Goal: Task Accomplishment & Management: Manage account settings

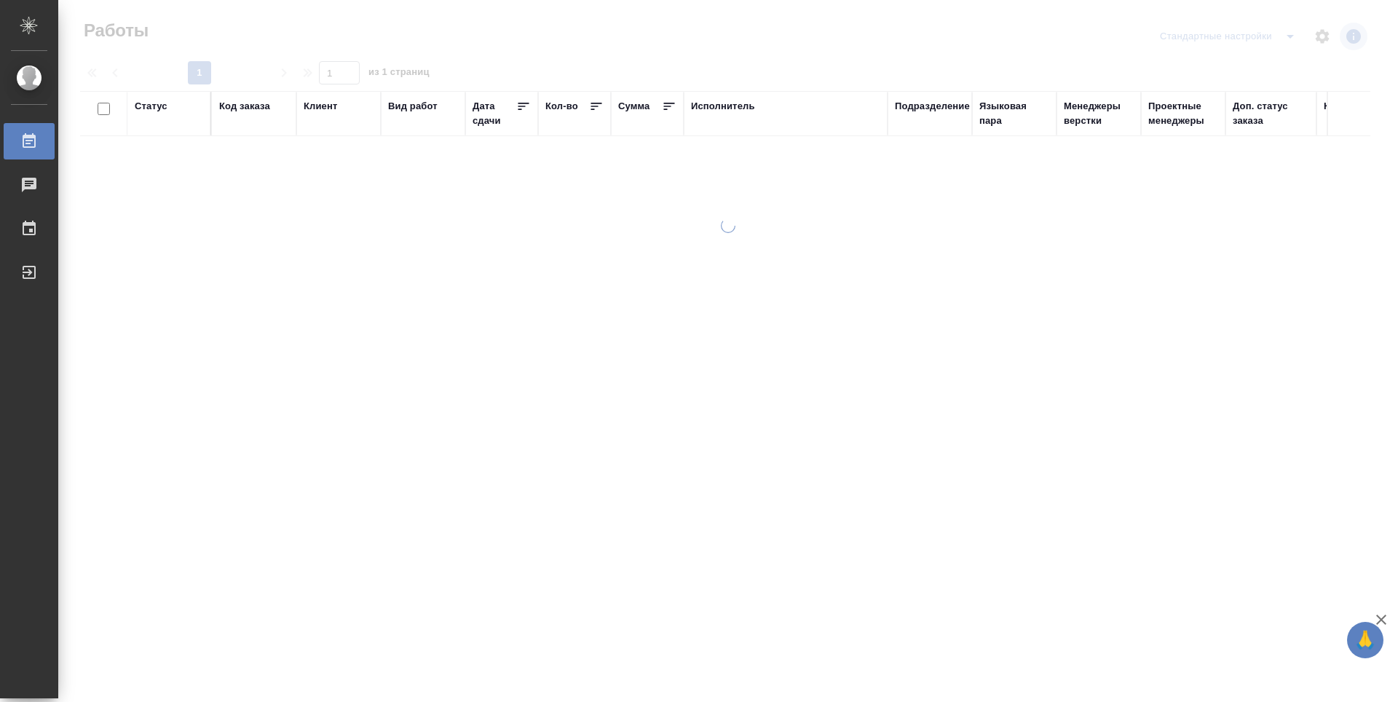
click at [942, 109] on div "Подразделение" at bounding box center [932, 106] width 75 height 15
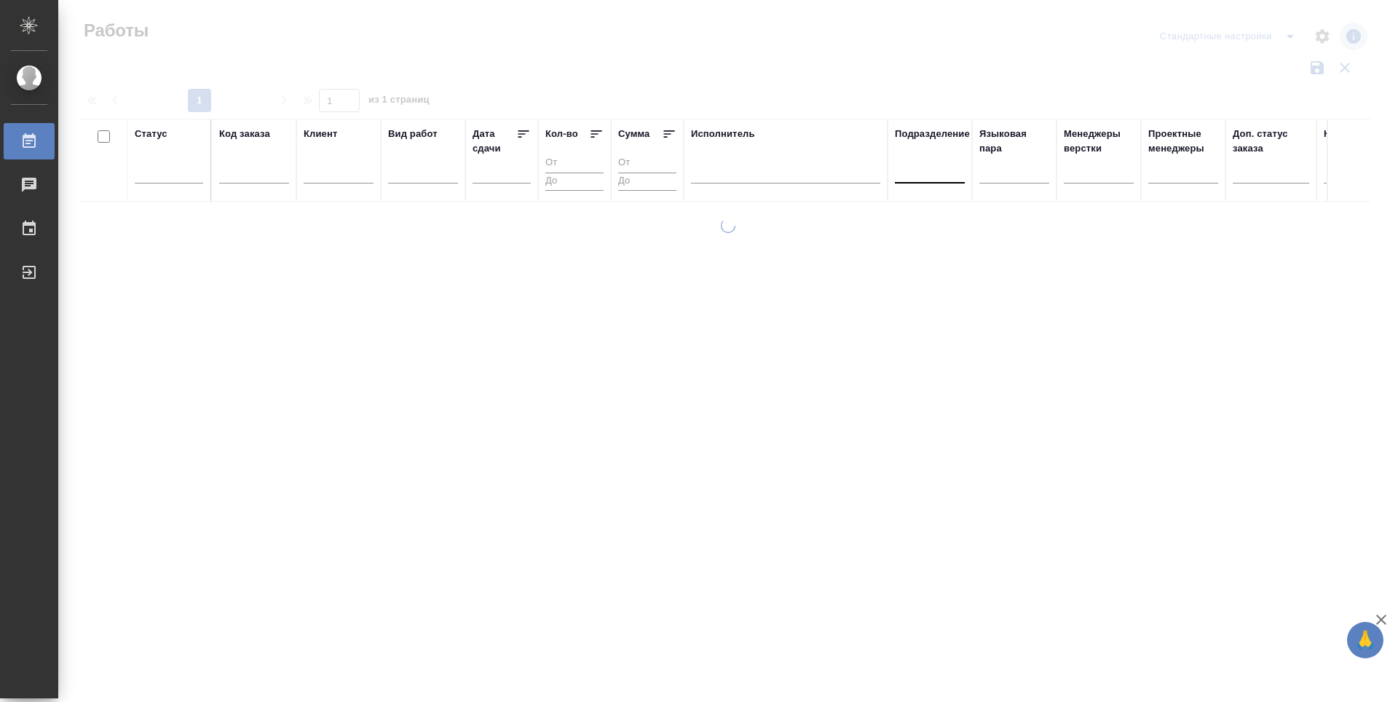
click at [939, 176] on div at bounding box center [930, 168] width 70 height 21
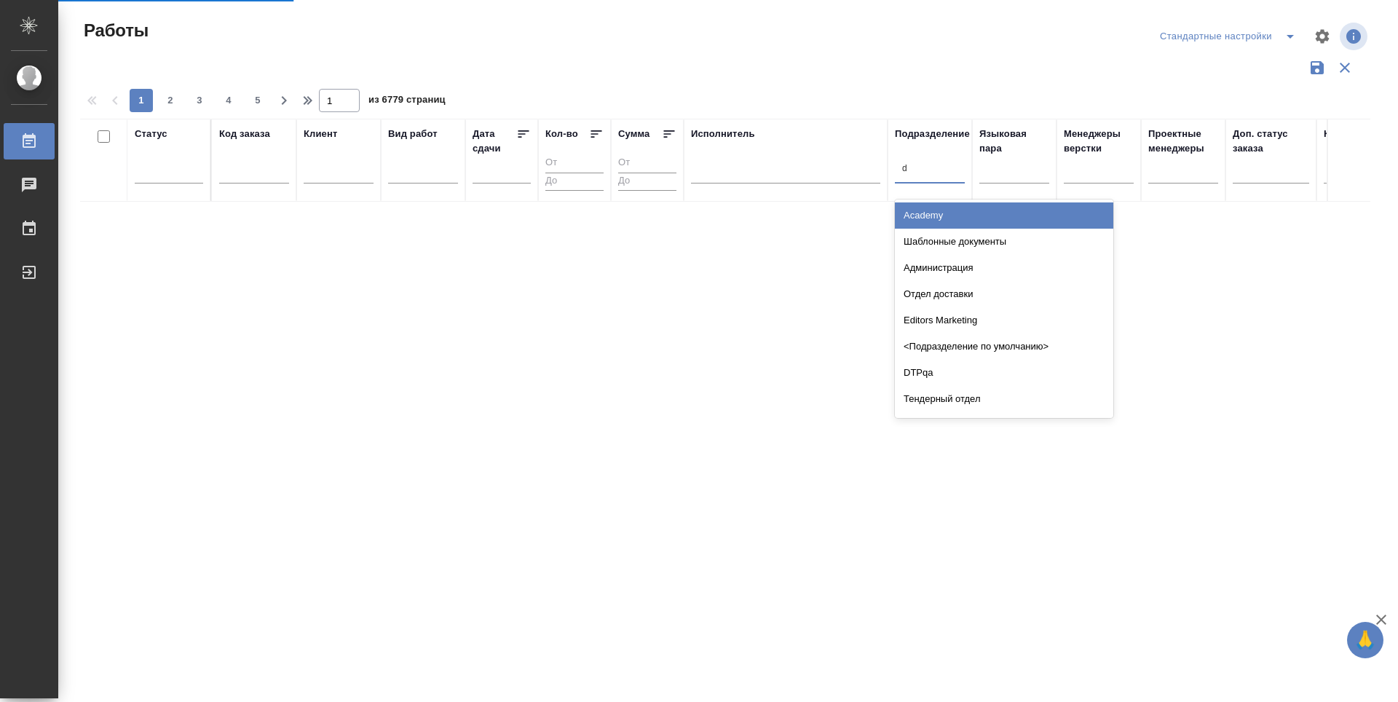
type input "dt"
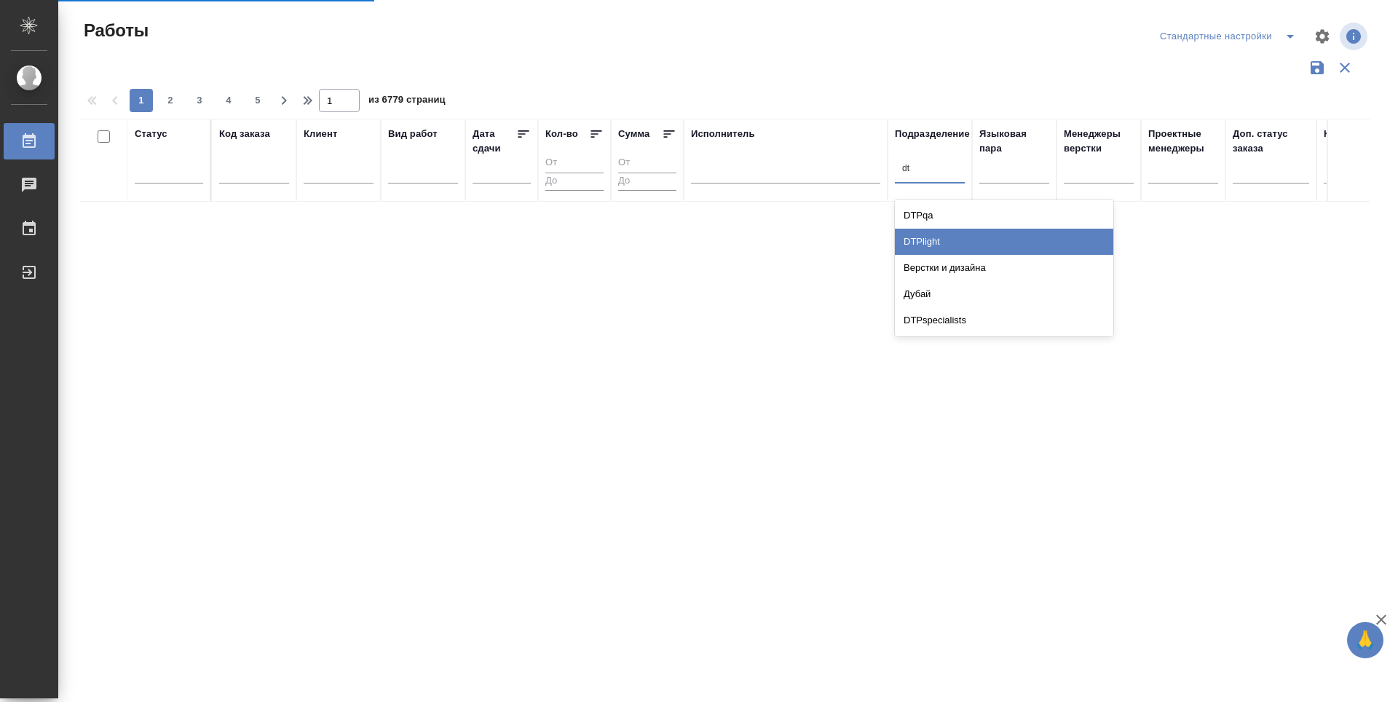
click at [934, 231] on div "DTPlight" at bounding box center [1004, 242] width 218 height 26
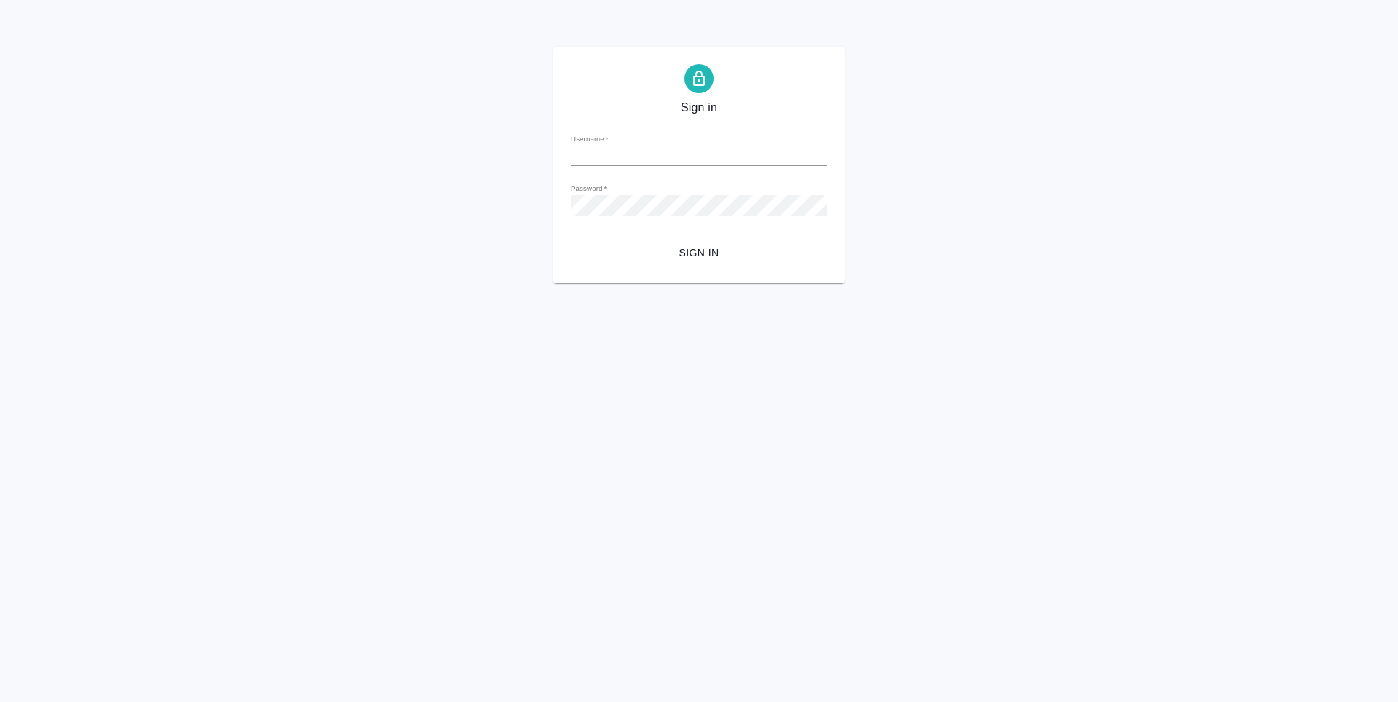
type input "v.zubakova@awatera.com"
click at [725, 250] on span "Sign in" at bounding box center [699, 253] width 233 height 18
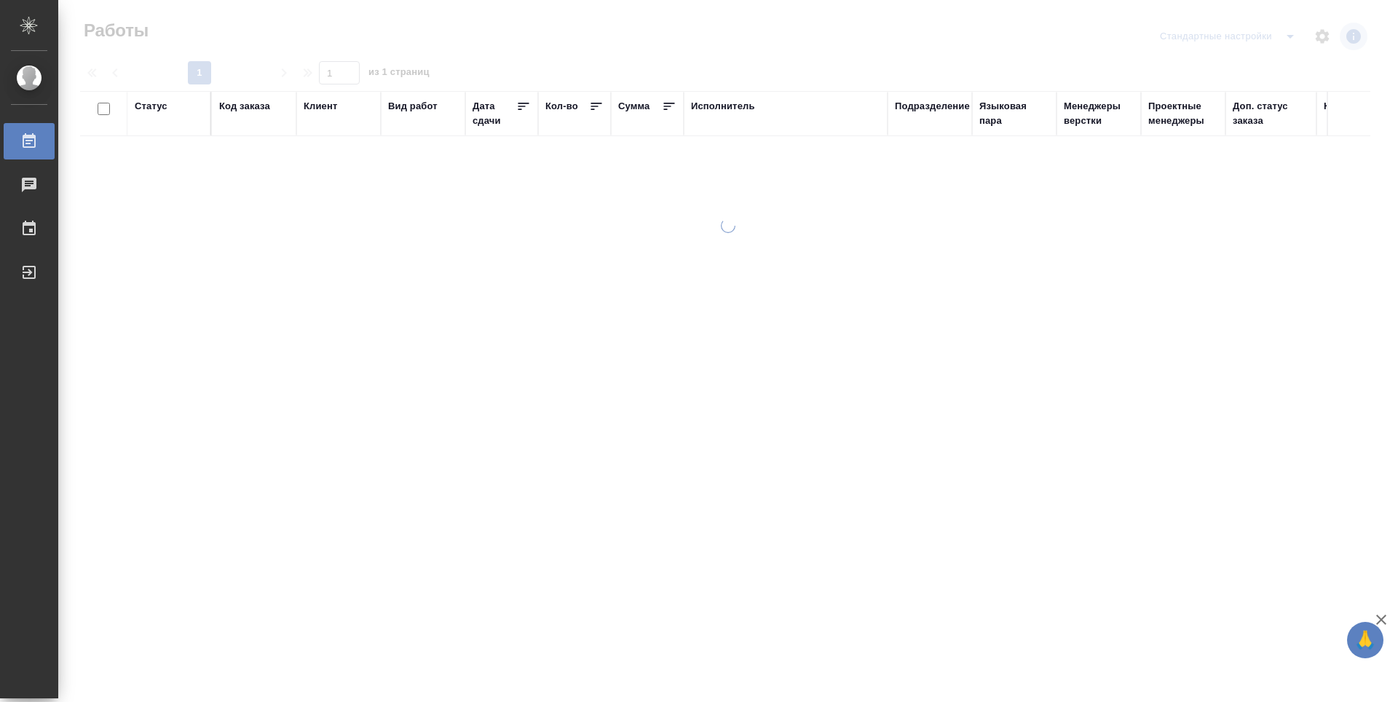
click at [921, 109] on div "Подразделение" at bounding box center [932, 106] width 75 height 15
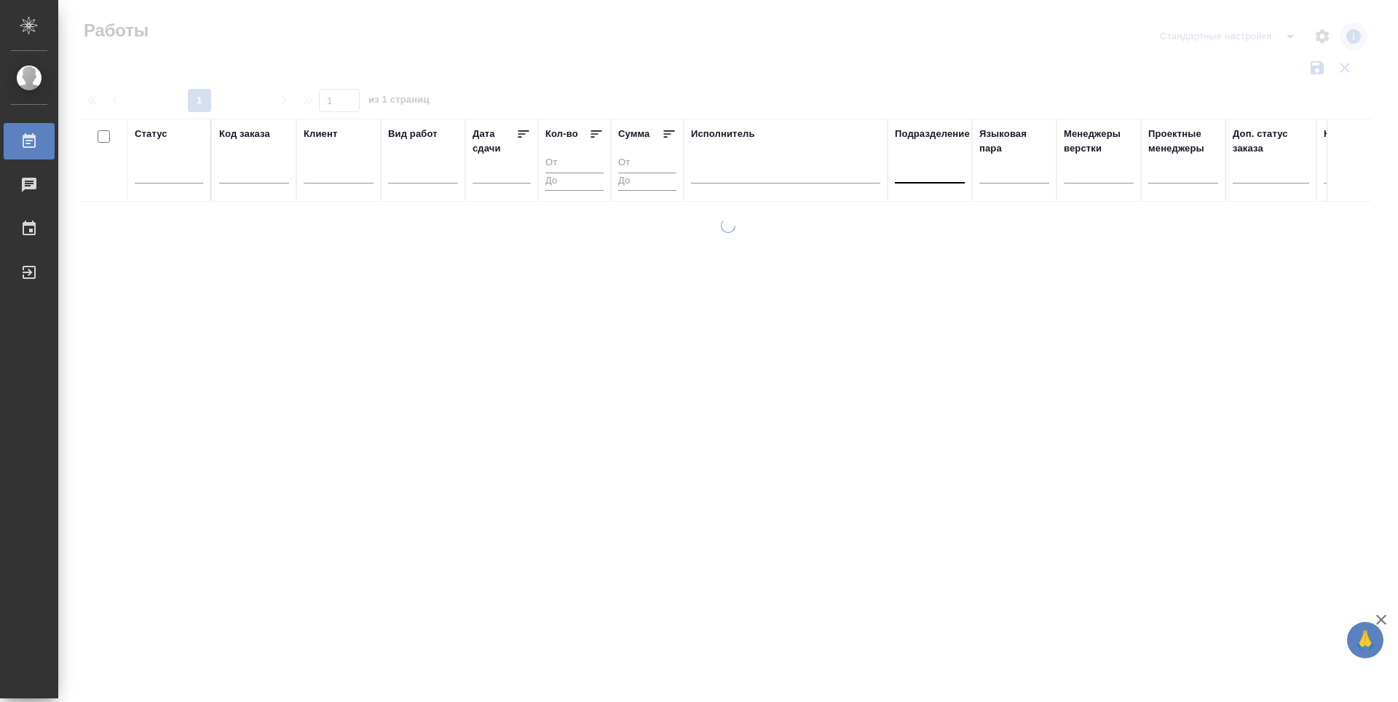
click at [939, 179] on div at bounding box center [930, 168] width 70 height 21
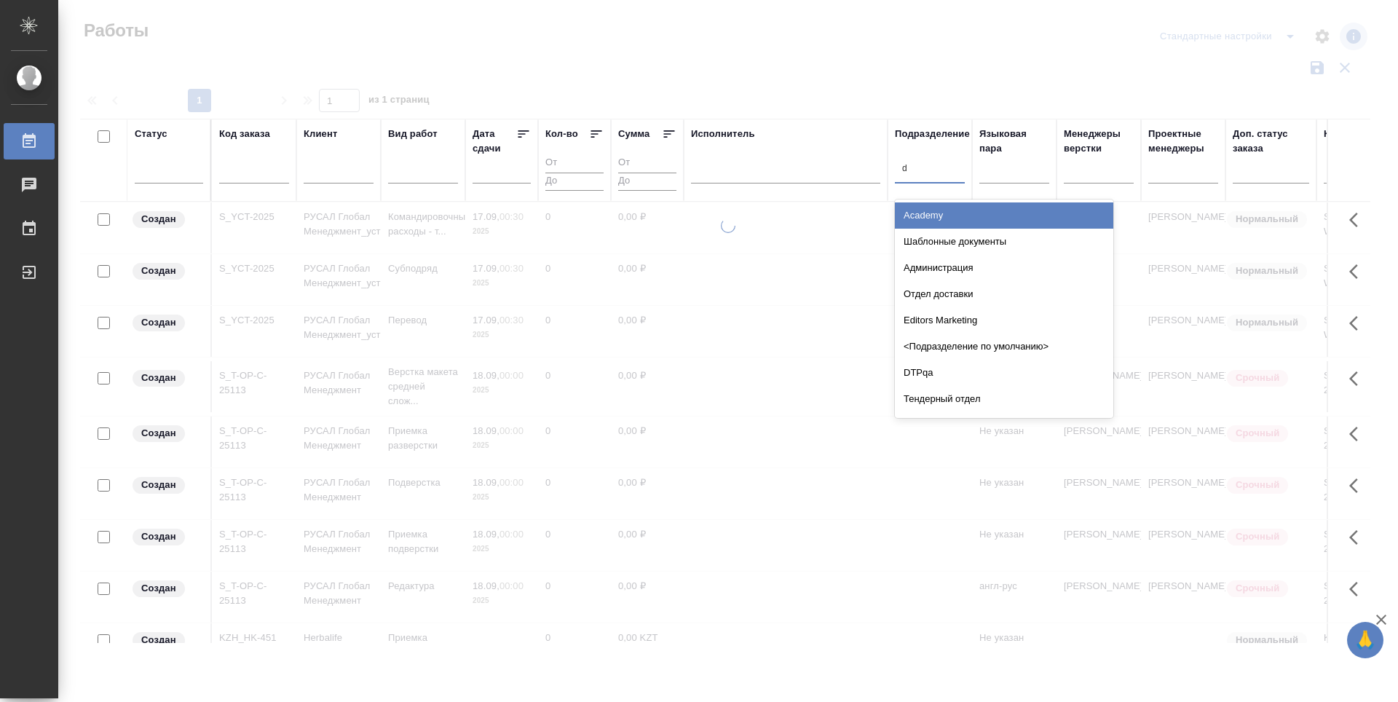
type input "dt"
click at [936, 239] on div "DTPlight" at bounding box center [1004, 242] width 218 height 26
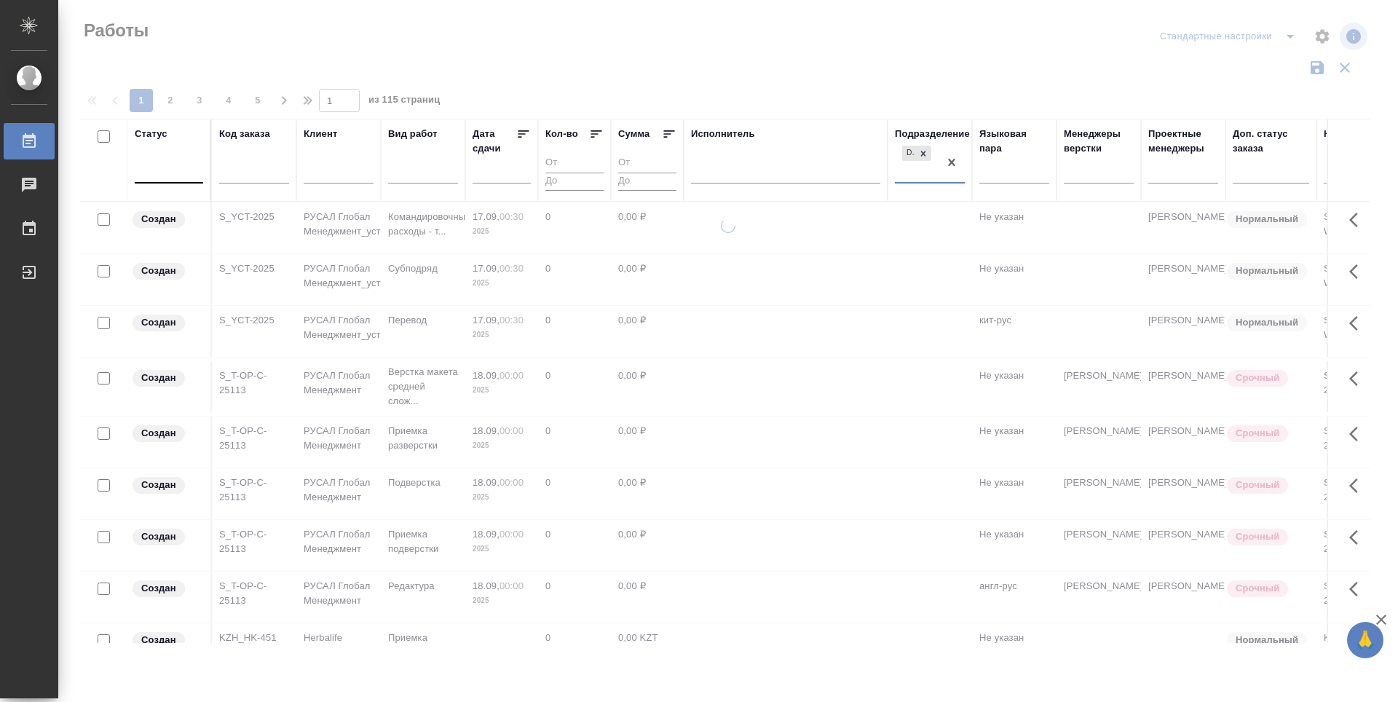
click at [196, 181] on div at bounding box center [169, 170] width 68 height 28
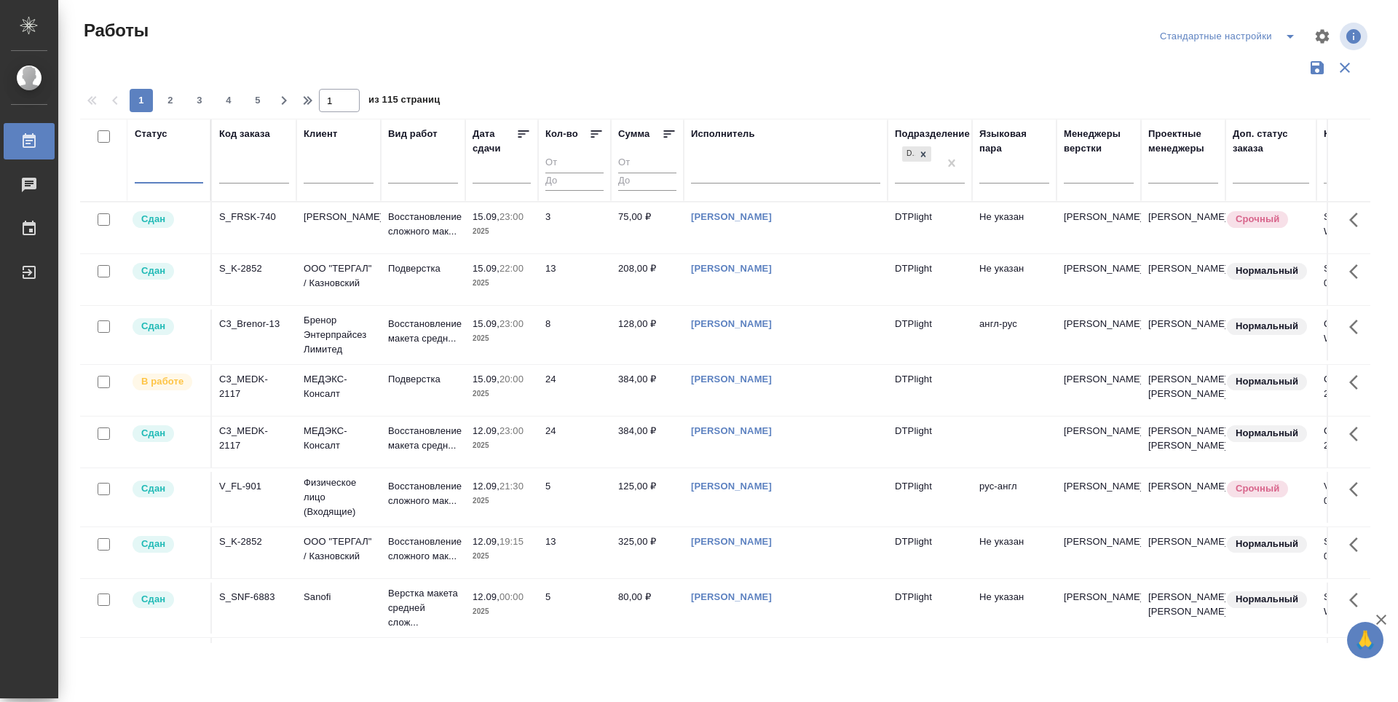
click at [176, 174] on div at bounding box center [169, 168] width 68 height 21
click at [158, 177] on div at bounding box center [169, 168] width 68 height 21
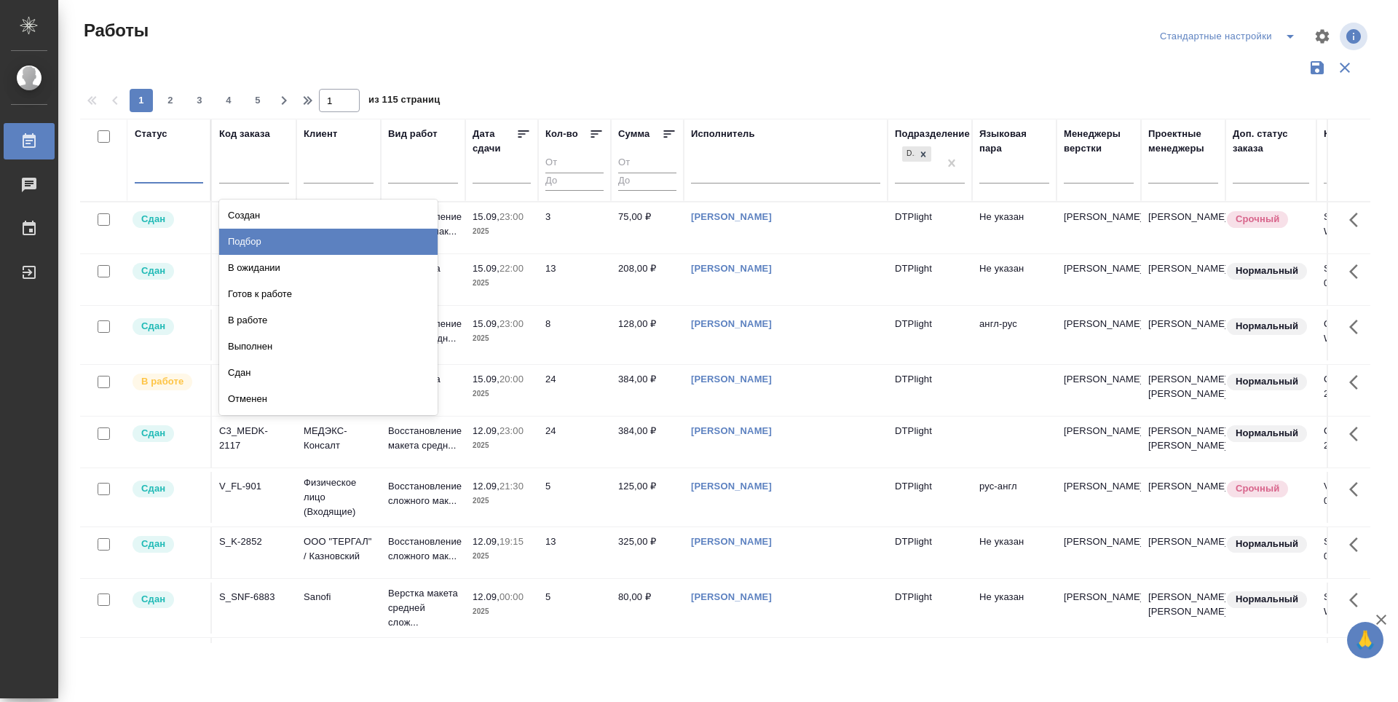
drag, startPoint x: 279, startPoint y: 237, endPoint x: 149, endPoint y: 176, distance: 143.3
click at [279, 238] on div "Подбор" at bounding box center [328, 242] width 218 height 26
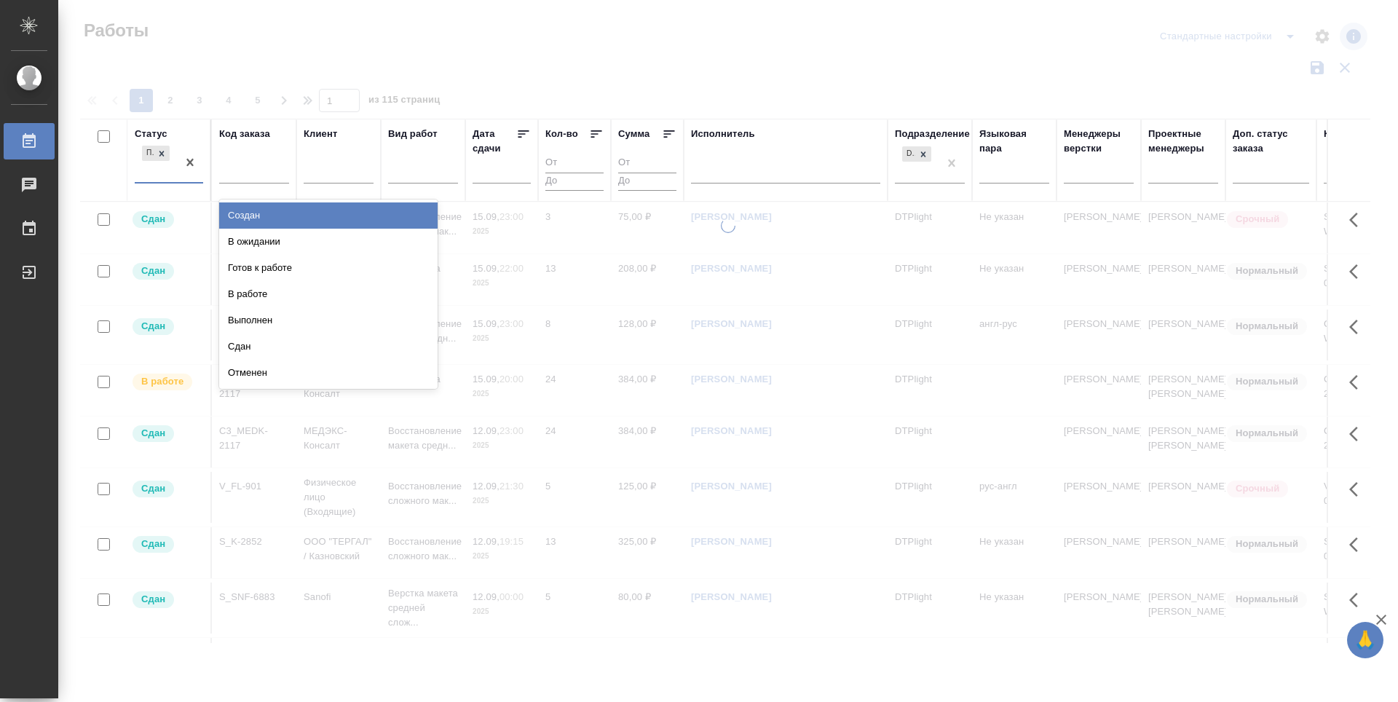
click at [149, 176] on div "Подбор" at bounding box center [156, 162] width 42 height 39
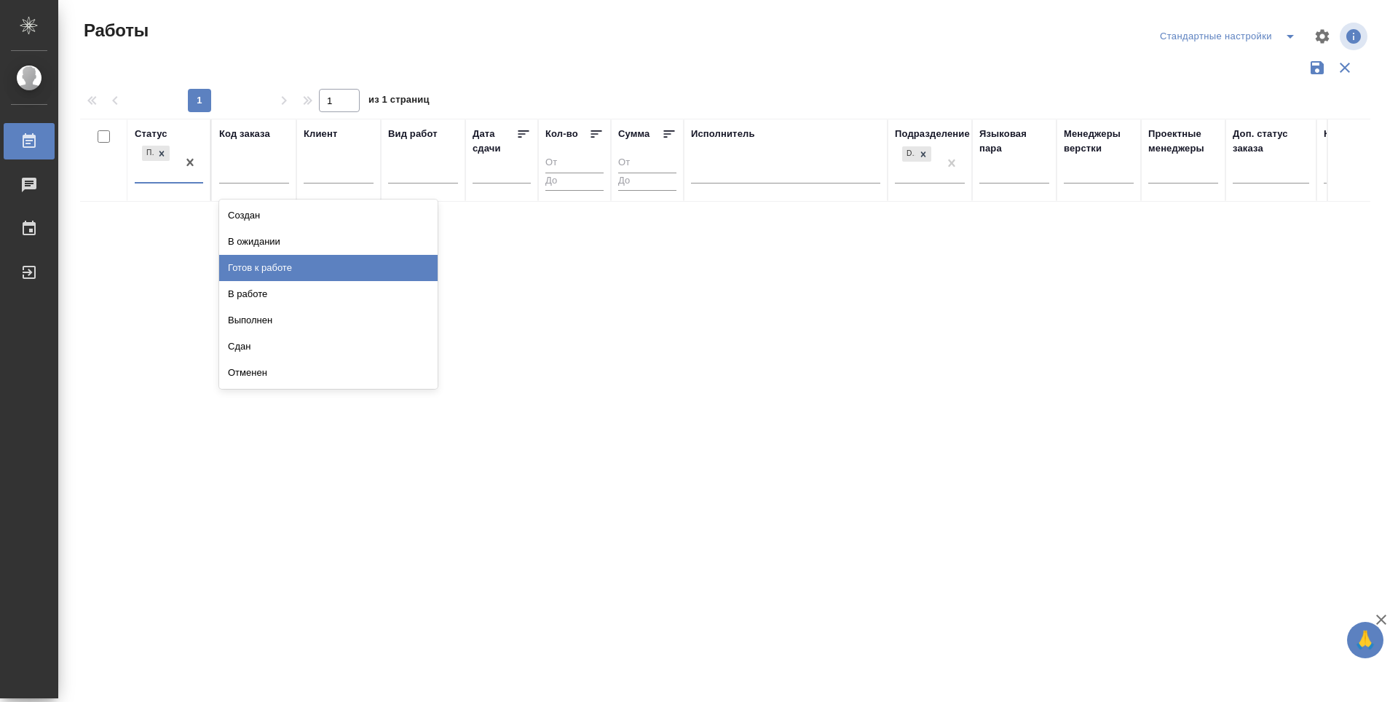
click at [284, 273] on div "Готов к работе" at bounding box center [328, 268] width 218 height 26
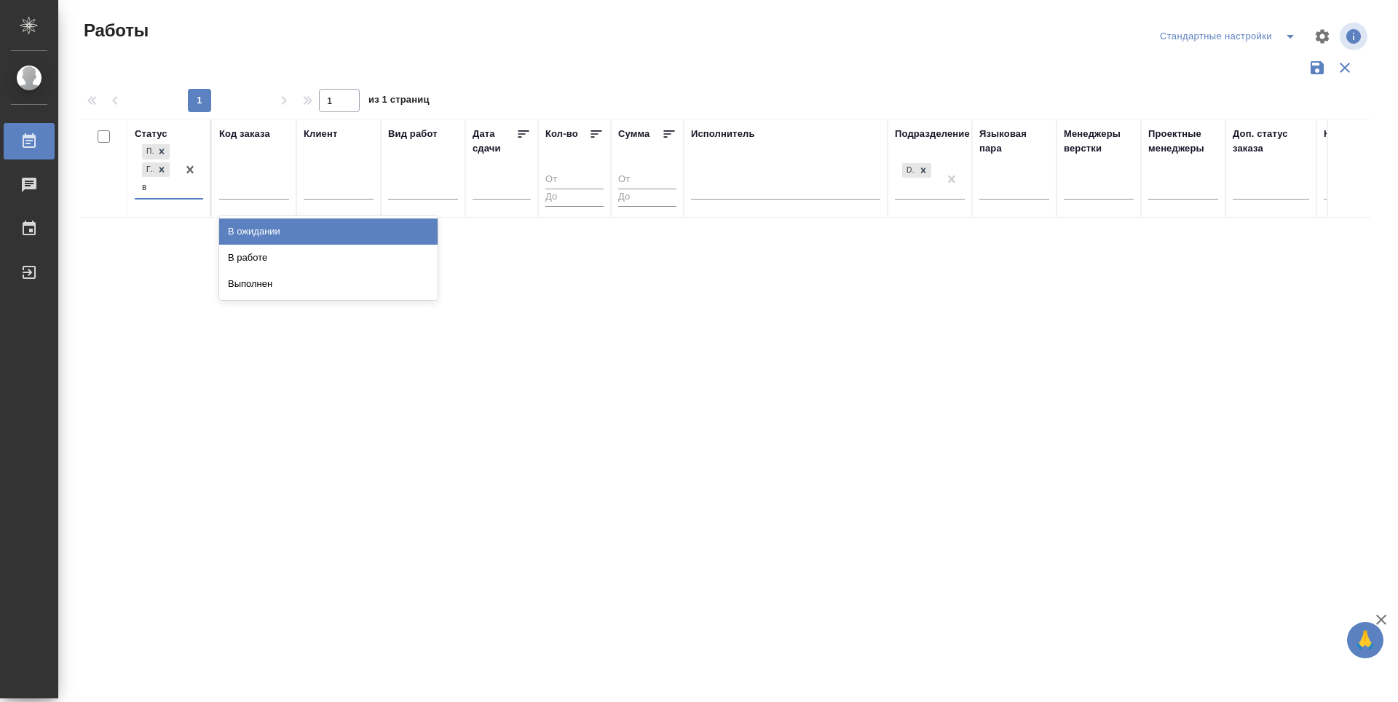
type input "в р"
click at [269, 229] on div "В работе" at bounding box center [328, 231] width 218 height 26
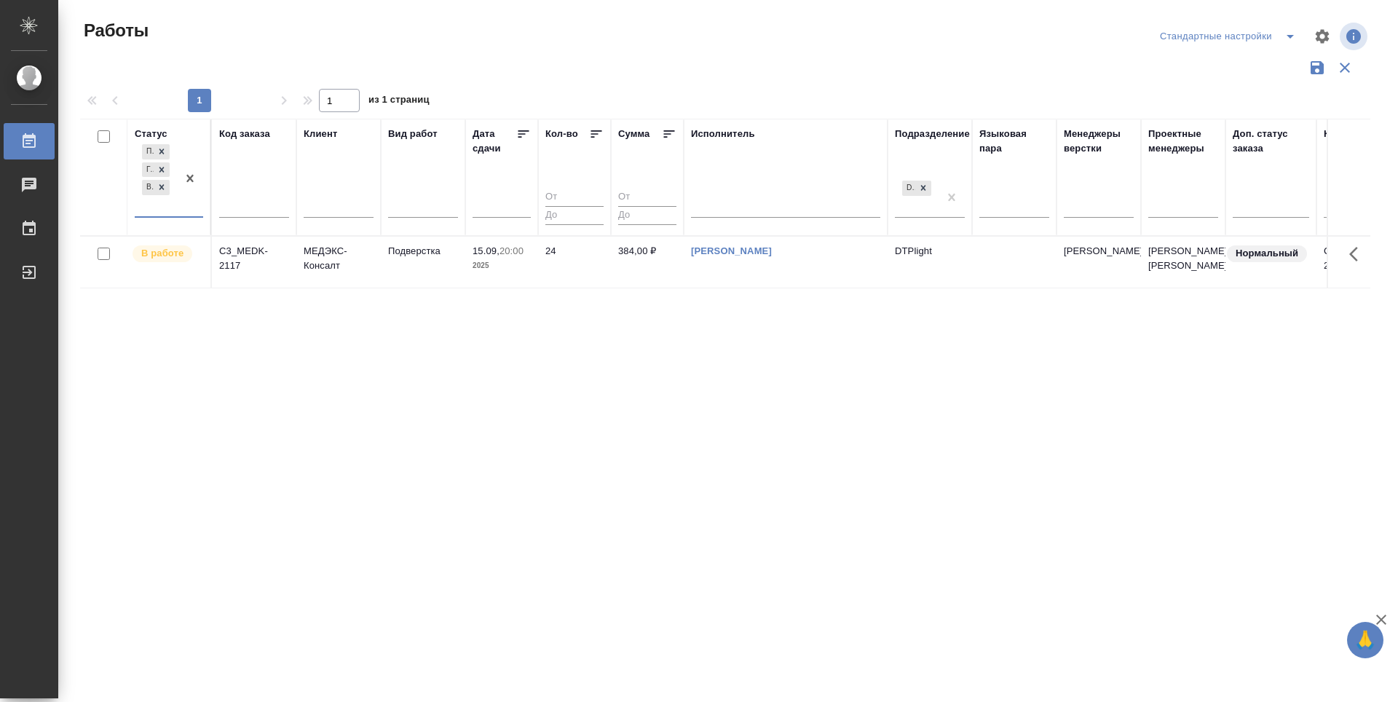
click at [458, 448] on div "Статус option В работе, selected. 0 results available. Select is focused ,type …" at bounding box center [725, 381] width 1290 height 524
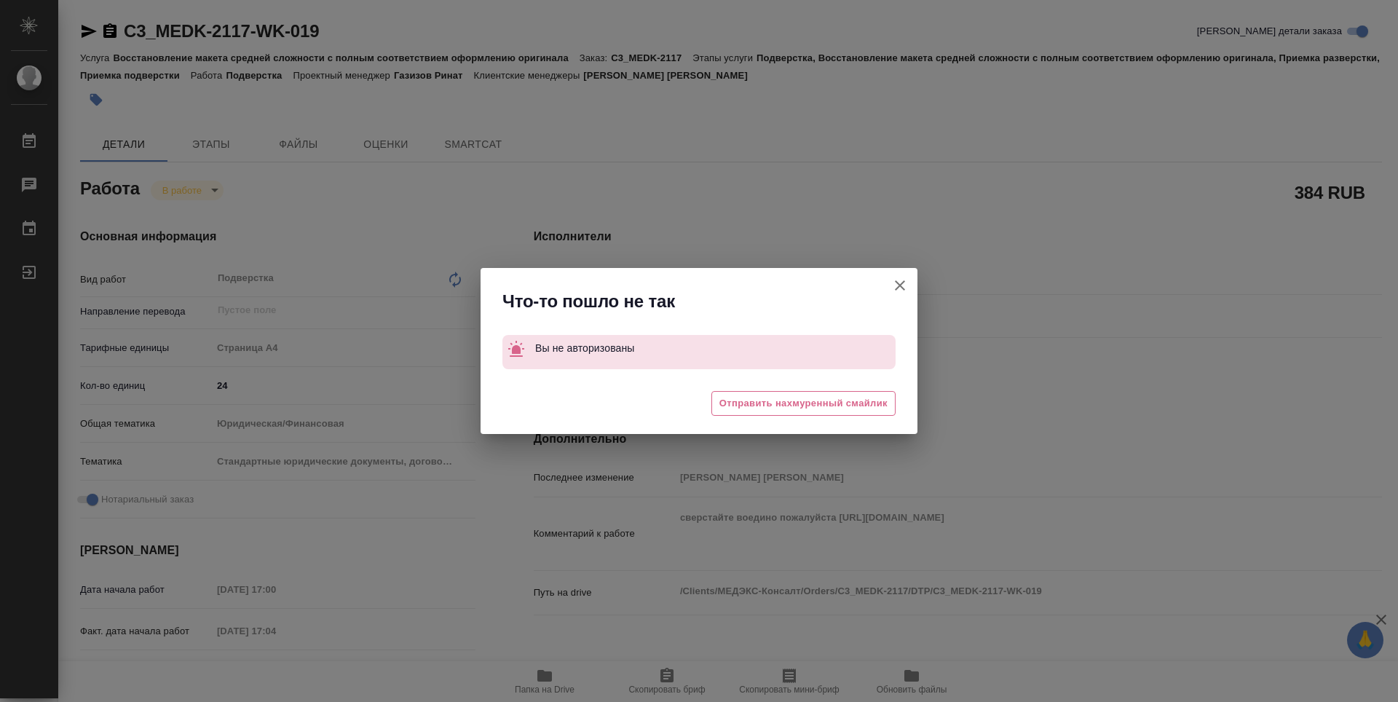
type textarea "x"
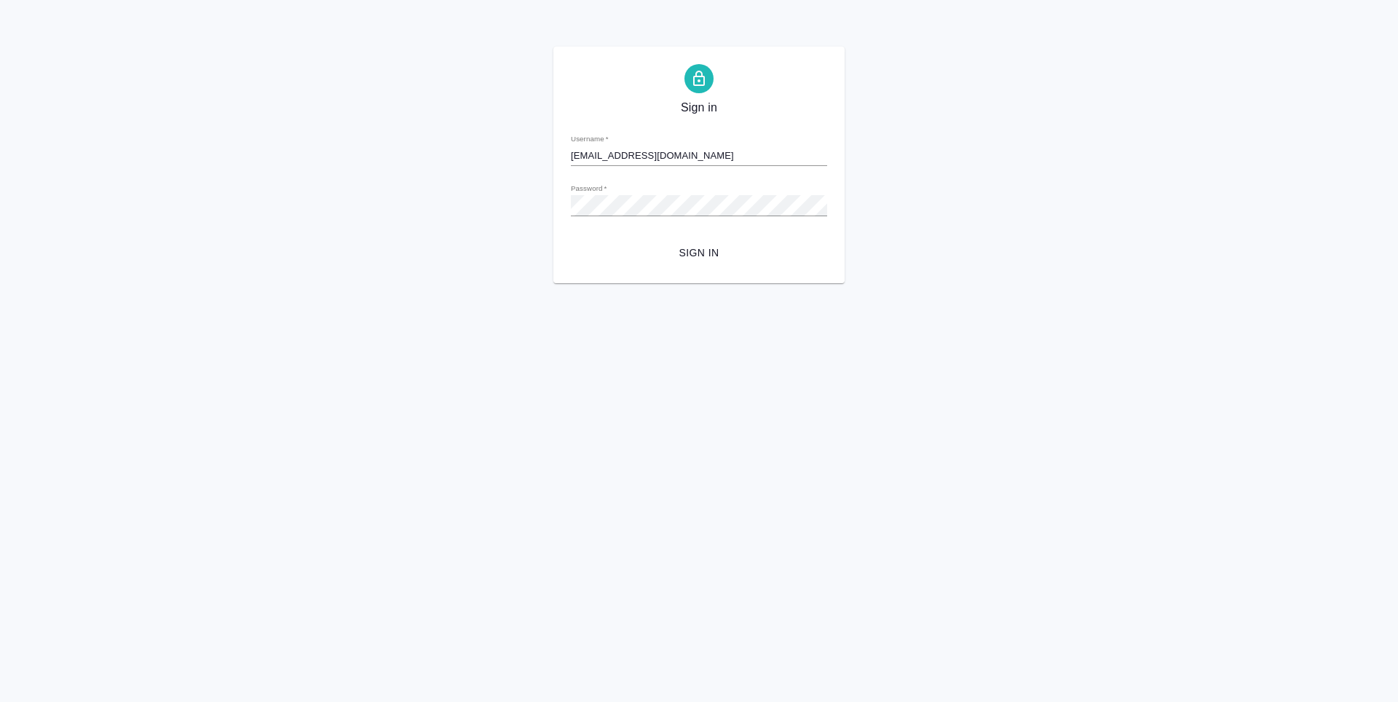
click at [691, 249] on span "Sign in" at bounding box center [699, 253] width 233 height 18
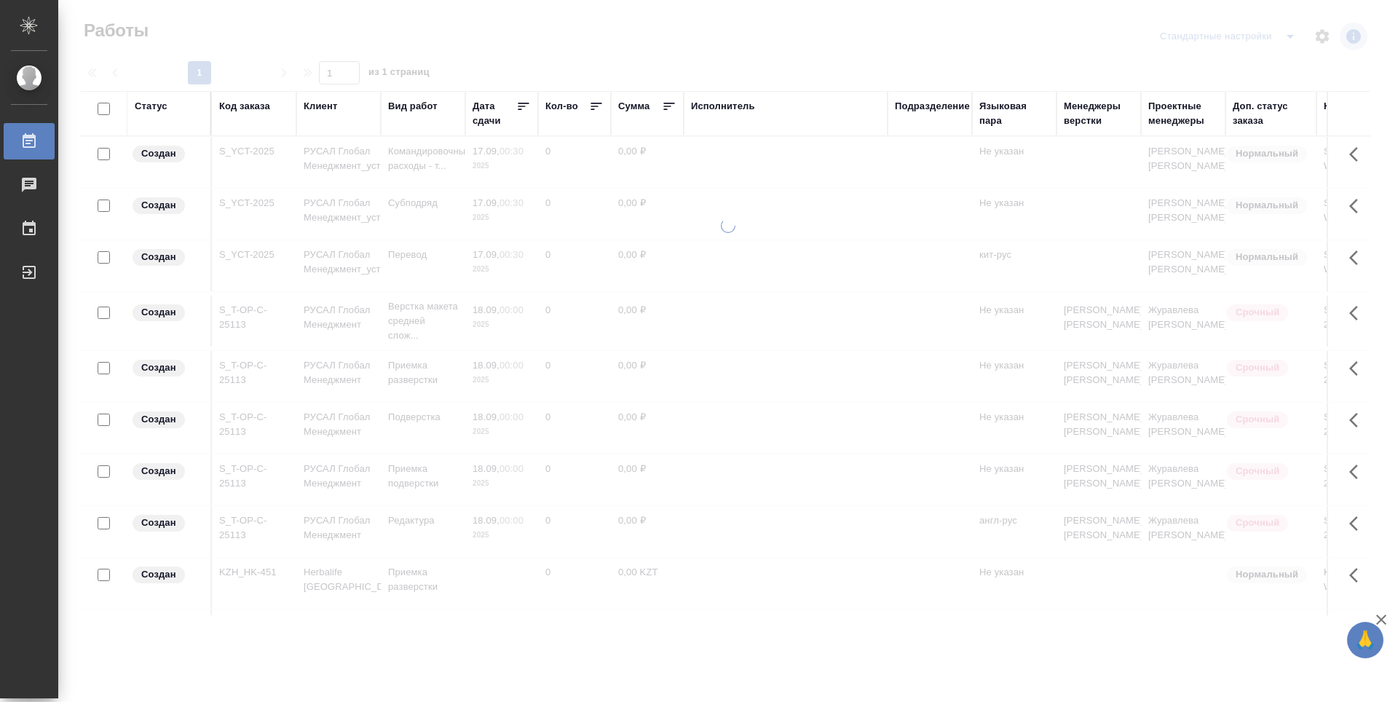
click at [923, 110] on div "Подразделение" at bounding box center [932, 106] width 75 height 15
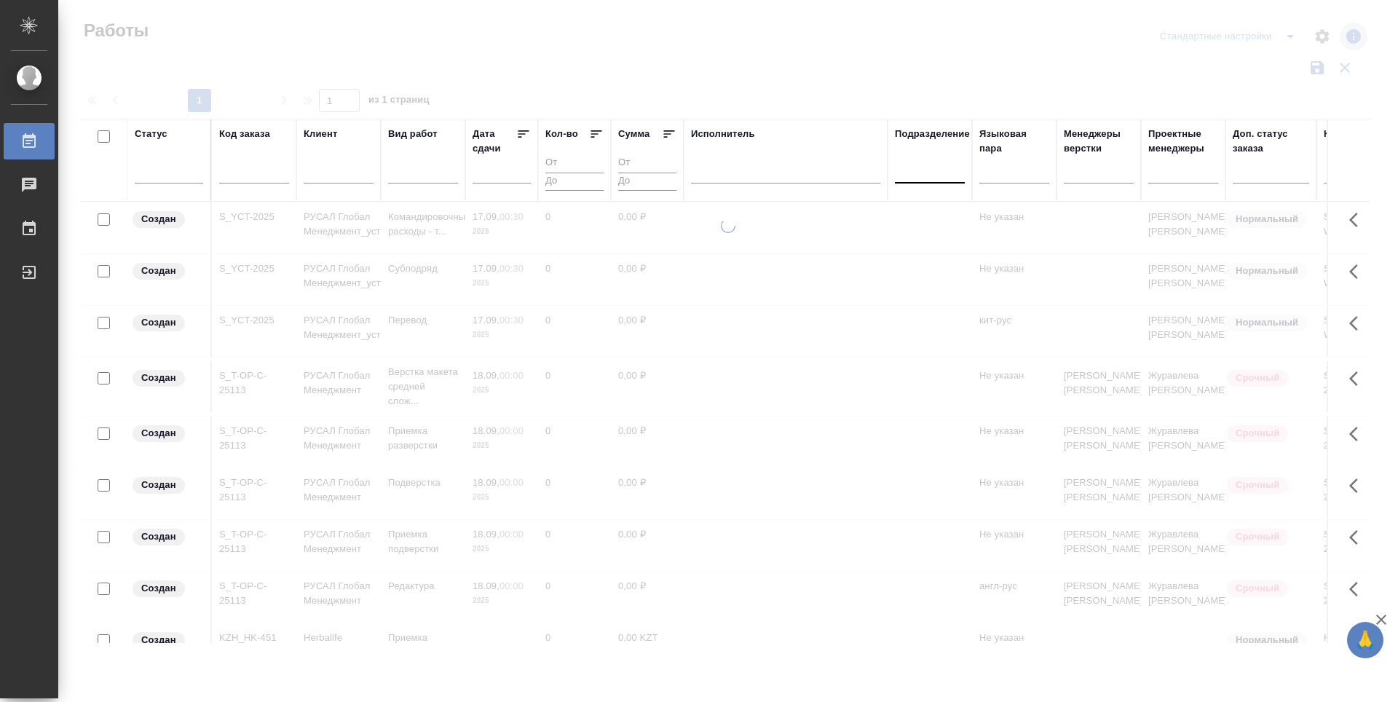
click at [937, 179] on div at bounding box center [930, 168] width 70 height 21
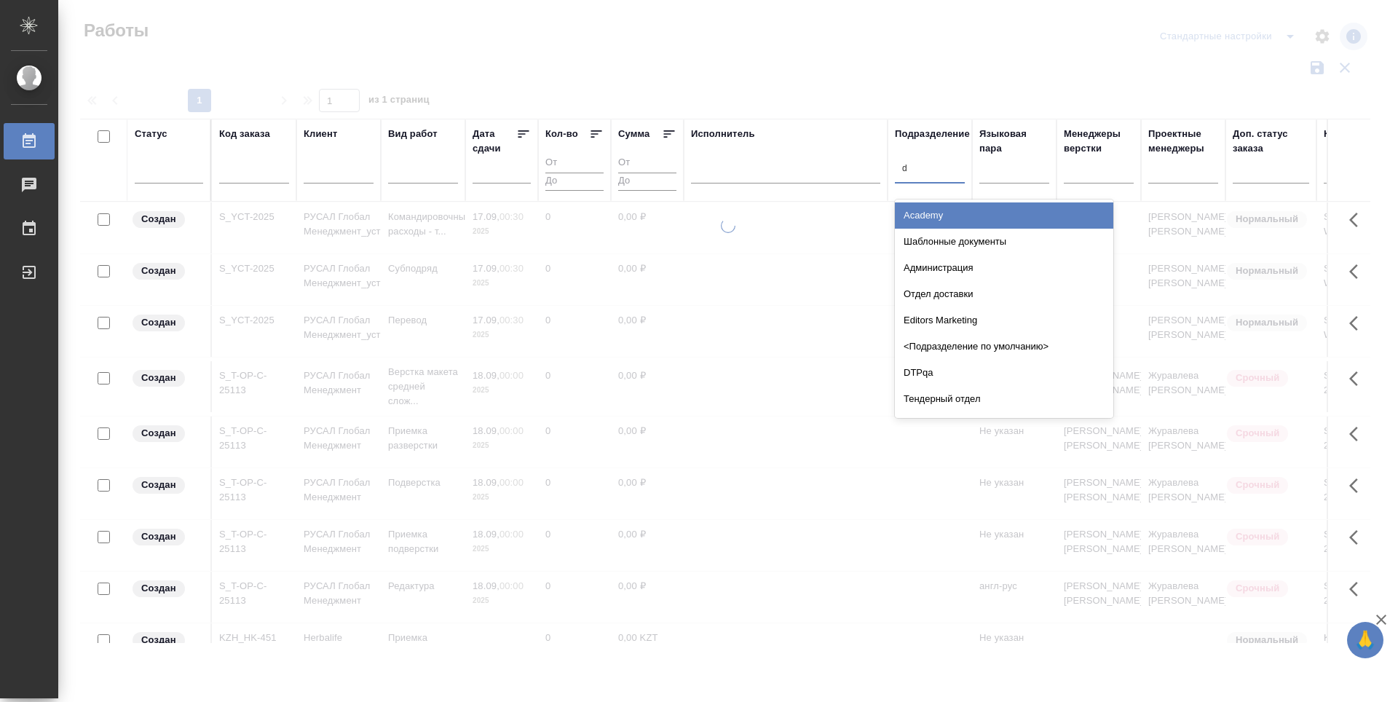
type input "dt"
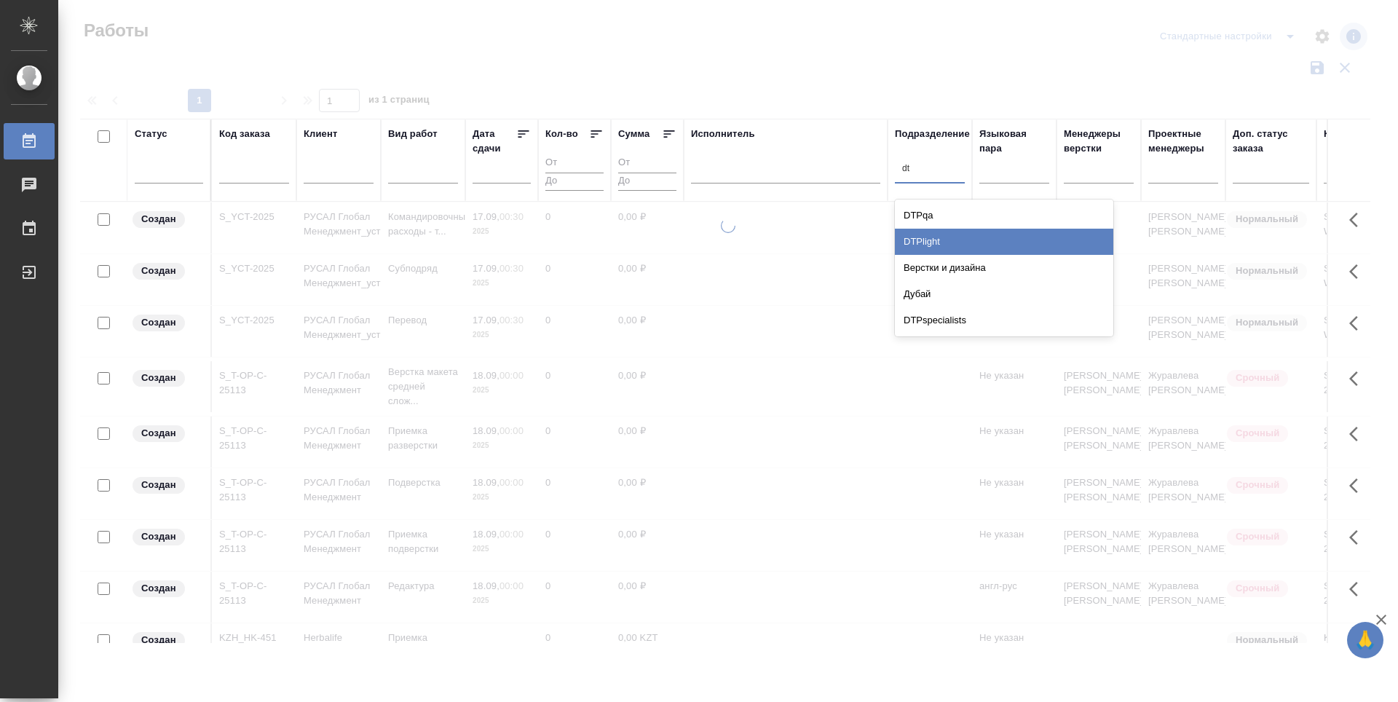
click at [961, 239] on div "DTPlight" at bounding box center [1004, 242] width 218 height 26
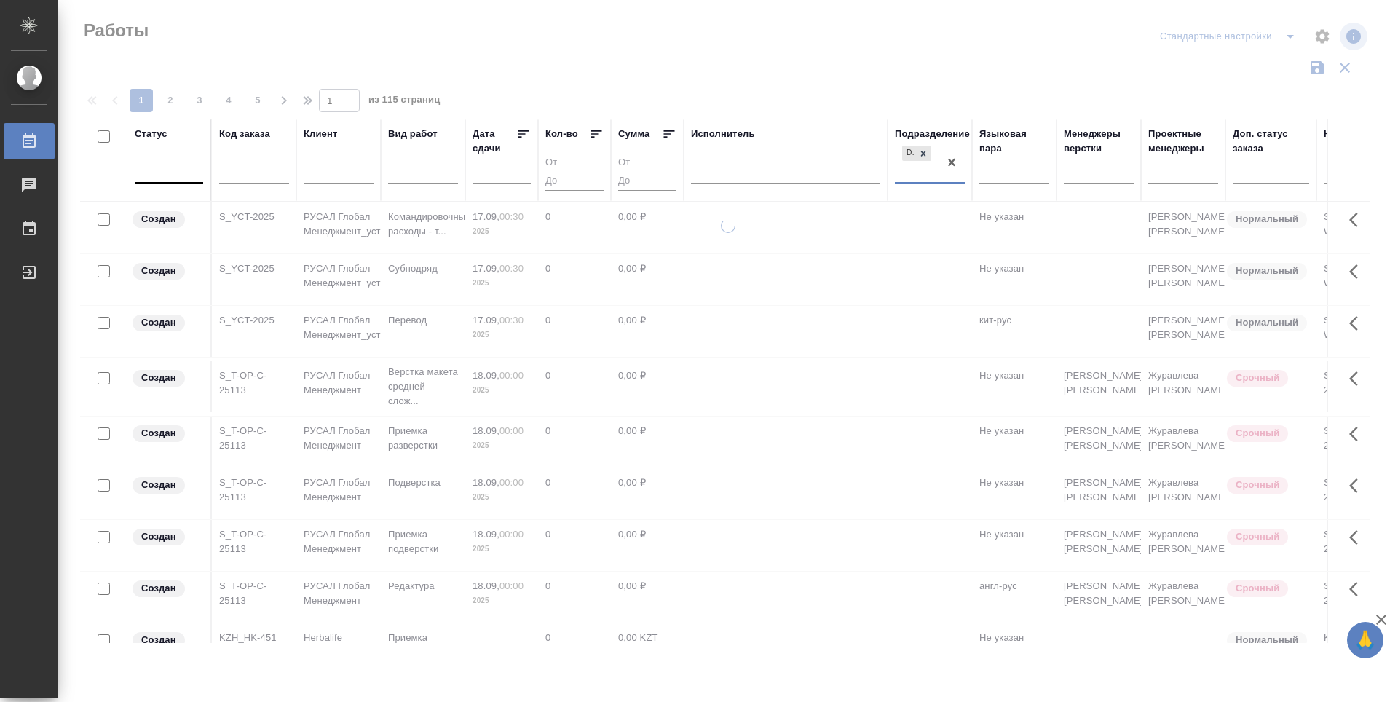
click at [185, 176] on div at bounding box center [169, 168] width 68 height 21
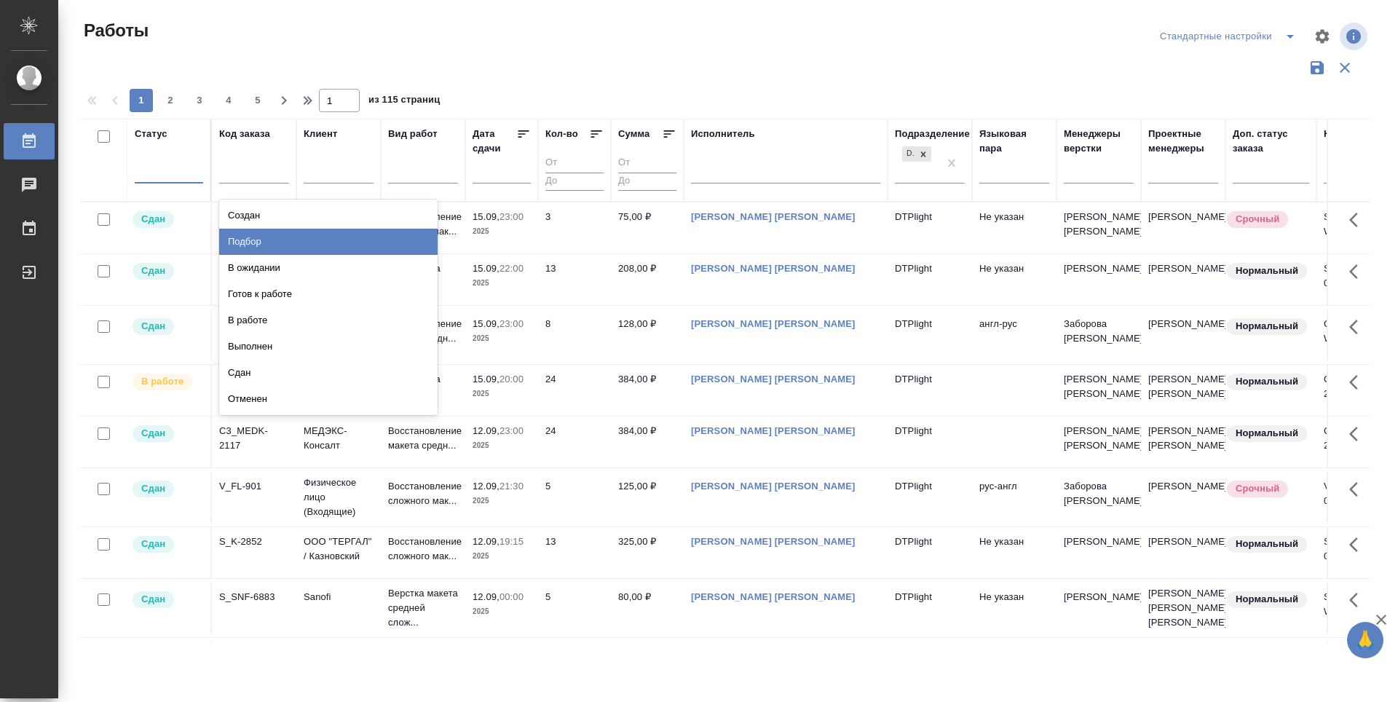
click at [398, 249] on div "Подбор" at bounding box center [328, 242] width 218 height 26
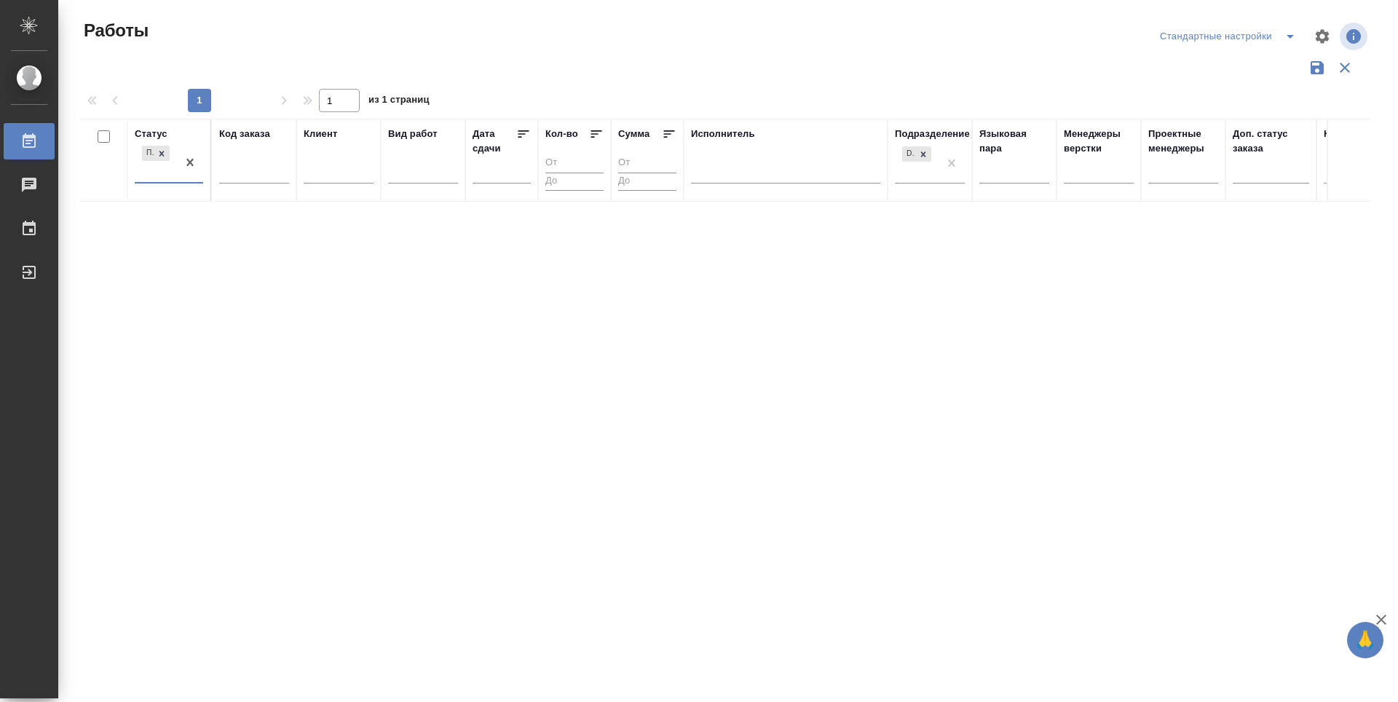
click at [148, 170] on div "Подбор" at bounding box center [156, 162] width 42 height 39
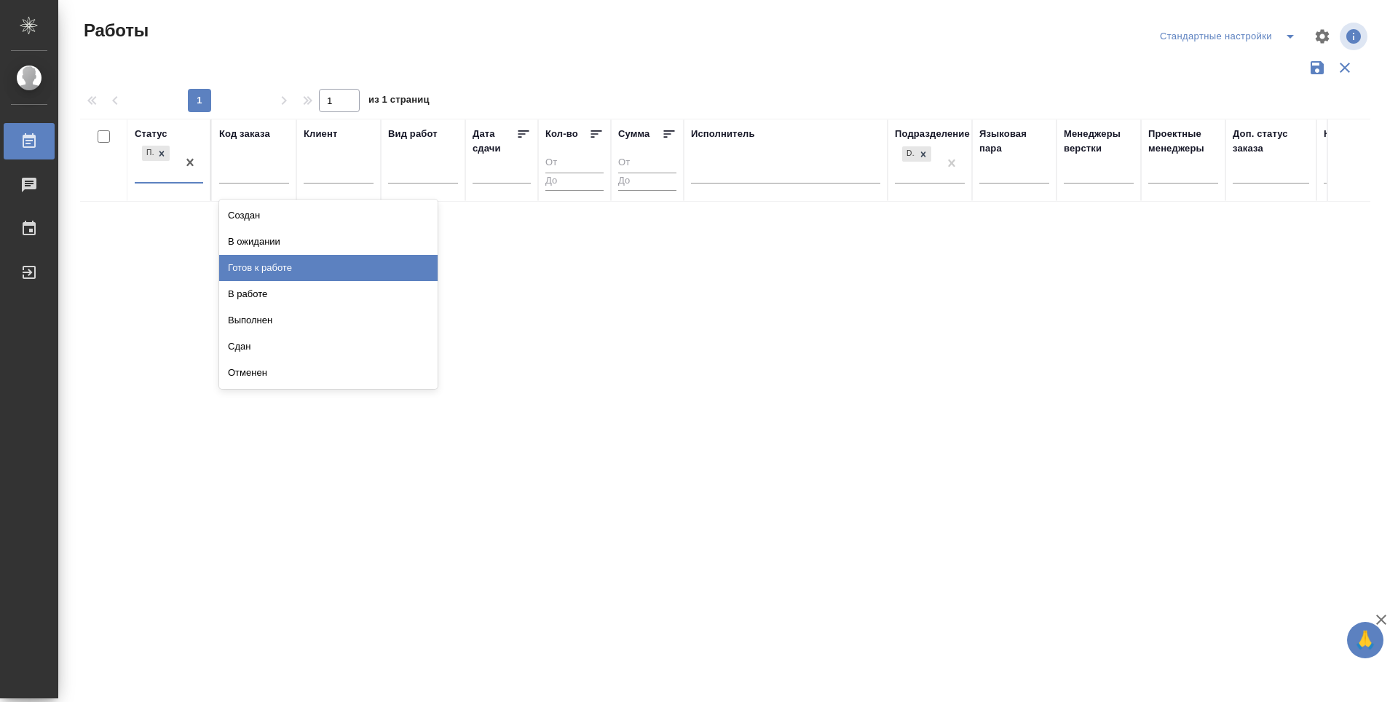
click at [317, 269] on div "Готов к работе" at bounding box center [328, 268] width 218 height 26
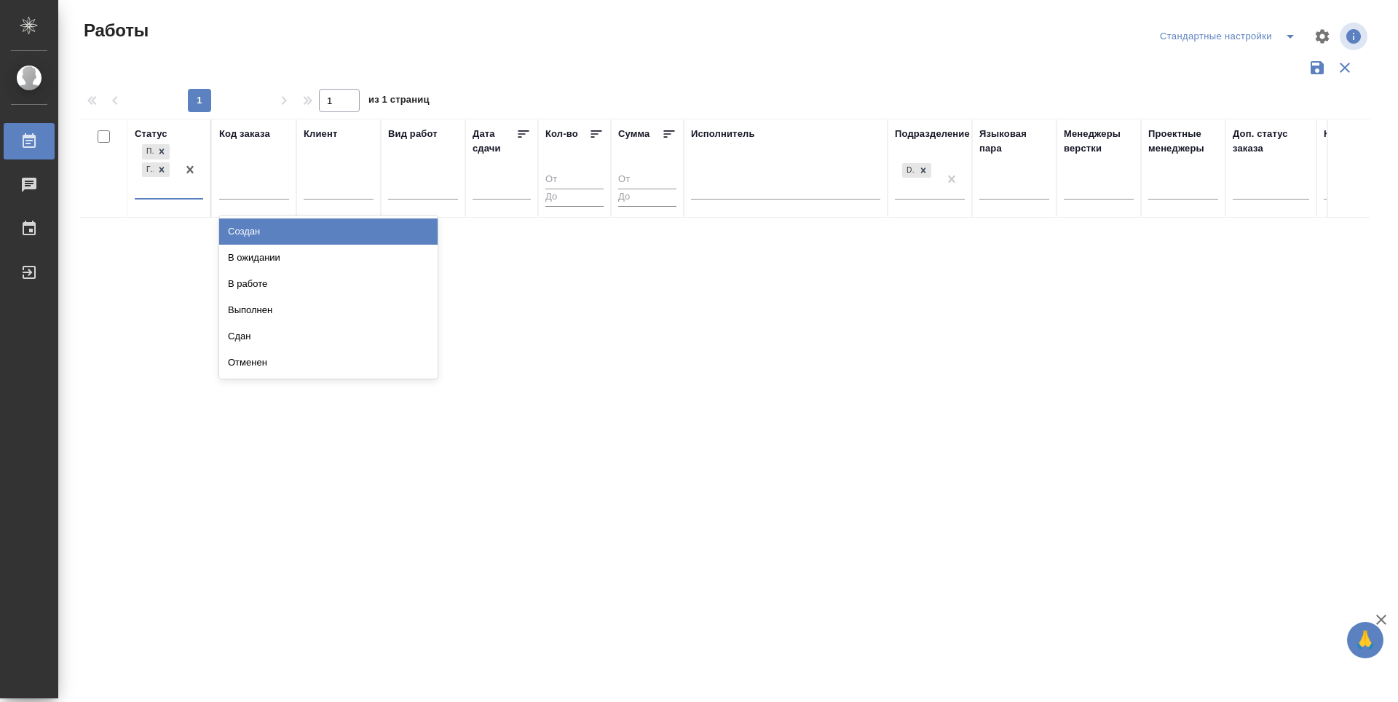
click at [142, 189] on input "text" at bounding box center [142, 187] width 1 height 10
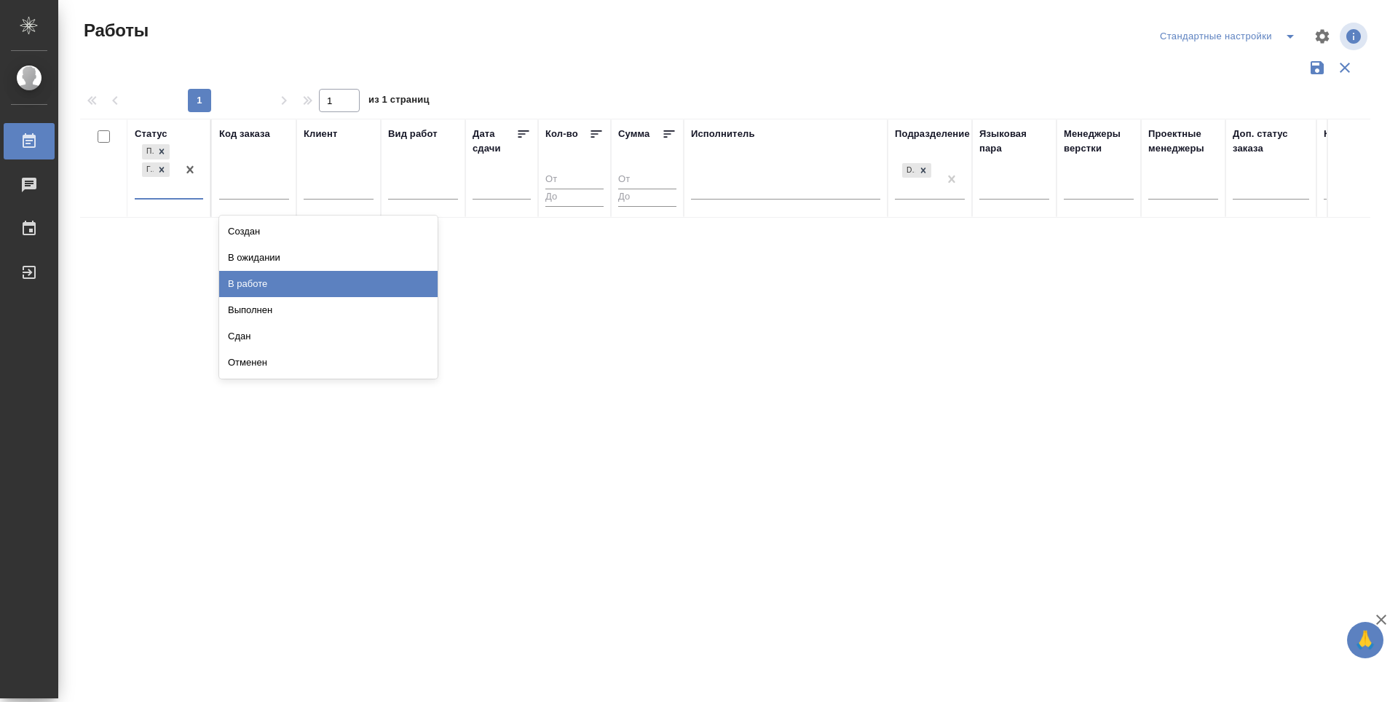
click at [288, 283] on div "В работе" at bounding box center [328, 284] width 218 height 26
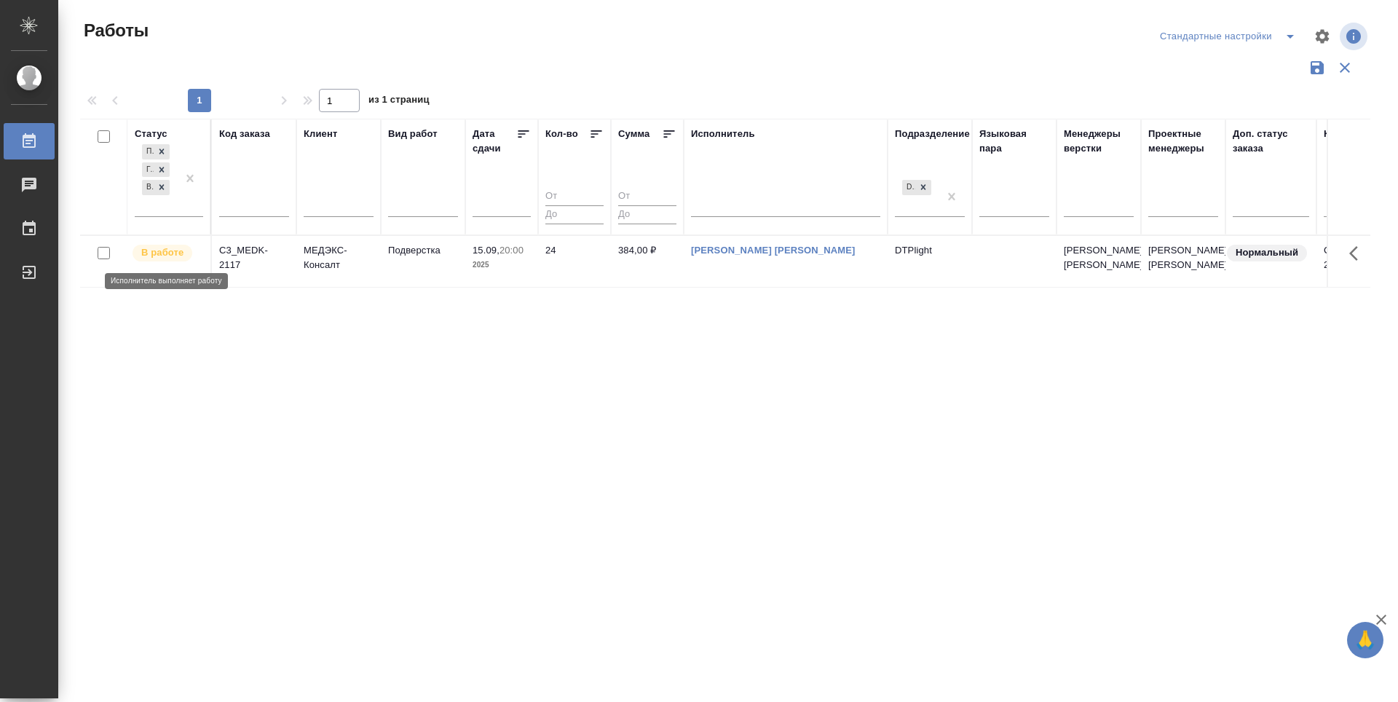
click at [172, 252] on p "В работе" at bounding box center [162, 252] width 42 height 15
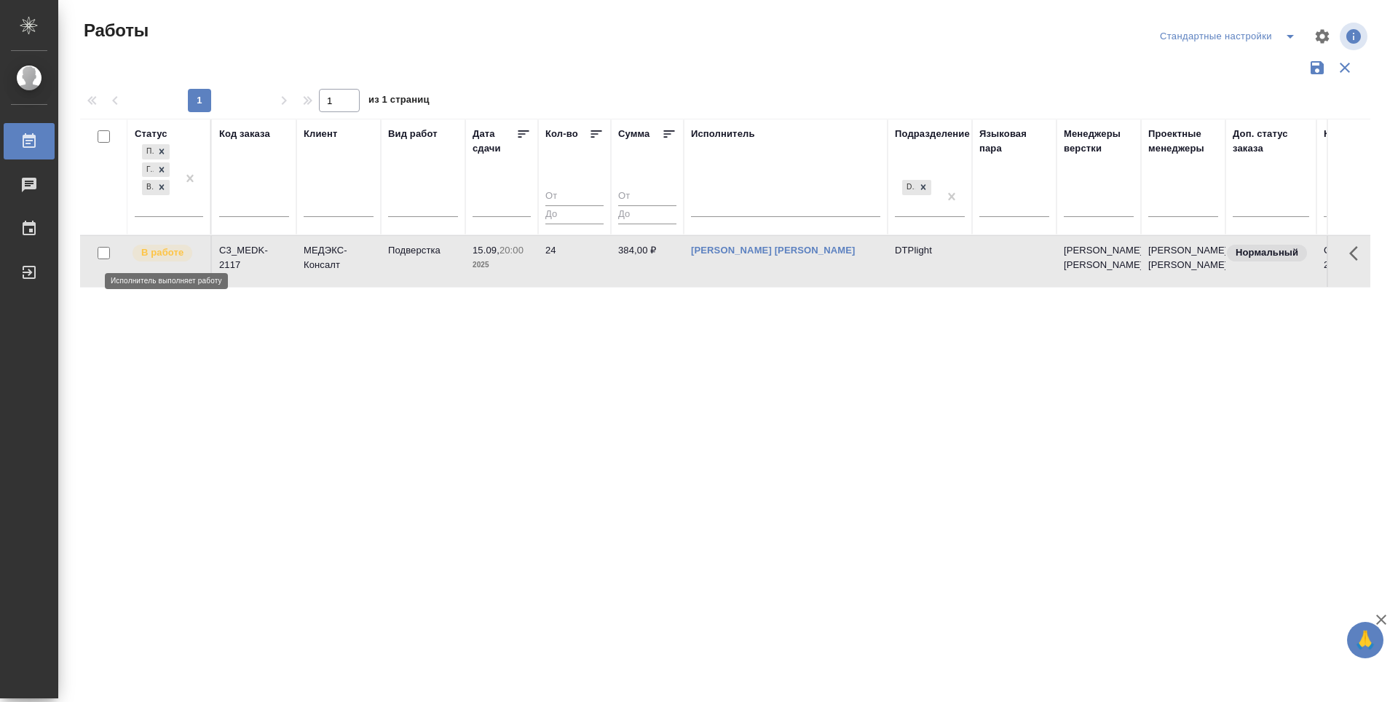
click at [172, 252] on p "В работе" at bounding box center [162, 252] width 42 height 15
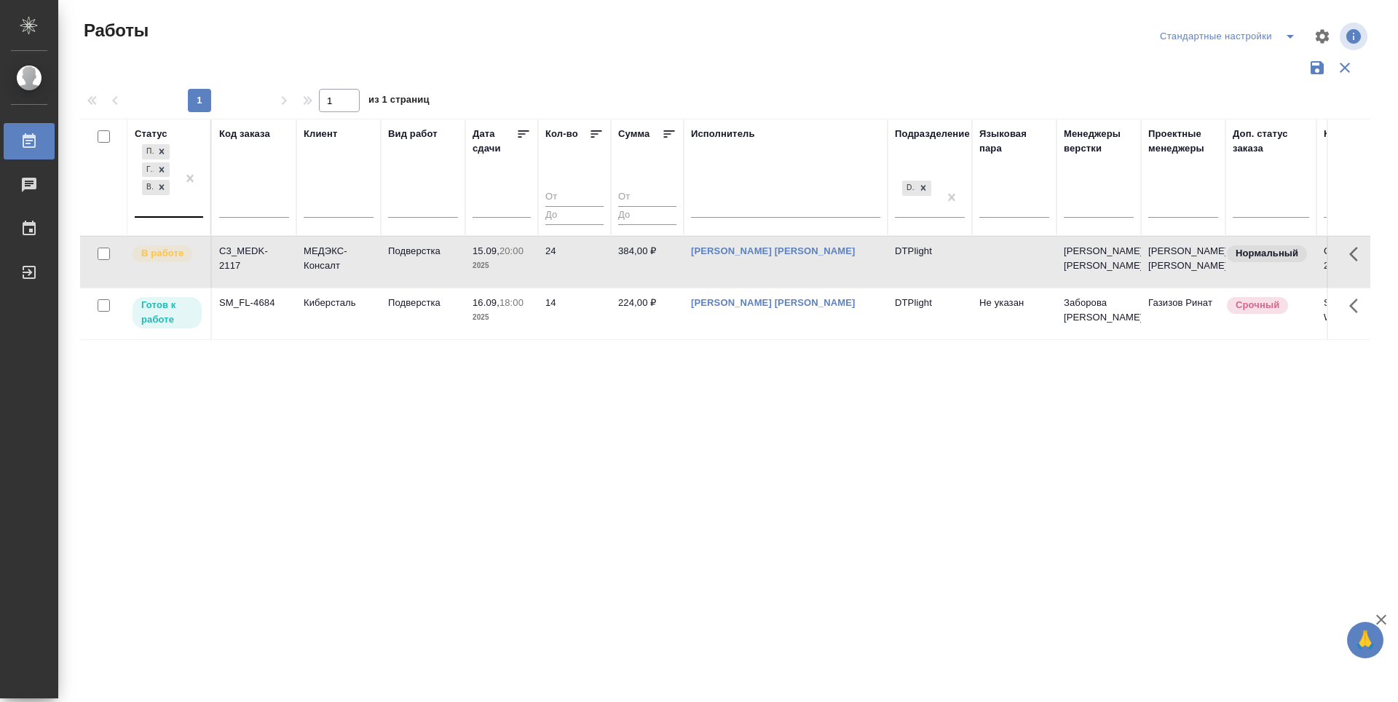
click at [164, 213] on div "Подбор Готов к работе В работе" at bounding box center [156, 178] width 42 height 75
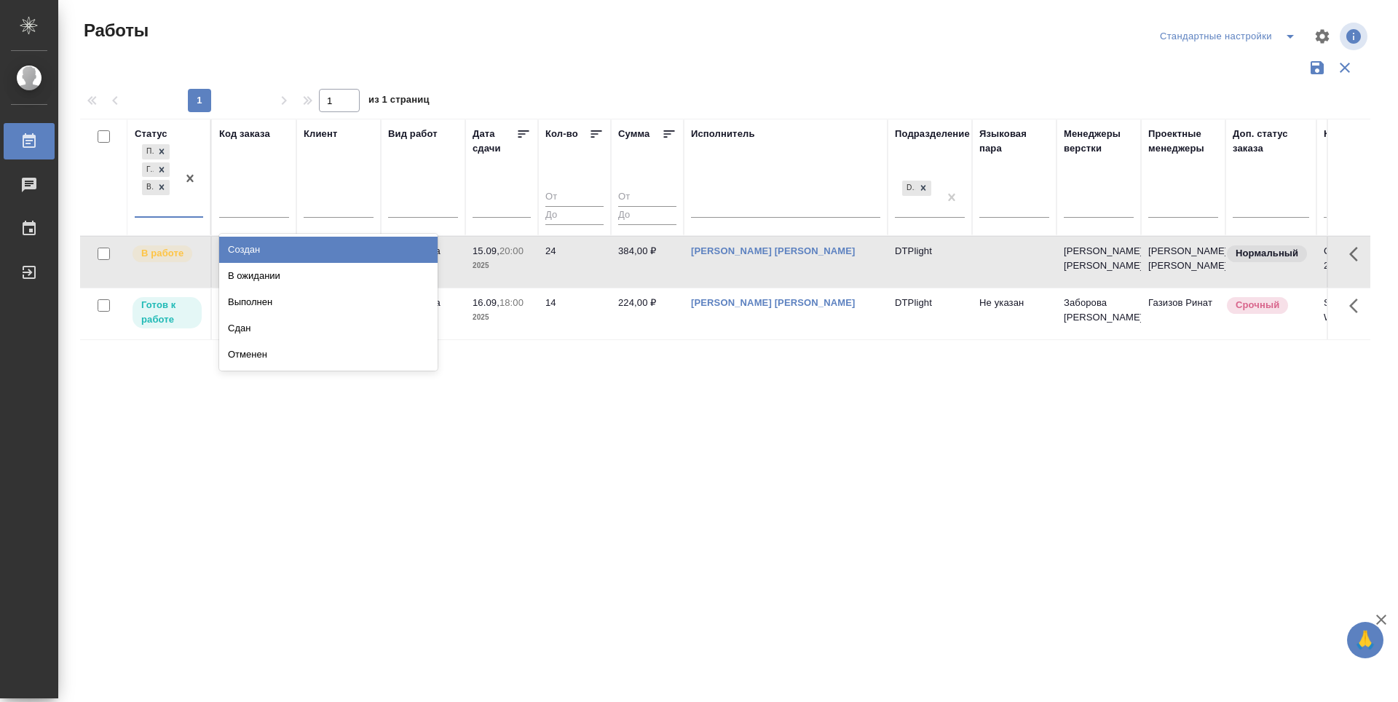
click at [151, 204] on div "Подбор Готов к работе В работе" at bounding box center [156, 178] width 42 height 75
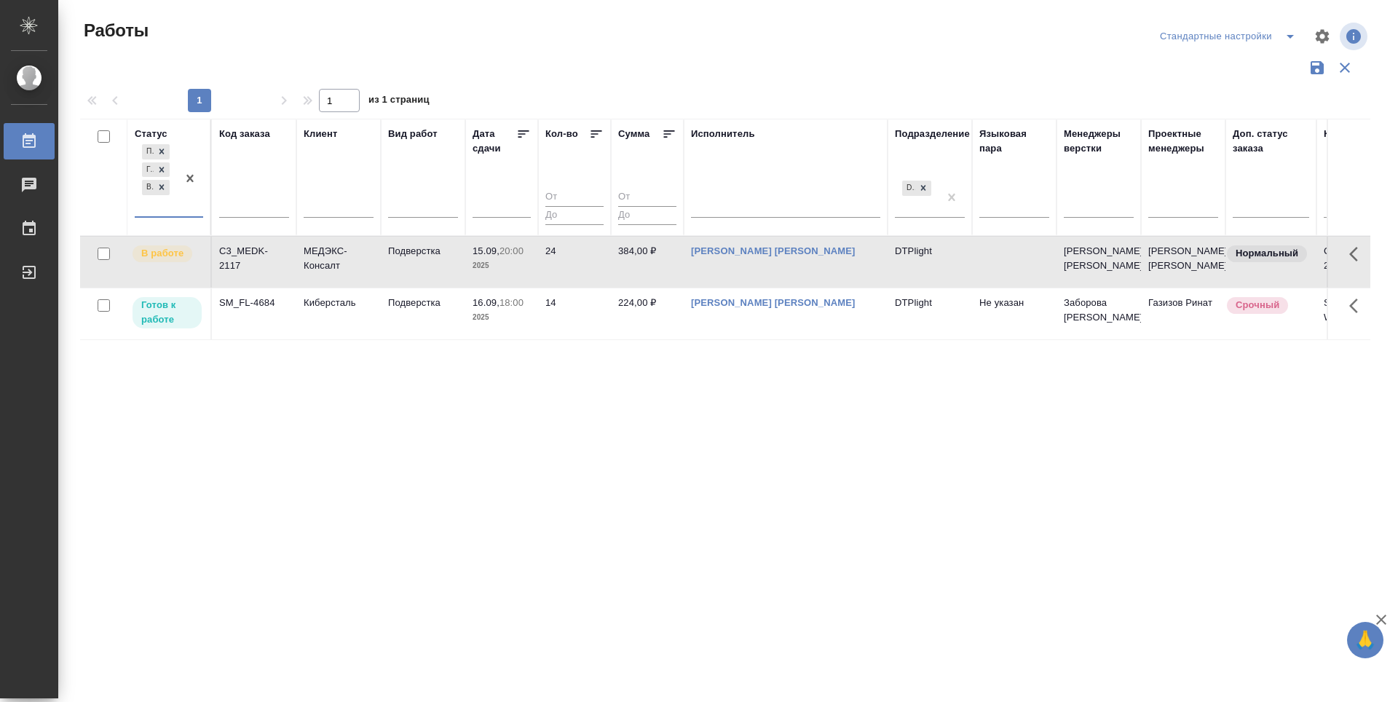
click at [146, 207] on div "Подбор Готов к работе В работе" at bounding box center [156, 178] width 42 height 75
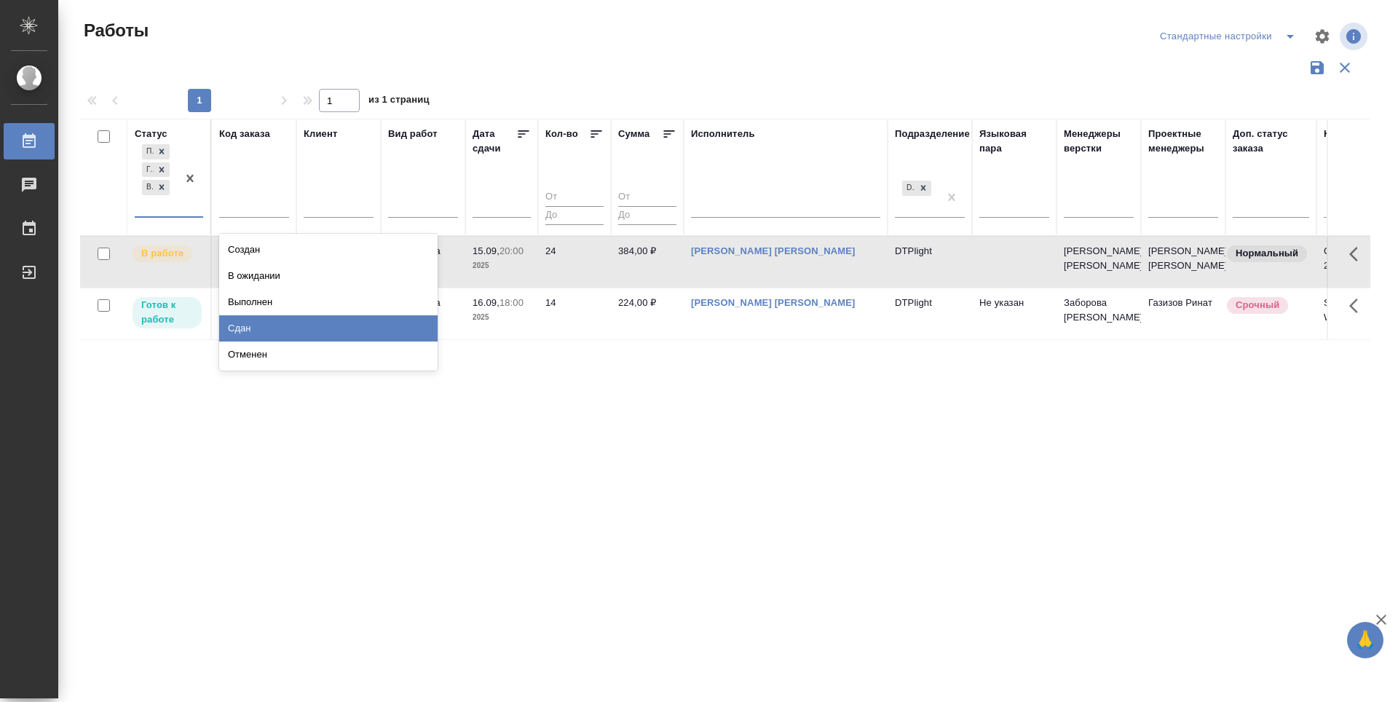
click at [255, 326] on div "Сдан" at bounding box center [328, 328] width 218 height 26
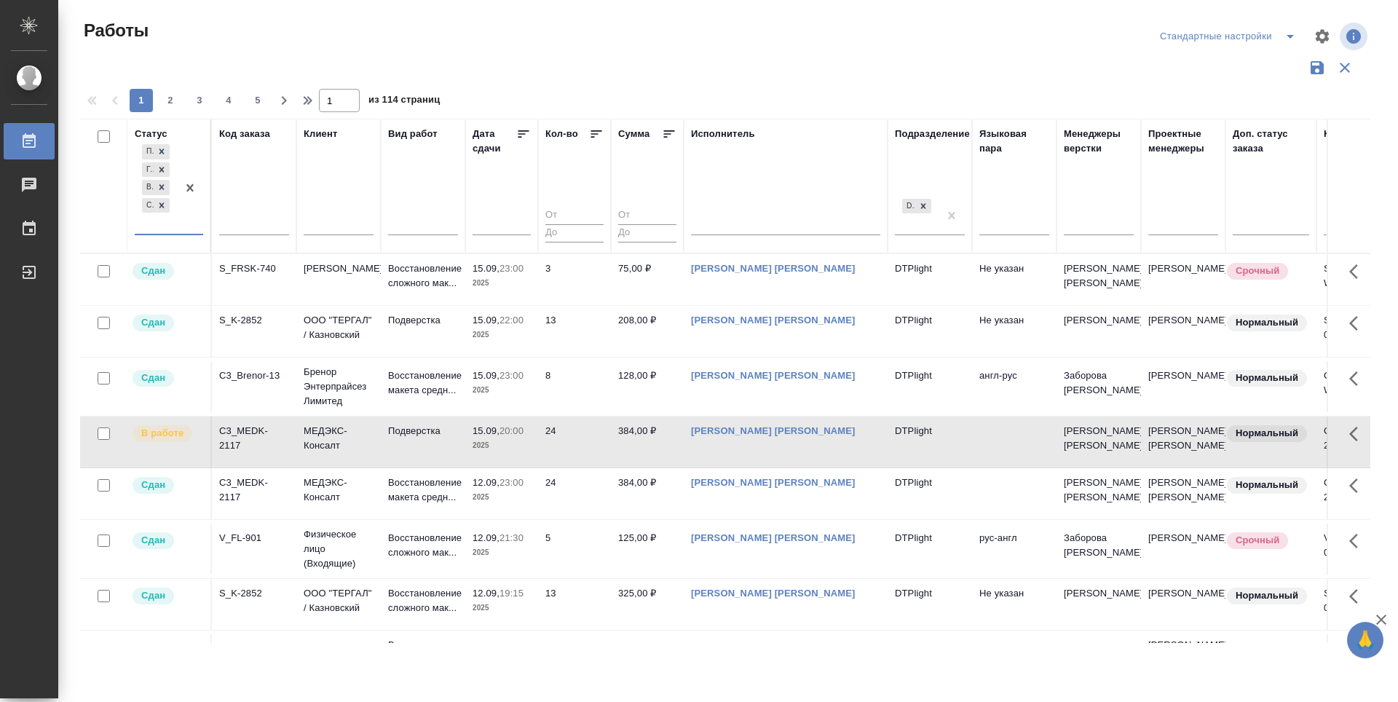
click at [524, 130] on icon at bounding box center [523, 134] width 15 height 15
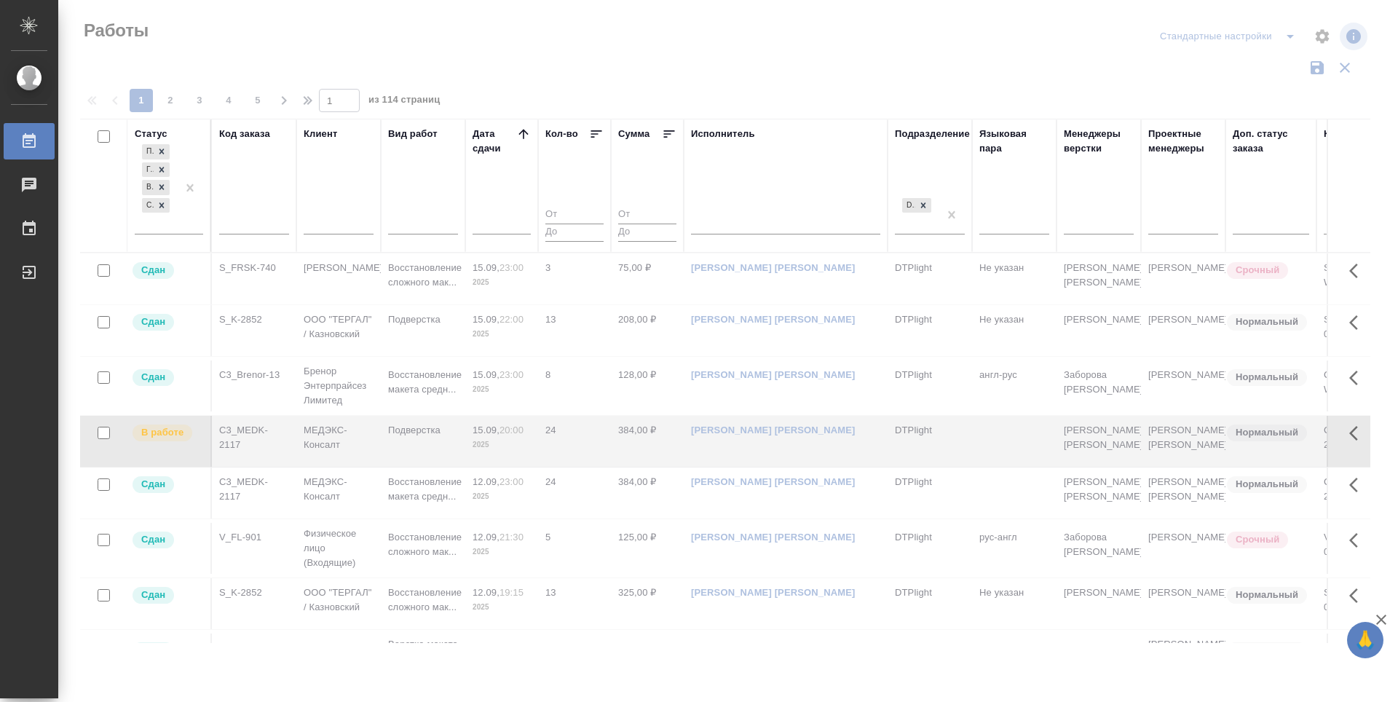
click at [524, 137] on icon at bounding box center [523, 133] width 9 height 9
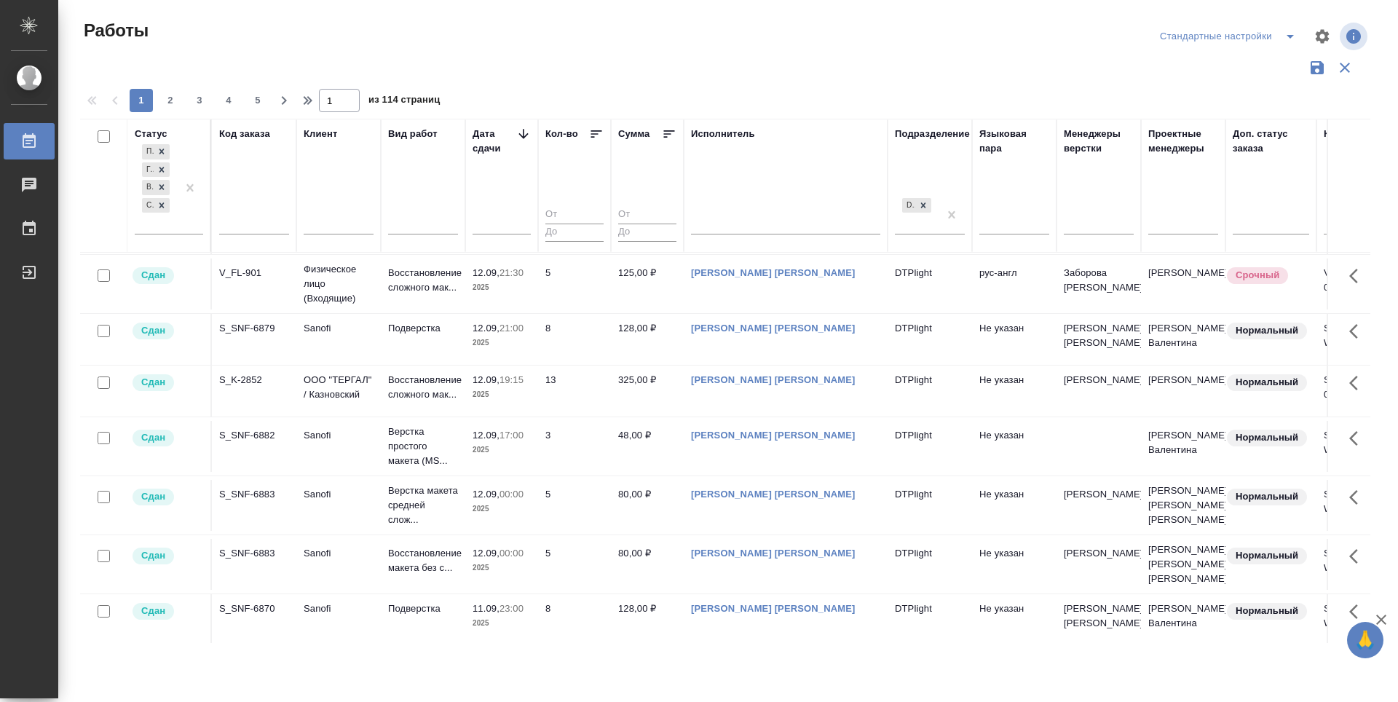
scroll to position [655, 0]
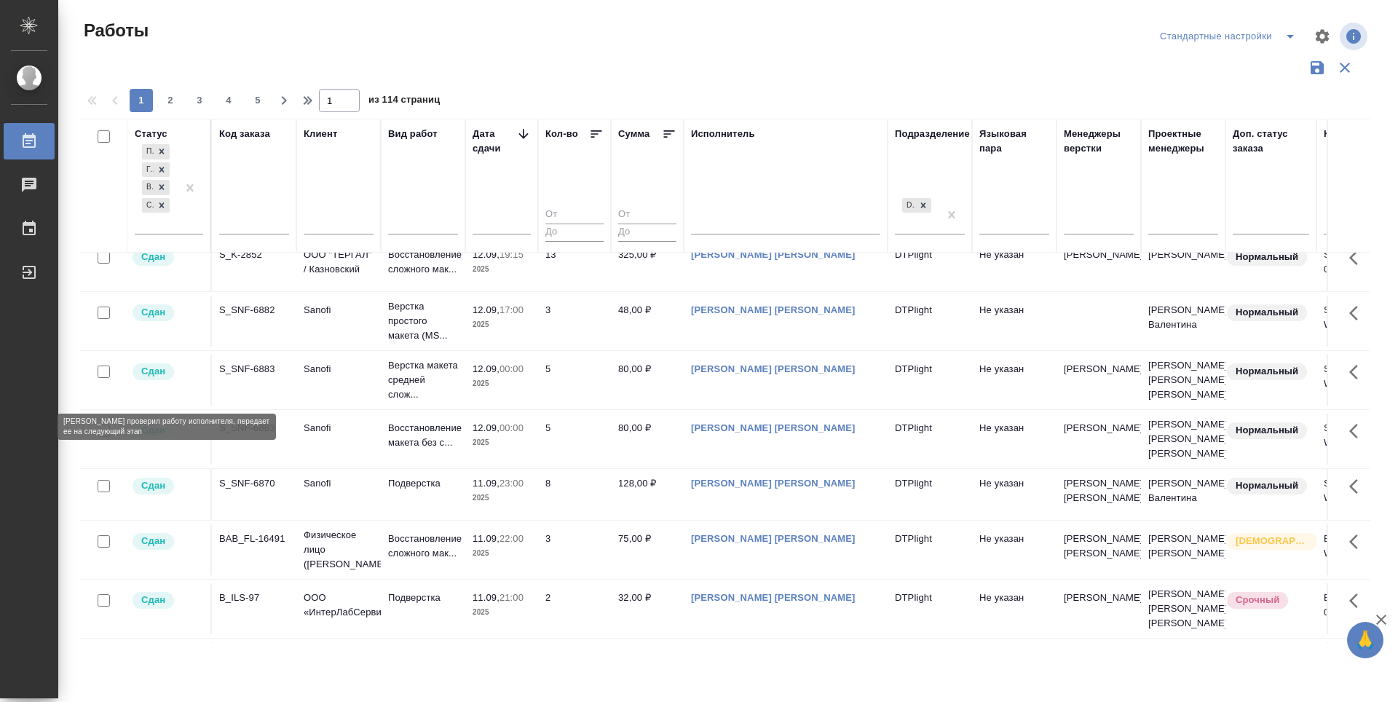
click at [154, 379] on p "Сдан" at bounding box center [153, 371] width 24 height 15
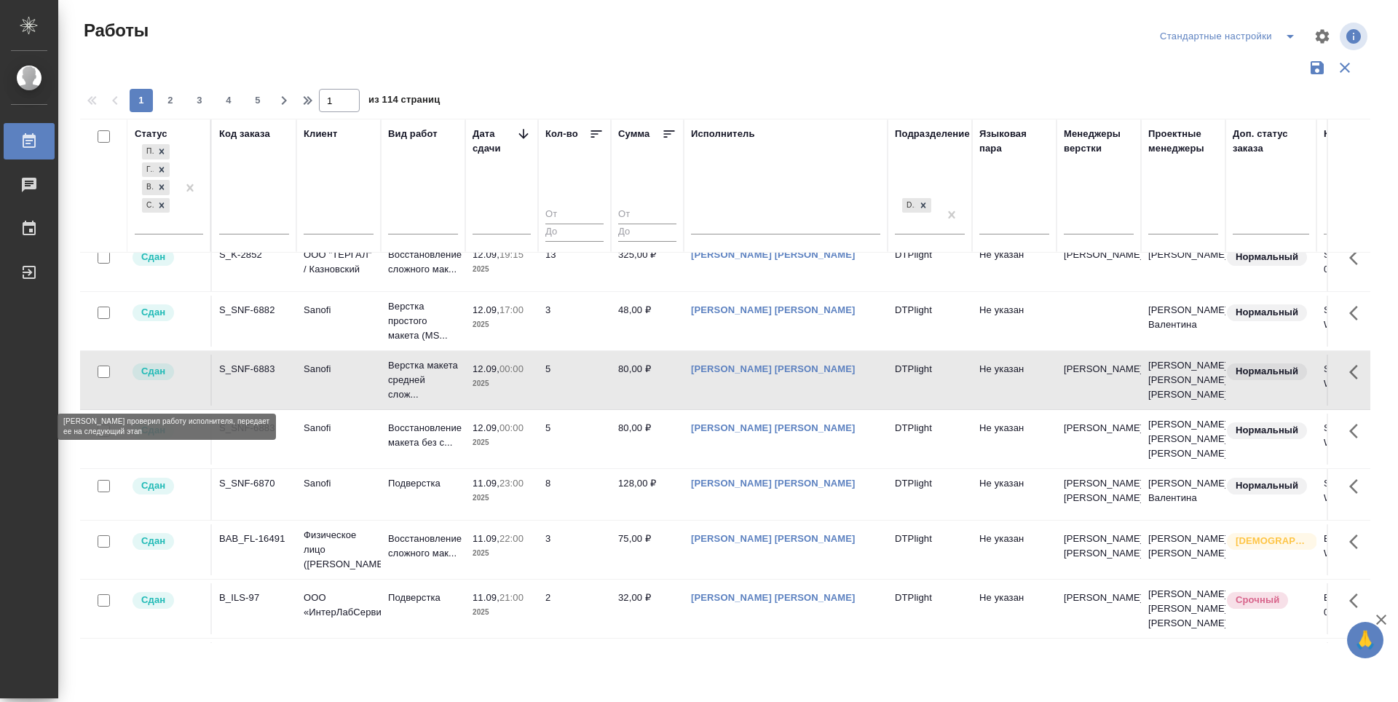
click at [154, 379] on p "Сдан" at bounding box center [153, 371] width 24 height 15
click at [152, 438] on p "Сдан" at bounding box center [153, 430] width 24 height 15
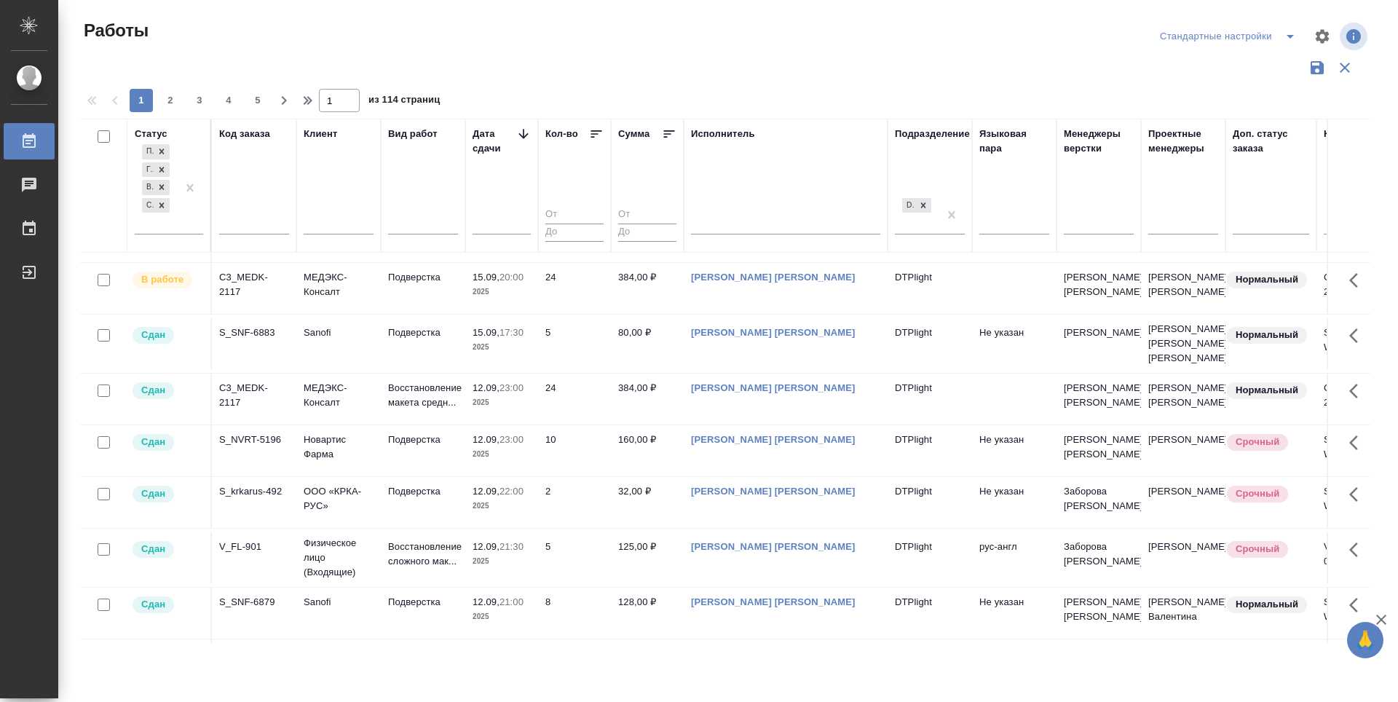
scroll to position [249, 0]
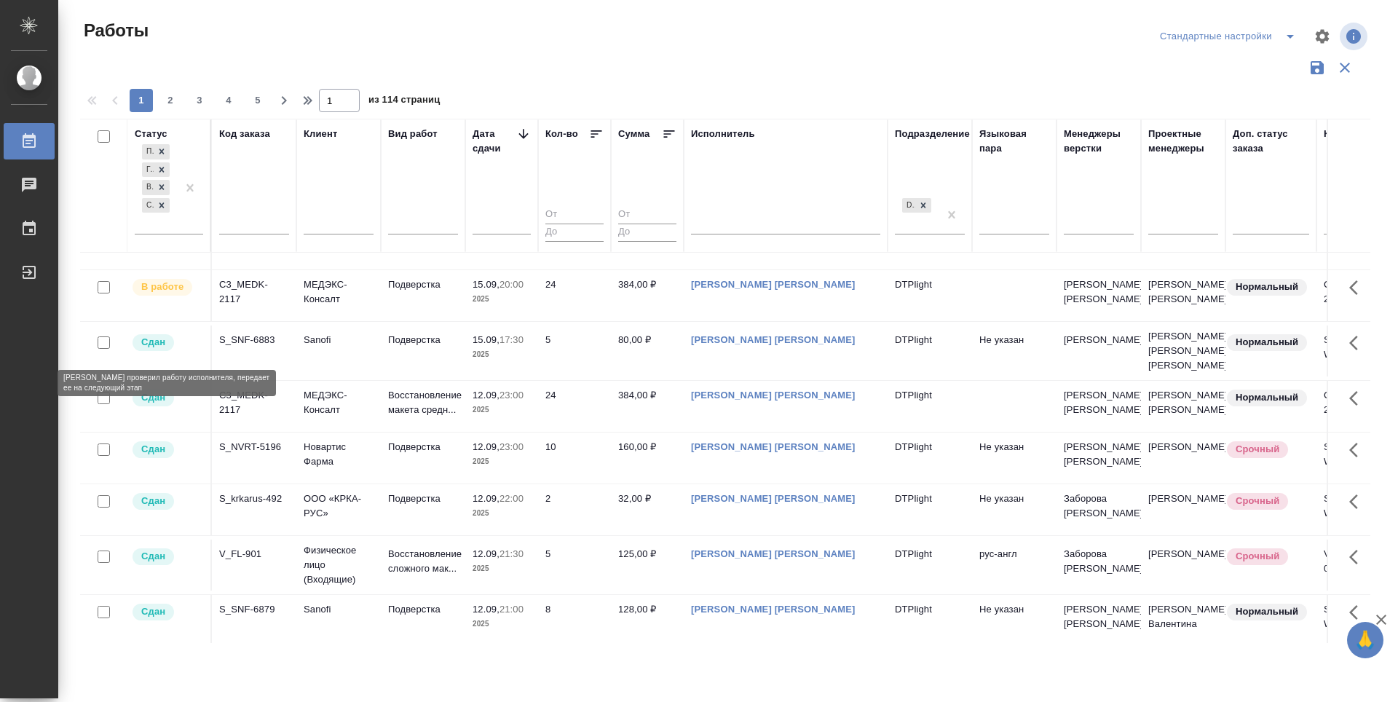
click at [151, 344] on p "Сдан" at bounding box center [153, 342] width 24 height 15
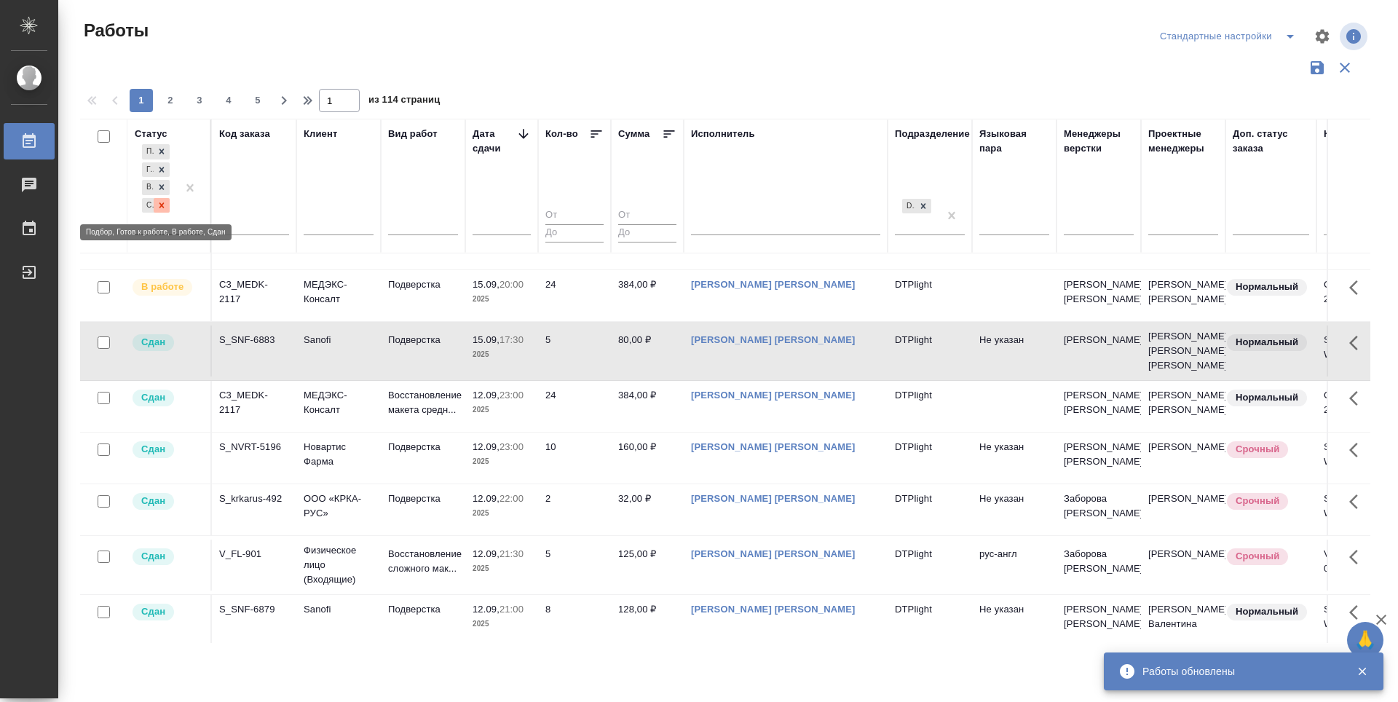
click at [159, 204] on icon at bounding box center [162, 205] width 10 height 10
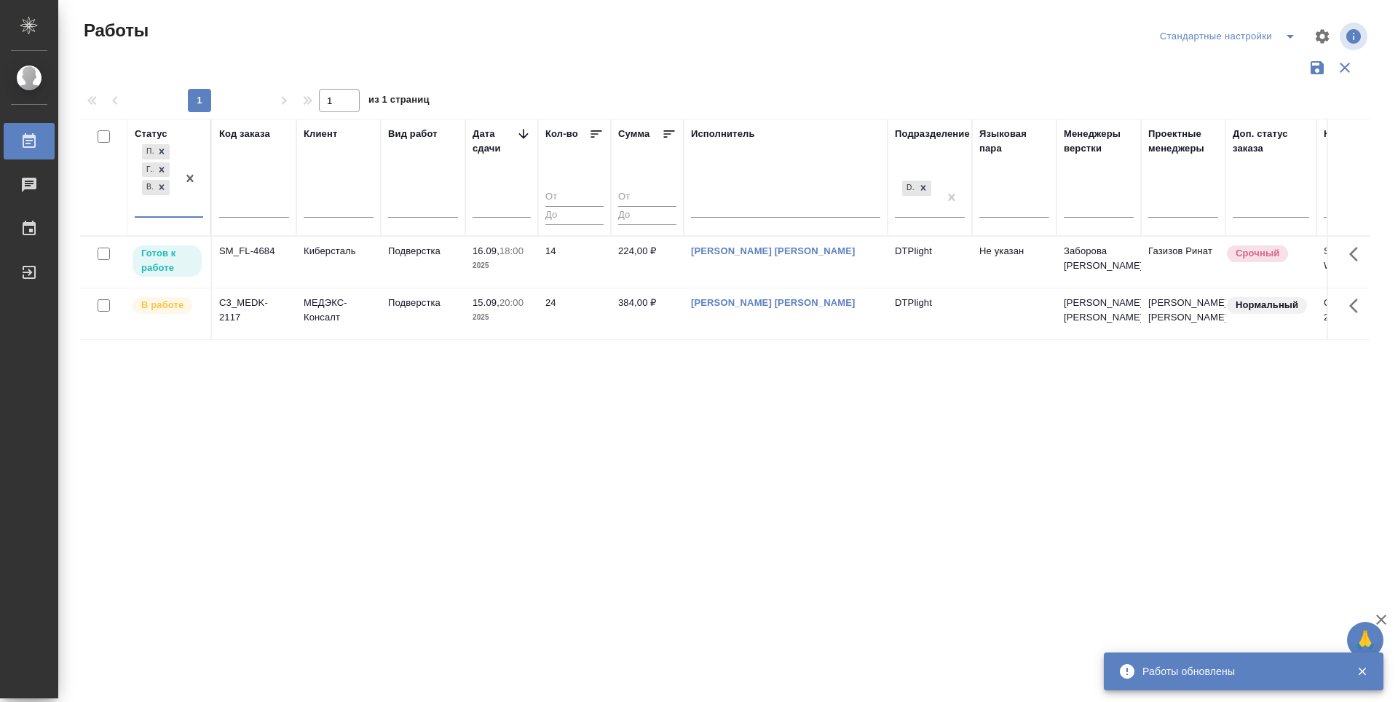
scroll to position [0, 0]
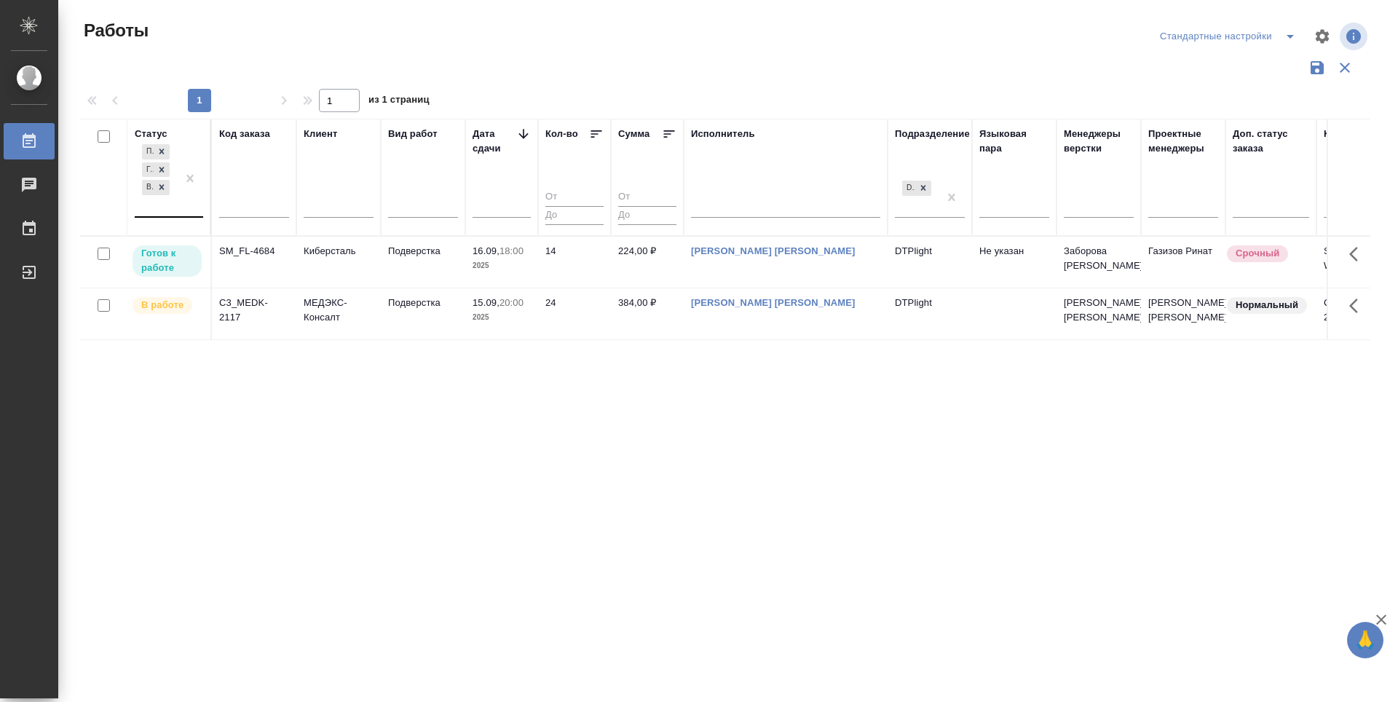
click at [524, 129] on icon at bounding box center [523, 134] width 15 height 15
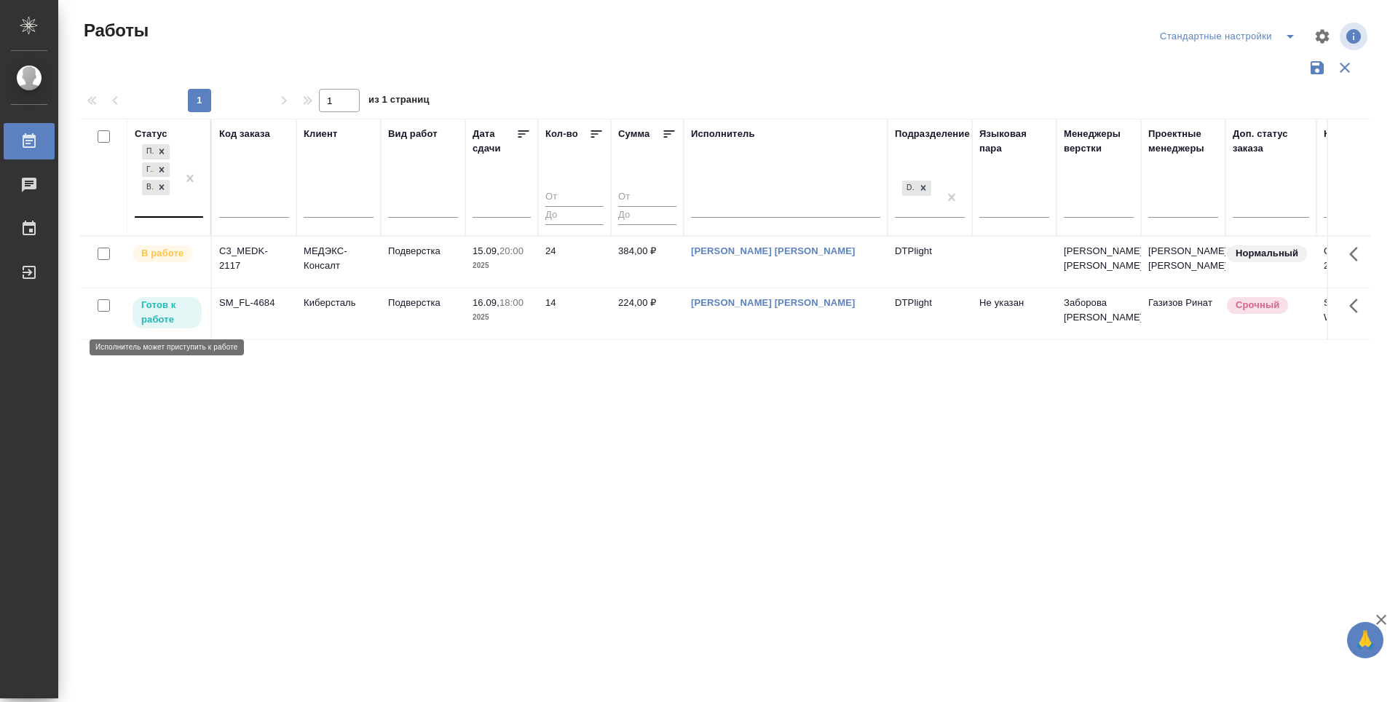
click at [168, 299] on p "Готов к работе" at bounding box center [167, 312] width 52 height 29
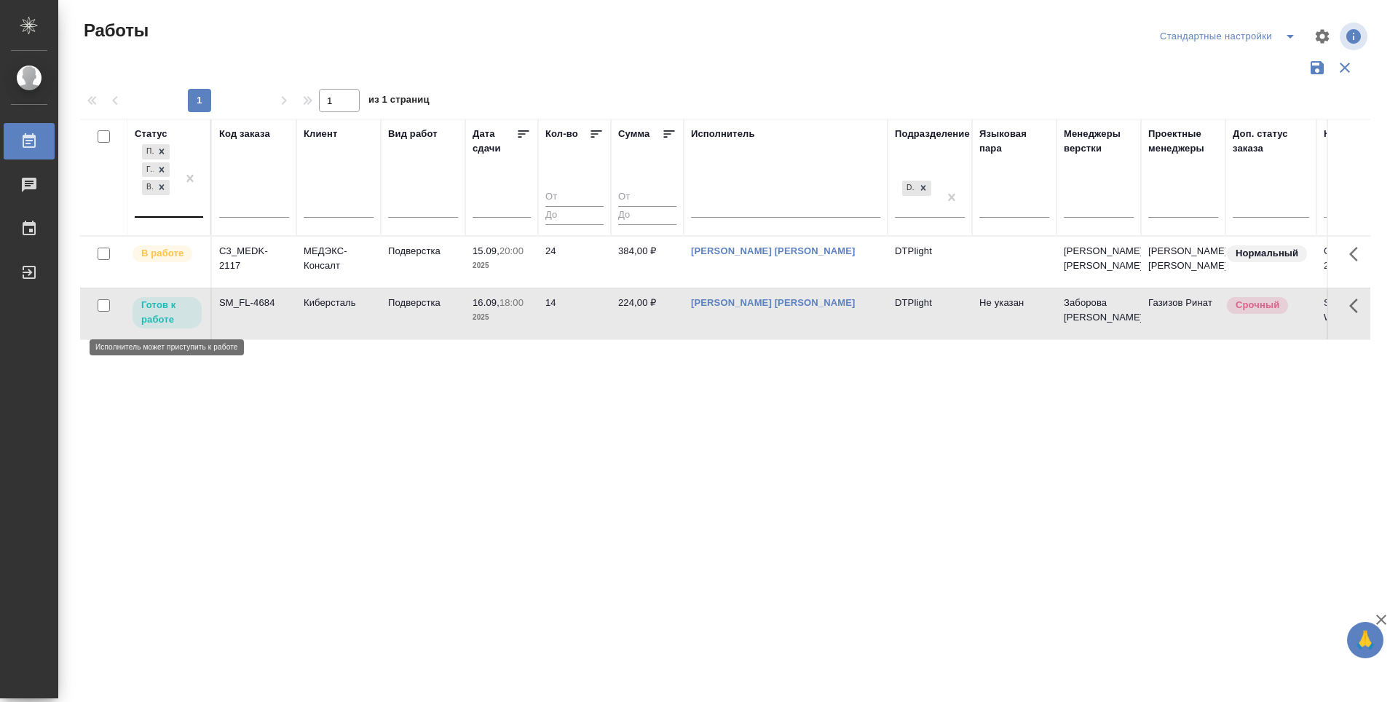
click at [168, 299] on p "Готов к работе" at bounding box center [167, 312] width 52 height 29
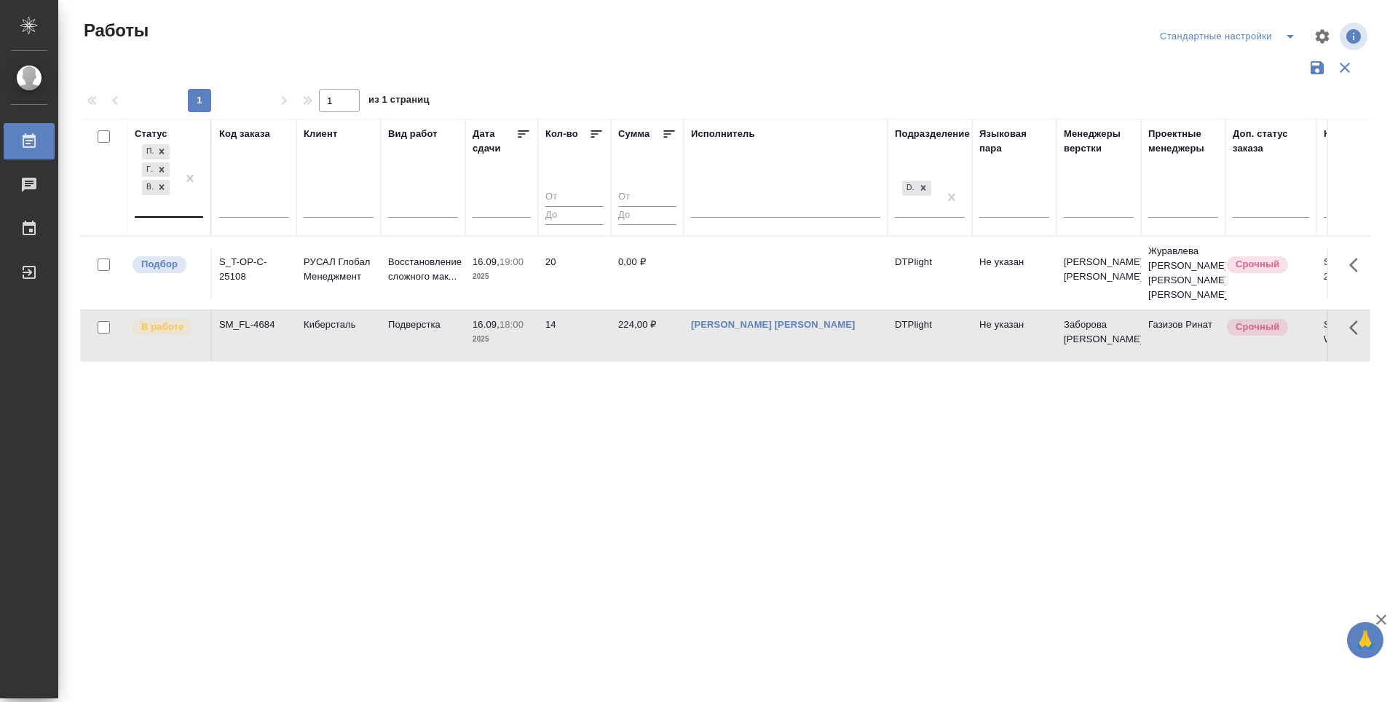
click at [526, 136] on icon at bounding box center [523, 134] width 15 height 15
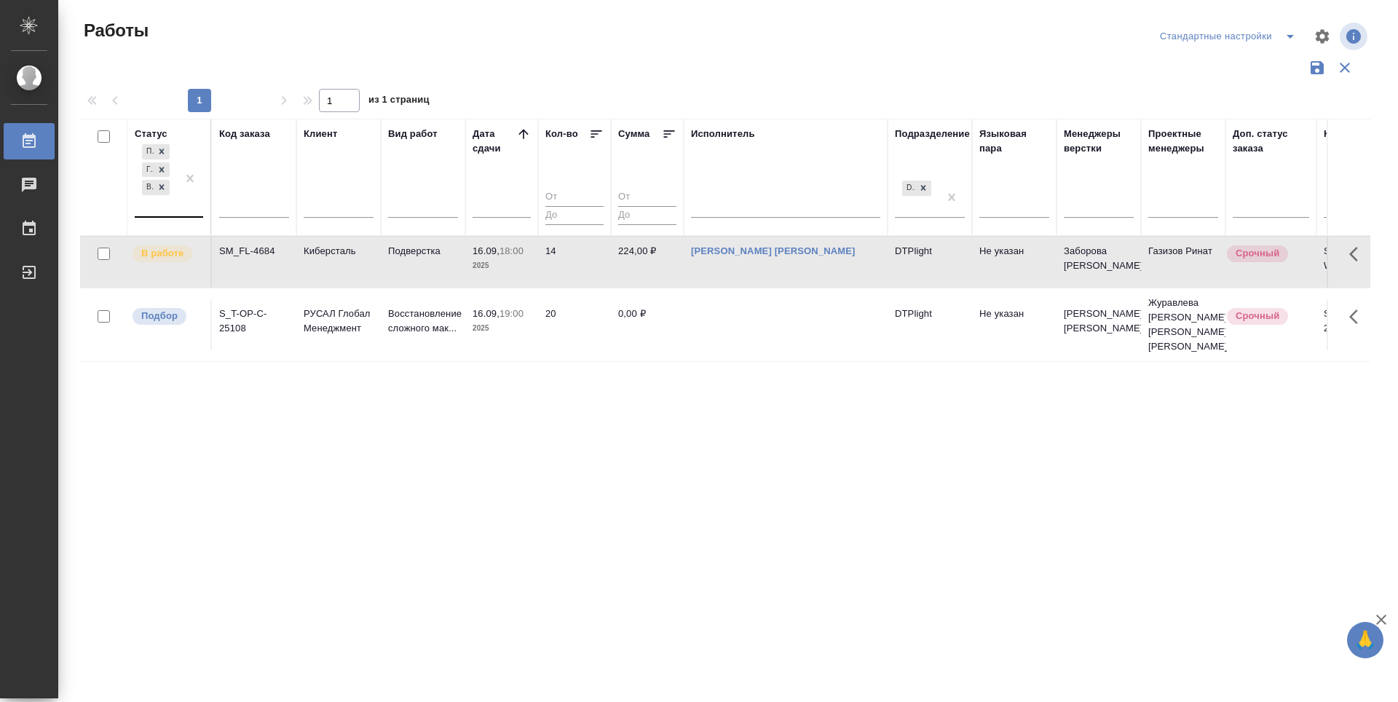
click at [598, 475] on div "Статус Подбор Готов к работе В работе Код заказа Клиент Вид работ Дата сдачи Ко…" at bounding box center [725, 381] width 1290 height 524
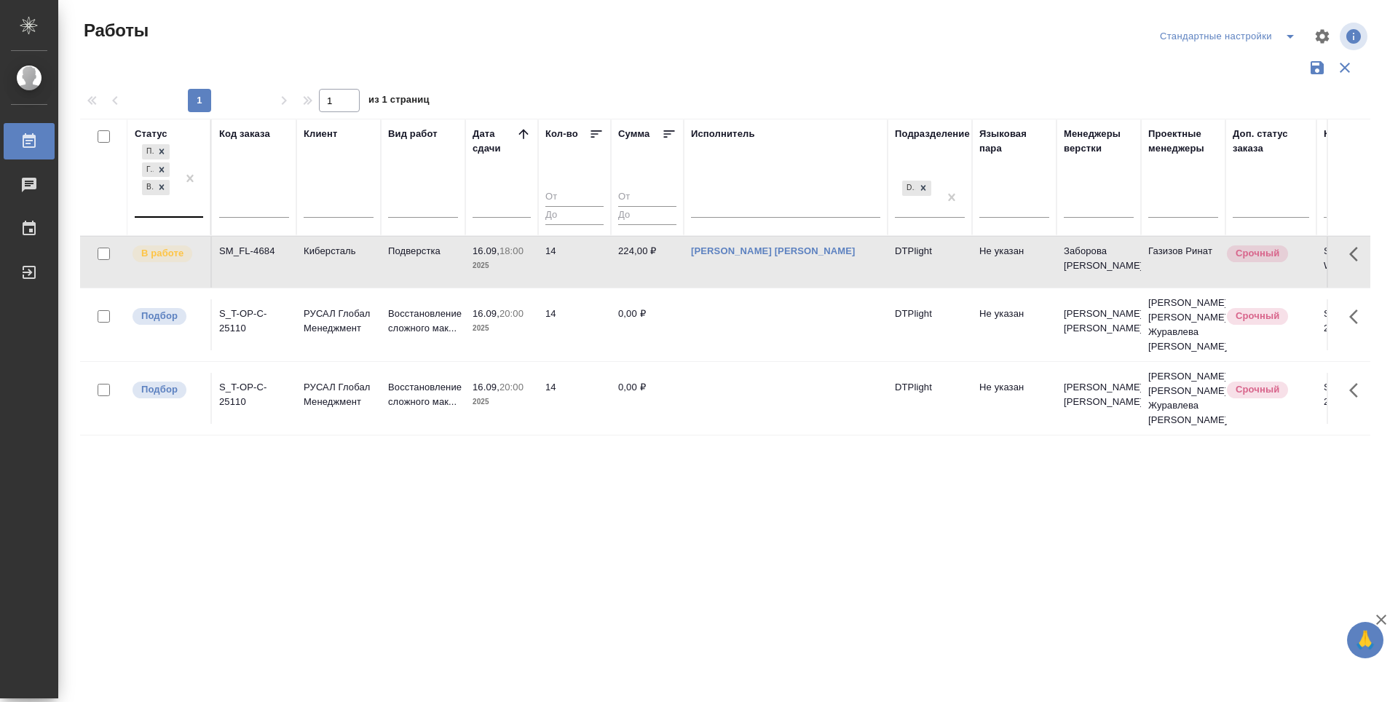
click at [598, 476] on div "Статус Подбор Готов к работе В работе Код заказа Клиент Вид работ Дата сдачи Ко…" at bounding box center [725, 381] width 1290 height 524
click at [171, 321] on p "Подбор" at bounding box center [159, 316] width 36 height 15
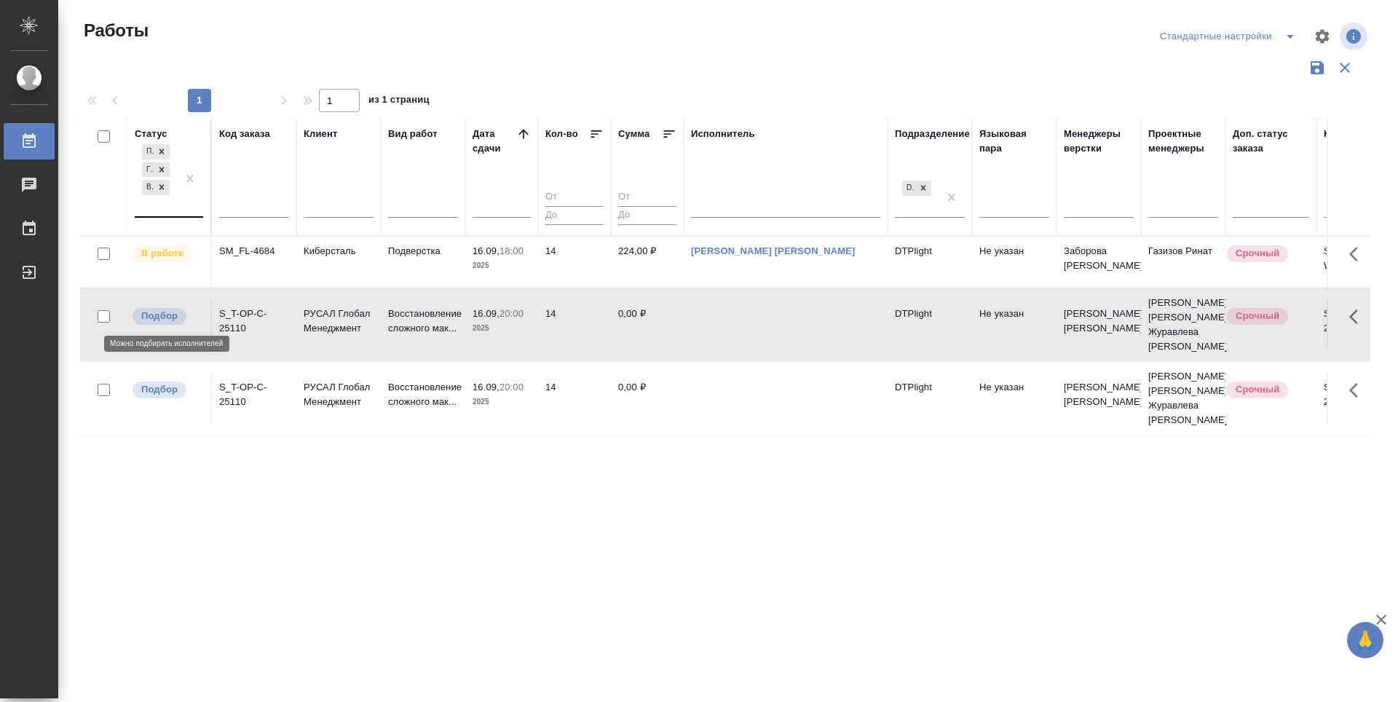
click at [171, 321] on p "Подбор" at bounding box center [159, 316] width 36 height 15
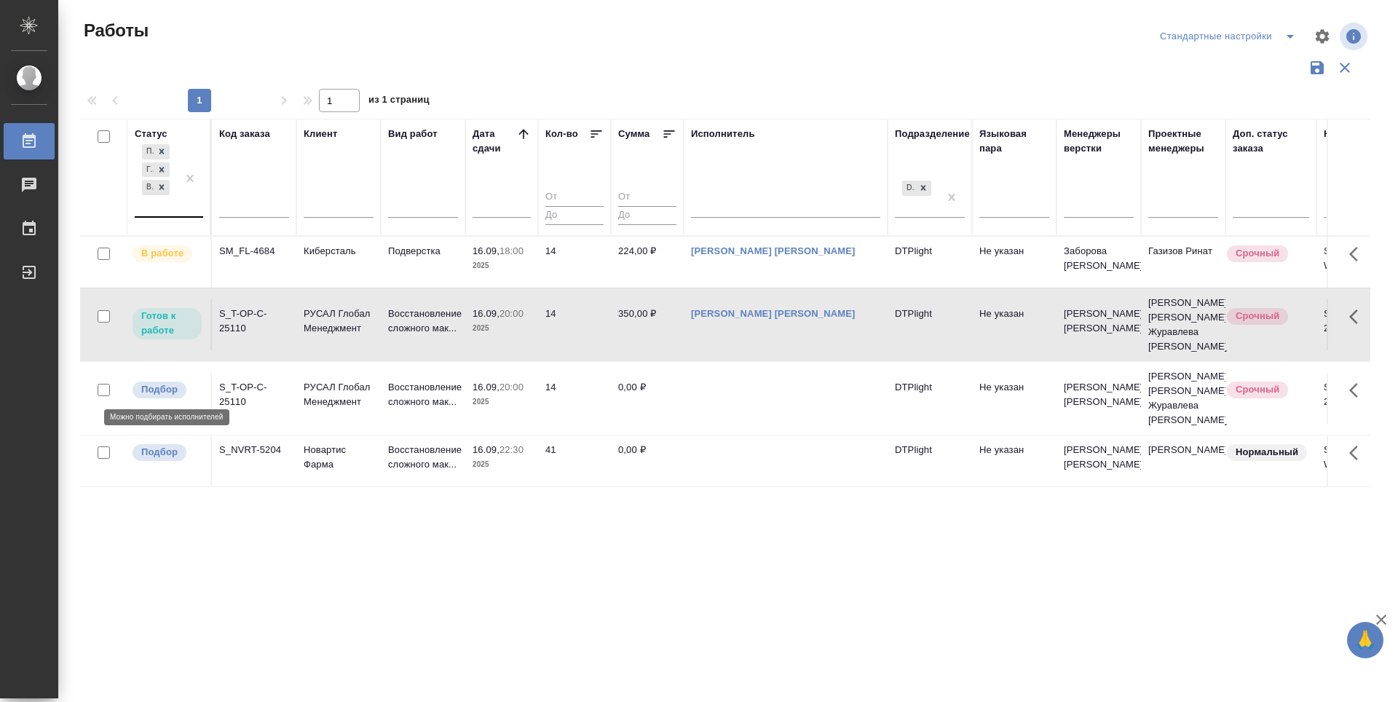
click at [147, 390] on p "Подбор" at bounding box center [159, 389] width 36 height 15
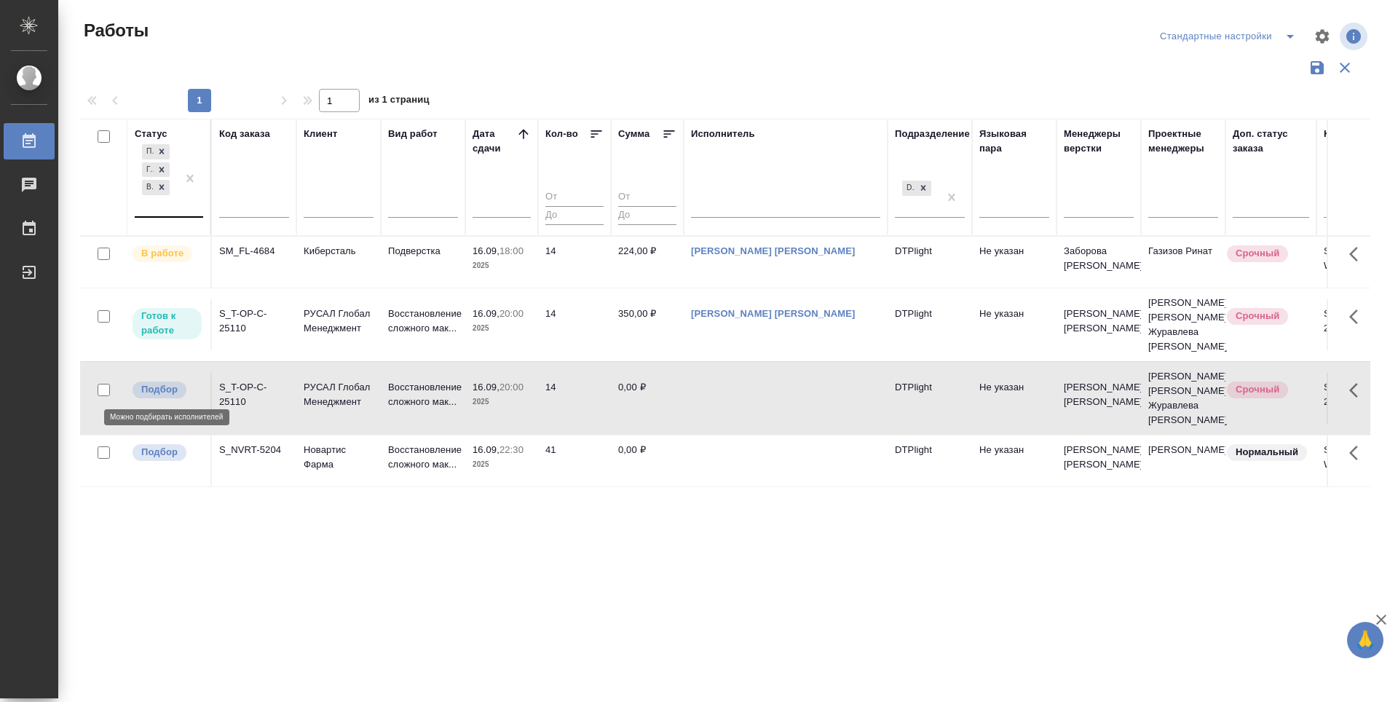
click at [147, 390] on p "Подбор" at bounding box center [159, 389] width 36 height 15
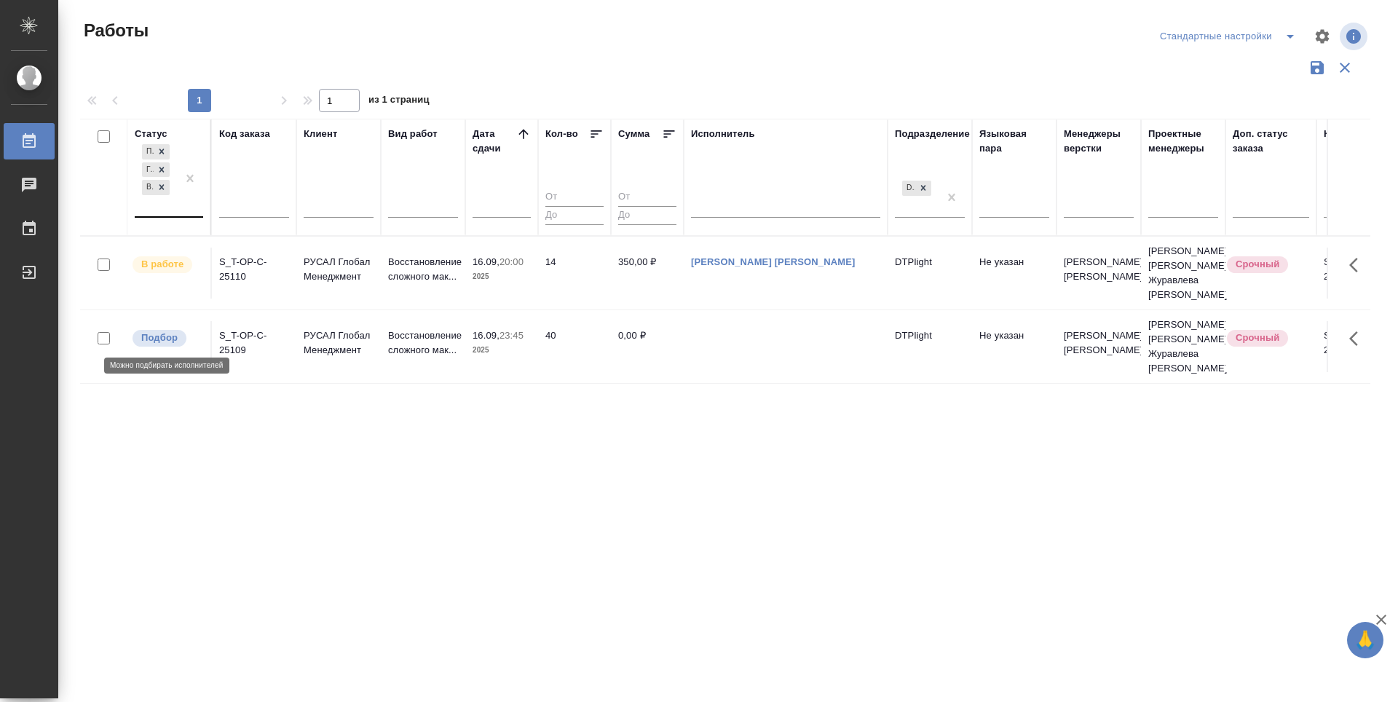
click at [162, 334] on p "Подбор" at bounding box center [159, 338] width 36 height 15
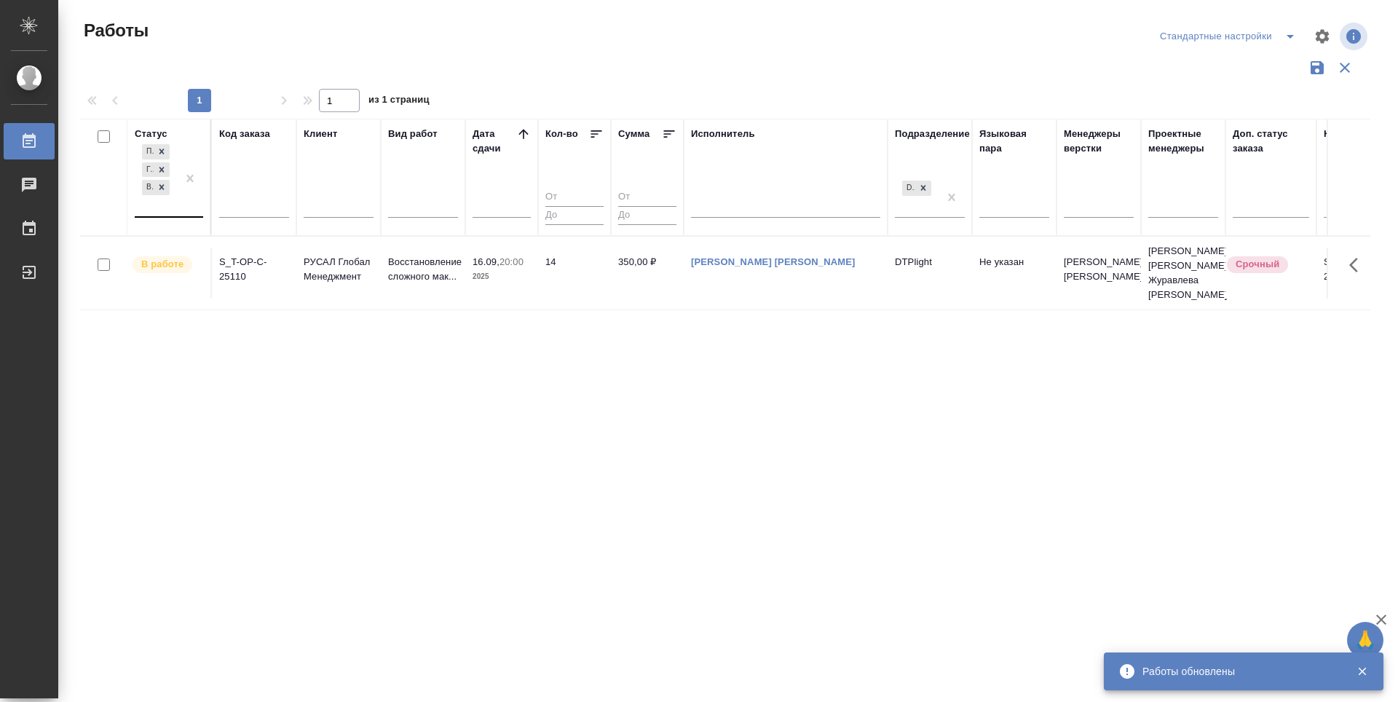
click at [776, 419] on div "Статус Подбор Готов к работе В работе Код заказа Клиент Вид работ Дата сдачи Ко…" at bounding box center [725, 381] width 1290 height 524
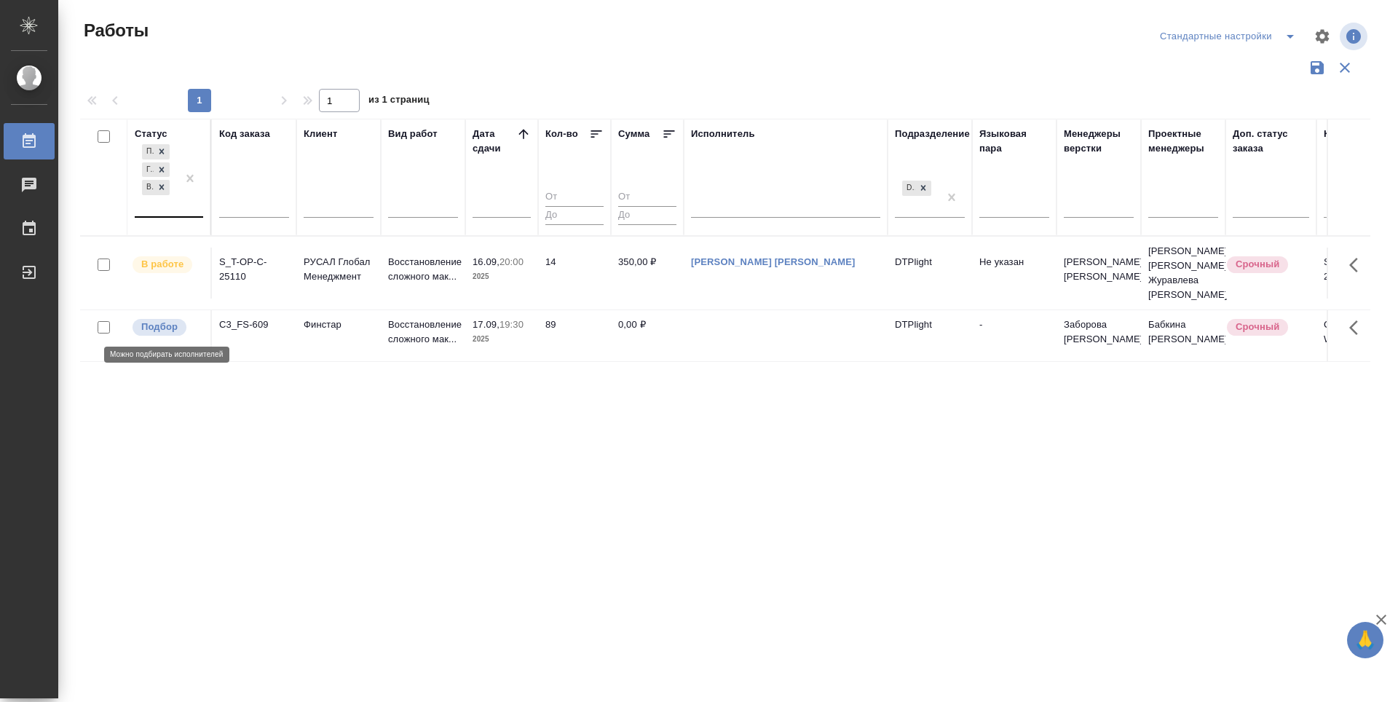
click at [167, 328] on p "Подбор" at bounding box center [159, 327] width 36 height 15
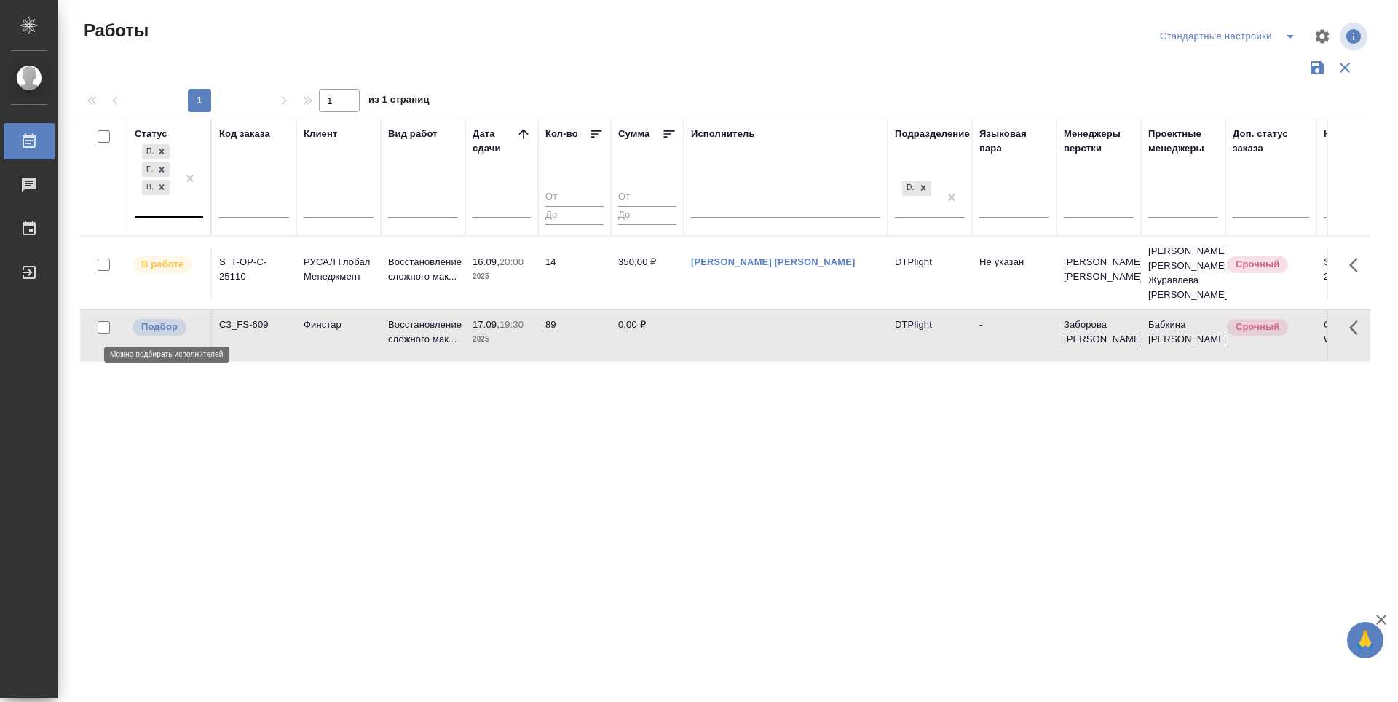
click at [167, 328] on p "Подбор" at bounding box center [159, 327] width 36 height 15
click at [146, 321] on p "Подбор" at bounding box center [159, 327] width 36 height 15
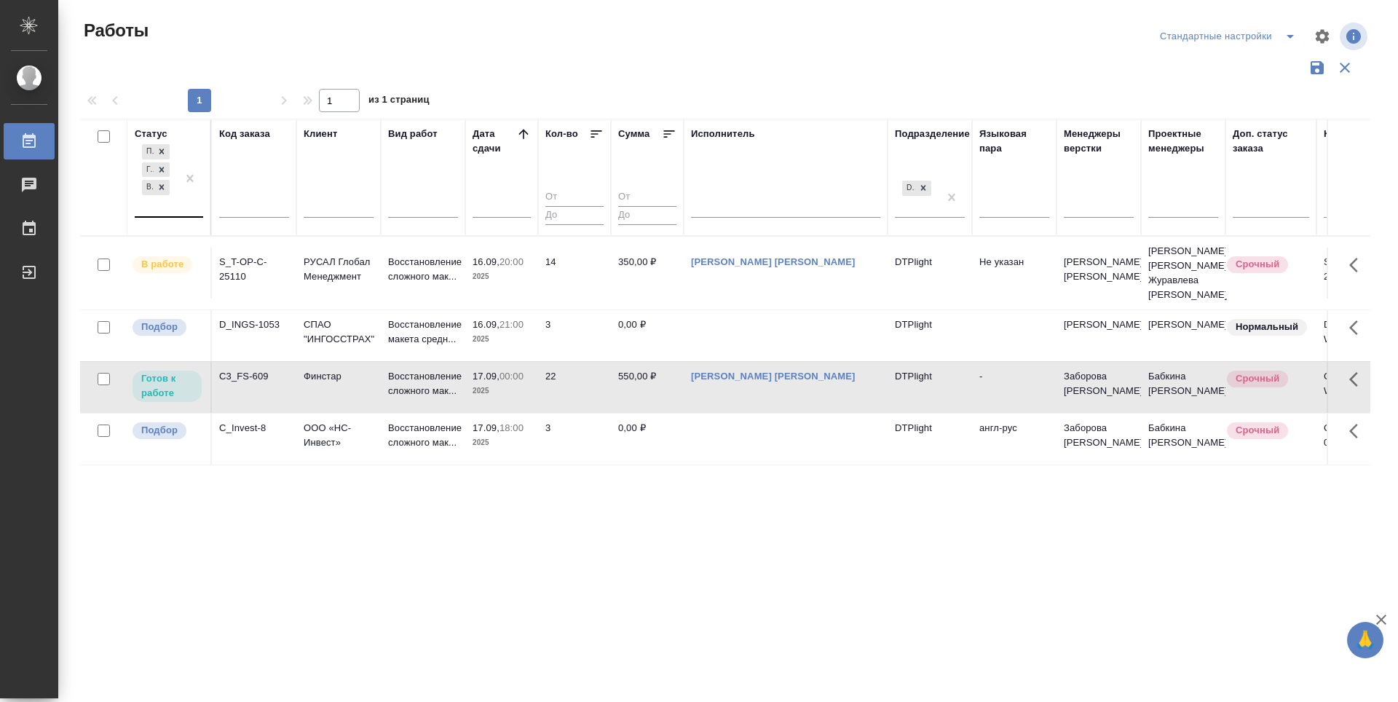
click at [883, 557] on div "Статус Подбор Готов к работе В работе Код заказа Клиент Вид работ Дата сдачи Ко…" at bounding box center [725, 381] width 1290 height 524
click at [169, 326] on p "Подбор" at bounding box center [159, 327] width 36 height 15
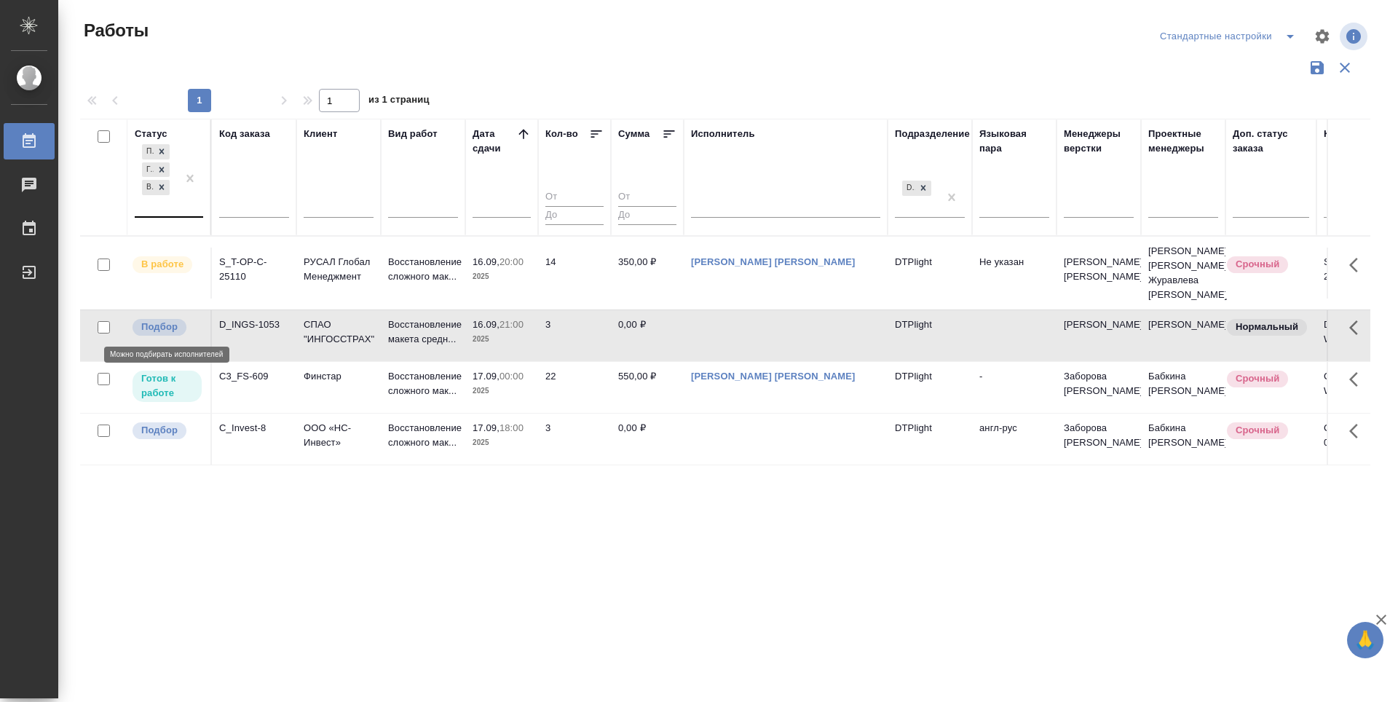
click at [169, 326] on p "Подбор" at bounding box center [159, 327] width 36 height 15
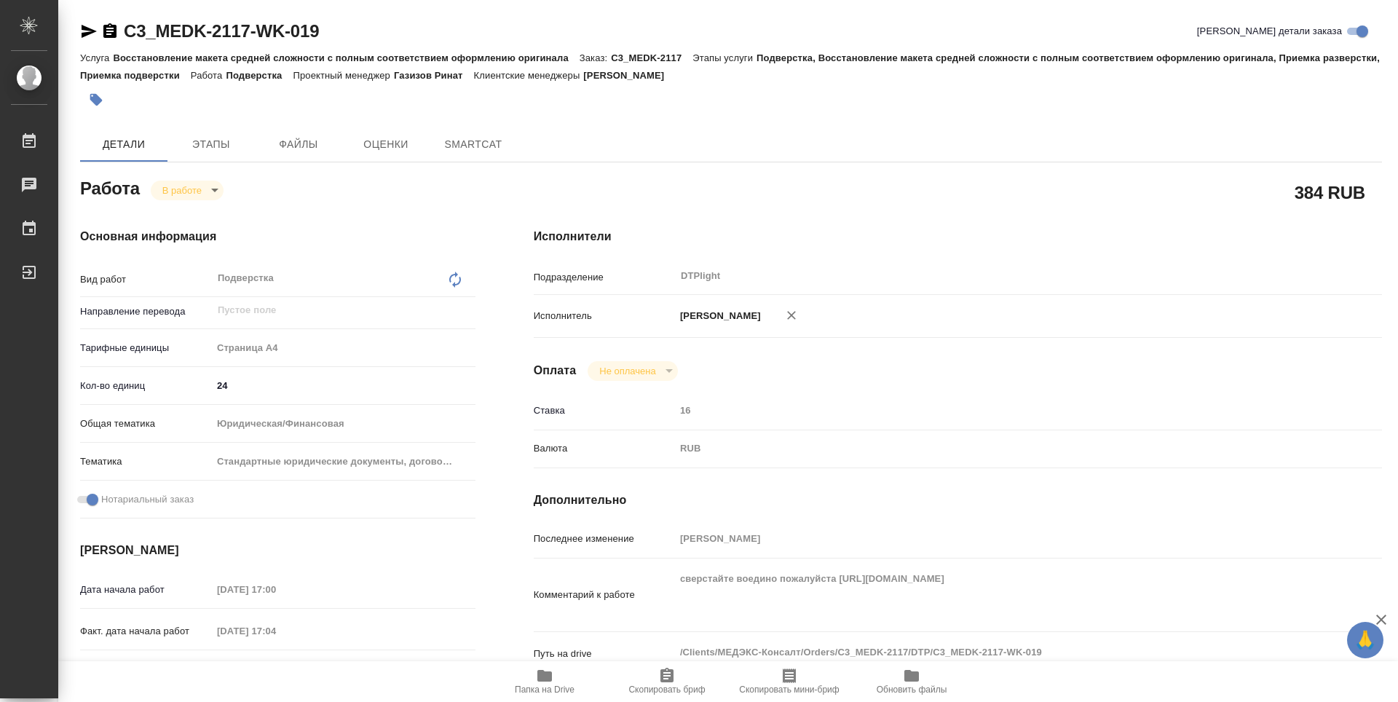
type textarea "x"
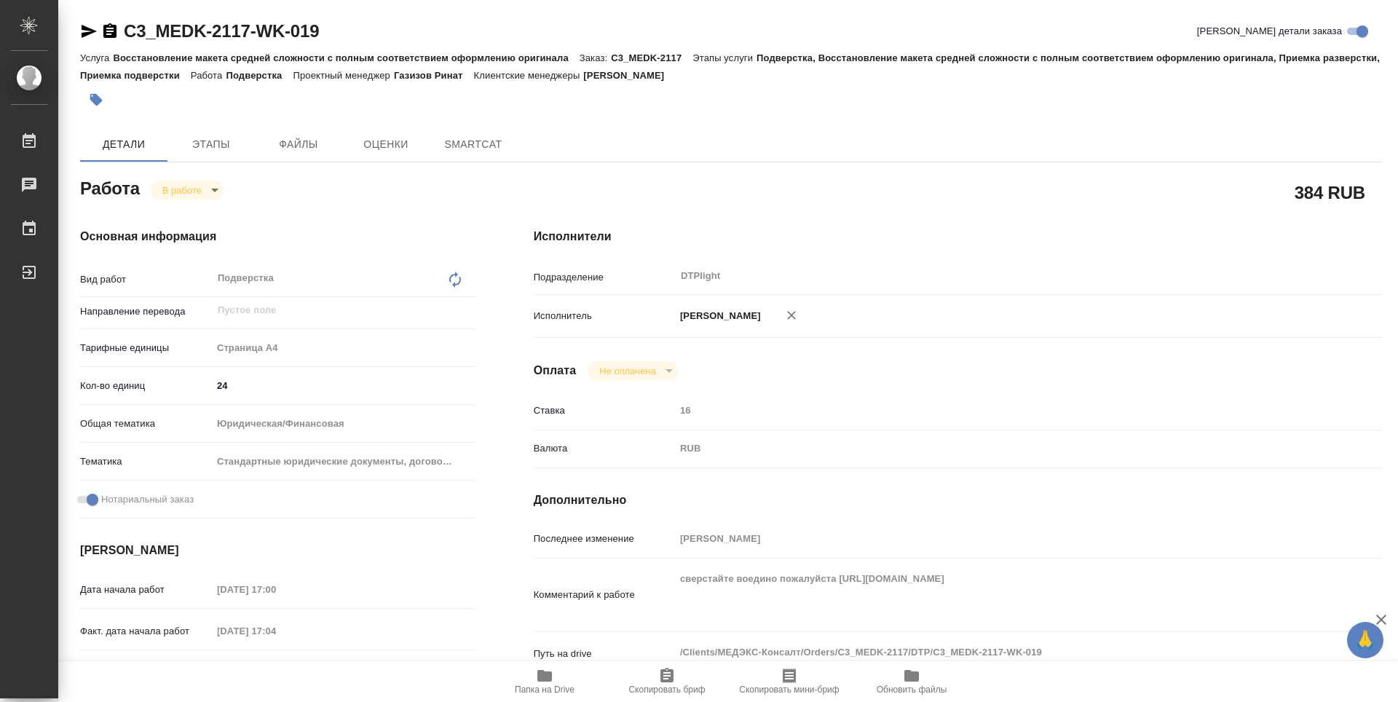
type textarea "x"
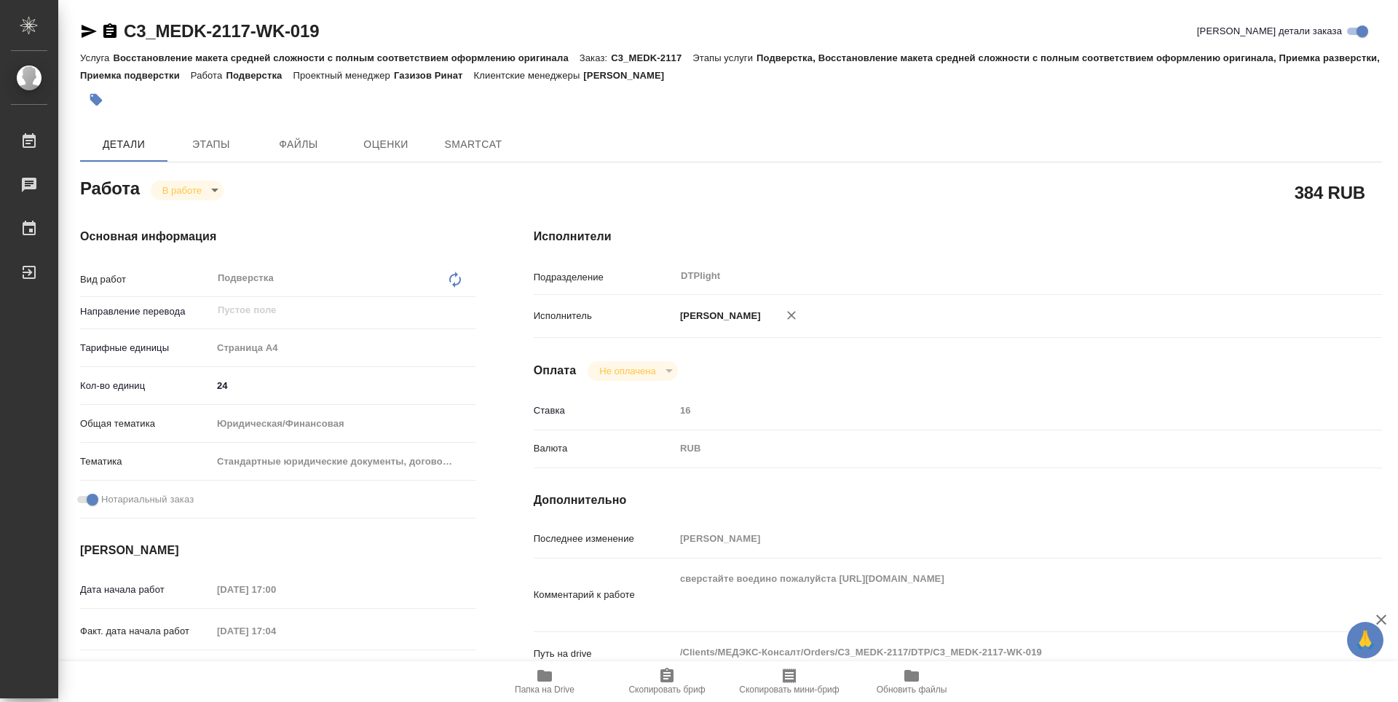
type textarea "x"
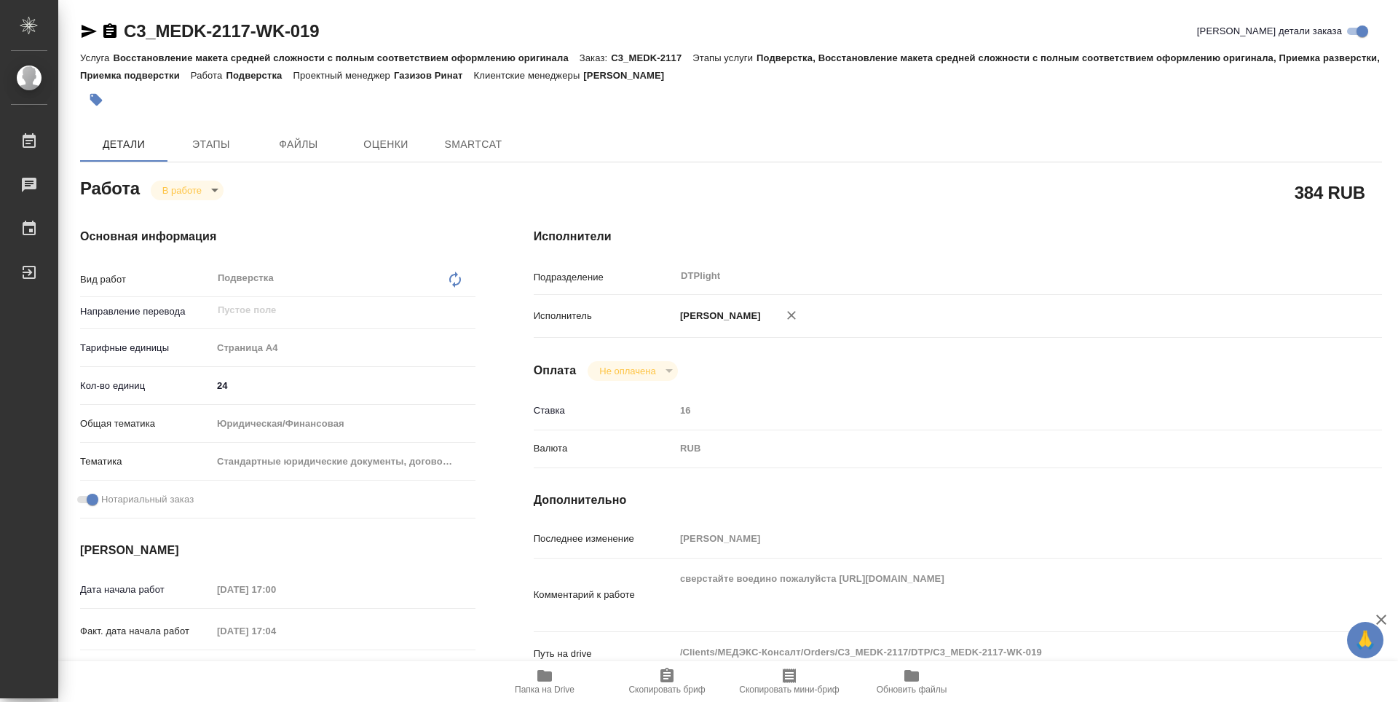
type textarea "x"
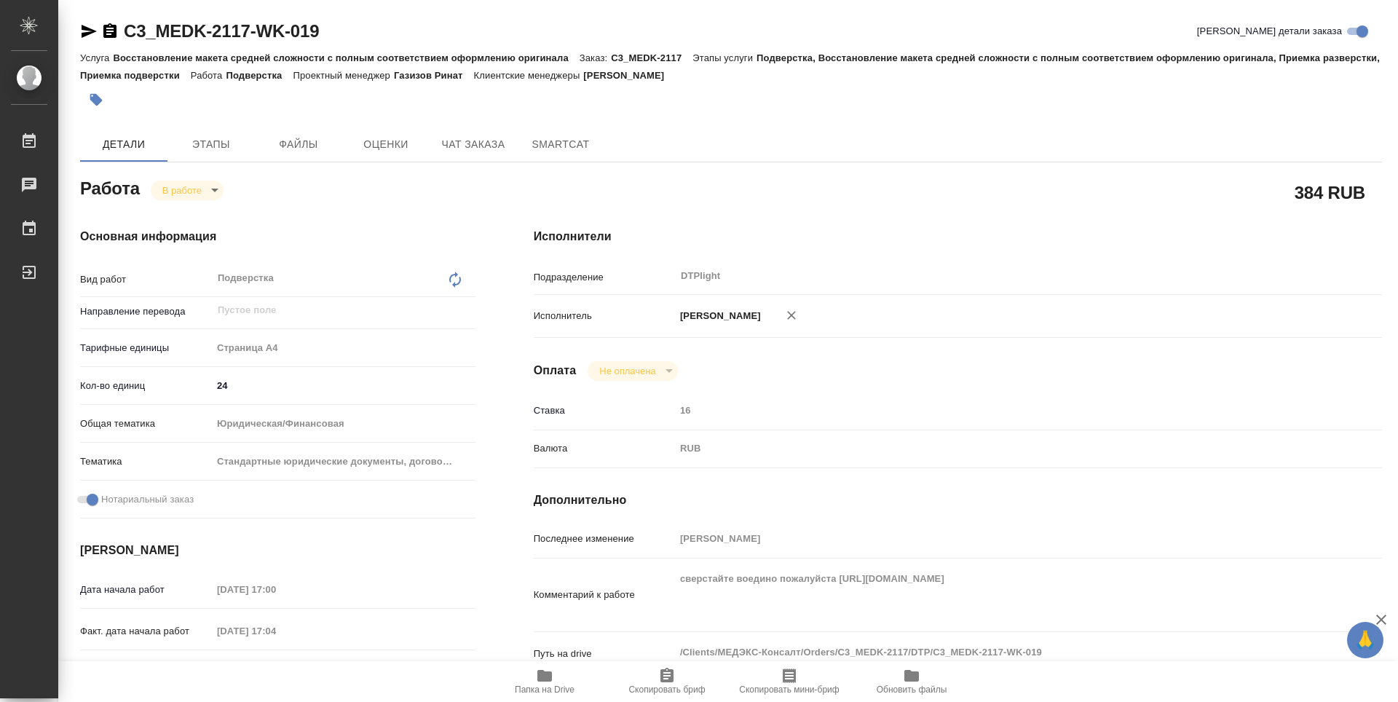
type textarea "x"
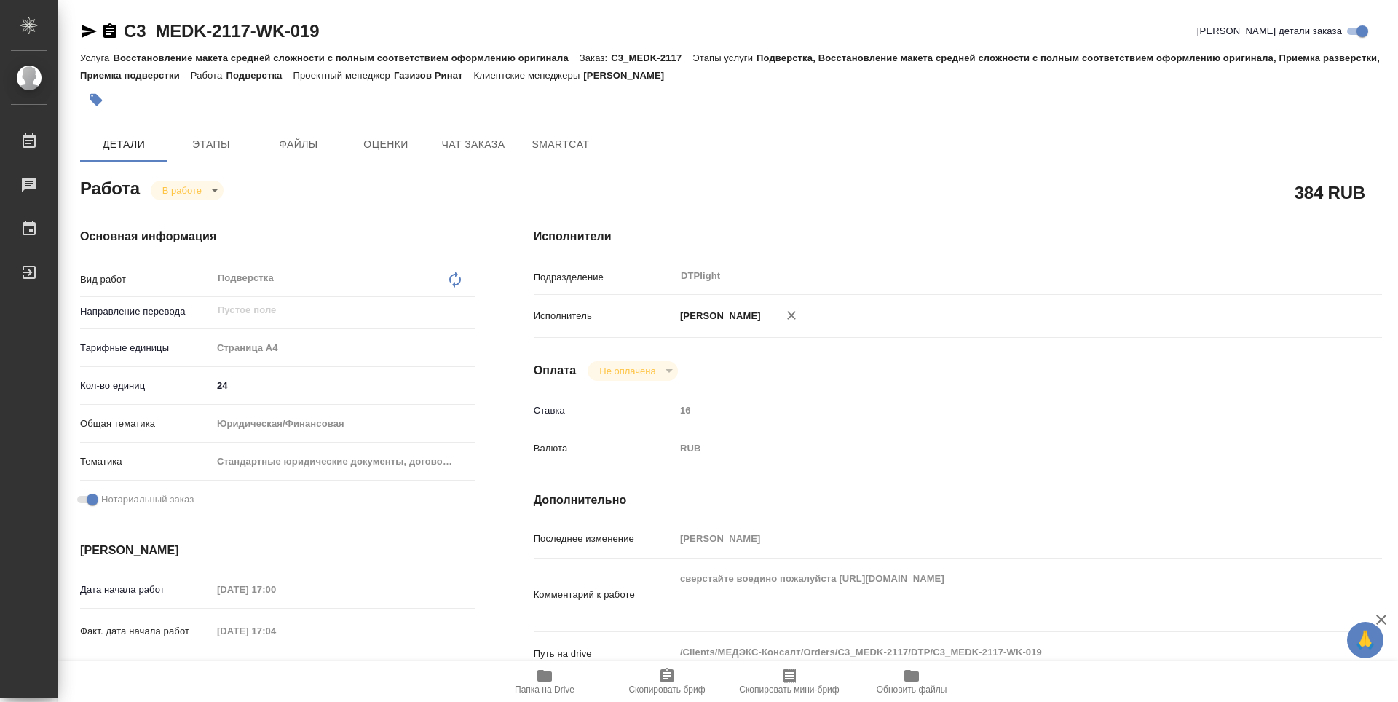
scroll to position [73, 0]
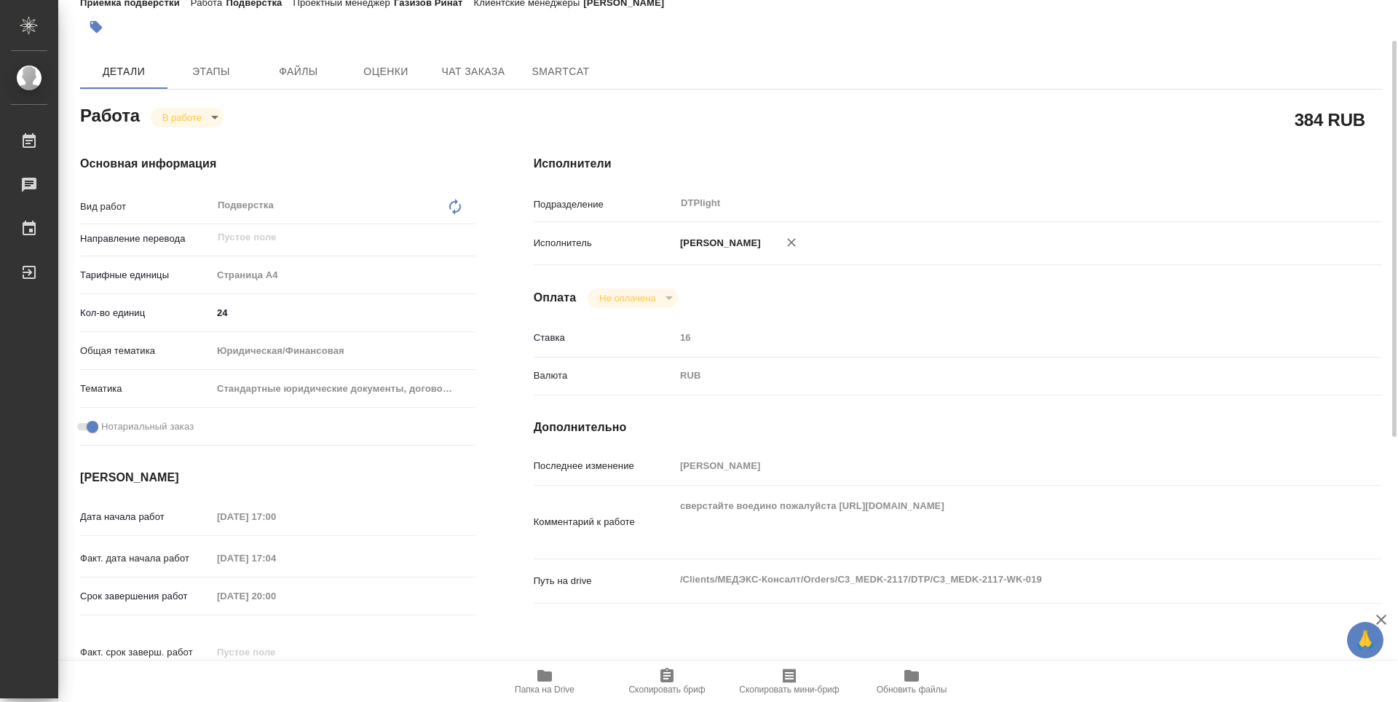
type textarea "x"
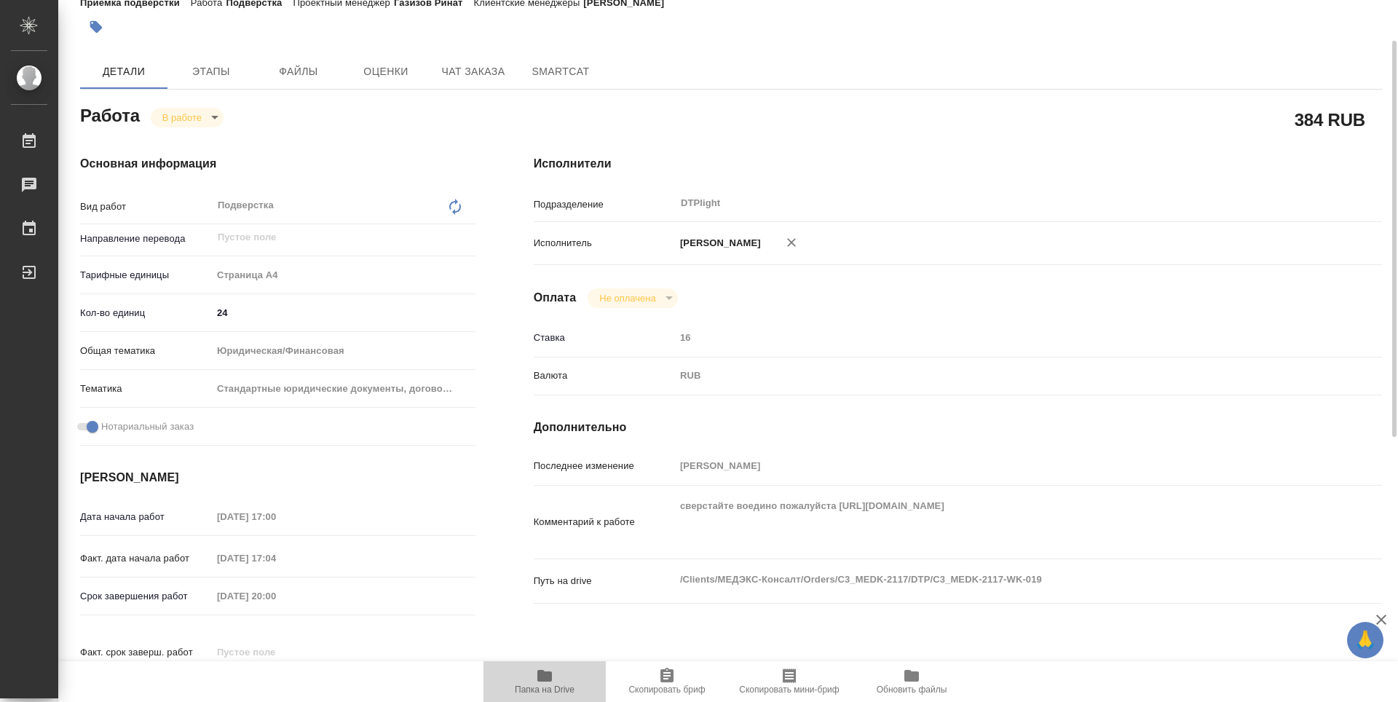
click at [551, 675] on icon "button" at bounding box center [544, 676] width 15 height 12
type textarea "x"
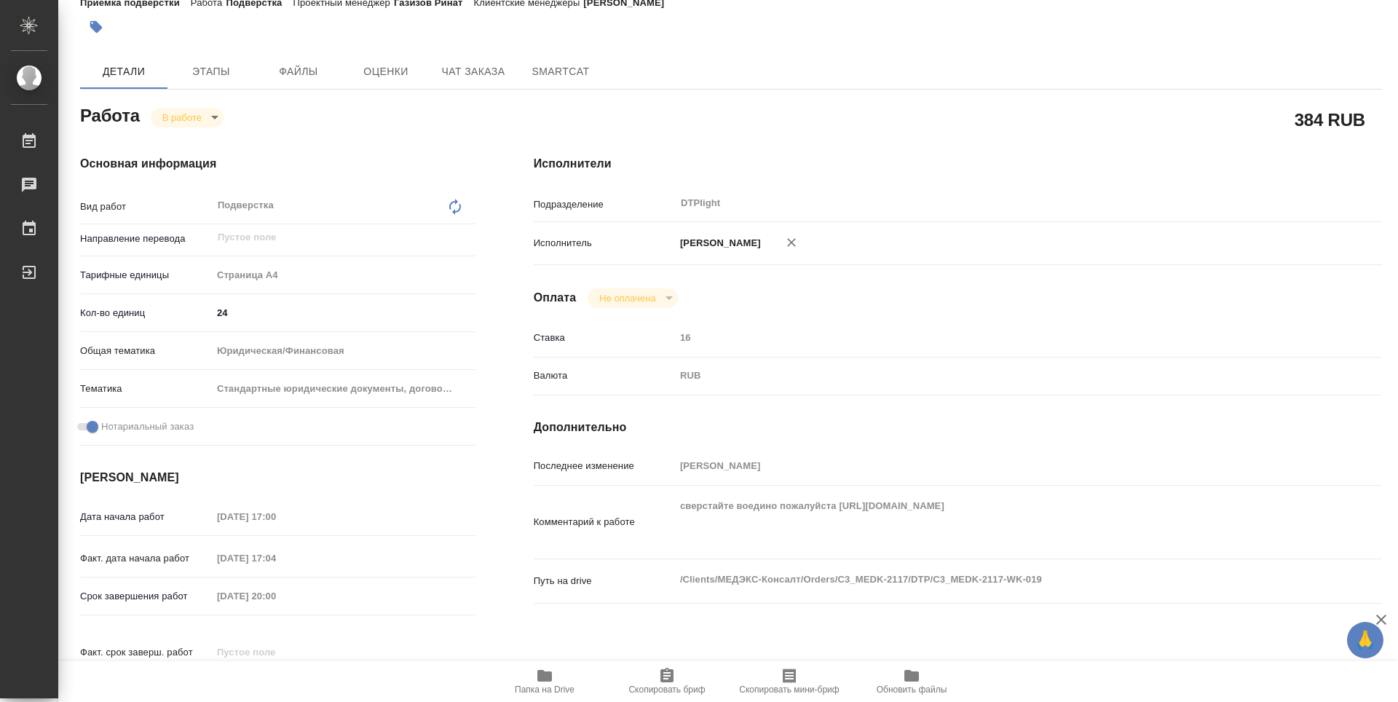
type textarea "x"
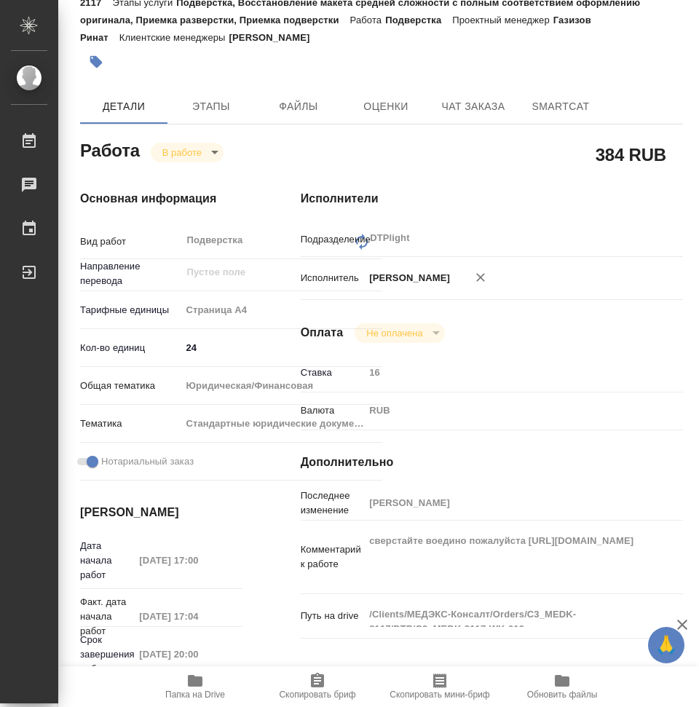
type textarea "x"
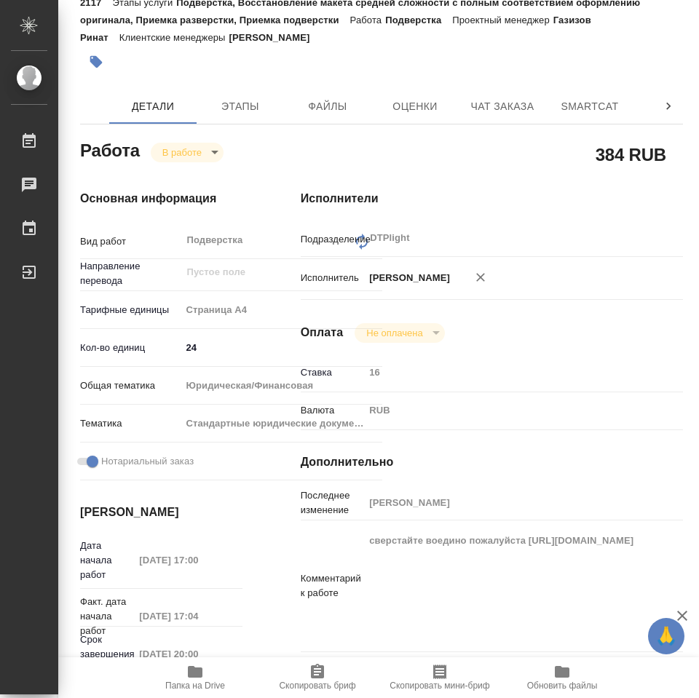
type textarea "x"
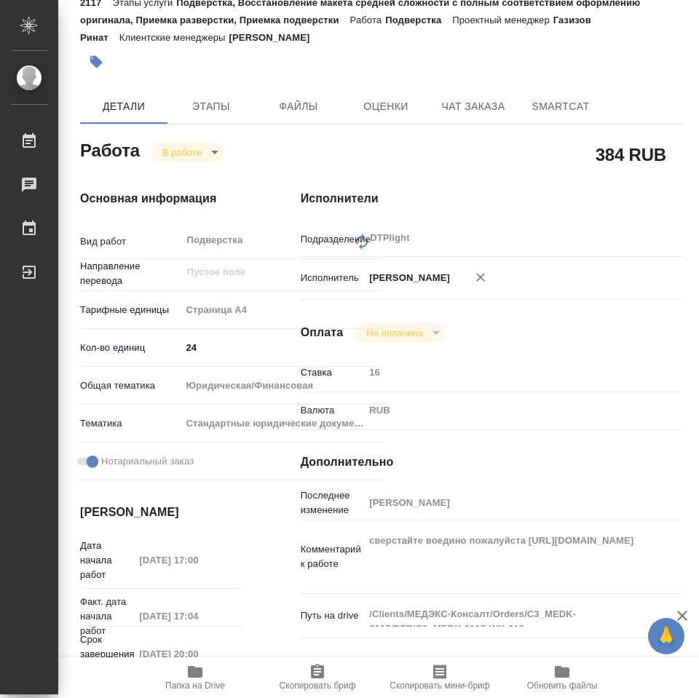
type textarea "x"
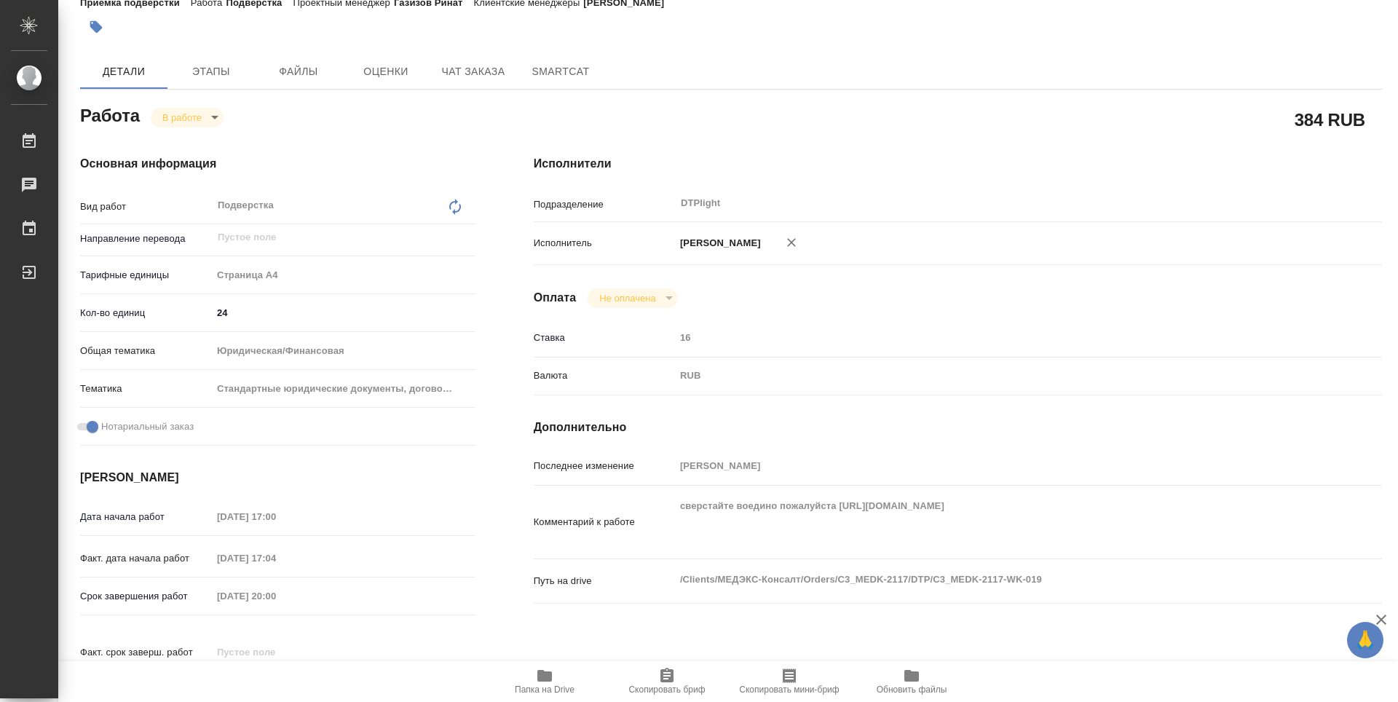
type textarea "x"
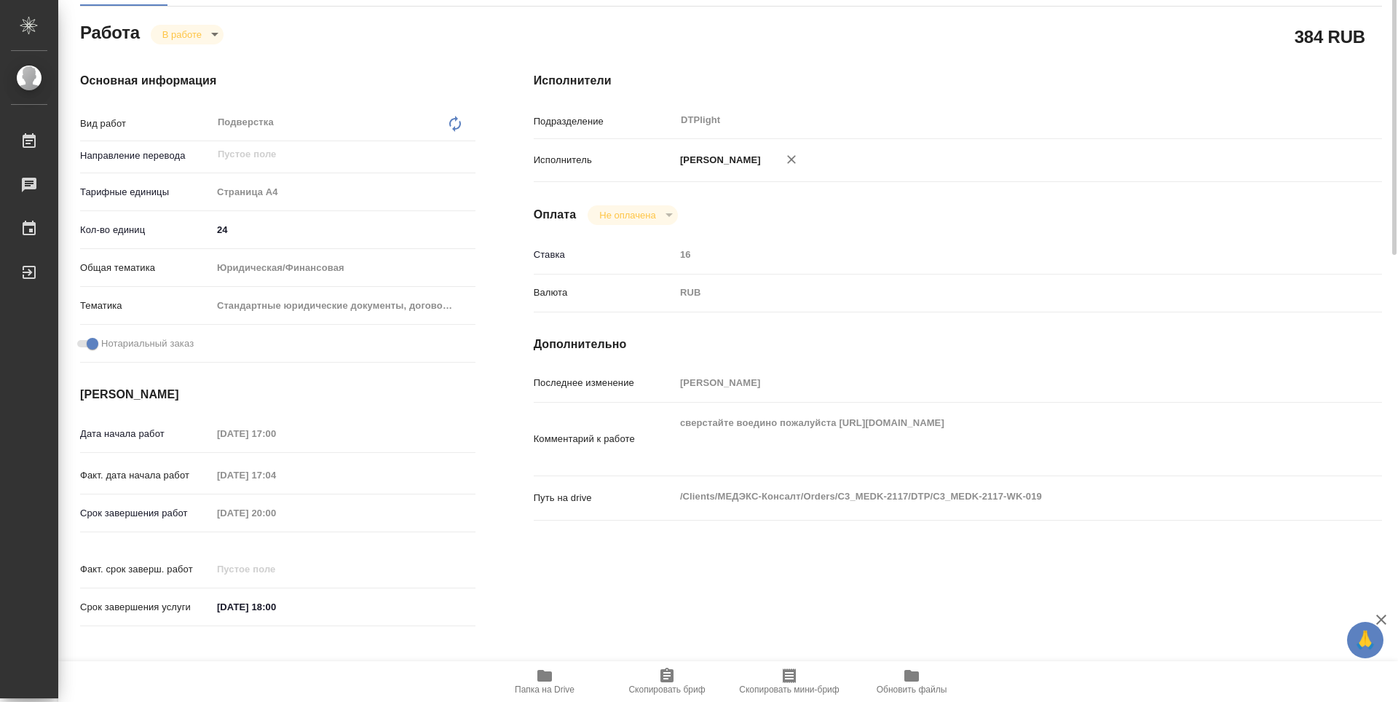
scroll to position [0, 0]
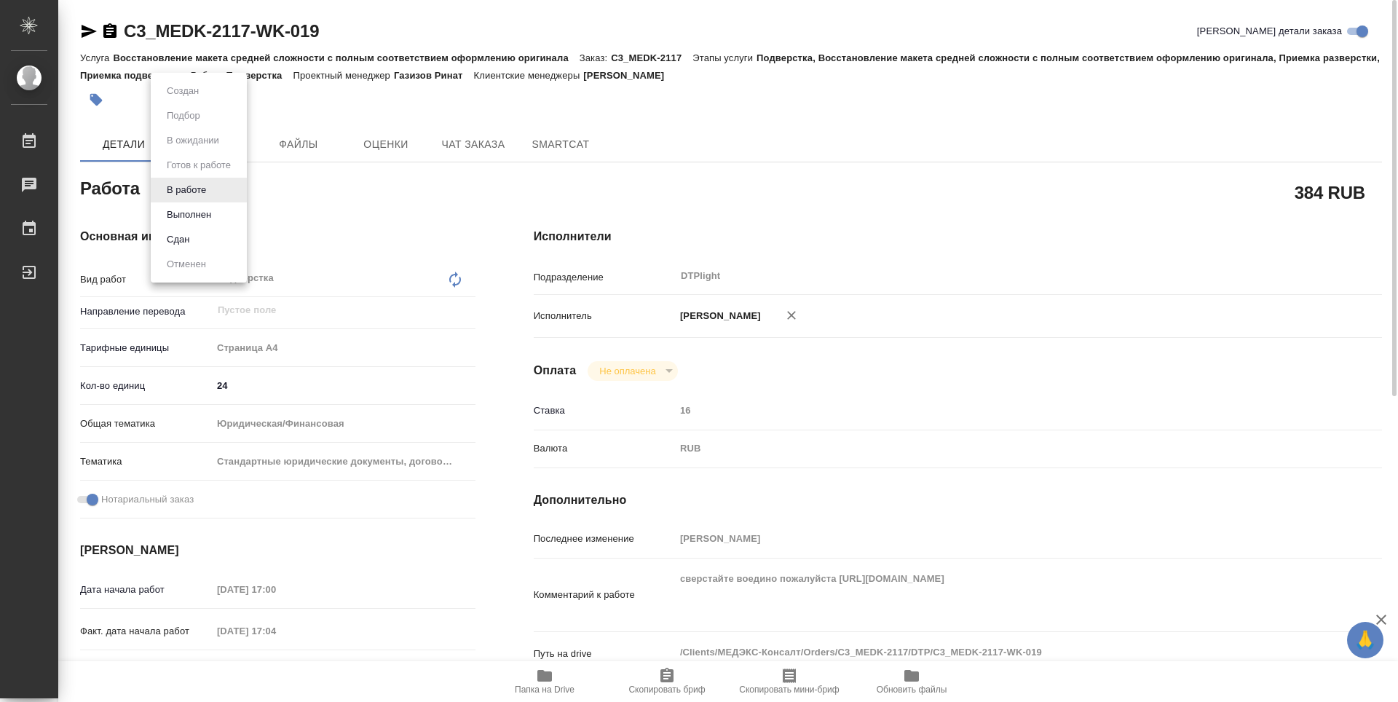
click at [202, 187] on body "🙏 .cls-1 fill:#fff; AWATERA Zubakova Viktoriya Работы 0 Чаты График Выйти C3_ME…" at bounding box center [699, 351] width 1398 height 702
click at [209, 216] on button "Выполнен" at bounding box center [188, 215] width 53 height 16
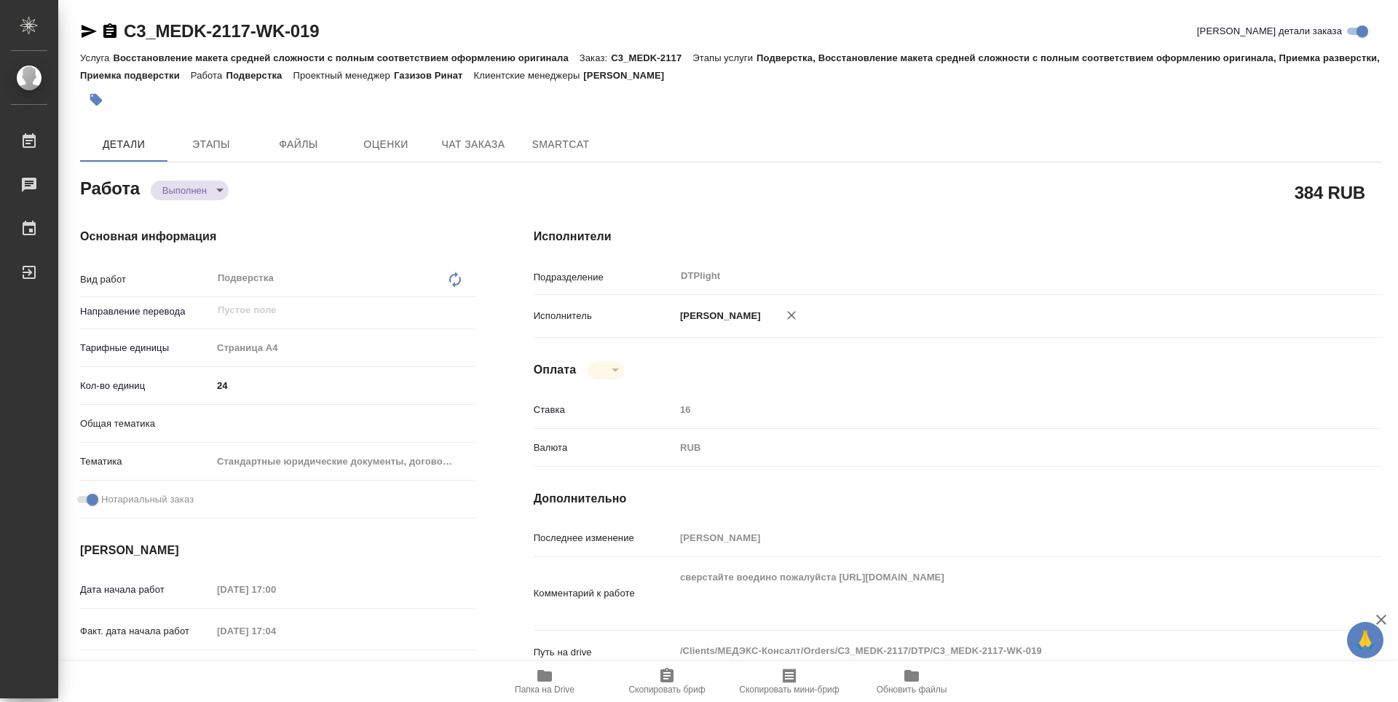
type textarea "x"
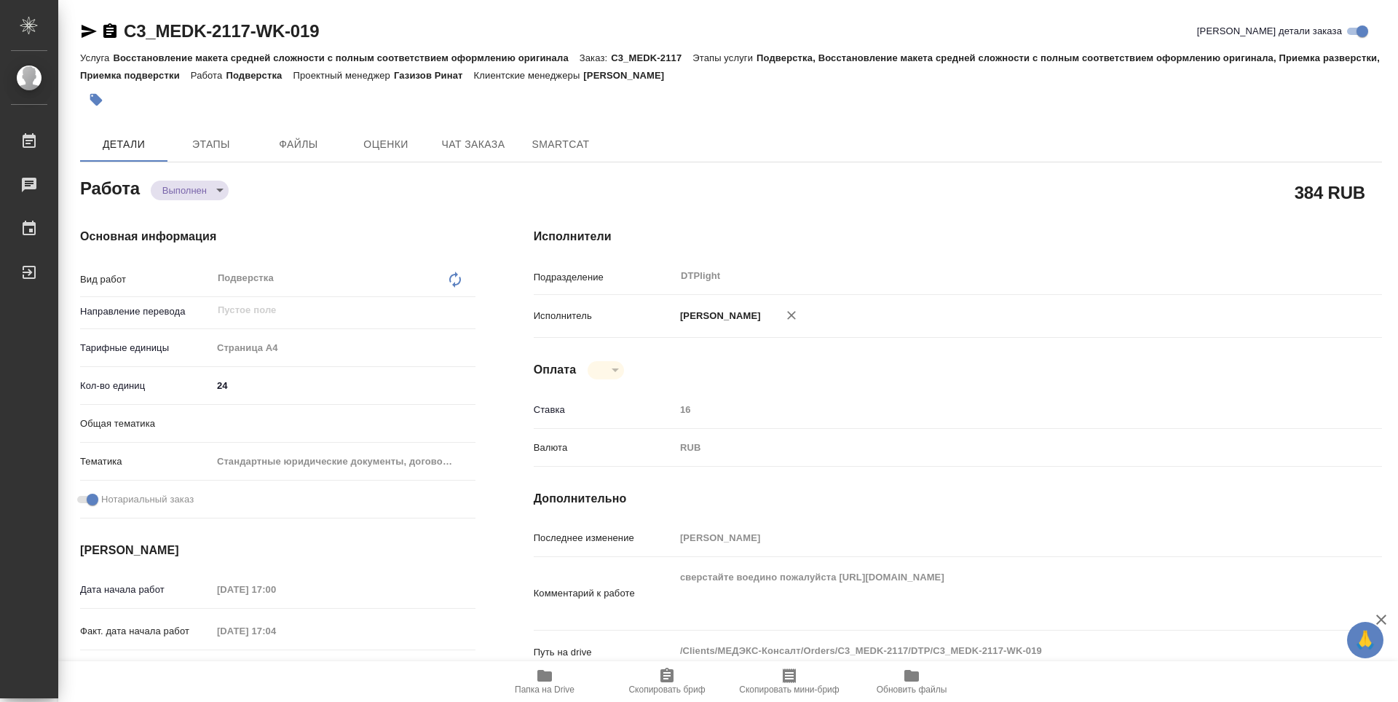
type textarea "x"
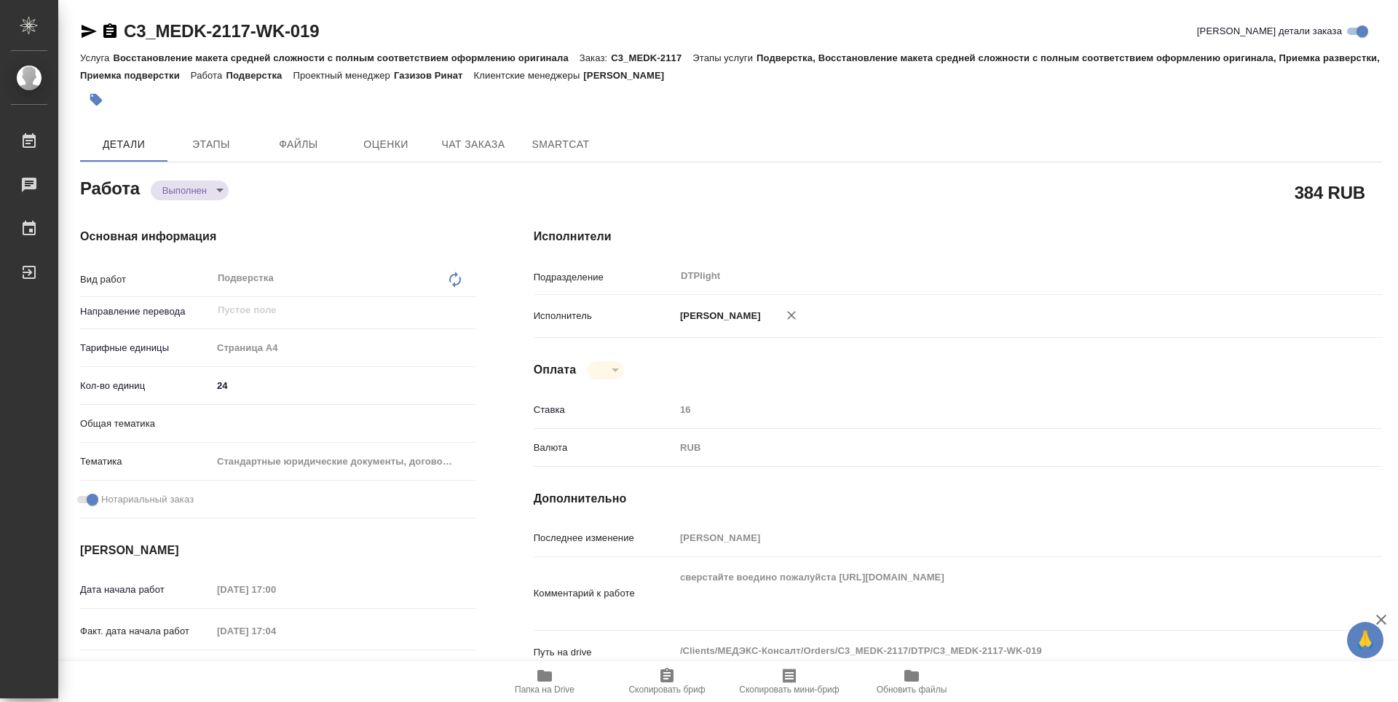
type textarea "x"
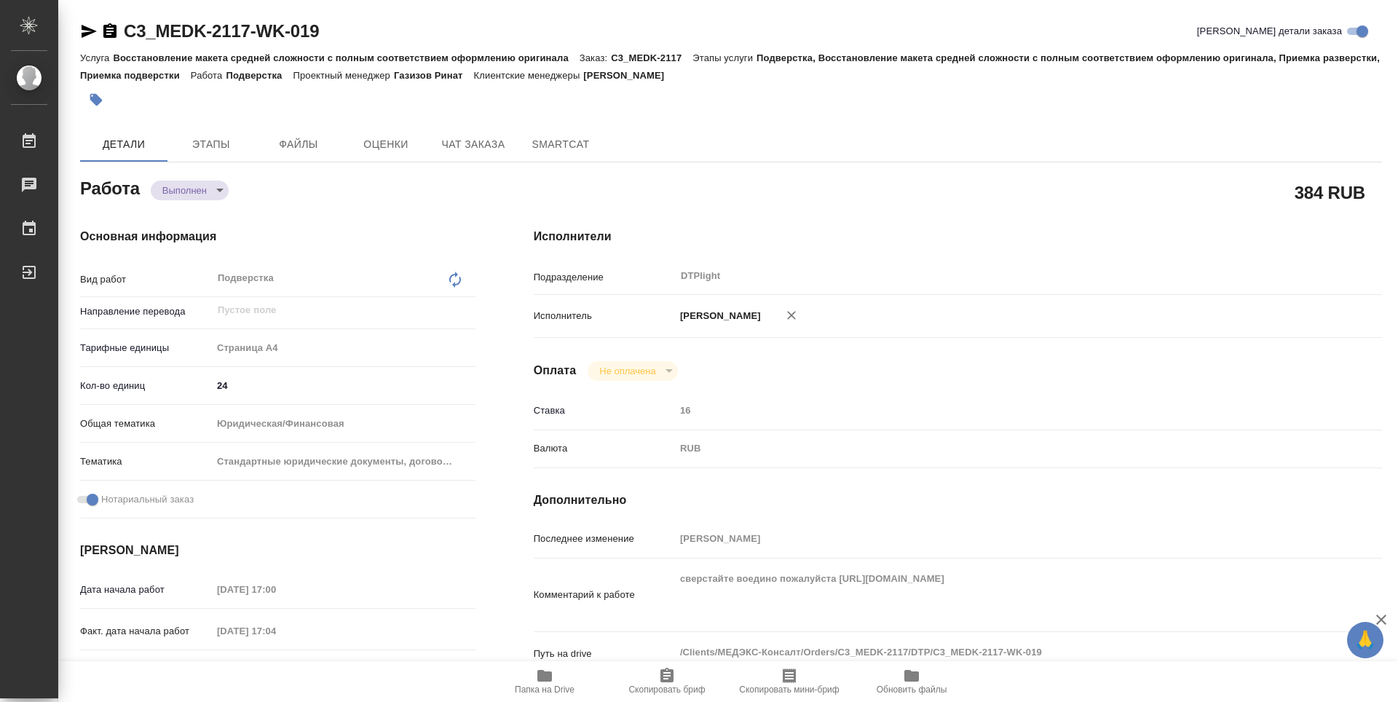
type textarea "x"
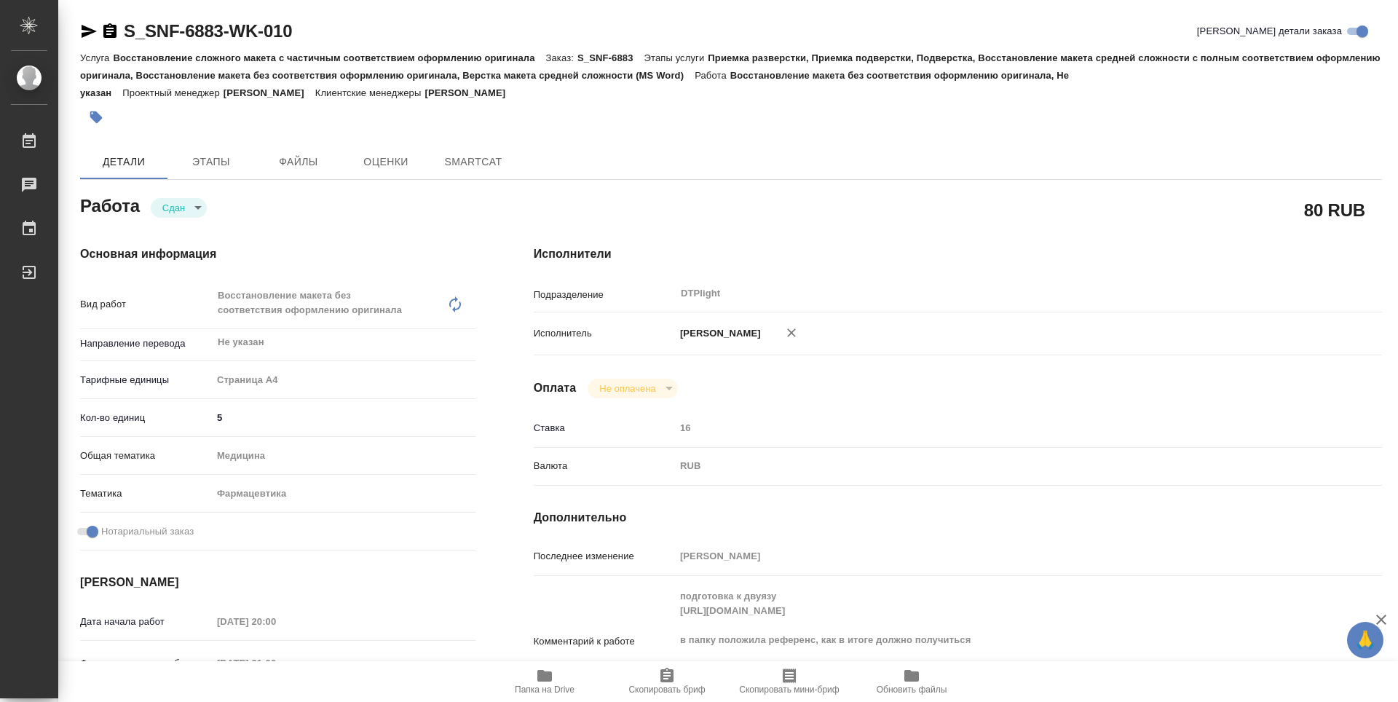
type textarea "x"
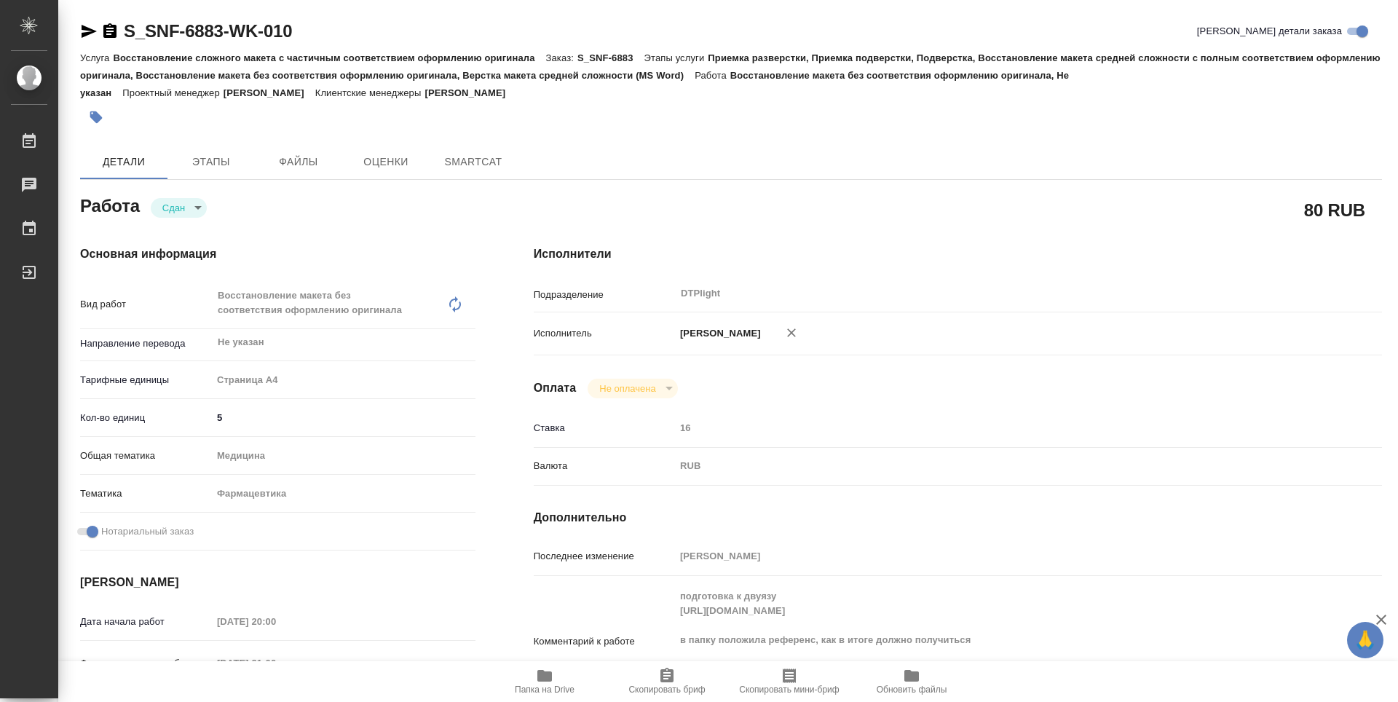
type textarea "x"
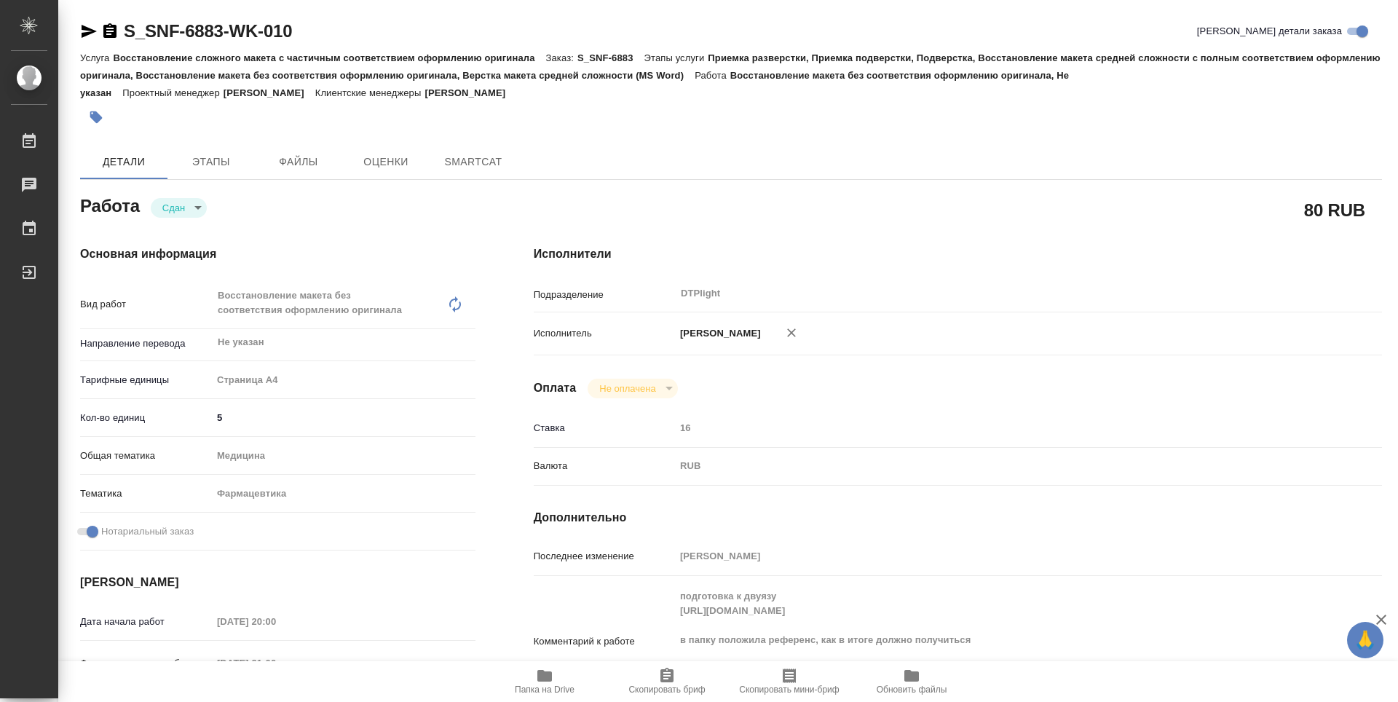
type textarea "x"
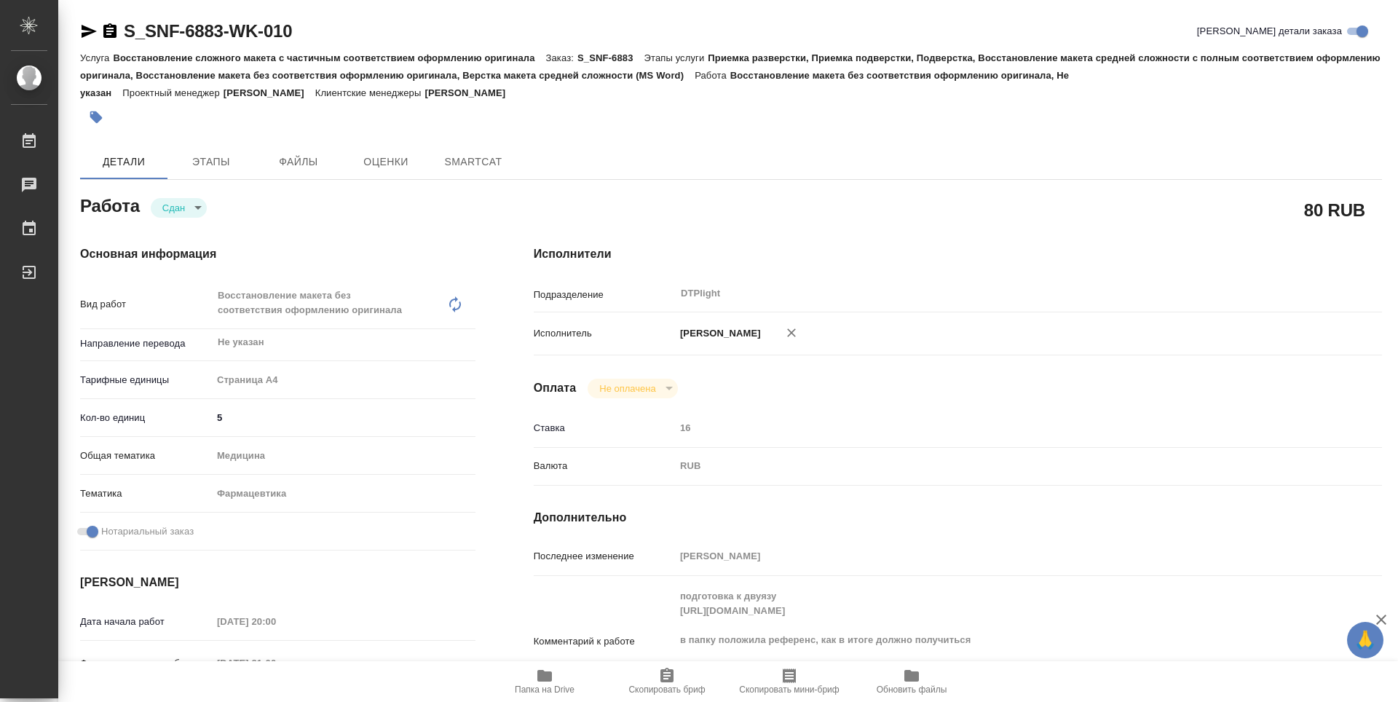
type textarea "x"
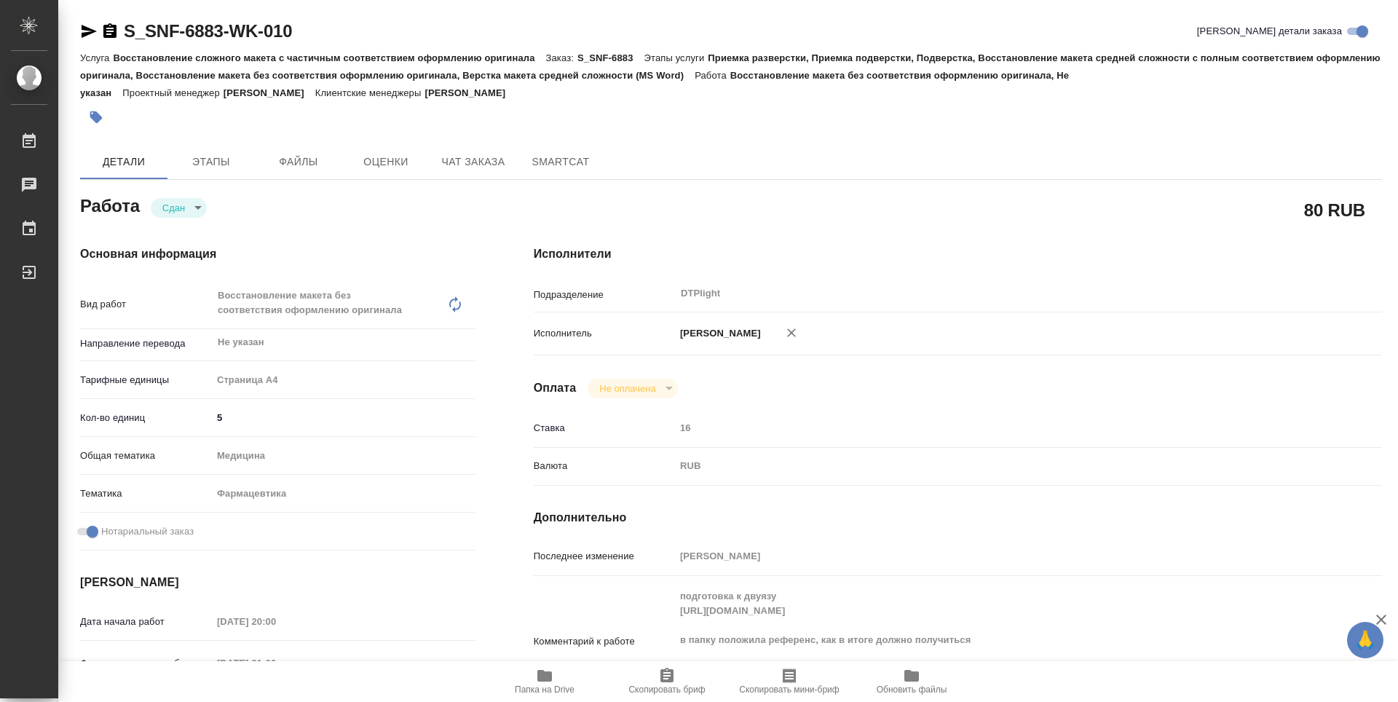
type textarea "x"
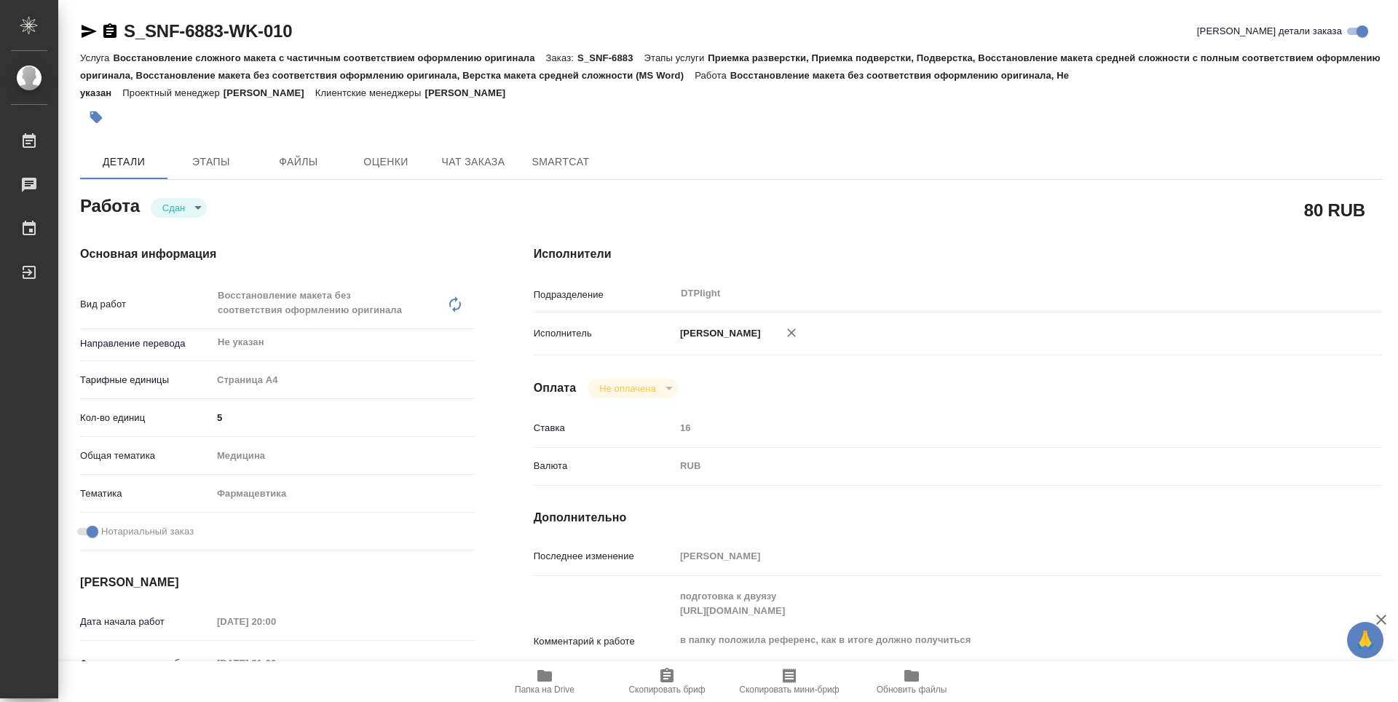
type textarea "x"
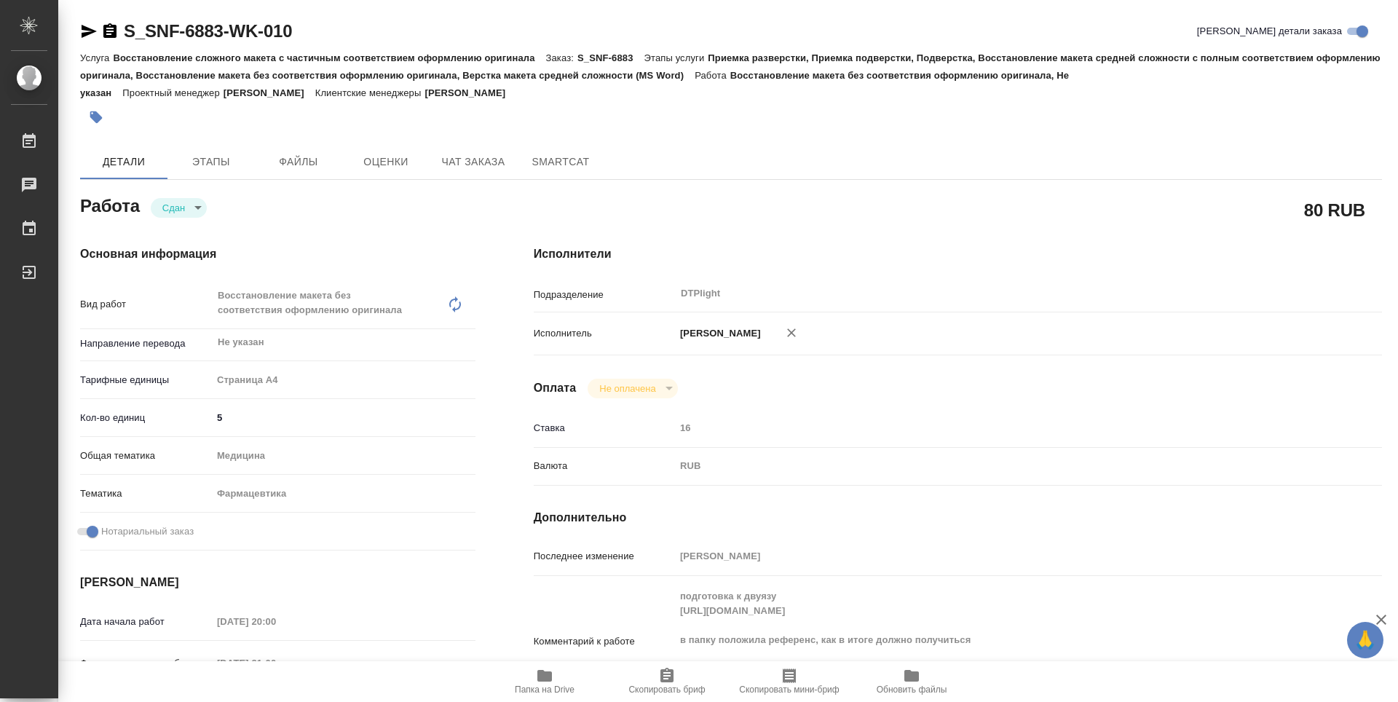
type textarea "x"
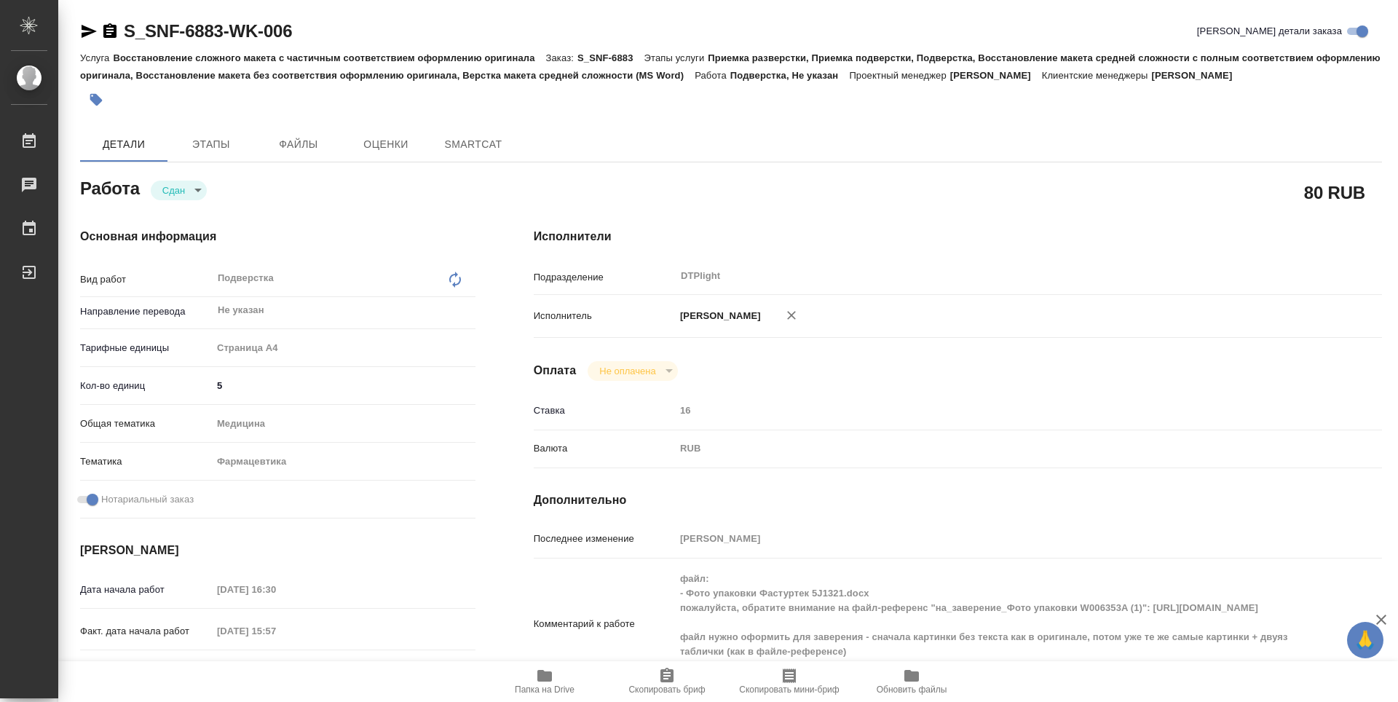
type textarea "x"
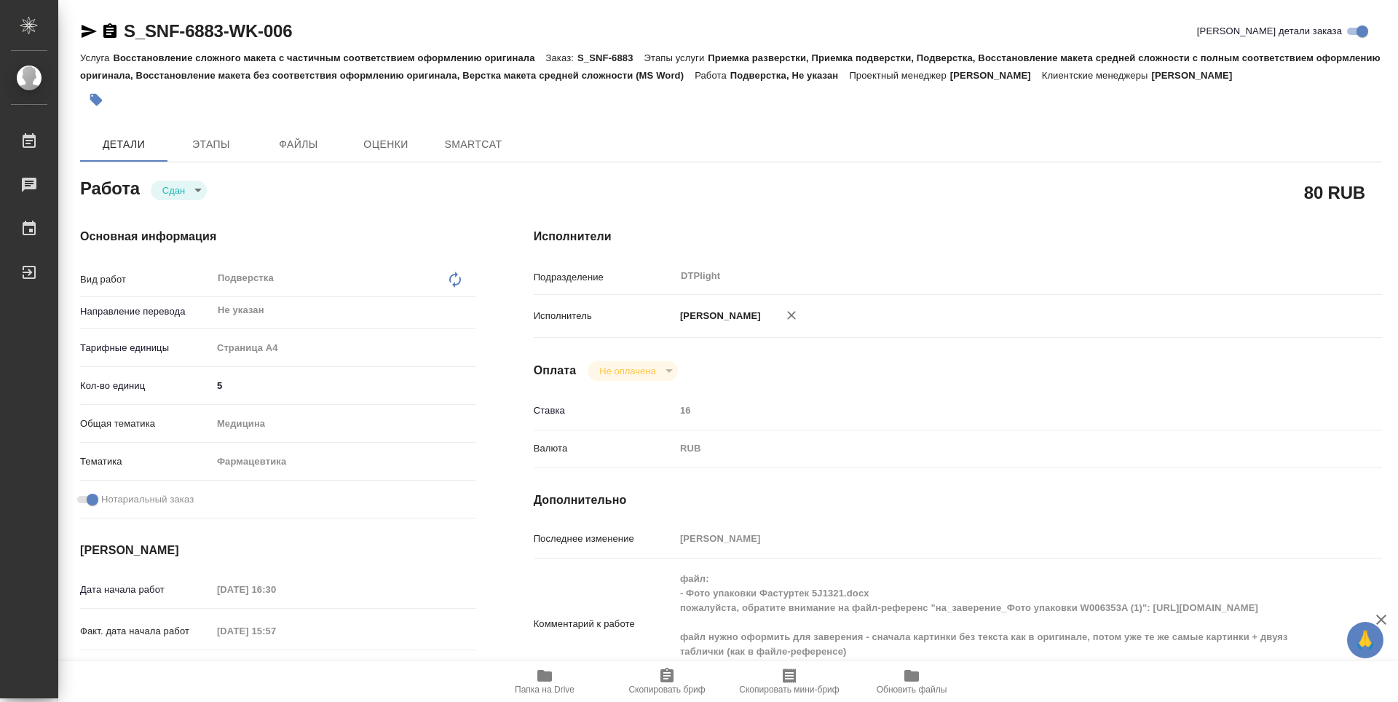
type textarea "x"
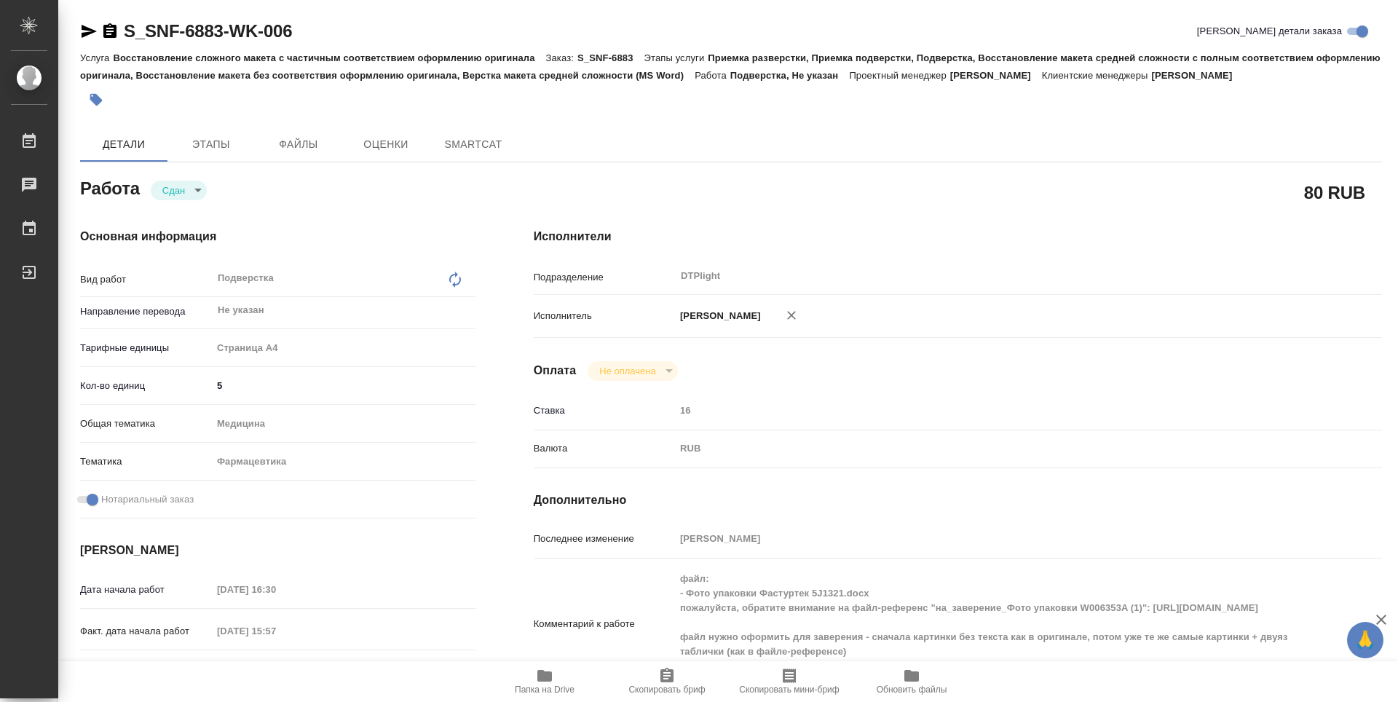
type textarea "x"
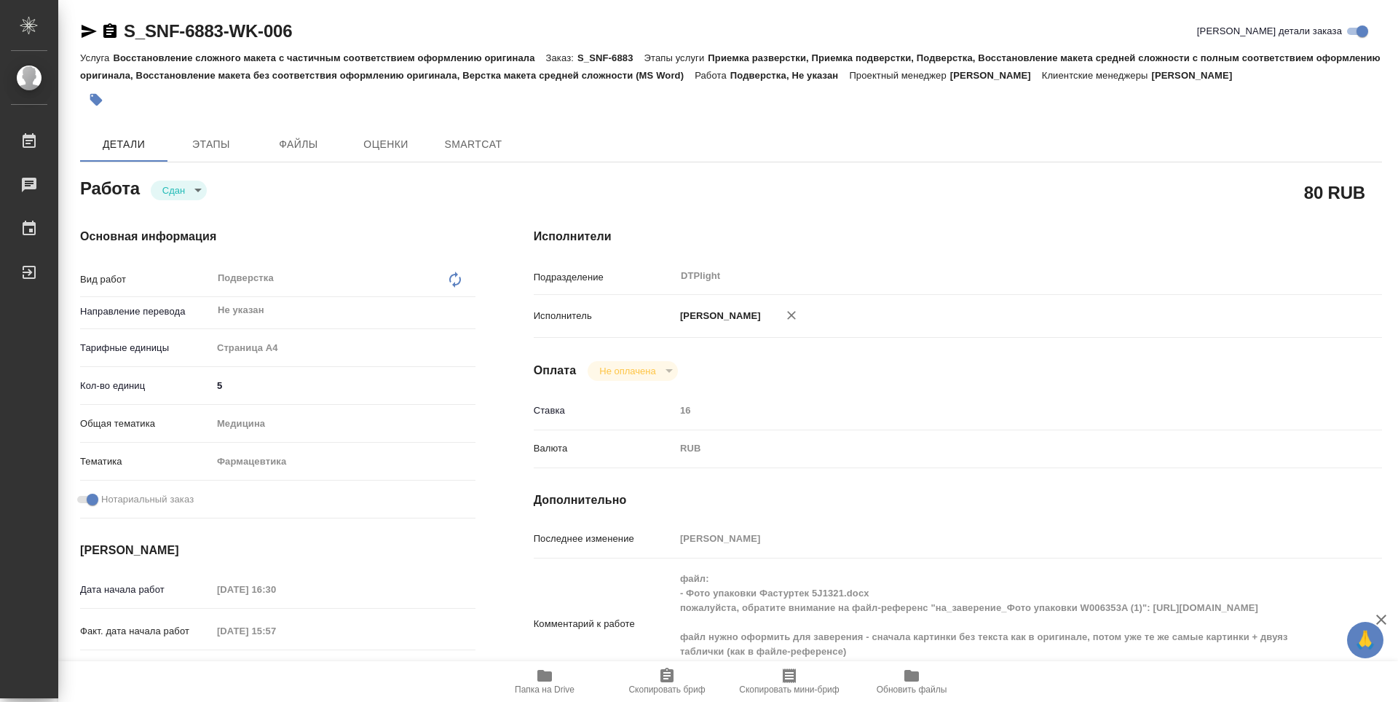
type textarea "x"
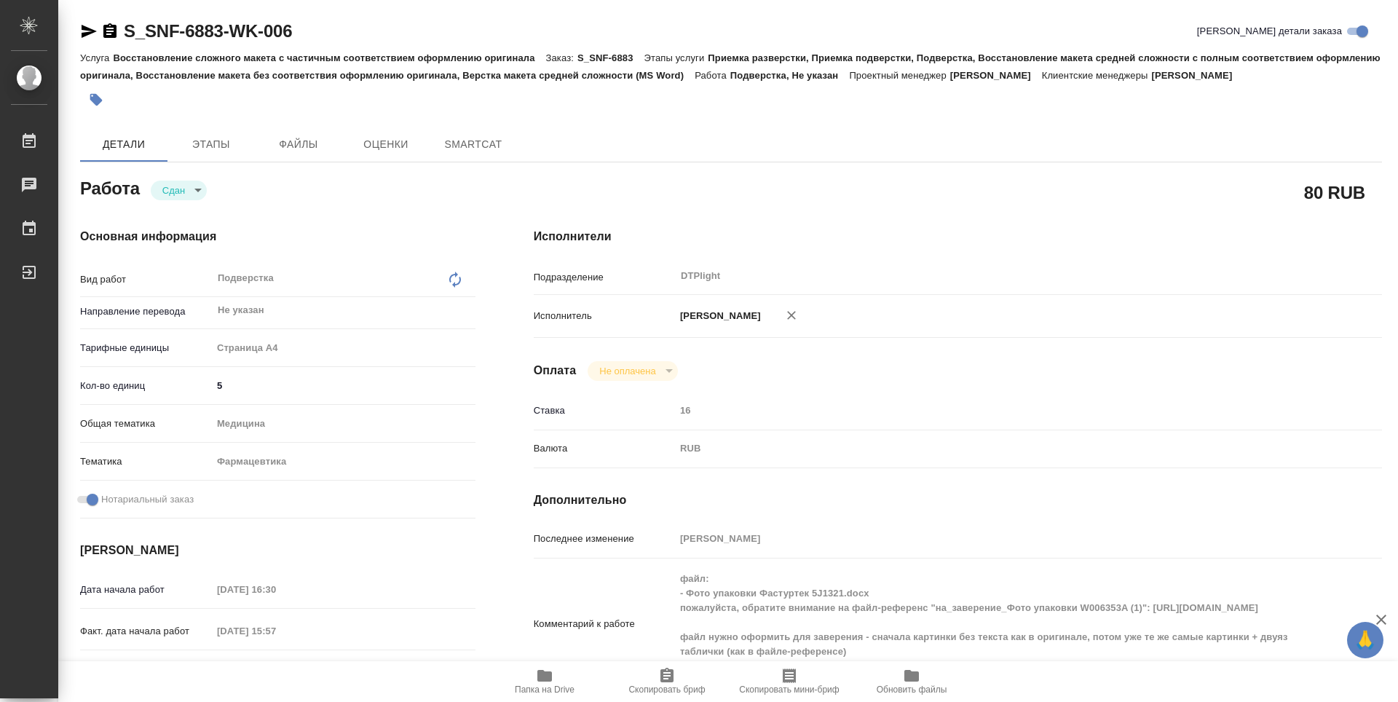
type textarea "x"
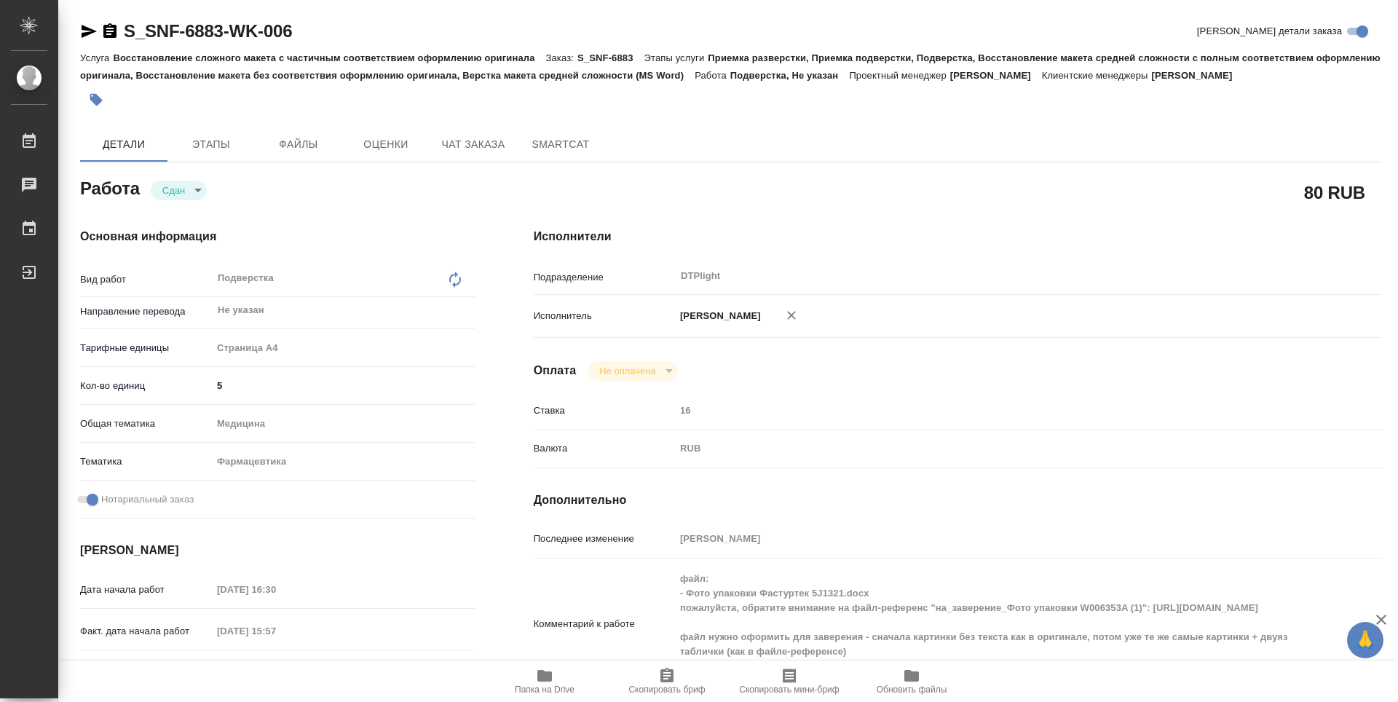
type textarea "x"
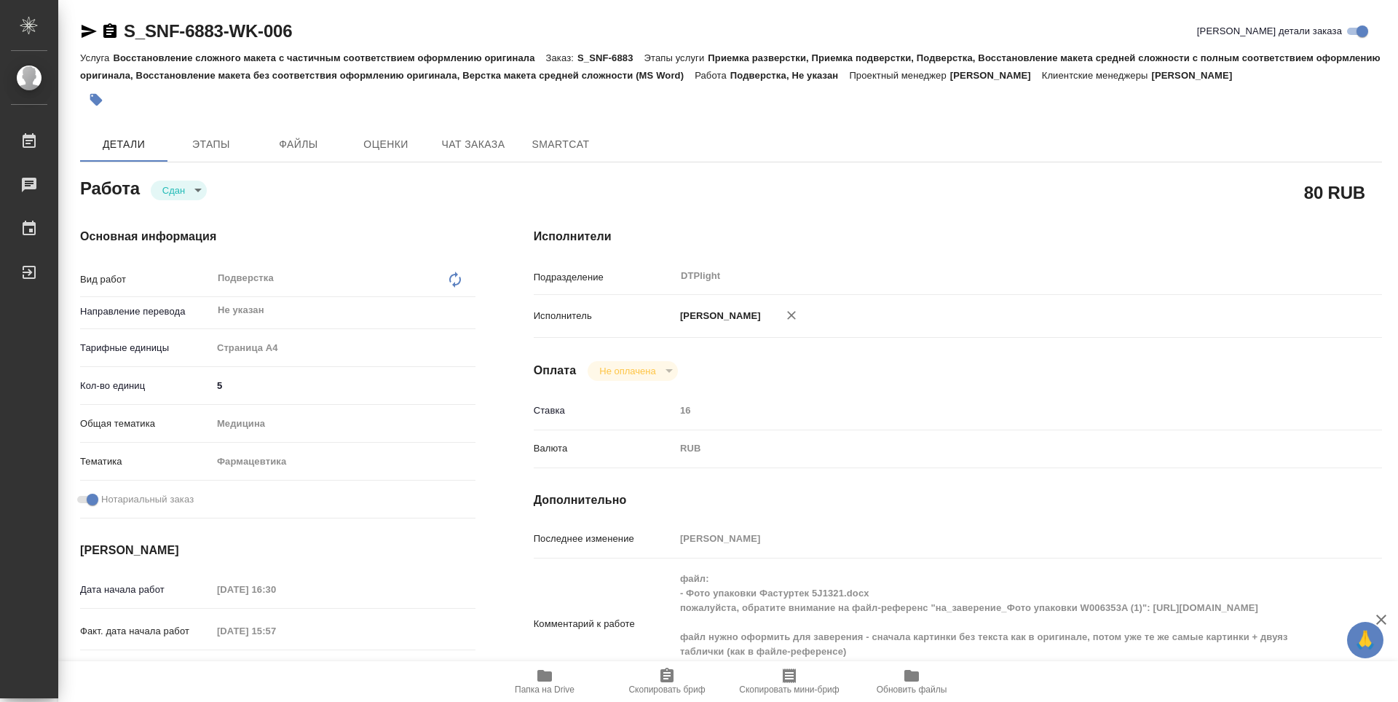
type textarea "x"
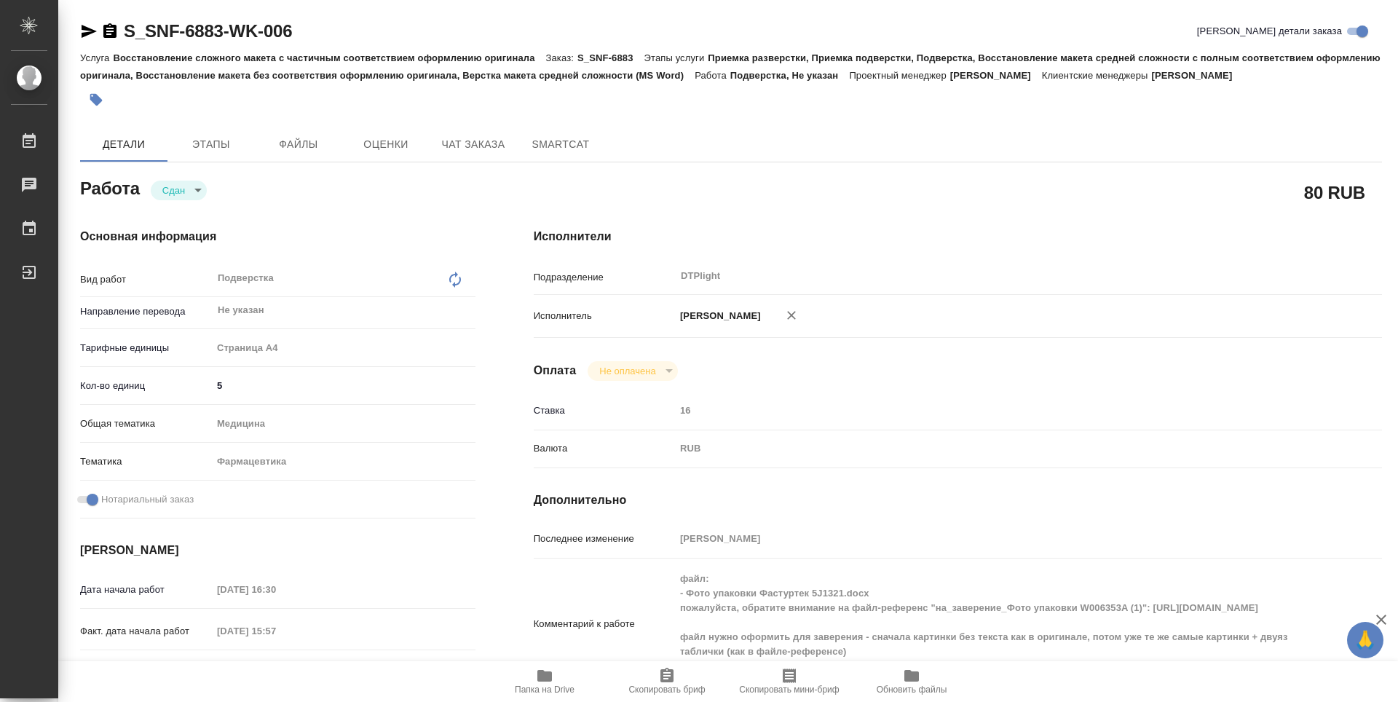
type textarea "x"
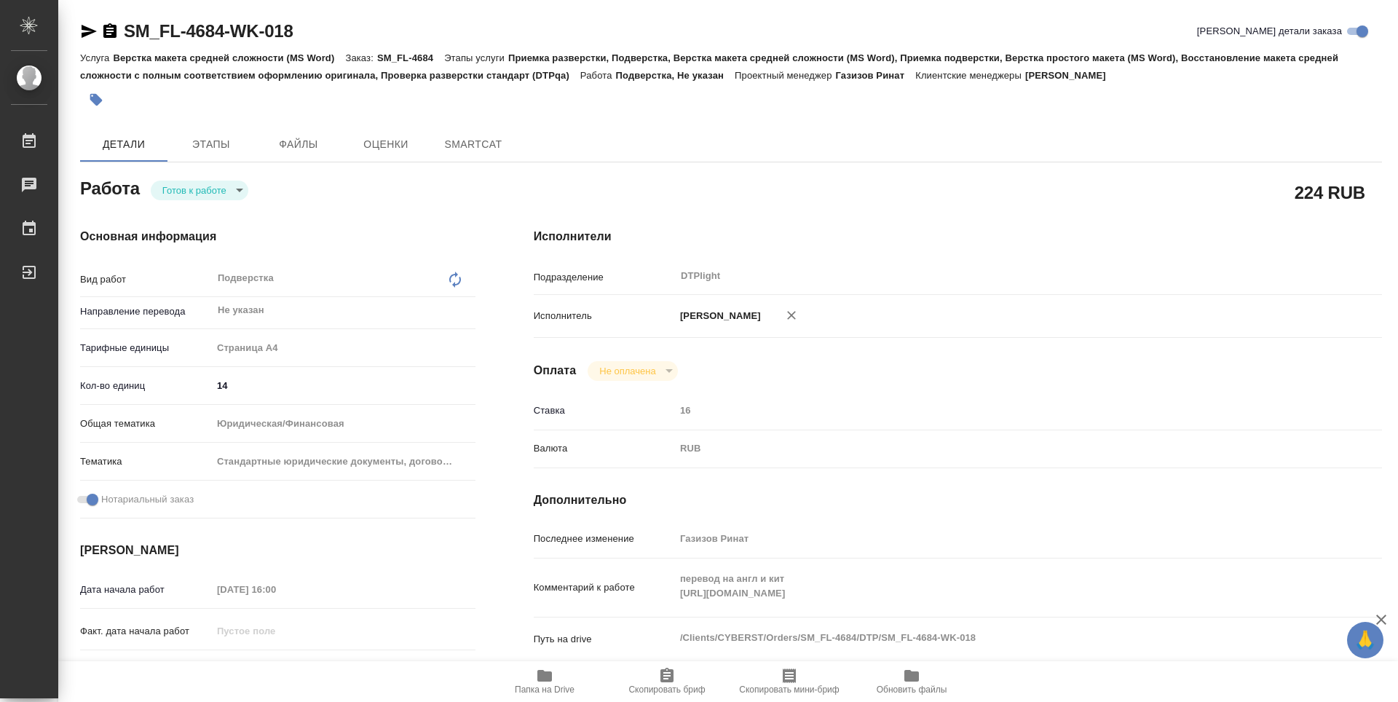
type textarea "x"
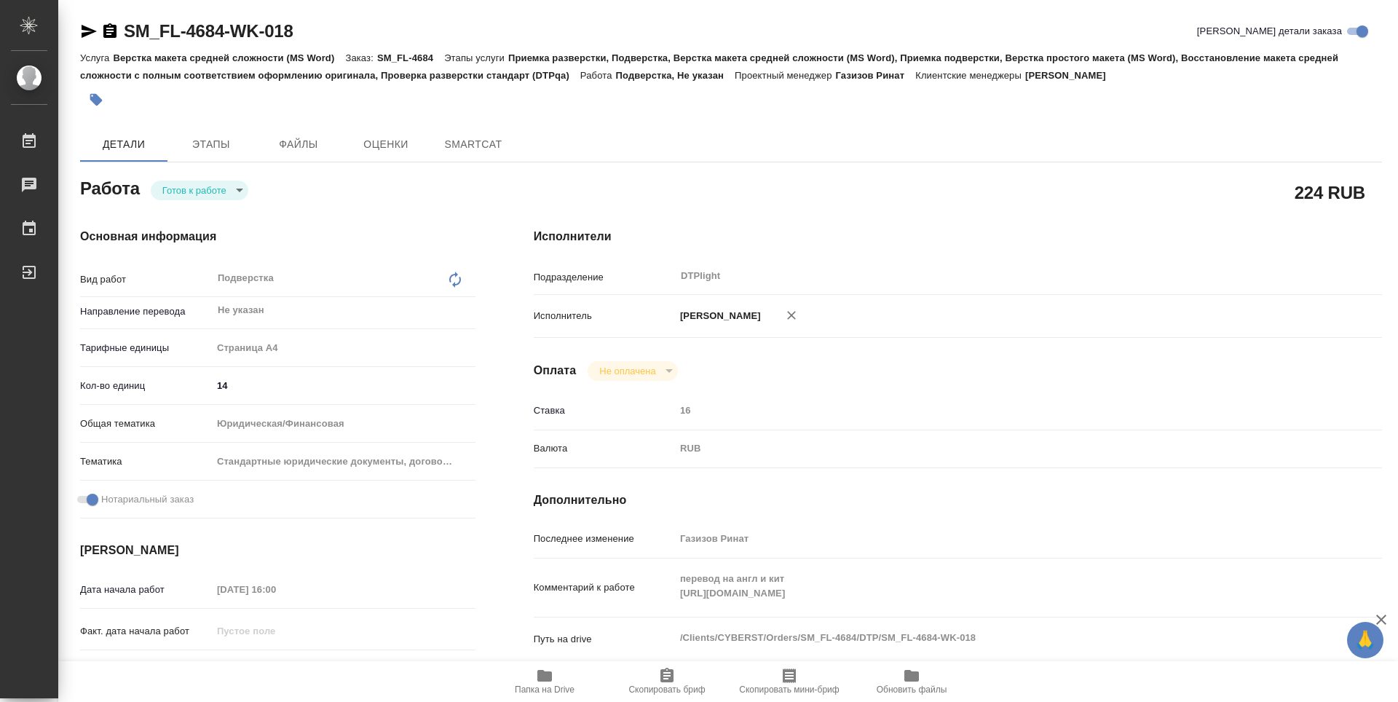
type textarea "x"
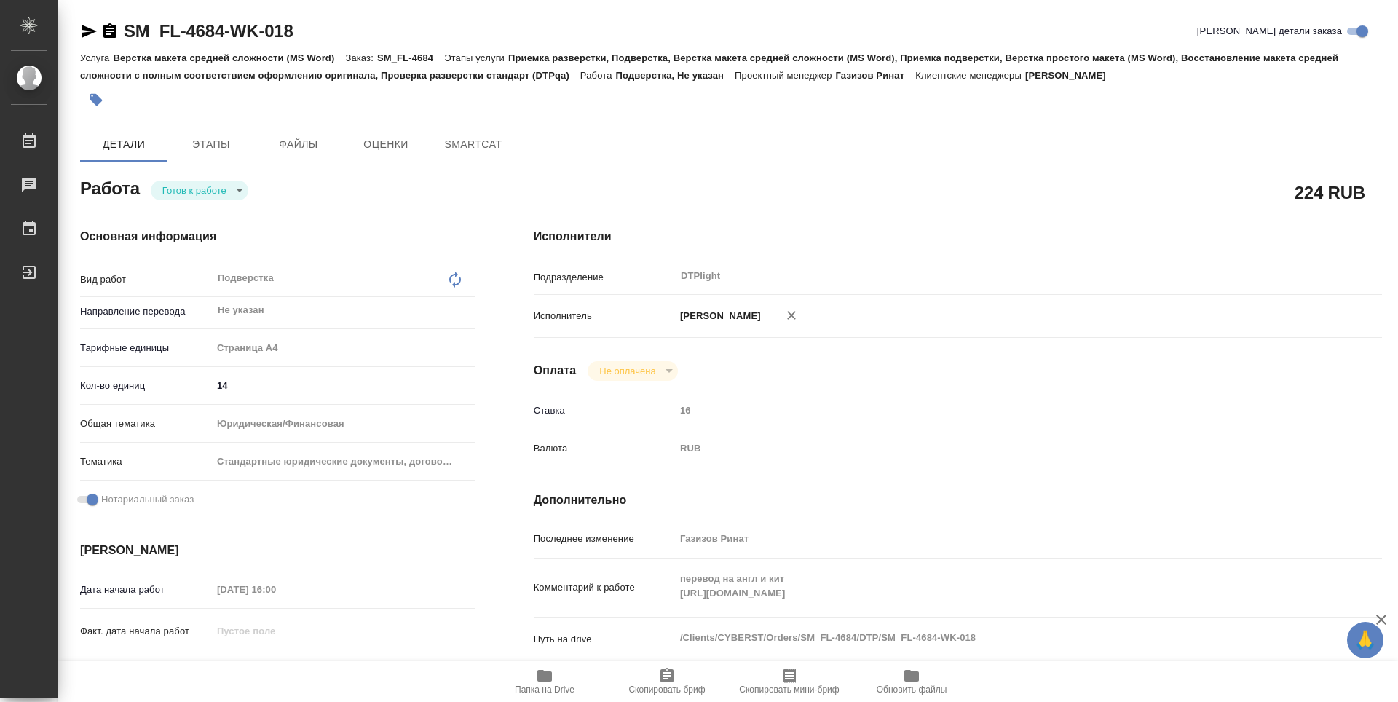
type textarea "x"
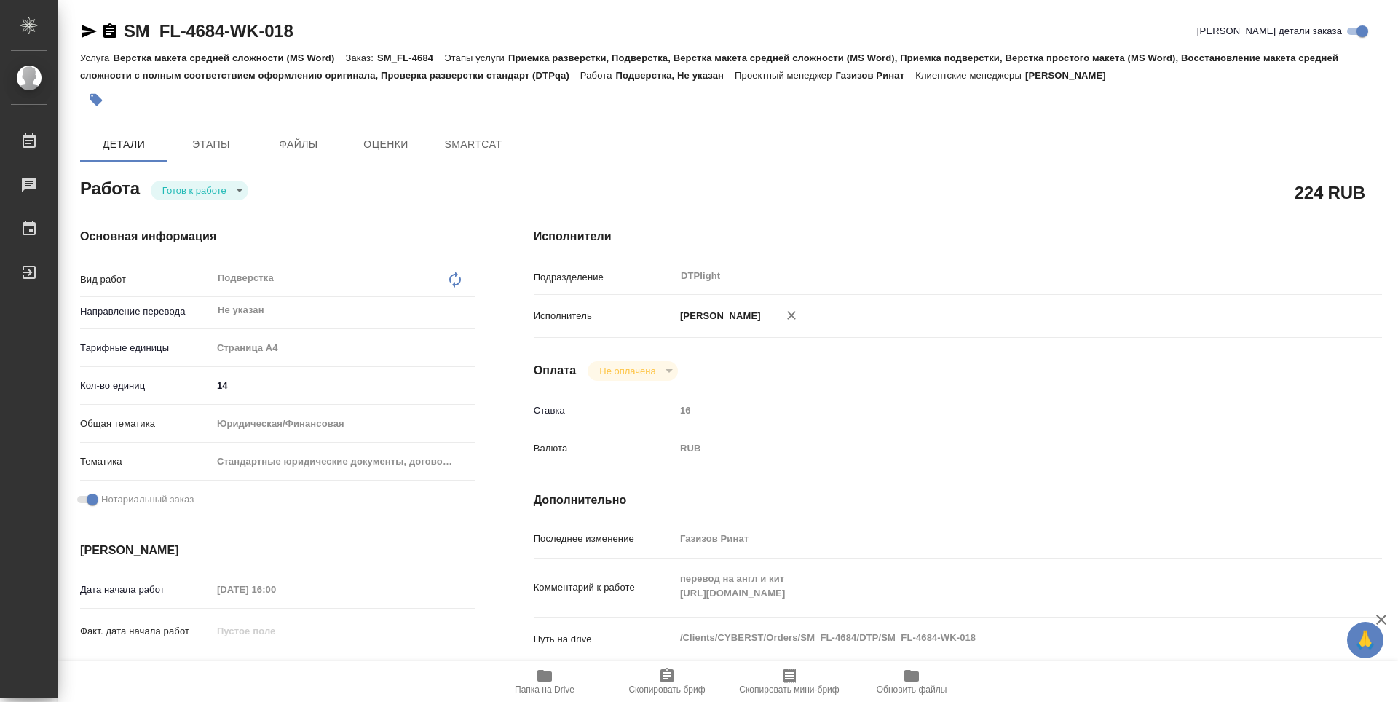
type textarea "x"
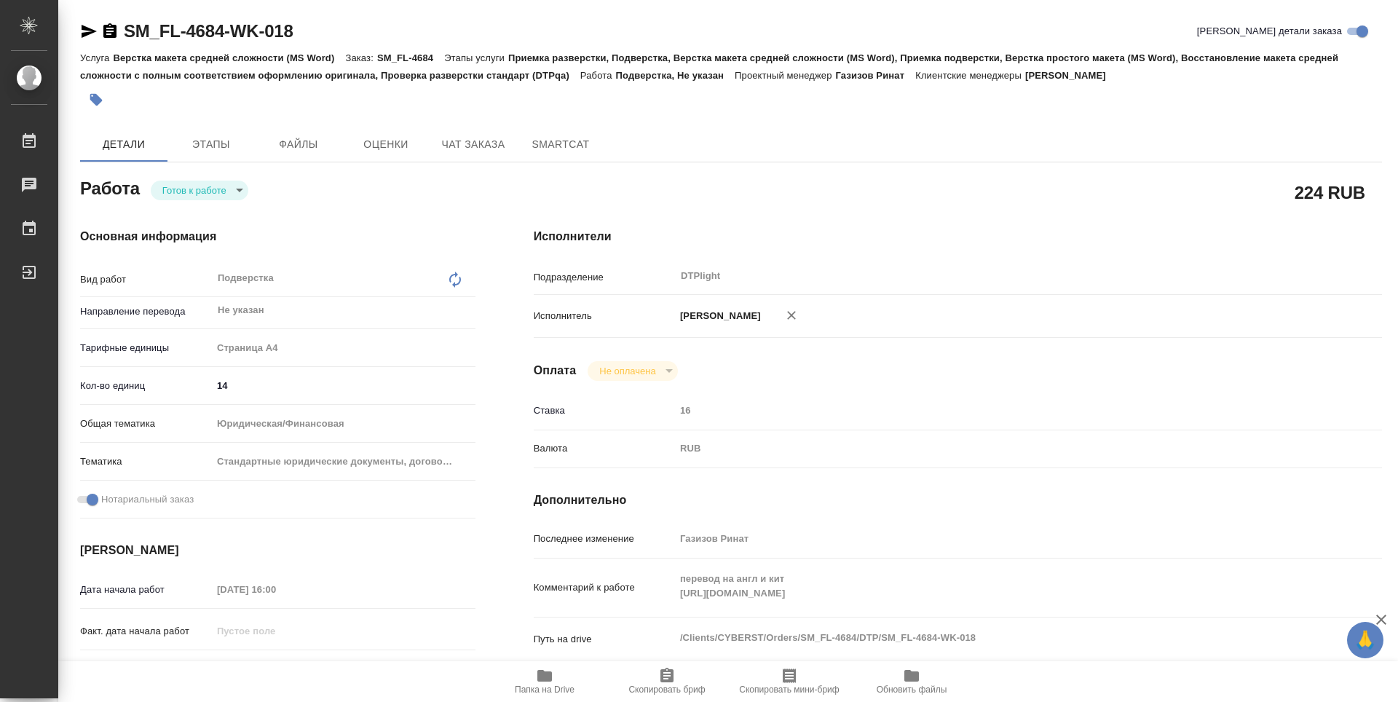
type textarea "x"
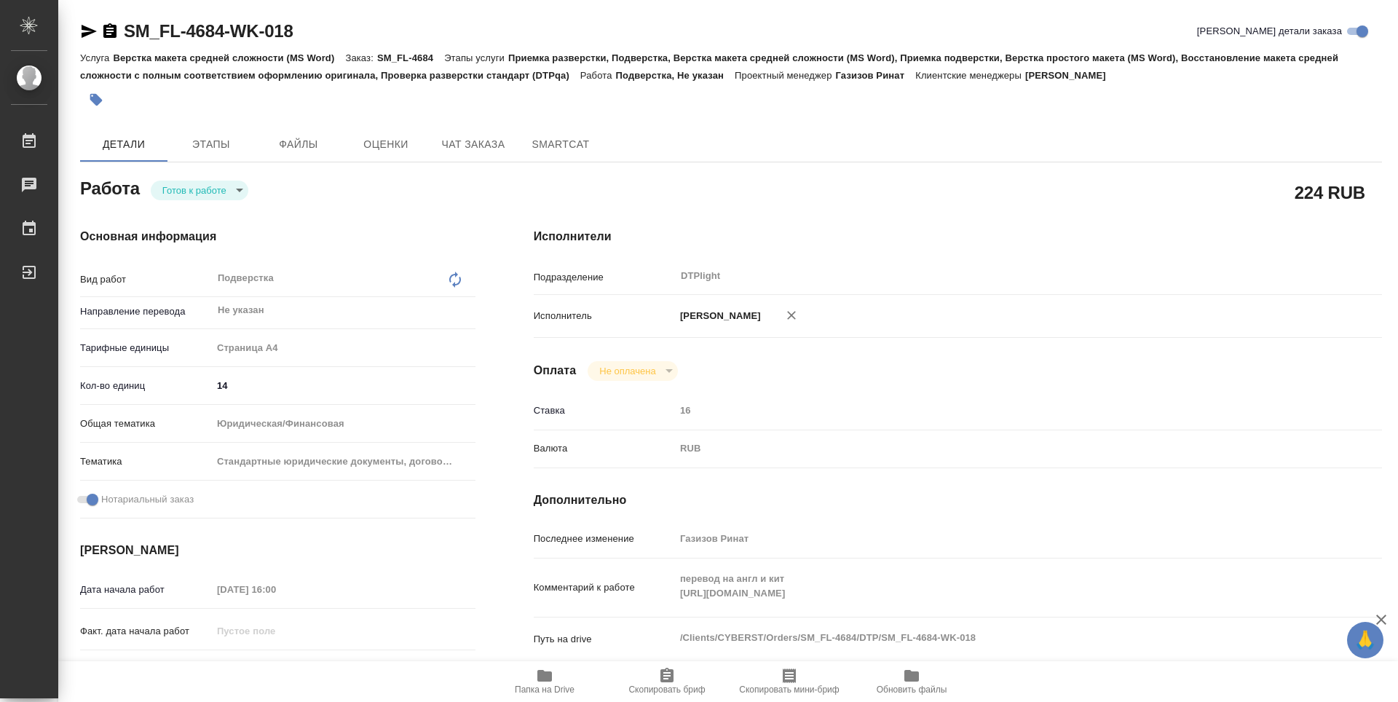
type textarea "x"
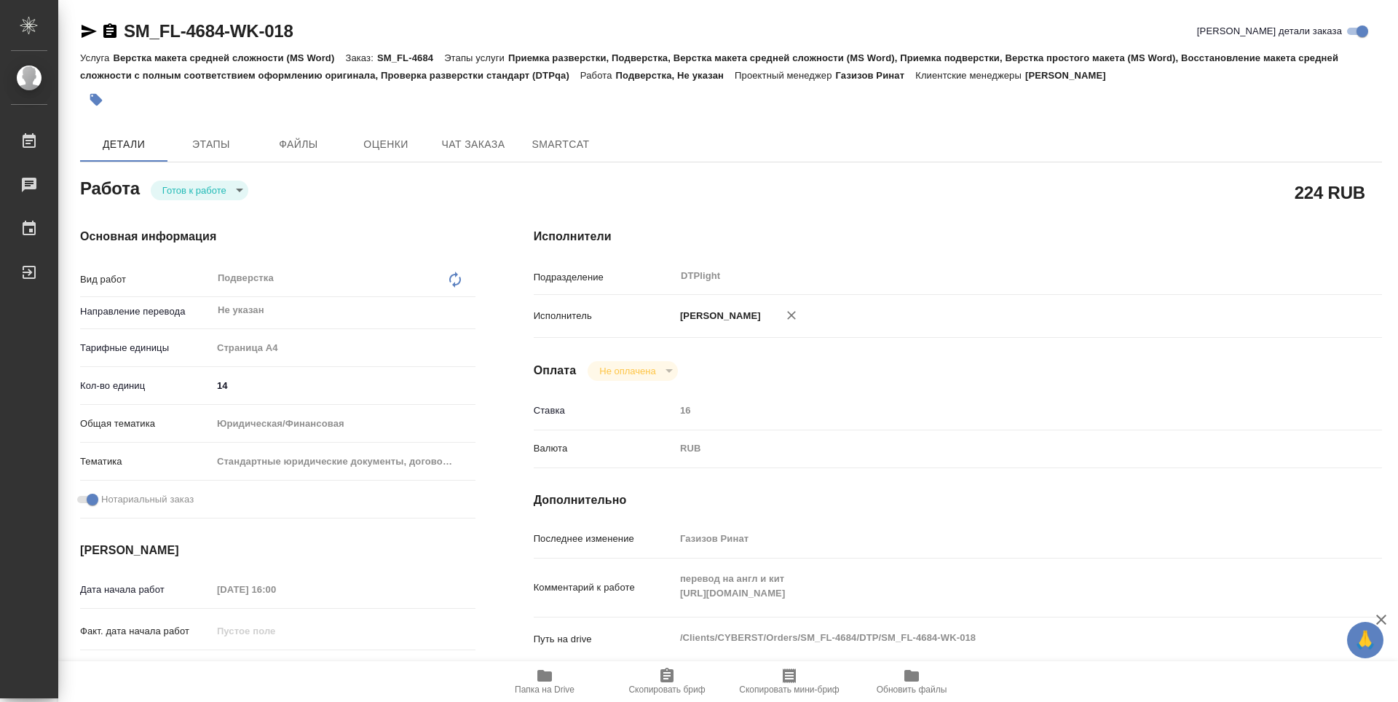
type textarea "x"
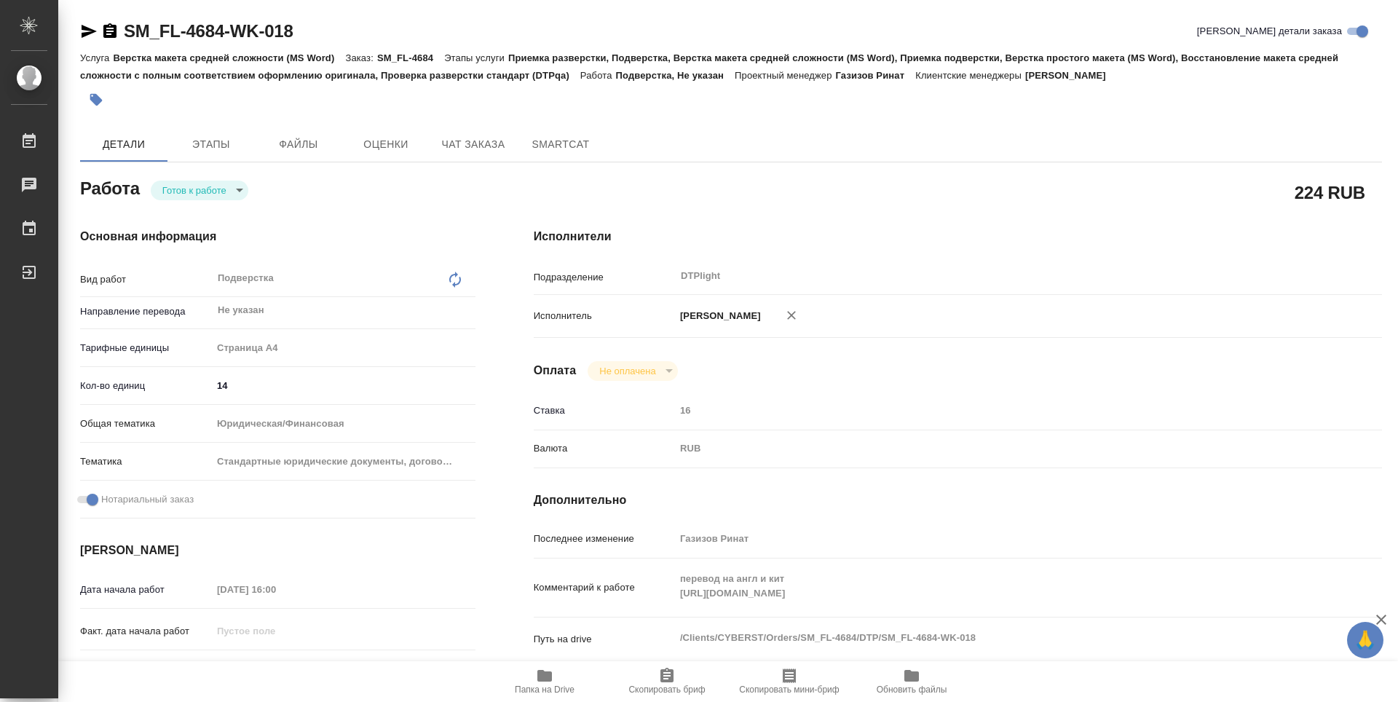
type textarea "x"
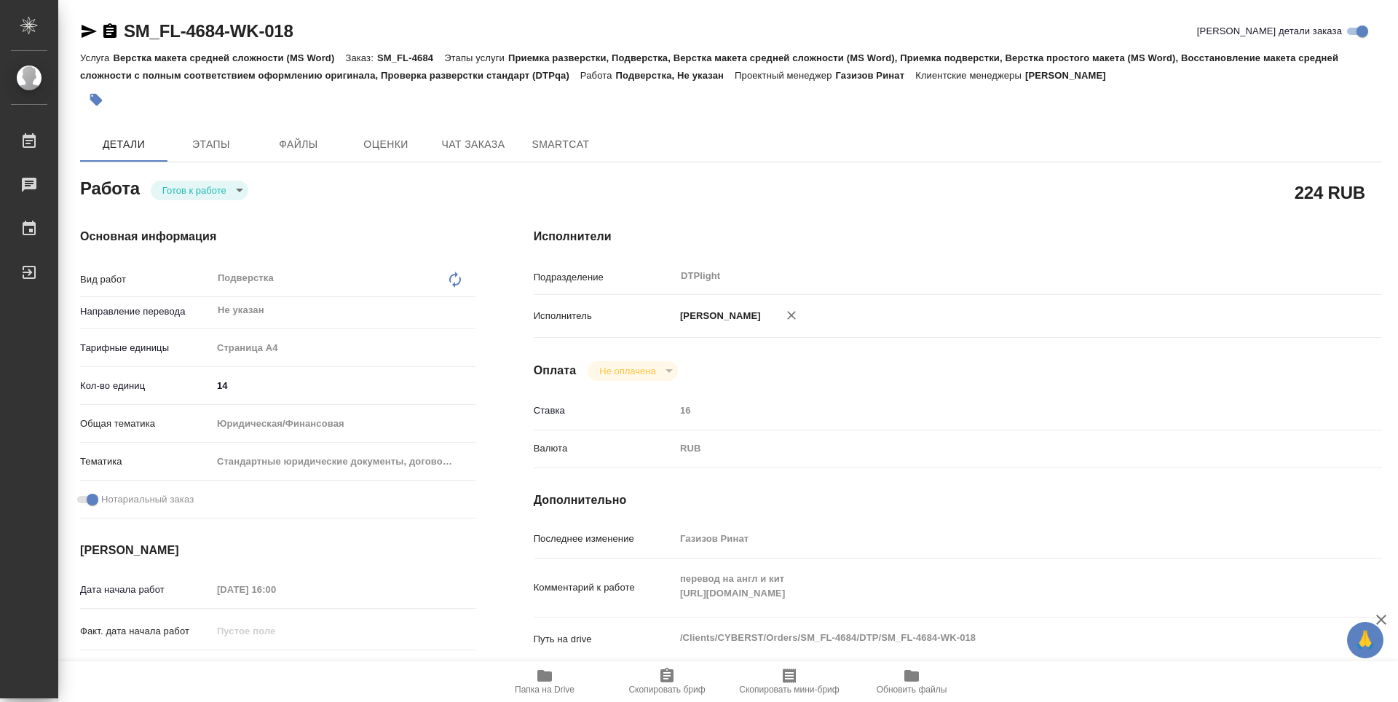
click at [530, 685] on span "Папка на Drive" at bounding box center [545, 690] width 60 height 10
type textarea "x"
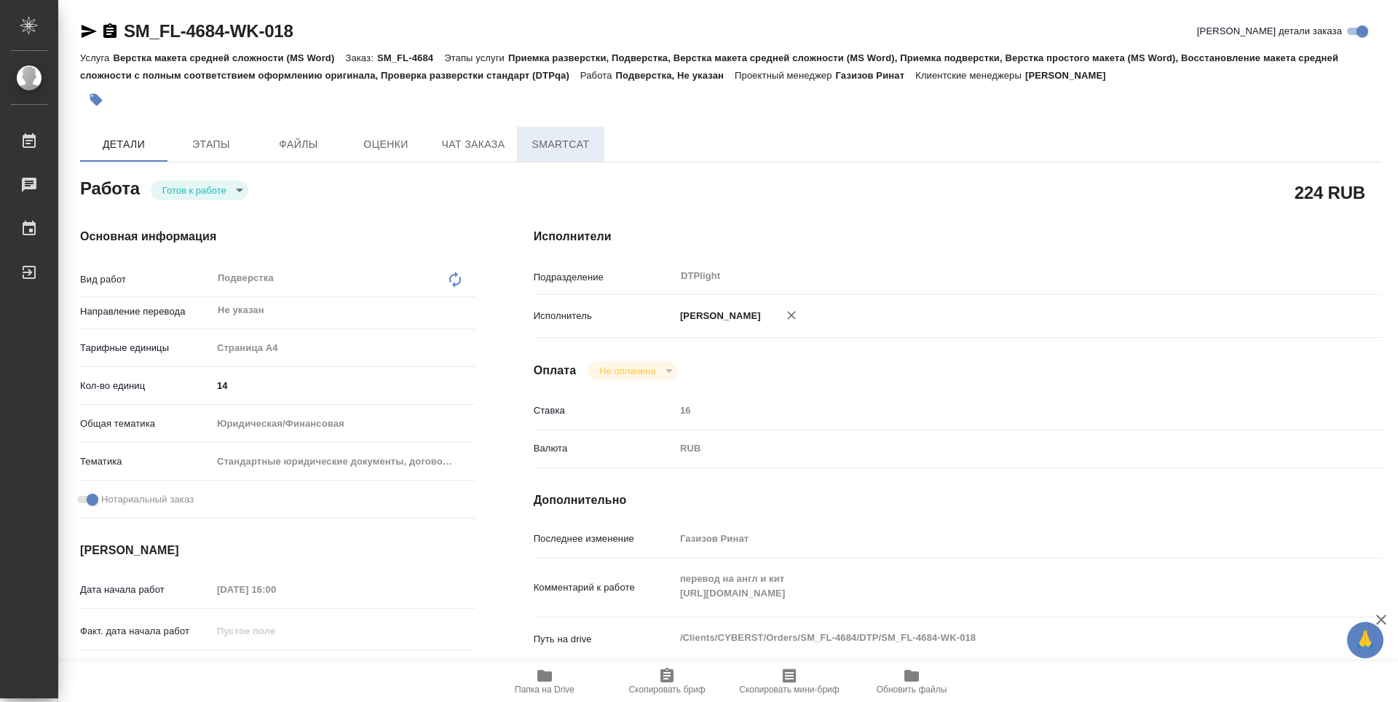
type textarea "x"
click at [202, 196] on body "🙏 .cls-1 fill:#fff; AWATERA Zubakova Viktoriya Работы 0 Чаты График Выйти SM_FL…" at bounding box center [699, 351] width 1398 height 702
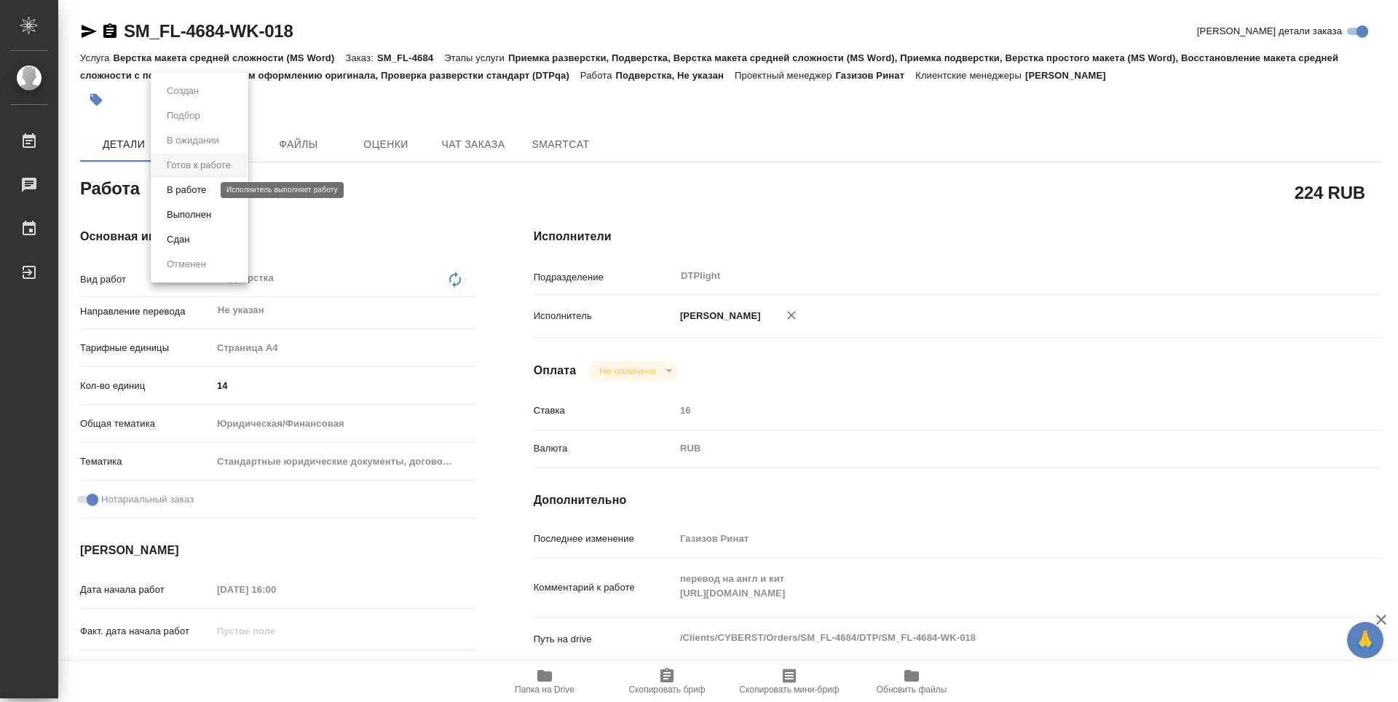
click at [202, 195] on button "В работе" at bounding box center [186, 190] width 48 height 16
type textarea "x"
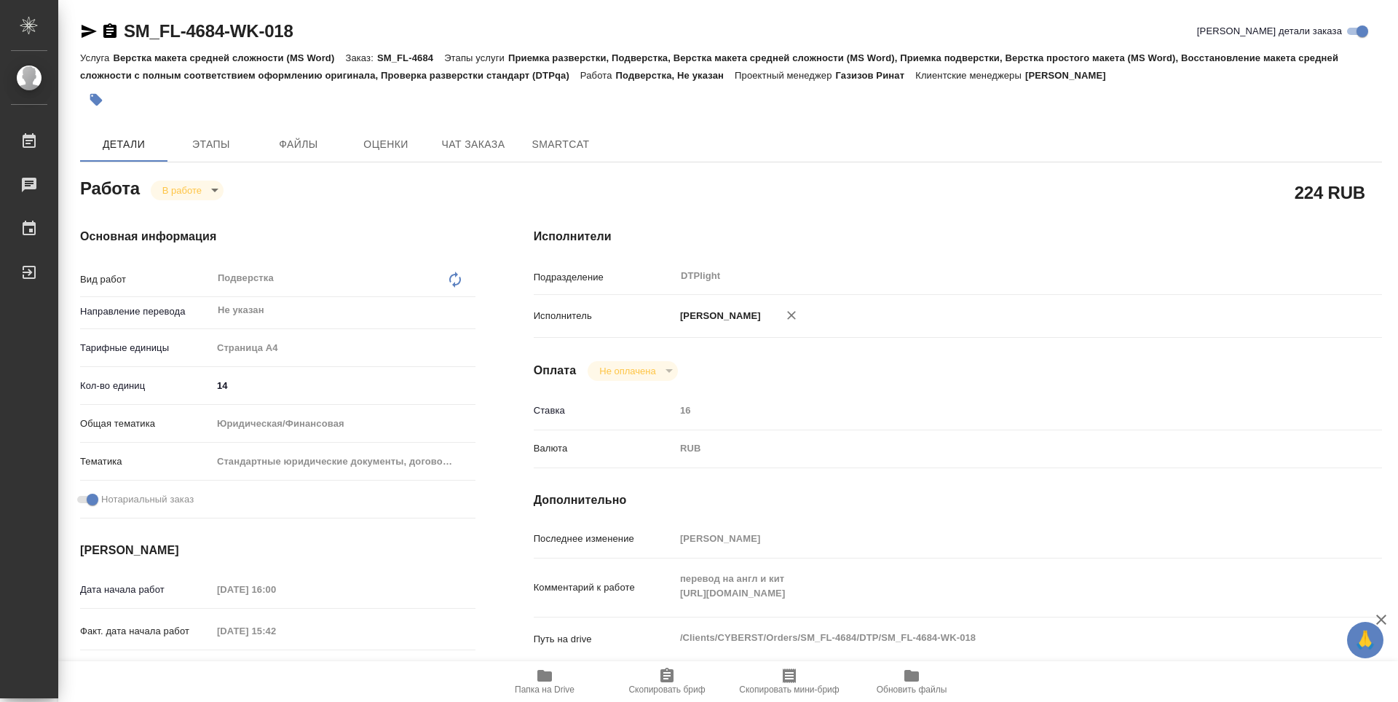
type textarea "x"
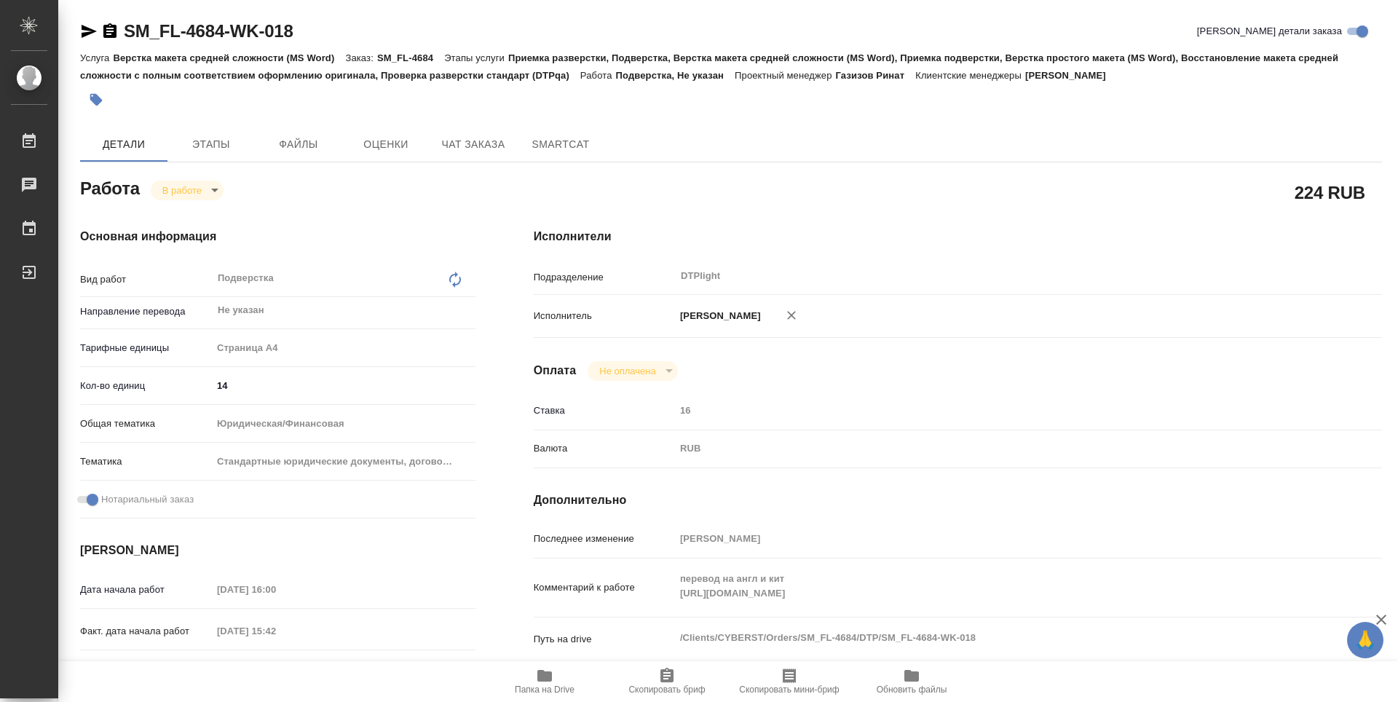
type textarea "x"
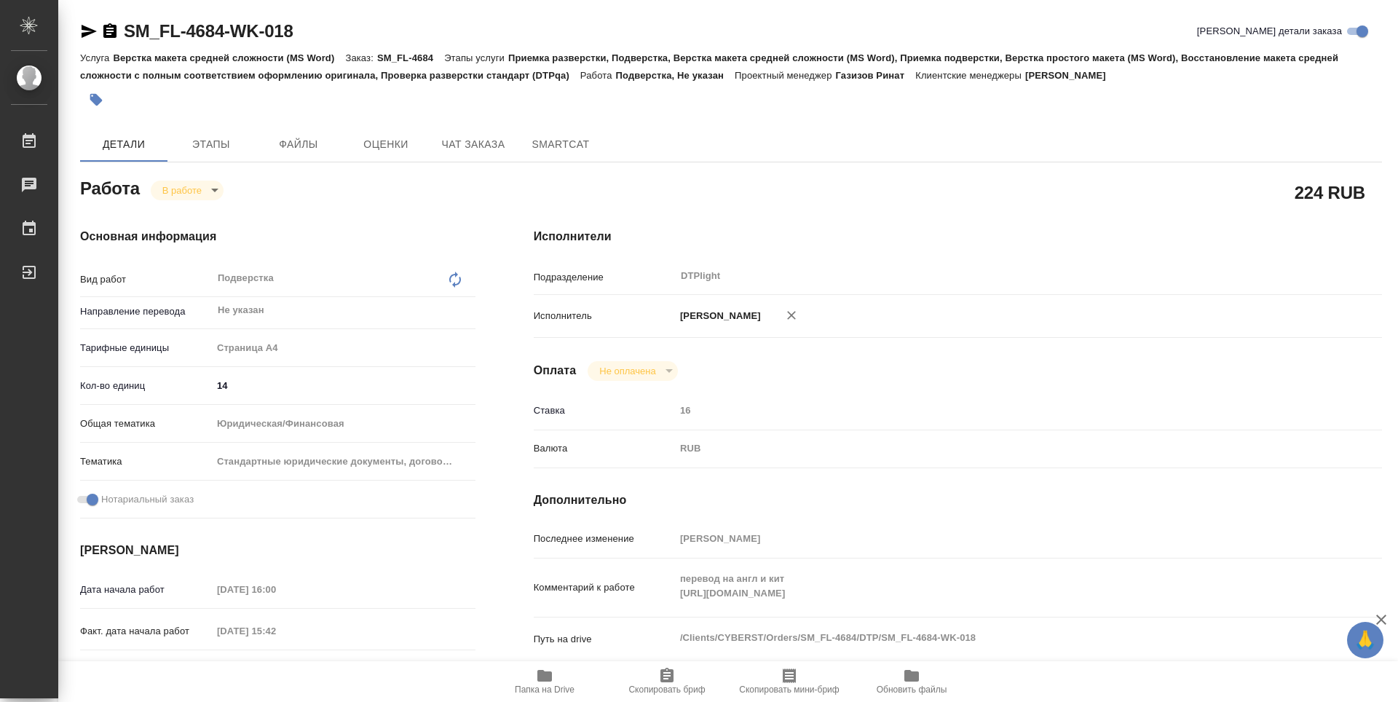
type textarea "x"
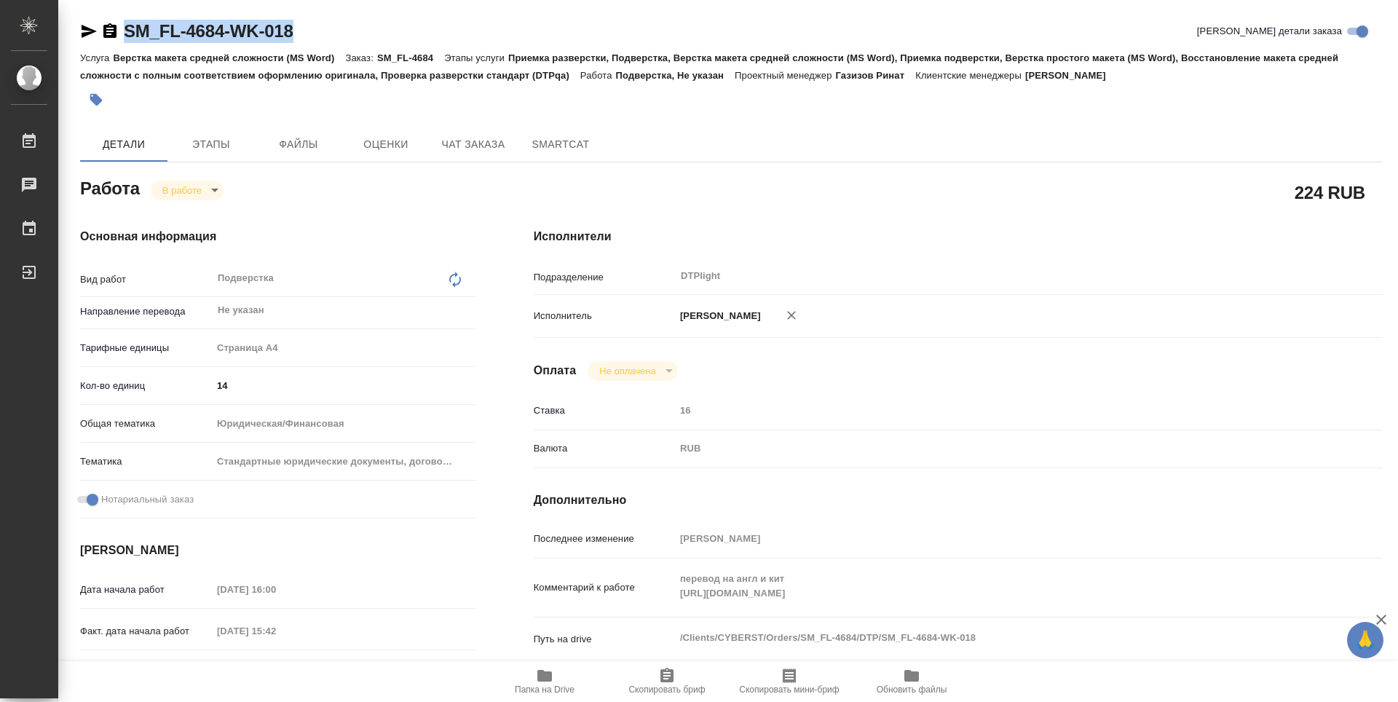
type textarea "x"
drag, startPoint x: 269, startPoint y: 23, endPoint x: 119, endPoint y: 26, distance: 150.1
click at [119, 26] on div "SM_FL-4684-WK-018 Кратко детали заказа" at bounding box center [731, 31] width 1302 height 23
copy link "SM_FL-4684-WK-018"
click at [976, 213] on div "Исполнители Подразделение DTPlight ​ Исполнитель Зубакова Виктория Оплата Не оп…" at bounding box center [958, 510] width 907 height 622
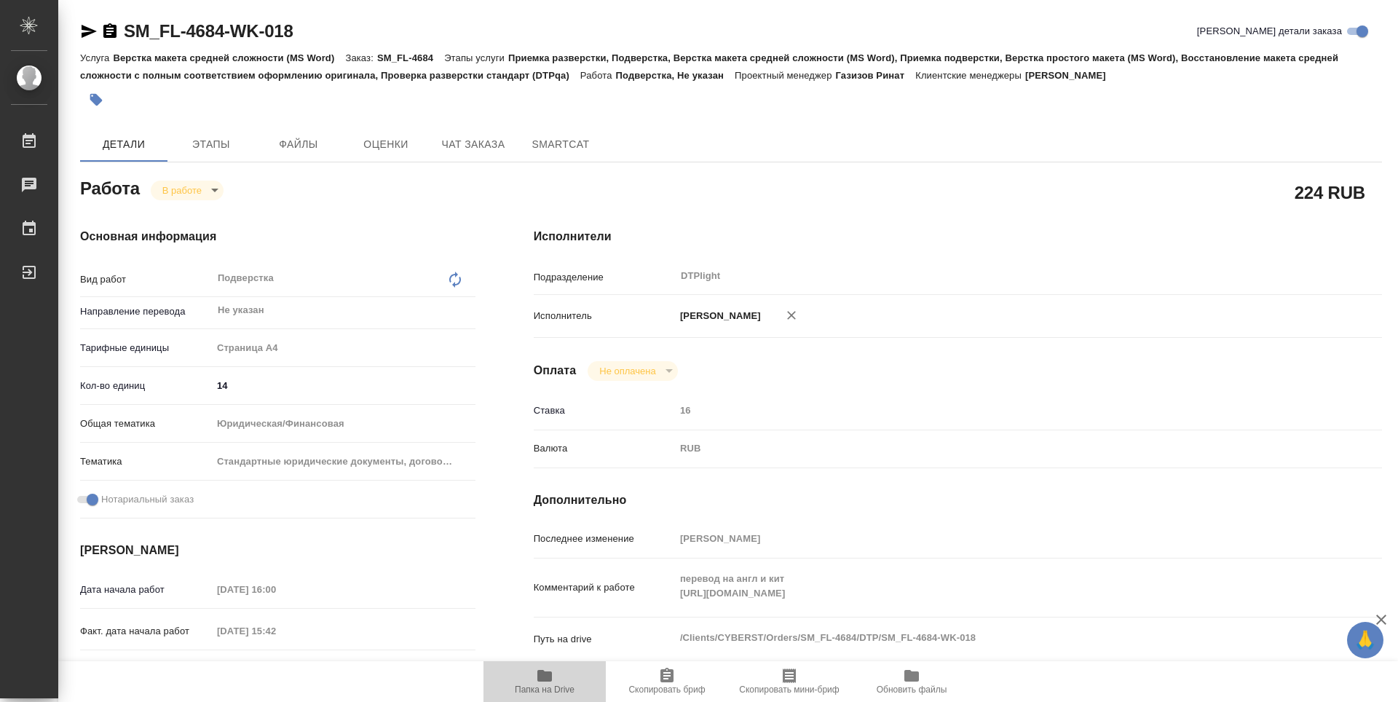
click at [552, 685] on span "Папка на Drive" at bounding box center [545, 690] width 60 height 10
click at [1388, 149] on div "224 RUB" at bounding box center [958, 192] width 907 height 95
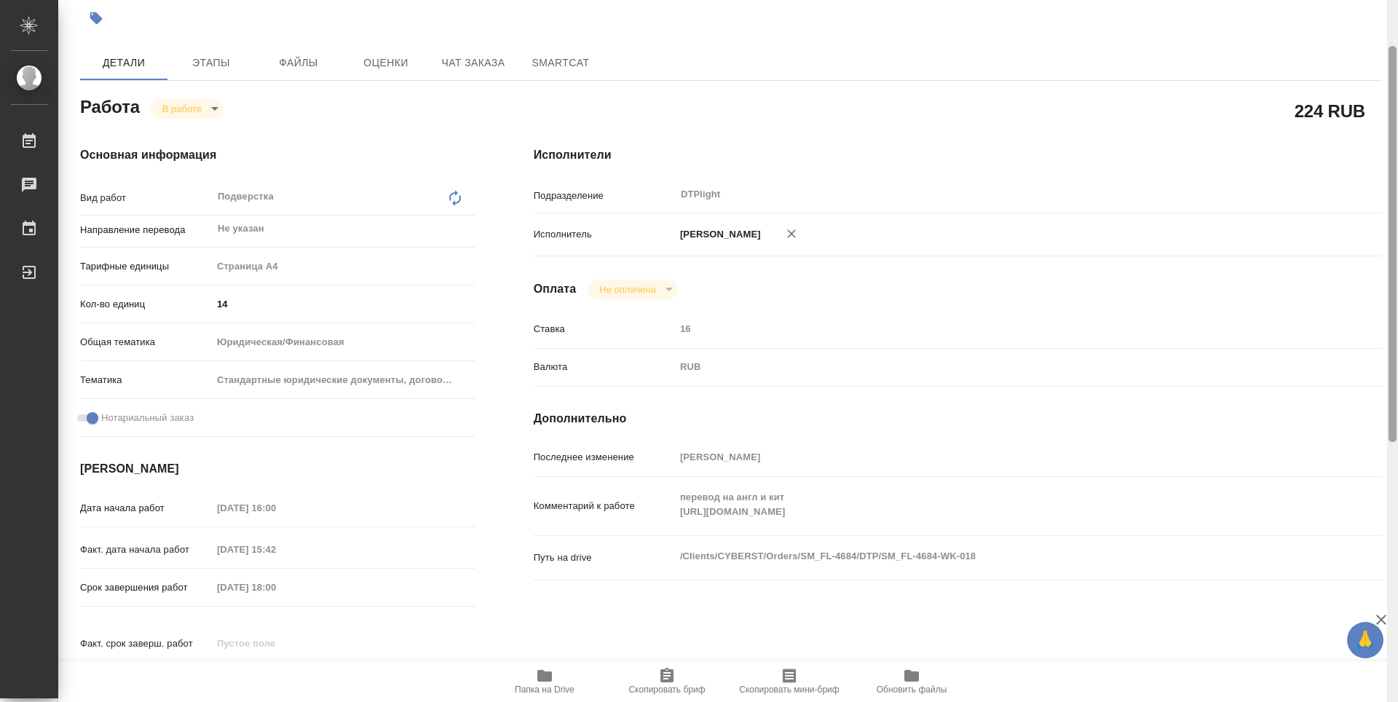
drag, startPoint x: 1392, startPoint y: 141, endPoint x: 1055, endPoint y: 9, distance: 363.0
click at [1388, 121] on div at bounding box center [1392, 351] width 11 height 702
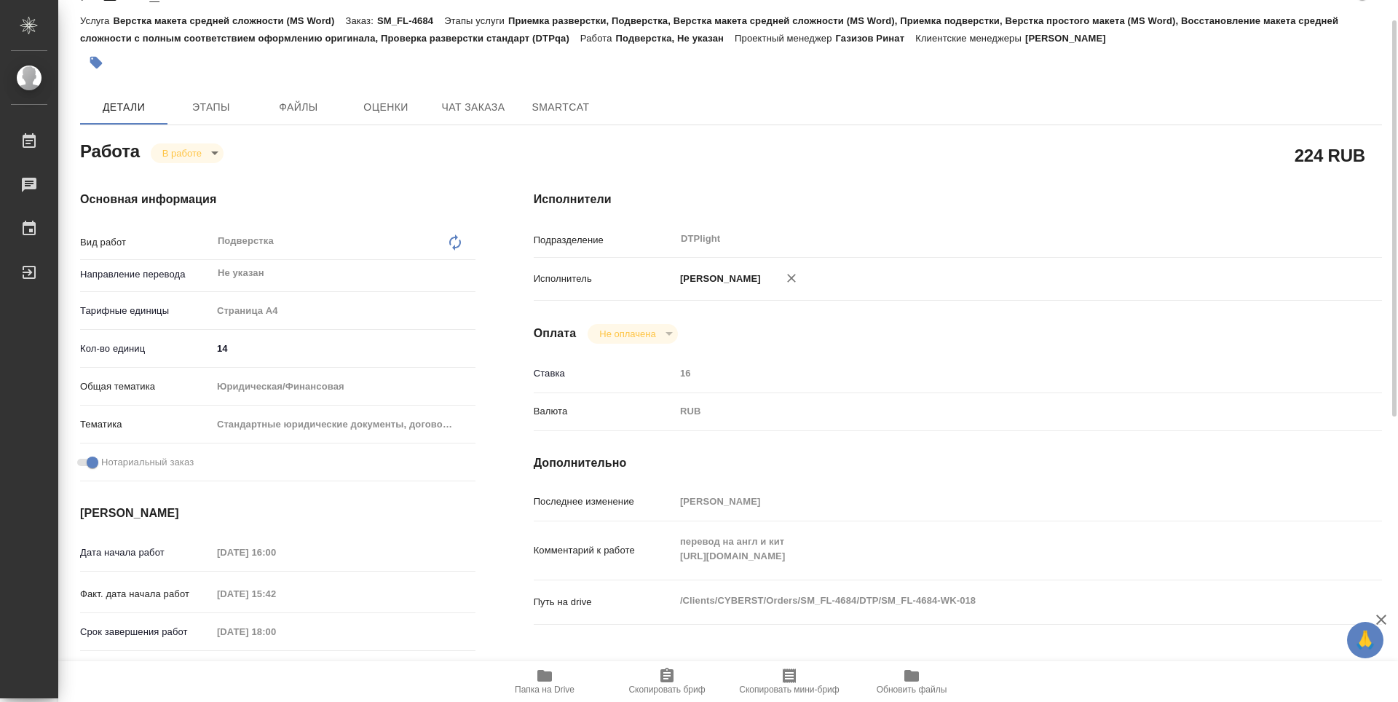
click at [197, 161] on body "🙏 .cls-1 fill:#fff; AWATERA Zubakova Viktoriya Работы 0 Чаты График Выйти SM_FL…" at bounding box center [699, 351] width 1398 height 702
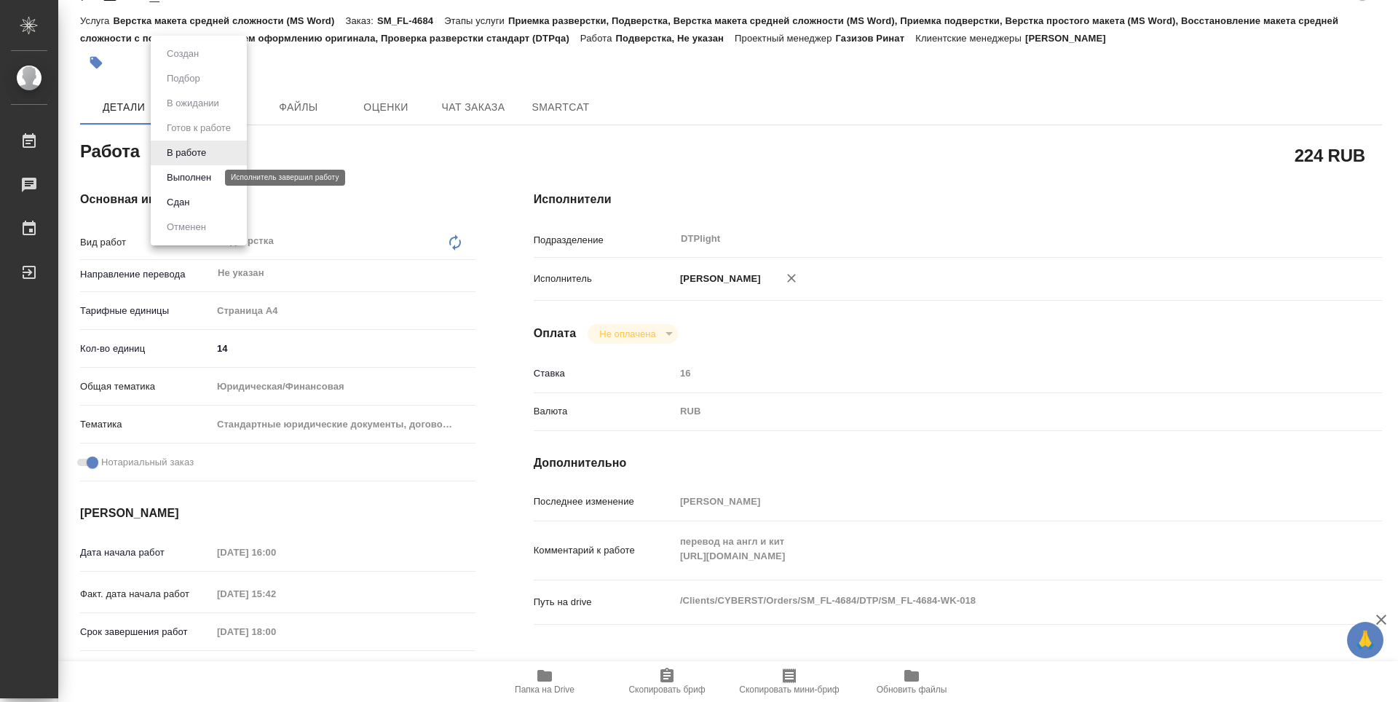
click at [198, 178] on button "Выполнен" at bounding box center [188, 178] width 53 height 16
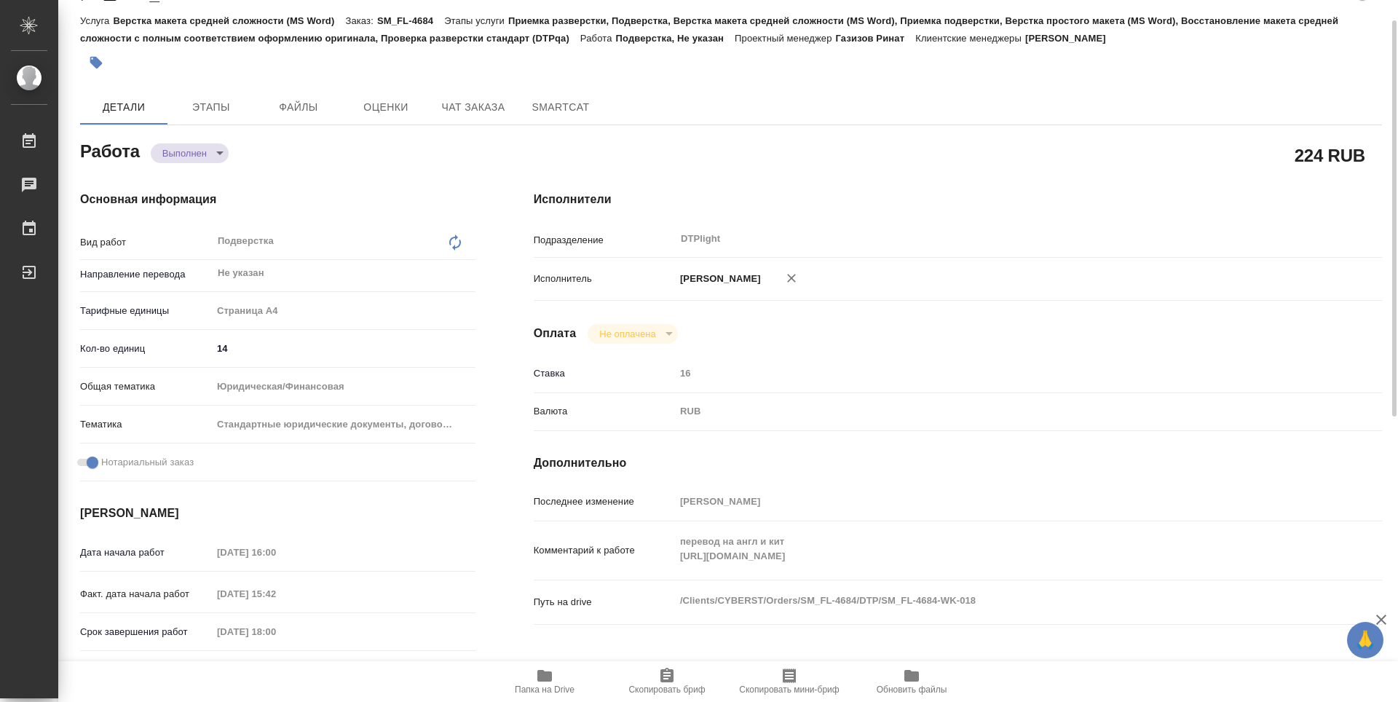
type textarea "x"
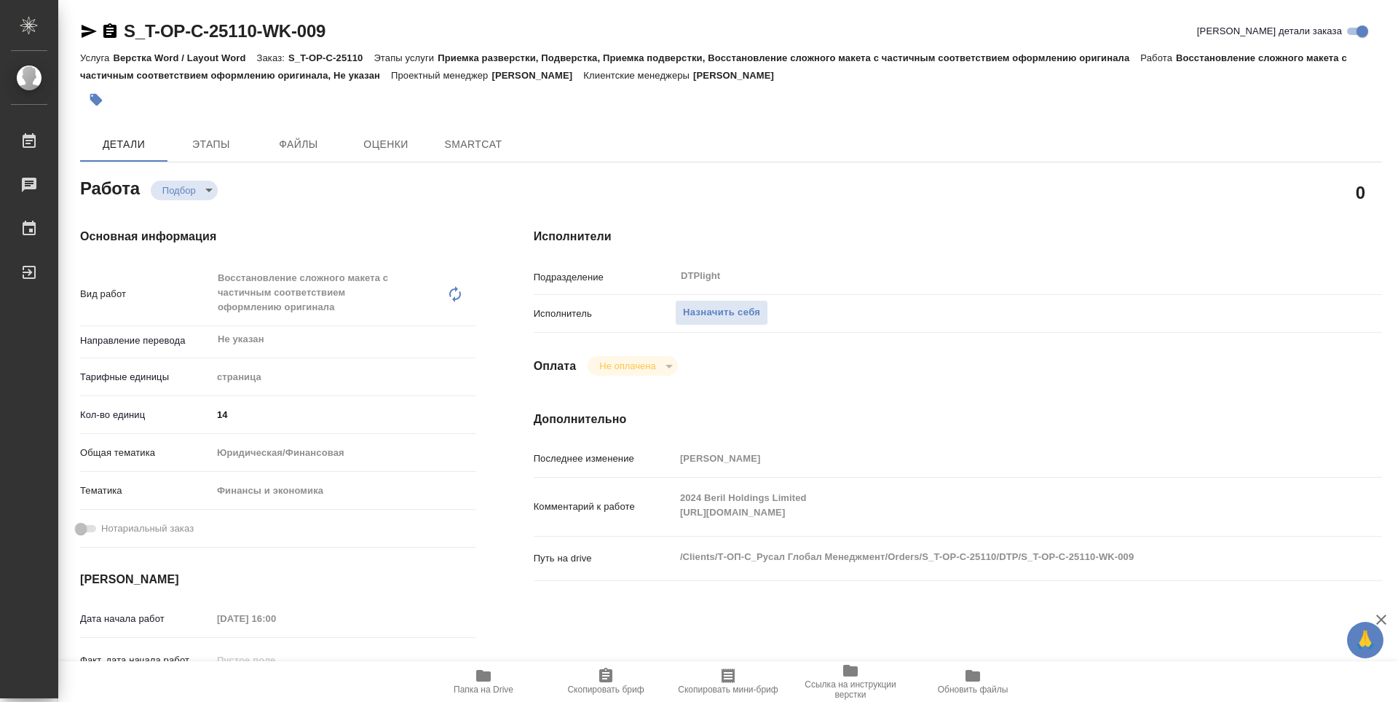
type textarea "x"
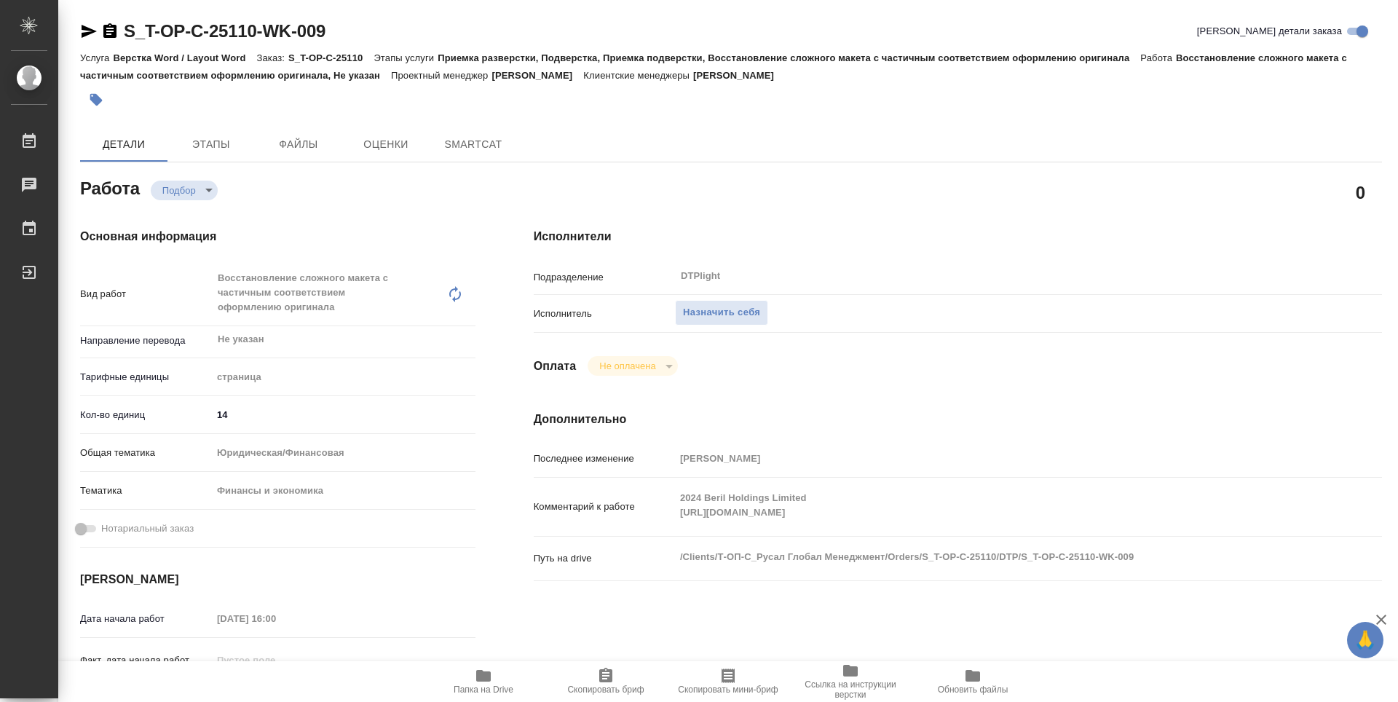
type textarea "x"
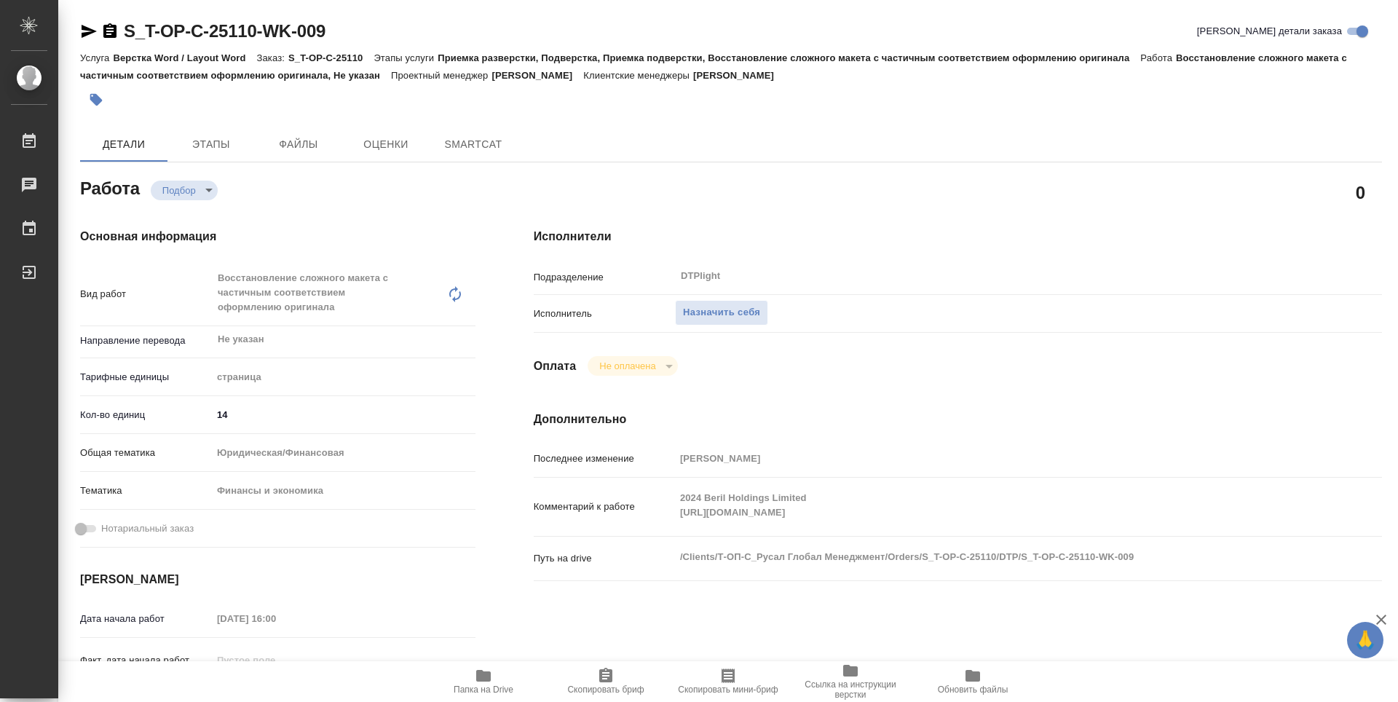
type textarea "x"
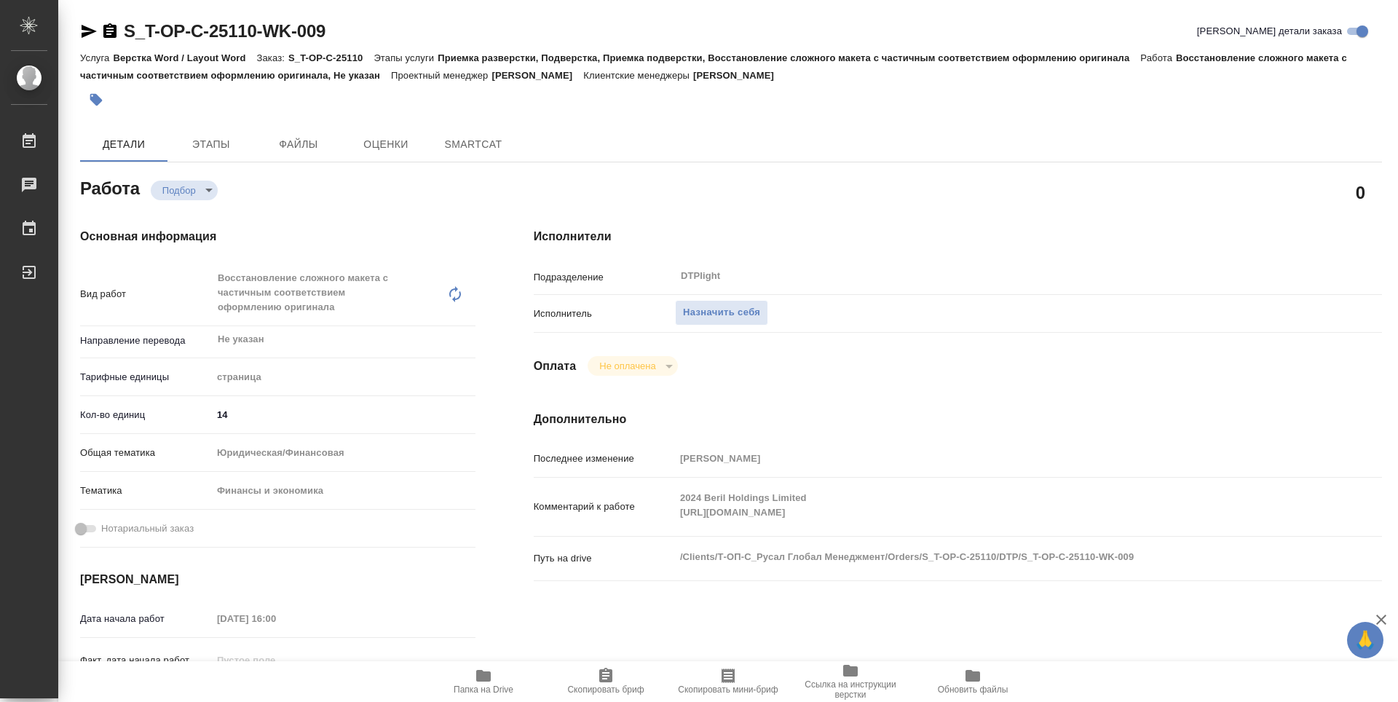
type textarea "x"
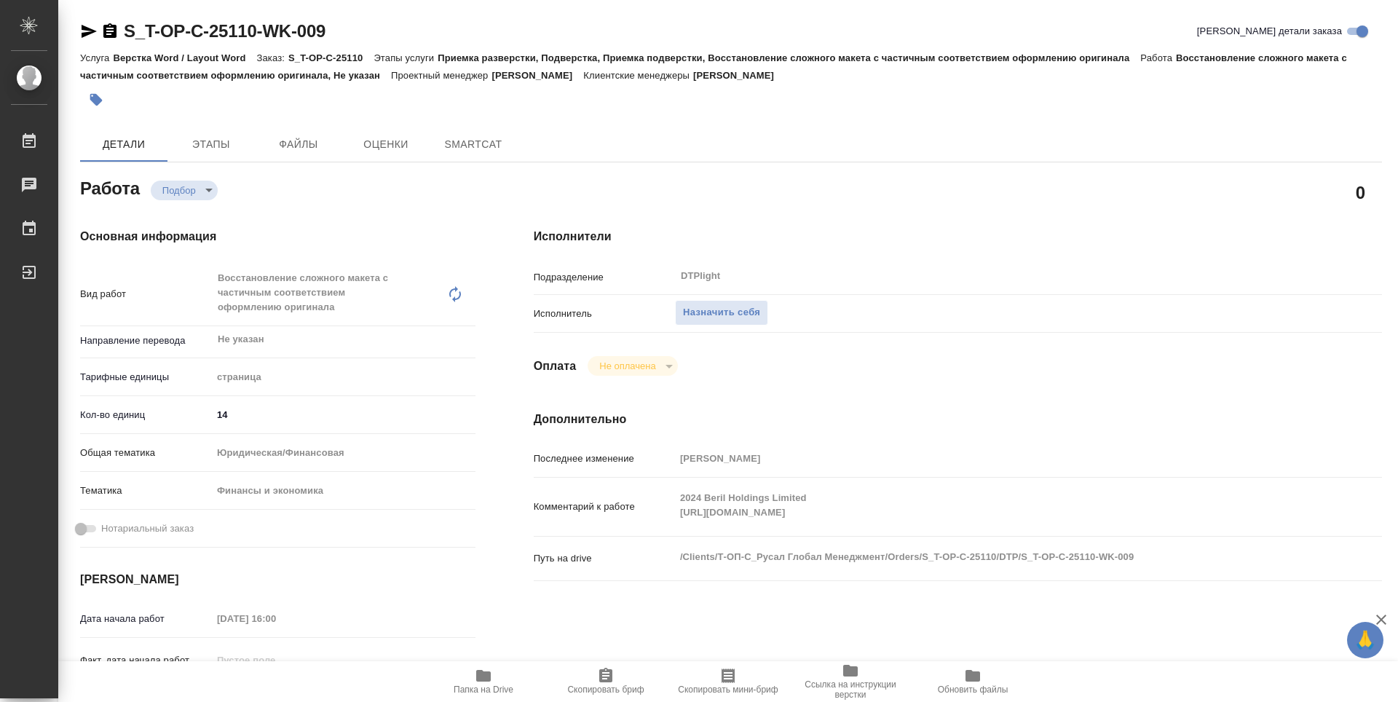
type textarea "x"
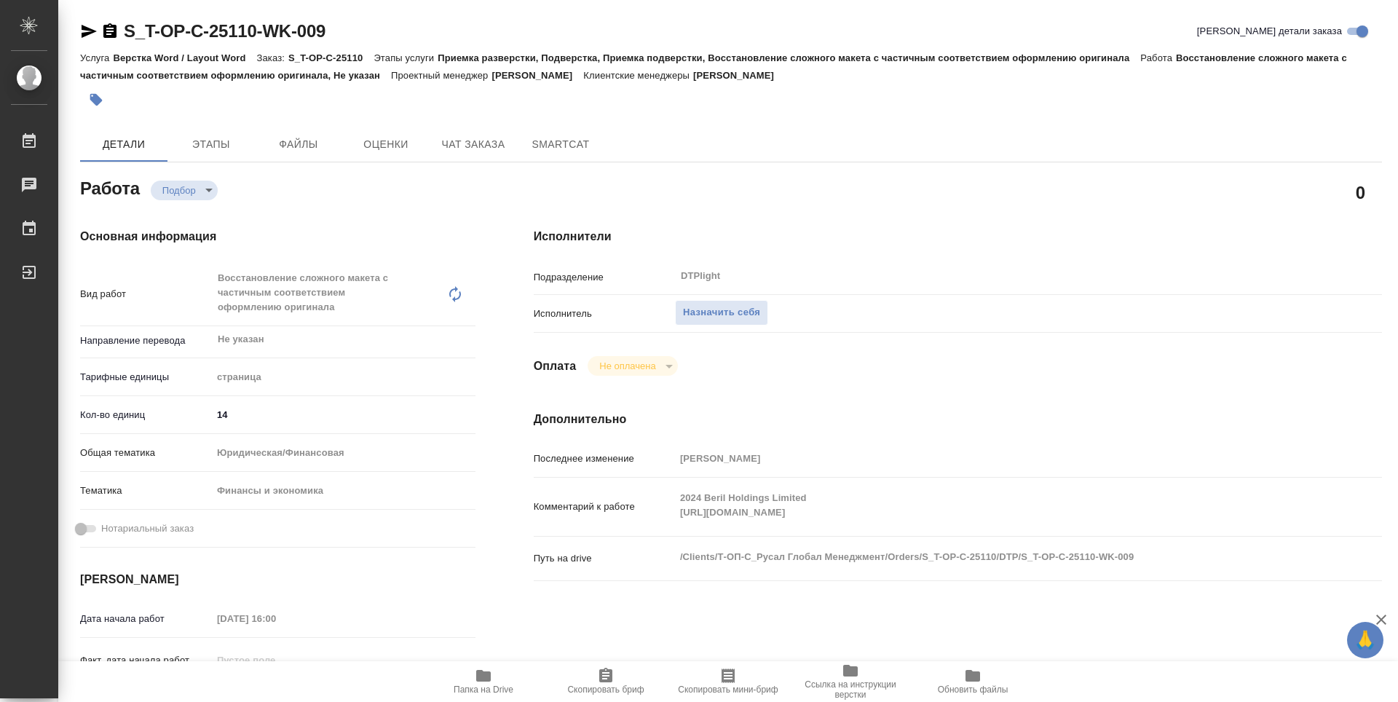
type textarea "x"
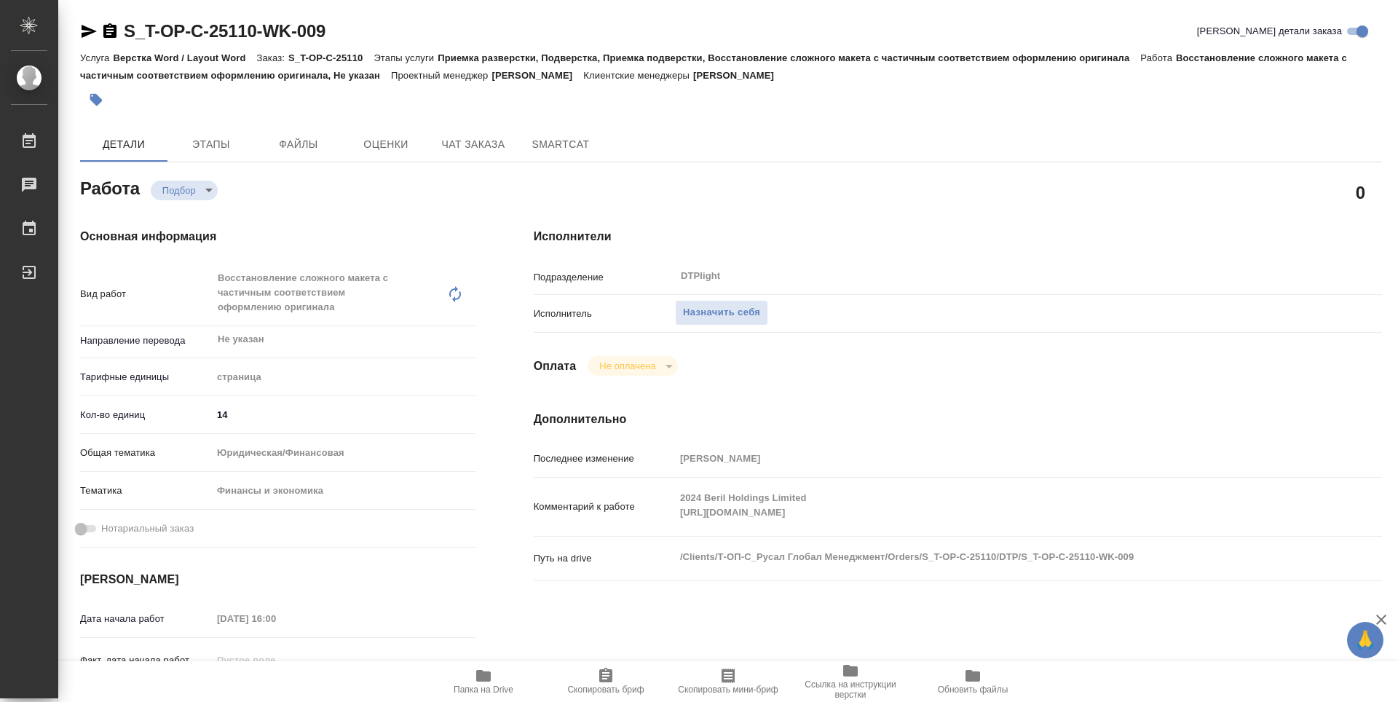
type textarea "x"
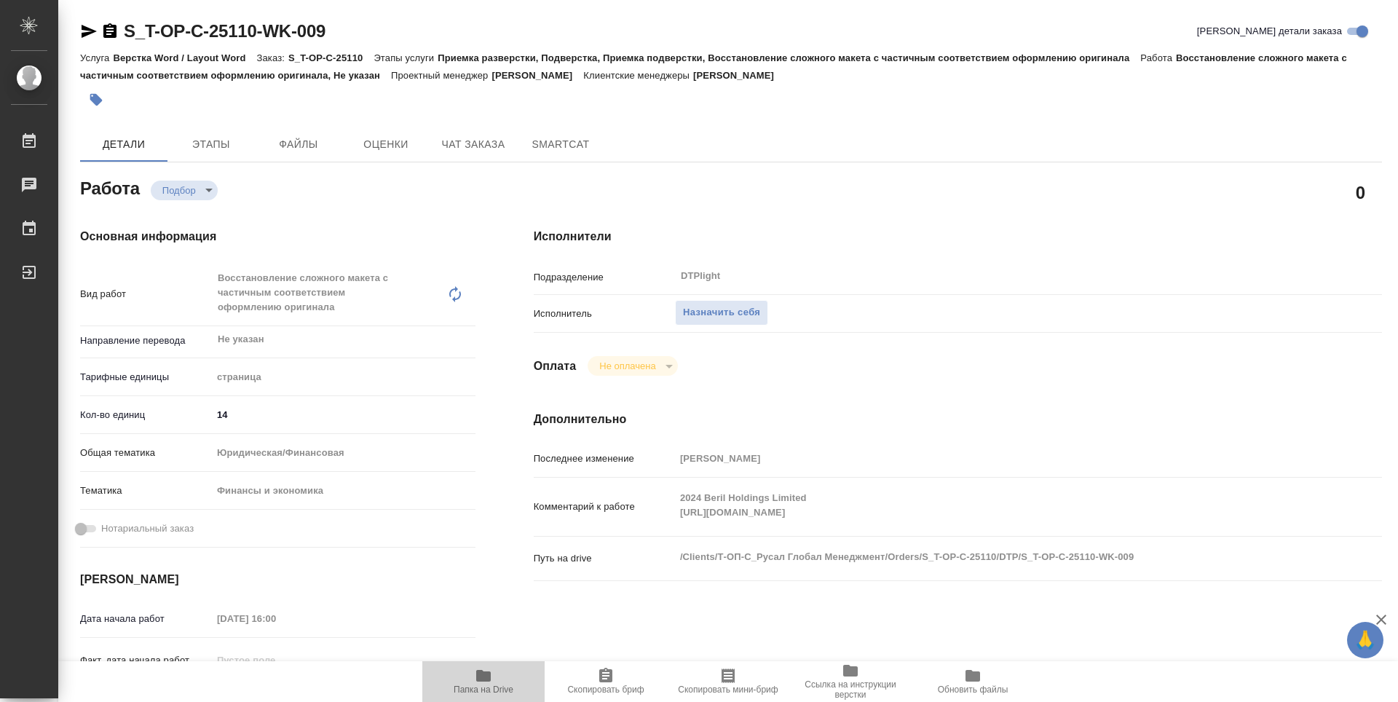
click at [481, 680] on icon "button" at bounding box center [483, 676] width 15 height 12
click at [735, 312] on span "Назначить себя" at bounding box center [721, 312] width 77 height 17
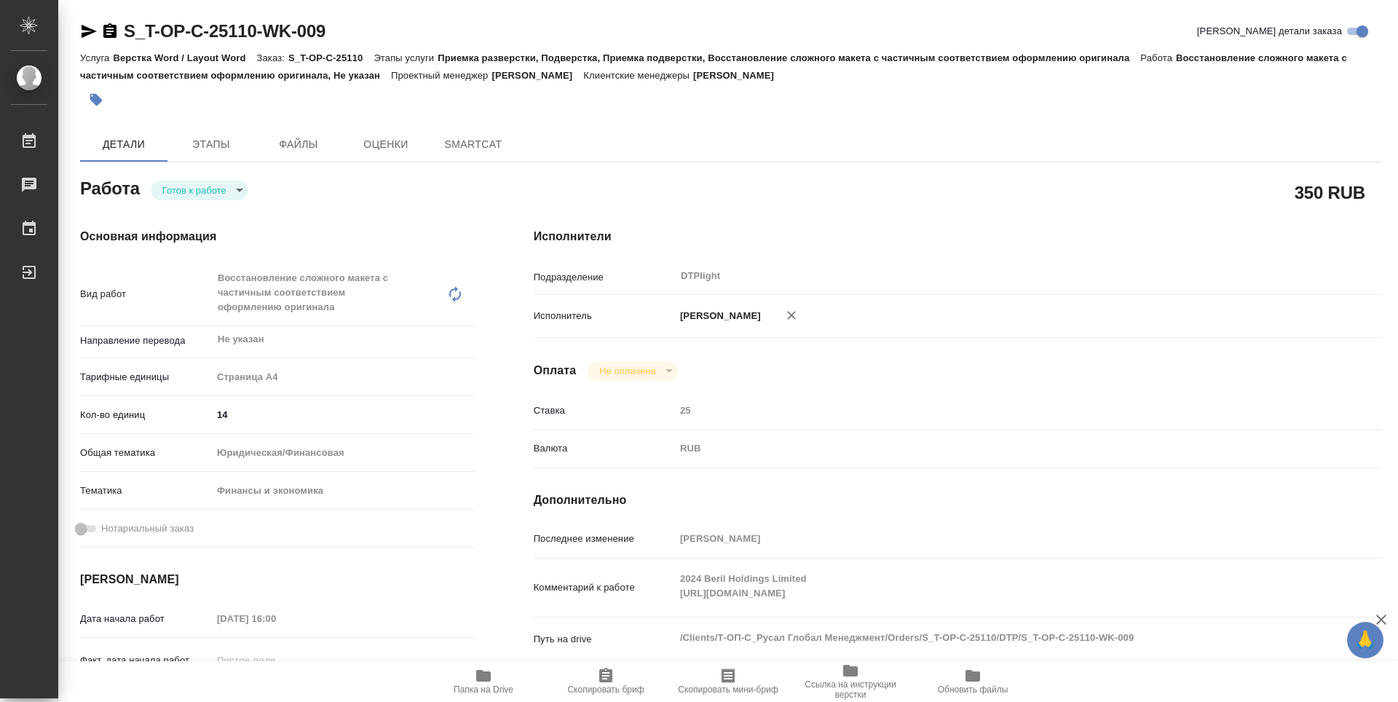
type textarea "x"
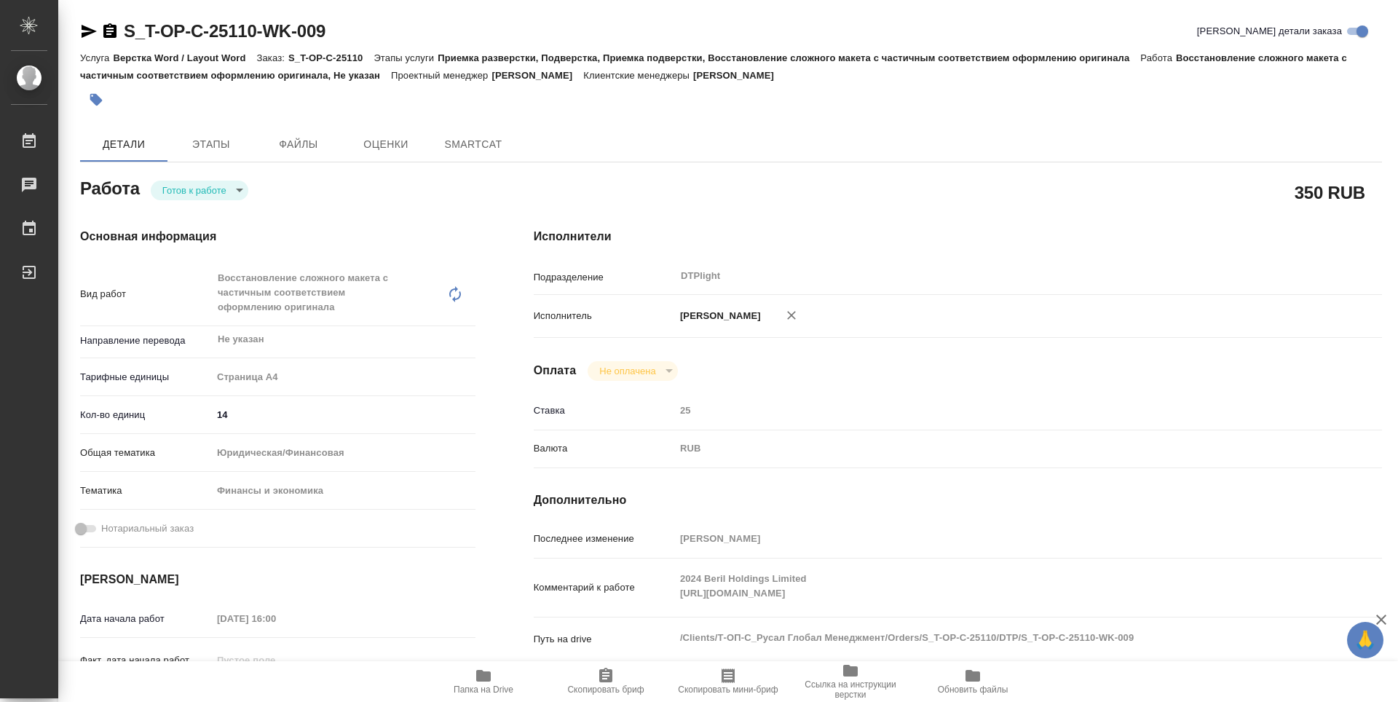
type textarea "x"
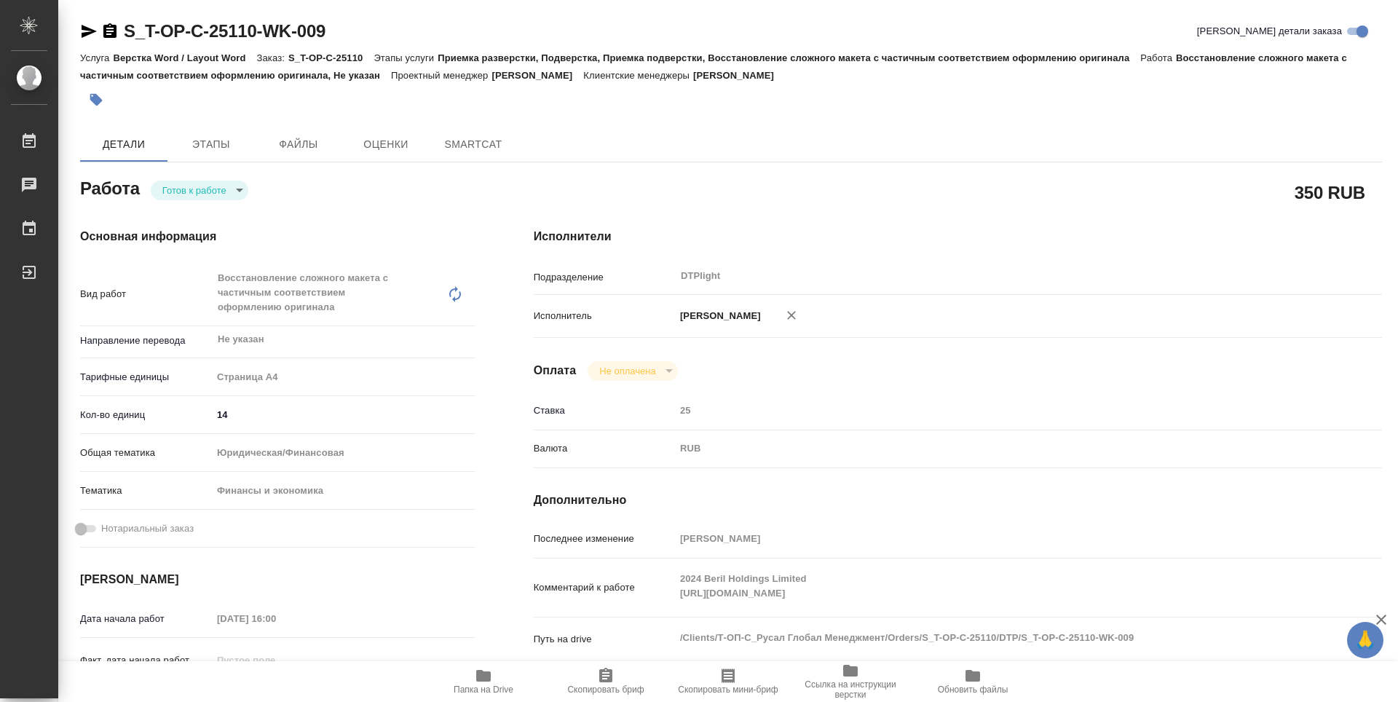
type textarea "x"
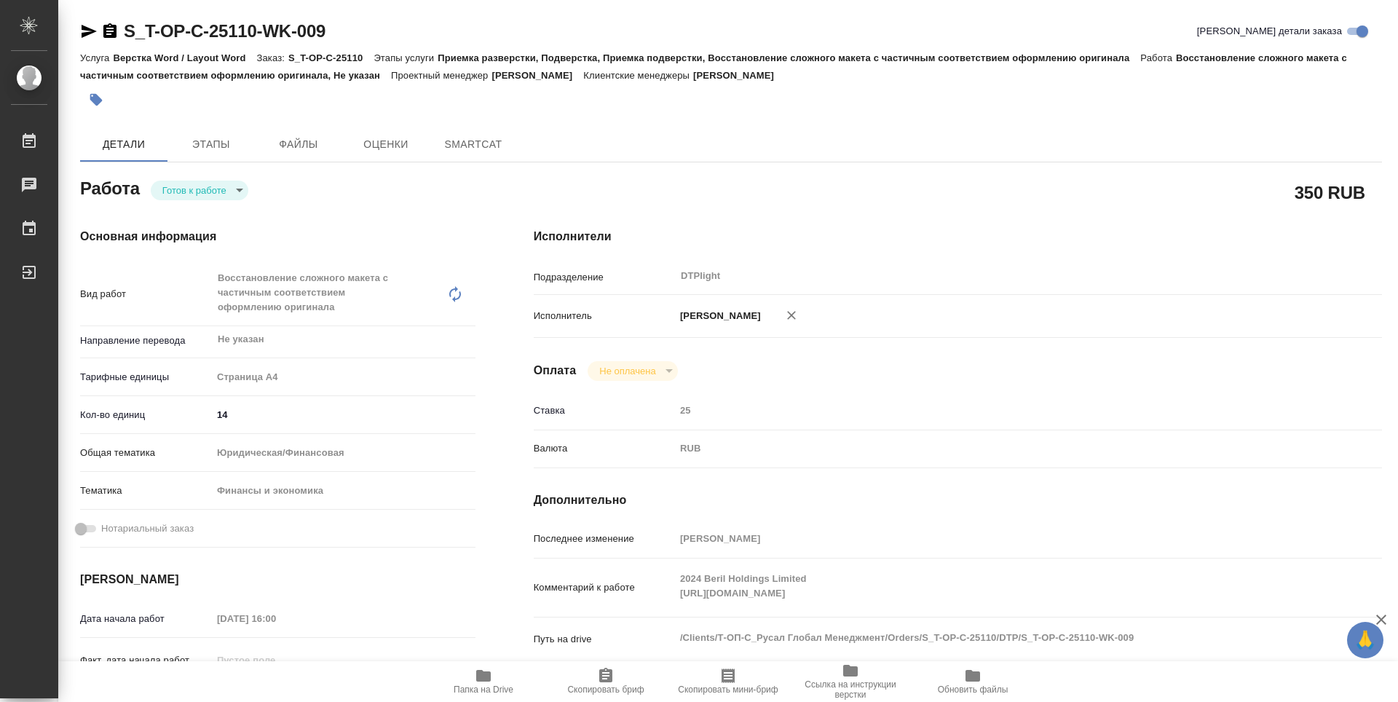
type textarea "x"
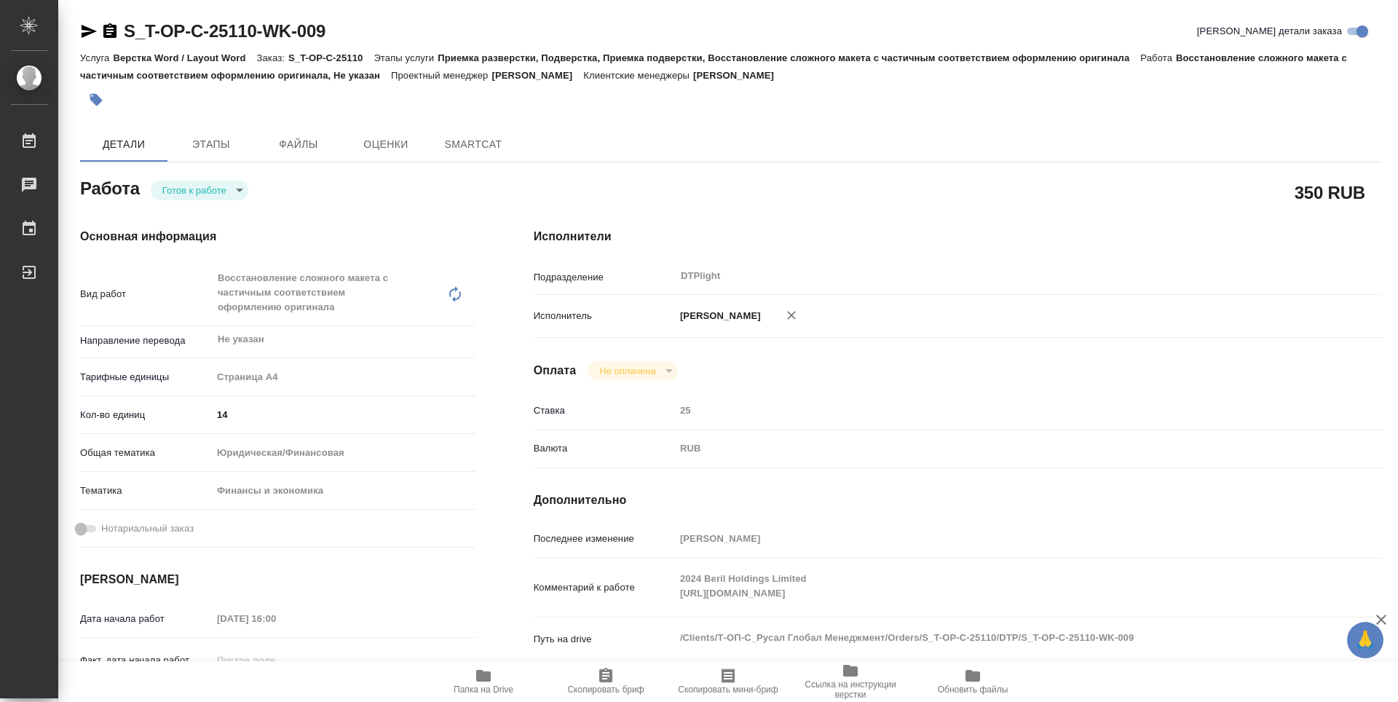
type textarea "x"
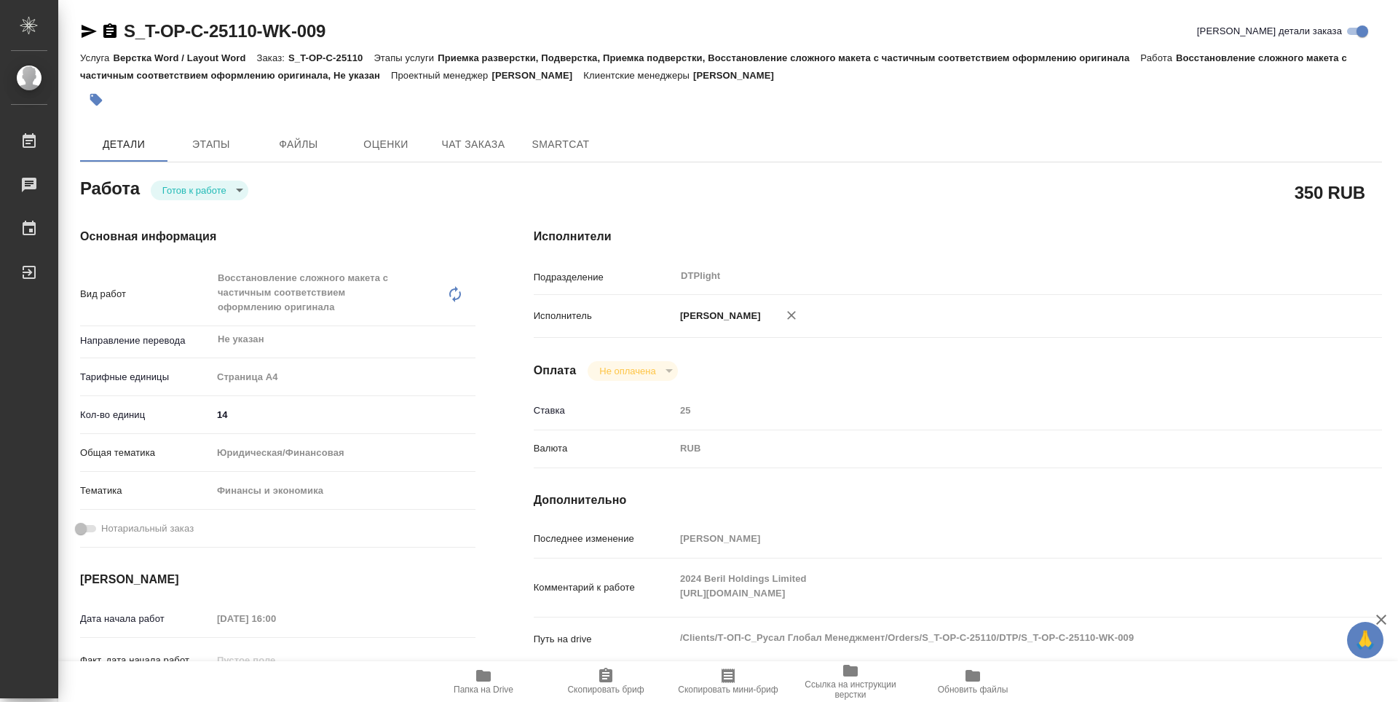
type textarea "x"
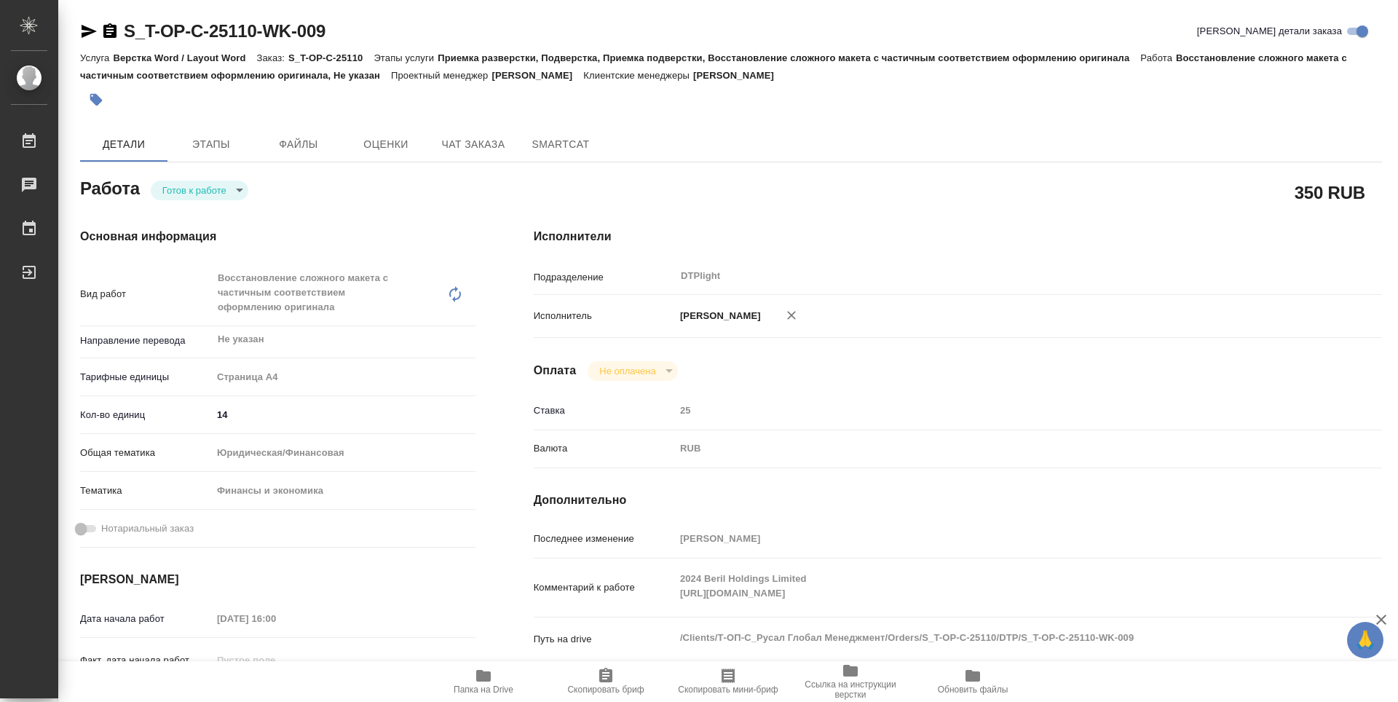
type textarea "x"
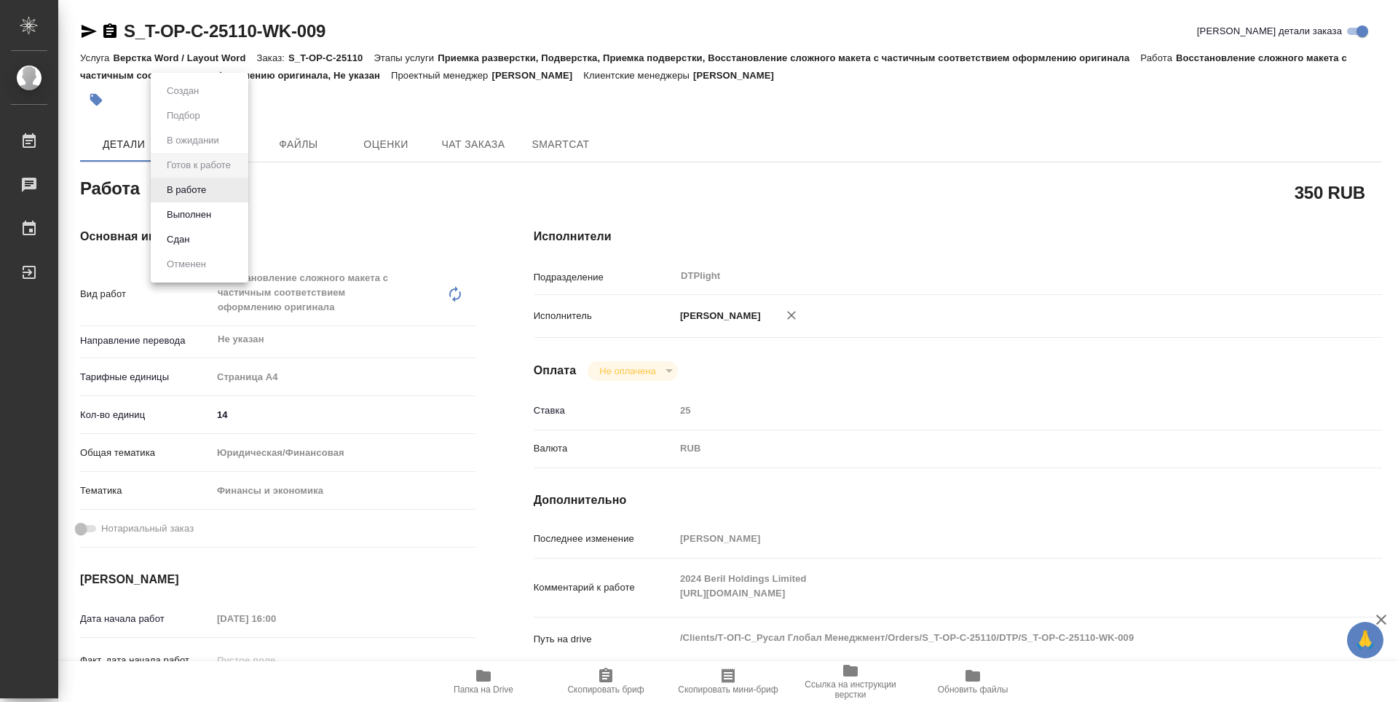
click at [220, 194] on body "🙏 .cls-1 fill:#fff; AWATERA Zubakova Viktoriya Работы 0 Чаты График Выйти S_T-O…" at bounding box center [699, 351] width 1398 height 702
click at [221, 191] on li "В работе" at bounding box center [200, 190] width 98 height 25
type textarea "x"
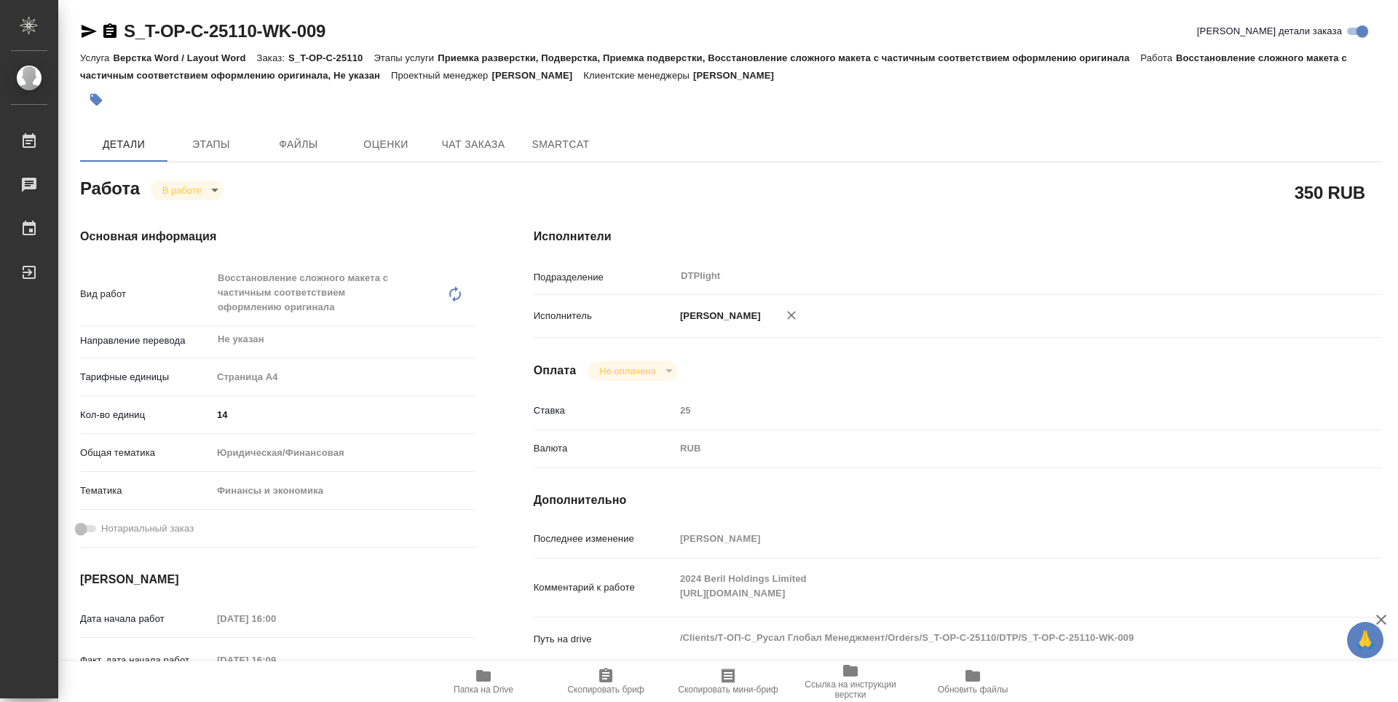
type textarea "x"
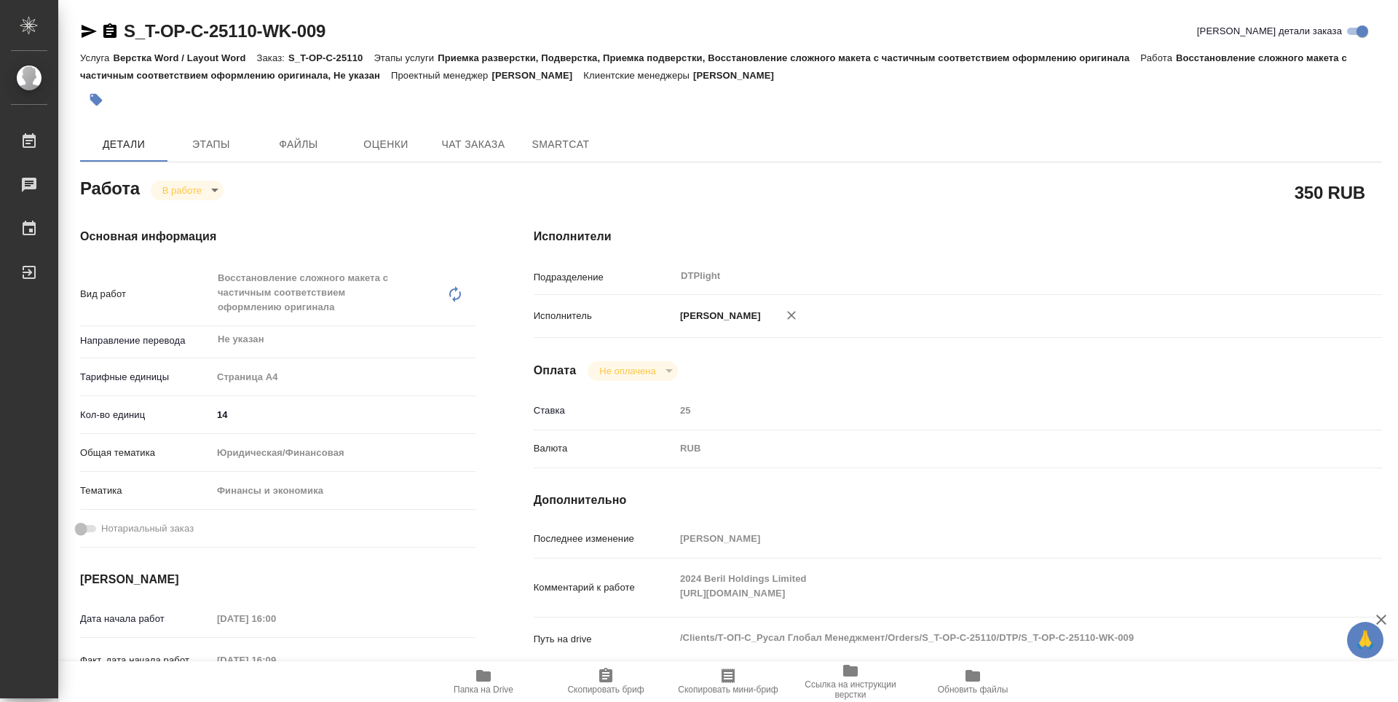
type textarea "x"
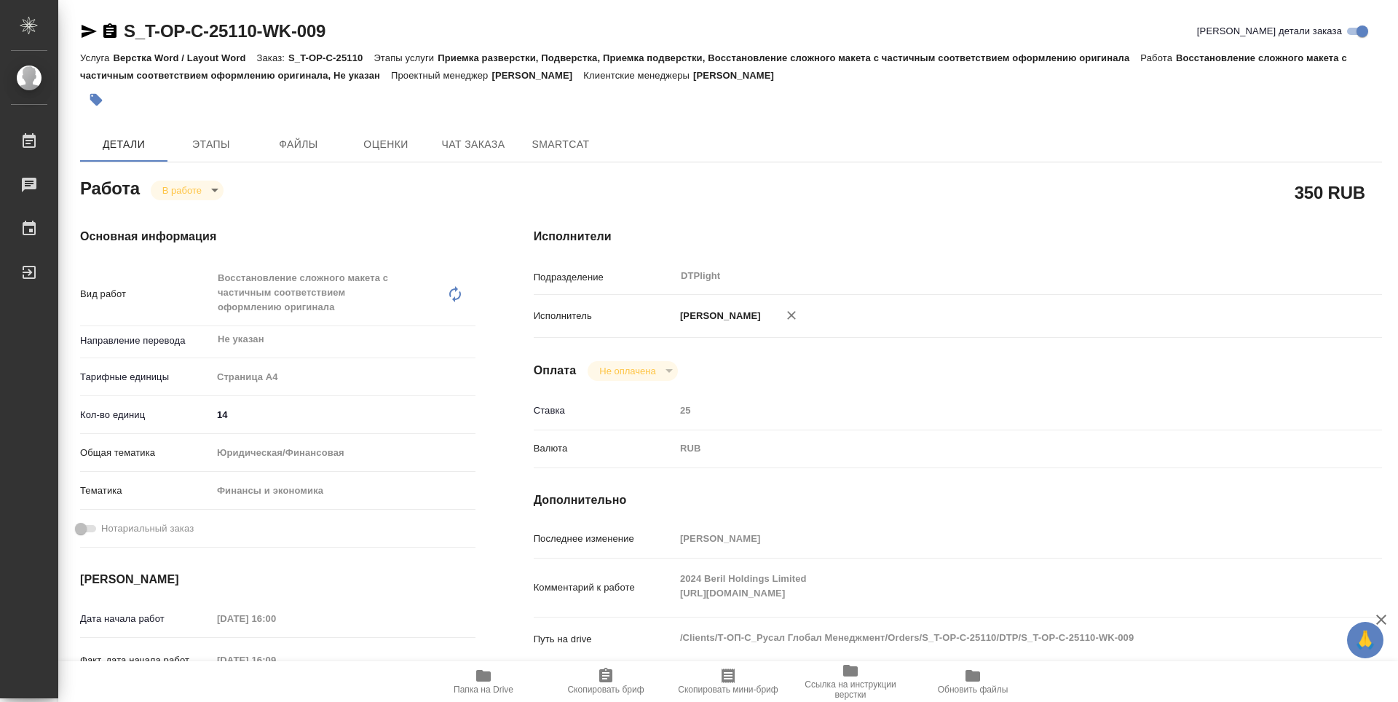
type textarea "x"
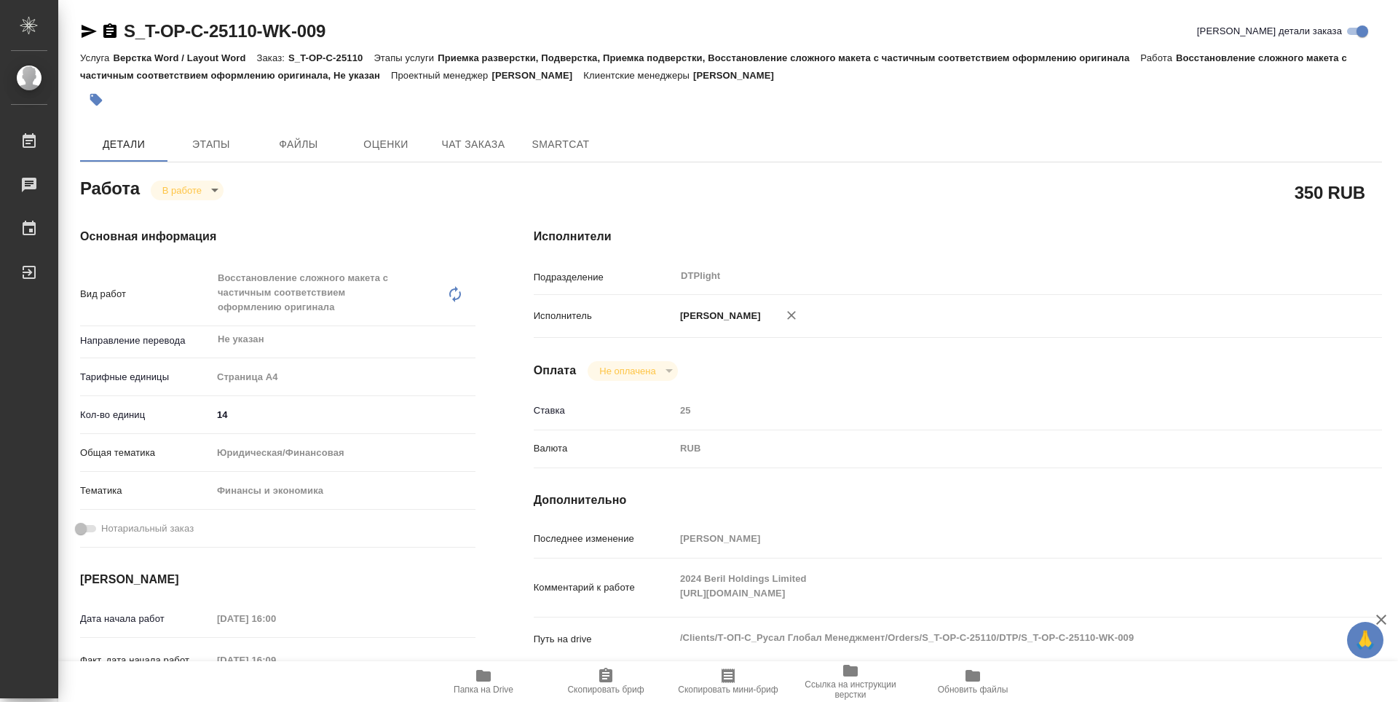
type textarea "x"
drag, startPoint x: 350, startPoint y: 33, endPoint x: 106, endPoint y: 34, distance: 243.2
click at [106, 34] on div "S_T-OP-C-25110-WK-009 Кратко детали заказа" at bounding box center [731, 31] width 1302 height 23
copy link "S_T-OP-C-25110-WK-009"
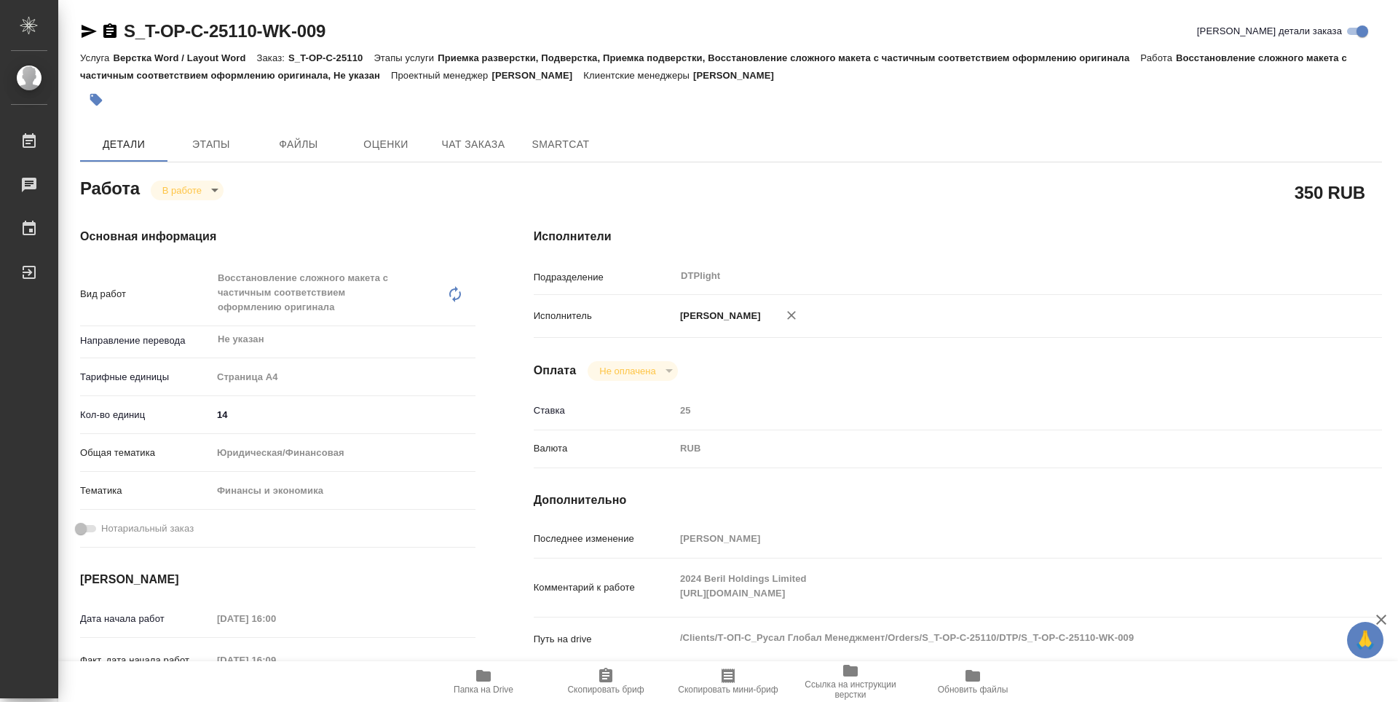
click at [864, 224] on div "Исполнители Подразделение DTPlight ​ Исполнитель [PERSON_NAME] Оплата Не оплаче…" at bounding box center [958, 524] width 907 height 651
click at [958, 218] on div "Исполнители Подразделение DTPlight ​ Исполнитель Зубакова Виктория Оплата Не оп…" at bounding box center [958, 524] width 907 height 651
click at [840, 250] on div "Исполнители Подразделение DTPlight ​ Исполнитель Зубакова Виктория Оплата Не оп…" at bounding box center [958, 524] width 907 height 651
click at [776, 396] on div "Исполнители Подразделение DTPlight ​ Исполнитель Зубакова Виктория Оплата Не оп…" at bounding box center [958, 524] width 907 height 651
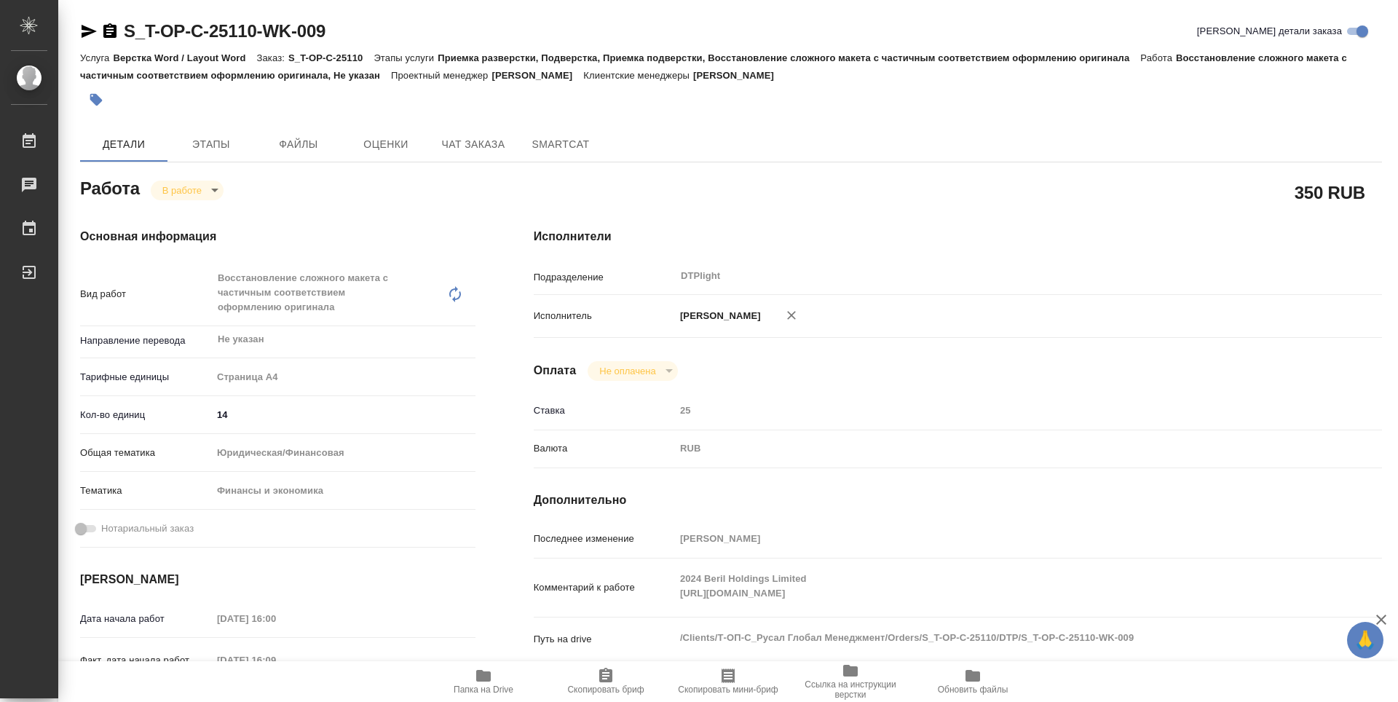
scroll to position [73, 0]
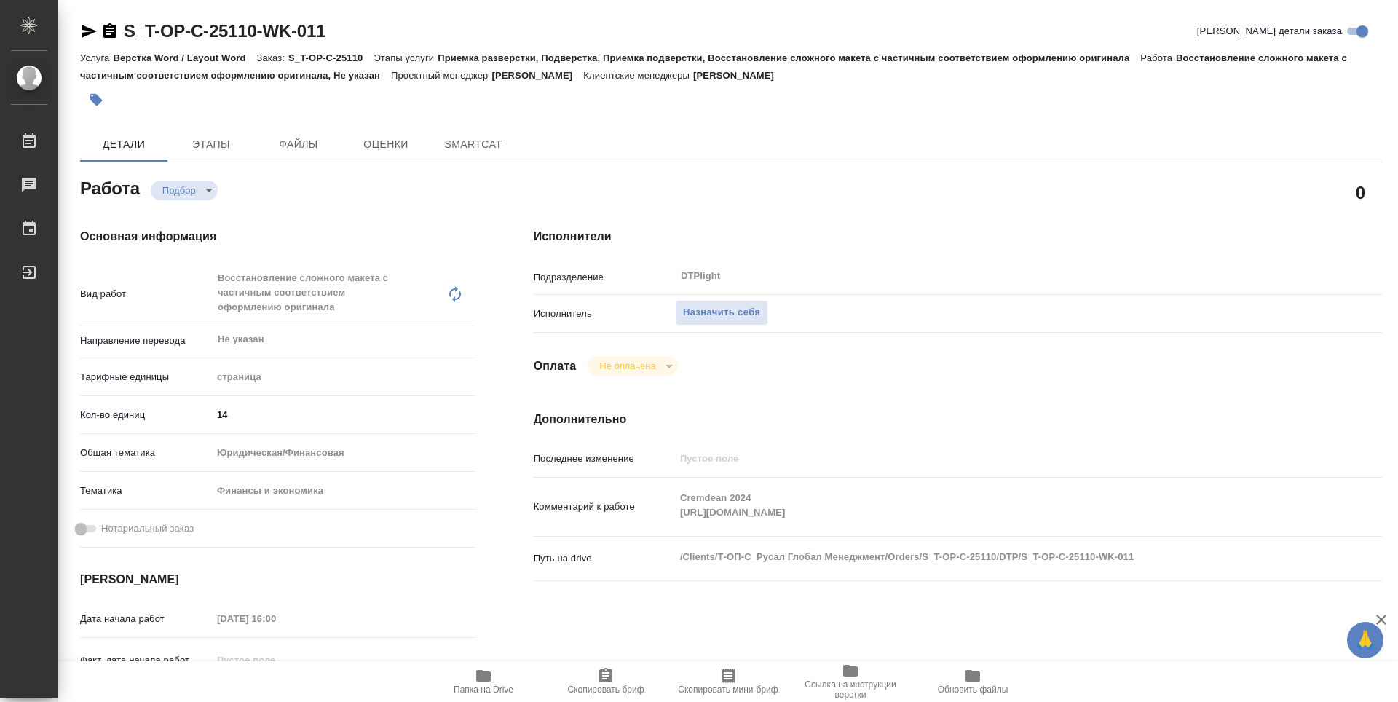
type textarea "x"
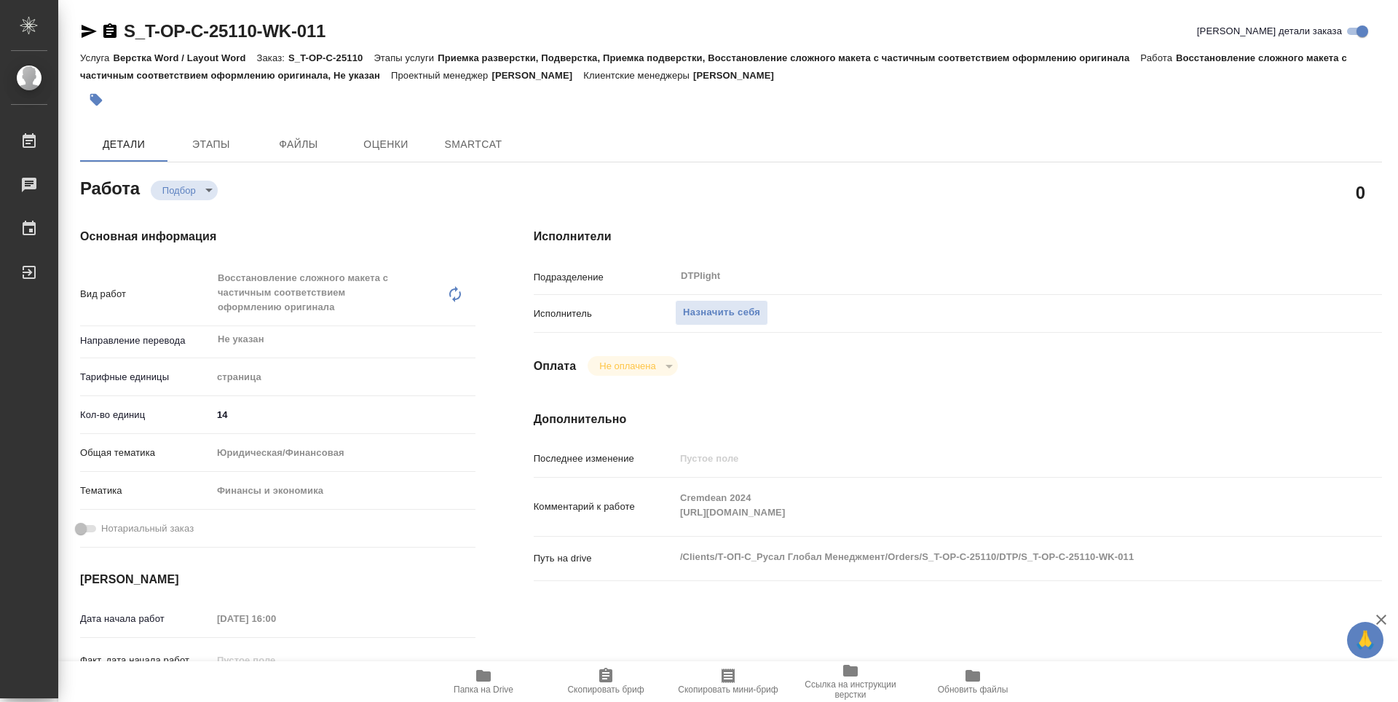
type textarea "x"
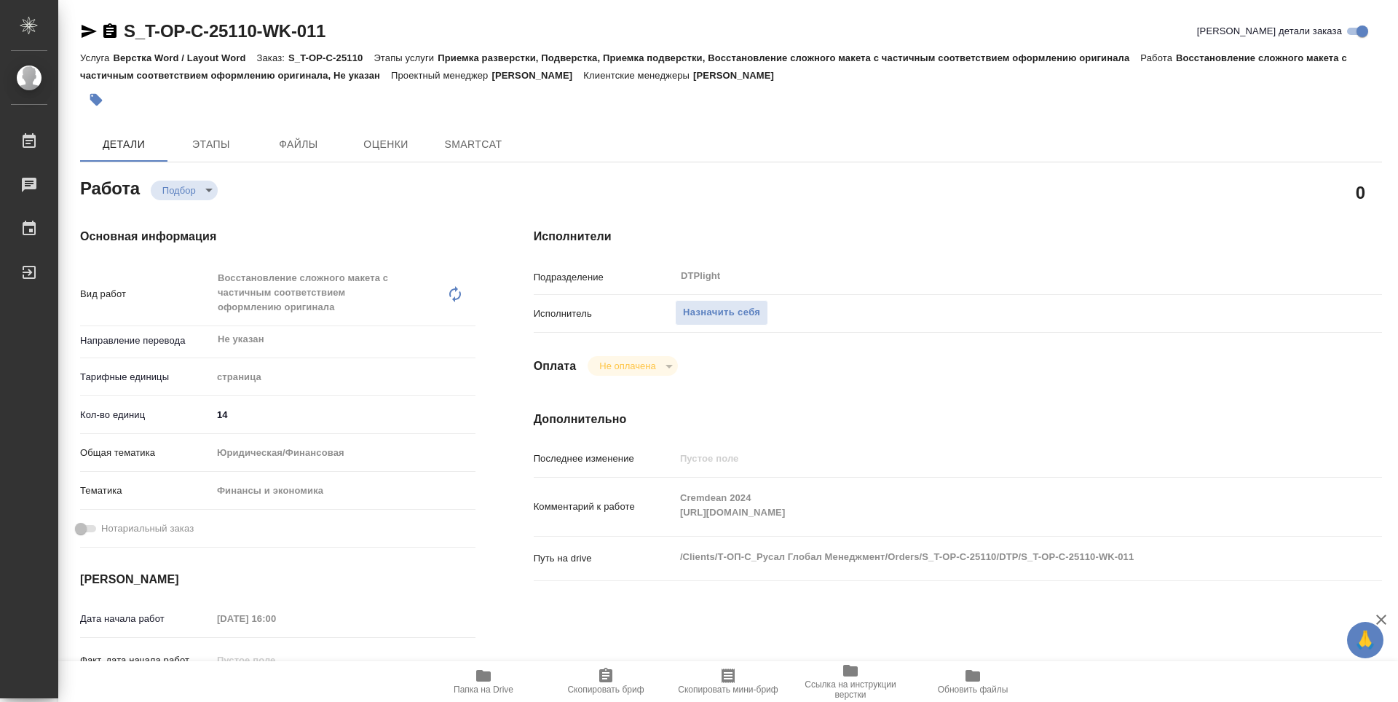
type textarea "x"
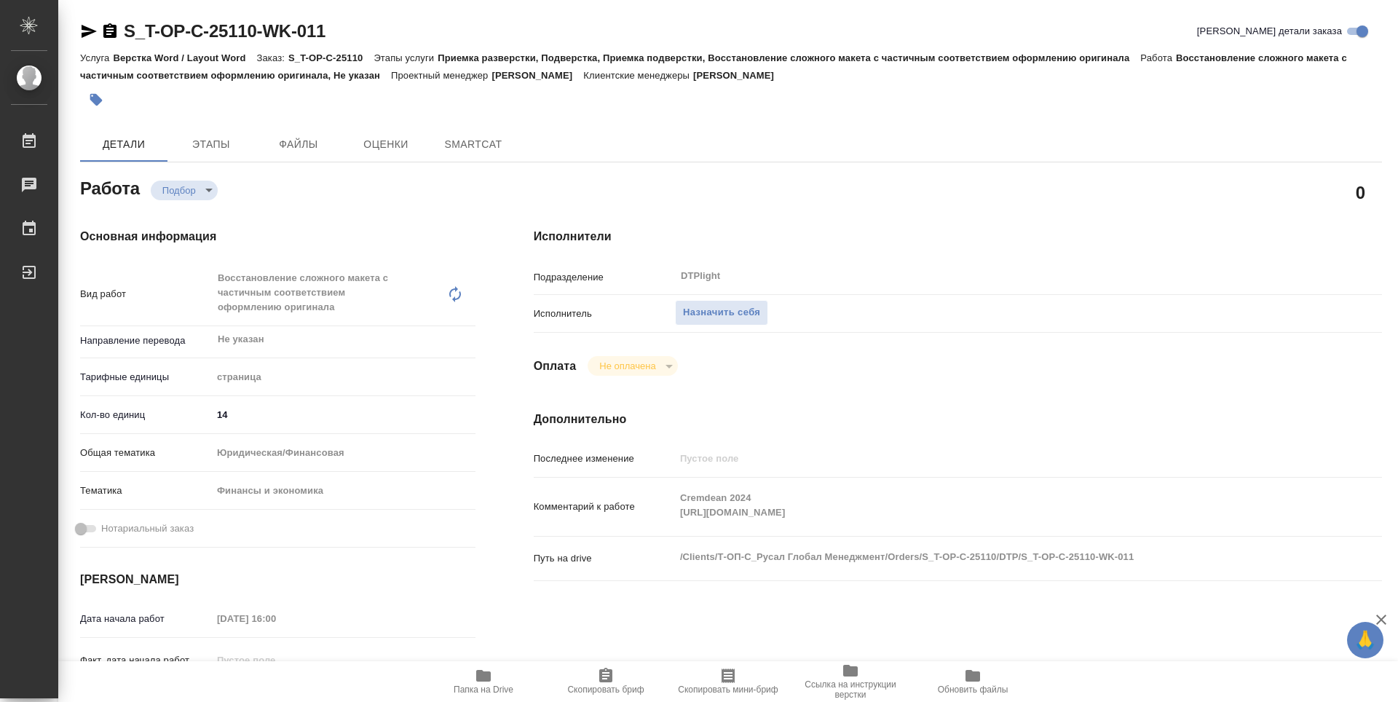
type textarea "x"
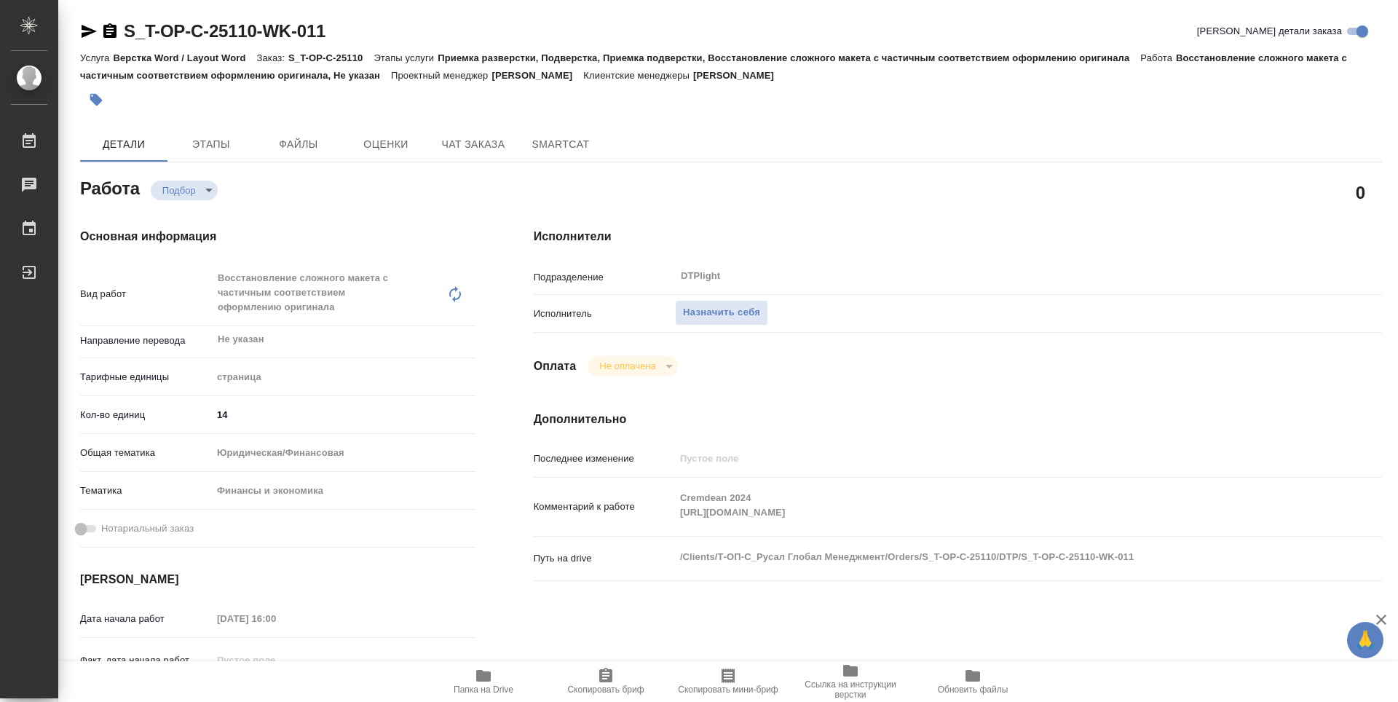
type textarea "x"
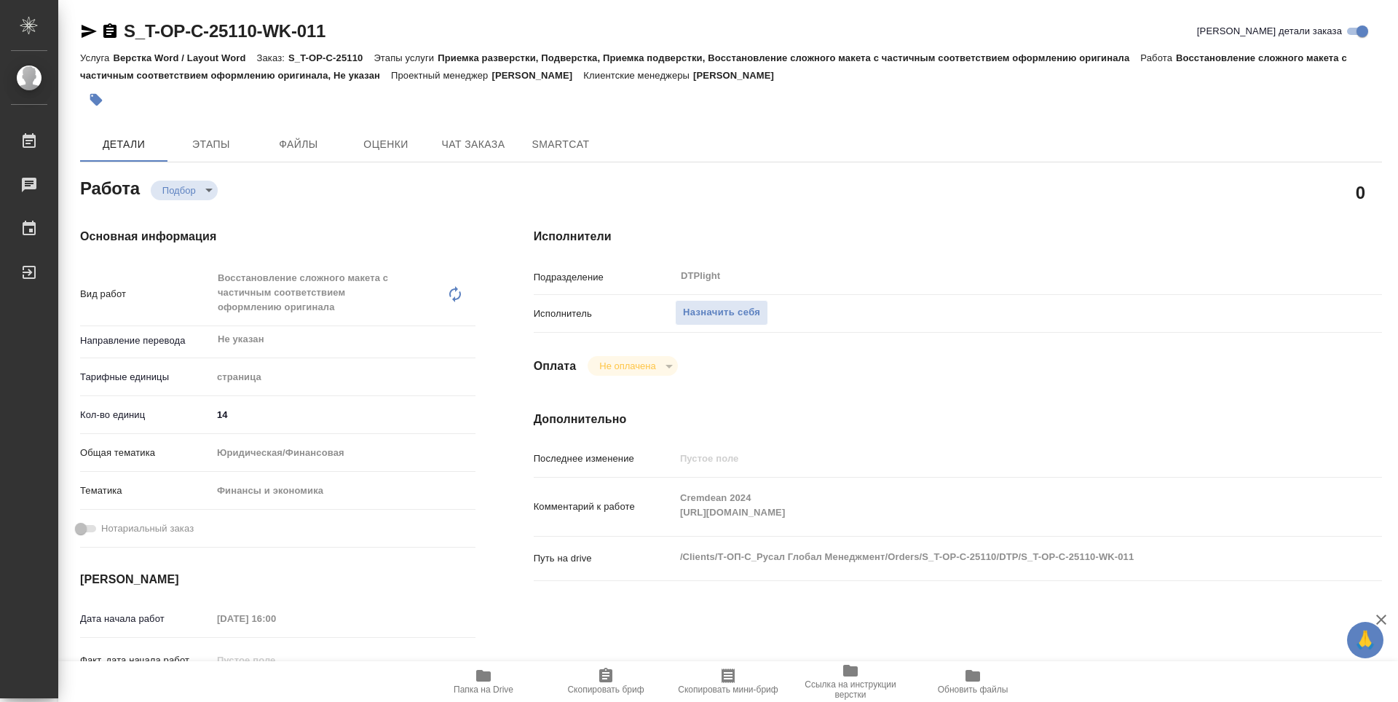
type textarea "x"
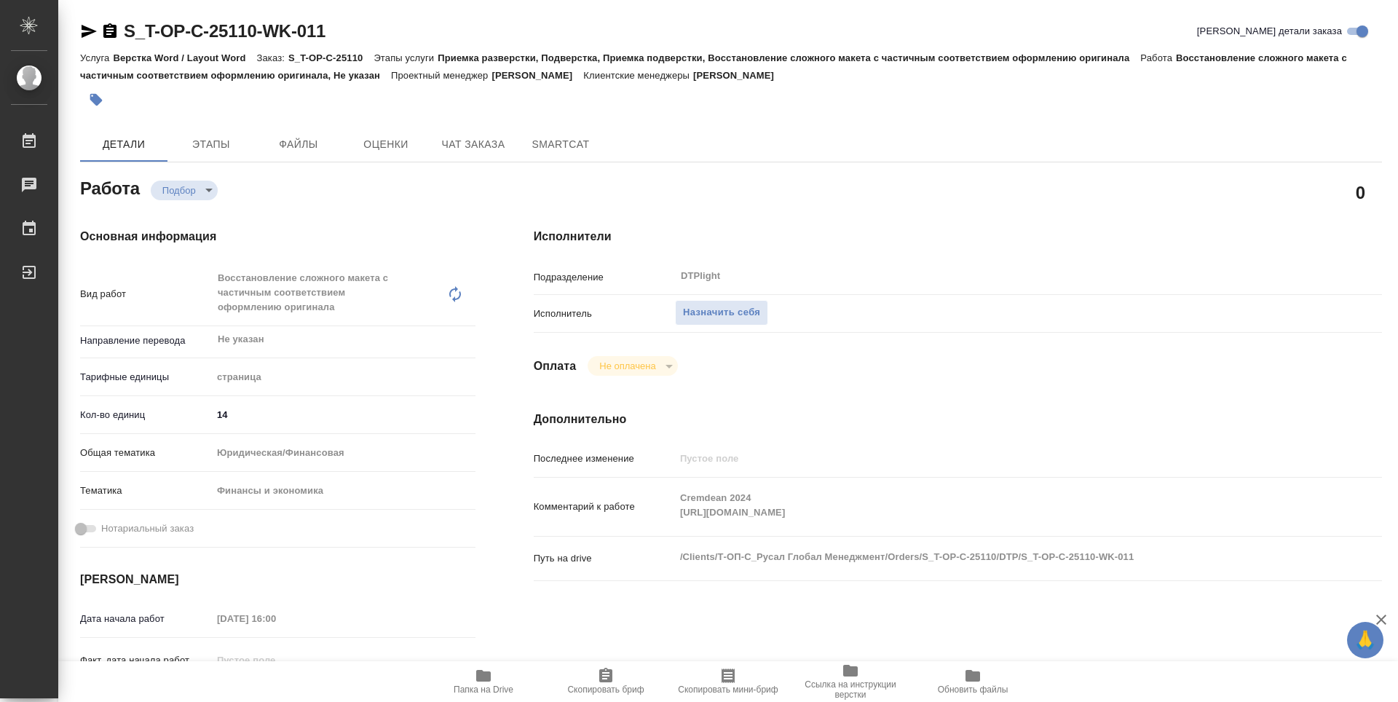
type textarea "x"
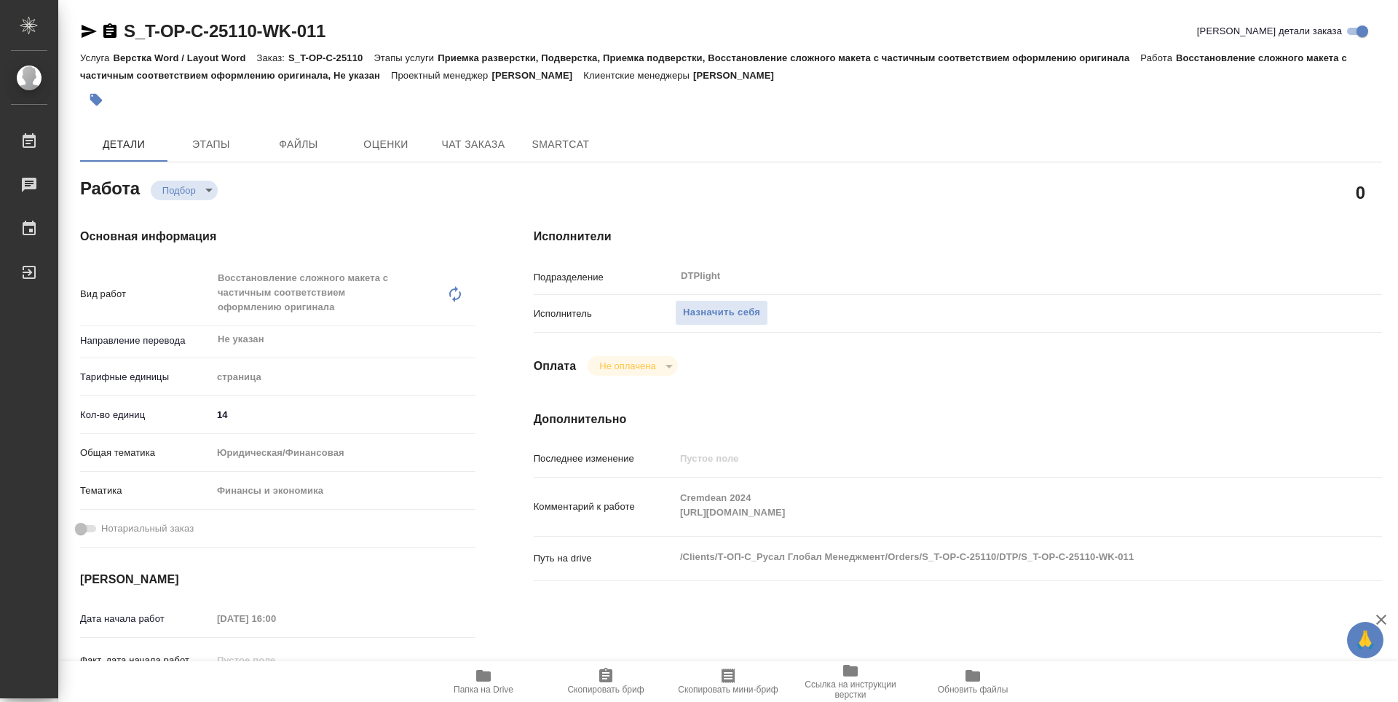
type textarea "x"
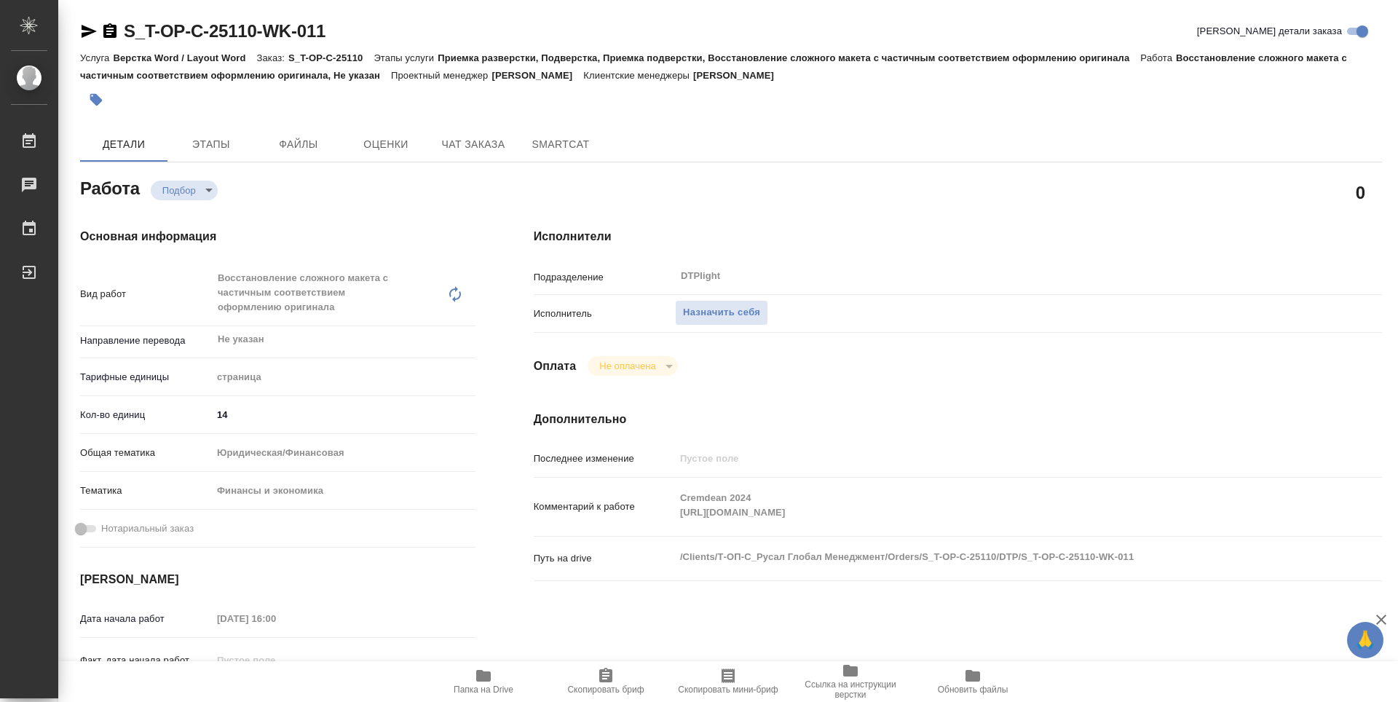
type textarea "x"
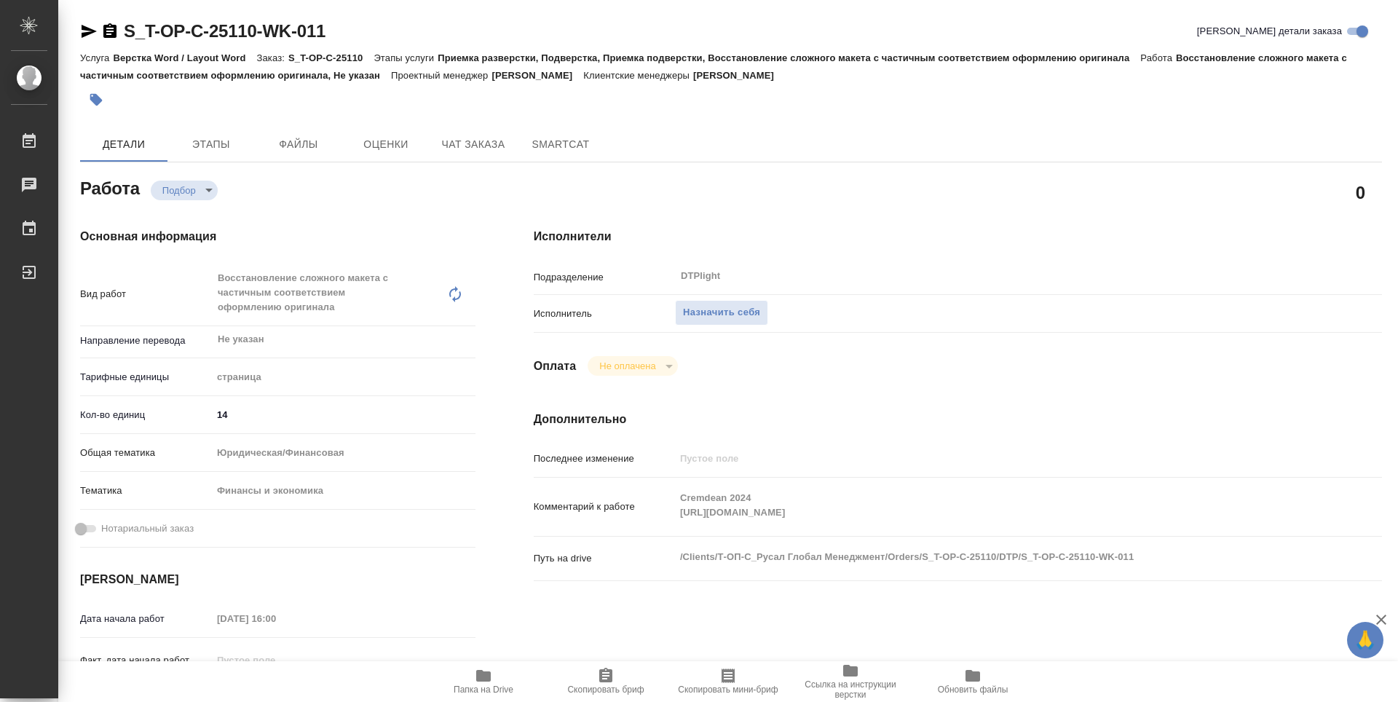
click at [478, 677] on icon "button" at bounding box center [483, 676] width 15 height 12
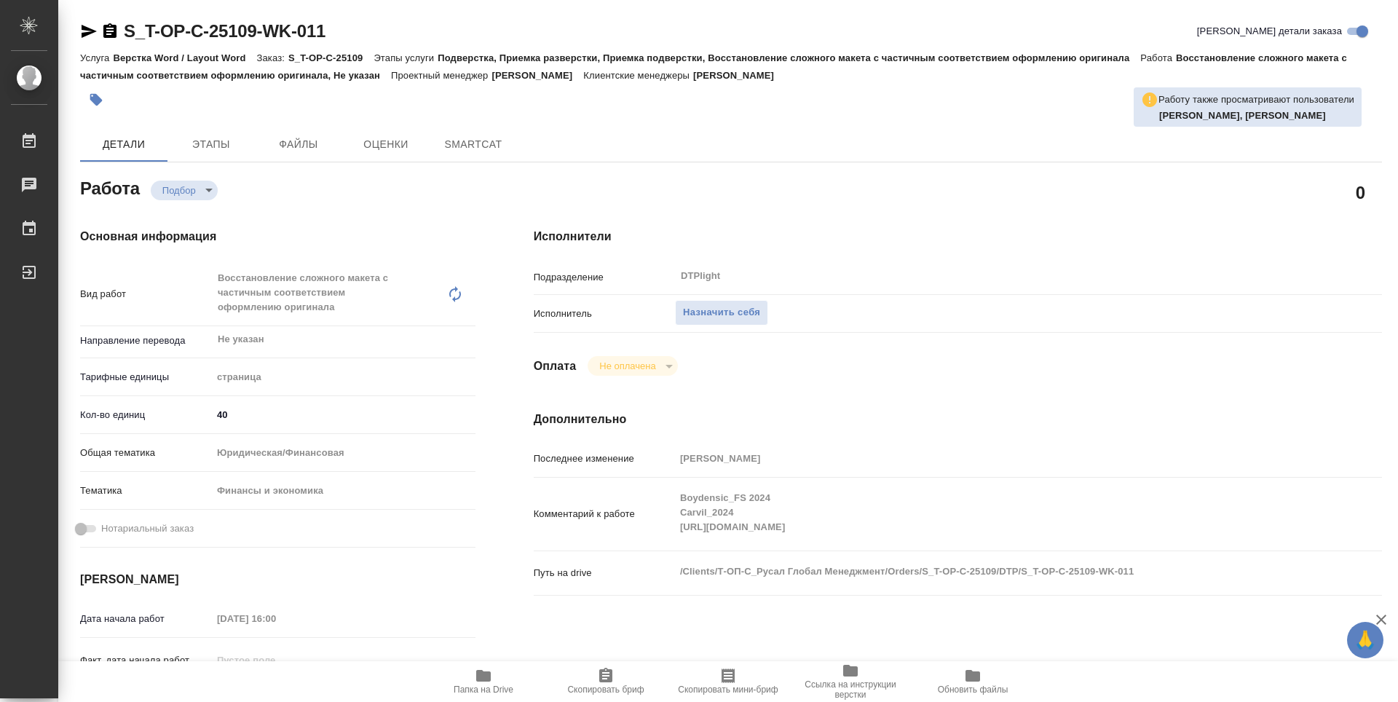
type textarea "x"
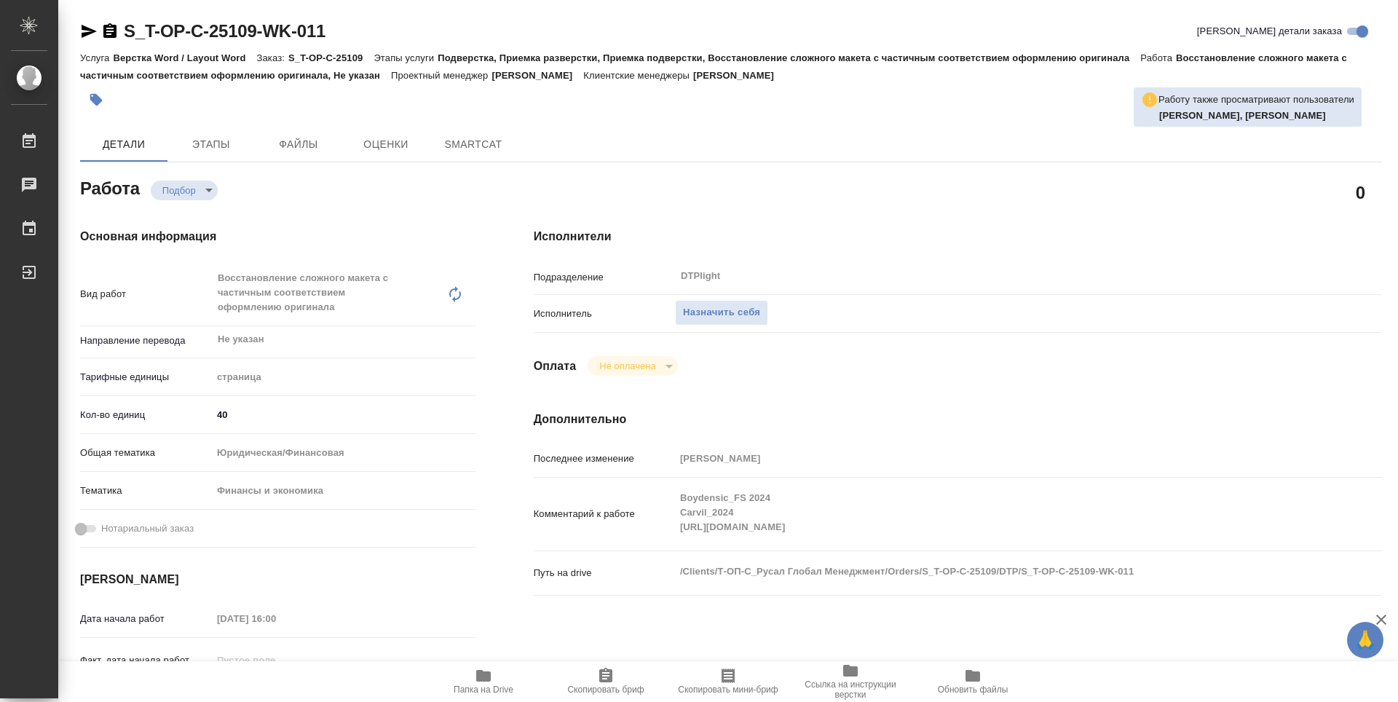
type textarea "x"
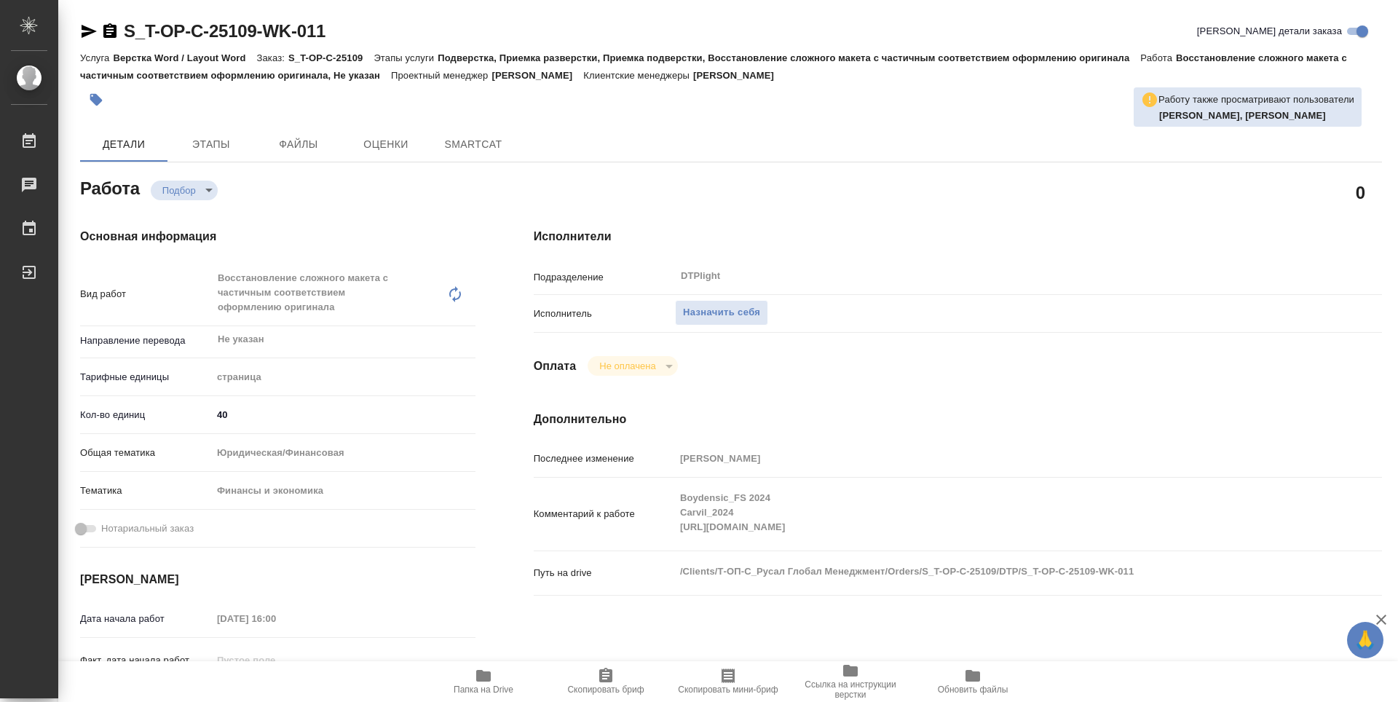
type textarea "x"
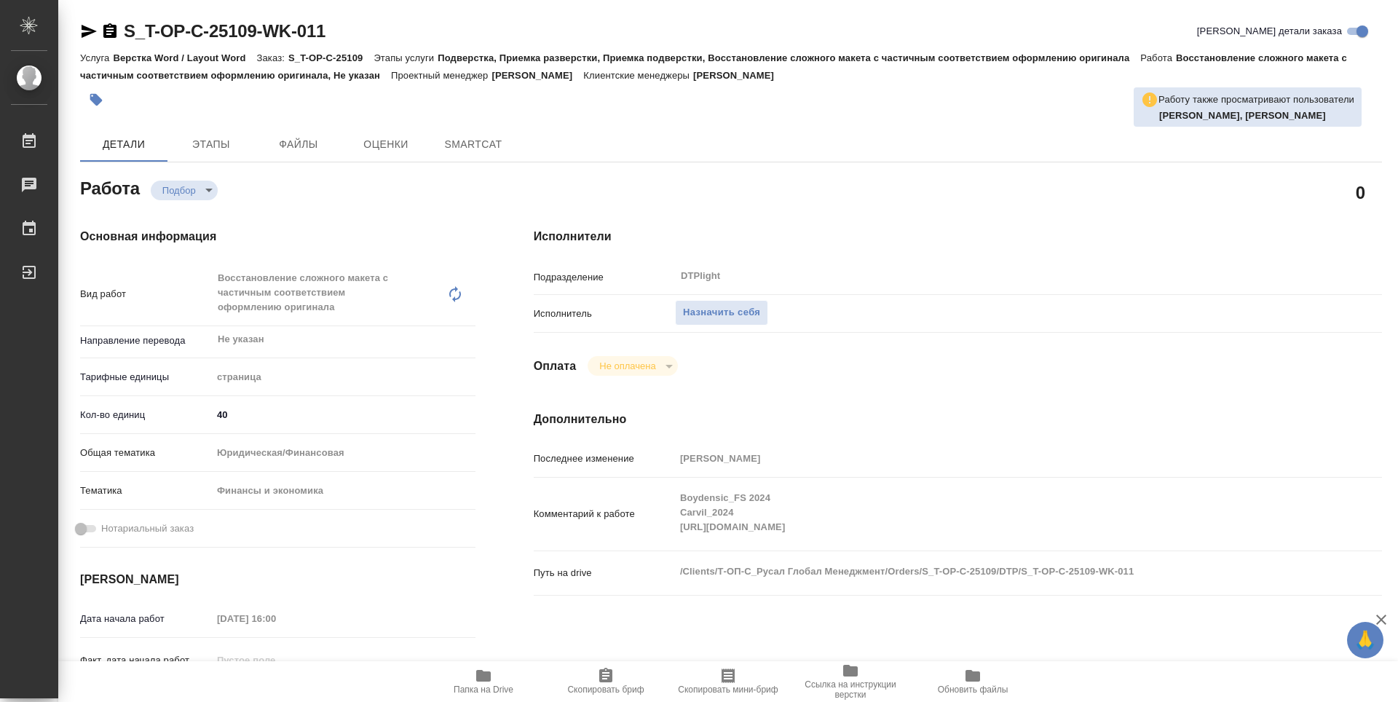
type textarea "x"
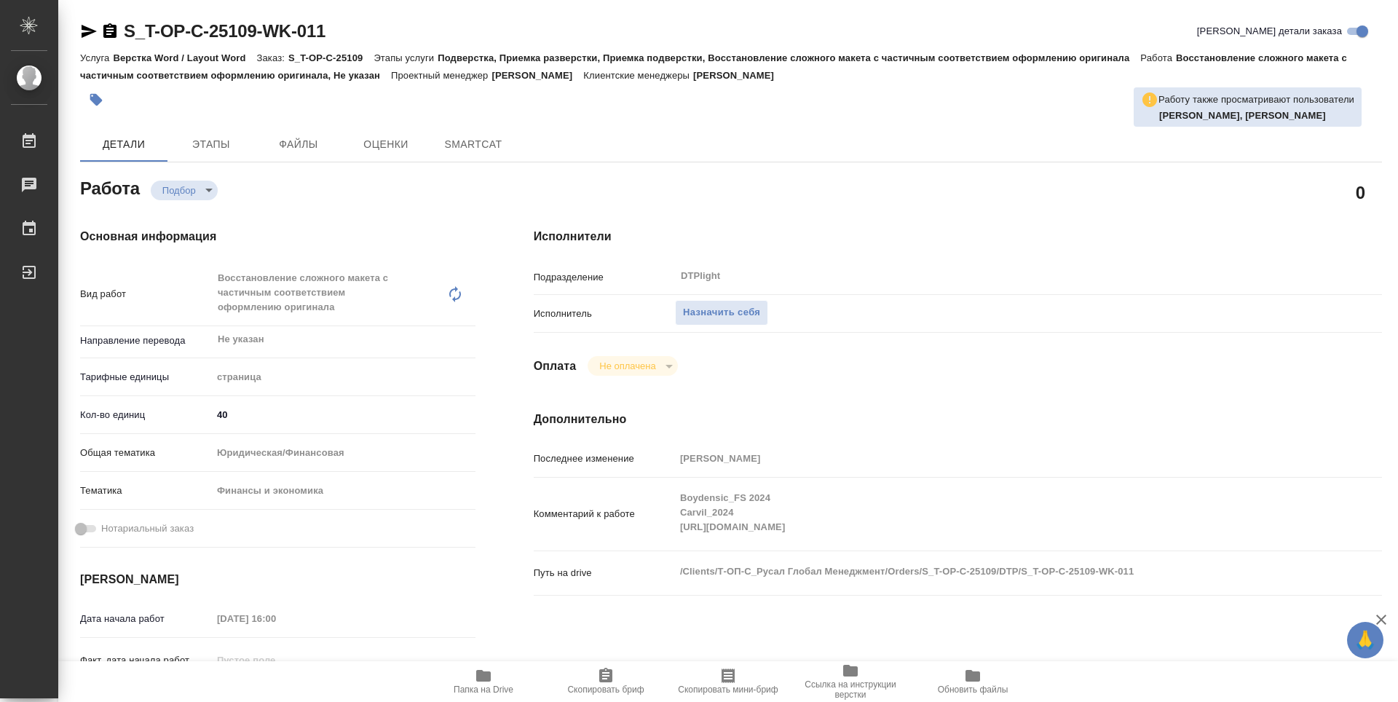
type textarea "x"
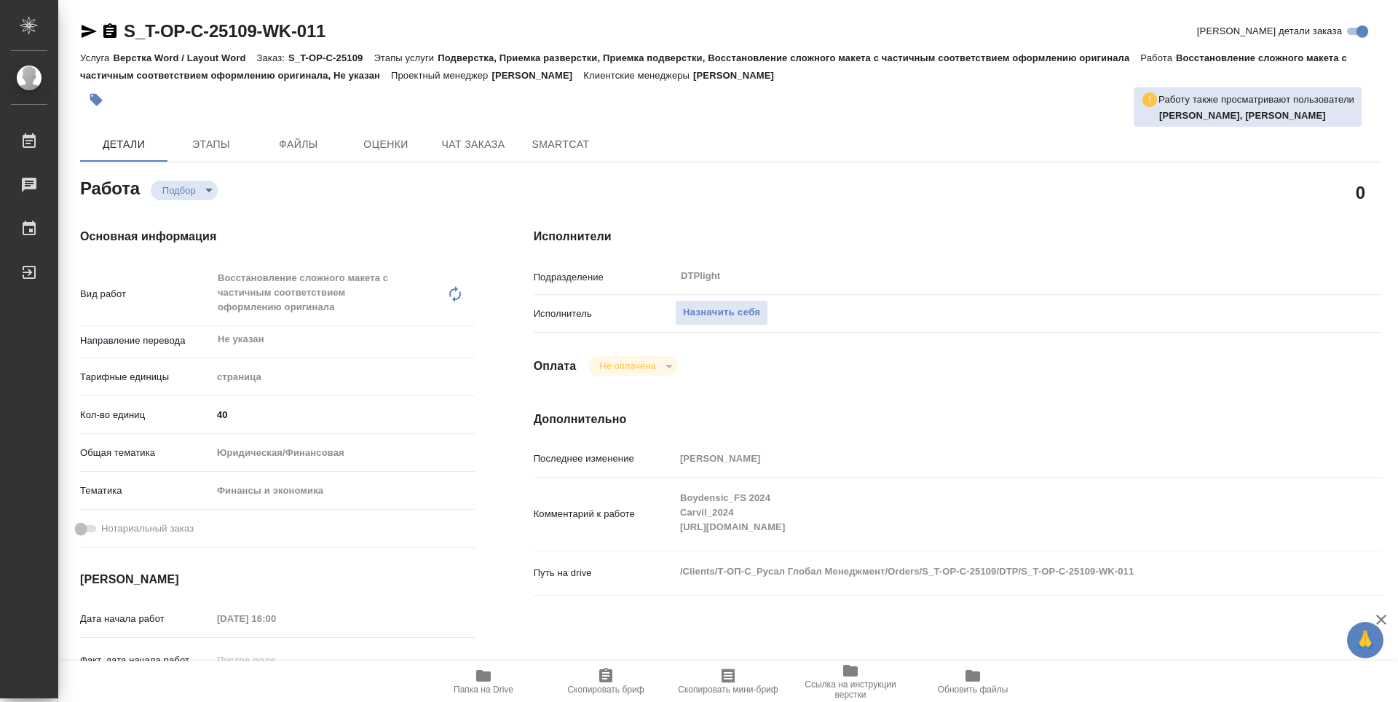
type textarea "x"
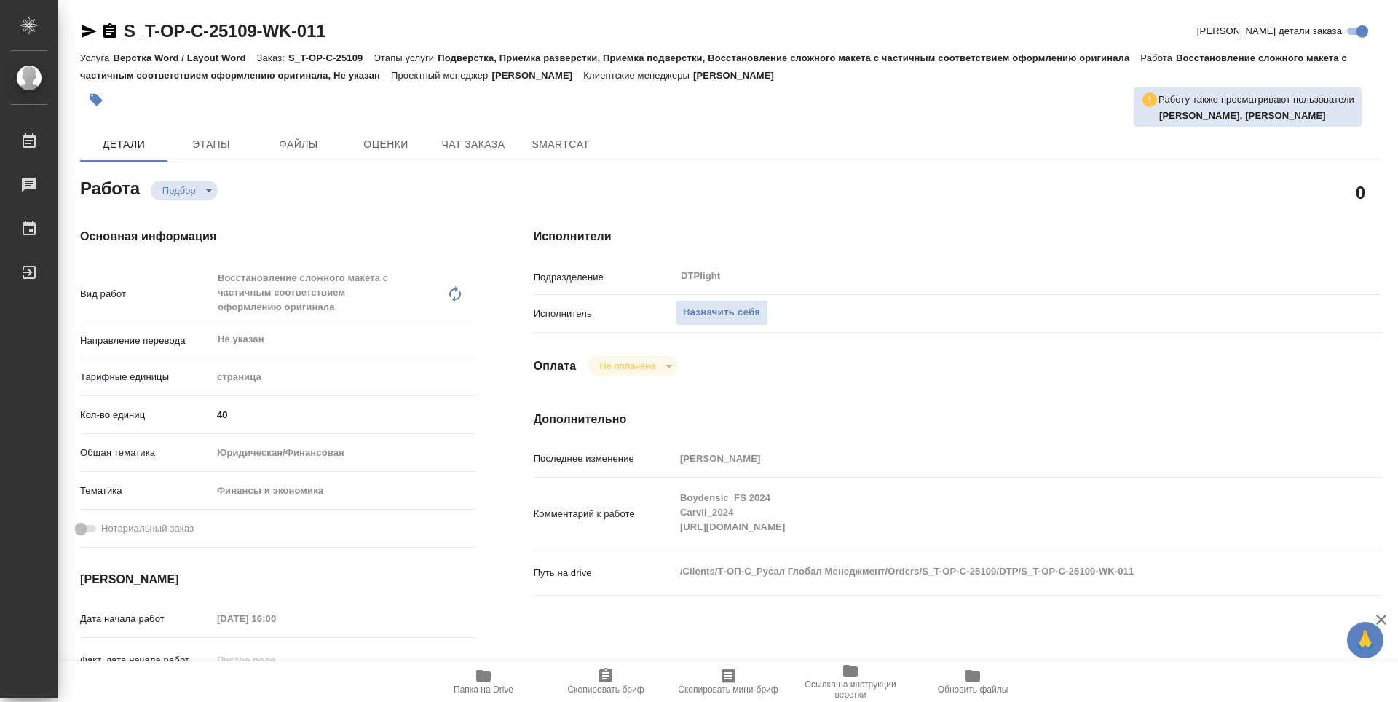
type textarea "x"
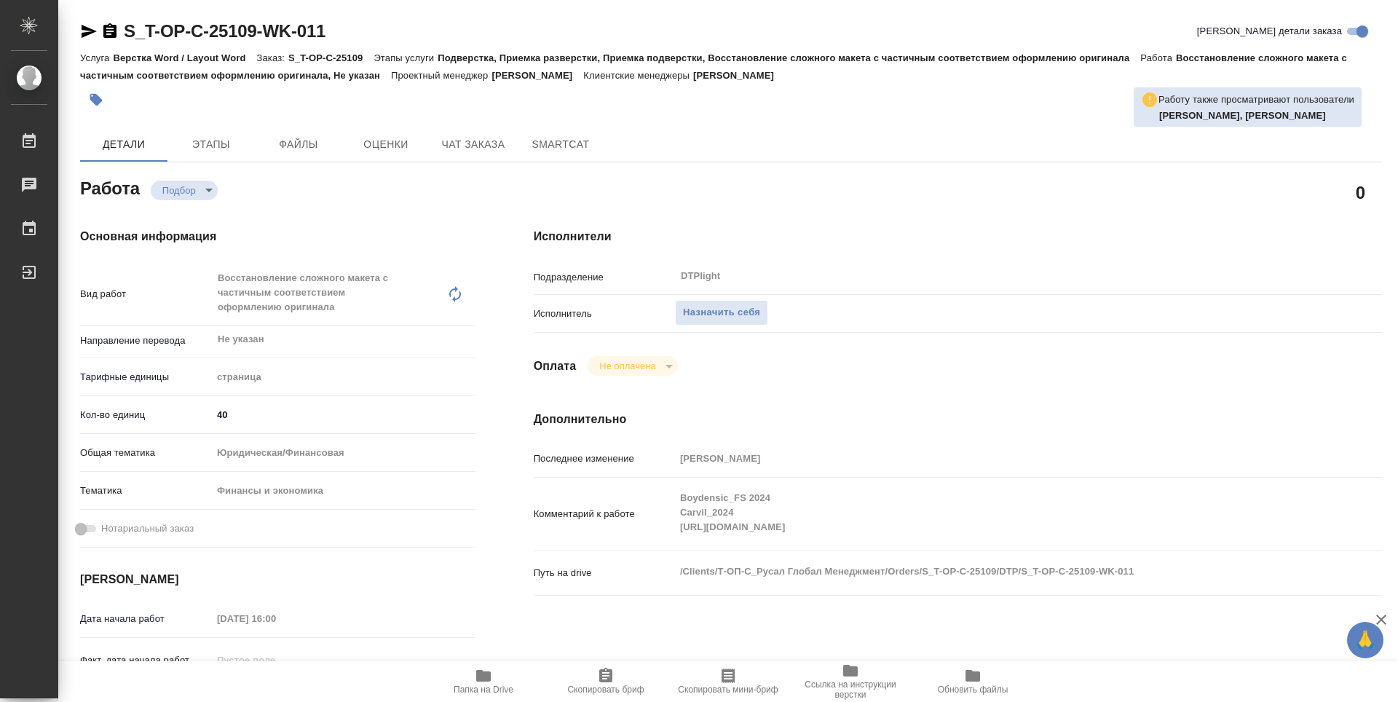
click at [475, 671] on icon "button" at bounding box center [483, 675] width 17 height 17
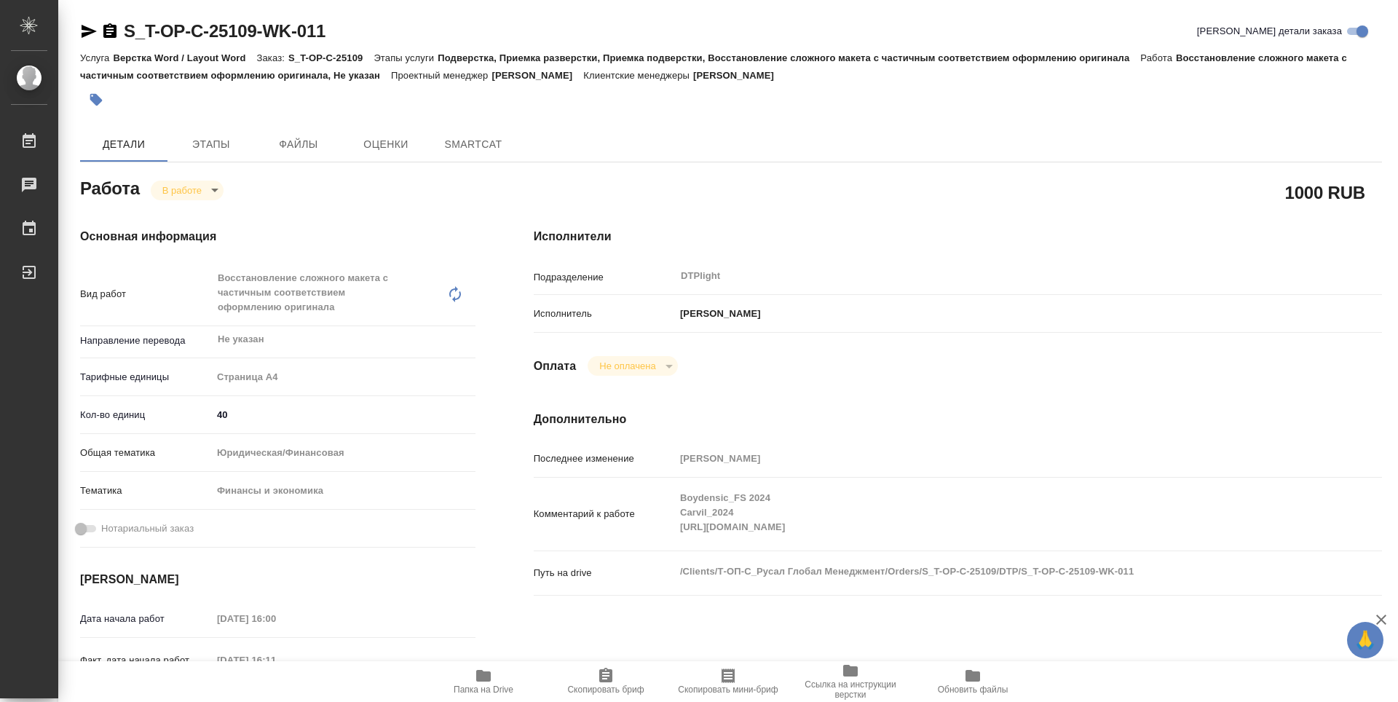
type textarea "x"
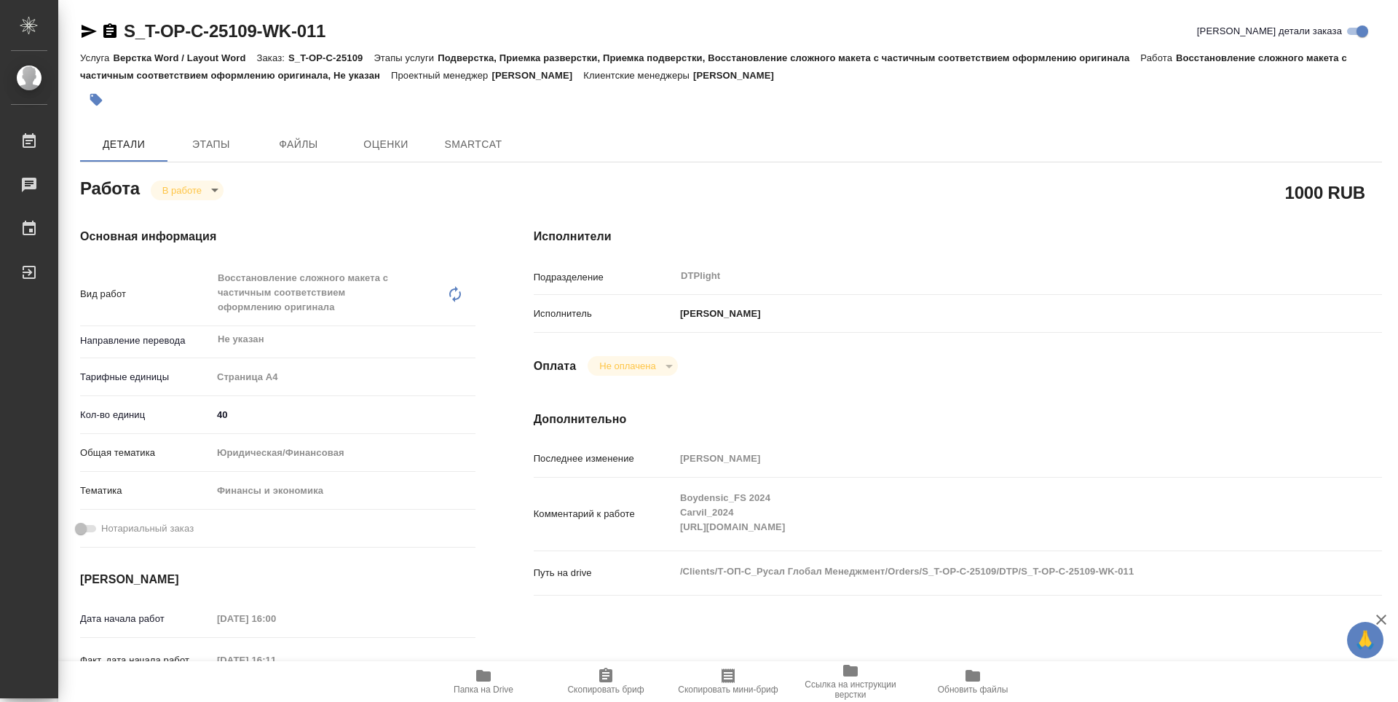
type textarea "x"
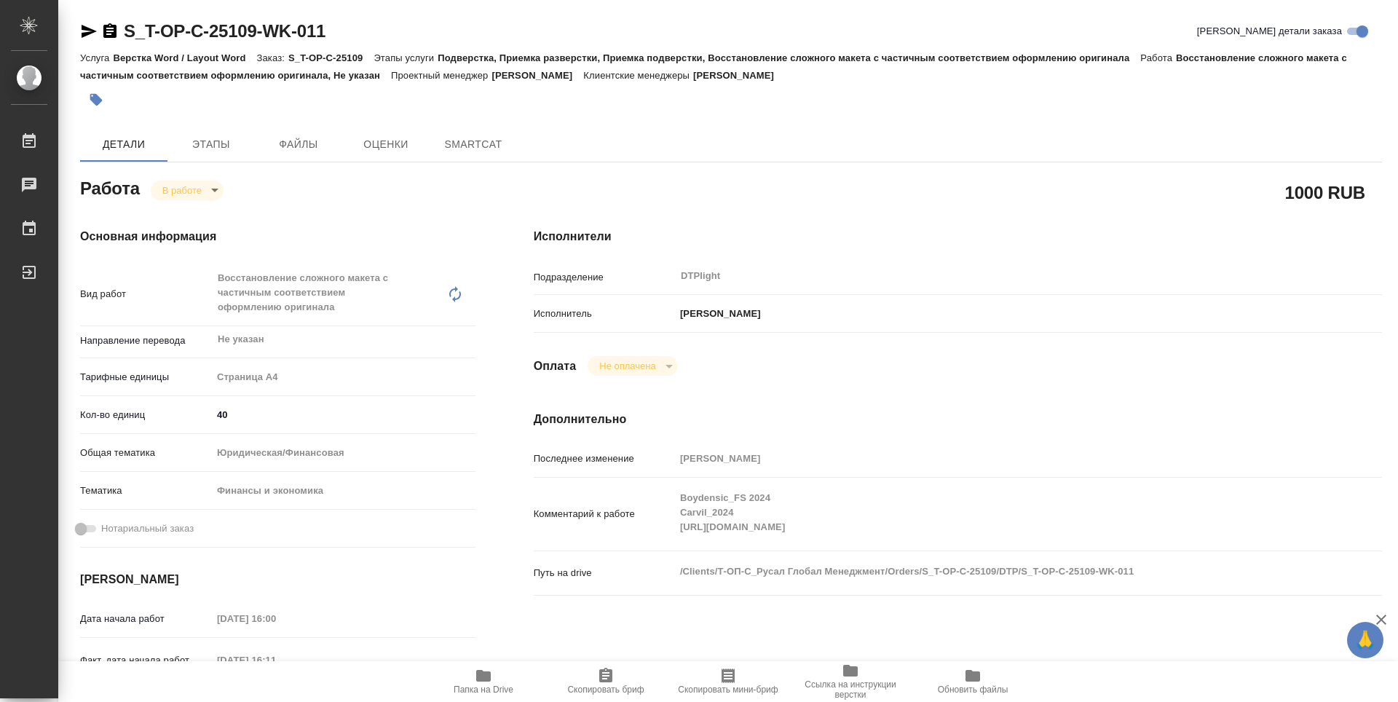
type textarea "x"
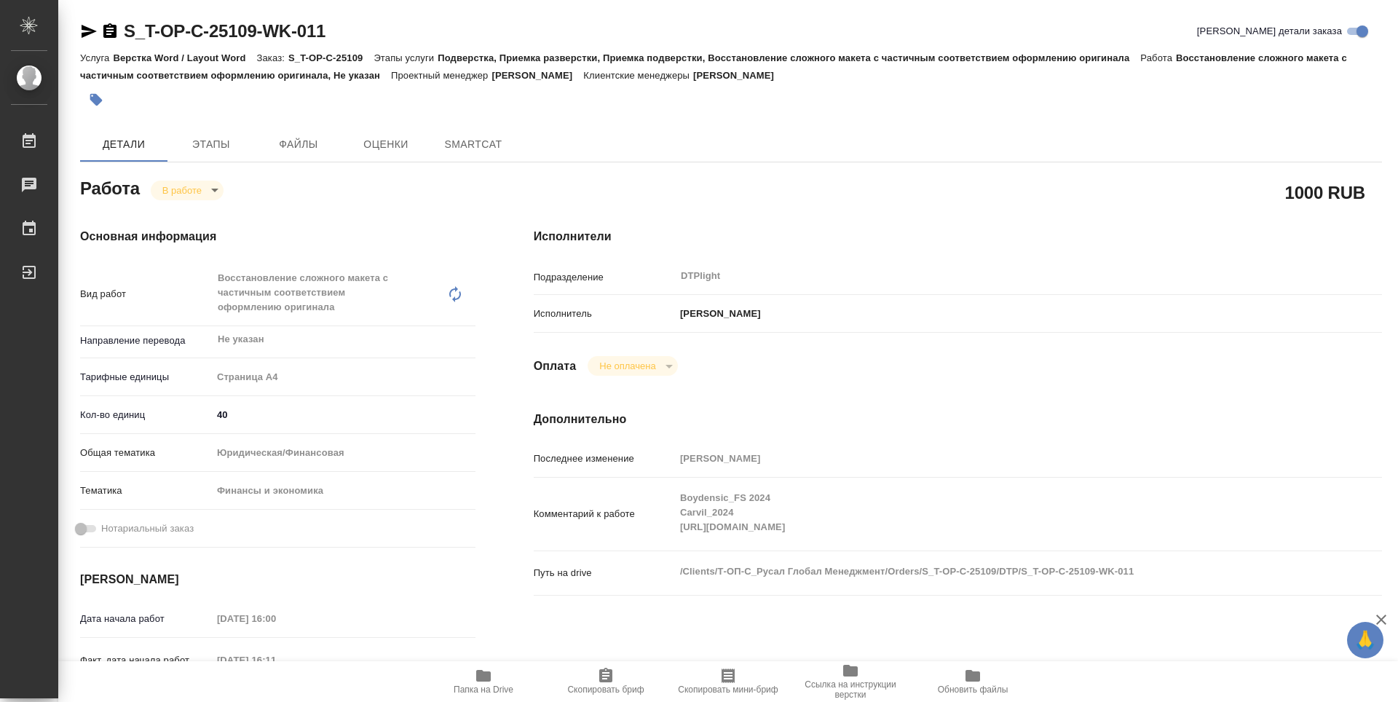
type textarea "x"
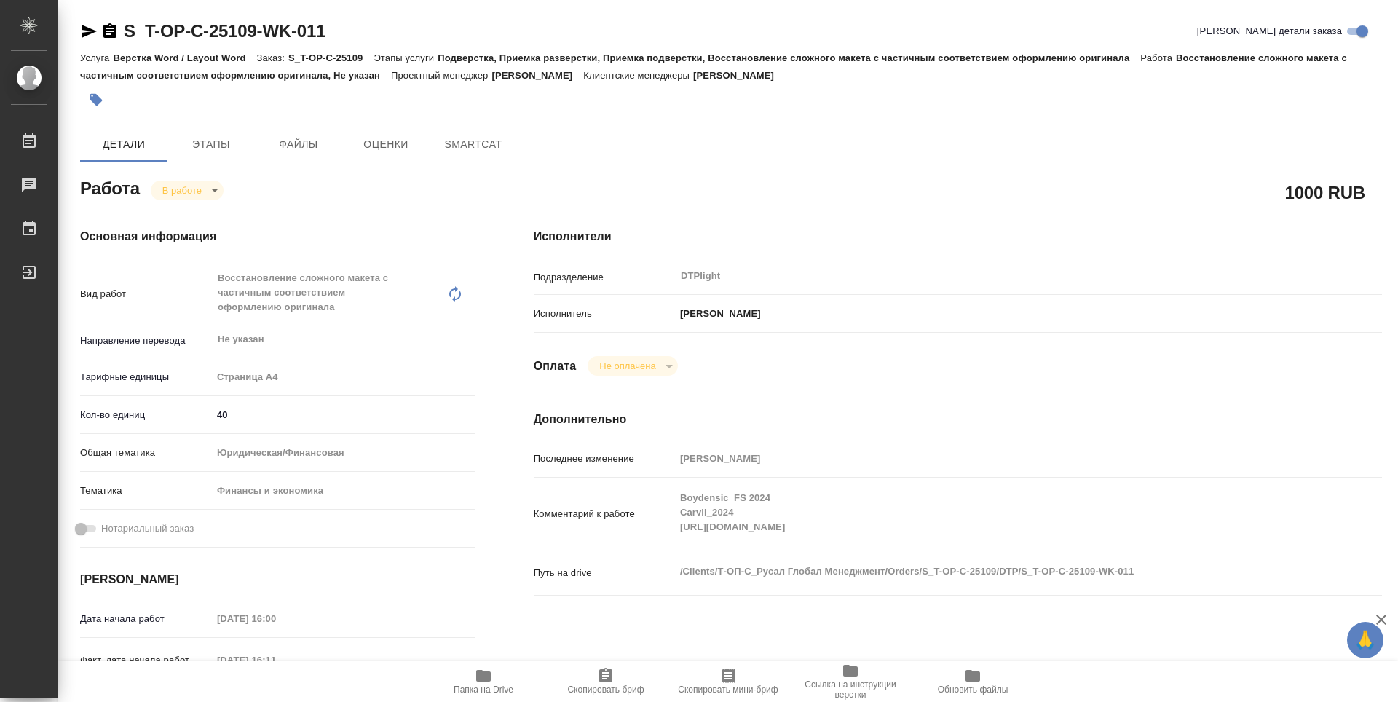
type textarea "x"
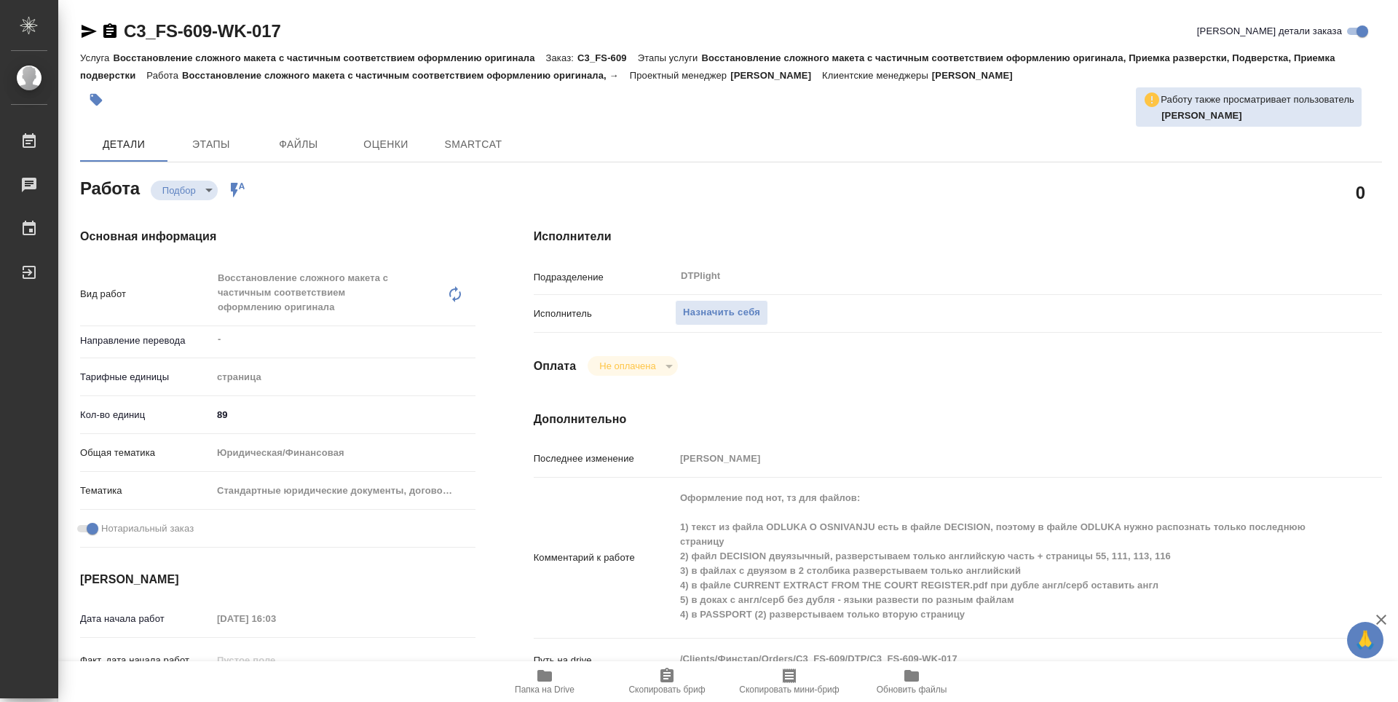
type textarea "x"
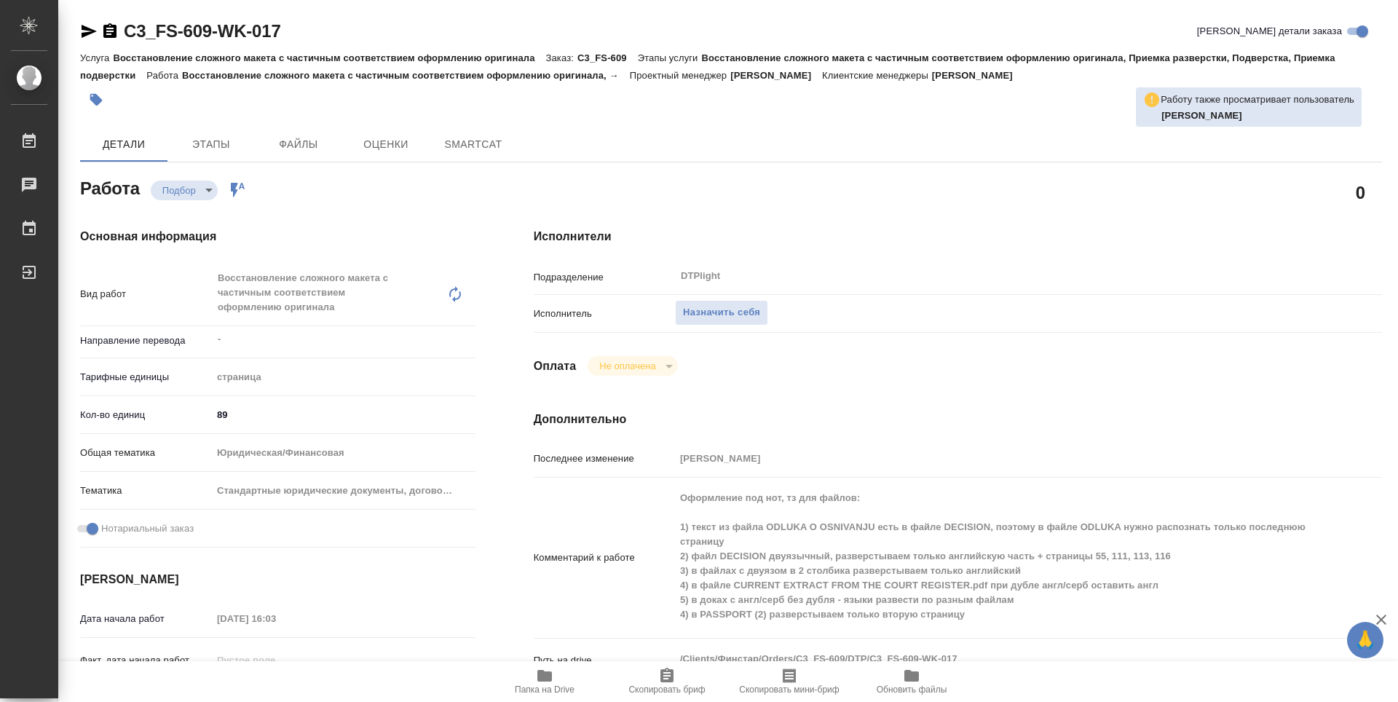
type textarea "x"
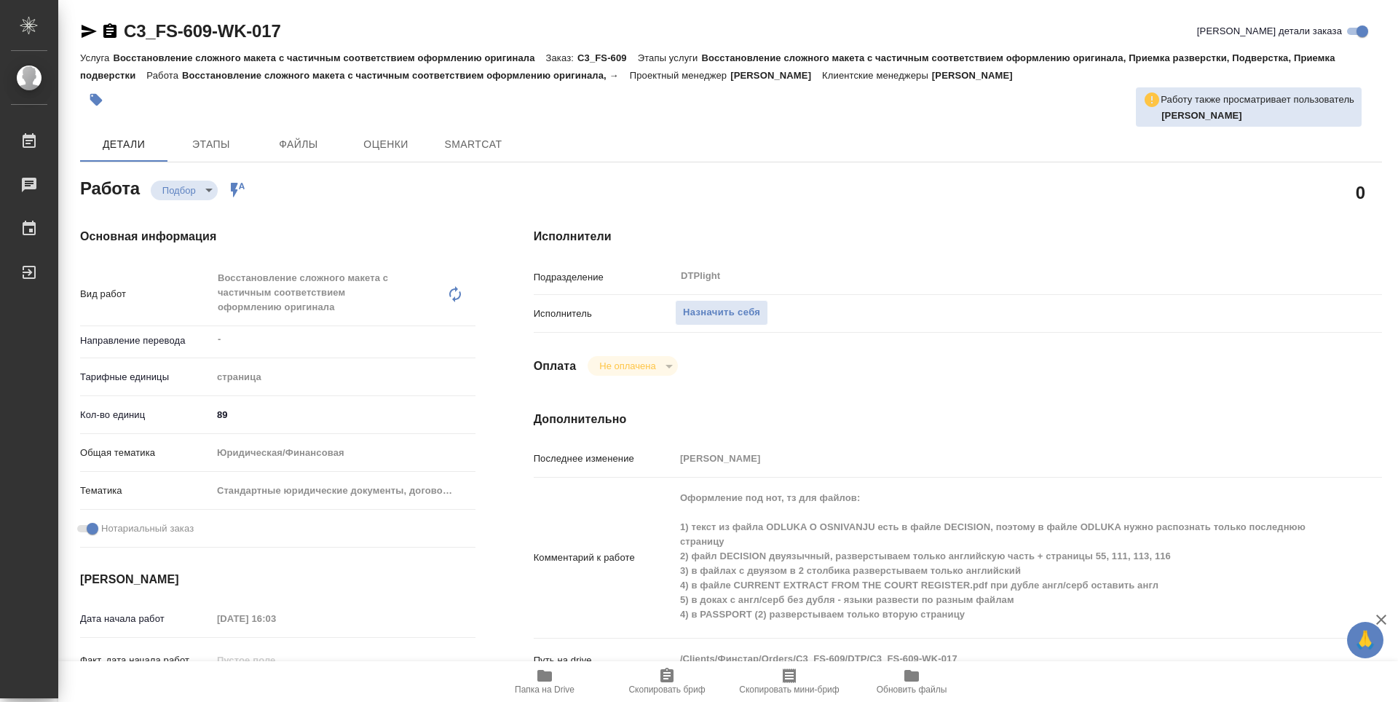
type textarea "x"
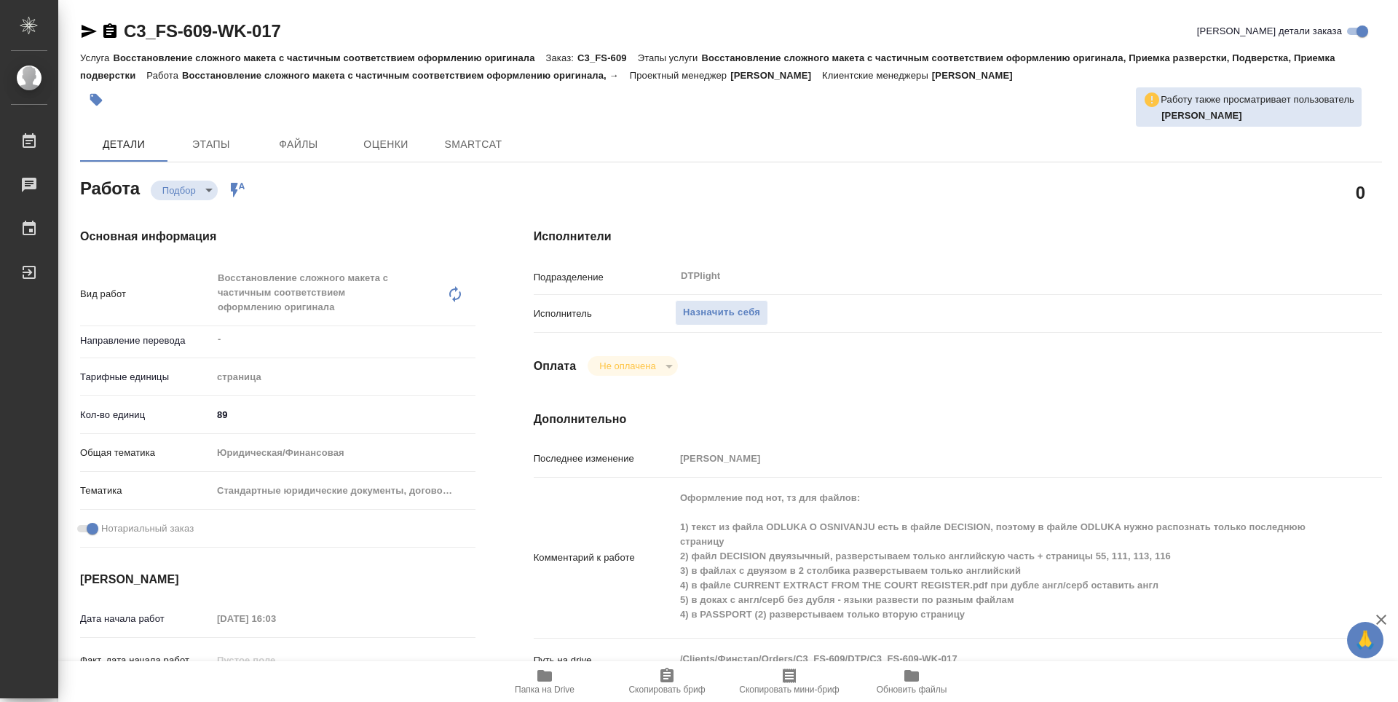
type textarea "x"
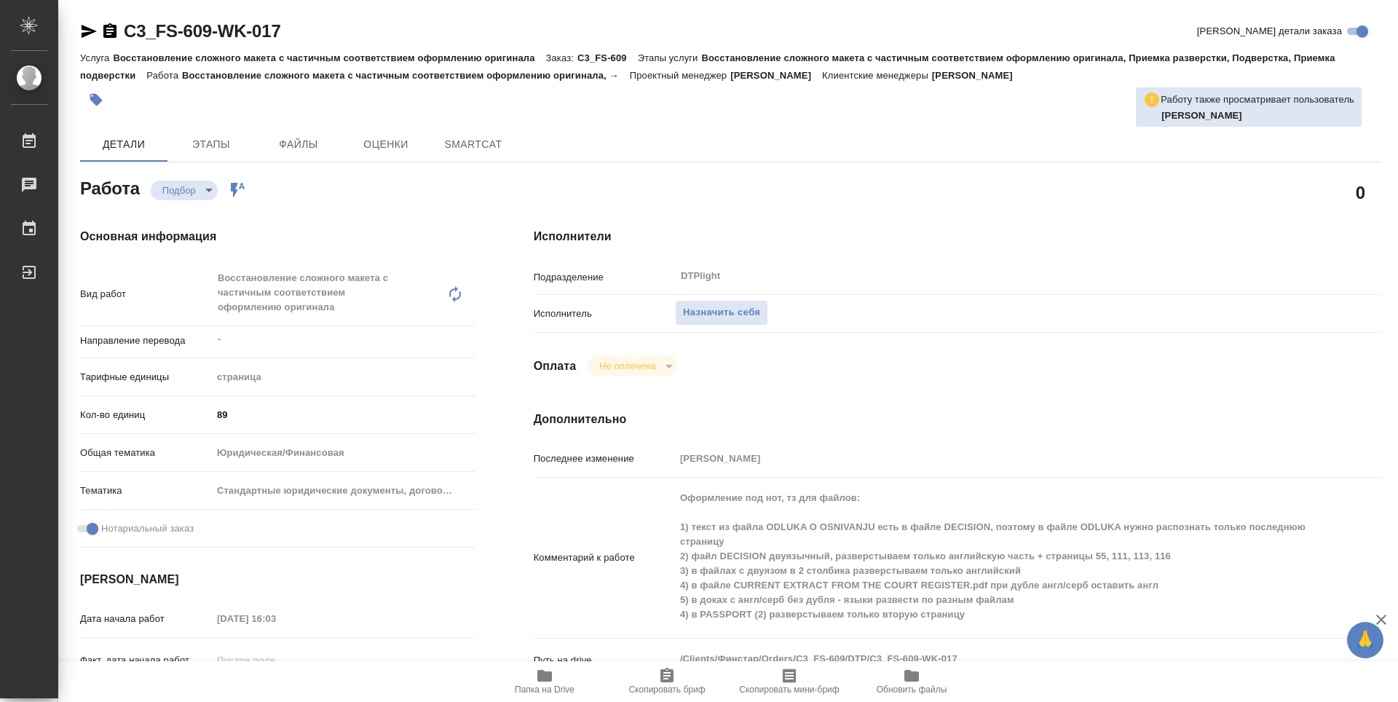
type textarea "x"
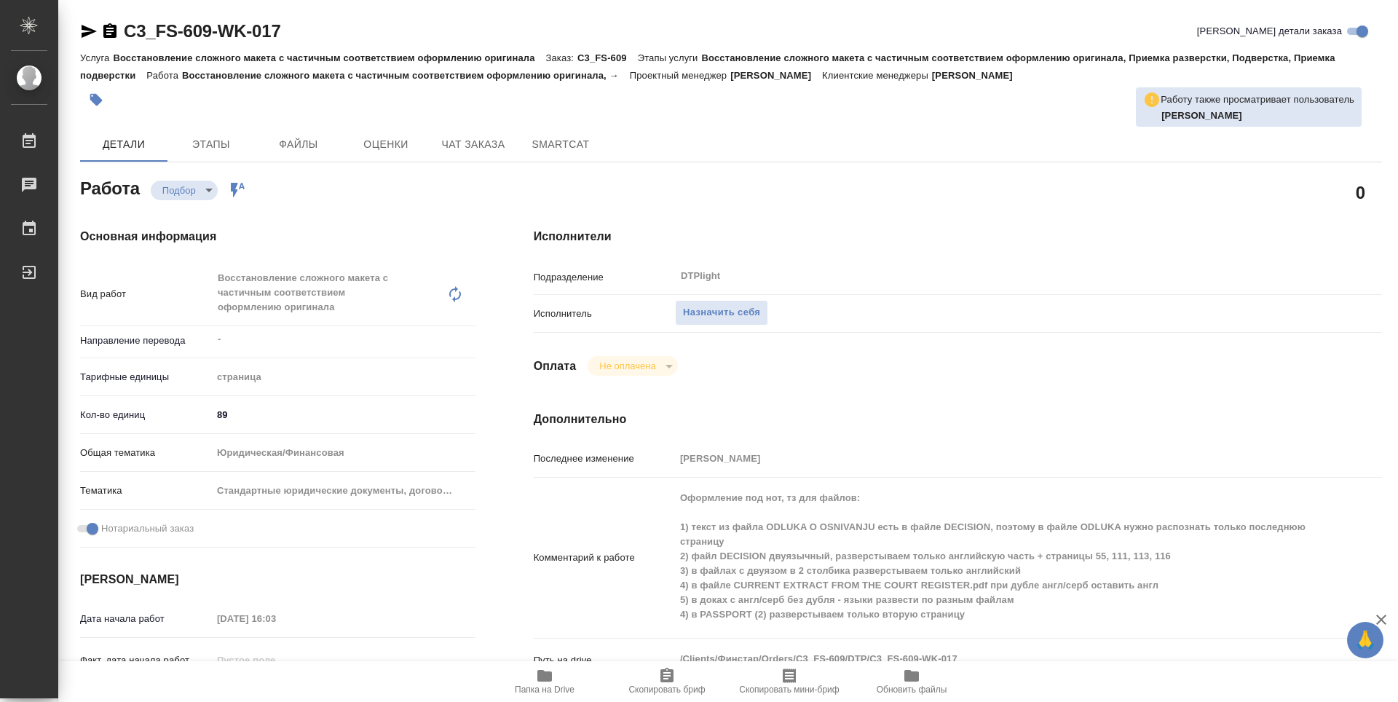
type textarea "x"
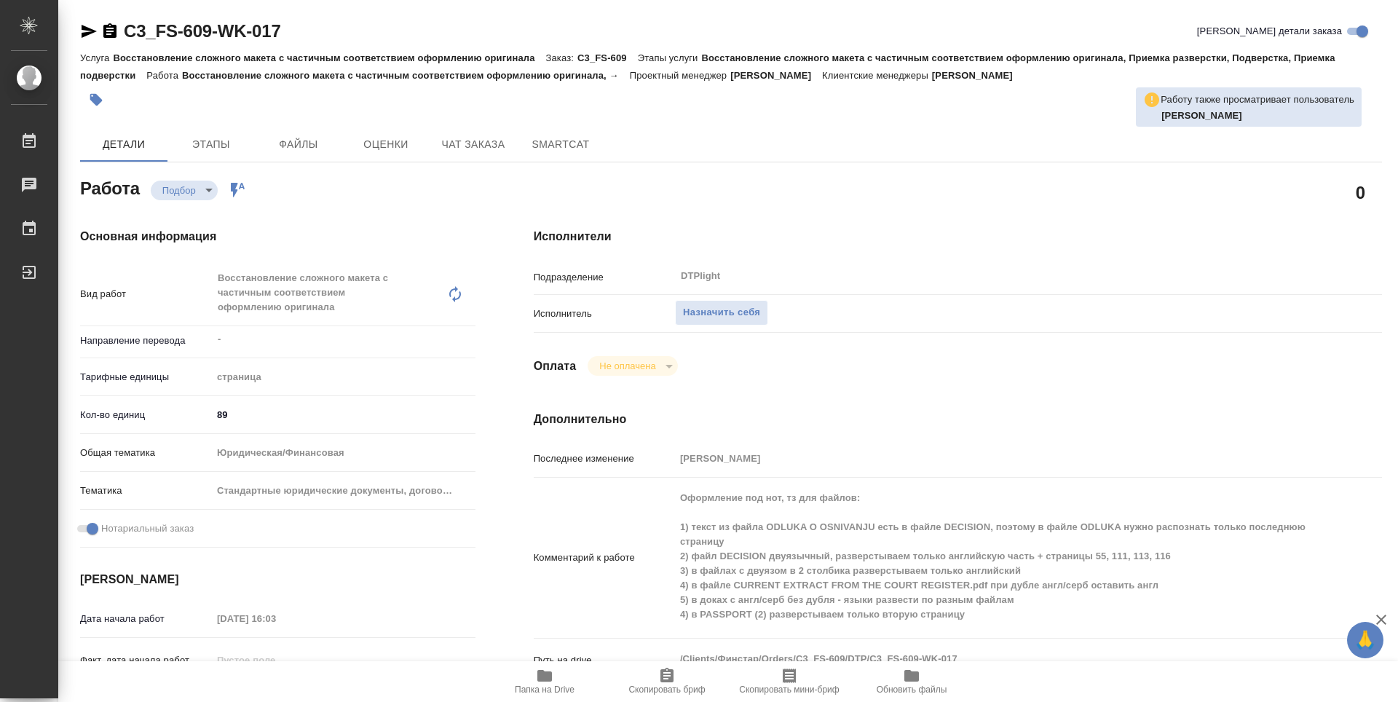
type textarea "x"
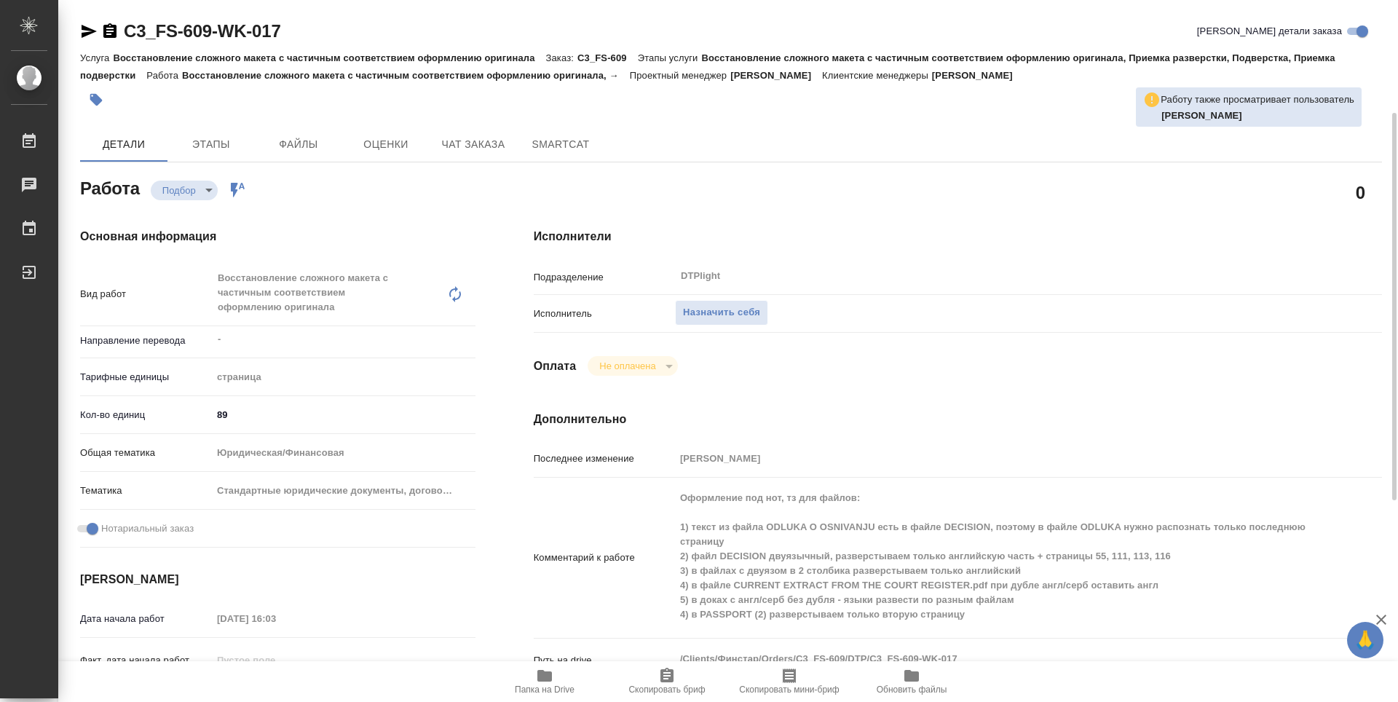
scroll to position [73, 0]
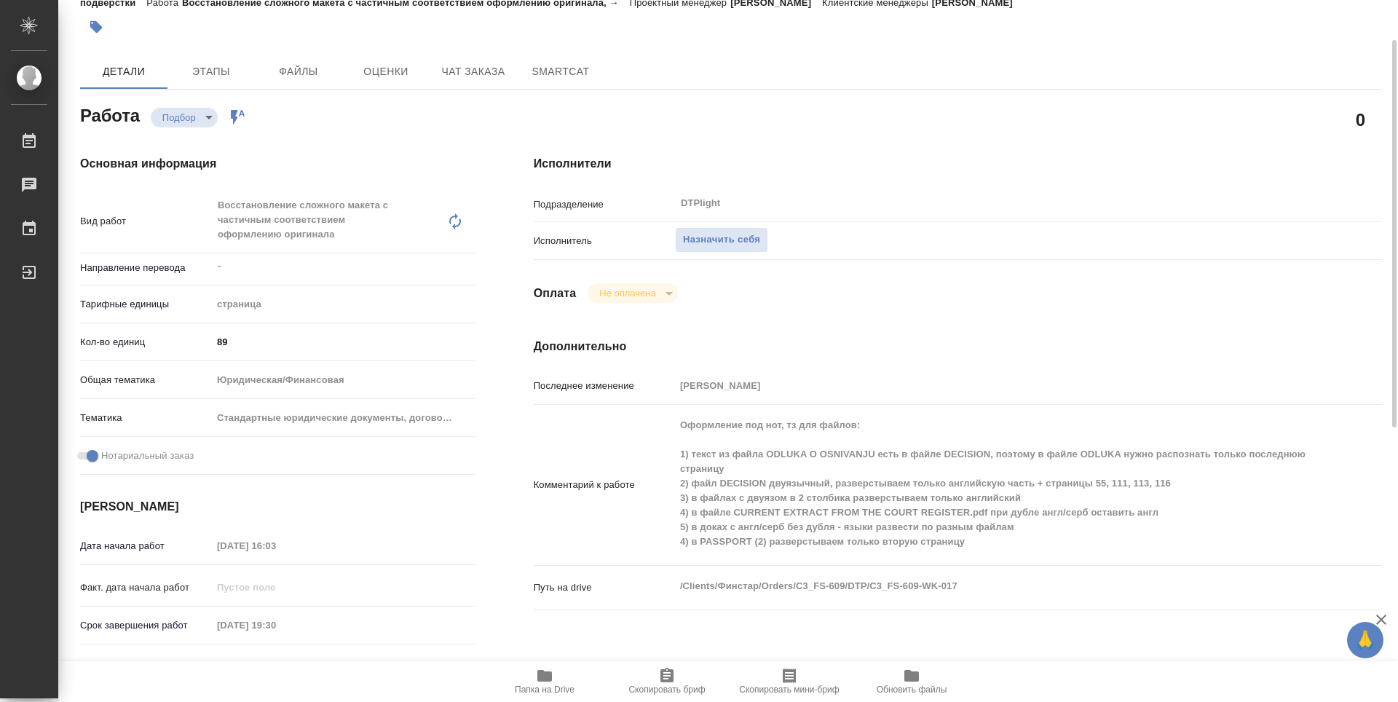
click at [547, 679] on icon "button" at bounding box center [544, 676] width 15 height 12
click at [1256, 116] on div "0" at bounding box center [958, 119] width 848 height 36
click at [953, 110] on div "0" at bounding box center [958, 119] width 848 height 36
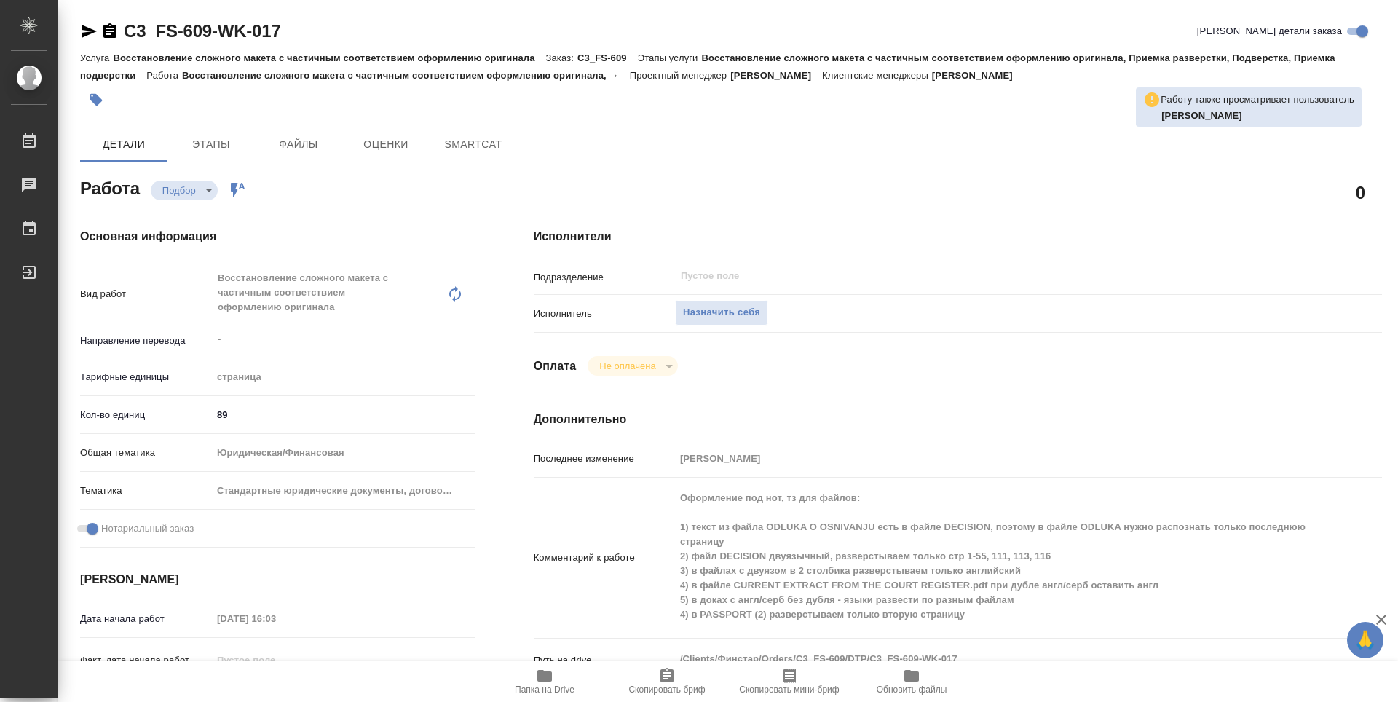
type textarea "x"
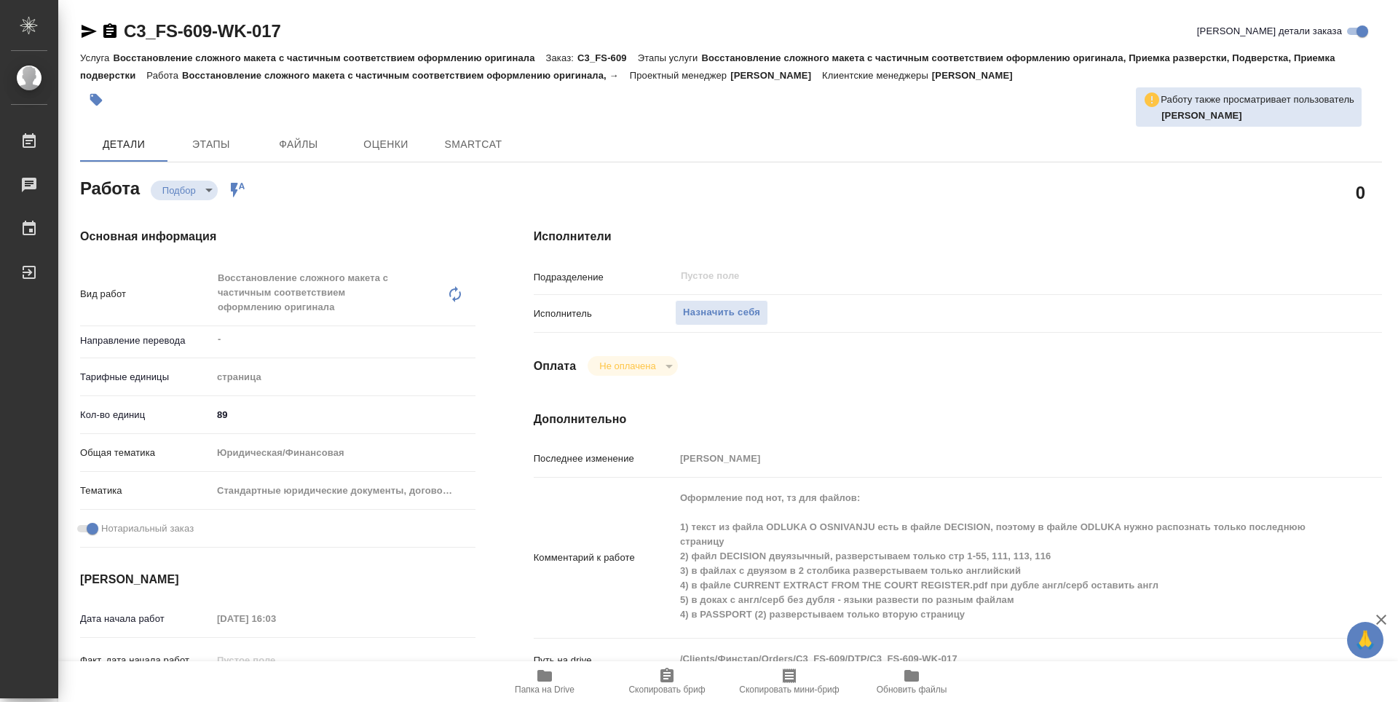
type textarea "x"
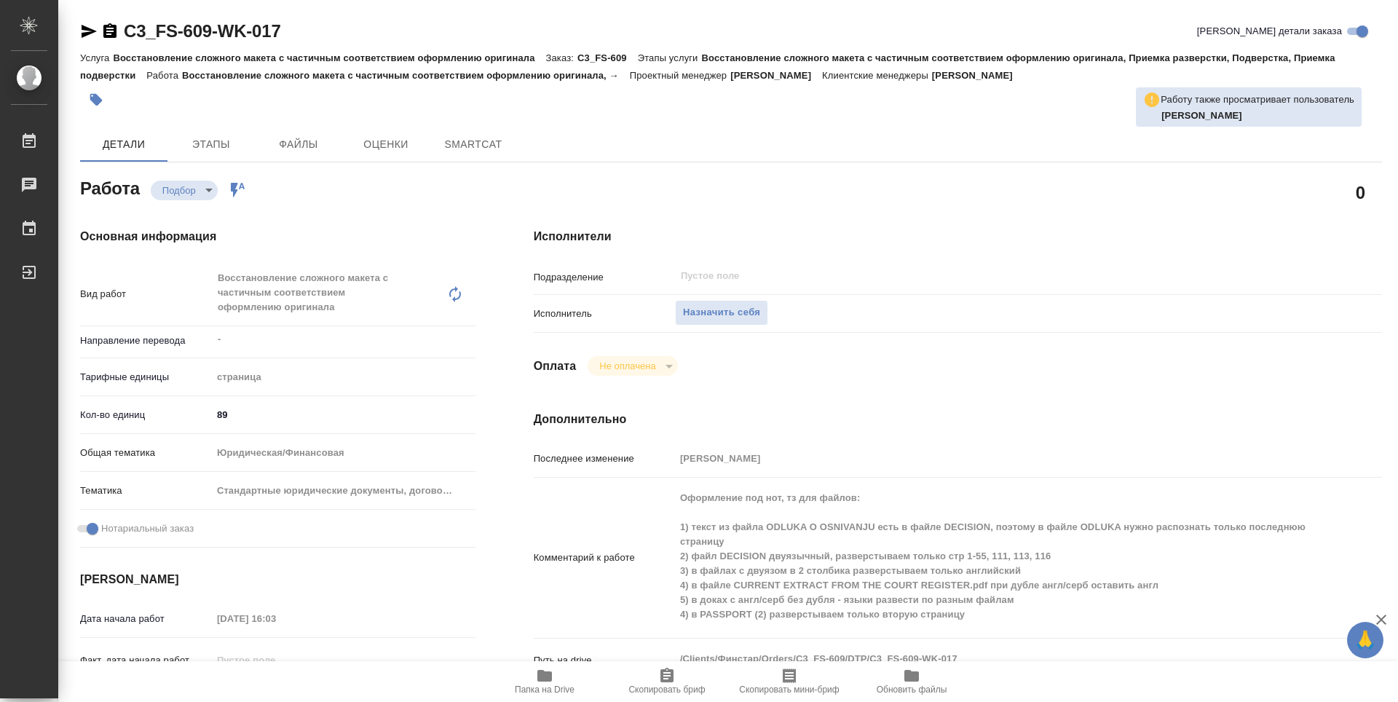
type textarea "x"
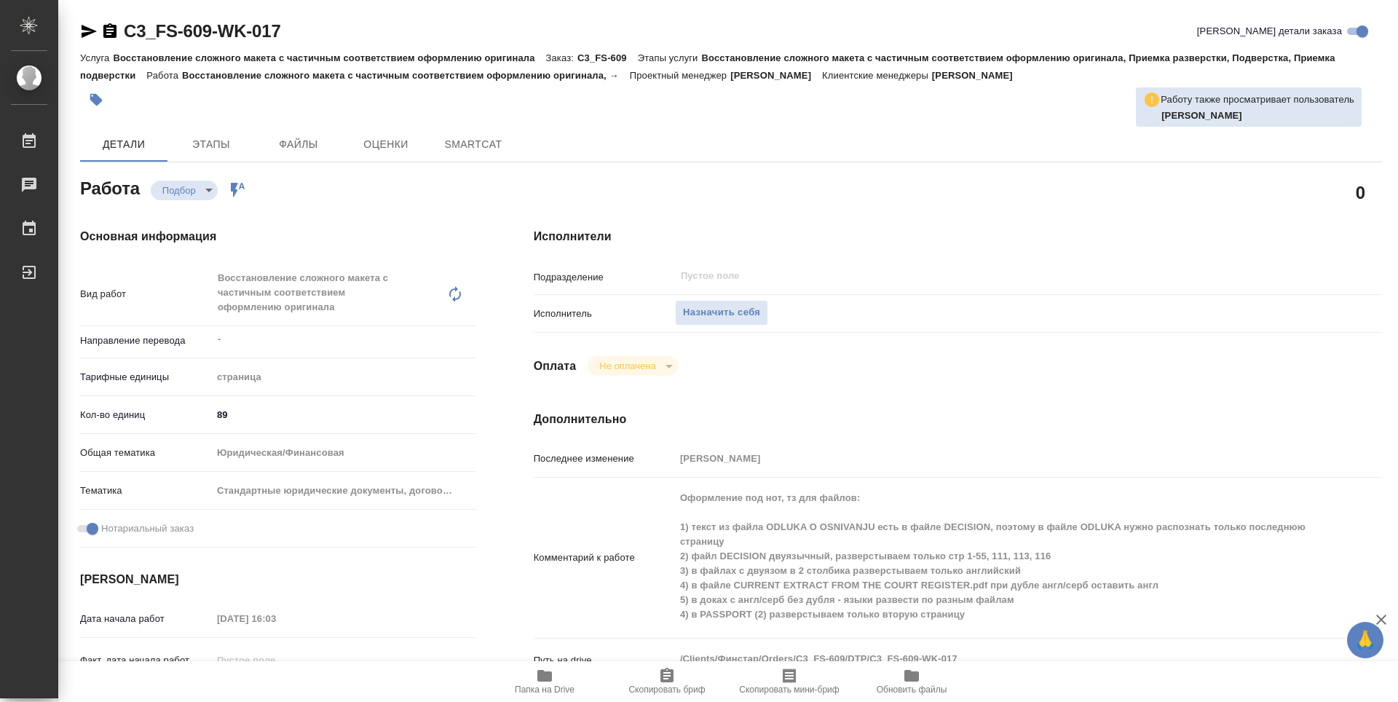
type textarea "x"
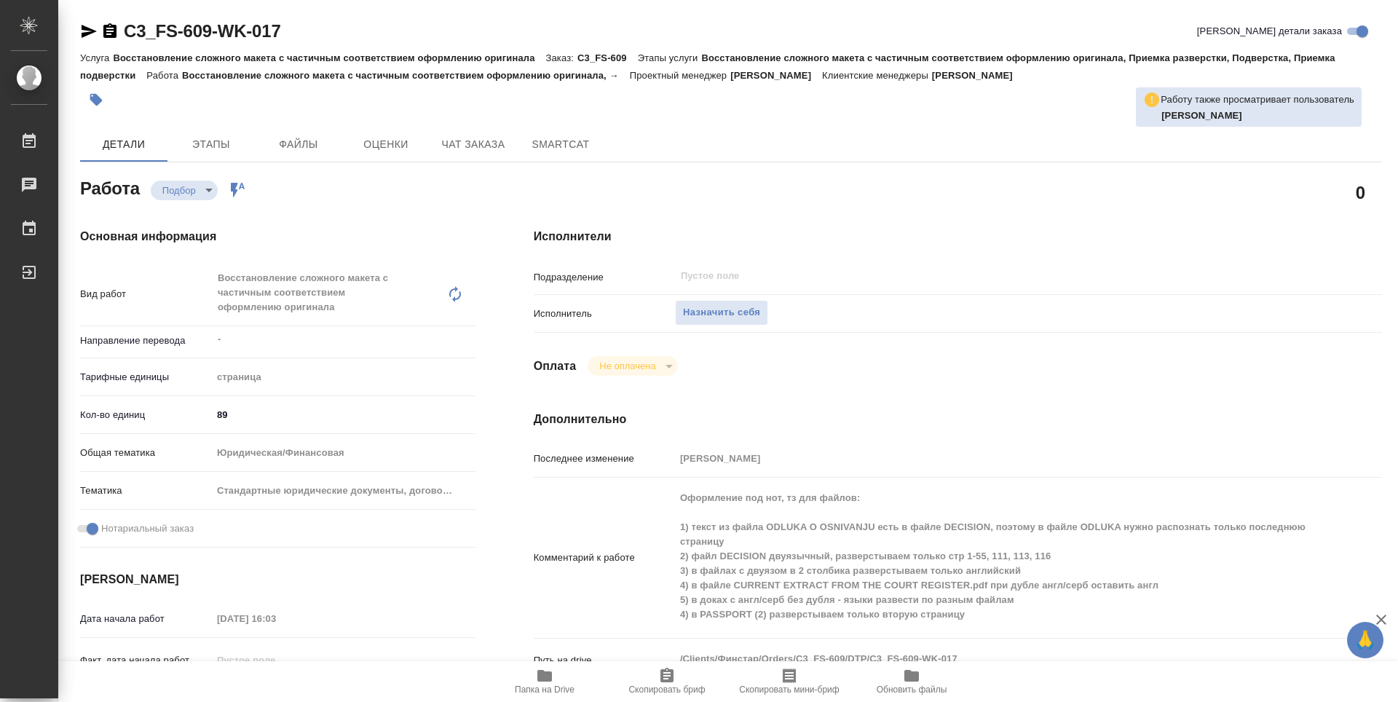
type textarea "x"
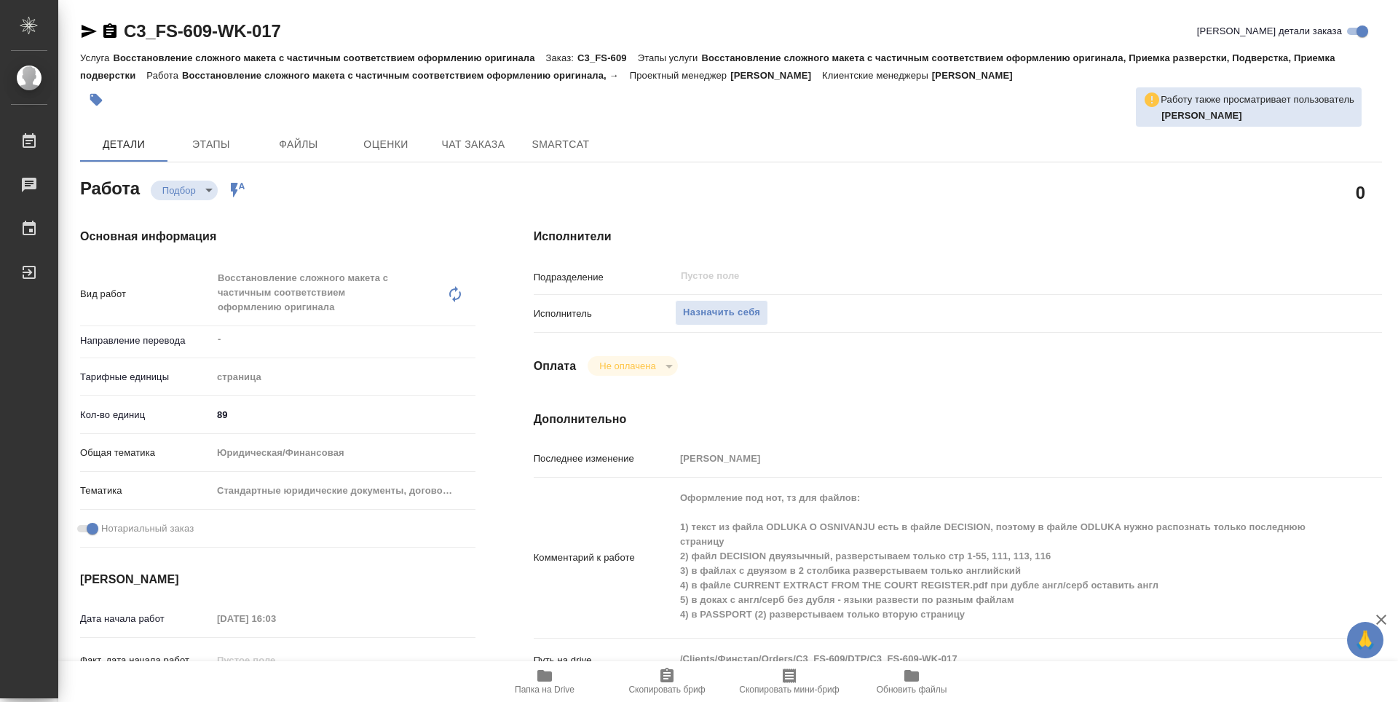
type textarea "x"
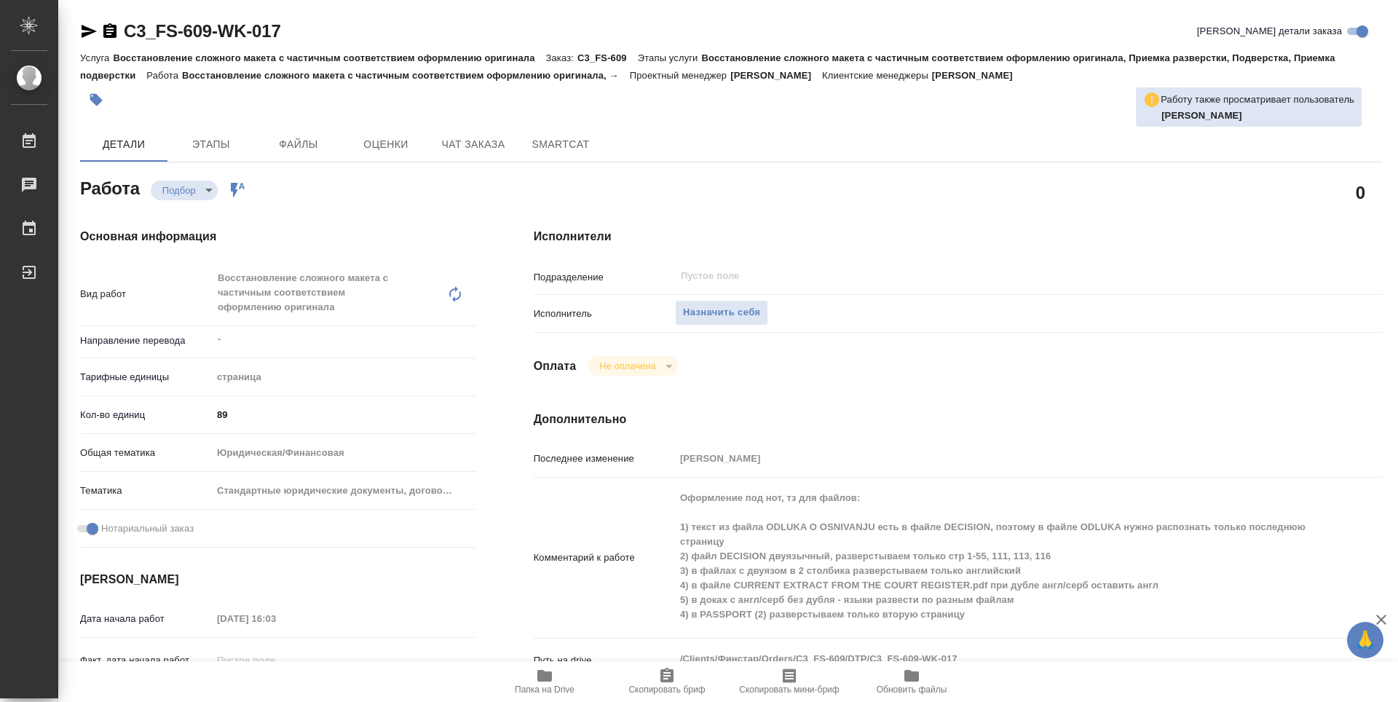
type textarea "x"
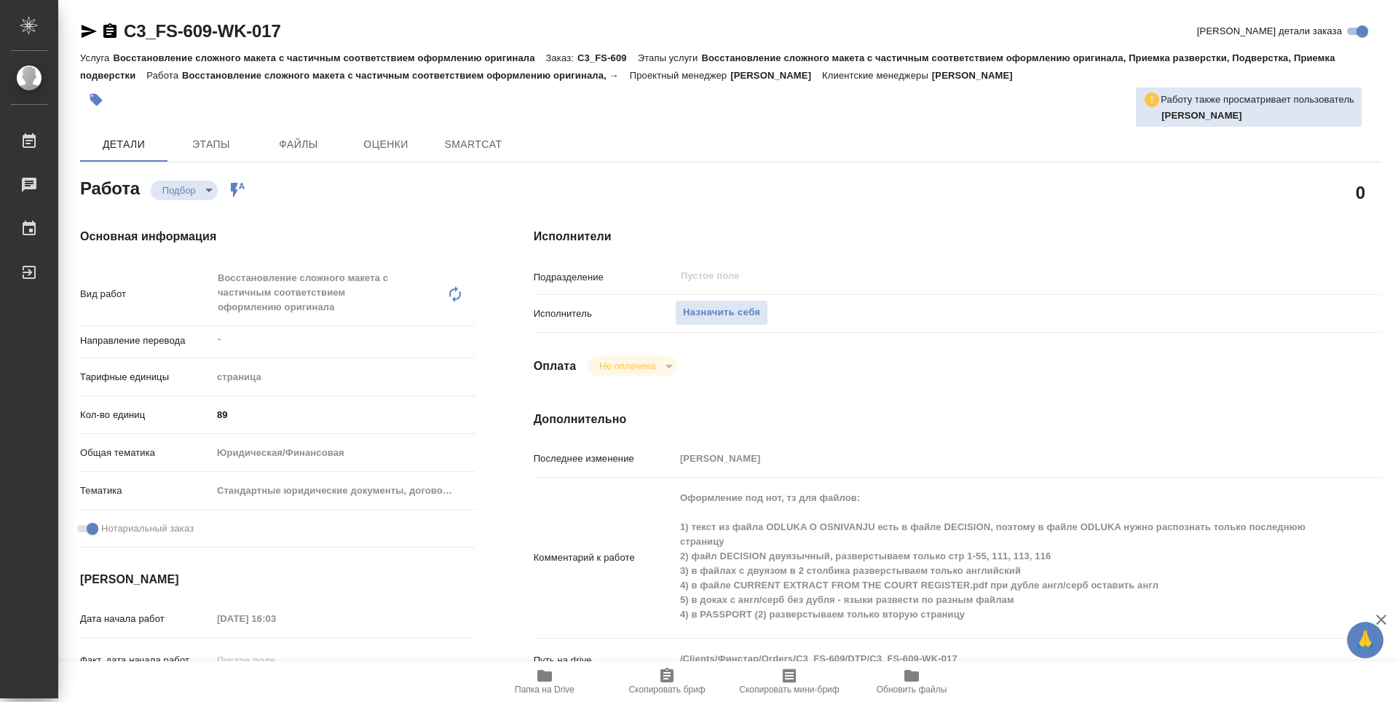
type textarea "x"
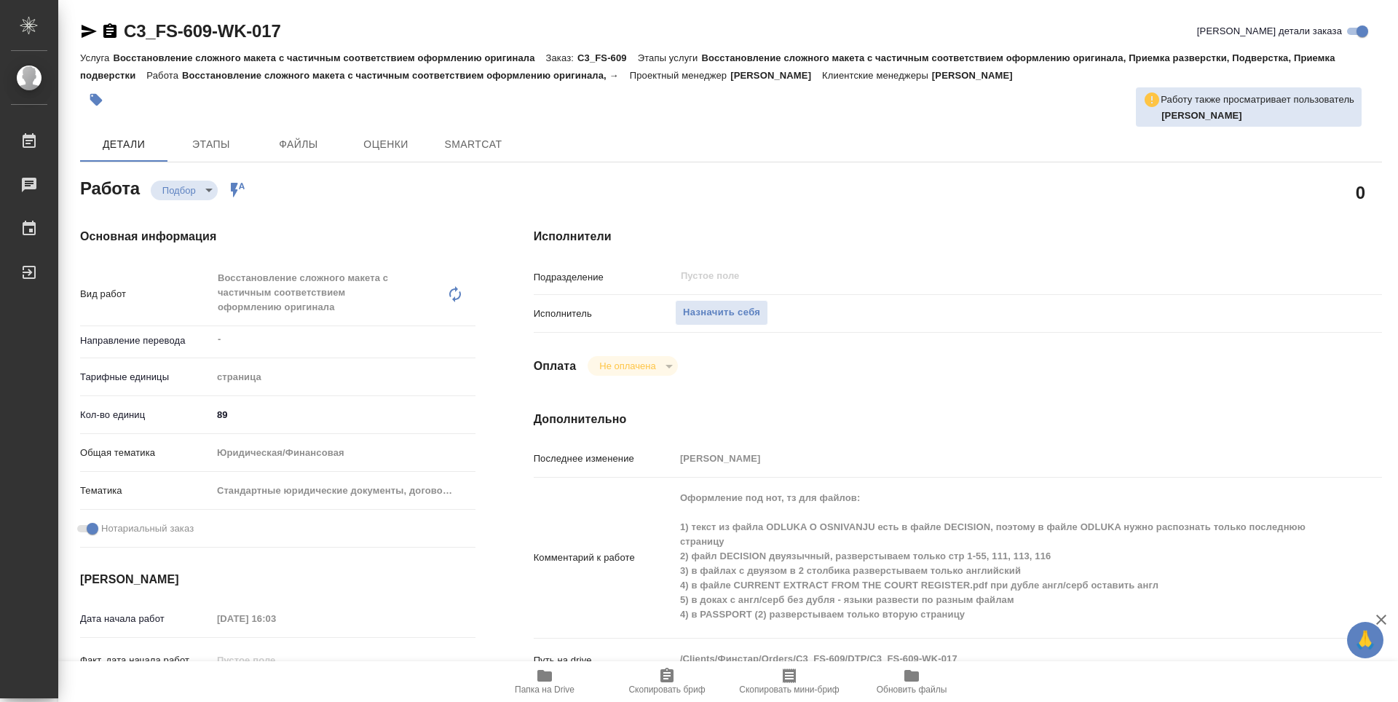
type textarea "x"
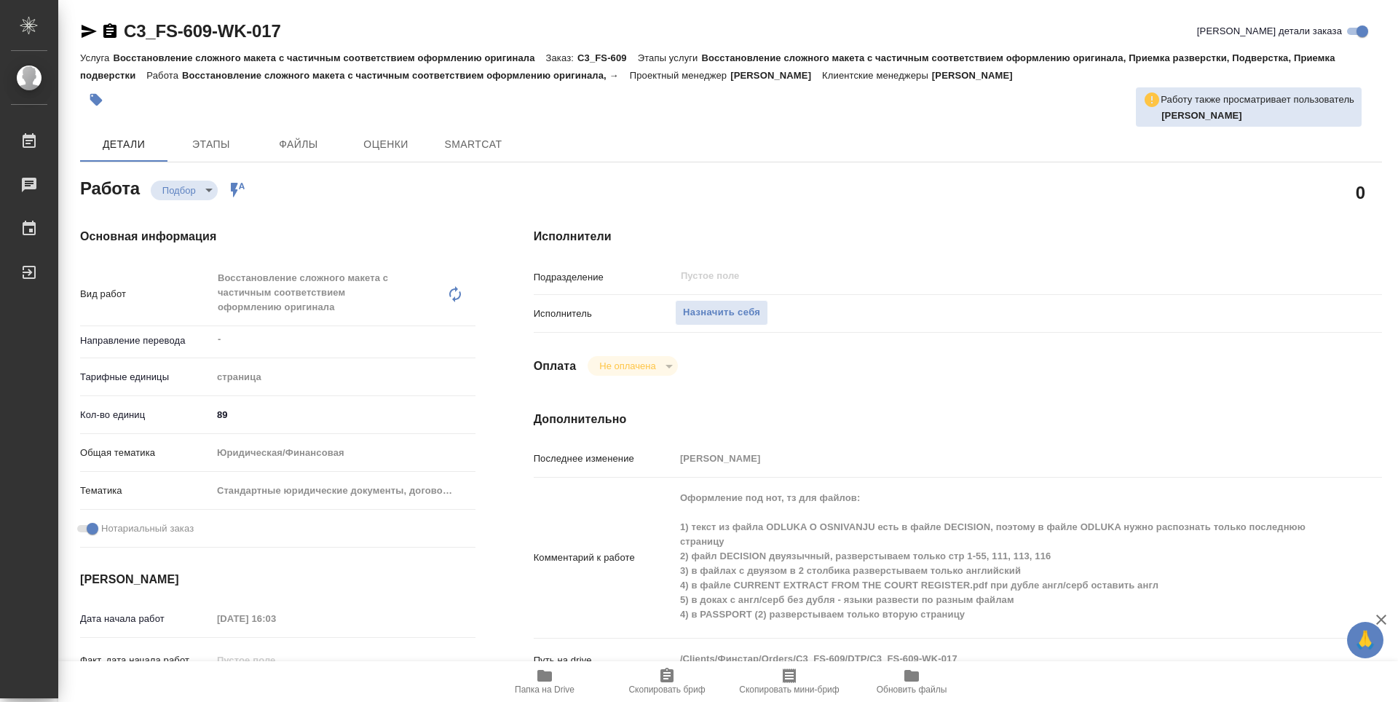
type textarea "x"
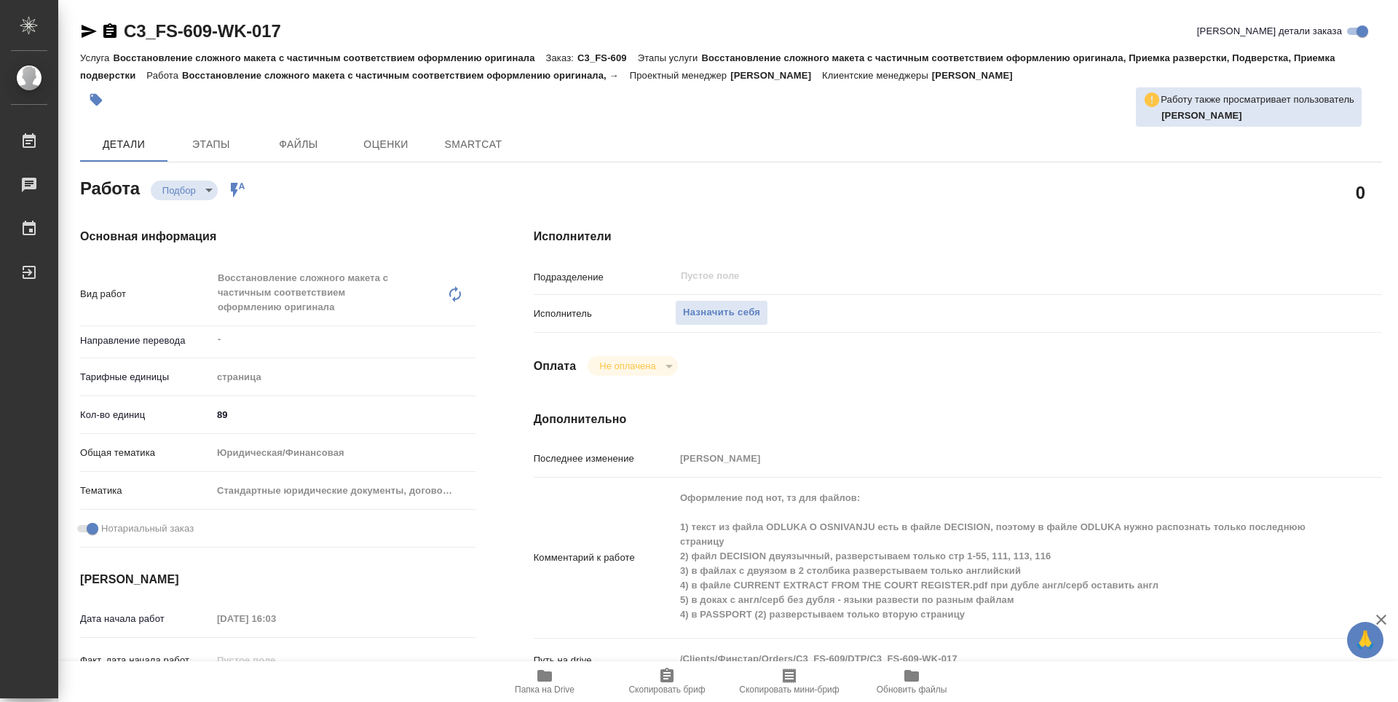
type textarea "x"
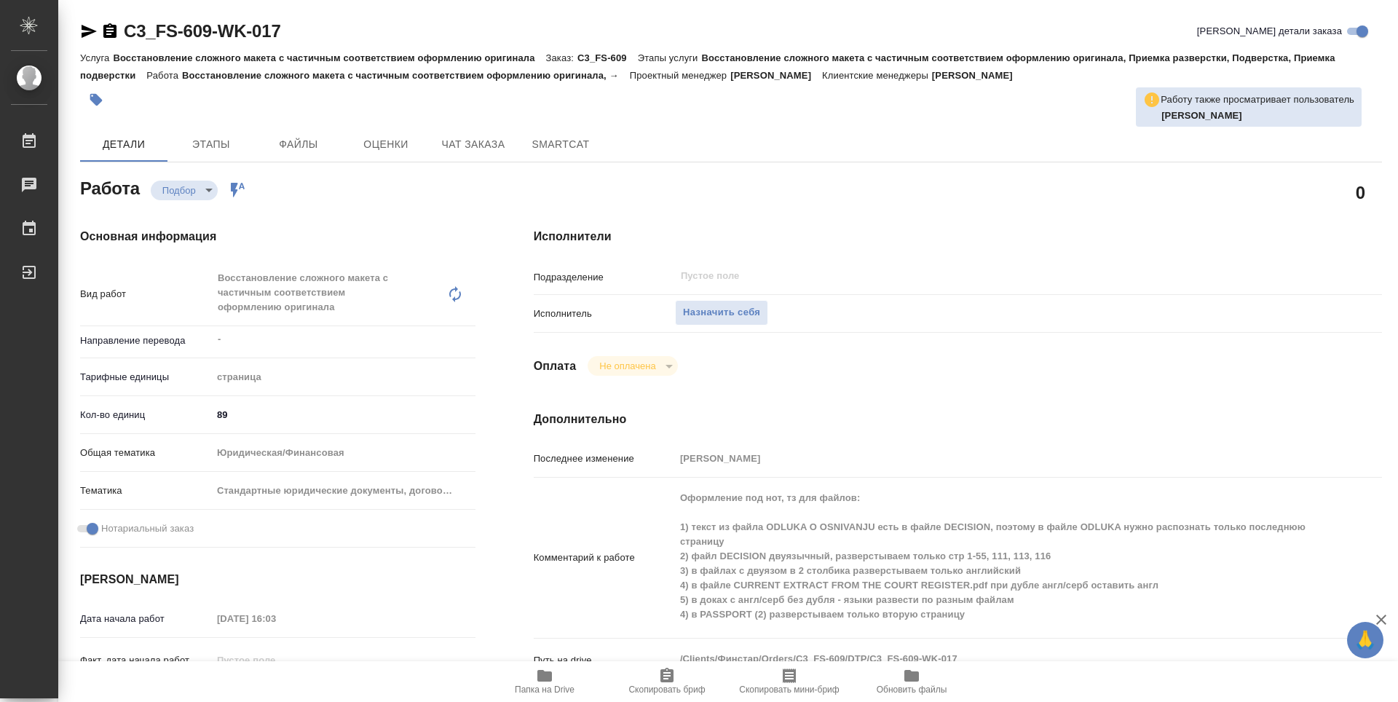
type textarea "x"
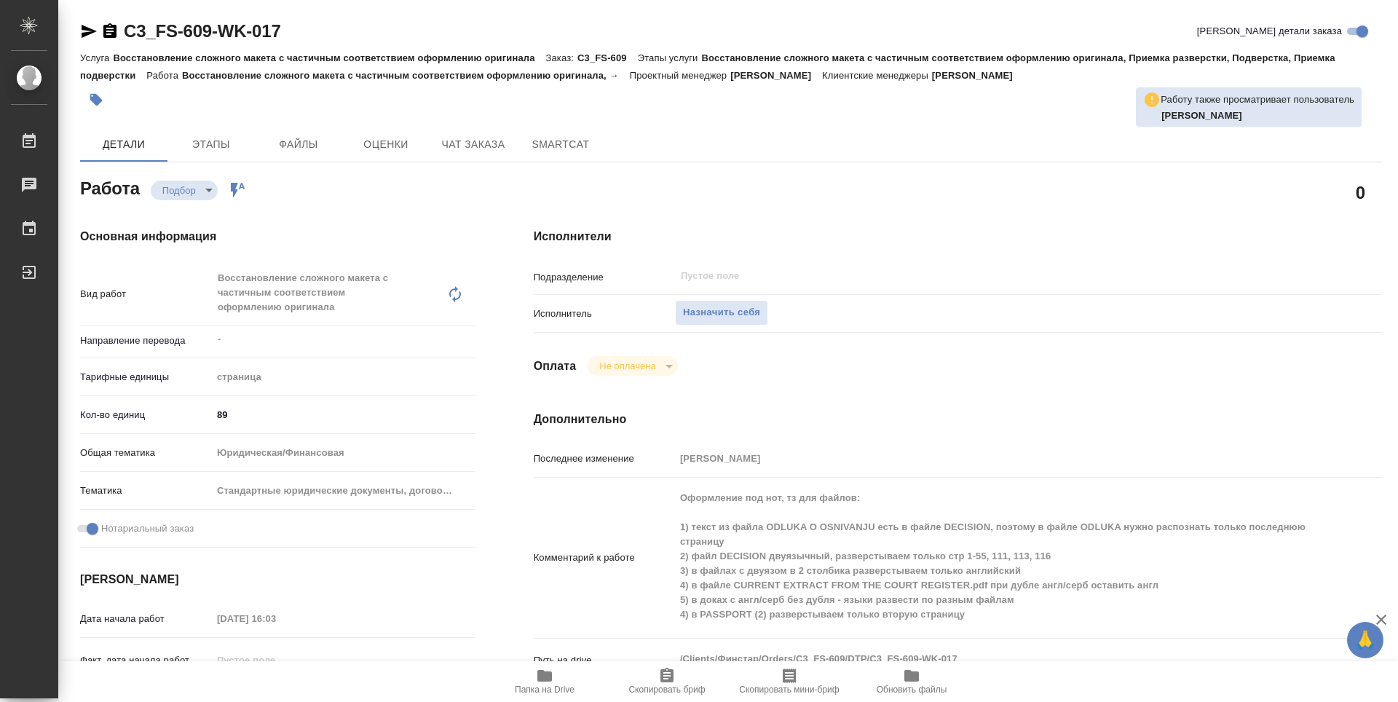
type textarea "x"
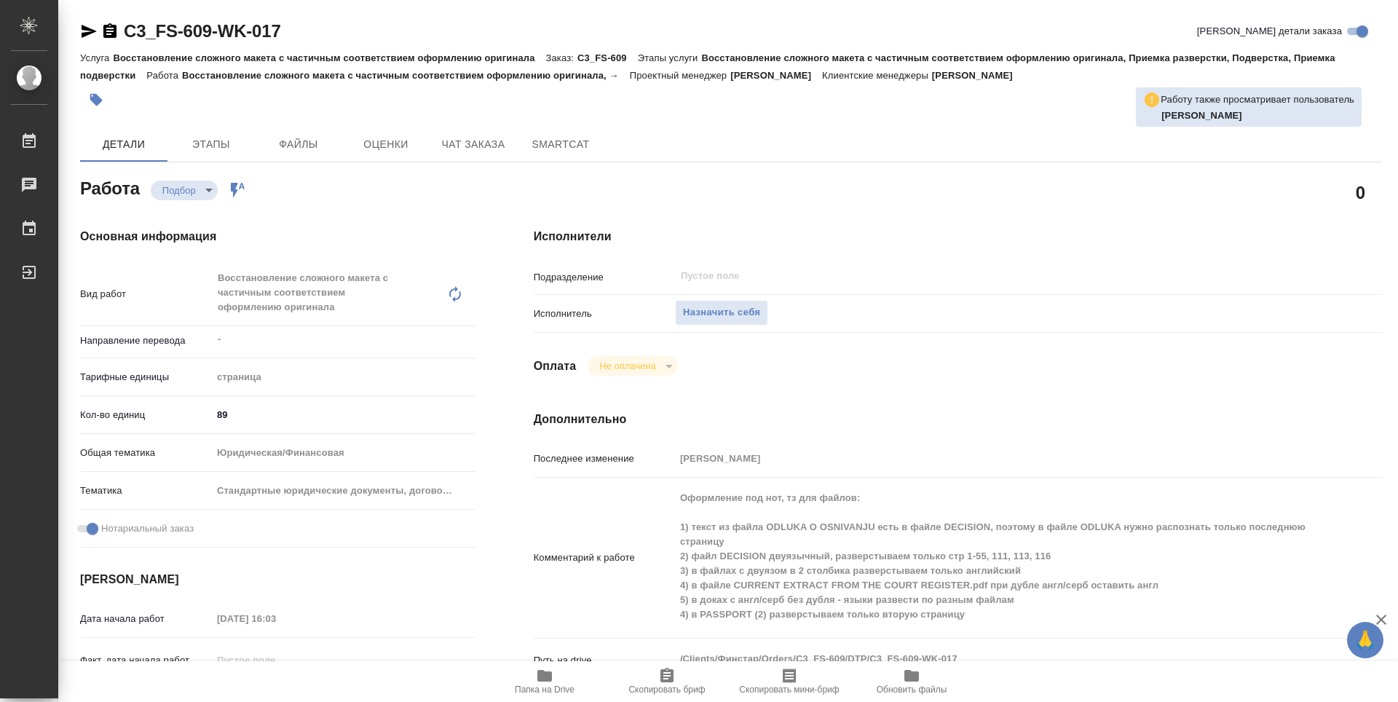
type textarea "x"
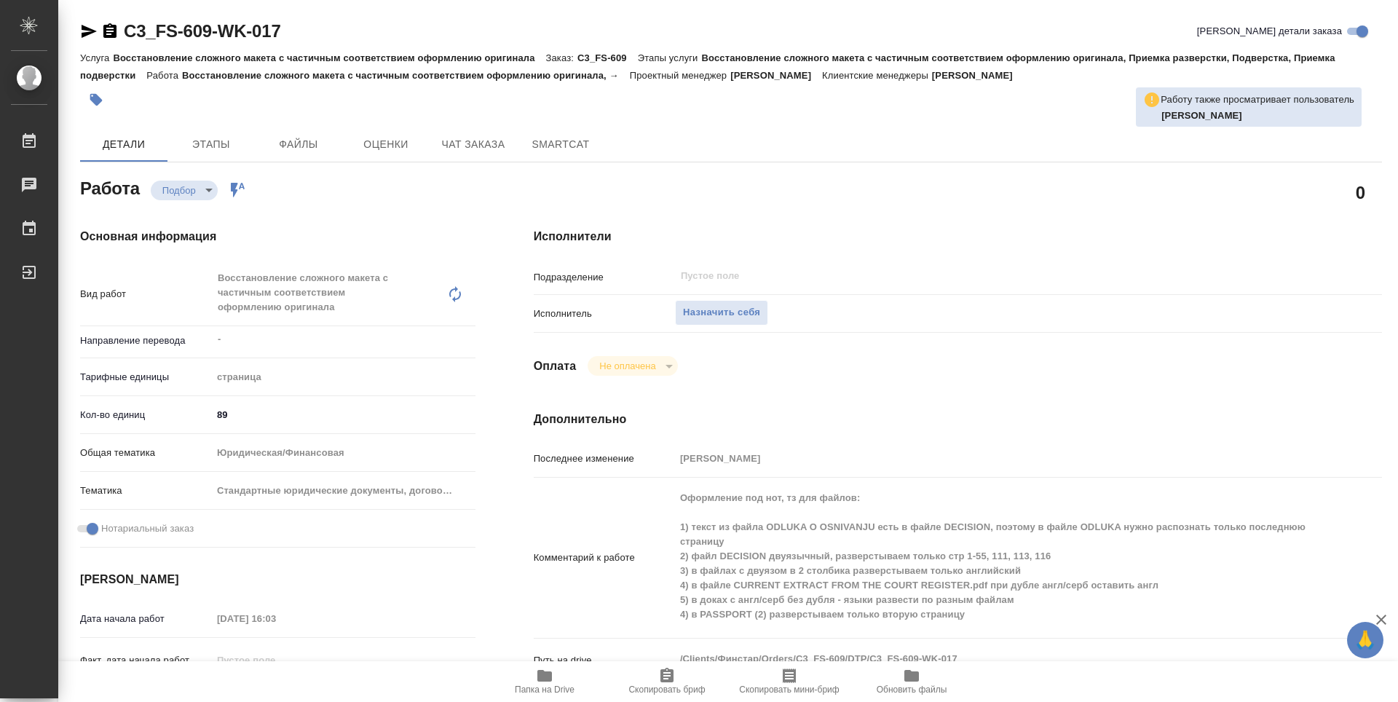
type textarea "x"
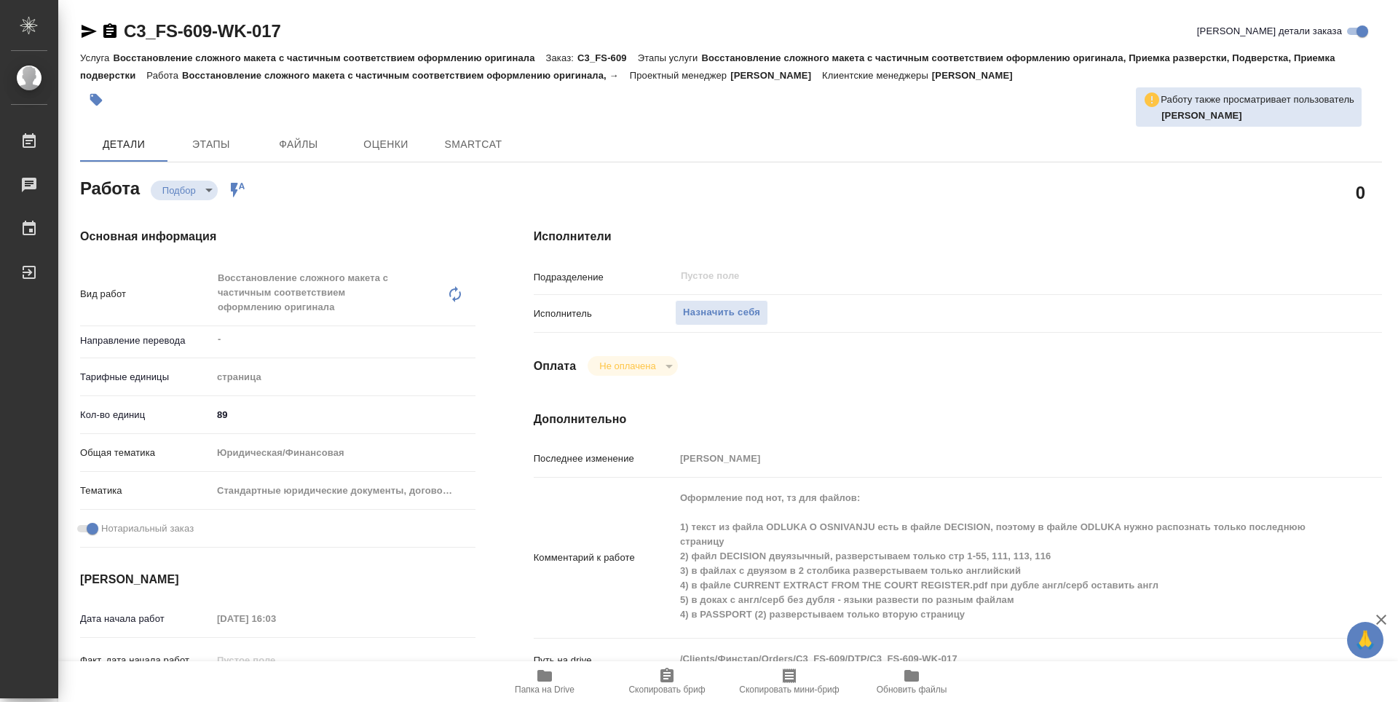
type textarea "x"
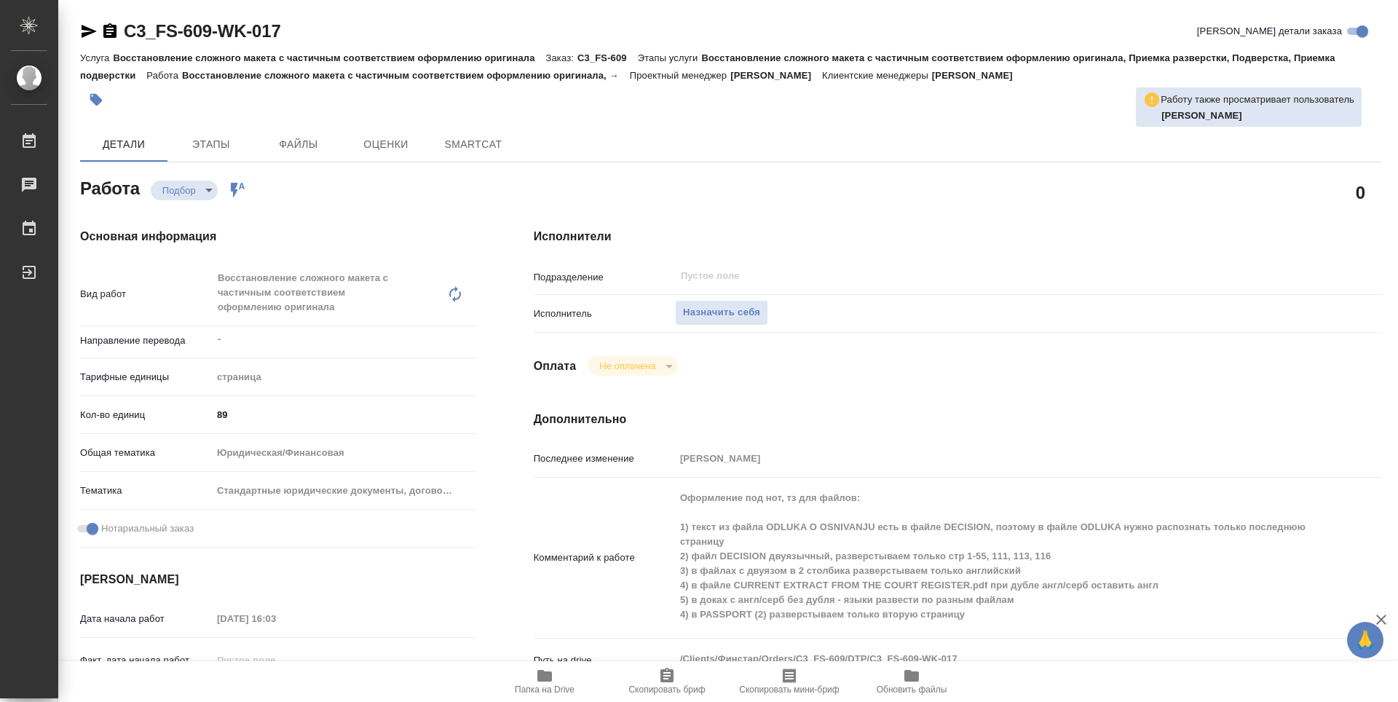
type textarea "x"
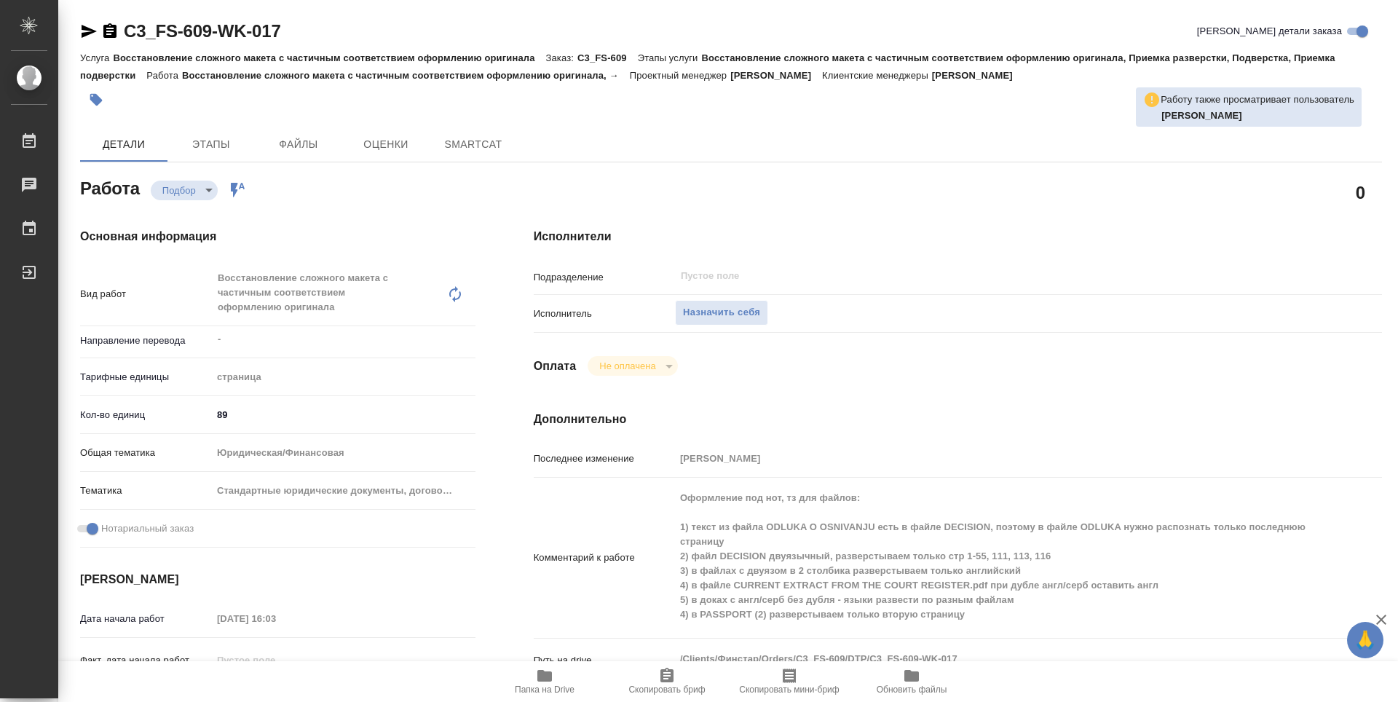
type textarea "x"
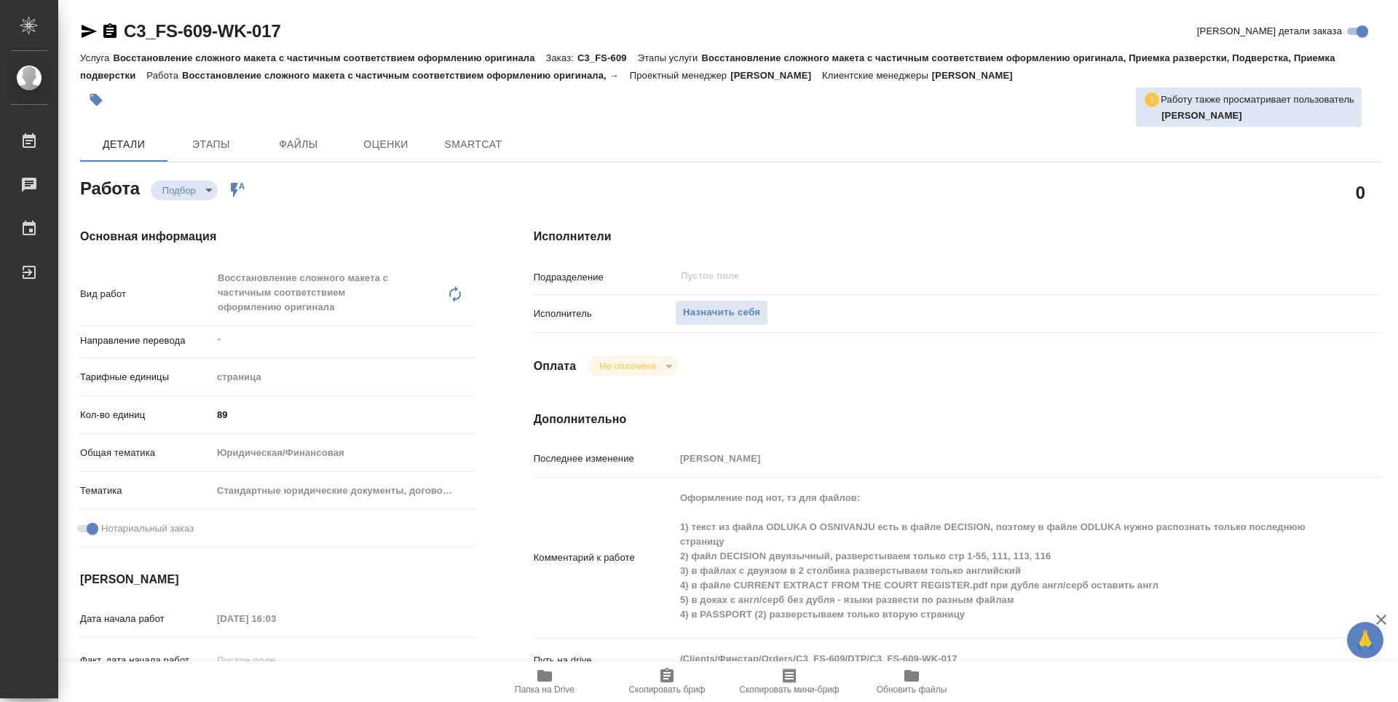
type textarea "x"
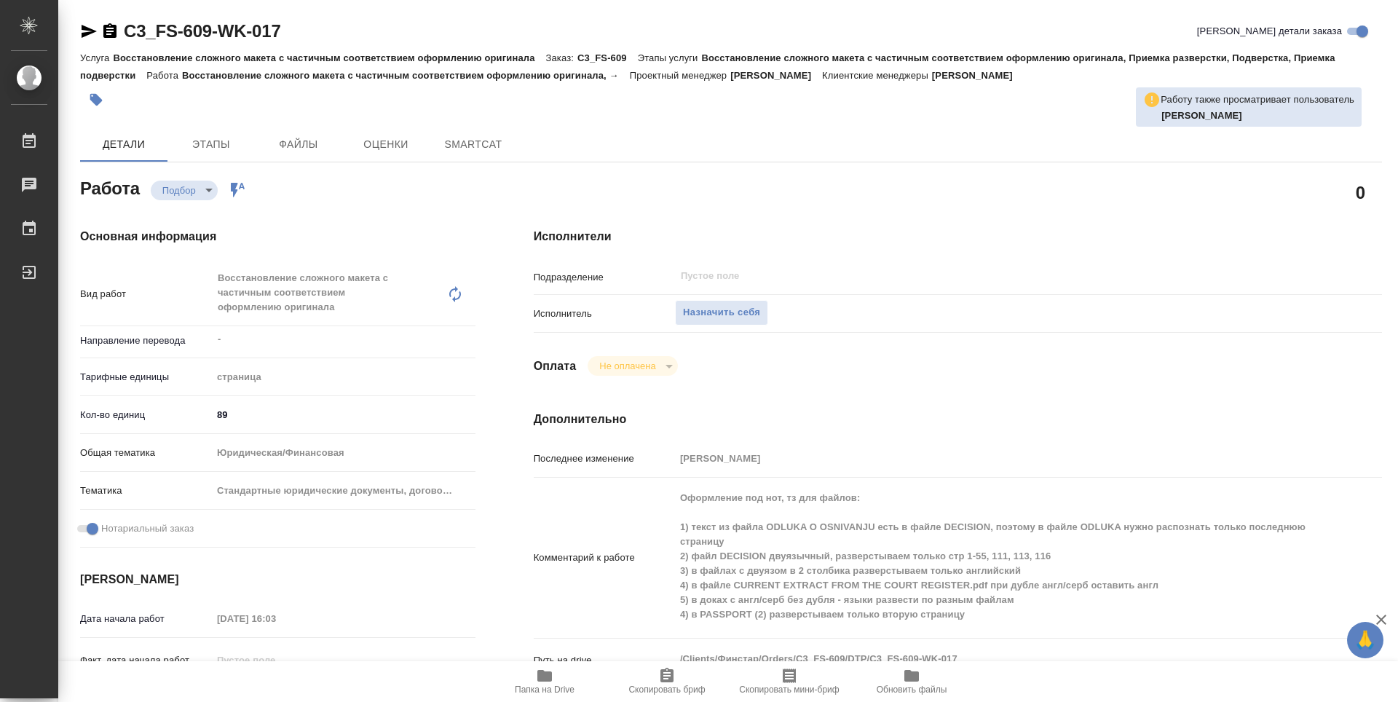
type textarea "x"
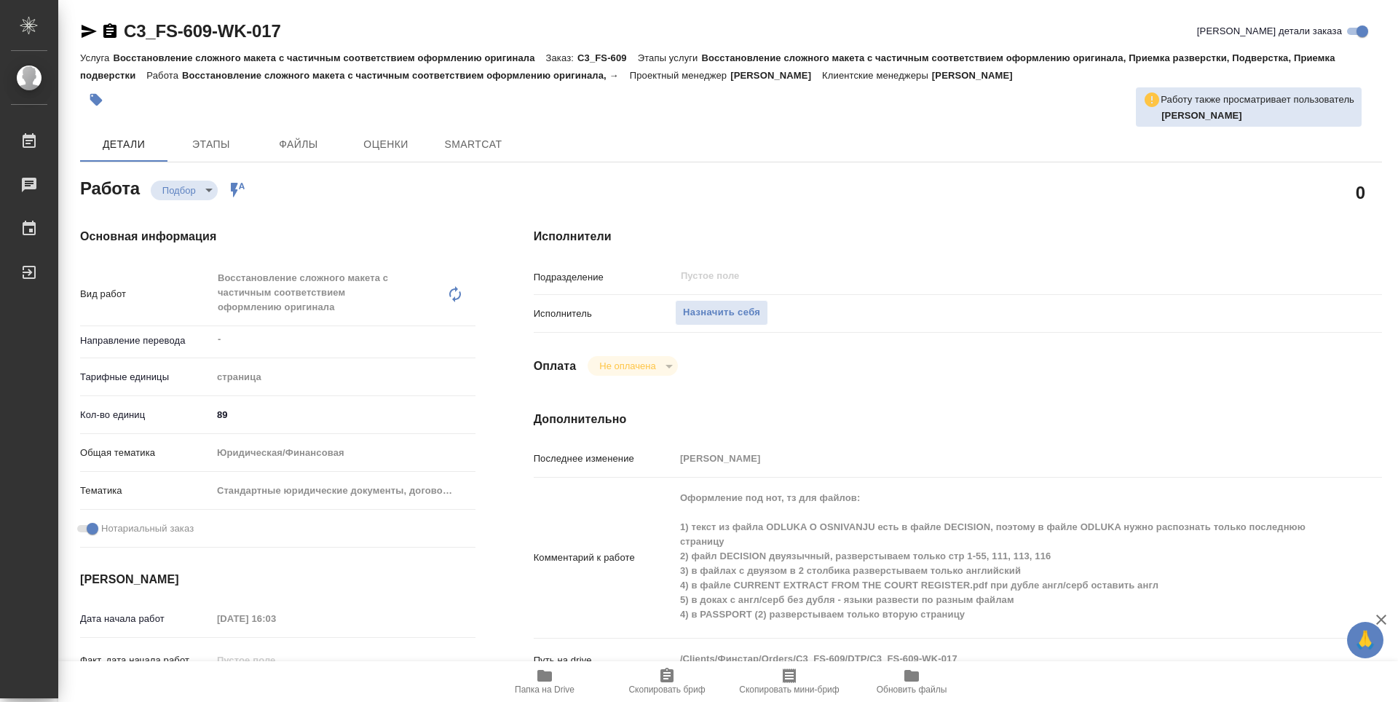
type textarea "x"
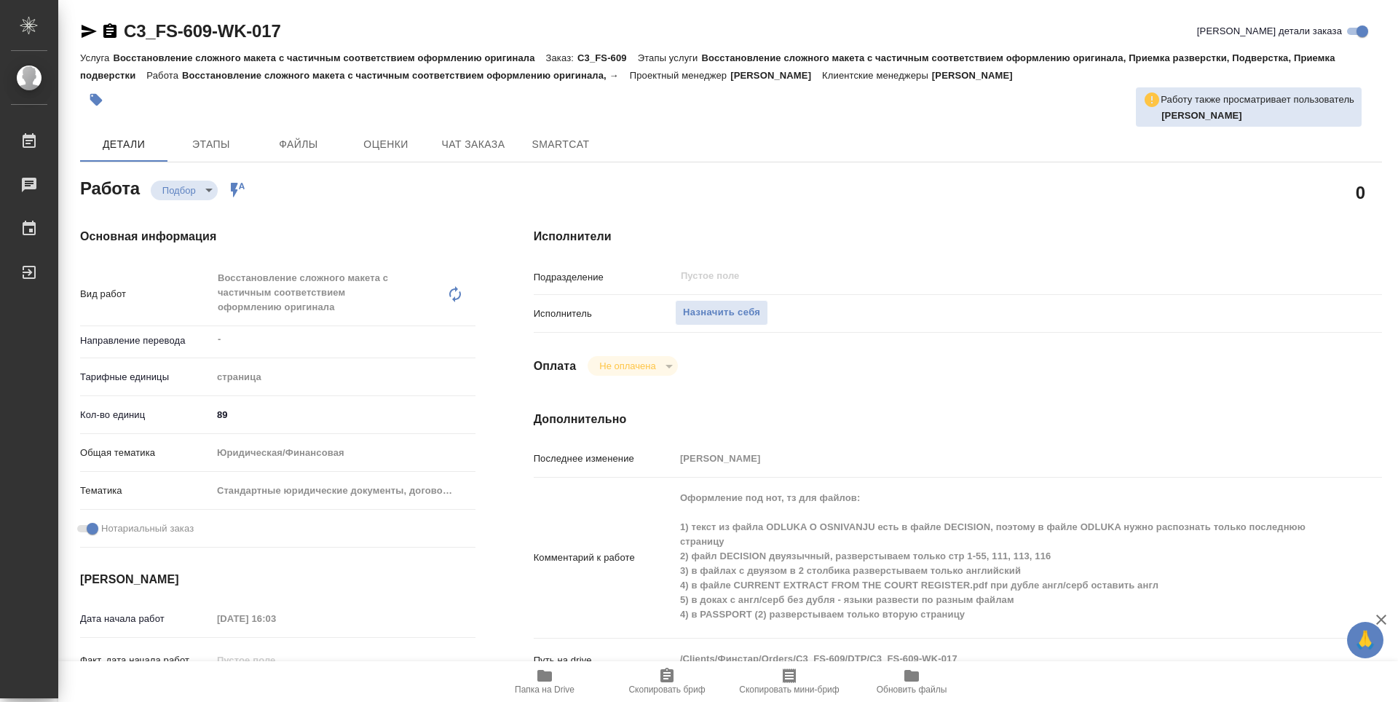
type textarea "x"
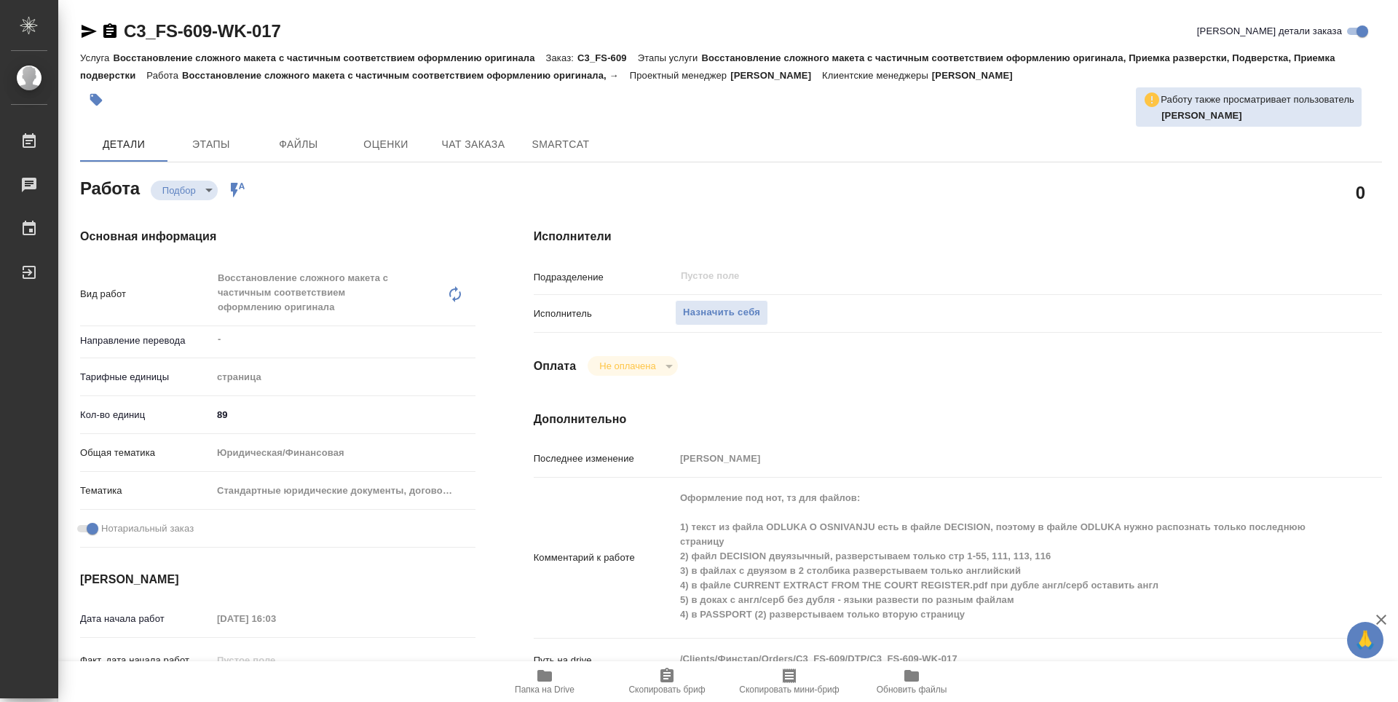
type textarea "x"
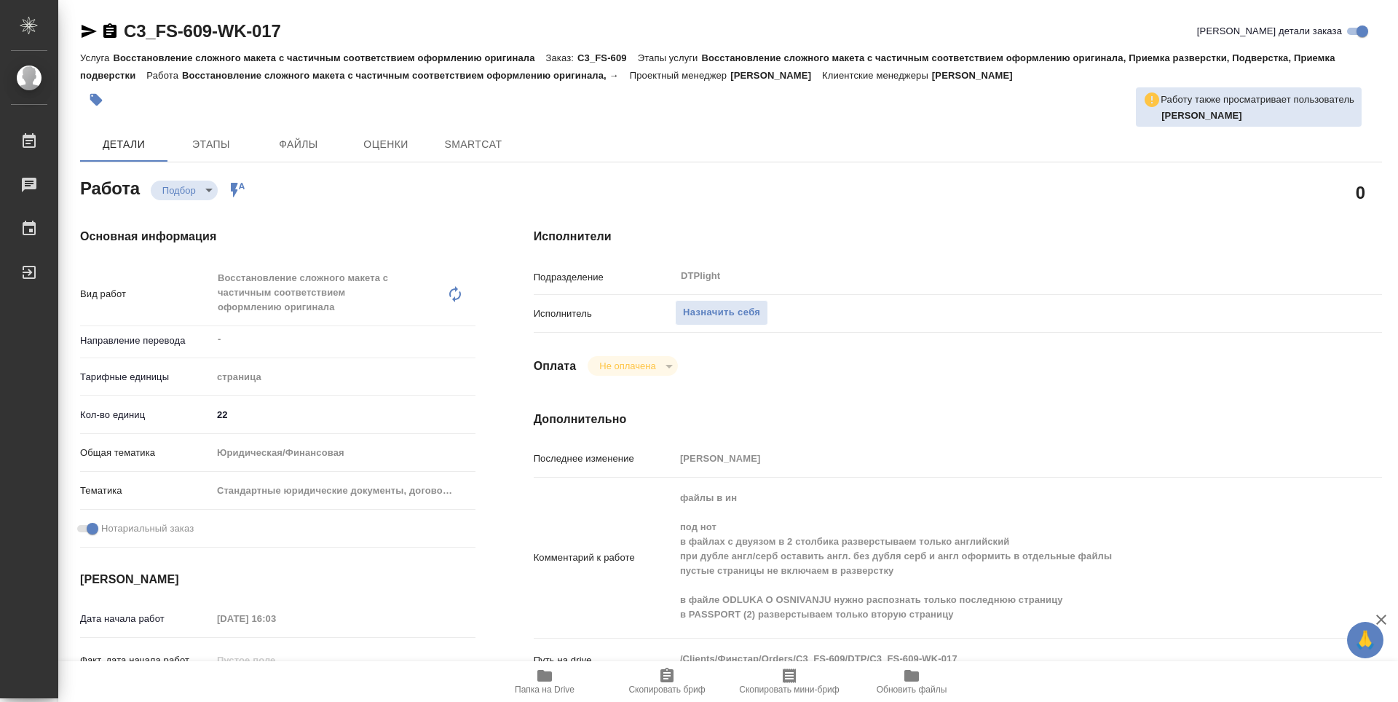
type textarea "x"
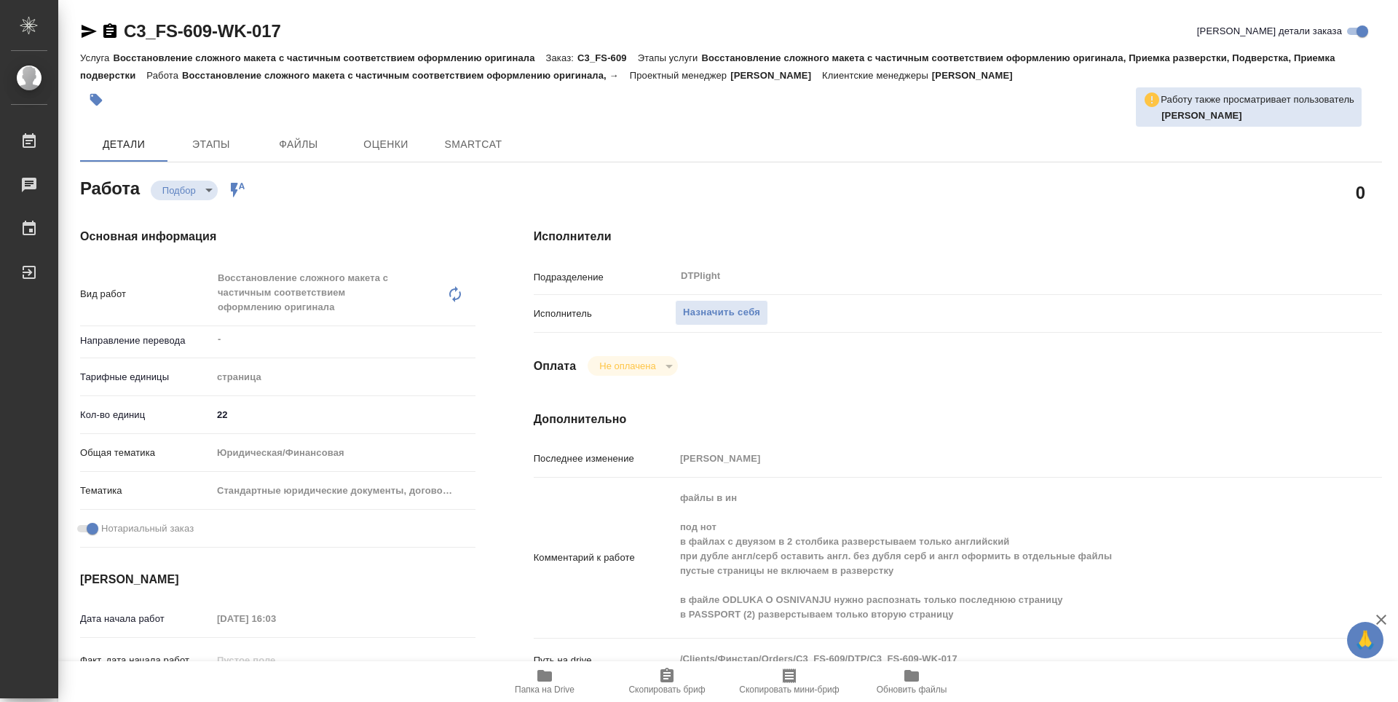
type textarea "x"
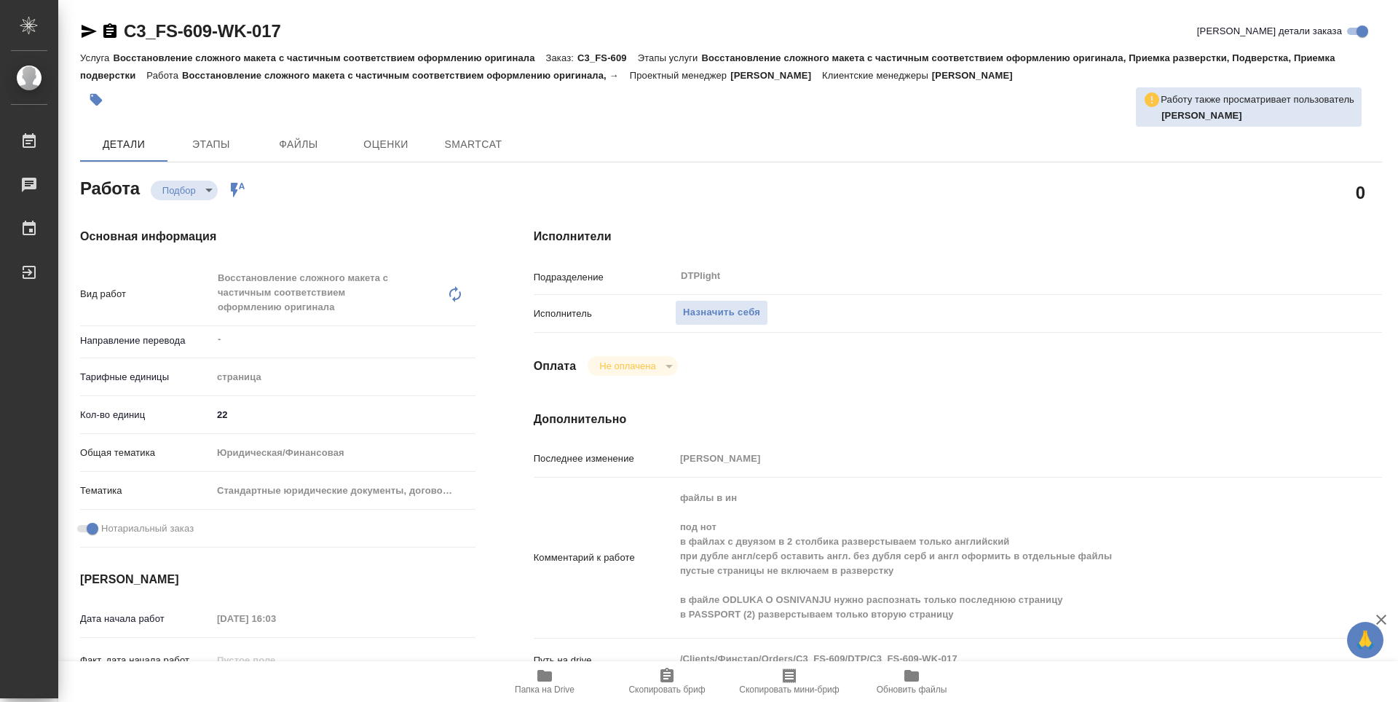
type textarea "x"
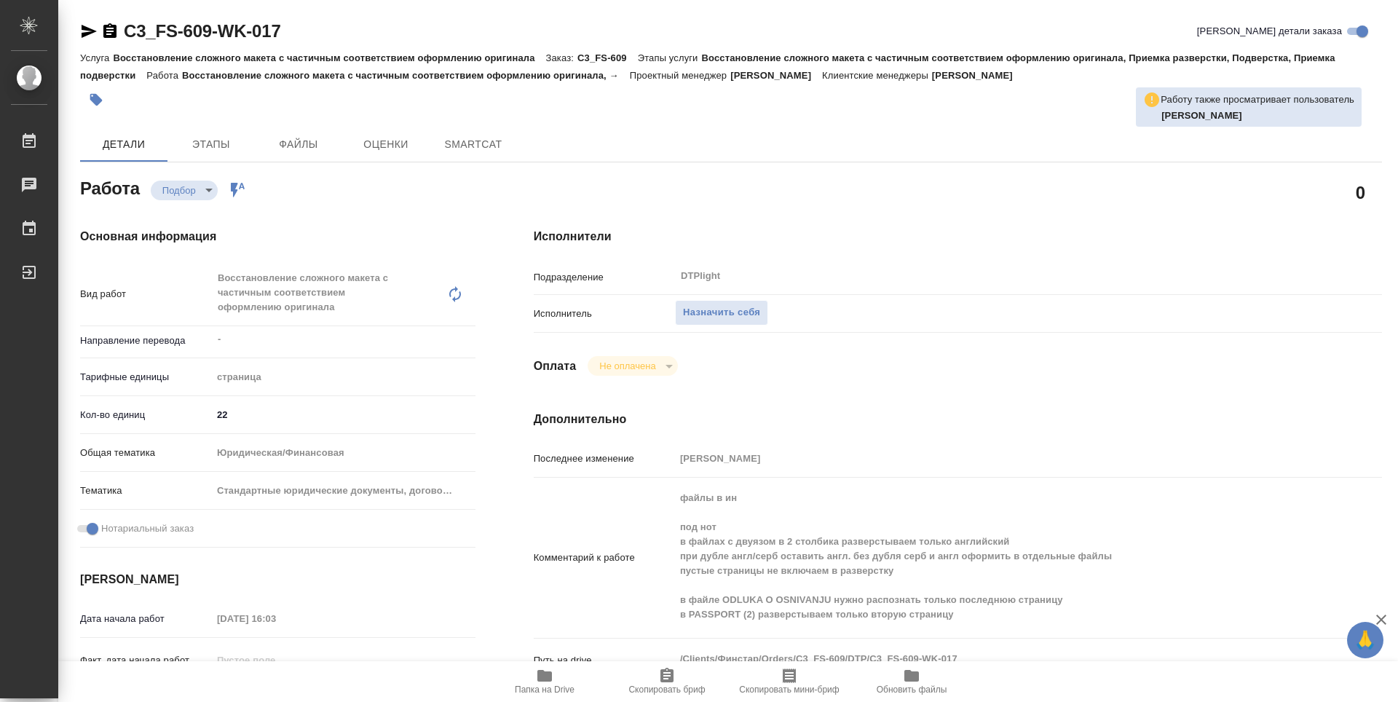
type textarea "x"
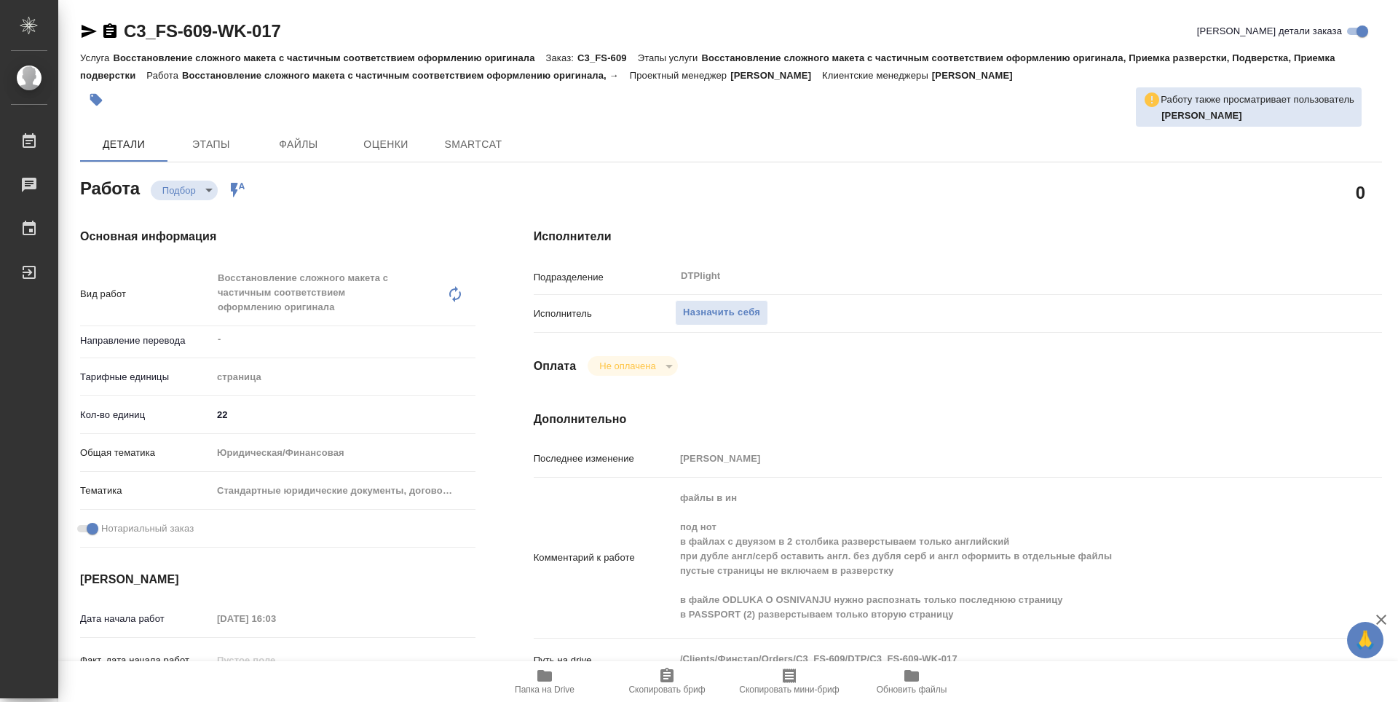
type textarea "x"
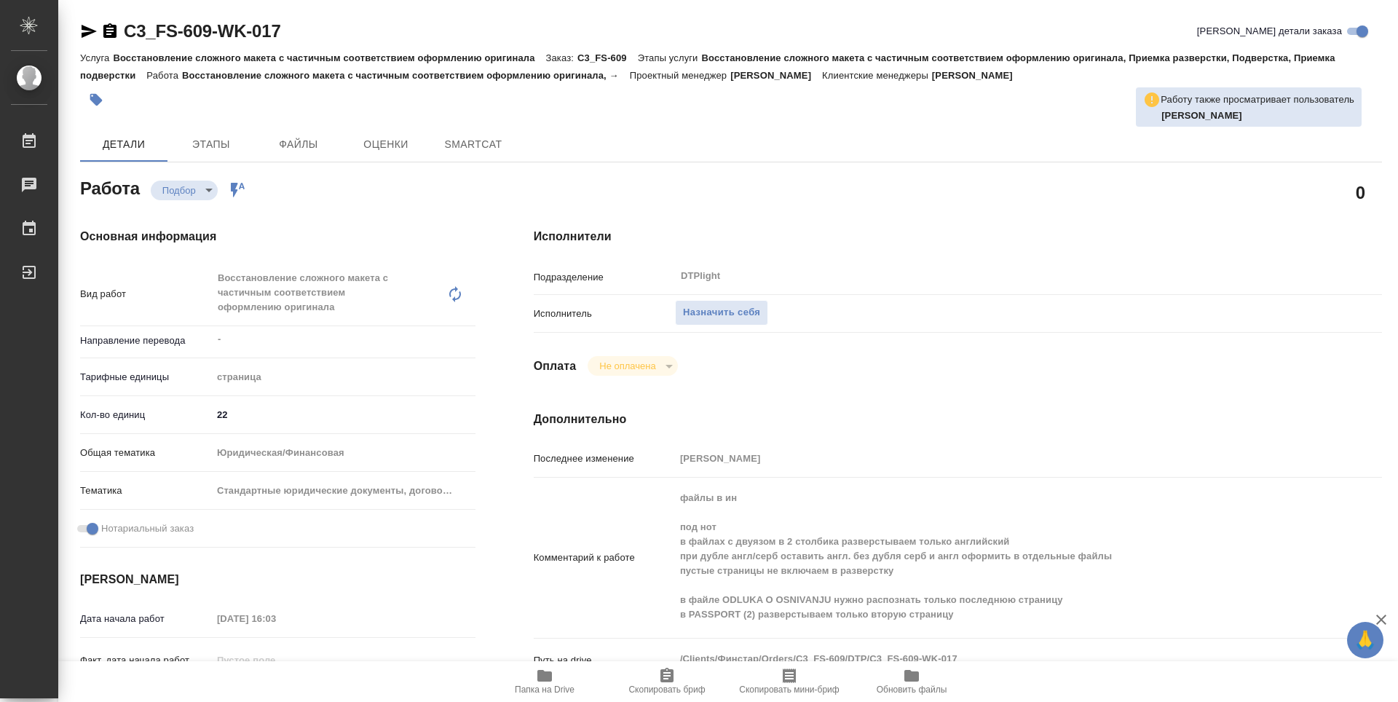
type textarea "x"
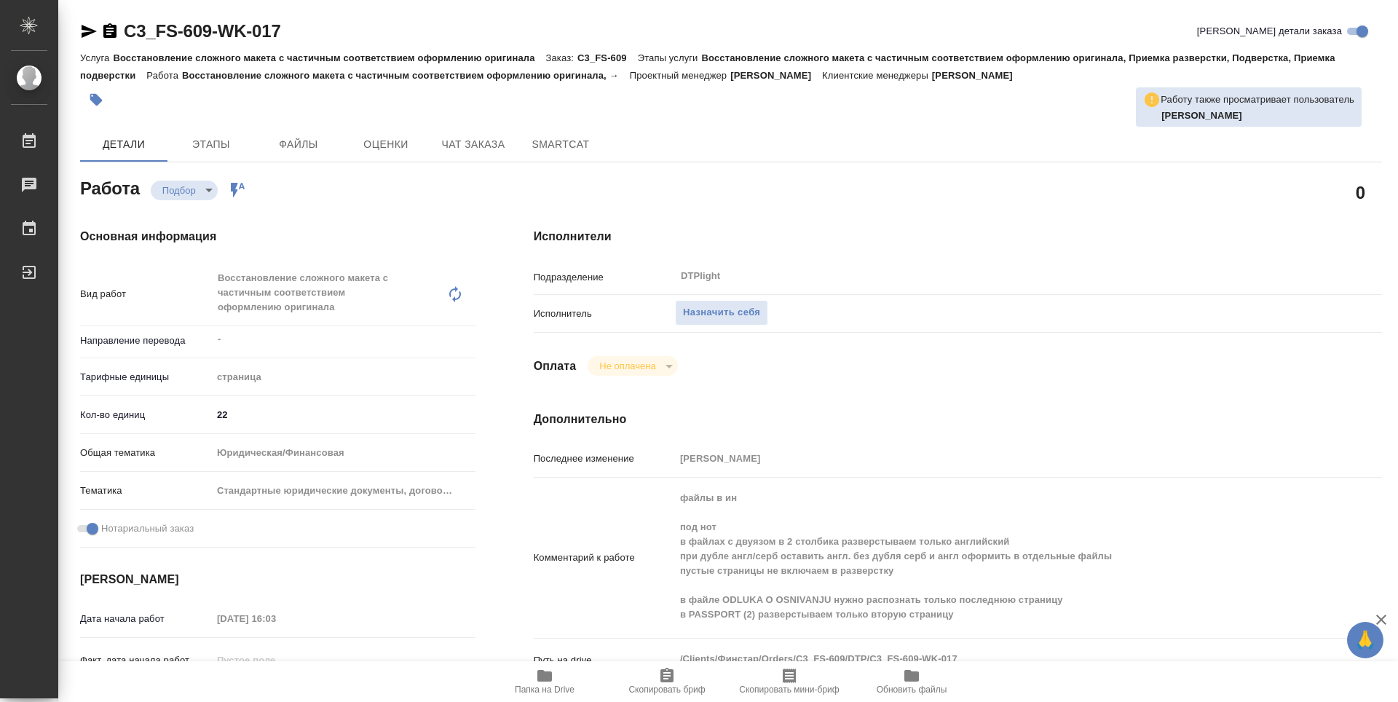
type textarea "x"
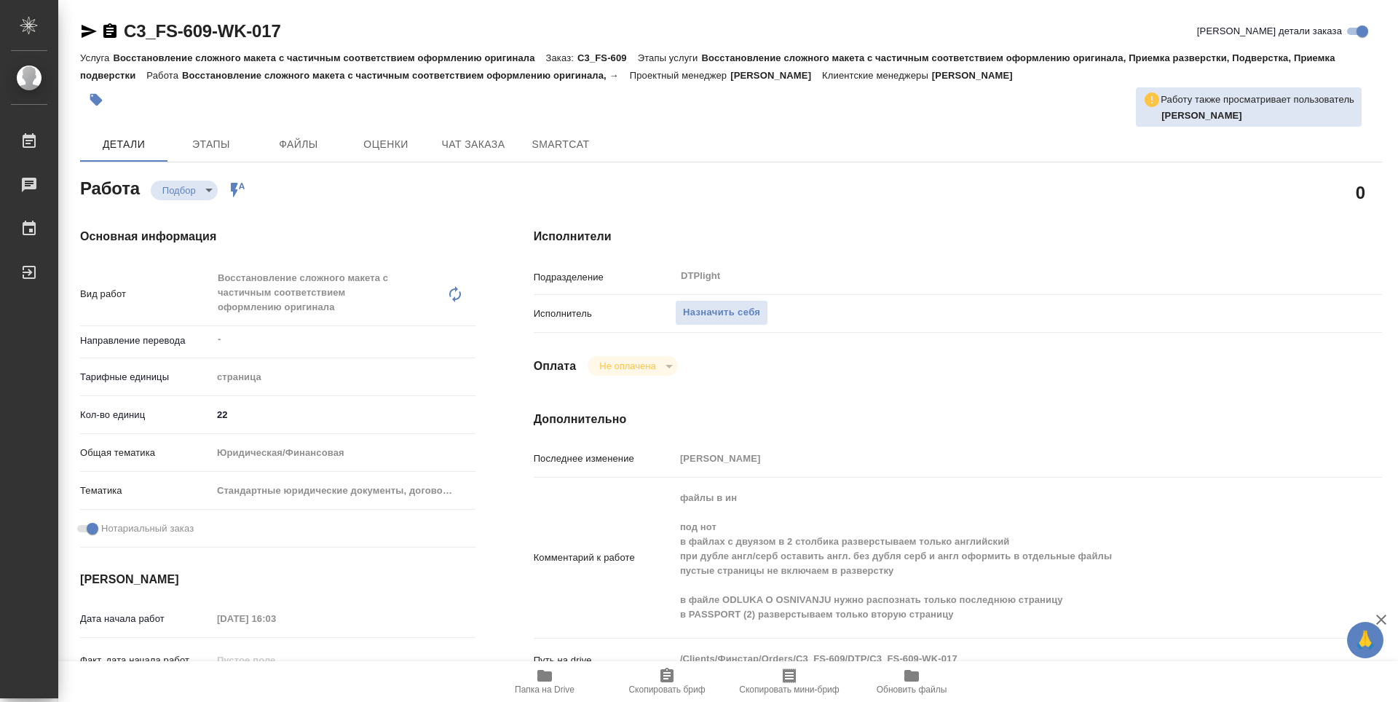
type textarea "x"
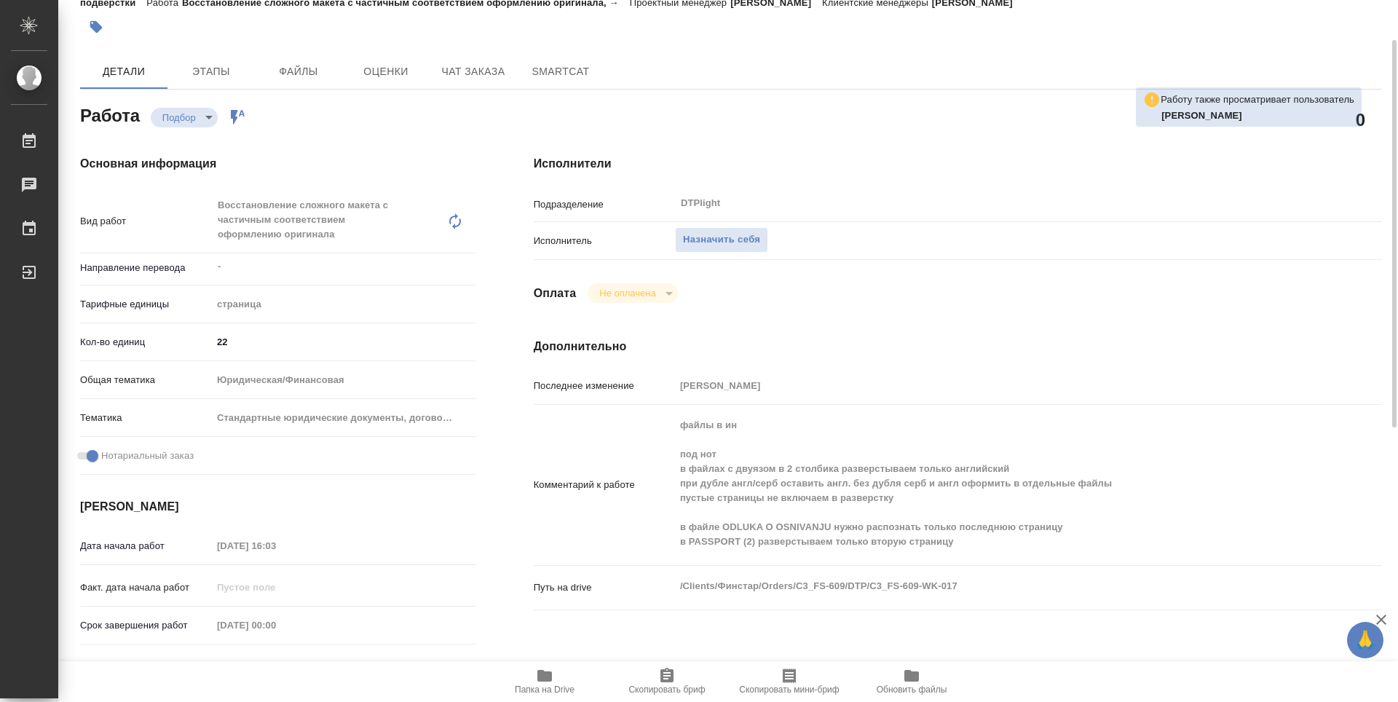
scroll to position [146, 0]
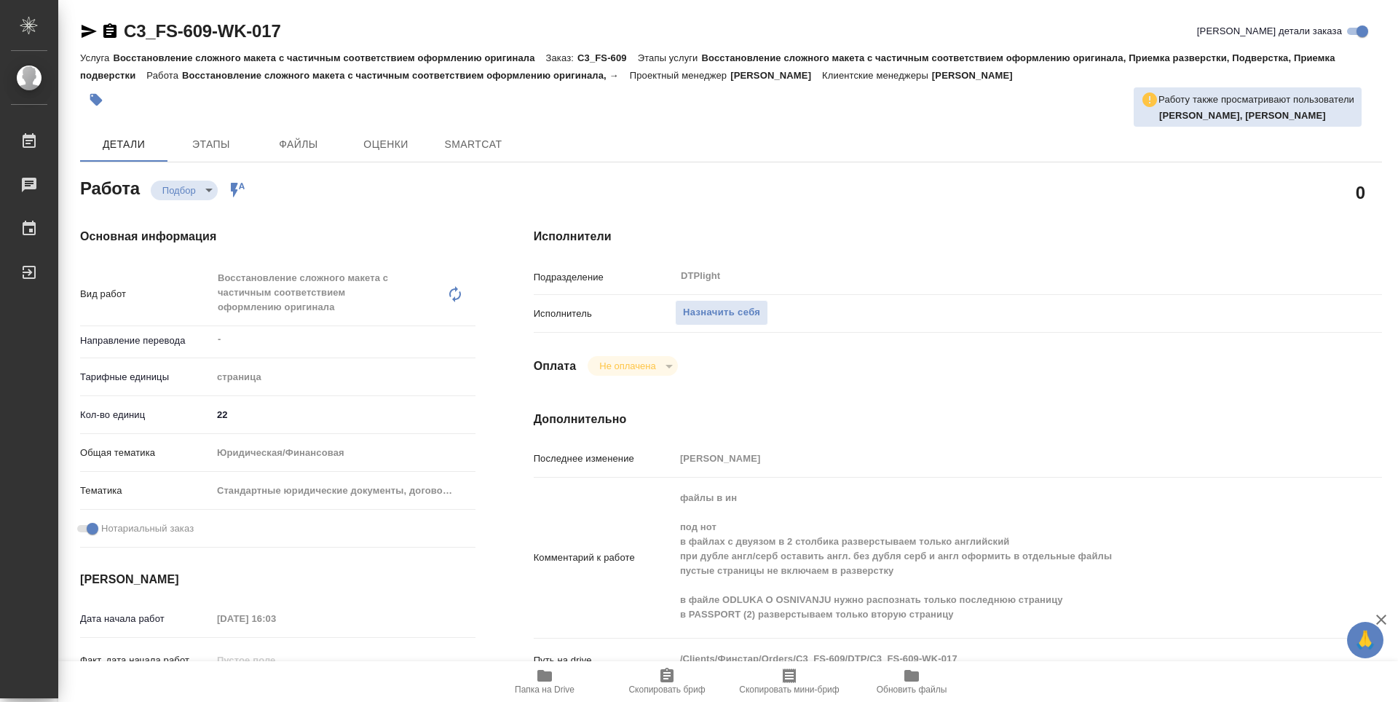
type textarea "x"
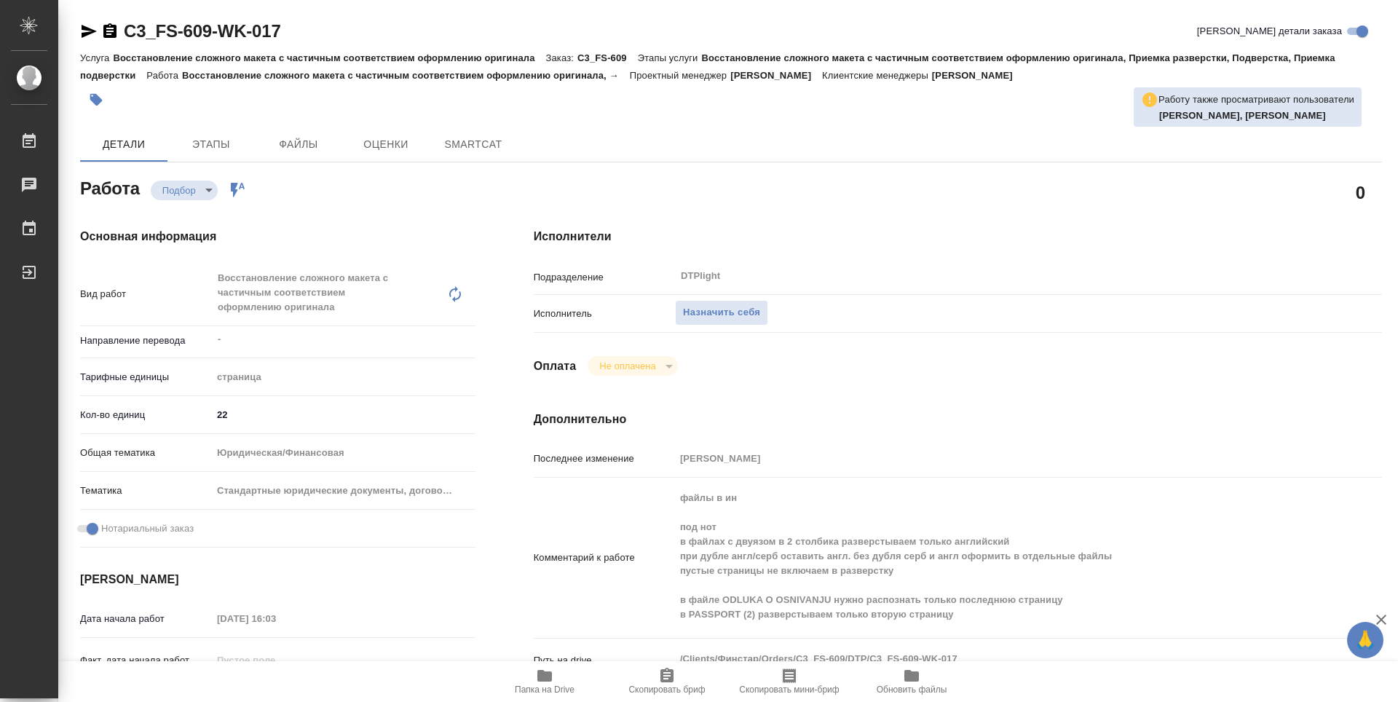
type textarea "x"
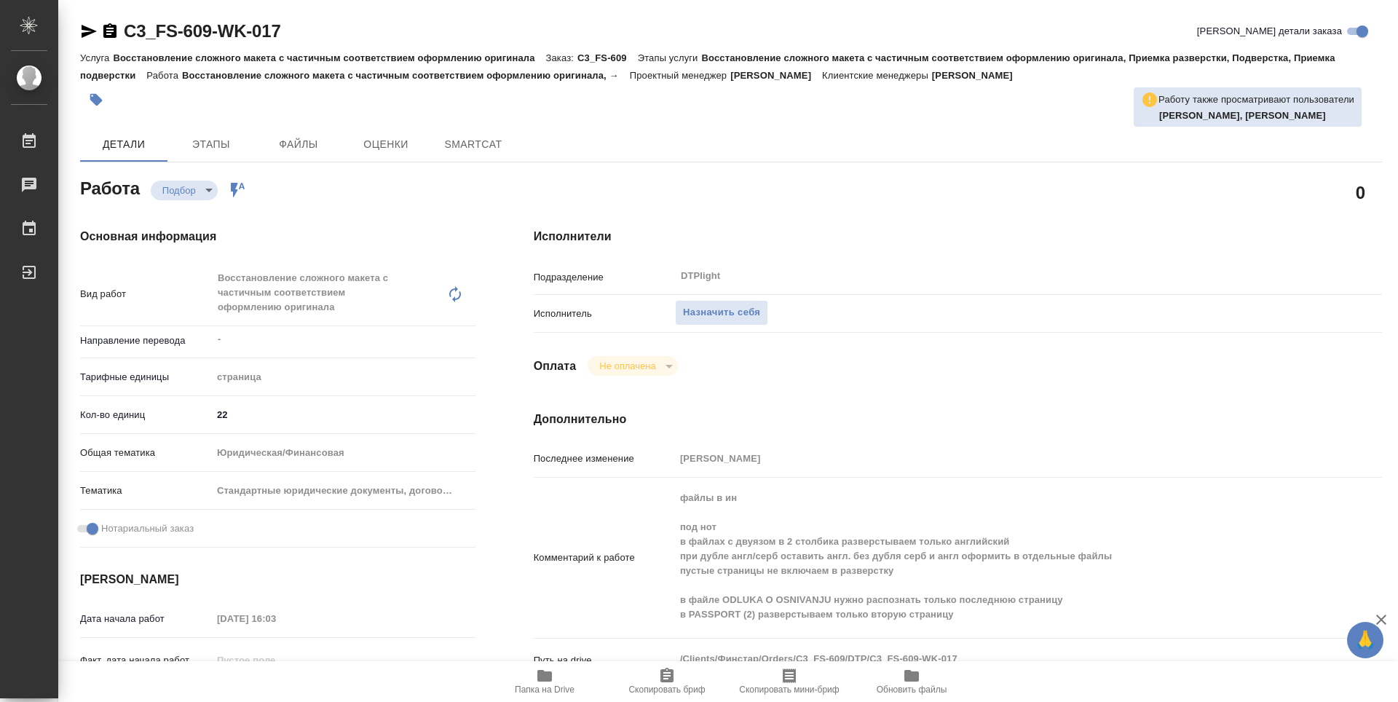
type textarea "x"
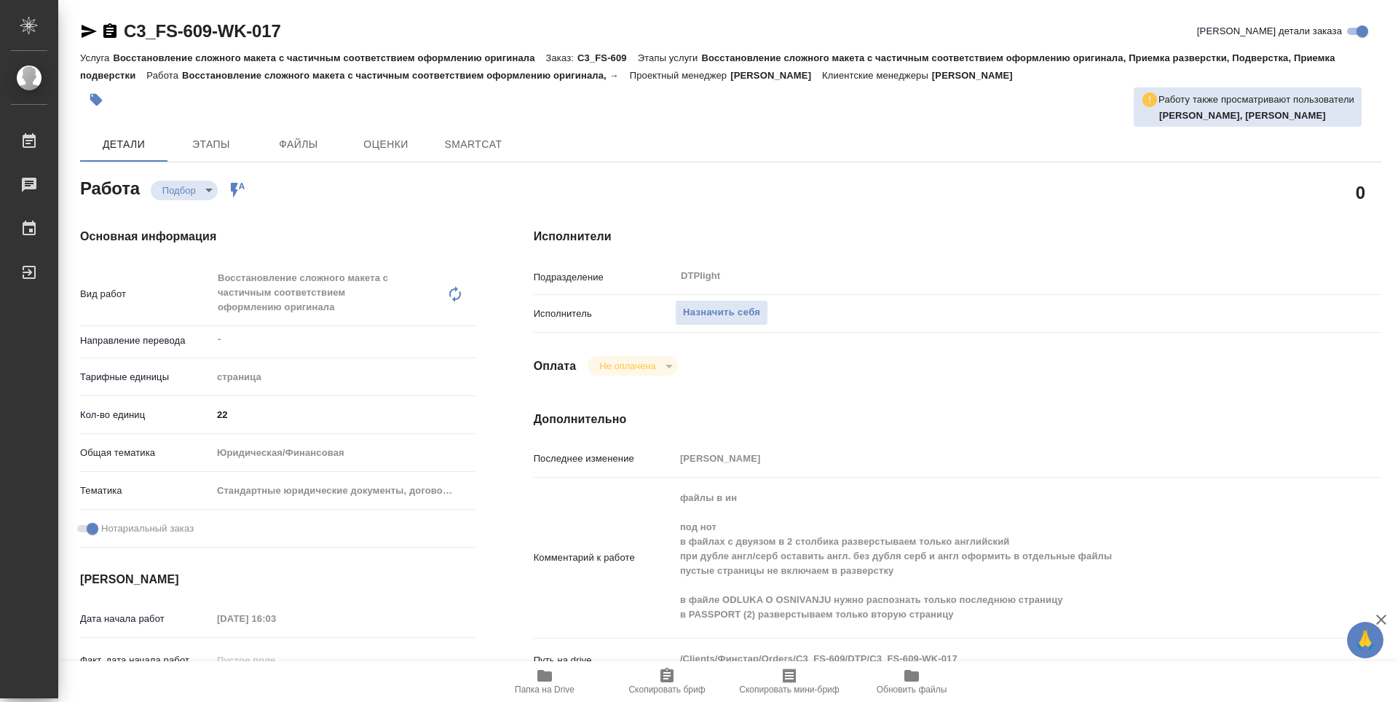
type textarea "x"
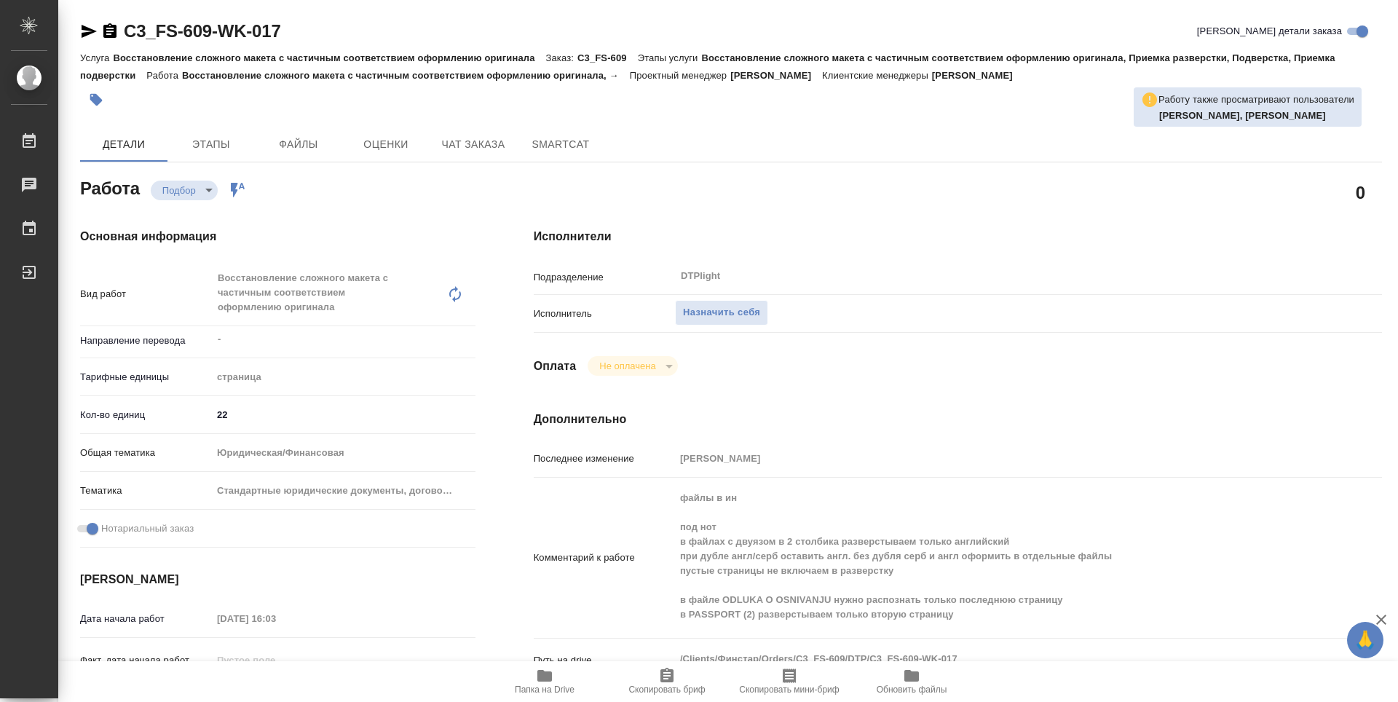
type textarea "x"
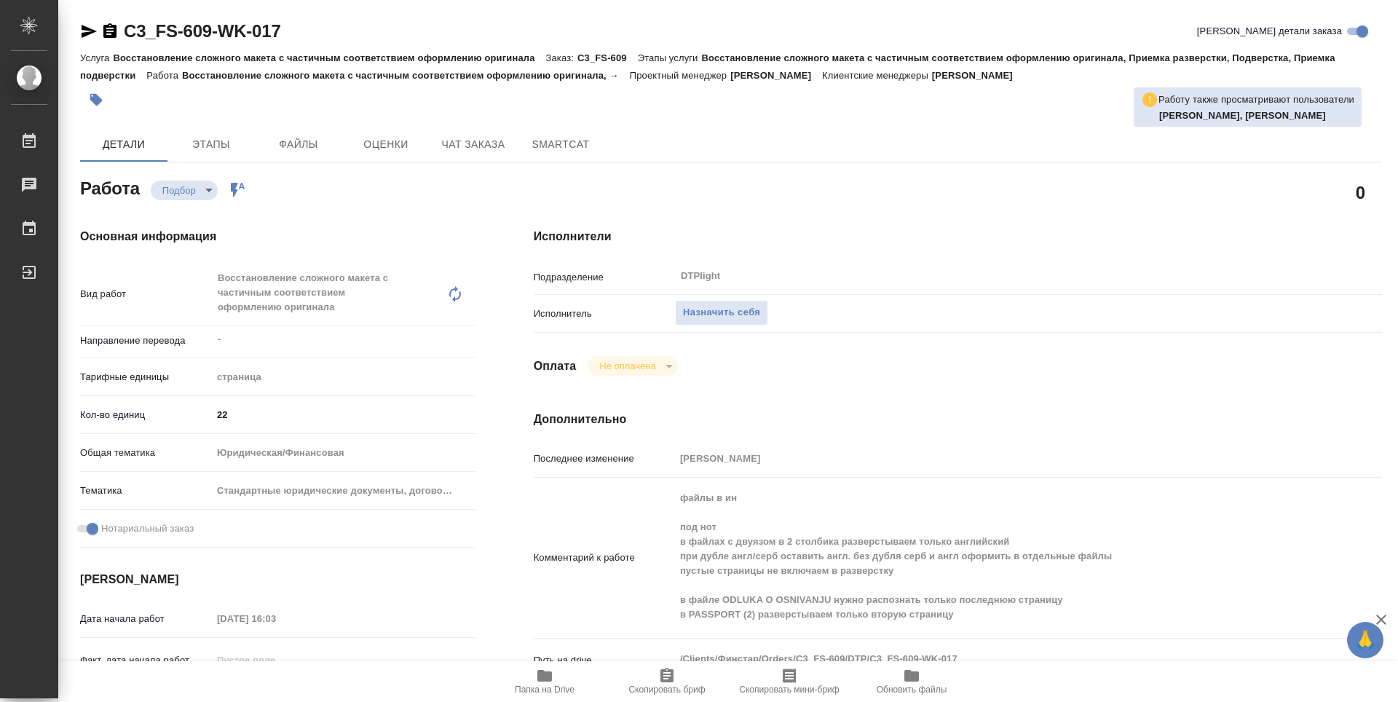
type textarea "x"
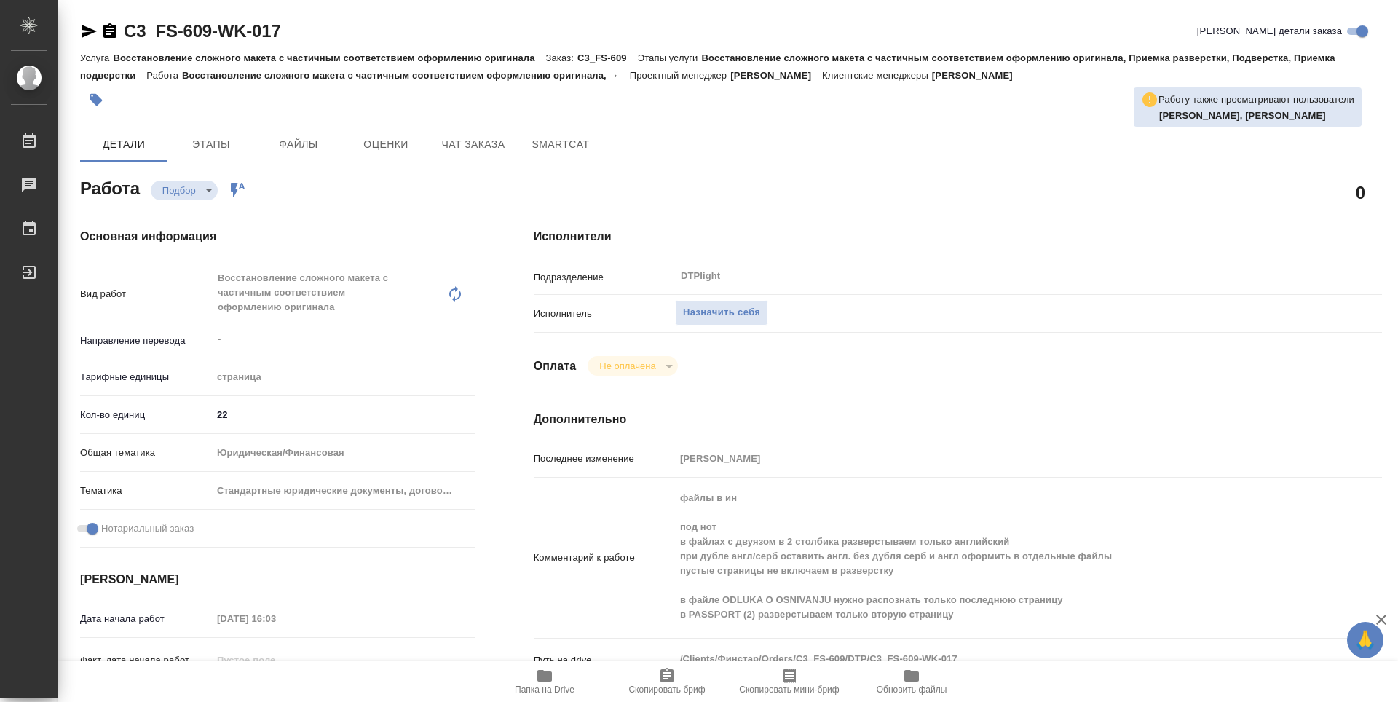
type textarea "x"
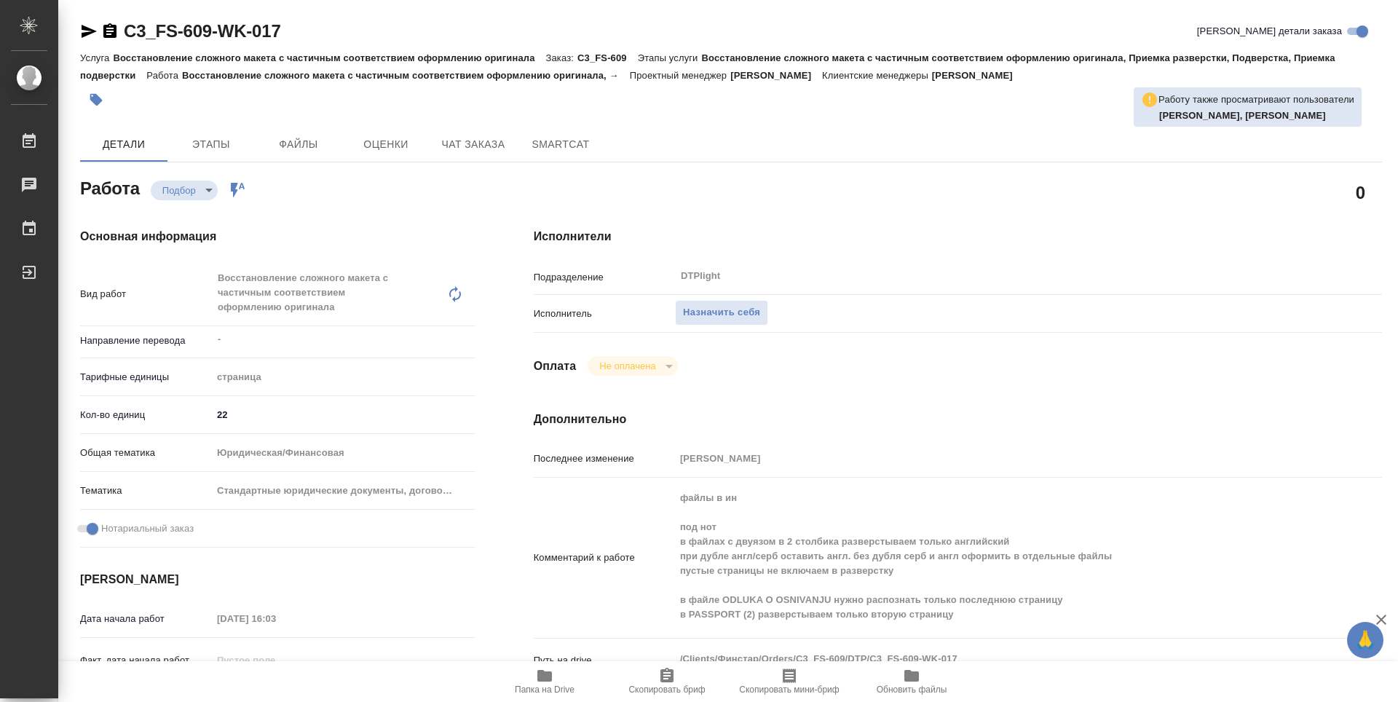
type textarea "x"
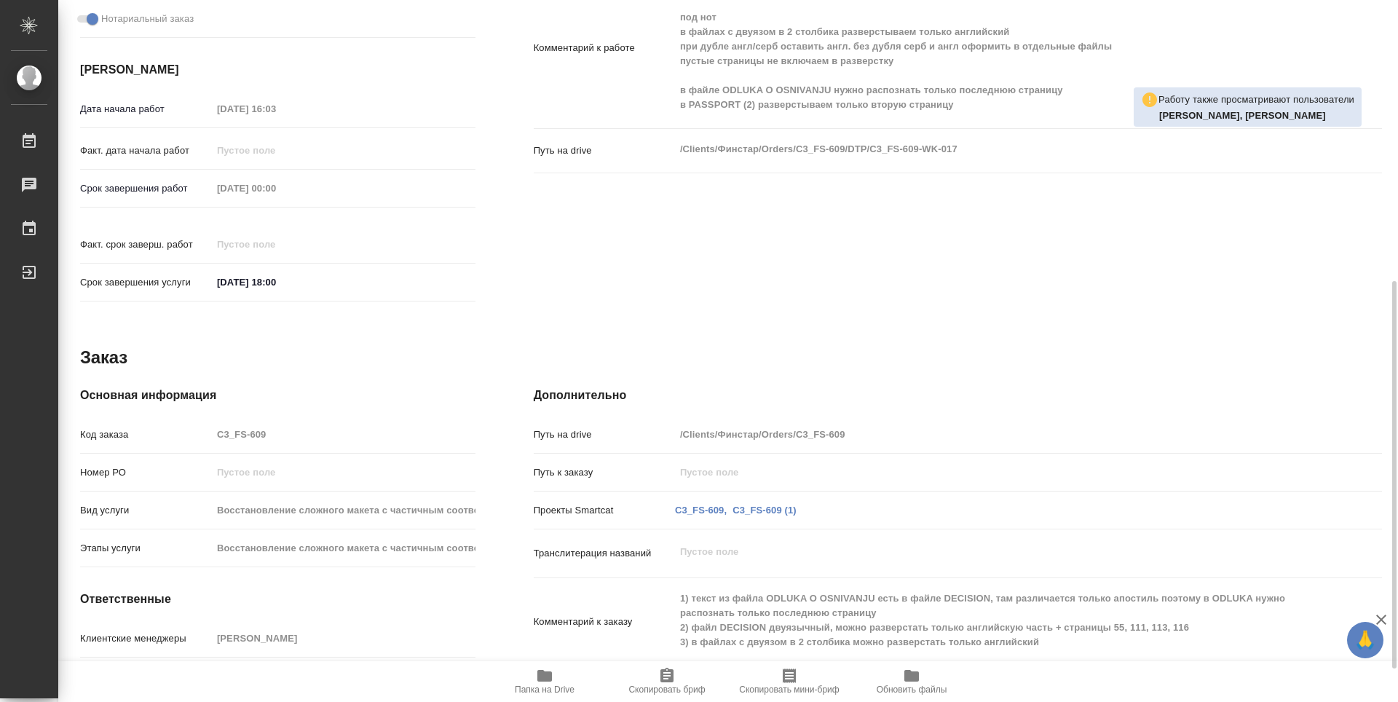
scroll to position [570, 0]
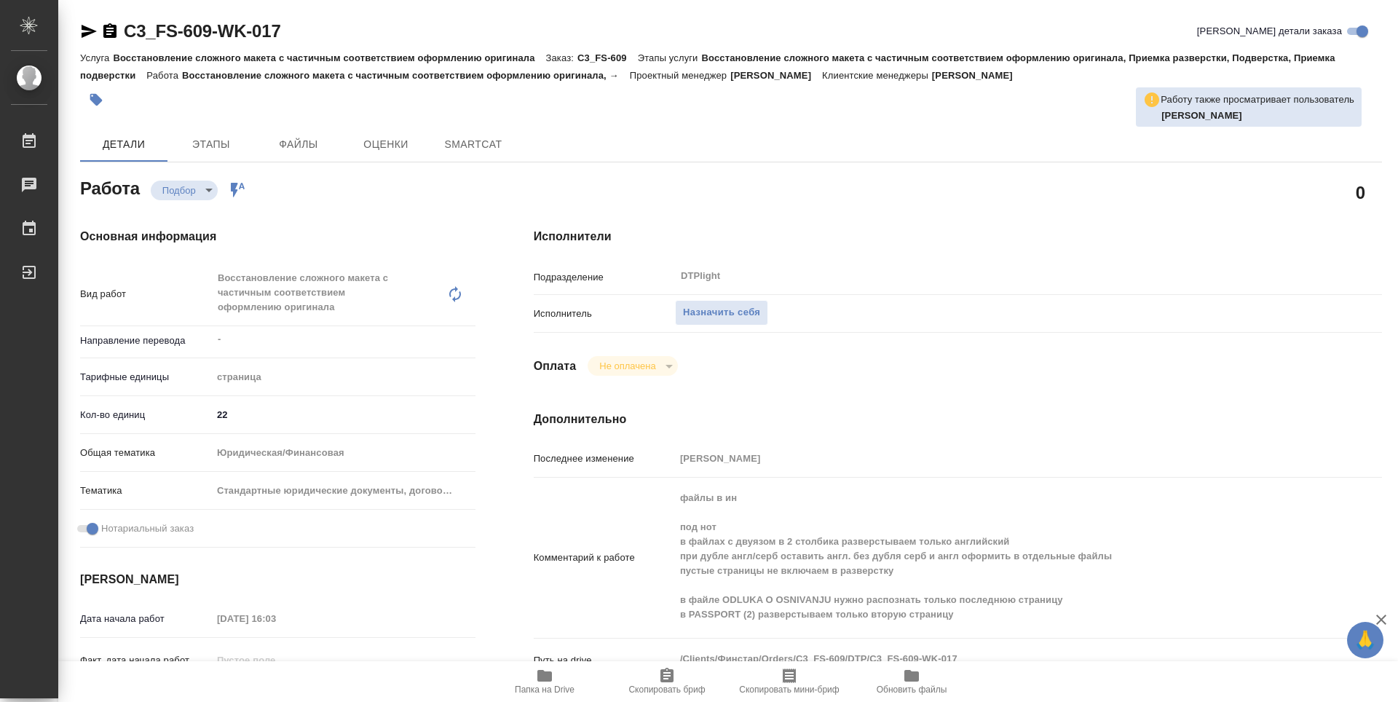
type textarea "x"
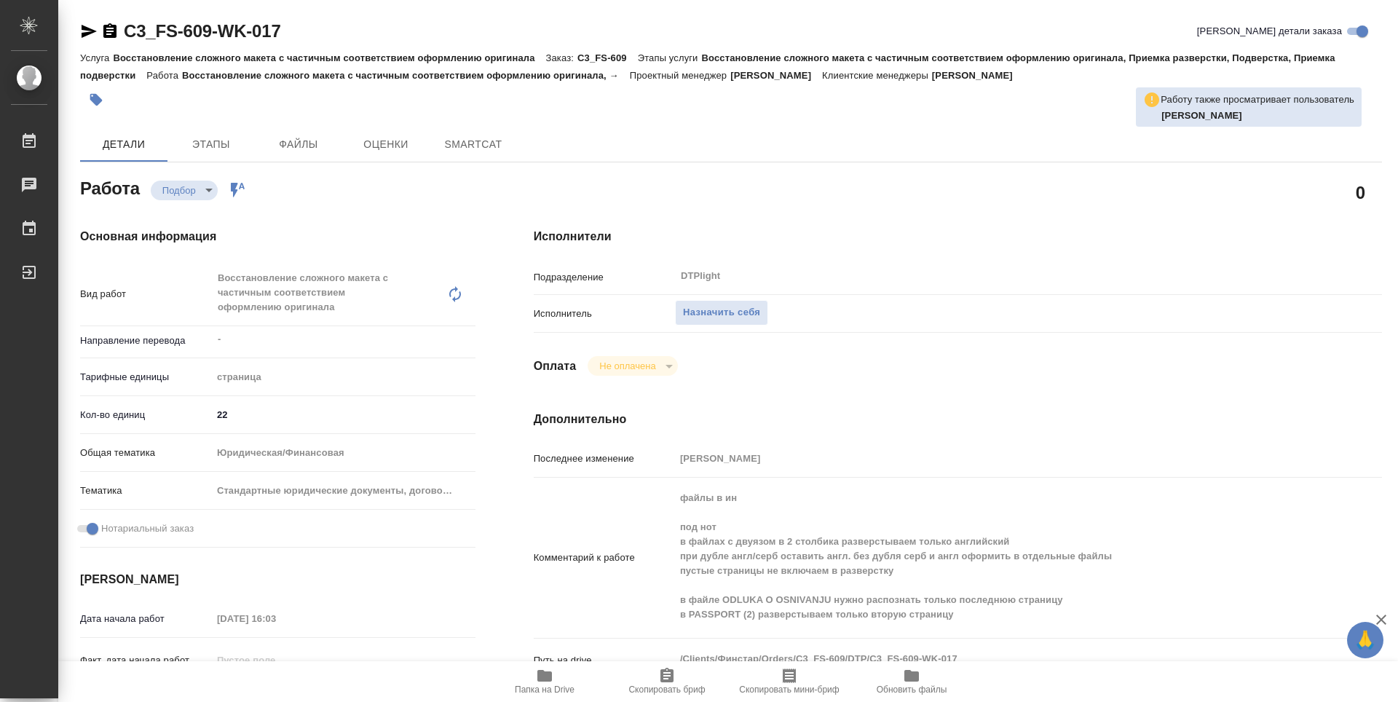
type textarea "x"
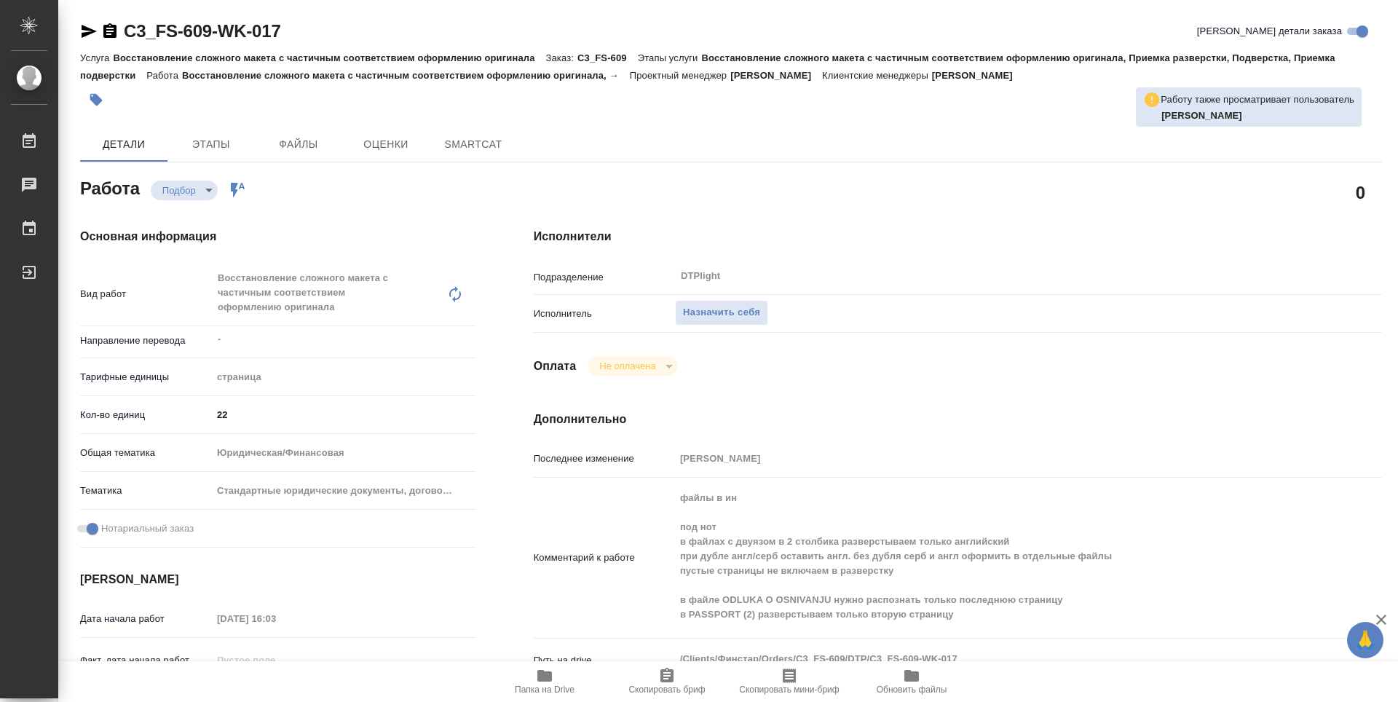
type textarea "x"
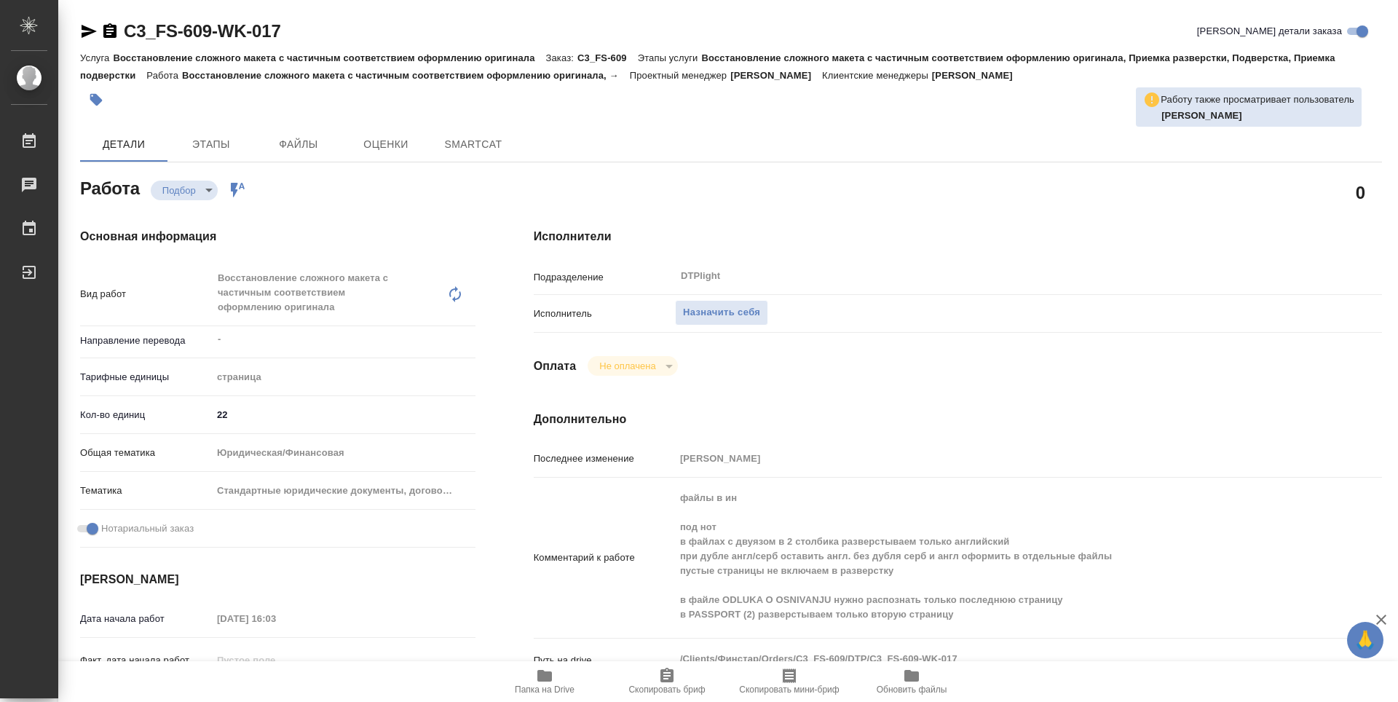
type textarea "x"
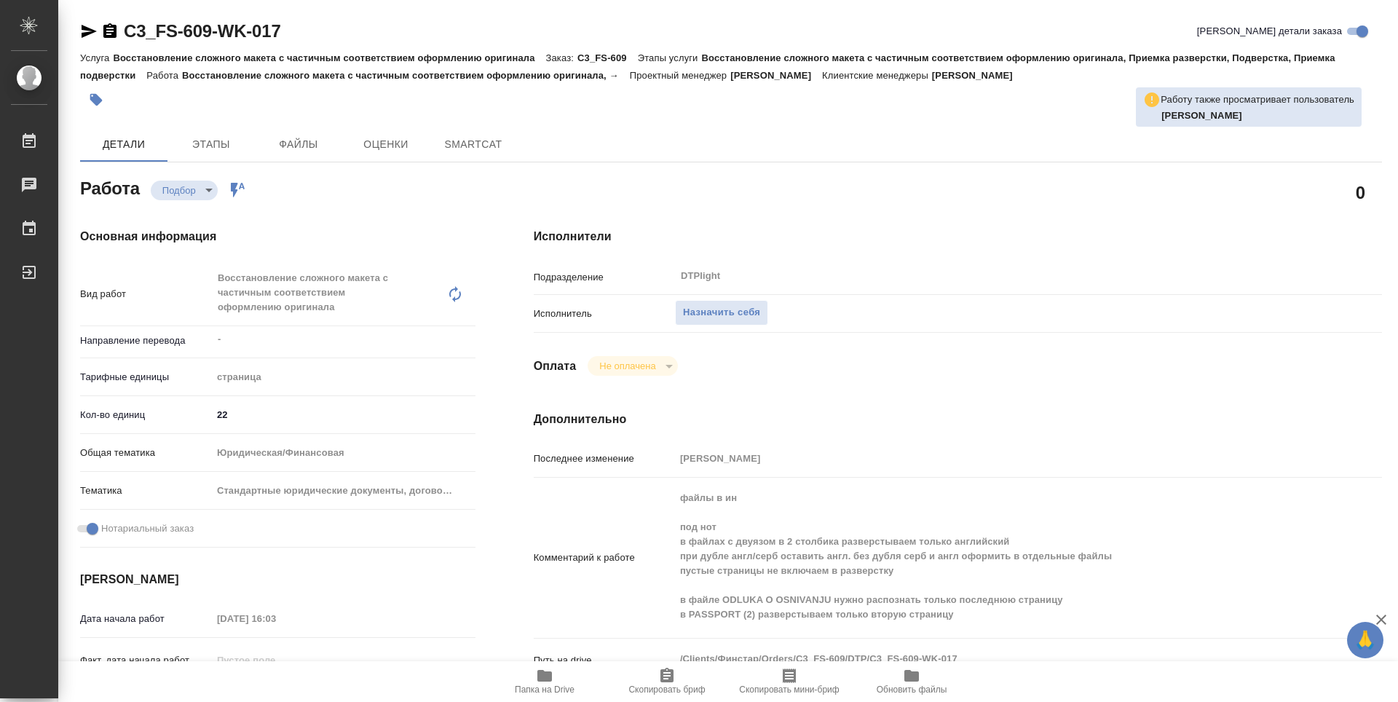
type textarea "x"
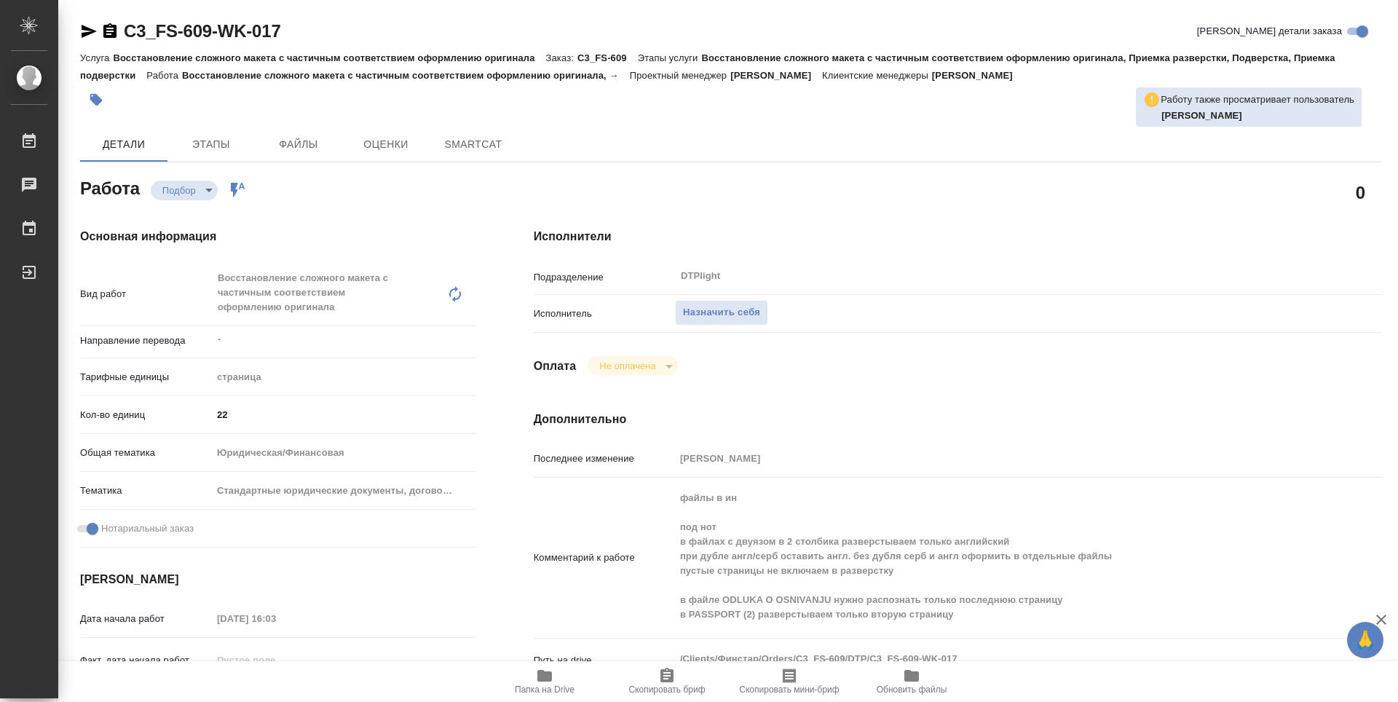
type textarea "x"
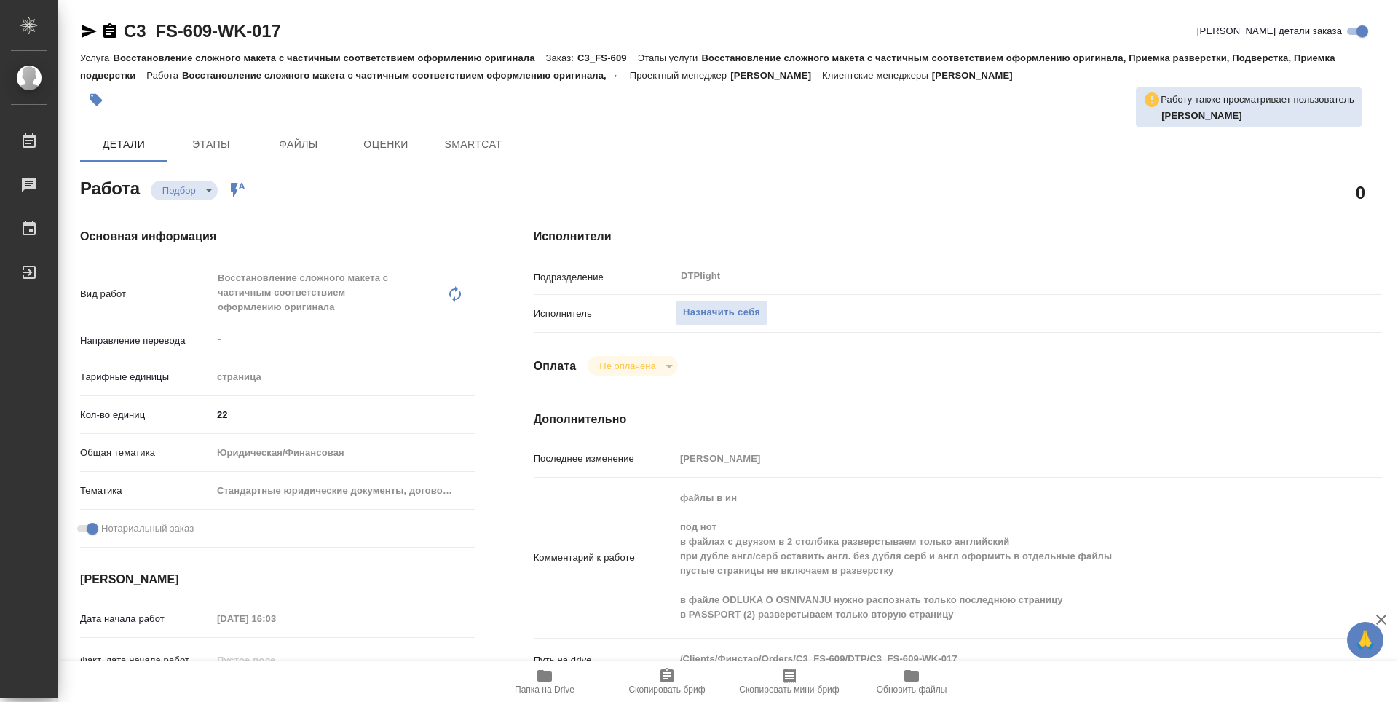
type textarea "x"
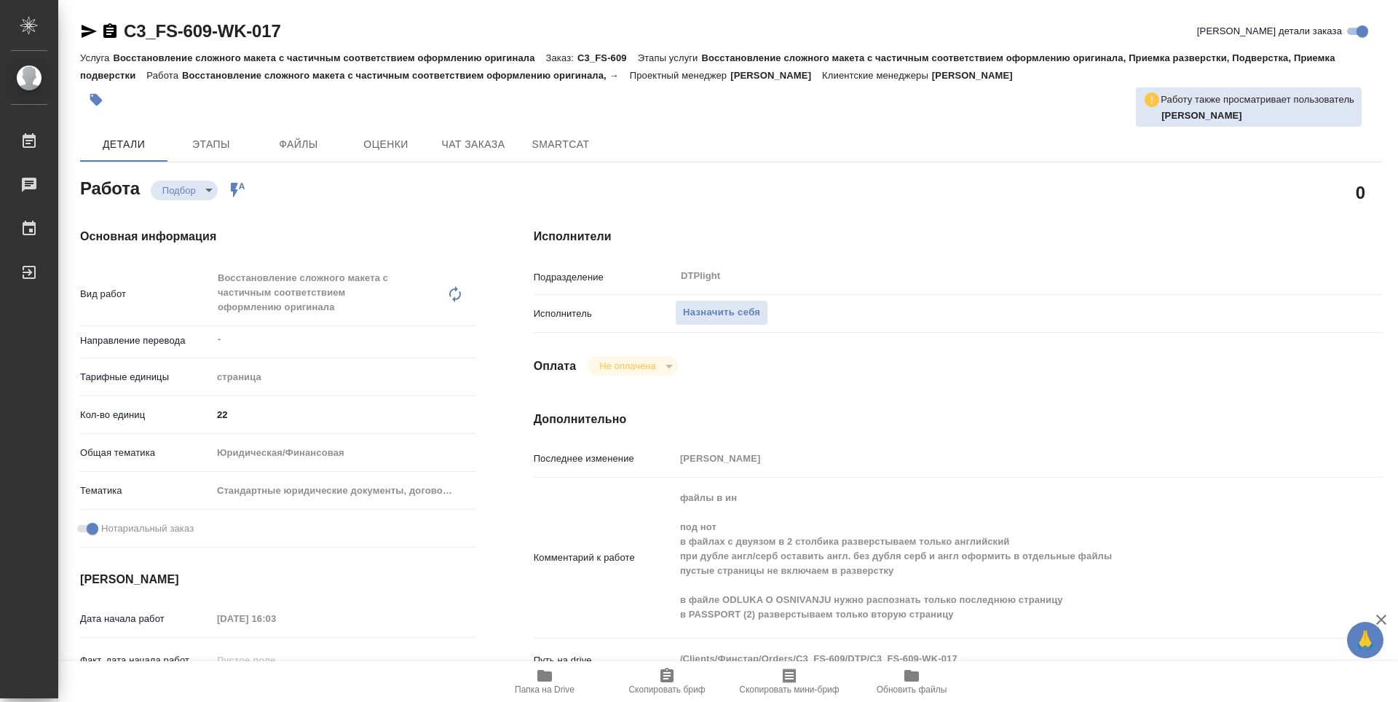
type textarea "x"
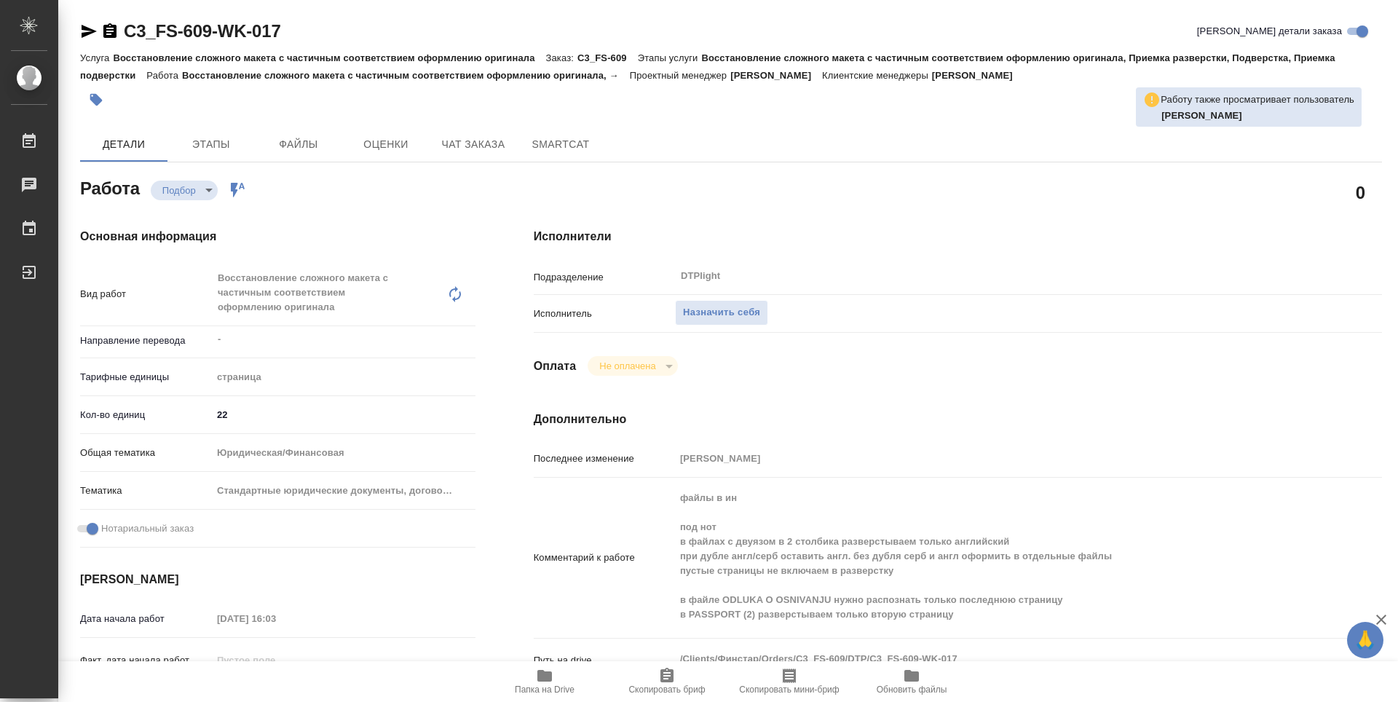
type textarea "x"
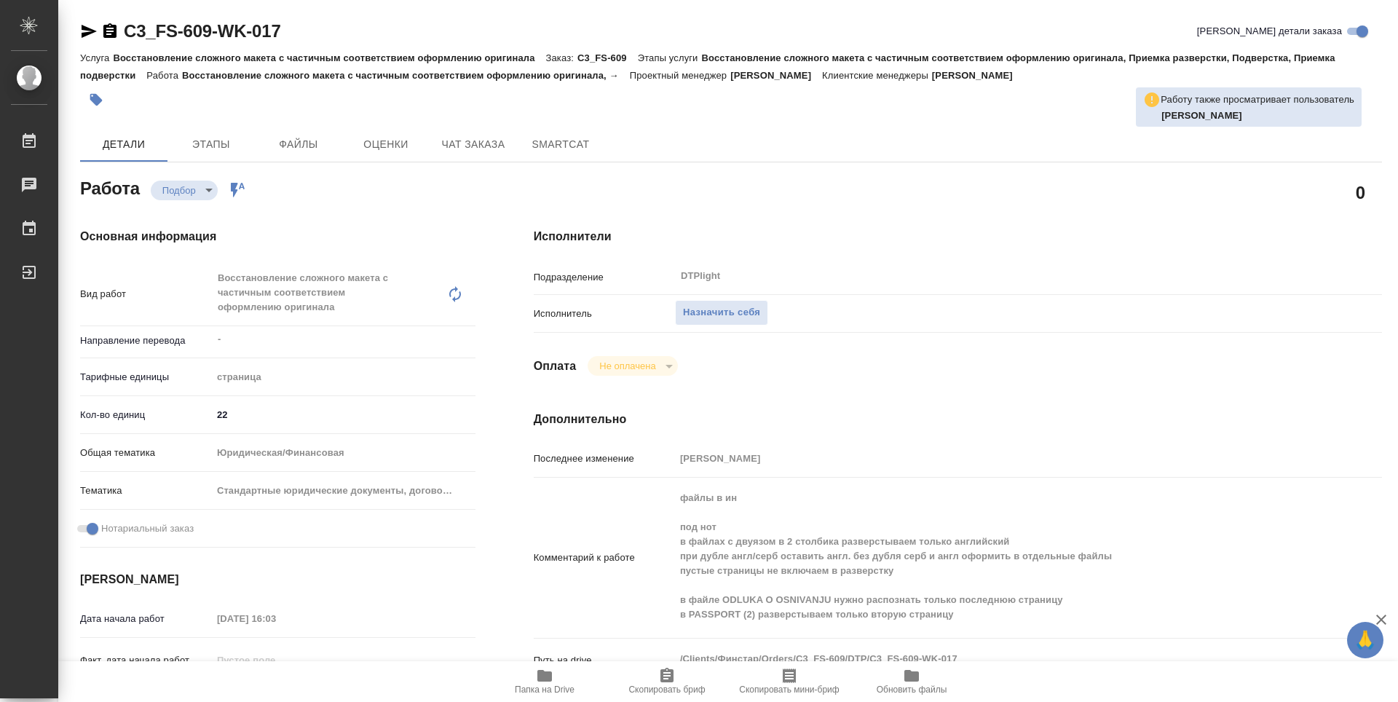
click at [771, 198] on div "0" at bounding box center [958, 192] width 848 height 36
click at [538, 676] on icon "button" at bounding box center [544, 676] width 15 height 12
click at [854, 184] on div "0" at bounding box center [958, 192] width 848 height 36
type textarea "x"
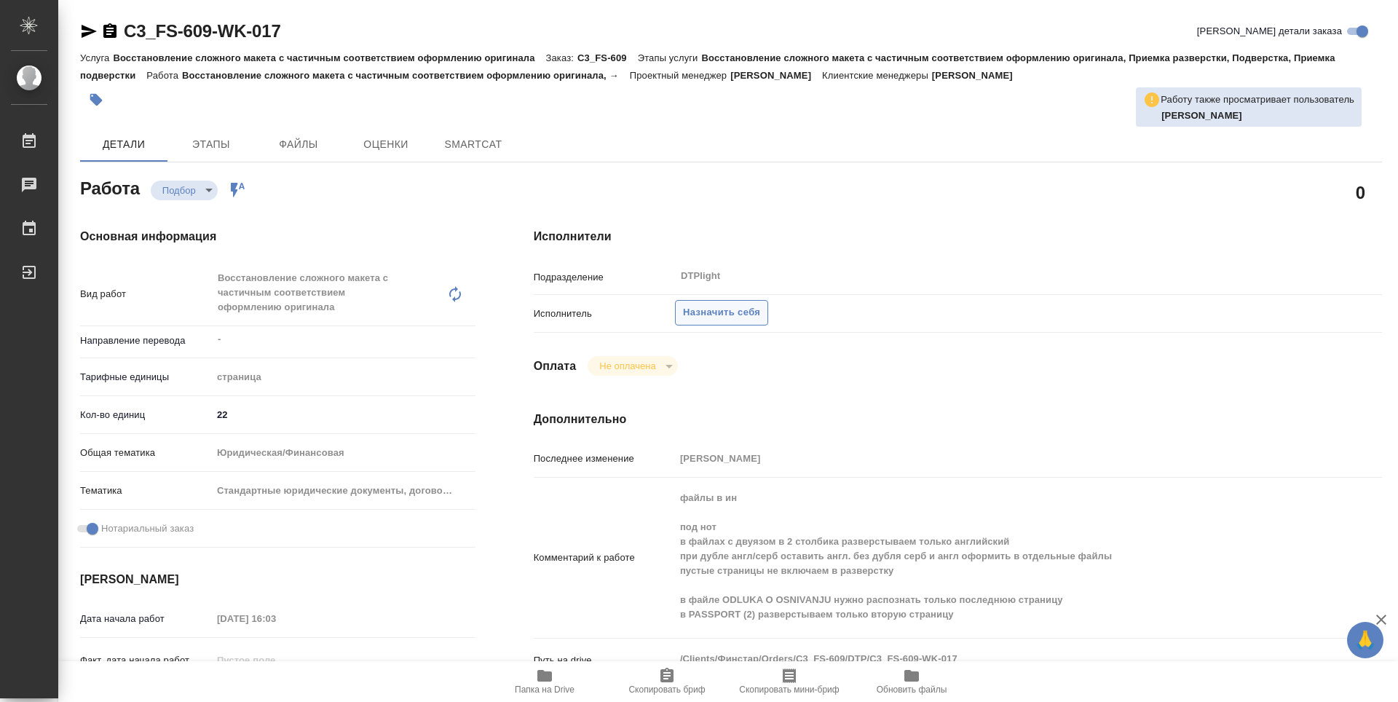
type textarea "x"
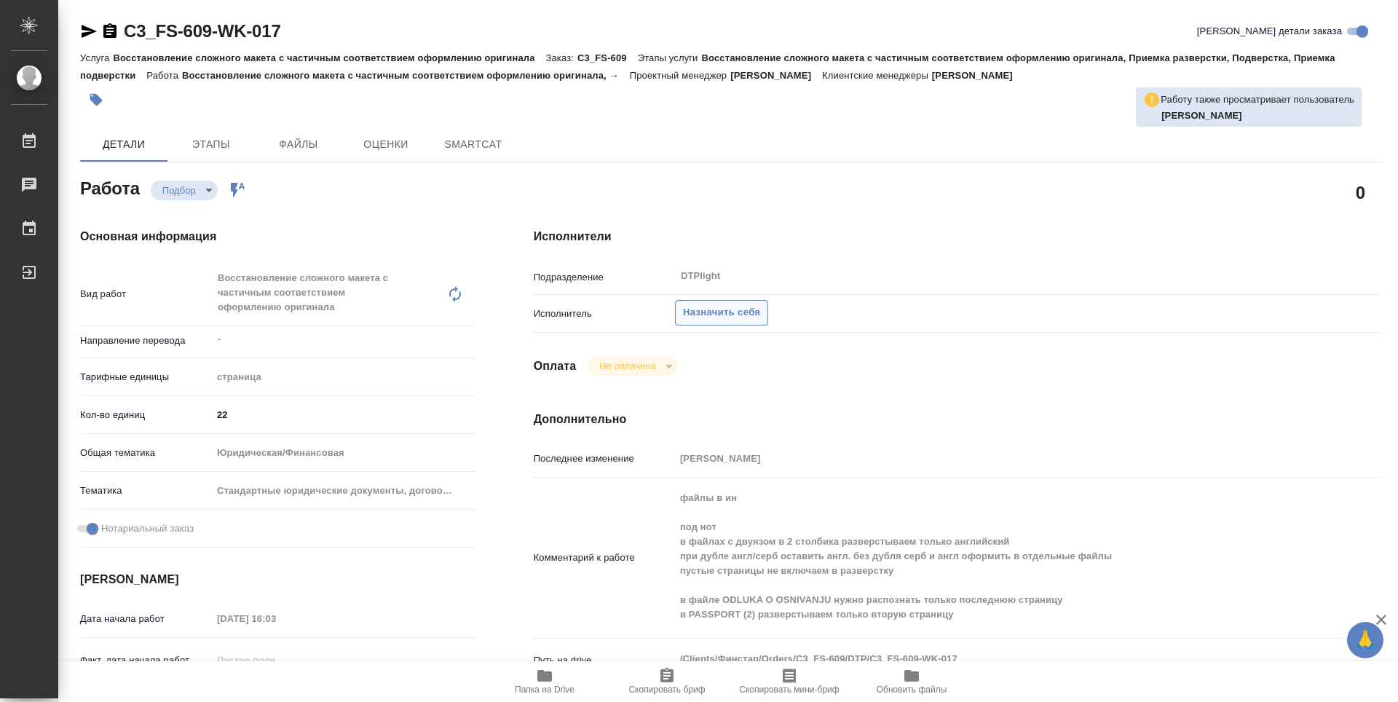
type textarea "x"
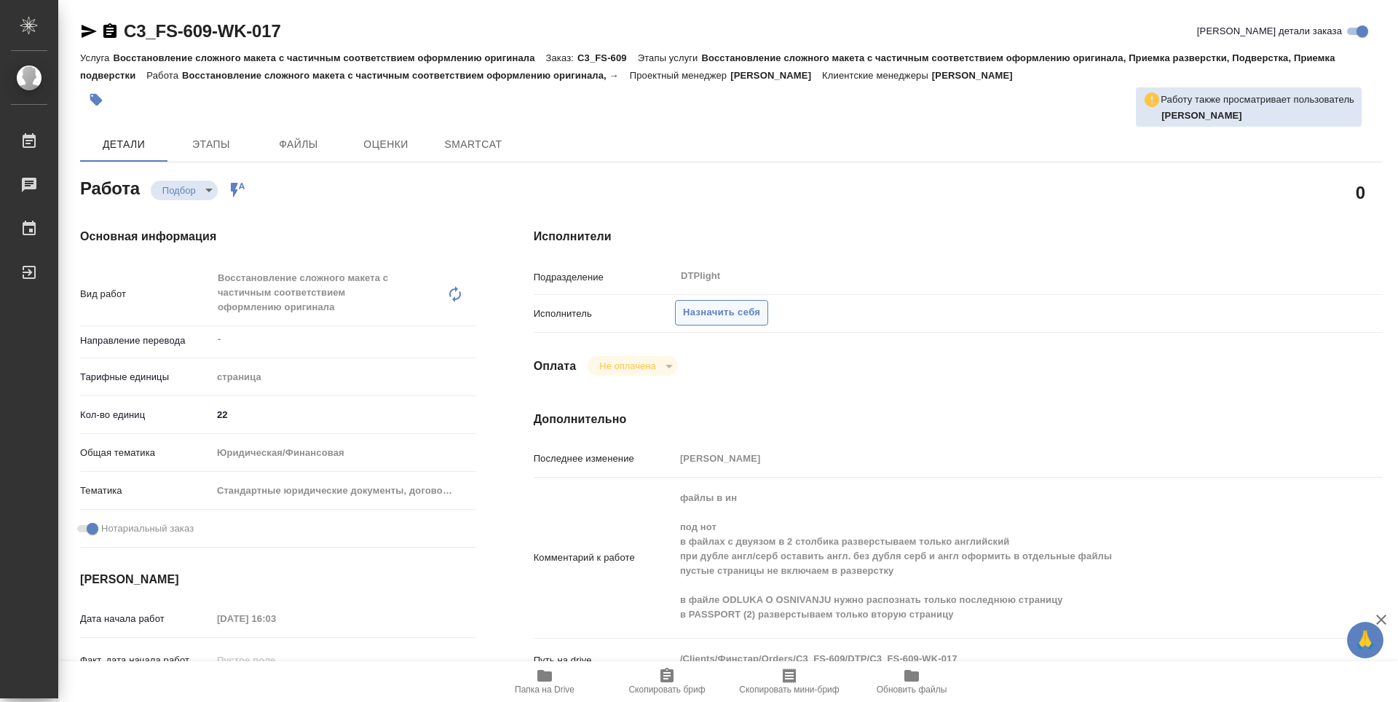
type textarea "x"
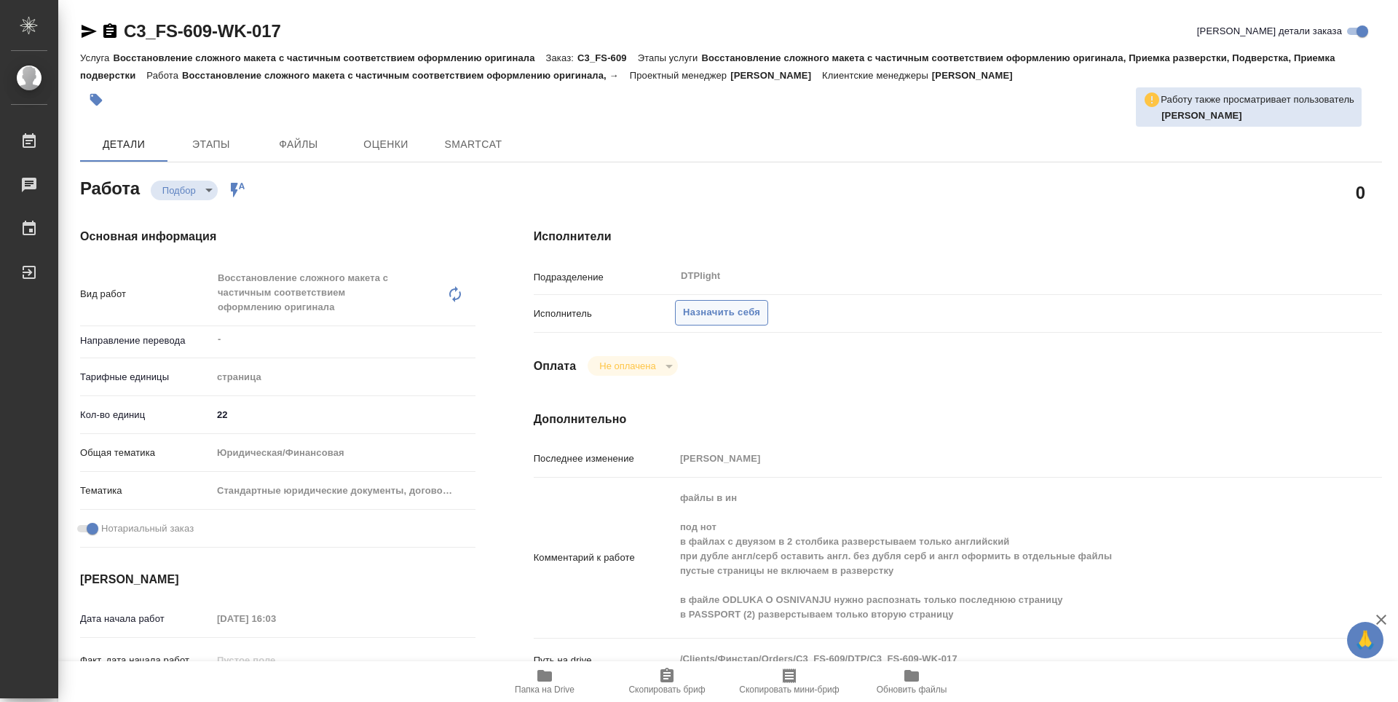
type textarea "x"
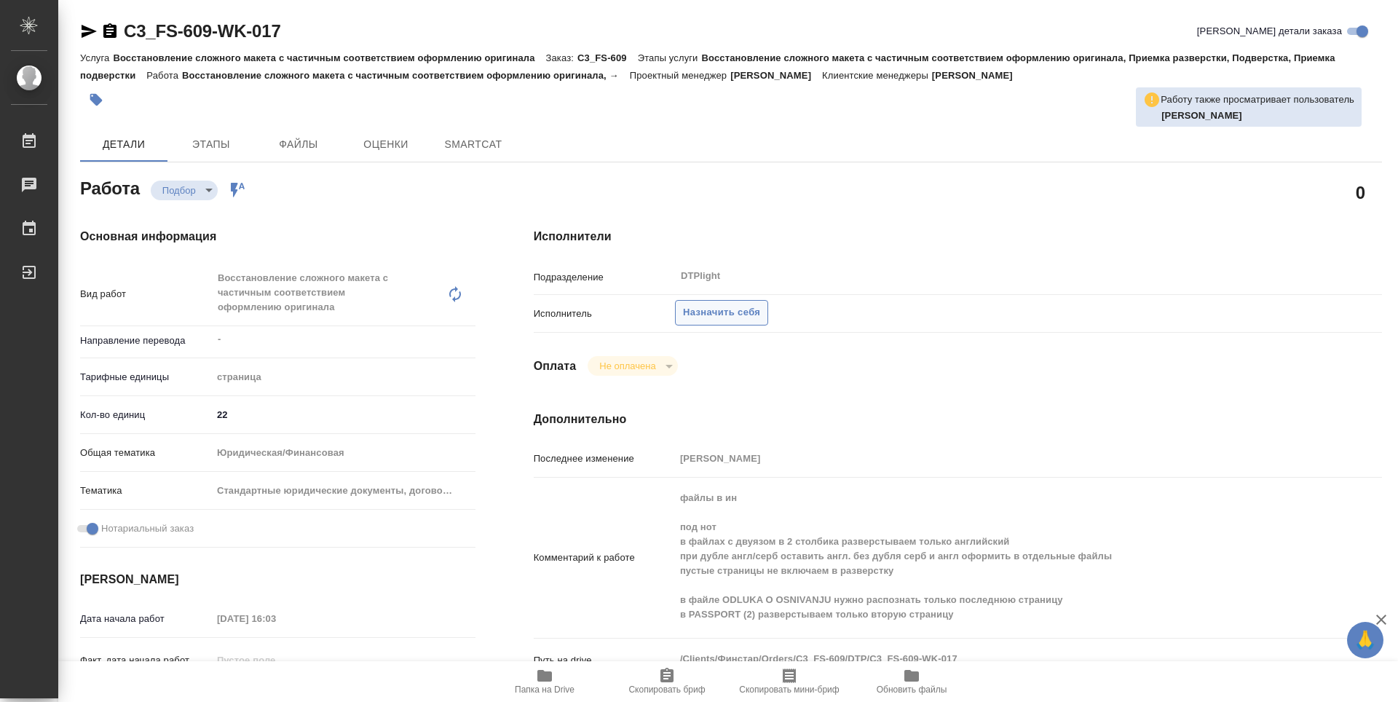
type textarea "x"
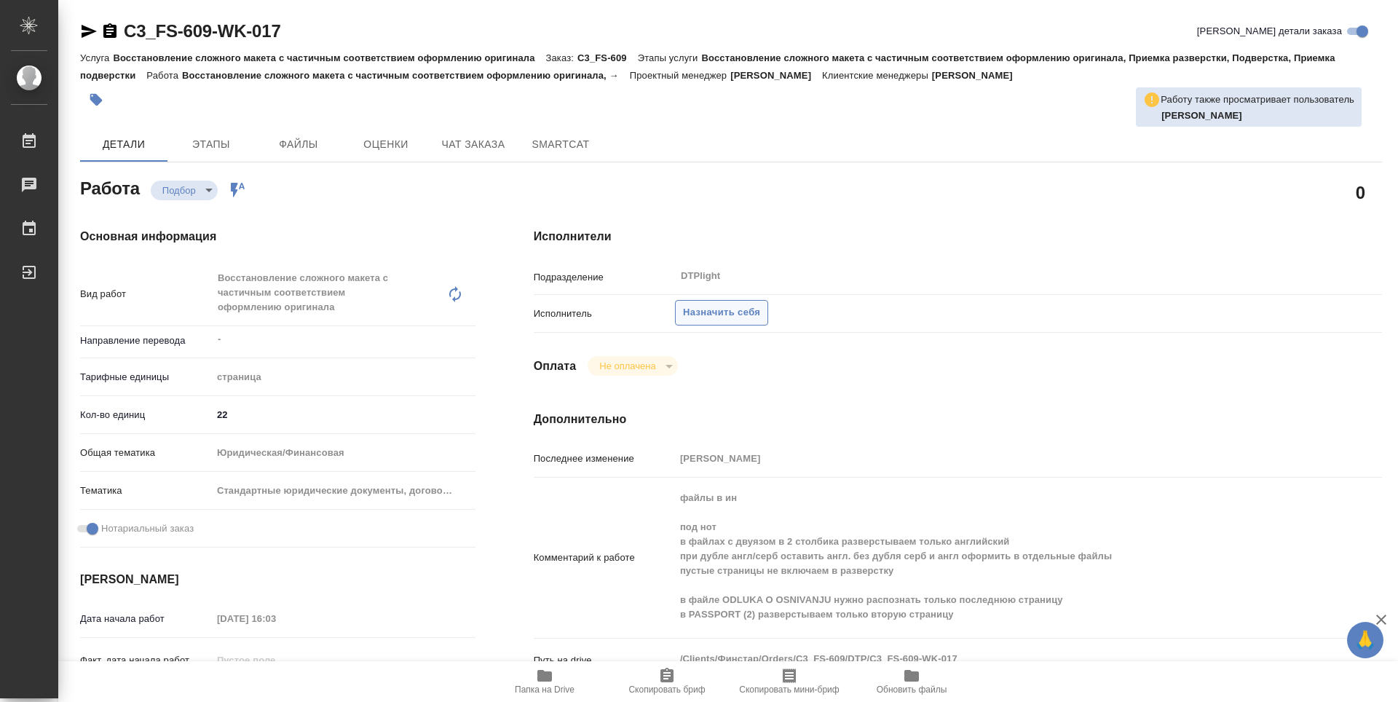
type textarea "x"
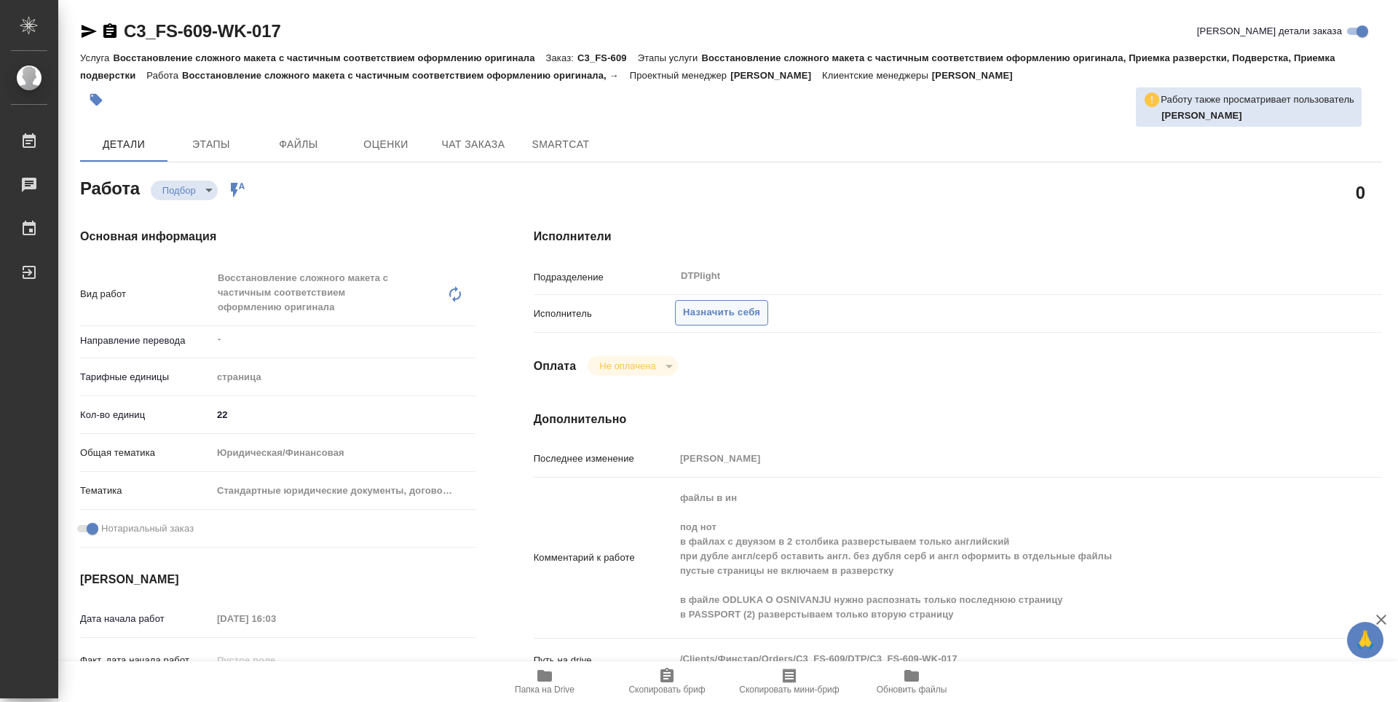
type textarea "x"
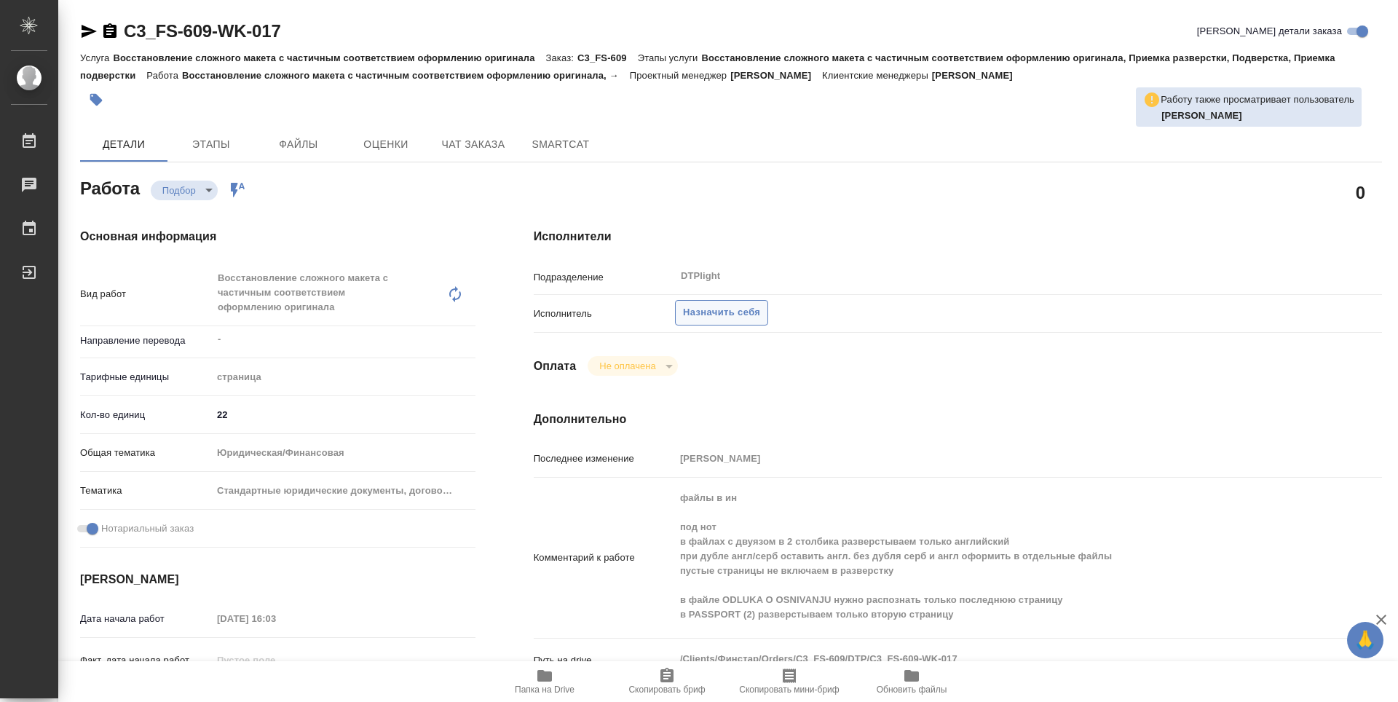
type textarea "x"
click at [750, 311] on span "Назначить себя" at bounding box center [721, 312] width 77 height 17
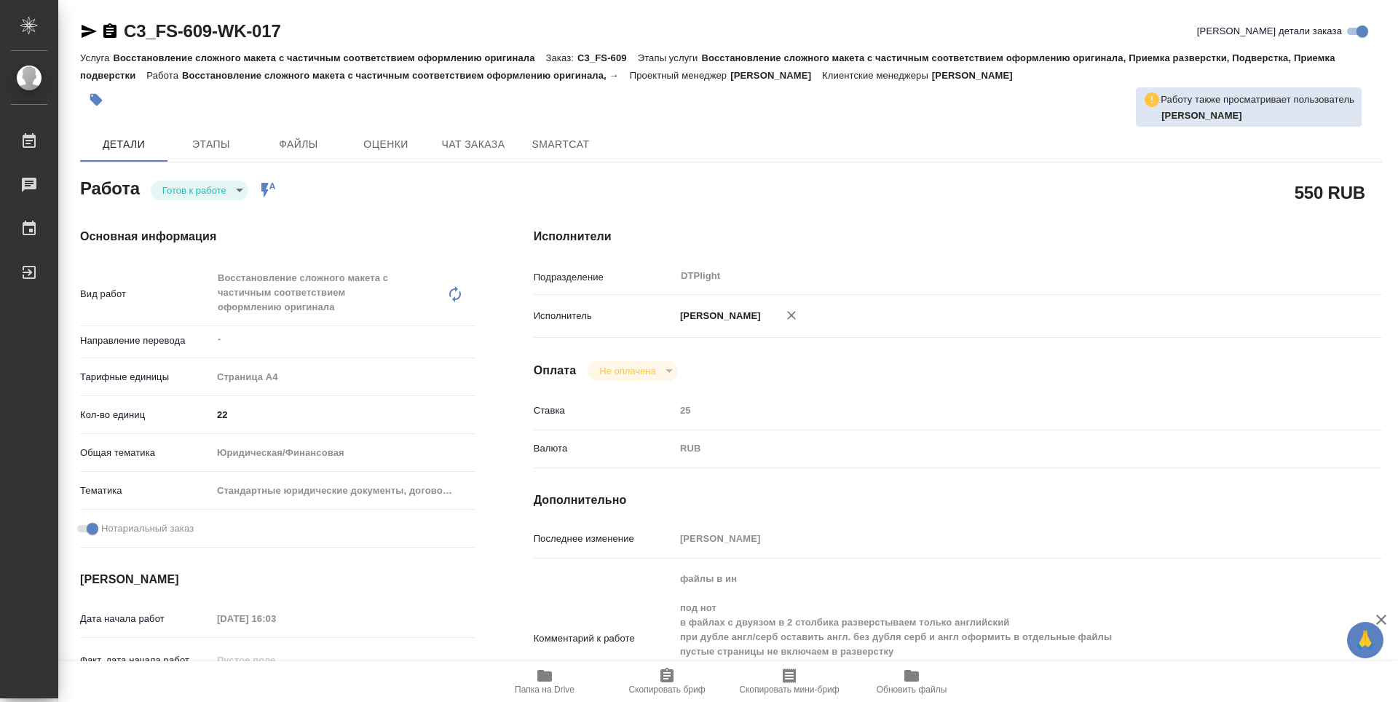
type textarea "x"
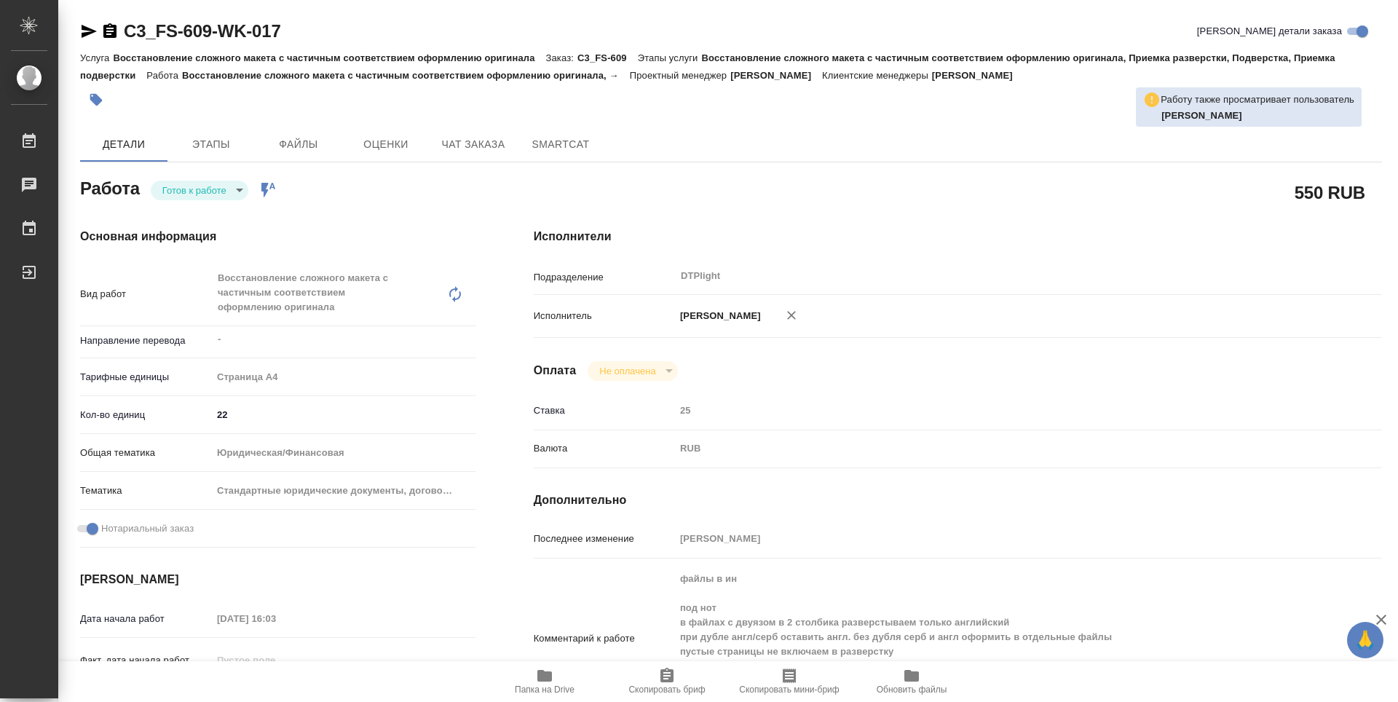
type textarea "x"
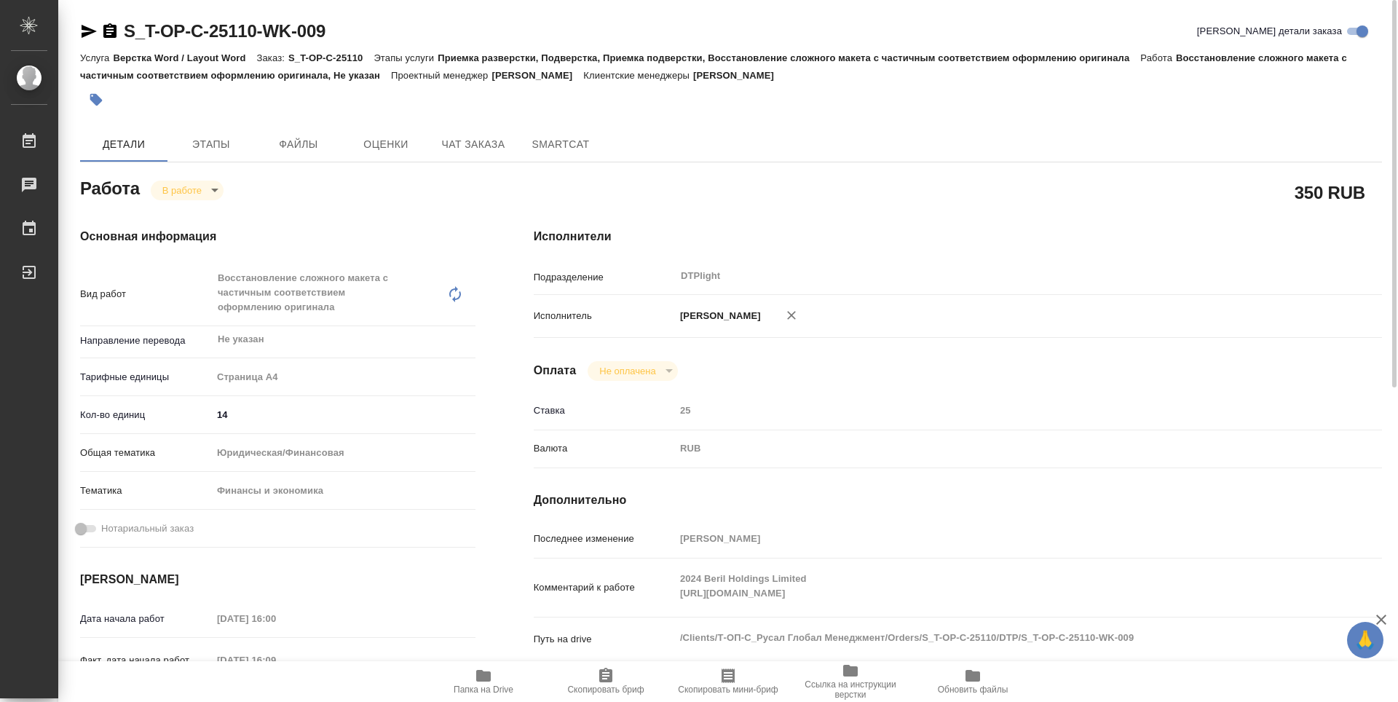
click at [86, 34] on icon "button" at bounding box center [89, 31] width 15 height 13
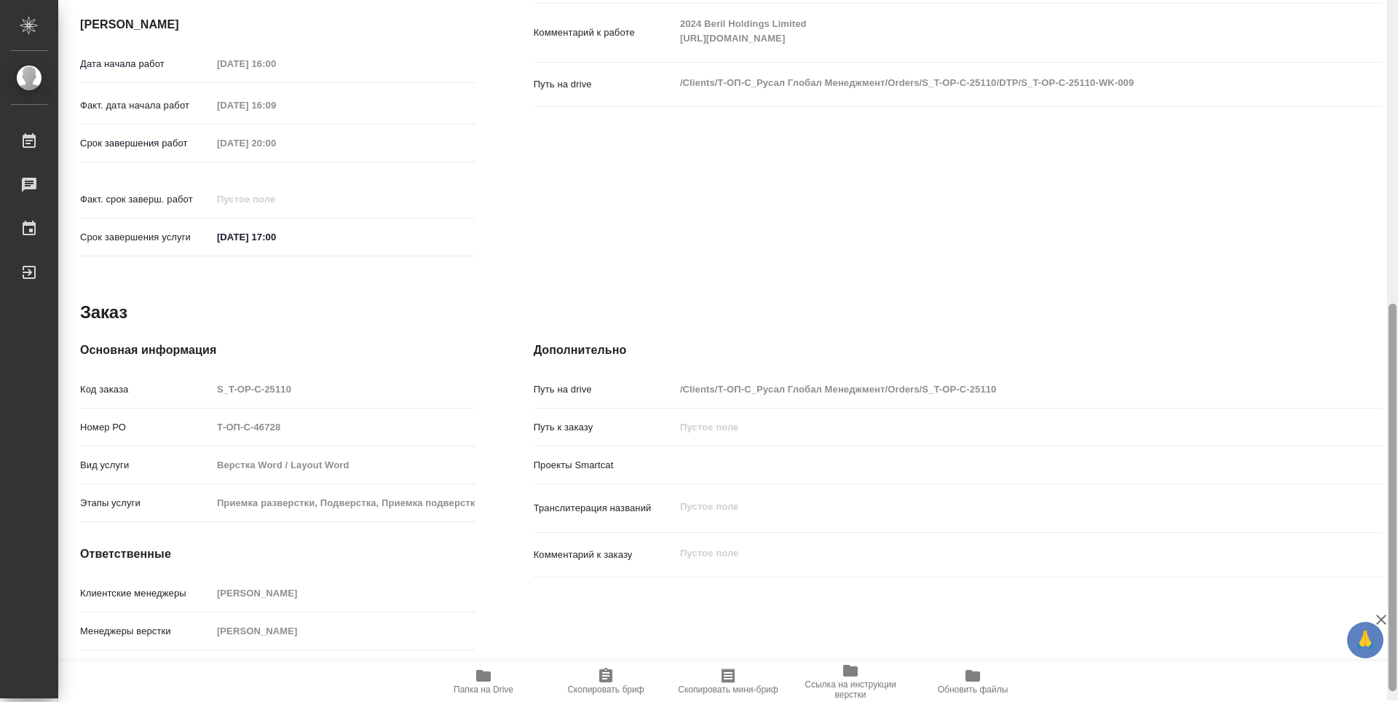
scroll to position [570, 0]
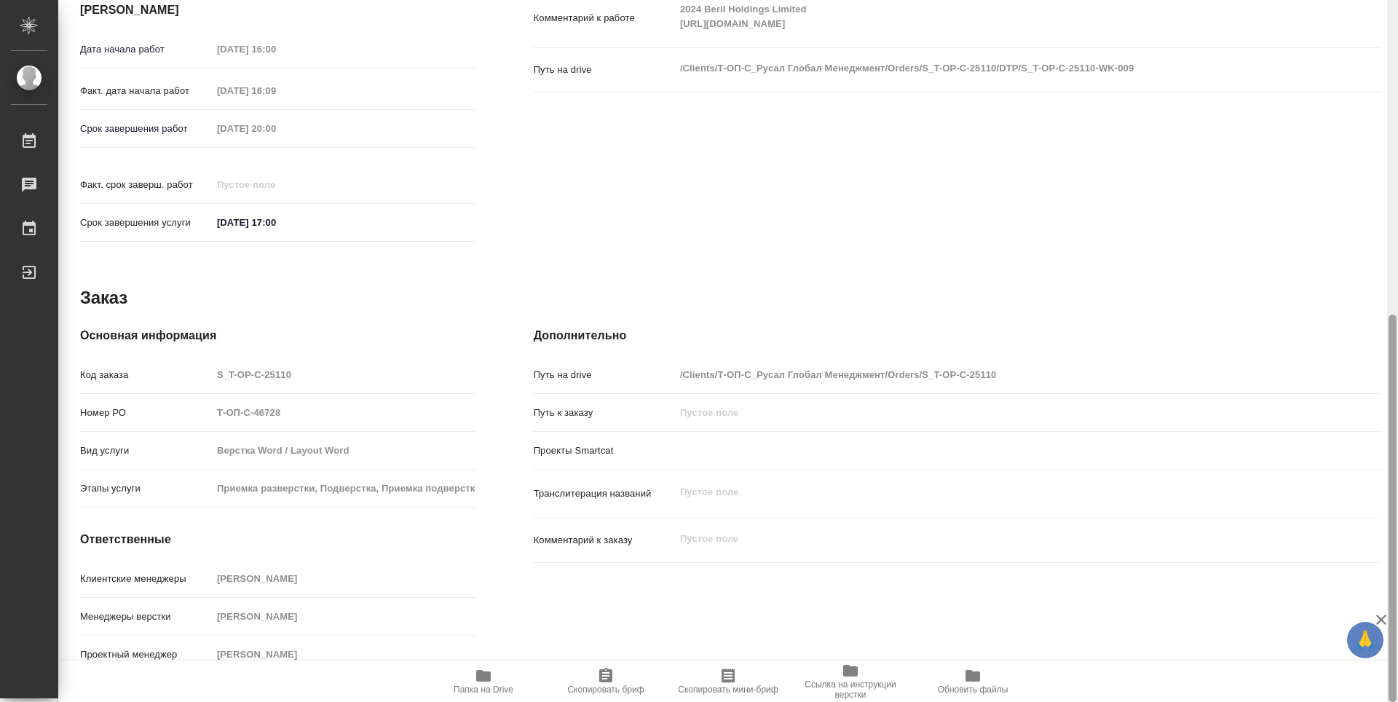
drag, startPoint x: 1394, startPoint y: 245, endPoint x: 1398, endPoint y: 570, distance: 324.1
click at [1398, 570] on div at bounding box center [1392, 351] width 11 height 702
drag, startPoint x: 440, startPoint y: 278, endPoint x: 438, endPoint y: 295, distance: 16.9
click at [438, 295] on div "Работа В работе inProgress 350 RUB Основная информация Вид работ Восстановление…" at bounding box center [731, 142] width 1302 height 1075
click at [1371, 298] on div "Дополнительно Путь на drive /Clients/Т-ОП-С_Русал Глобал Менеджмент/Orders/S_T-…" at bounding box center [958, 503] width 907 height 411
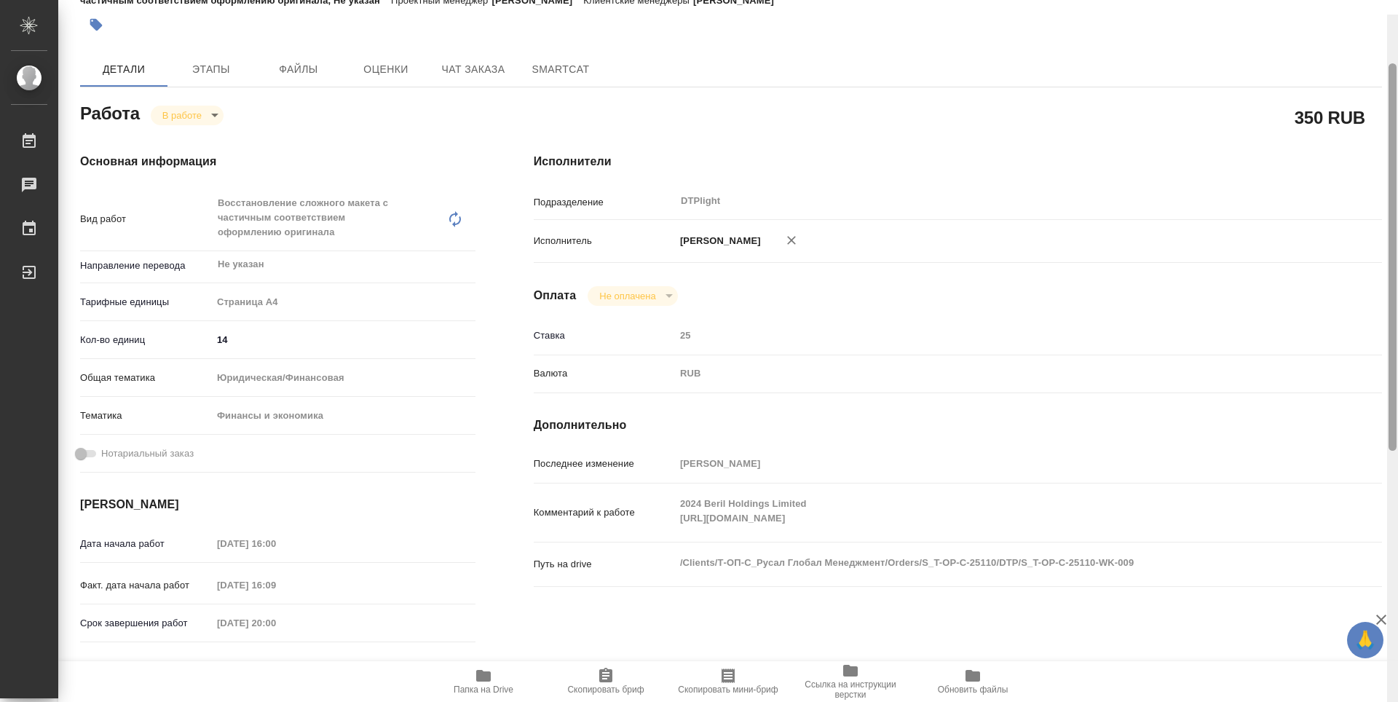
scroll to position [73, 0]
drag, startPoint x: 1392, startPoint y: 341, endPoint x: 1395, endPoint y: 66, distance: 274.6
click at [1395, 66] on div at bounding box center [1393, 259] width 8 height 387
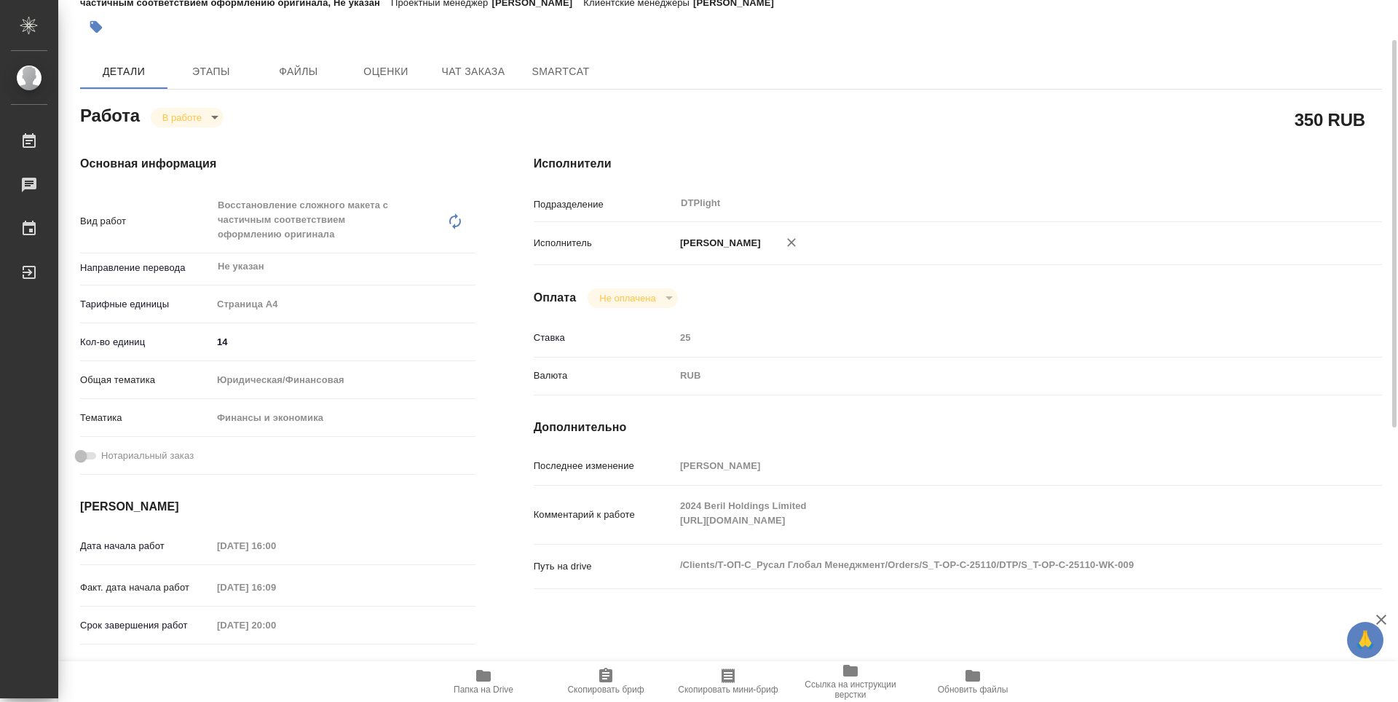
click at [490, 679] on icon "button" at bounding box center [483, 676] width 15 height 12
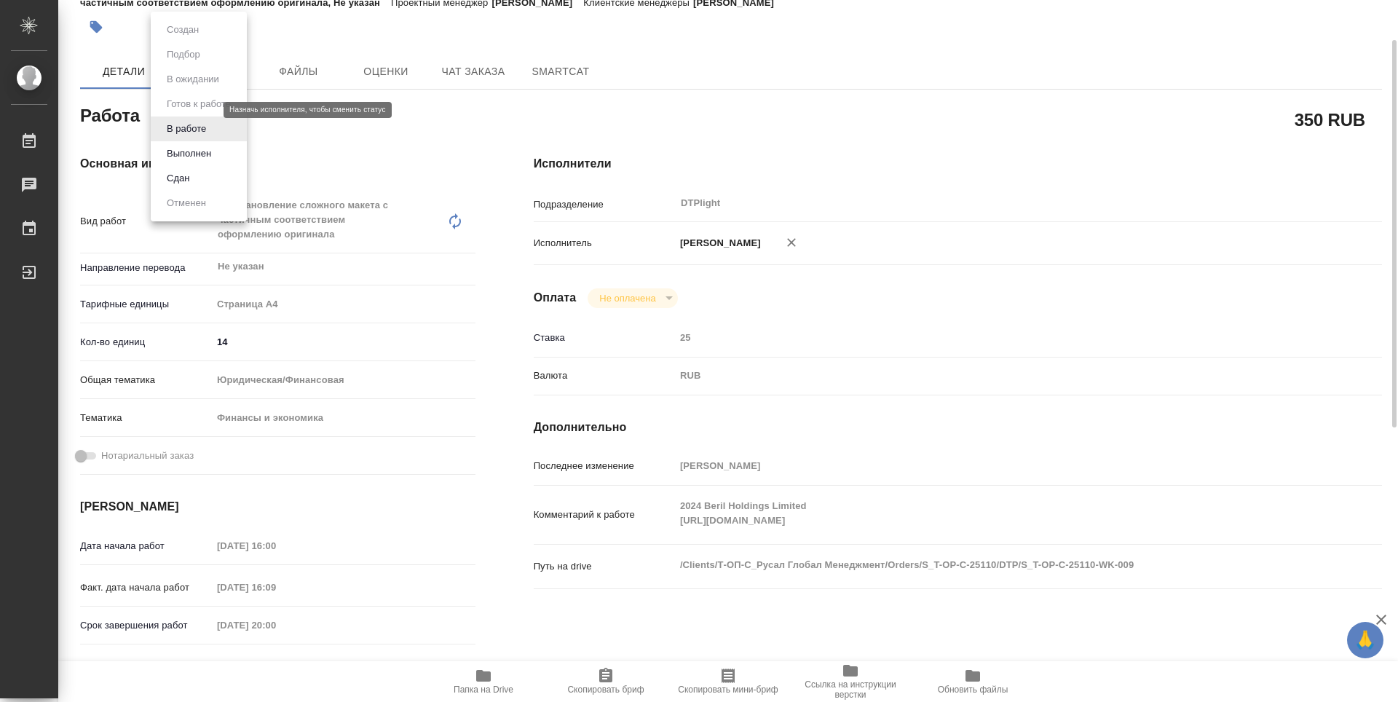
click at [190, 112] on body "🙏 .cls-1 fill:#fff; AWATERA Zubakova Viktoriya Работы 0 Чаты График Выйти S_T-O…" at bounding box center [699, 351] width 1398 height 702
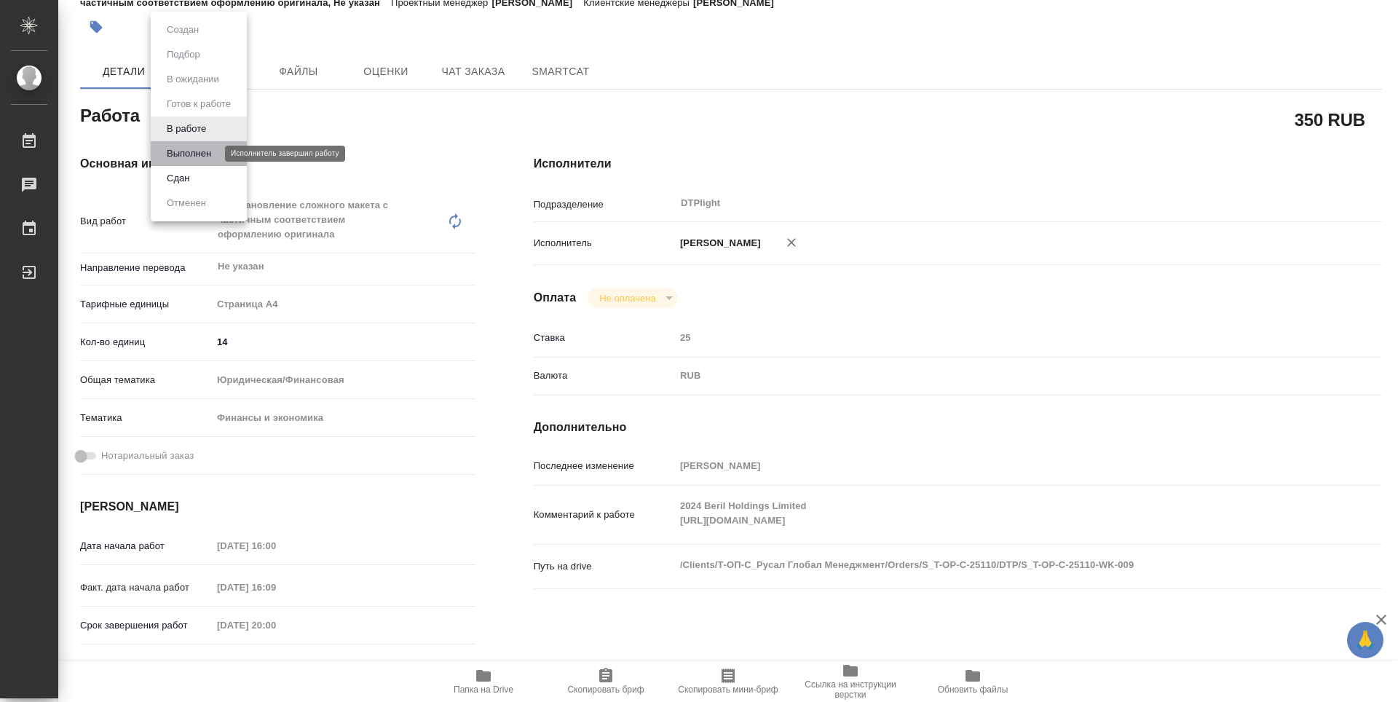
click at [193, 151] on button "Выполнен" at bounding box center [188, 154] width 53 height 16
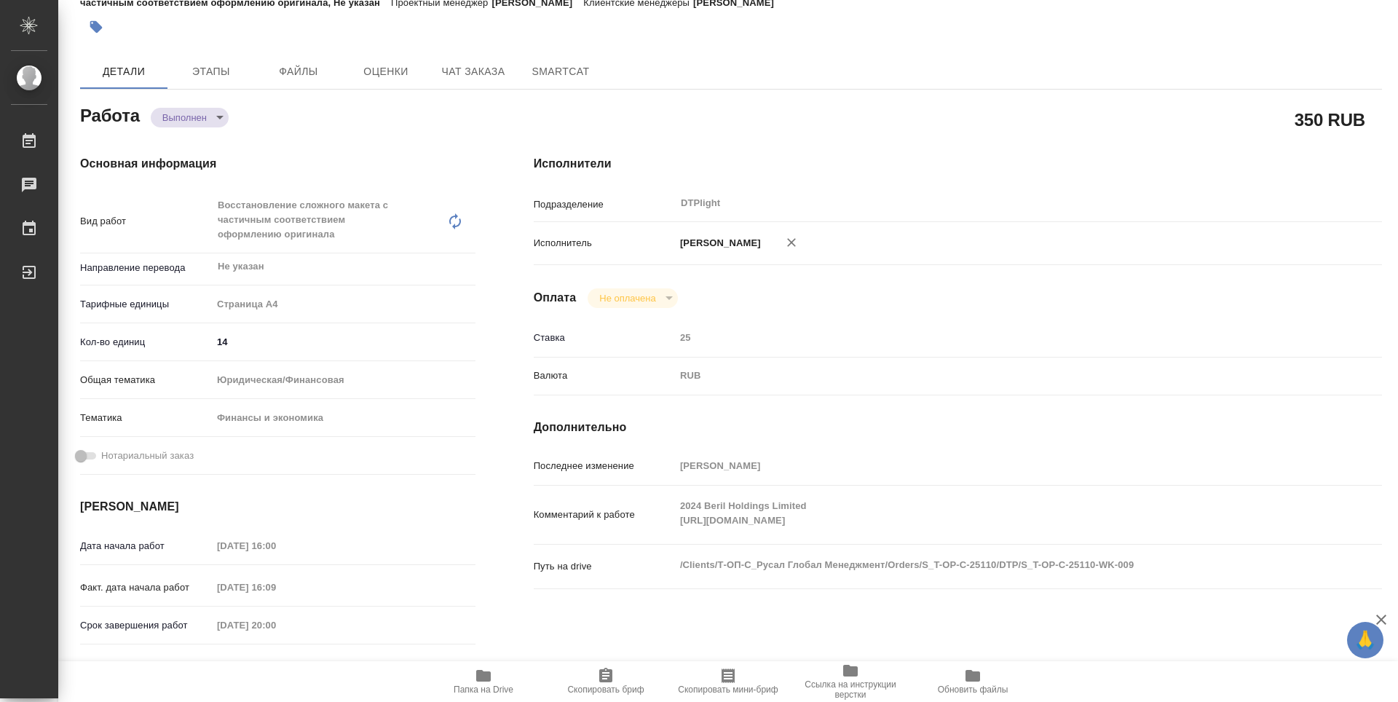
type textarea "x"
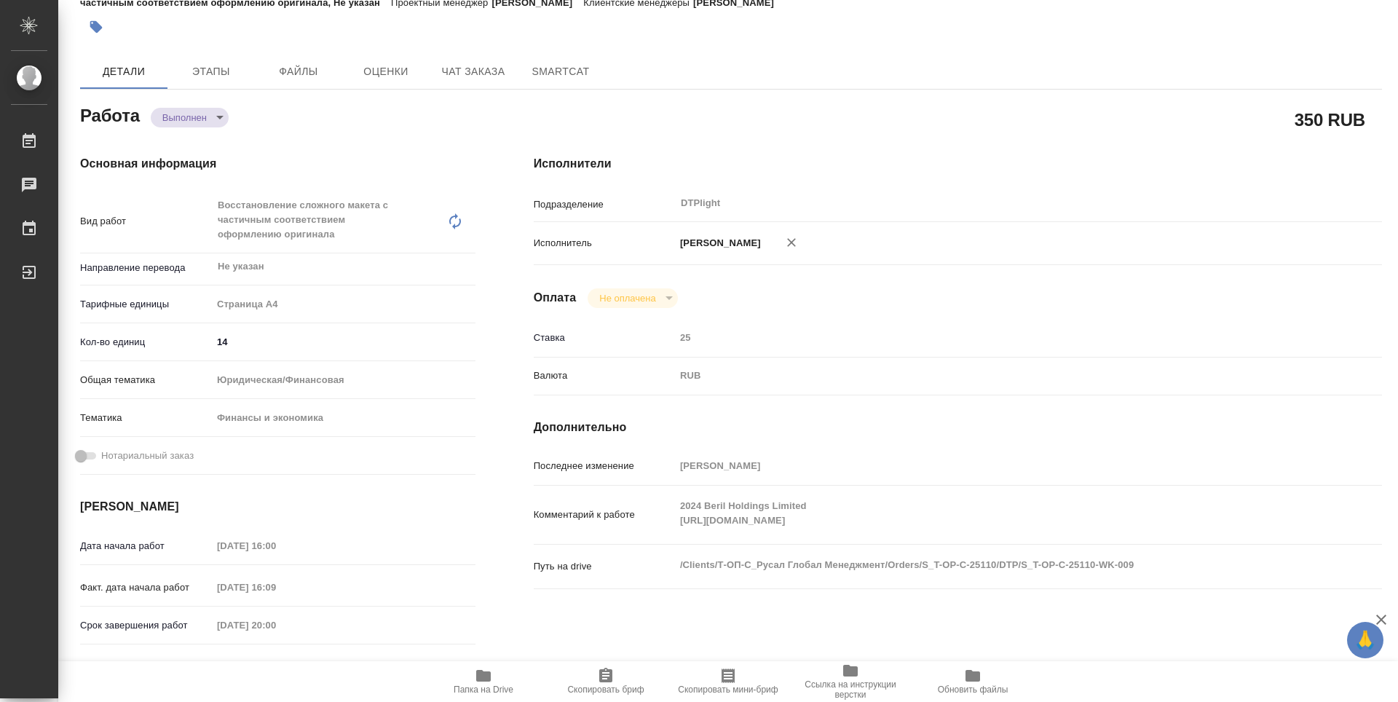
type textarea "x"
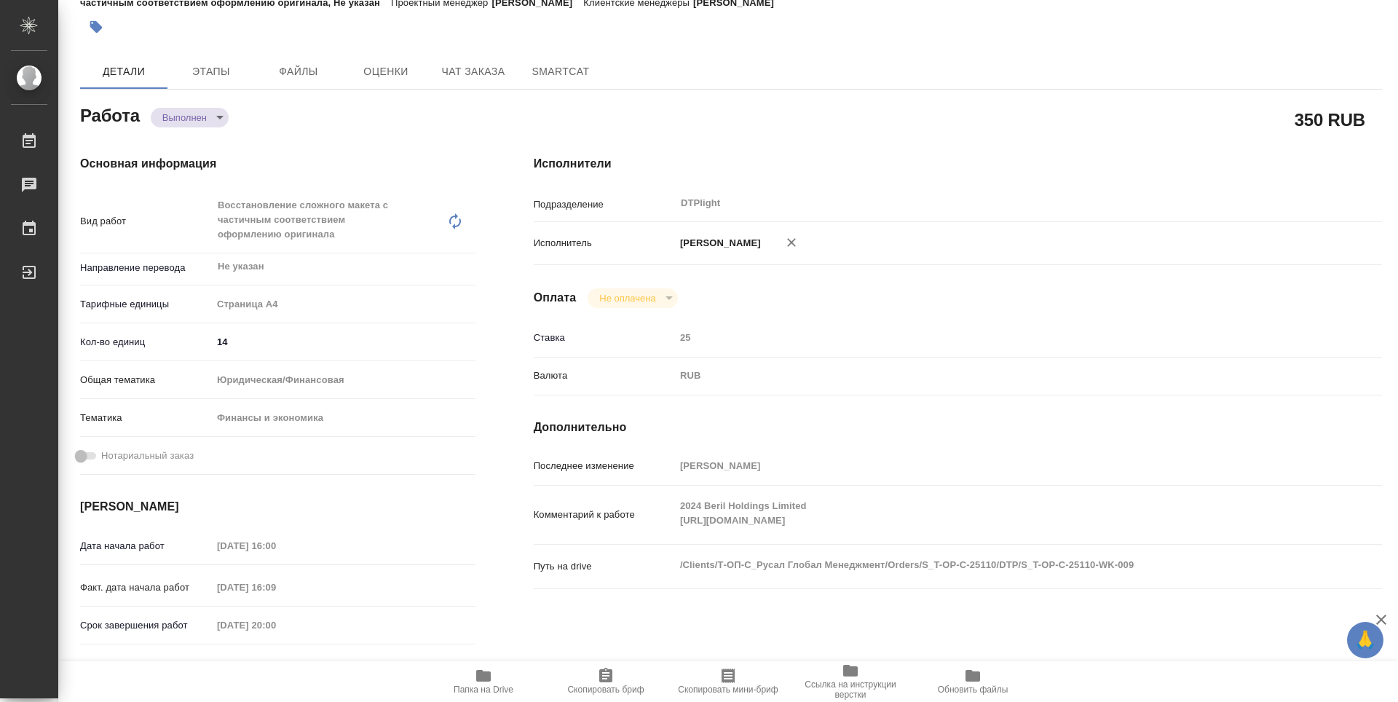
type textarea "x"
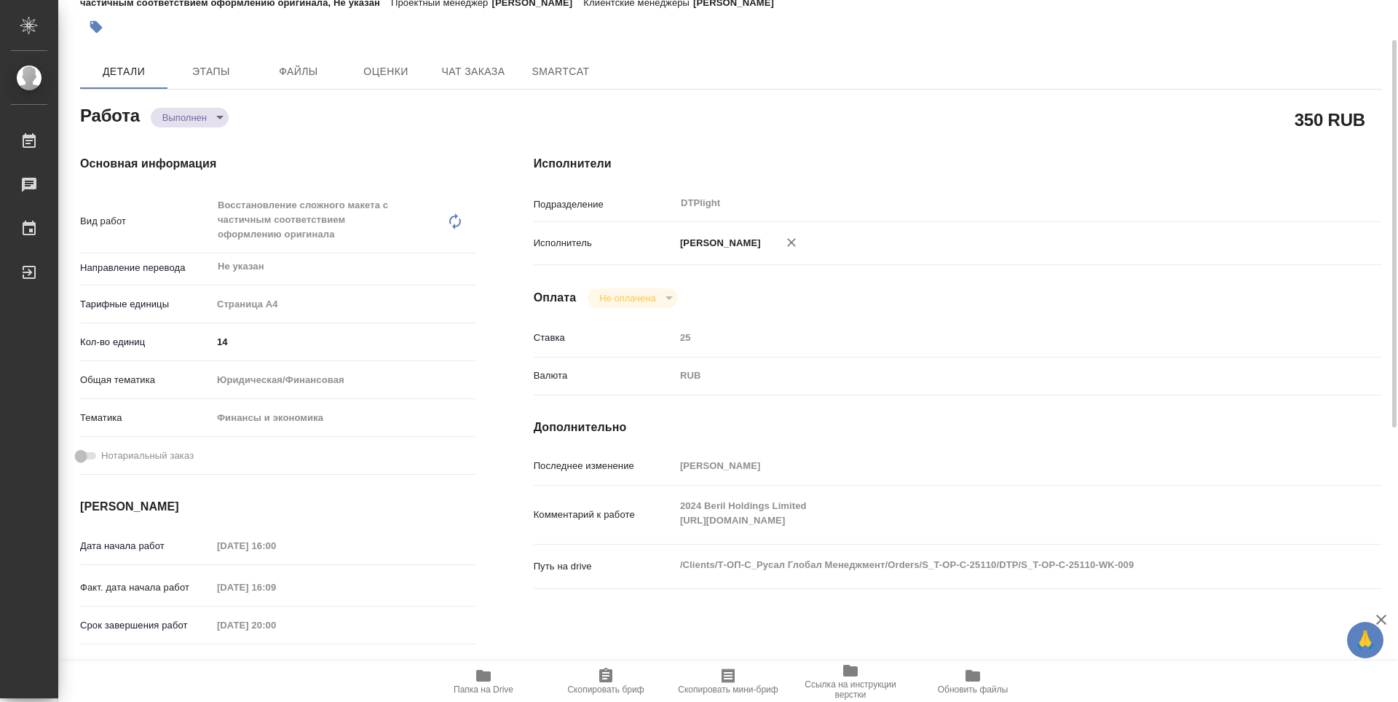
type textarea "x"
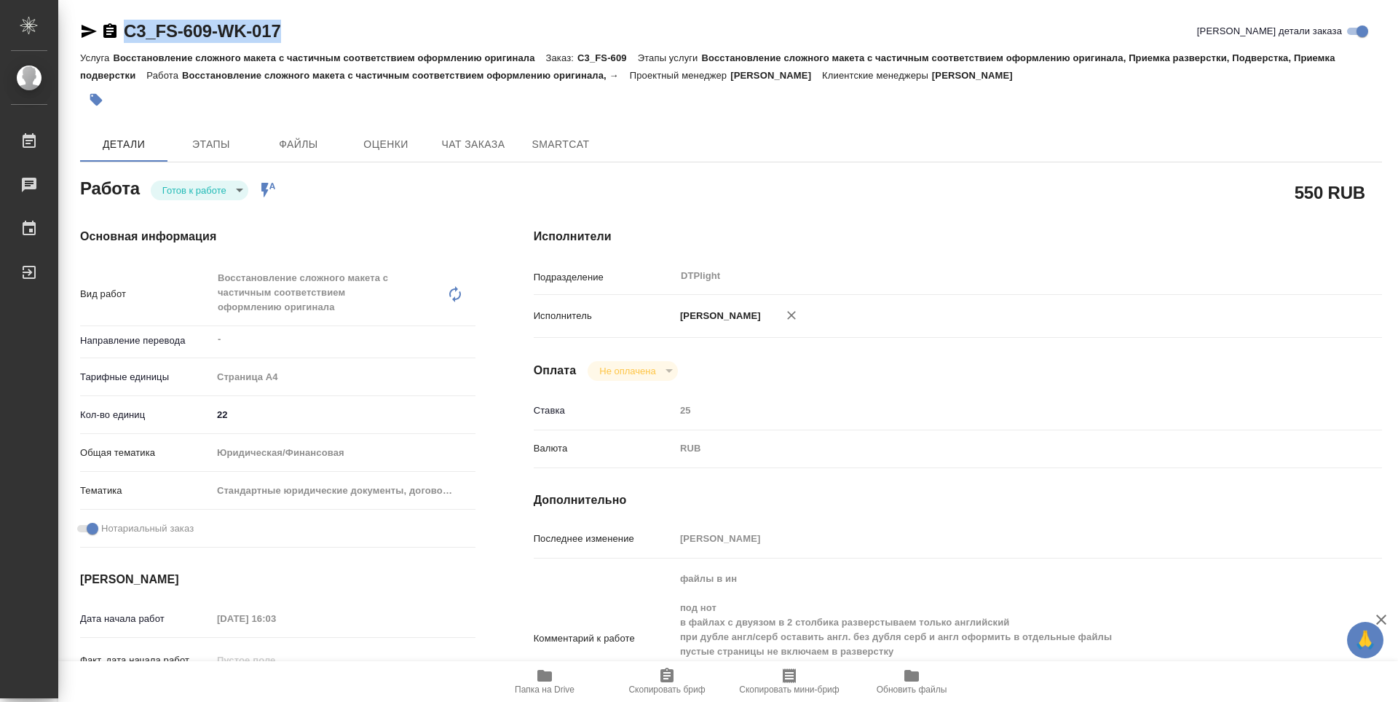
drag, startPoint x: 280, startPoint y: 31, endPoint x: 119, endPoint y: 34, distance: 160.2
click at [119, 34] on div "C3_FS-609-WK-017 Кратко детали заказа" at bounding box center [731, 31] width 1302 height 23
copy link "C3_FS-609-WK-017"
click at [734, 188] on div "550 RUB" at bounding box center [958, 192] width 848 height 36
click at [880, 198] on div "550 RUB" at bounding box center [958, 192] width 848 height 36
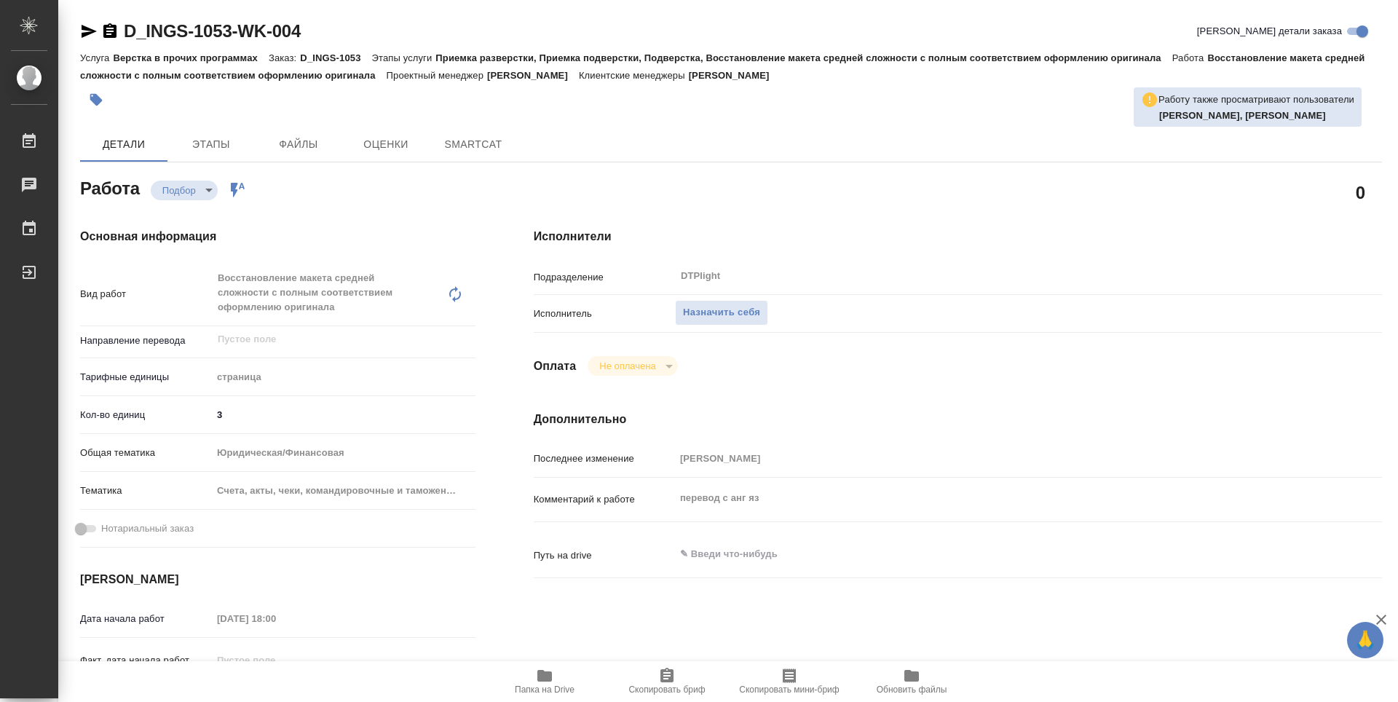
type textarea "x"
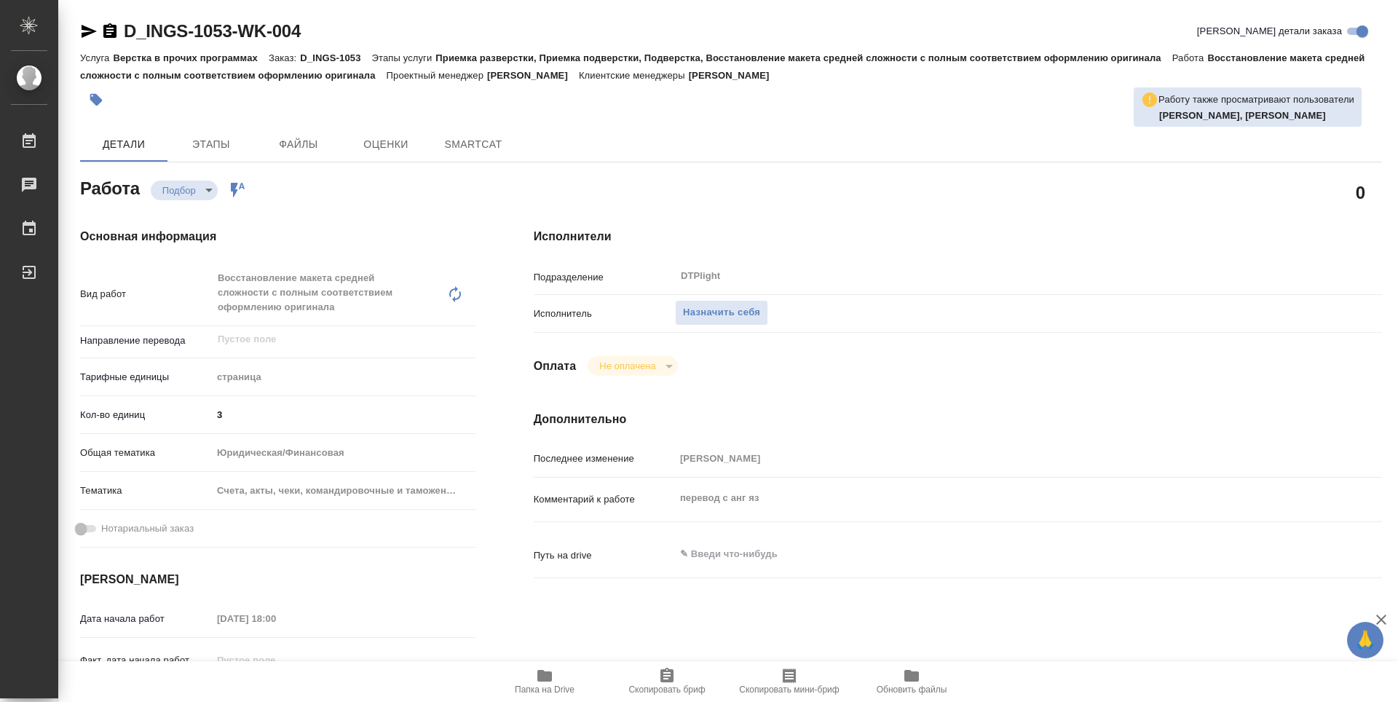
type textarea "x"
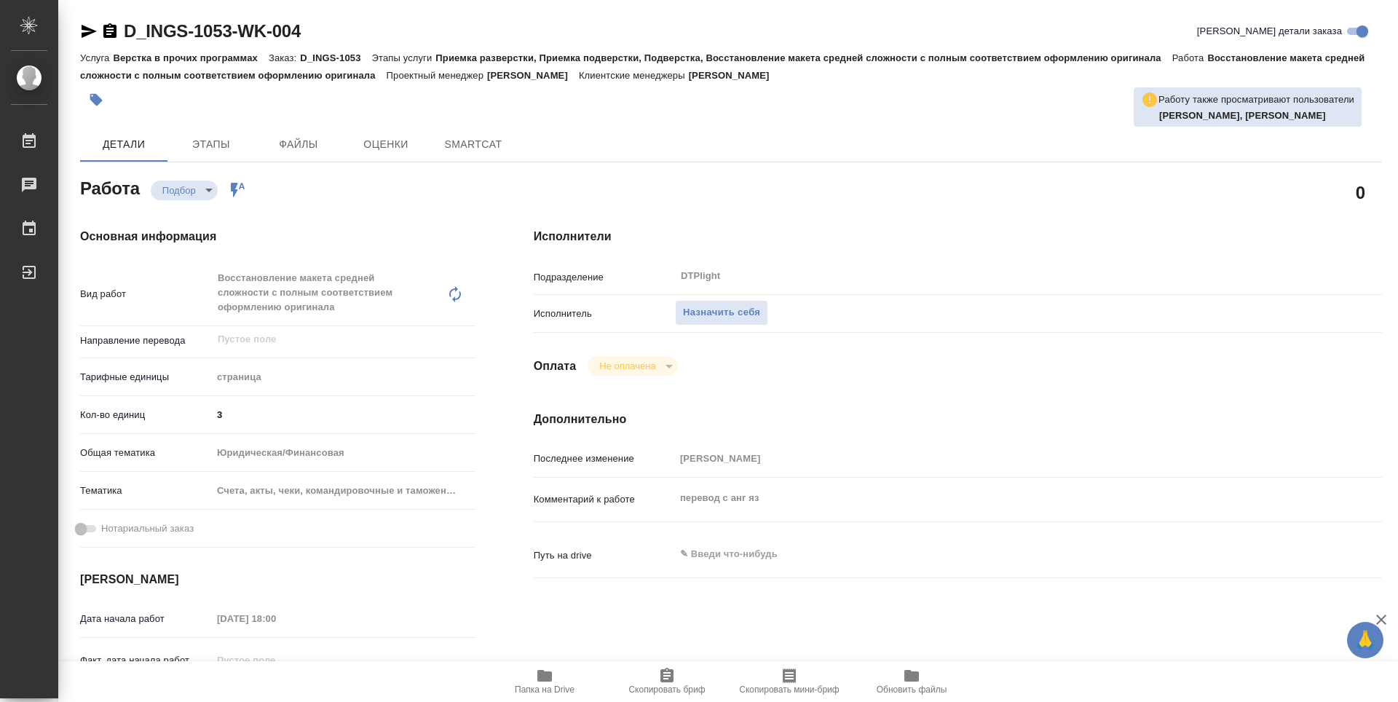
type textarea "x"
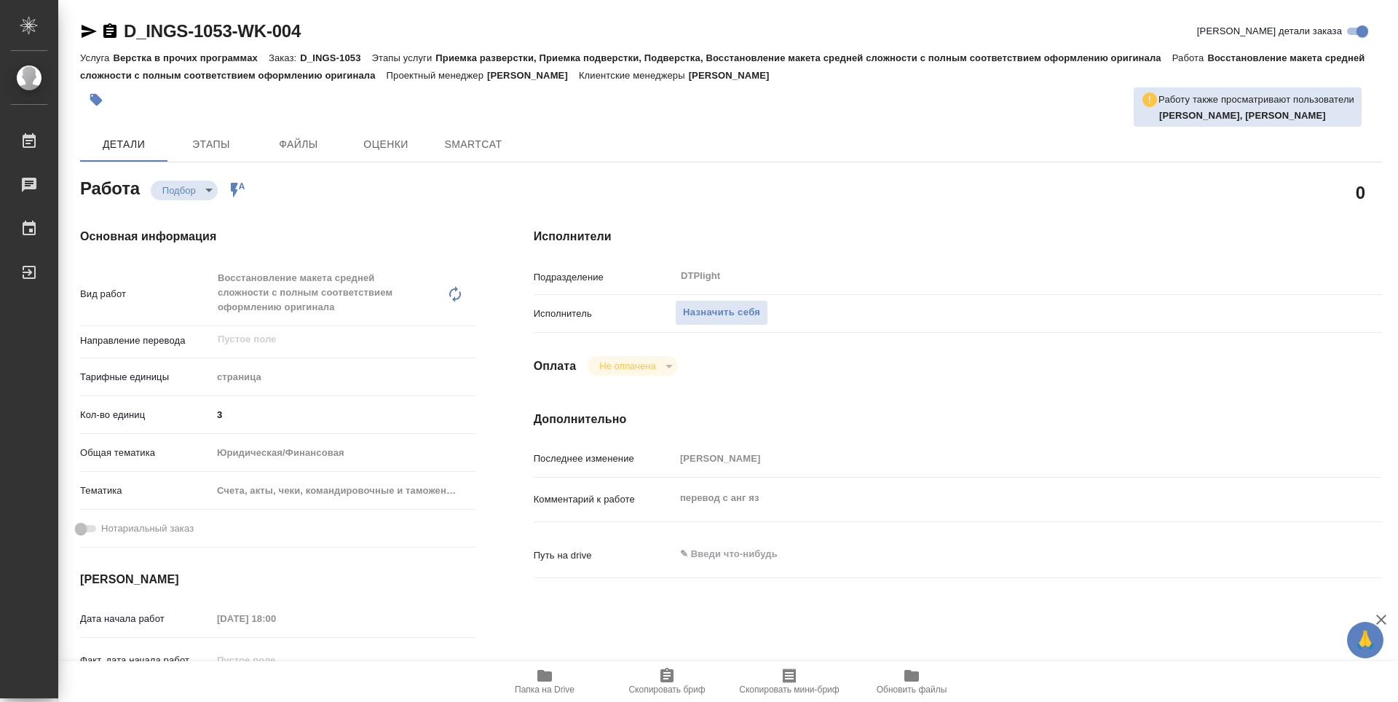
type textarea "x"
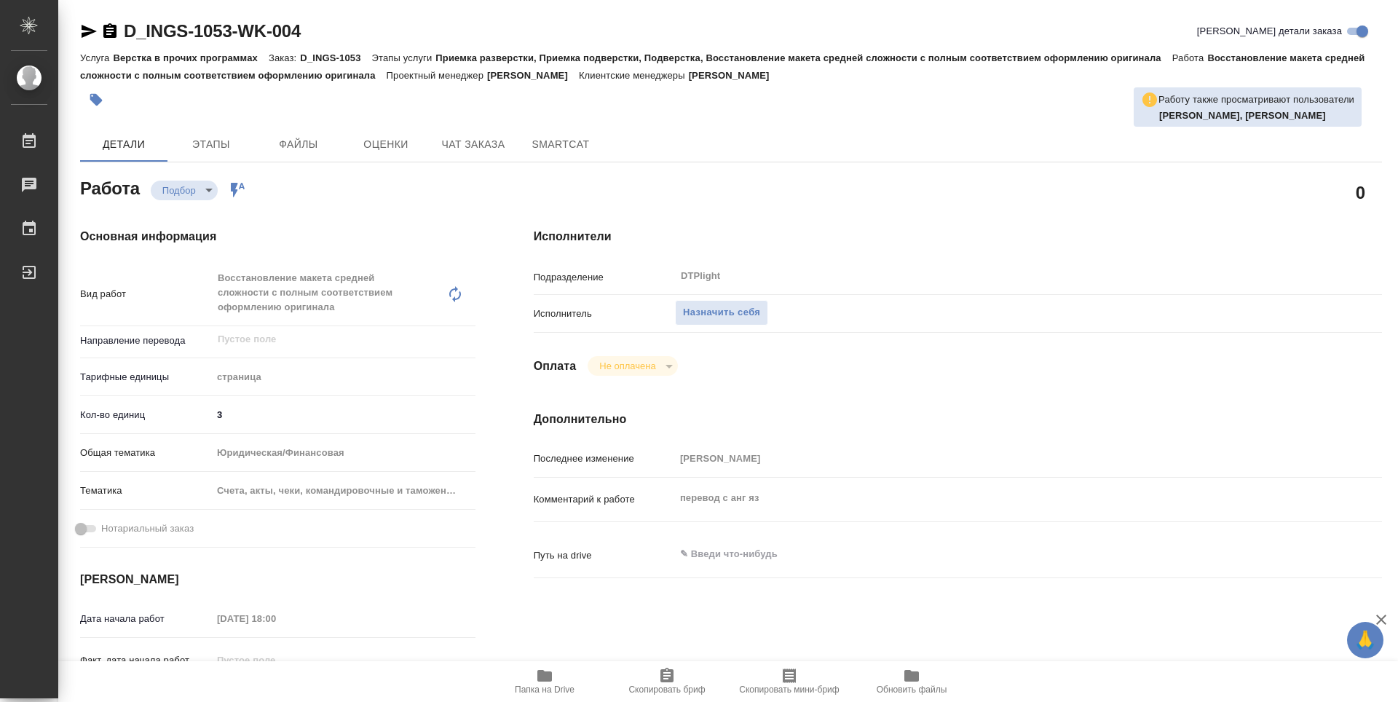
type textarea "x"
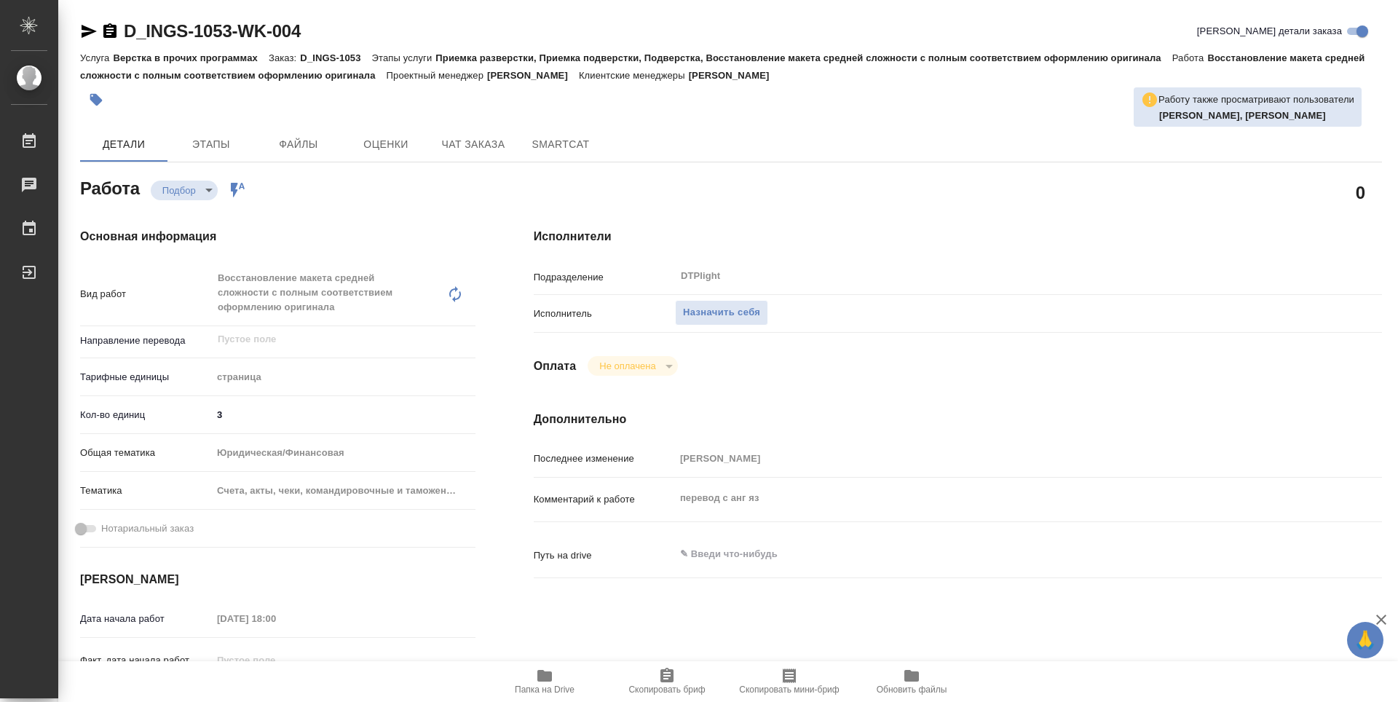
type textarea "x"
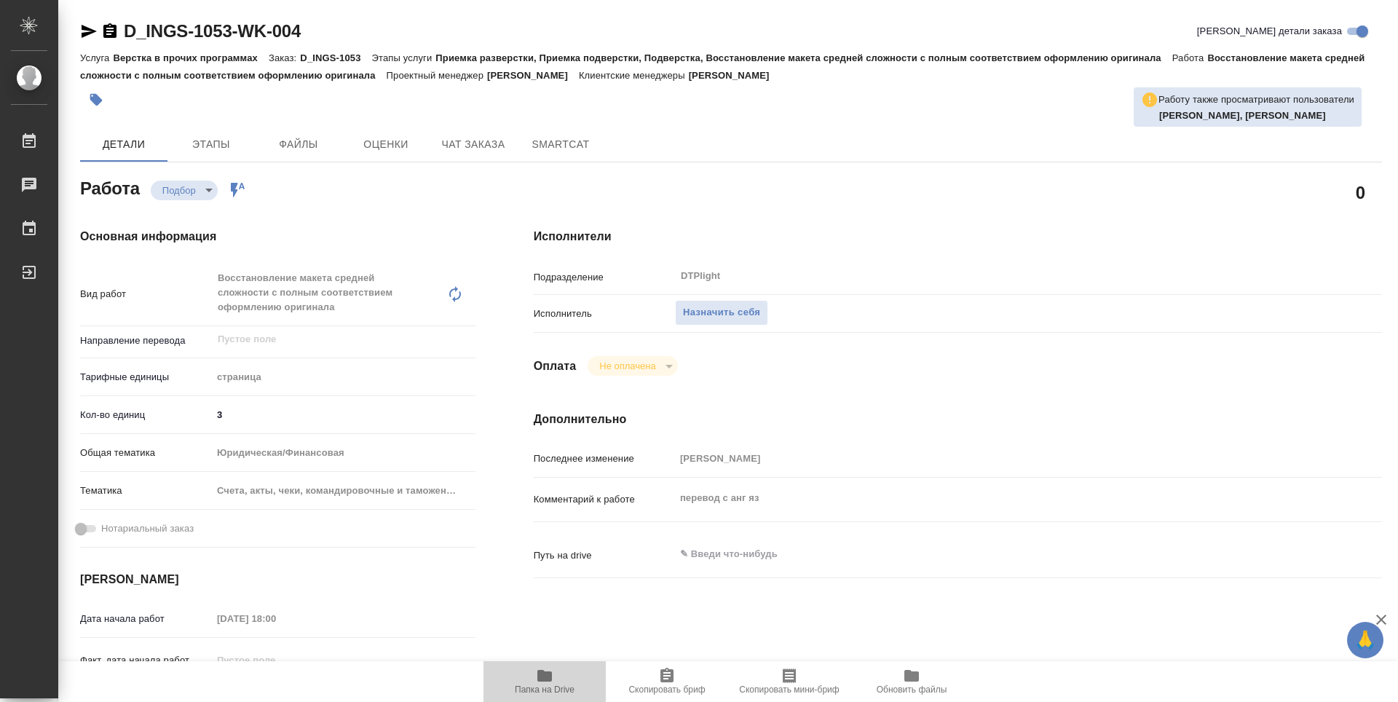
click at [540, 674] on icon "button" at bounding box center [544, 676] width 15 height 12
type textarea "x"
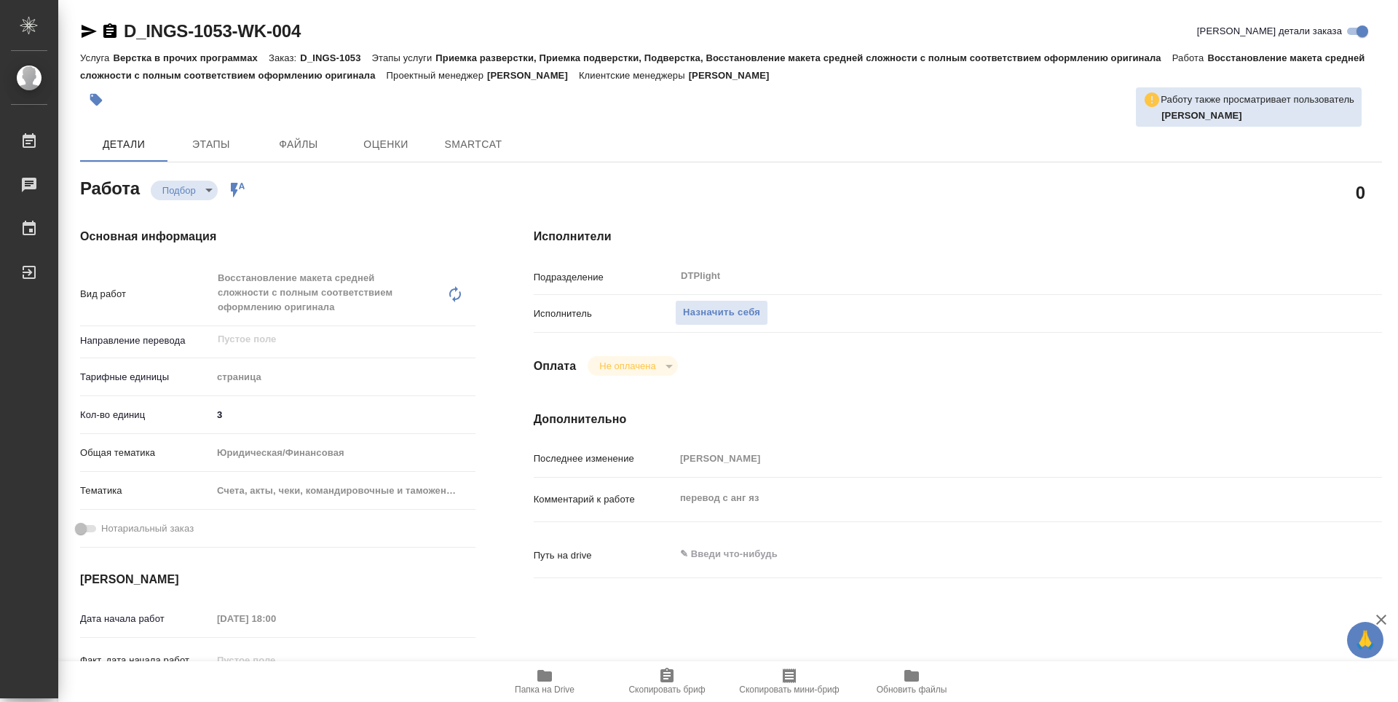
type textarea "x"
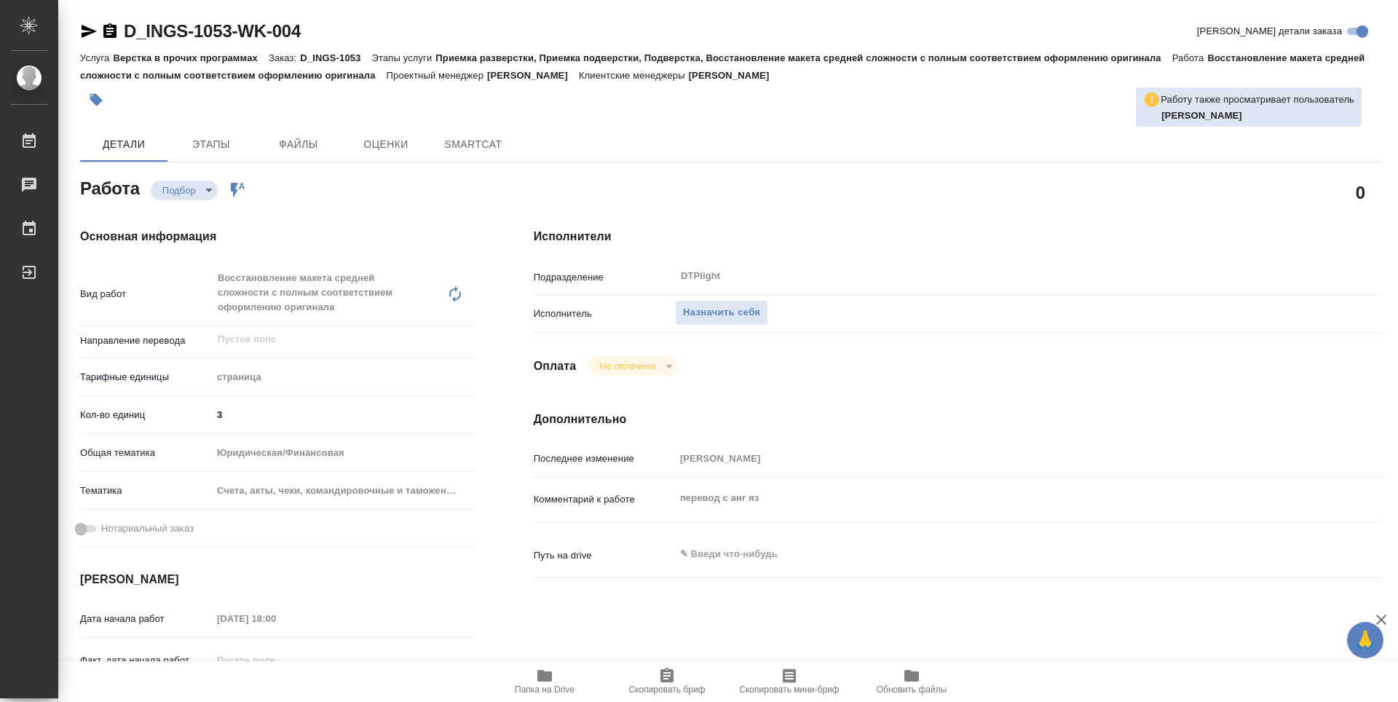
type textarea "x"
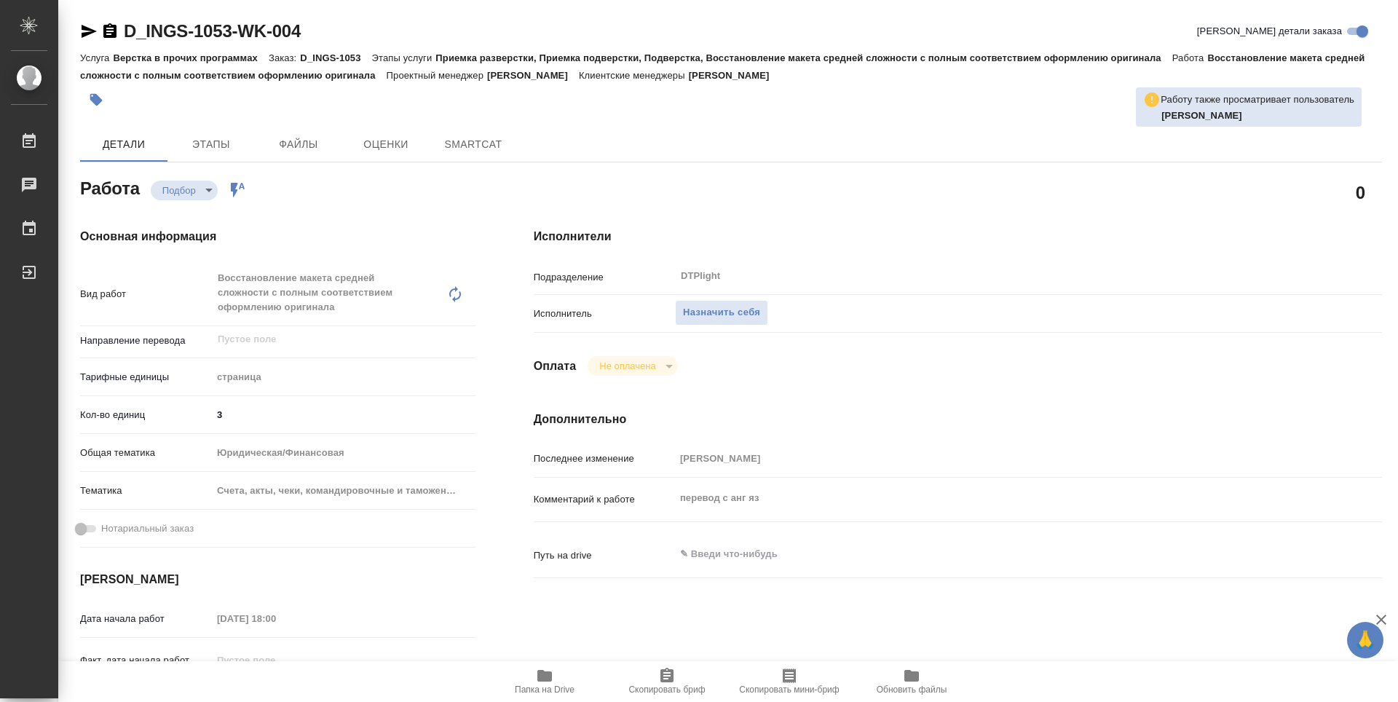
type textarea "x"
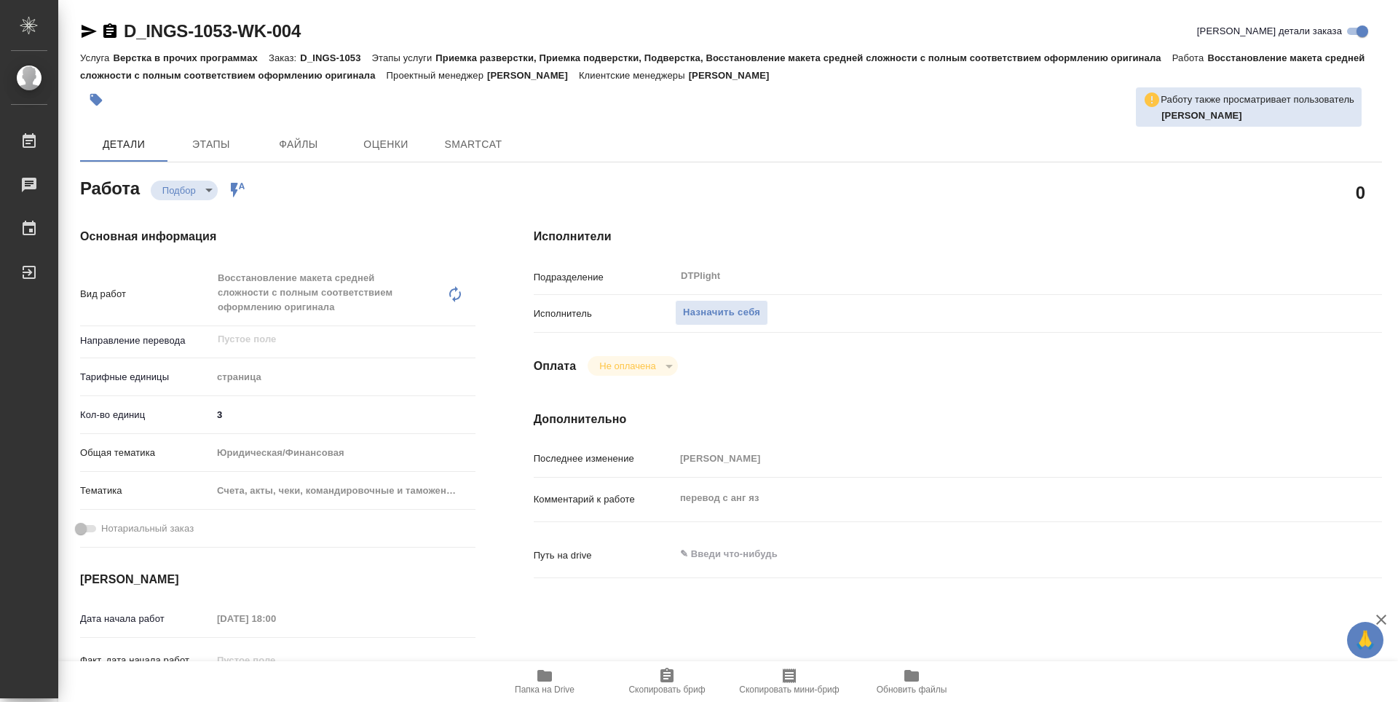
type textarea "x"
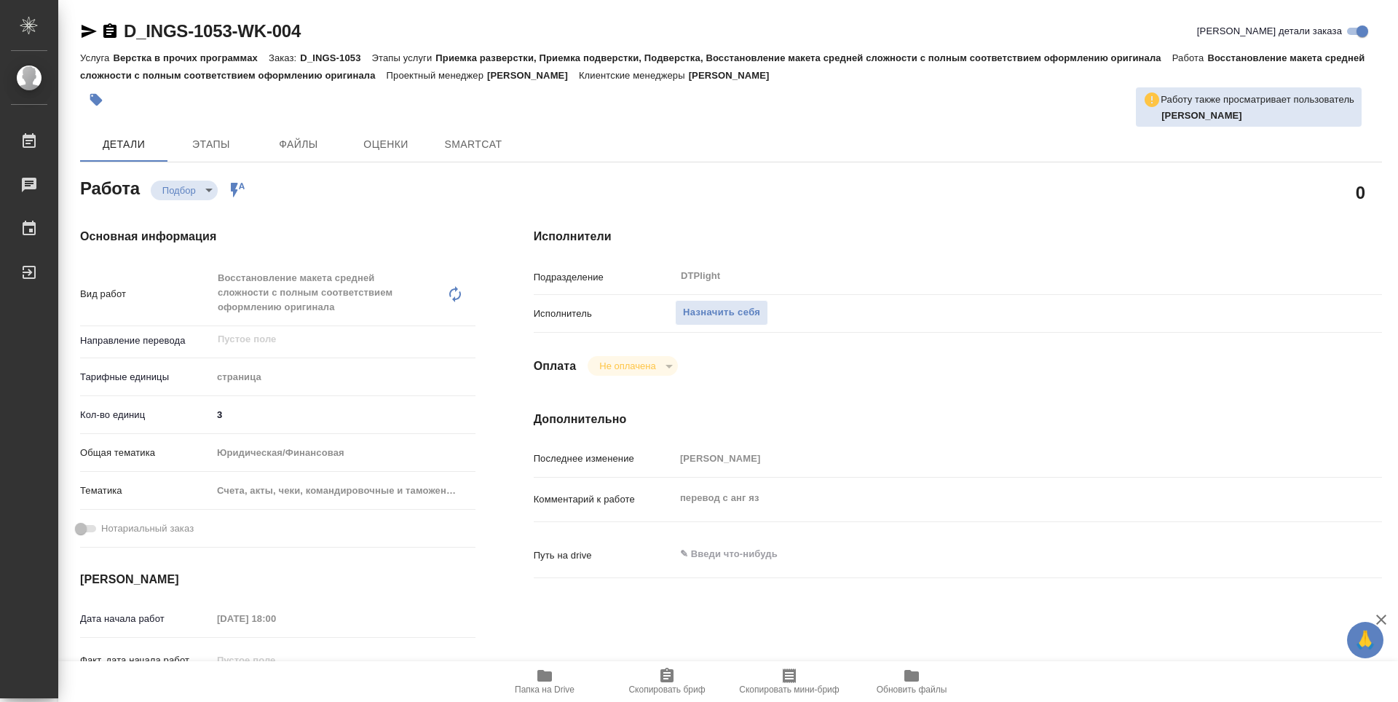
type textarea "x"
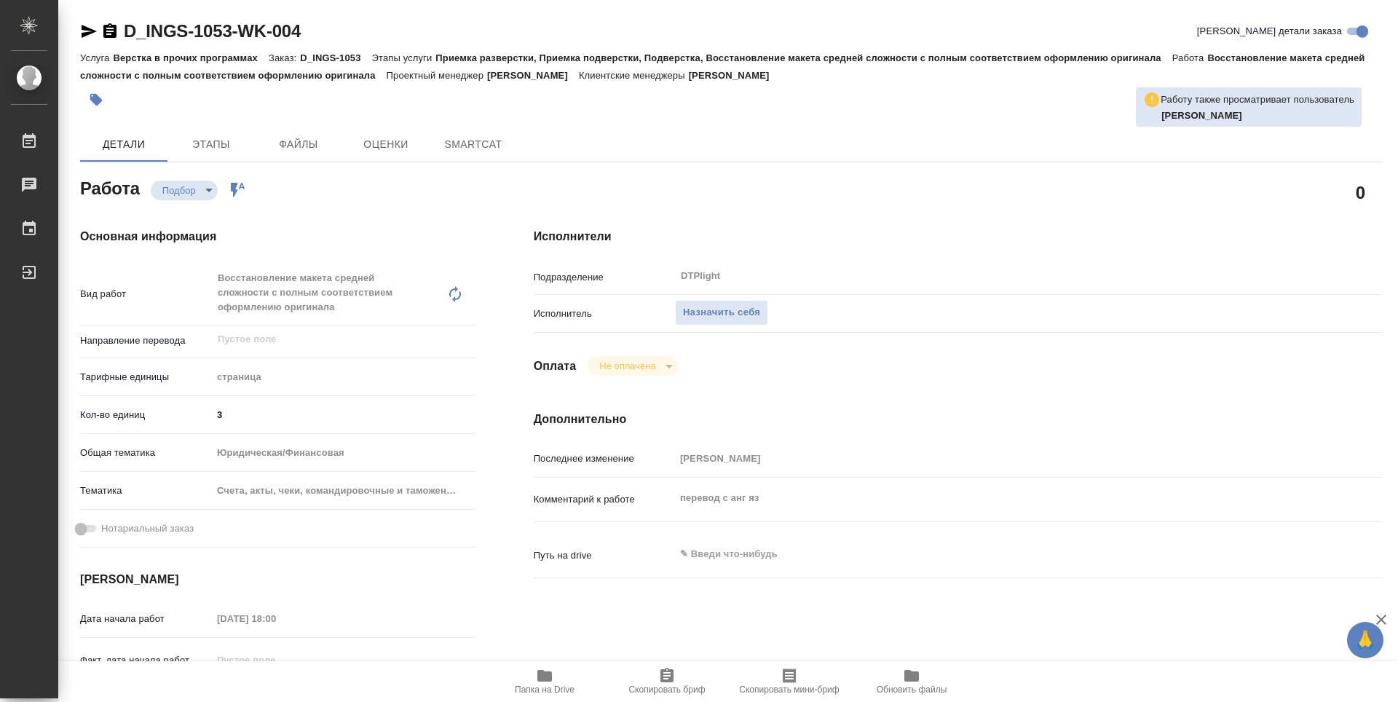
type textarea "x"
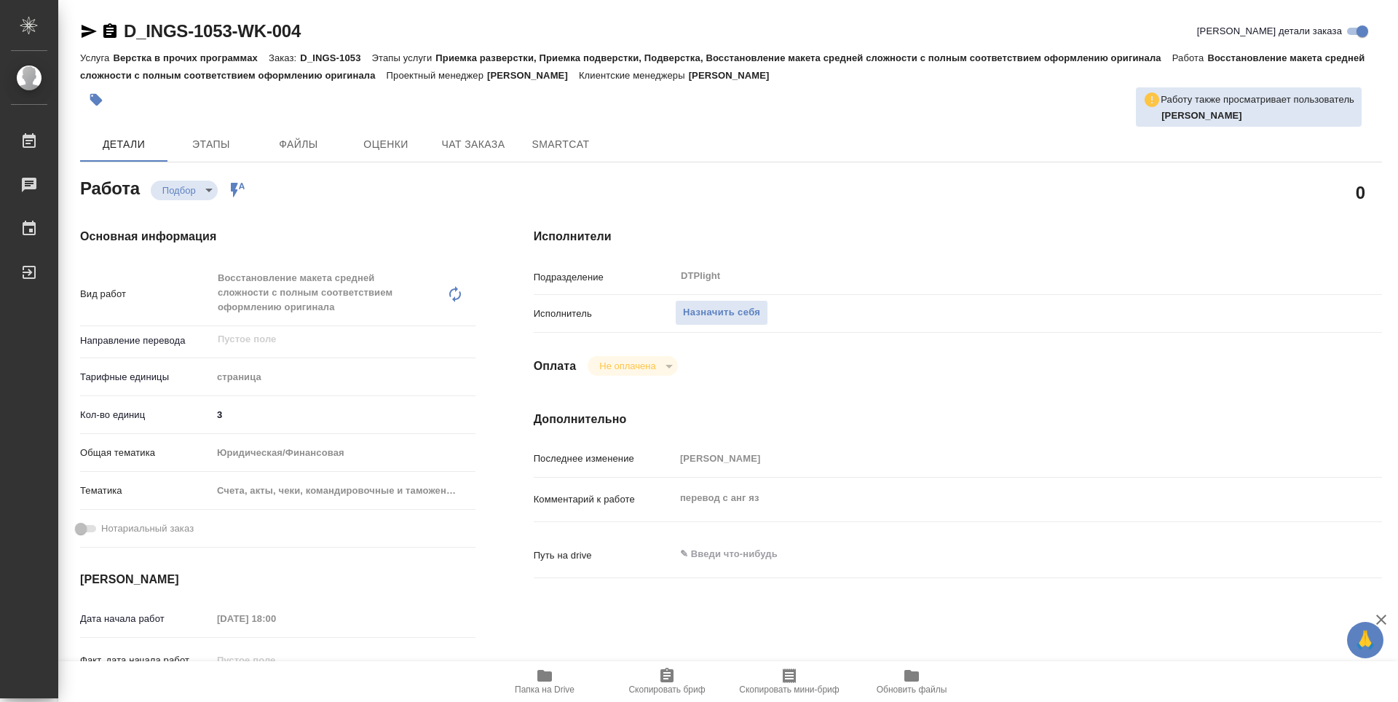
type textarea "x"
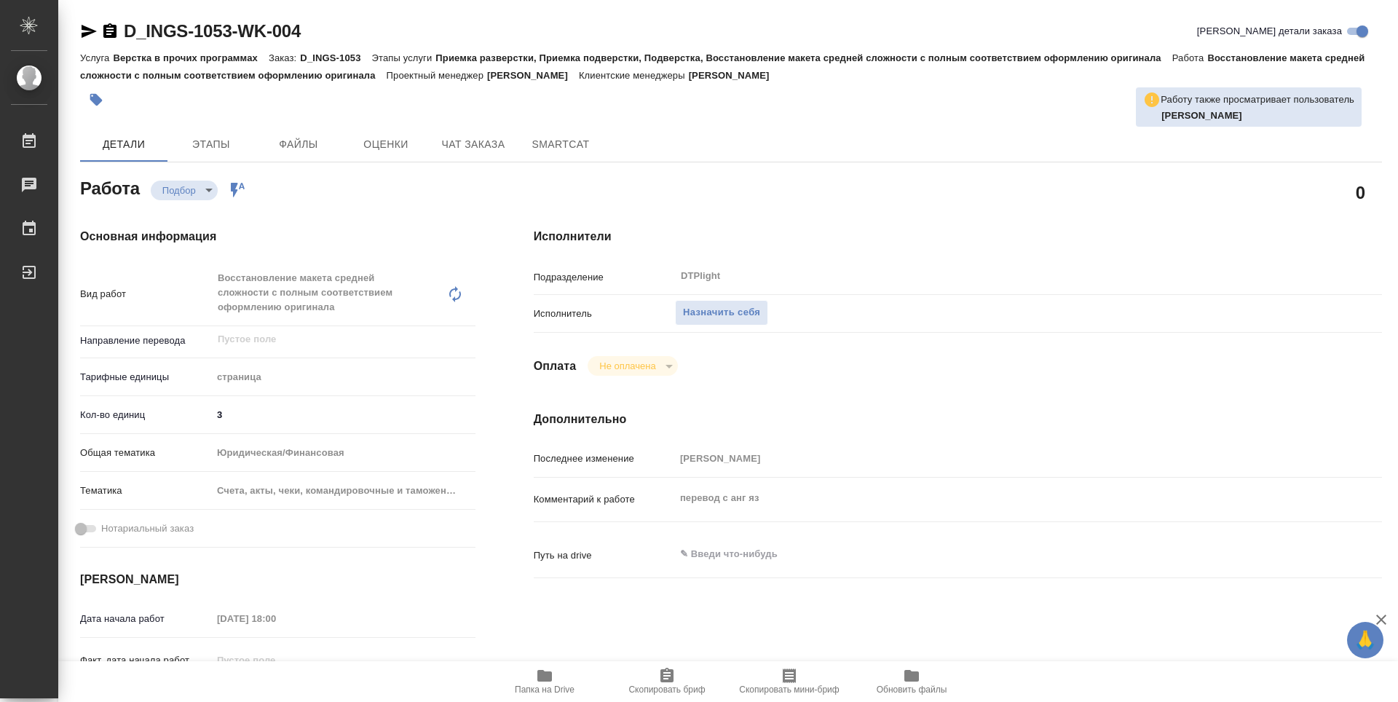
type textarea "x"
click at [752, 304] on span "Назначить себя" at bounding box center [721, 312] width 77 height 17
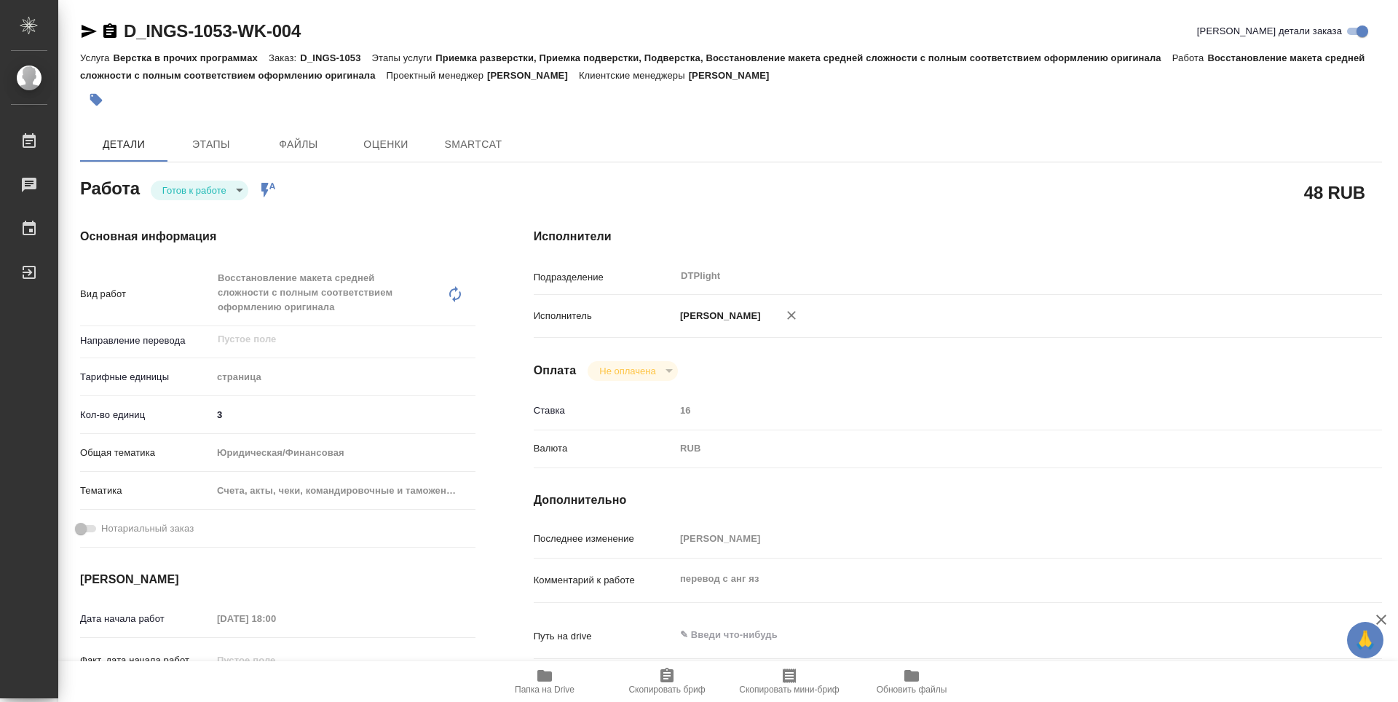
type textarea "x"
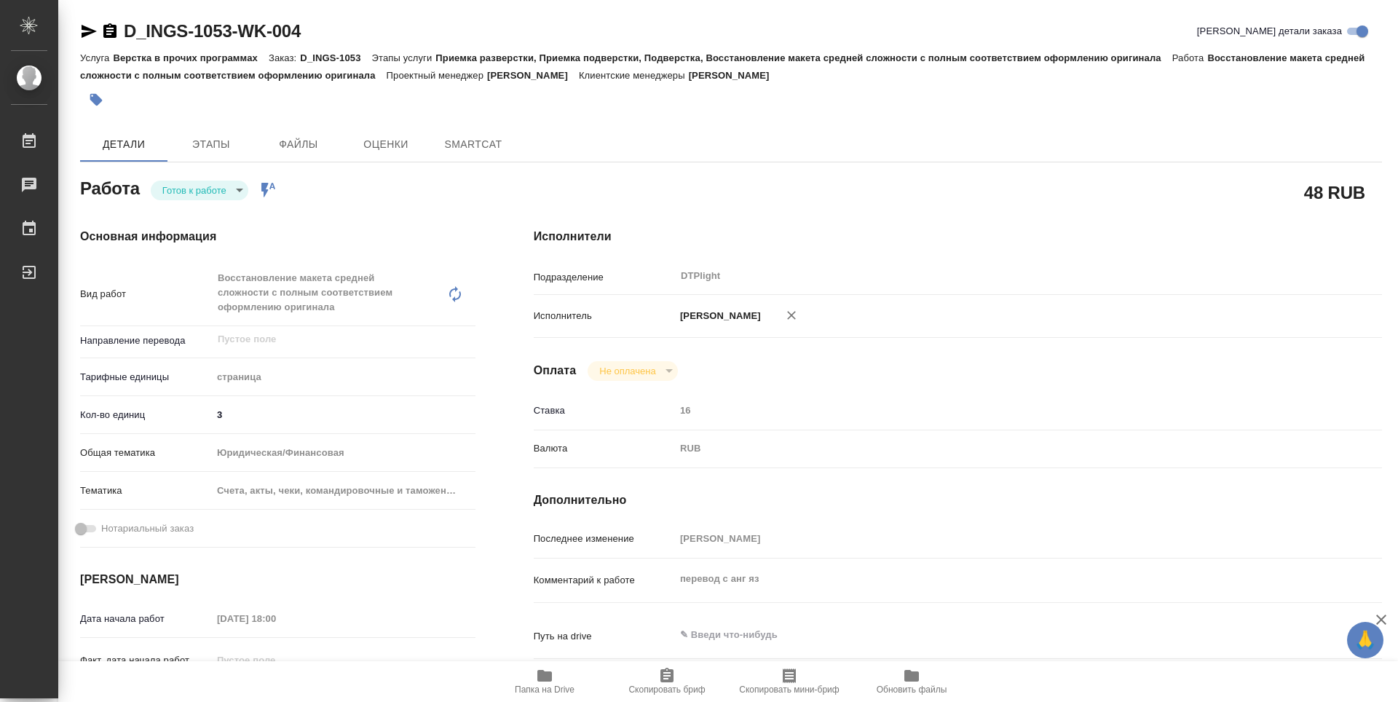
type textarea "x"
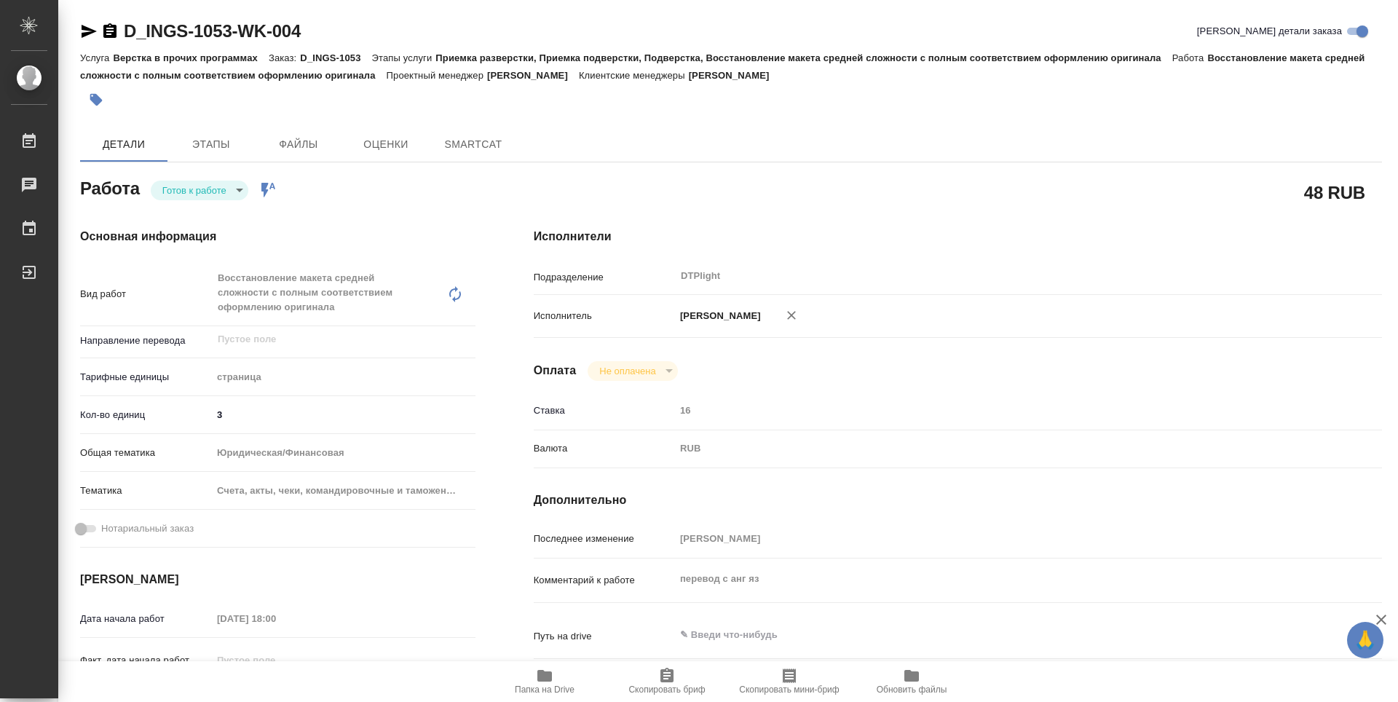
type textarea "x"
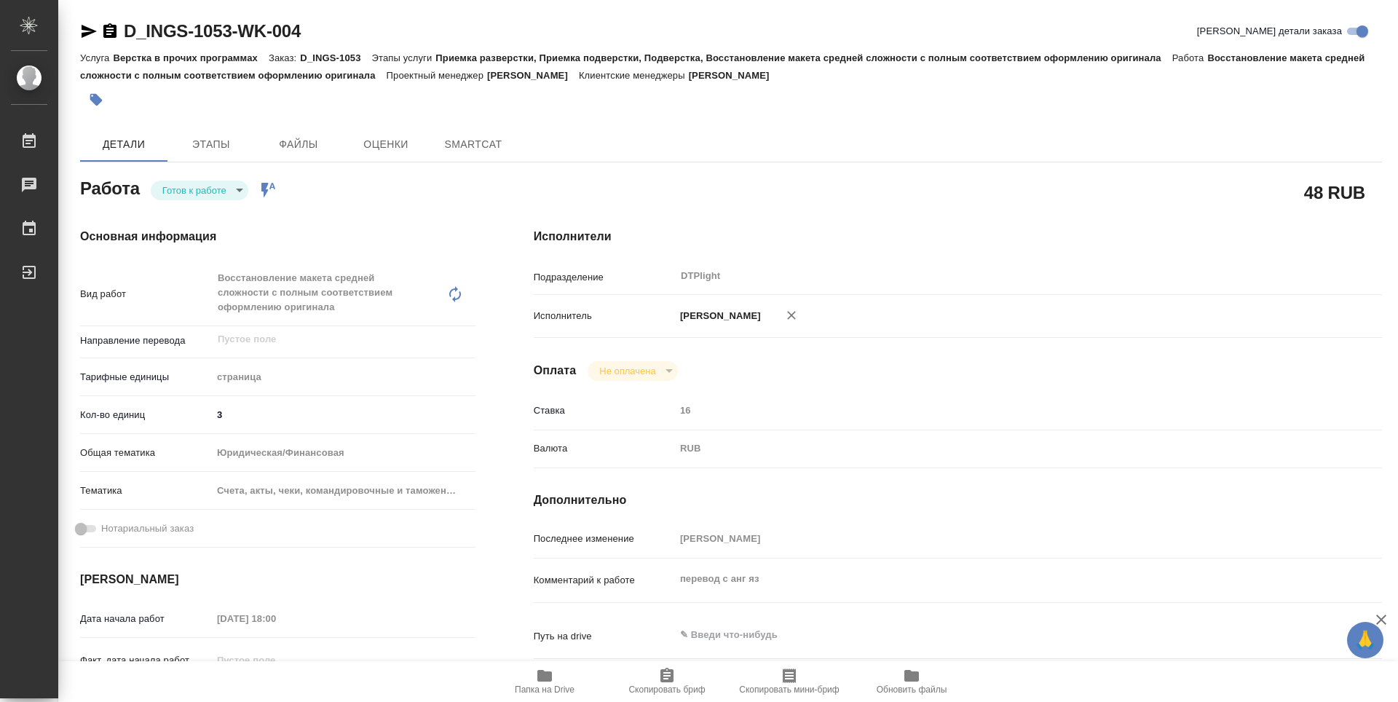
type textarea "x"
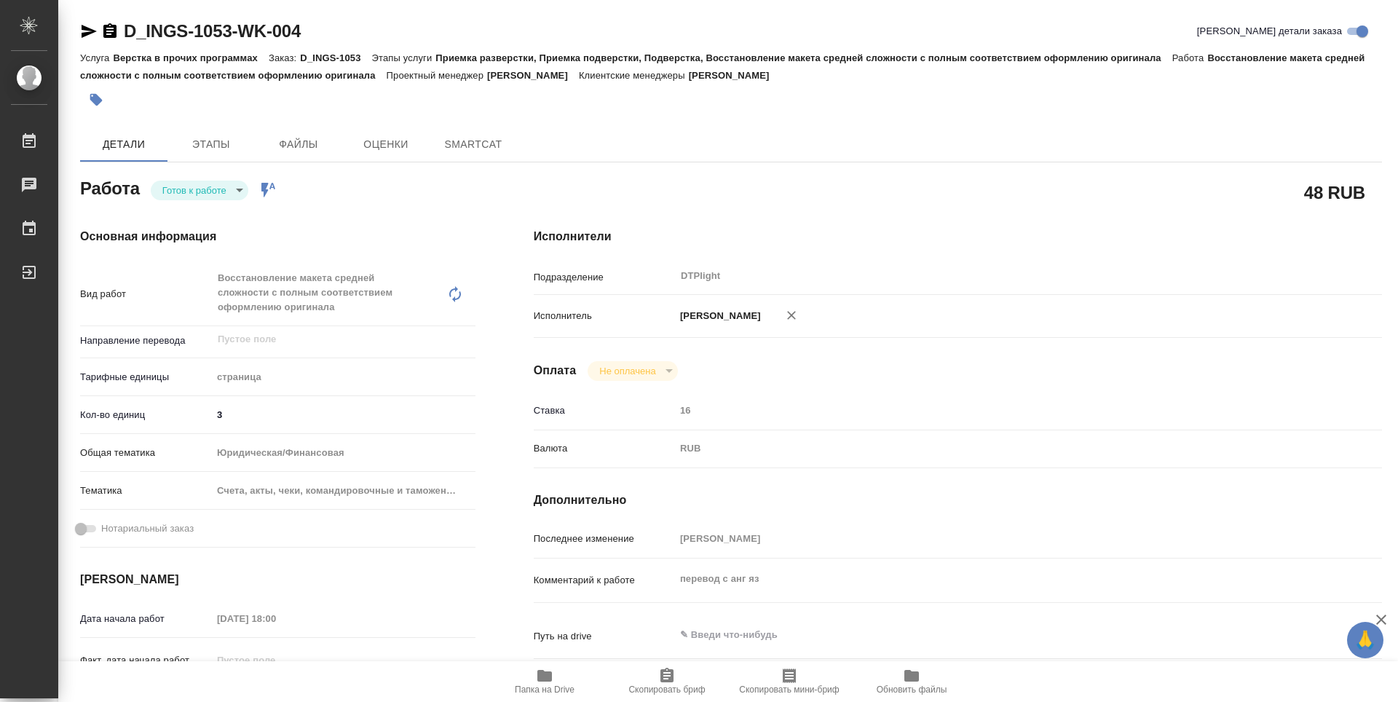
type textarea "x"
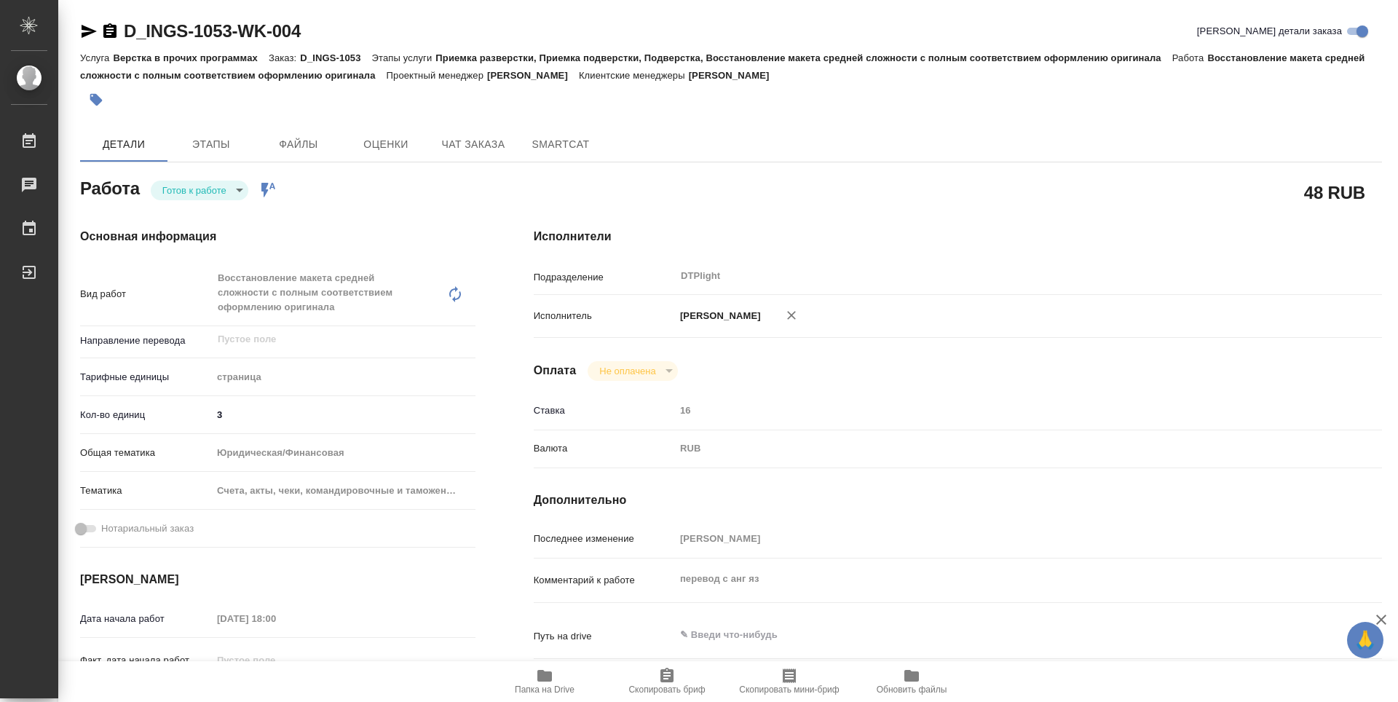
type textarea "x"
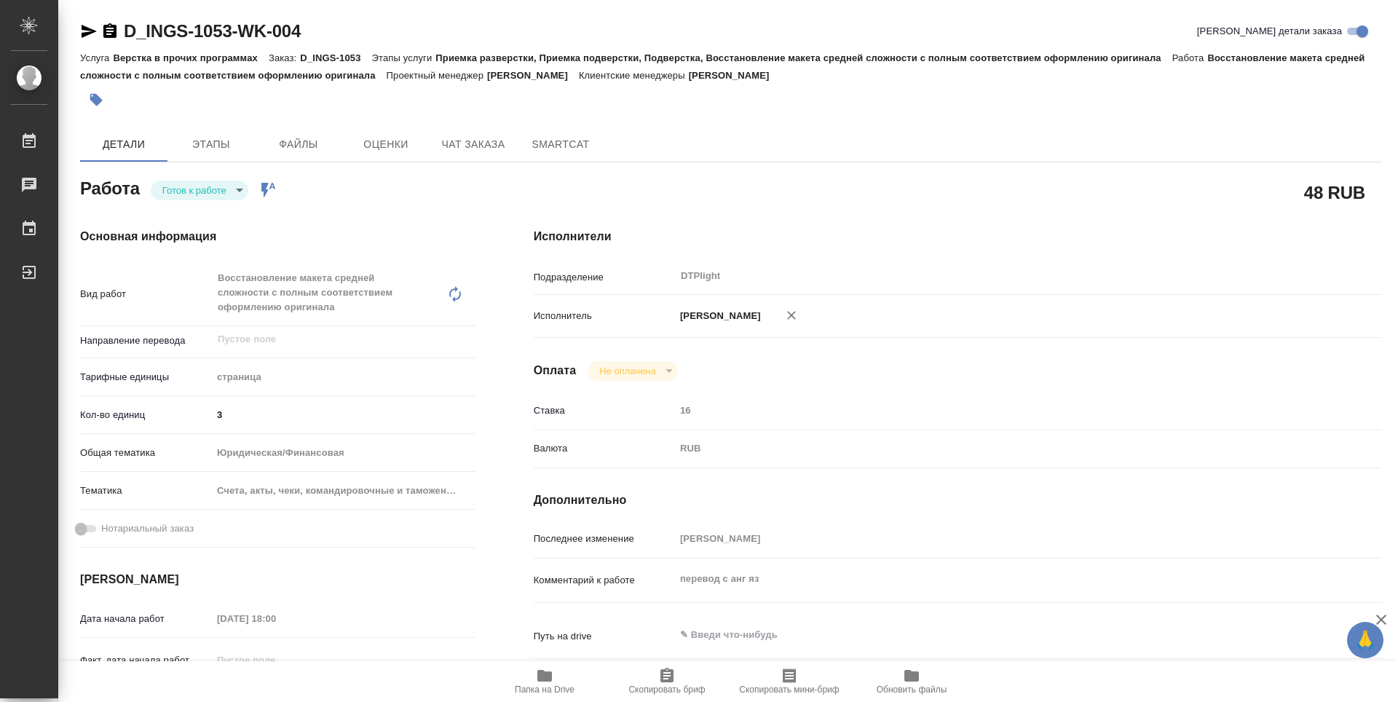
type textarea "x"
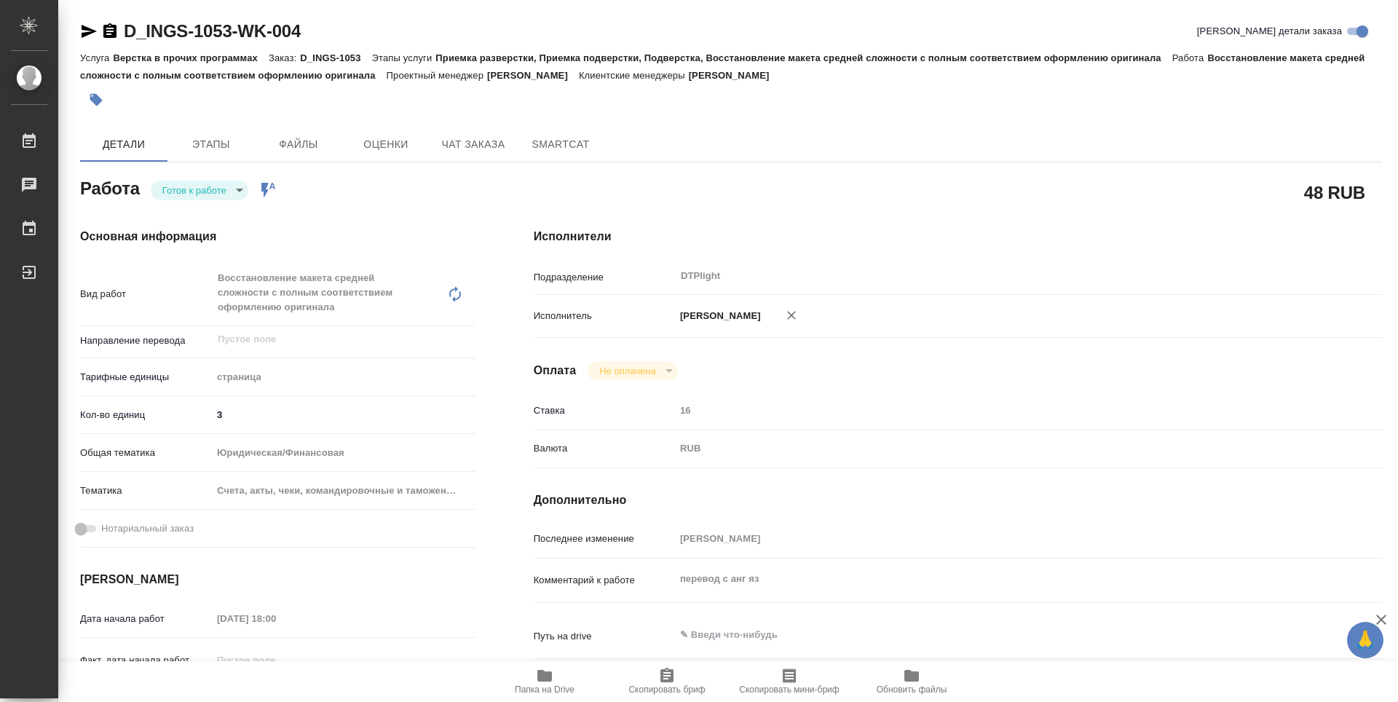
click at [222, 191] on body "🙏 .cls-1 fill:#fff; AWATERA Zubakova Viktoriya Работы 0 Чаты График Выйти D_ING…" at bounding box center [699, 351] width 1398 height 702
click at [207, 186] on button "В работе" at bounding box center [186, 190] width 48 height 16
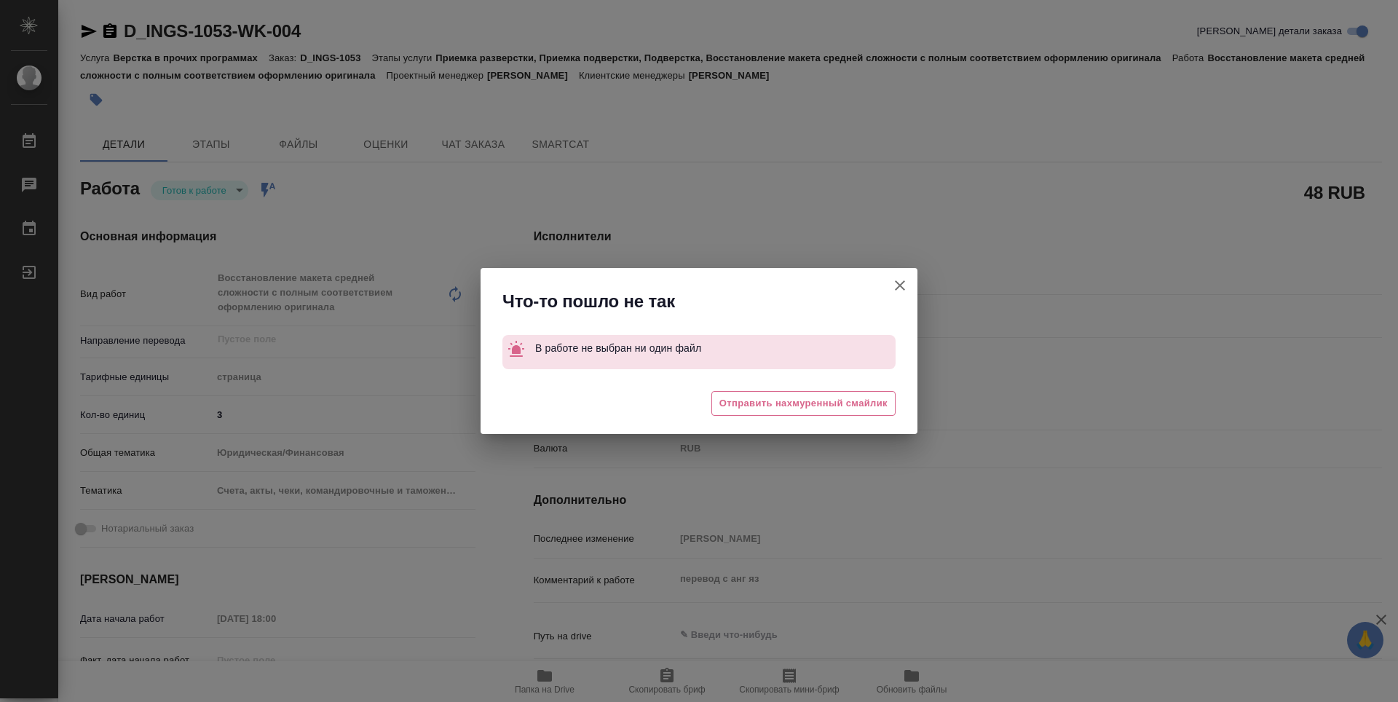
type textarea "x"
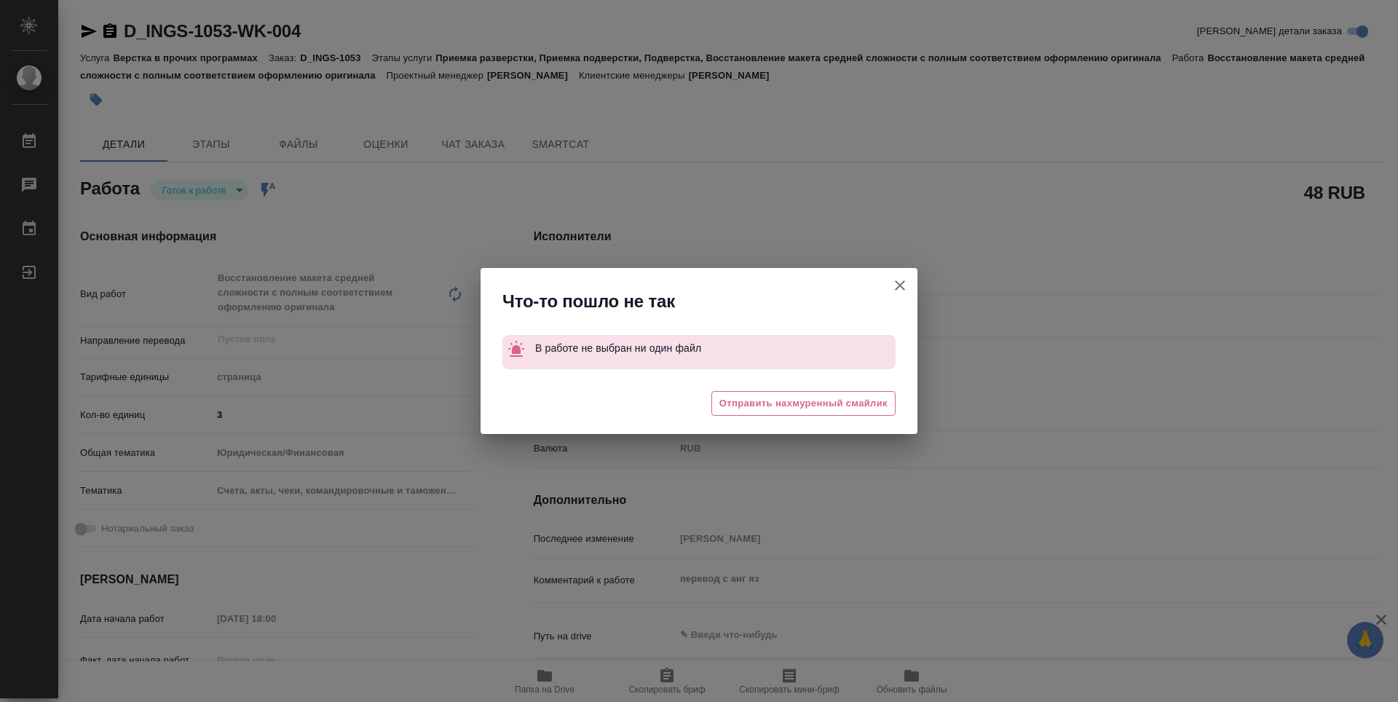
type textarea "x"
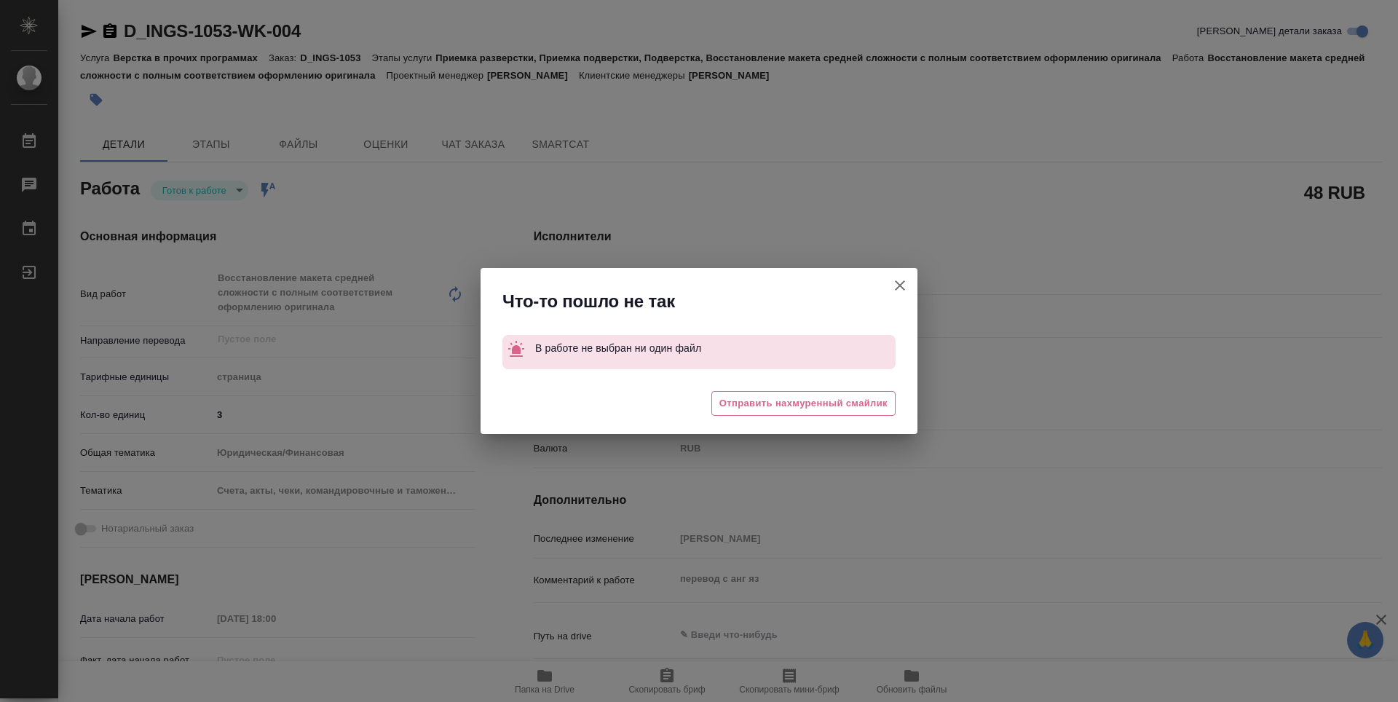
type textarea "x"
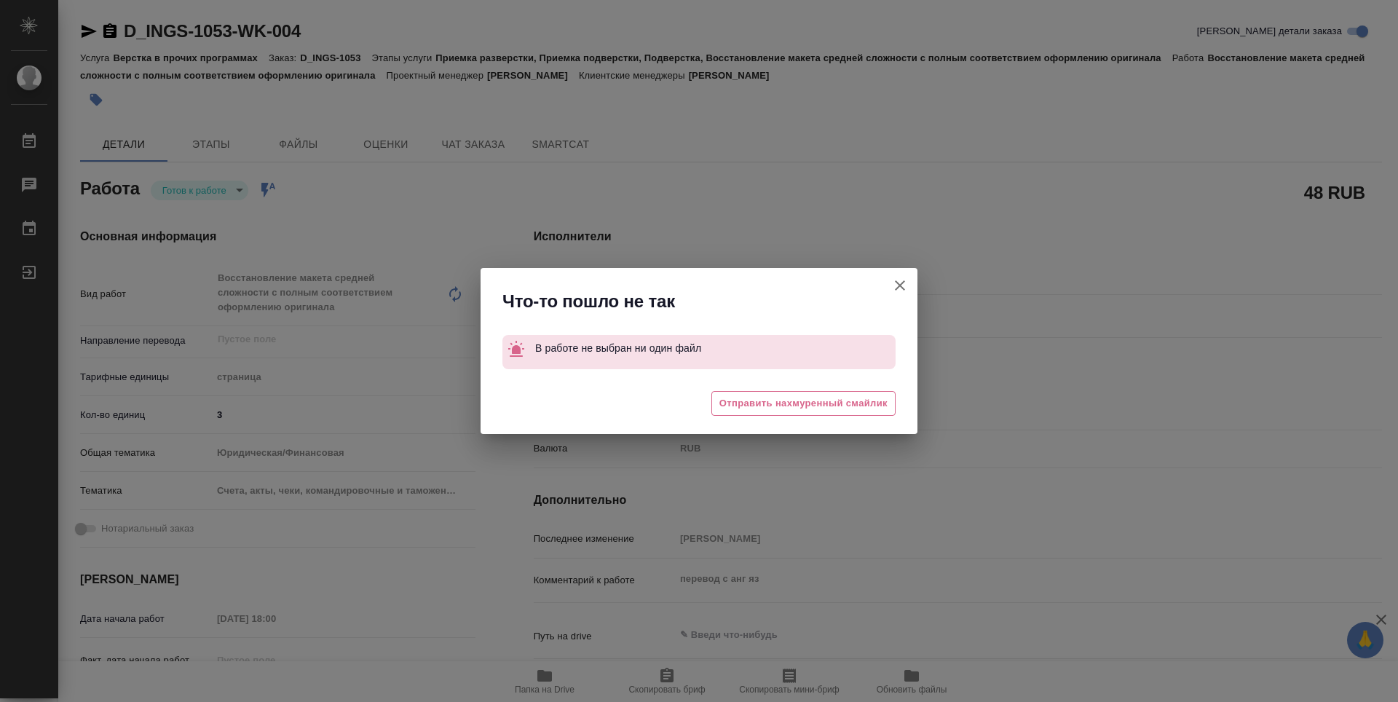
click at [902, 291] on icon "button" at bounding box center [899, 285] width 17 height 17
type textarea "x"
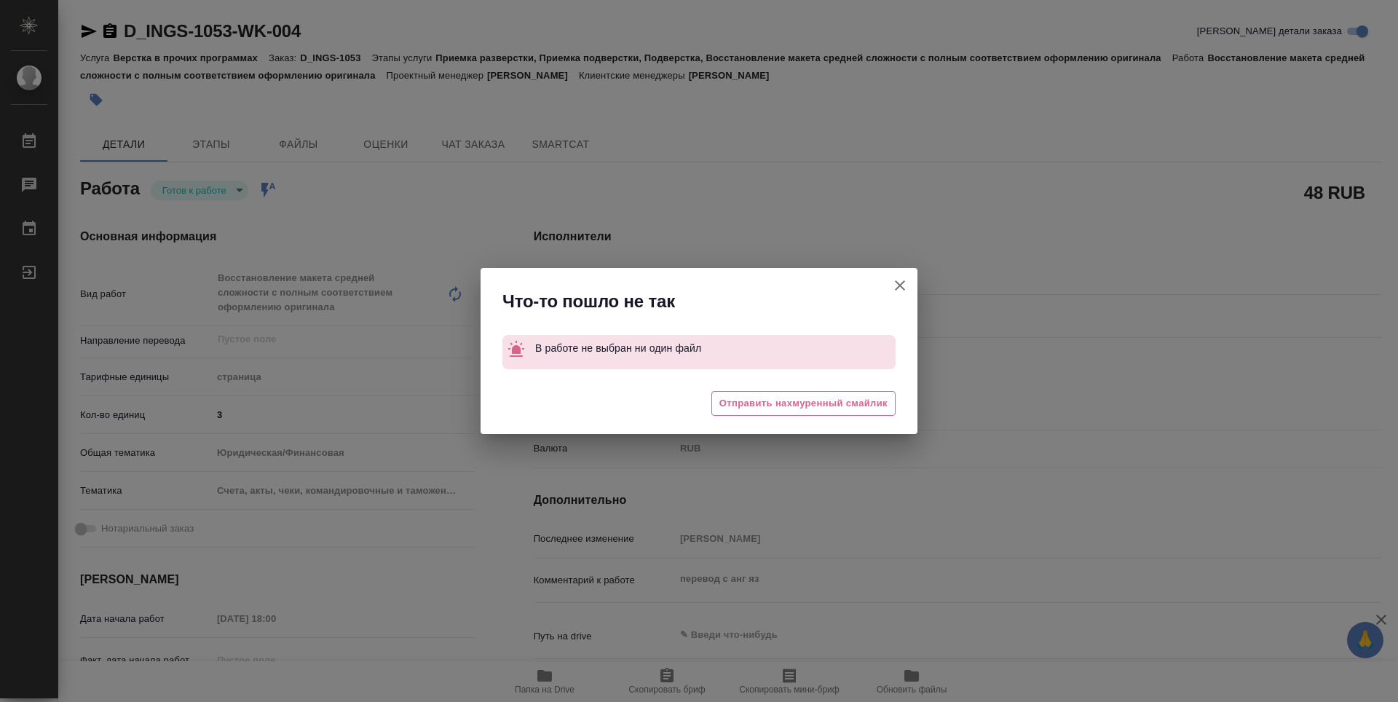
type textarea "x"
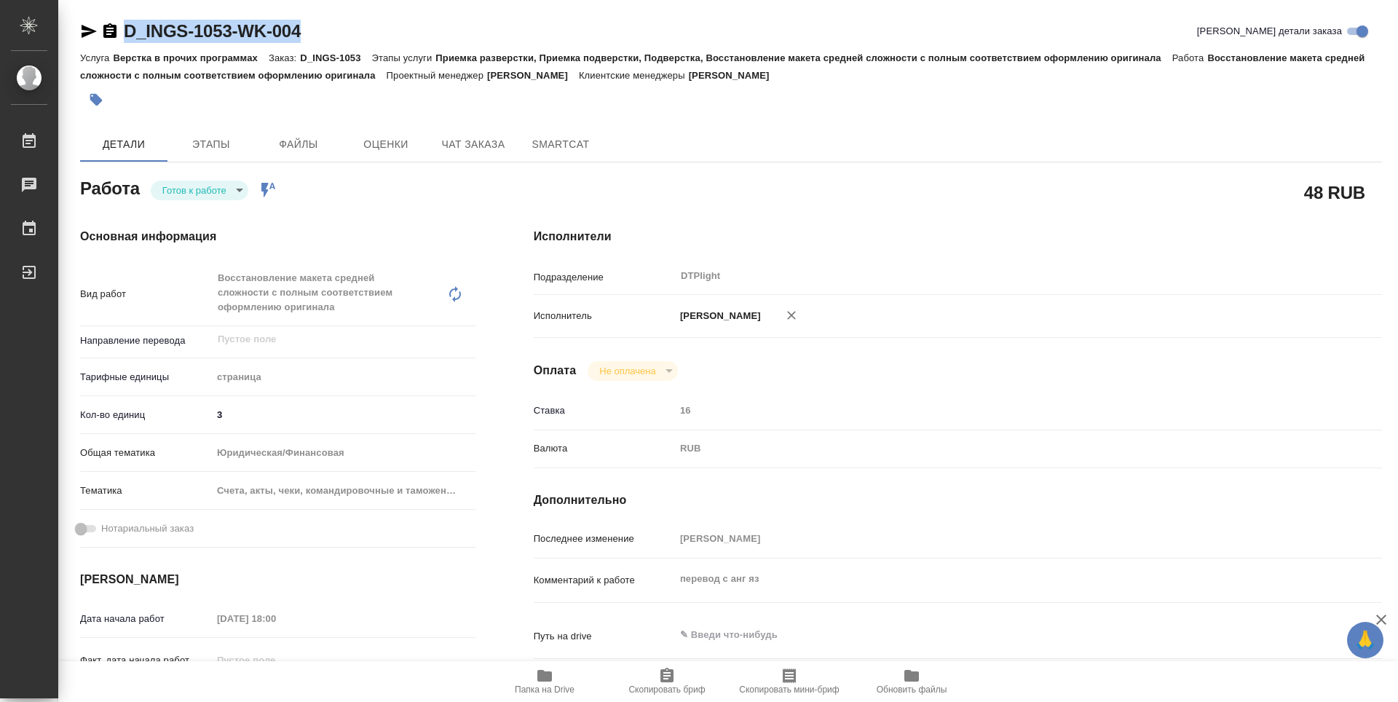
drag, startPoint x: 306, startPoint y: 35, endPoint x: 125, endPoint y: 31, distance: 180.6
click at [125, 31] on div "D_INGS-1053-WK-004 Кратко детали заказа" at bounding box center [731, 31] width 1302 height 23
copy link "D_INGS-1053-WK-004"
click at [233, 189] on body "🙏 .cls-1 fill:#fff; AWATERA Zubakova Viktoriya Работы 0 Чаты График Выйти D_ING…" at bounding box center [699, 351] width 1398 height 702
click at [221, 191] on li "В работе" at bounding box center [200, 190] width 98 height 25
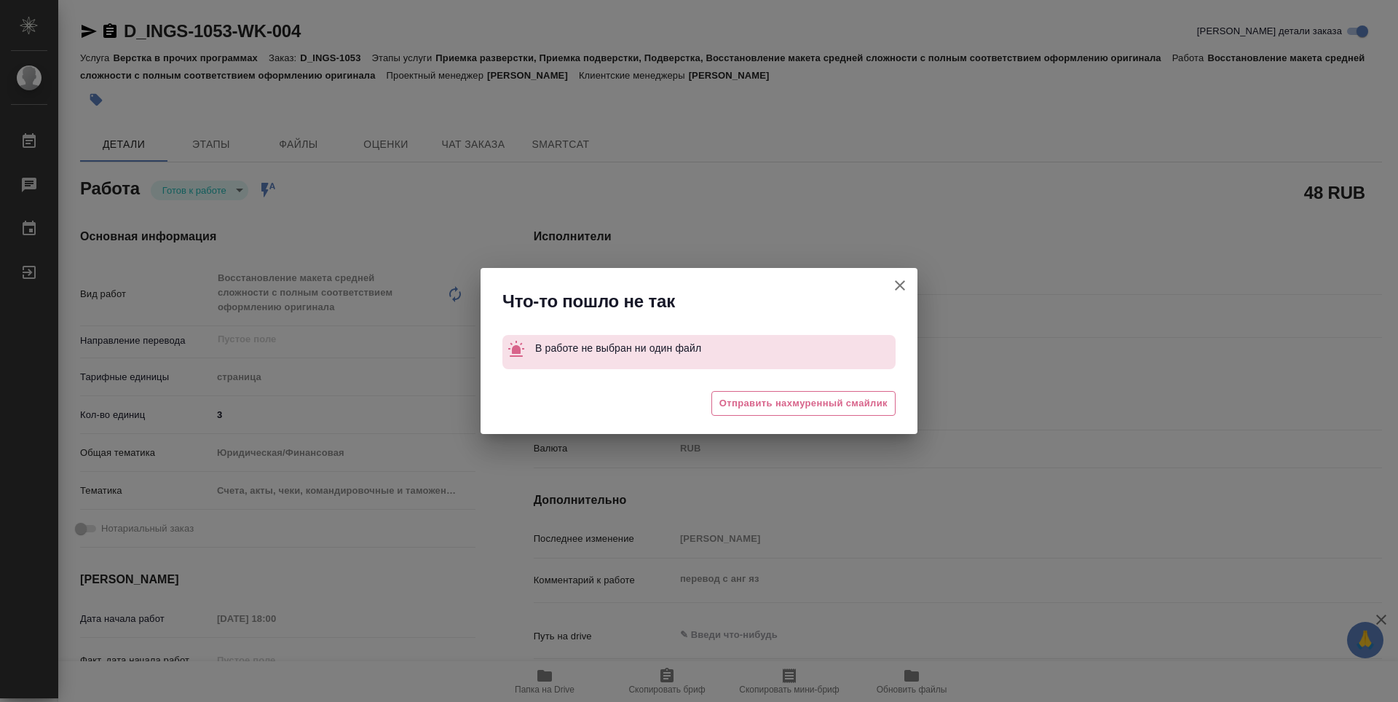
type textarea "x"
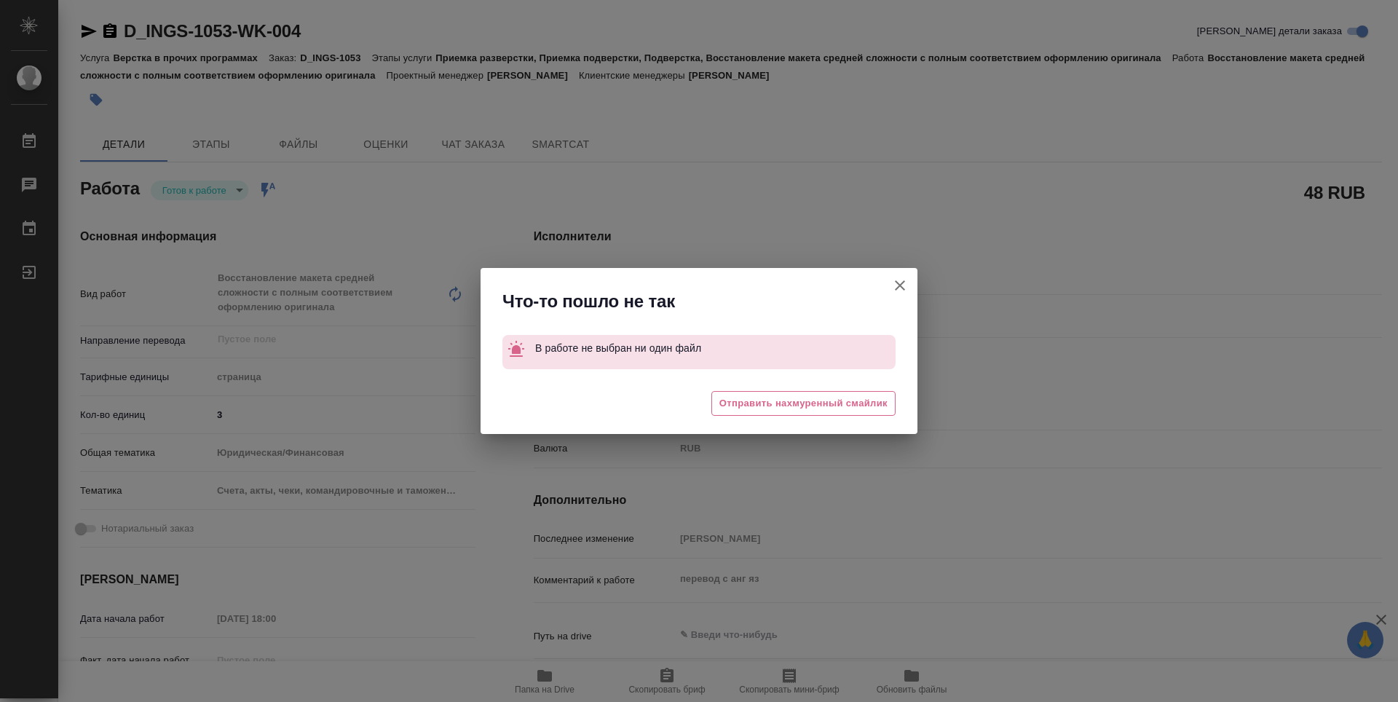
type textarea "x"
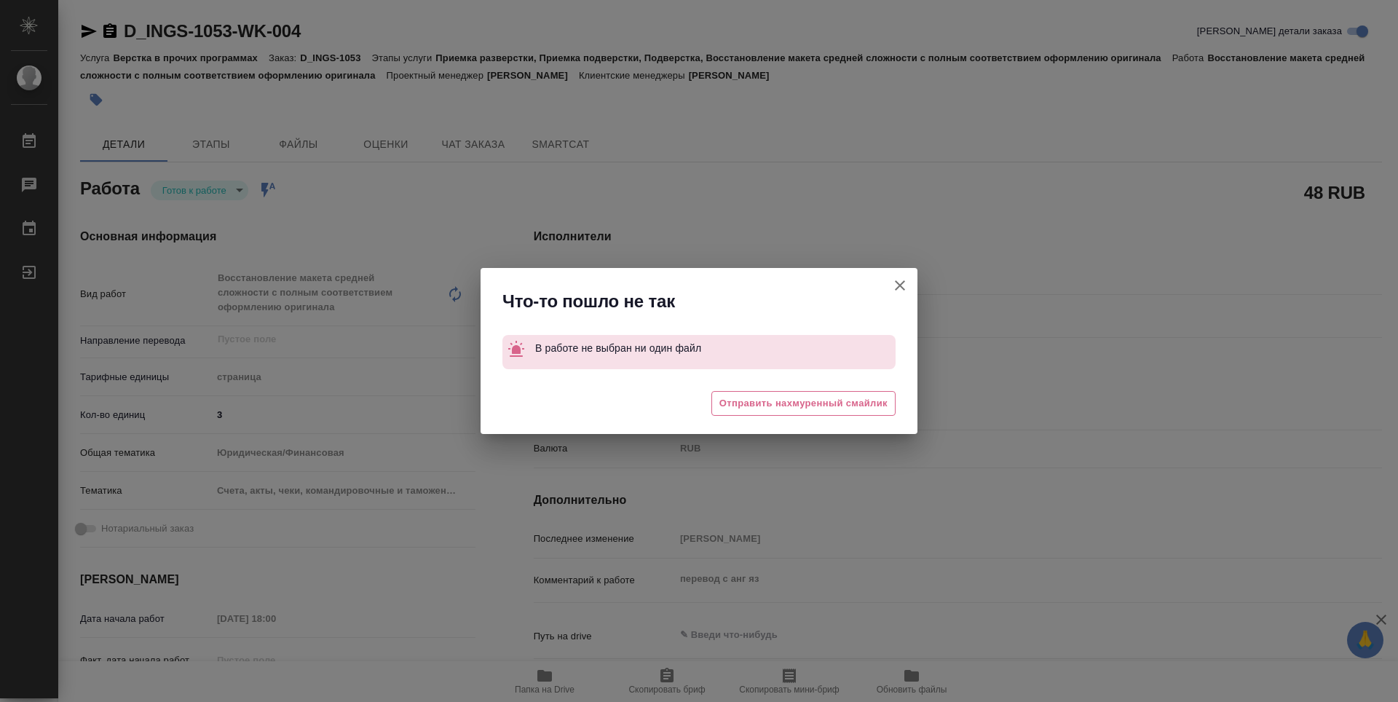
type textarea "x"
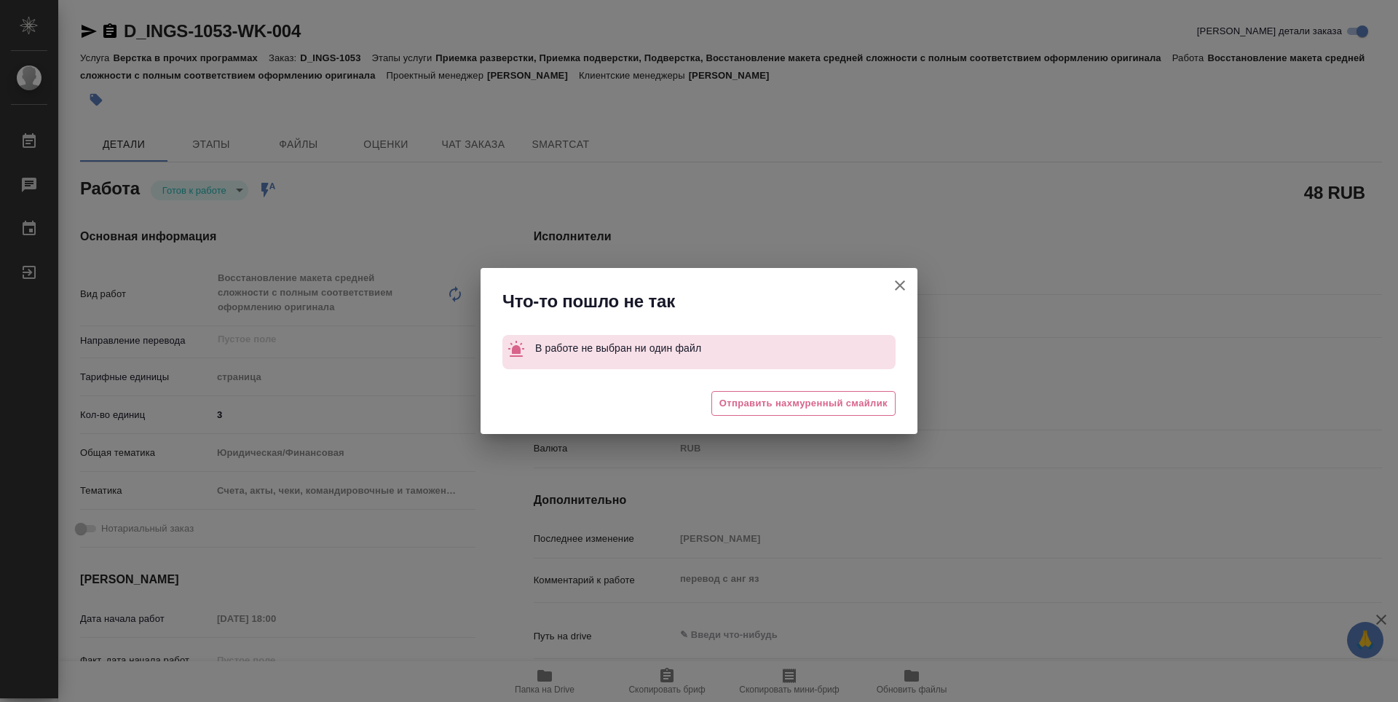
click at [899, 285] on icon "button" at bounding box center [900, 285] width 10 height 10
type textarea "x"
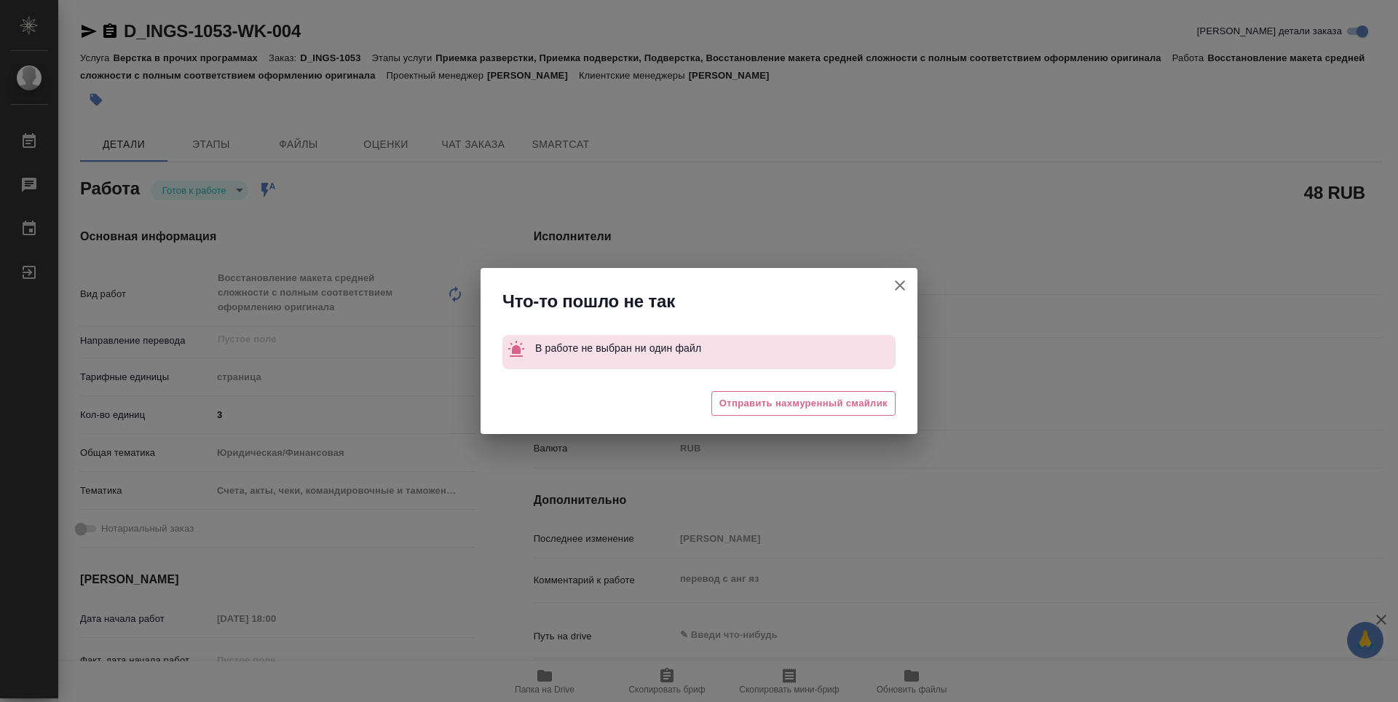
type textarea "x"
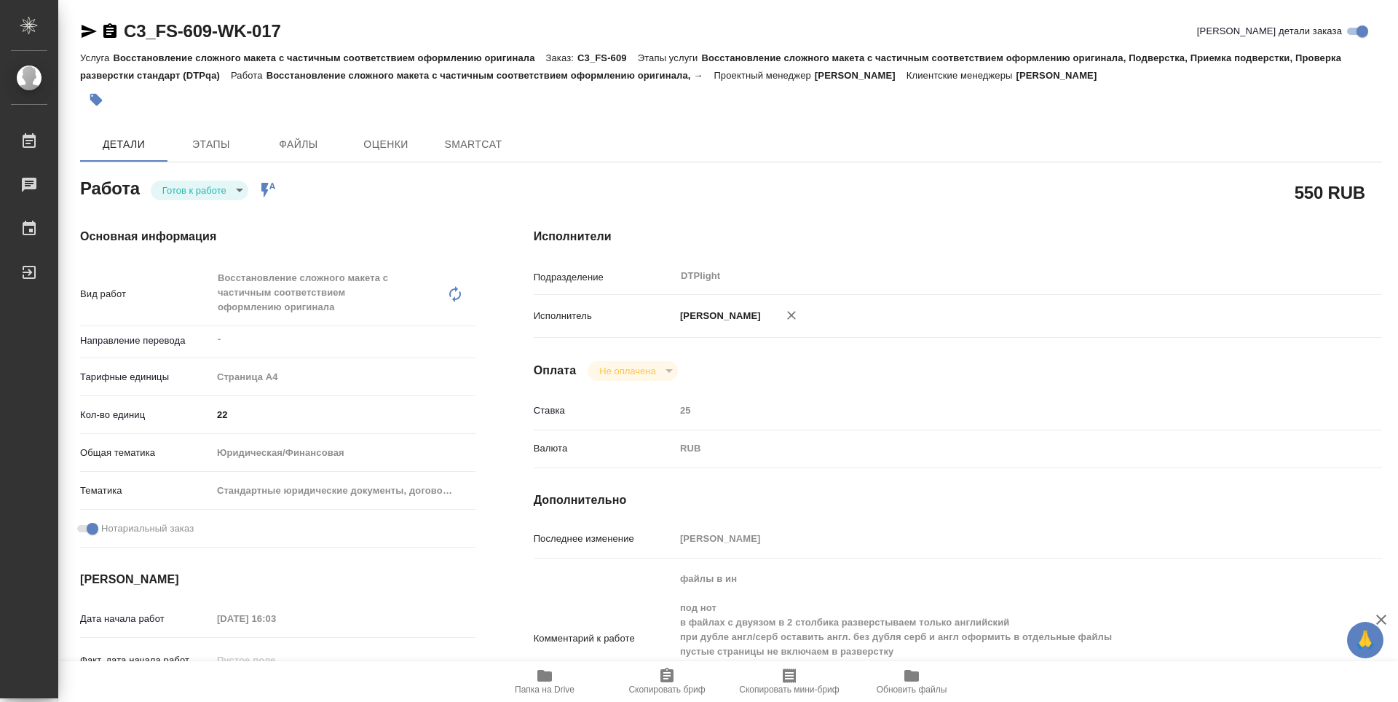
type textarea "x"
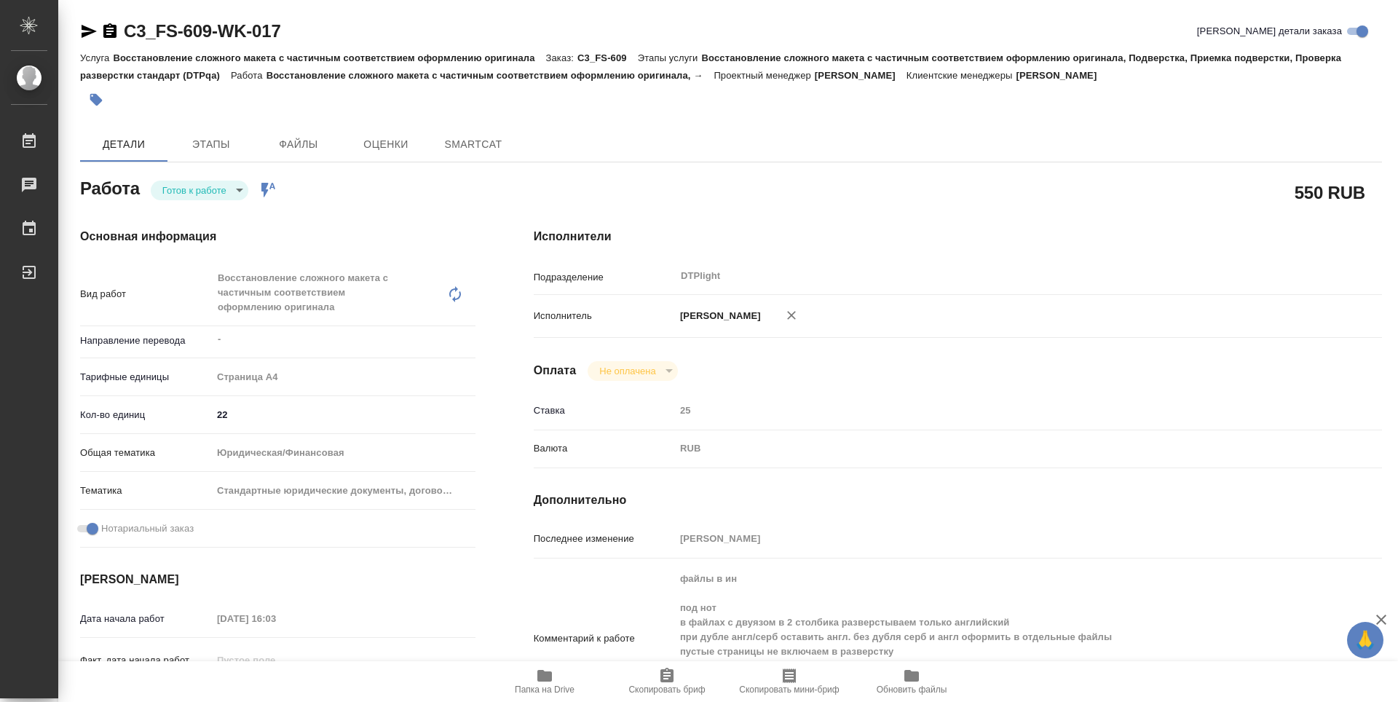
type textarea "x"
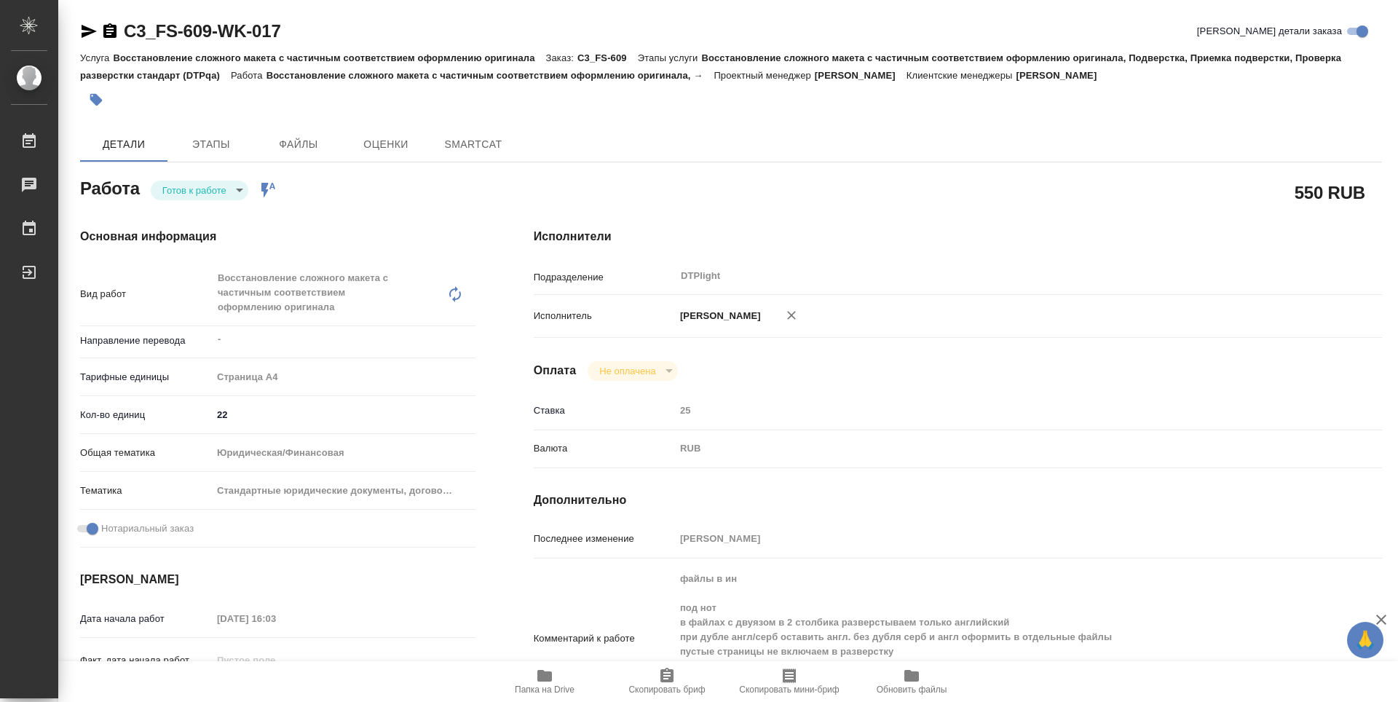
type textarea "x"
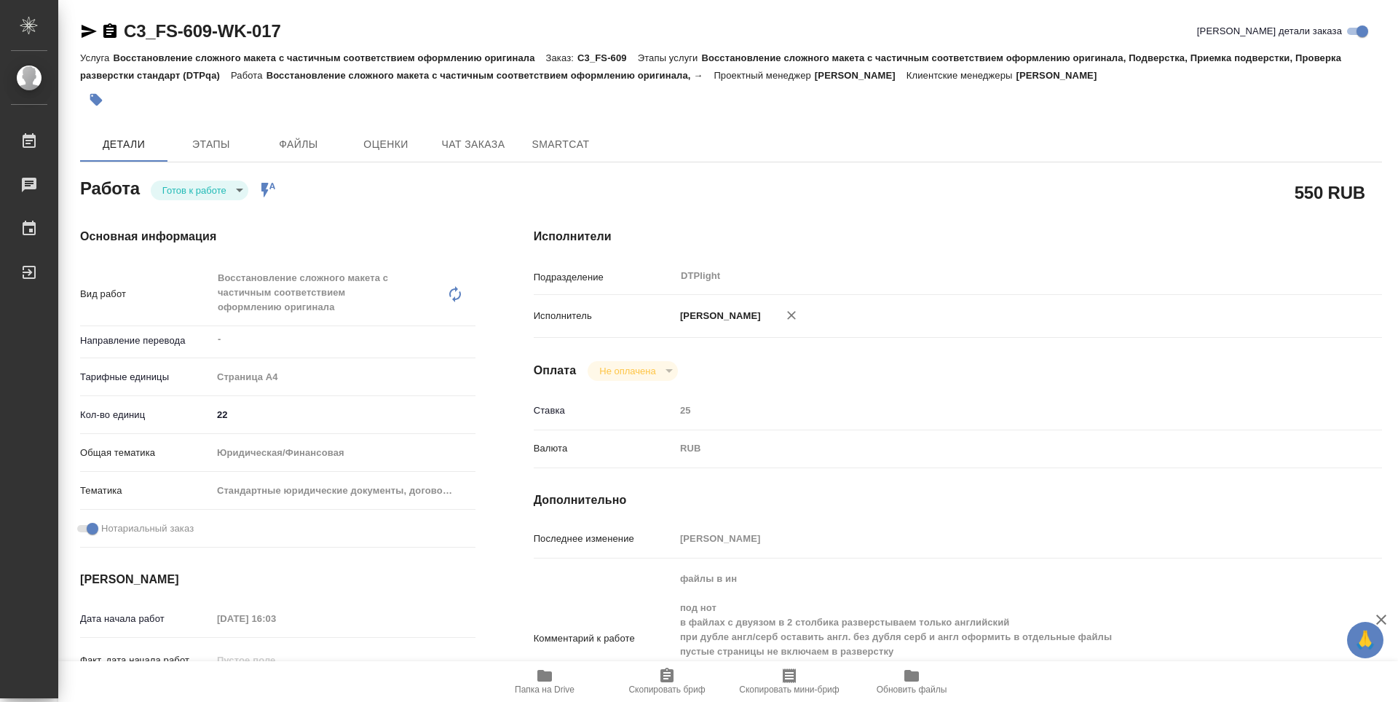
type textarea "x"
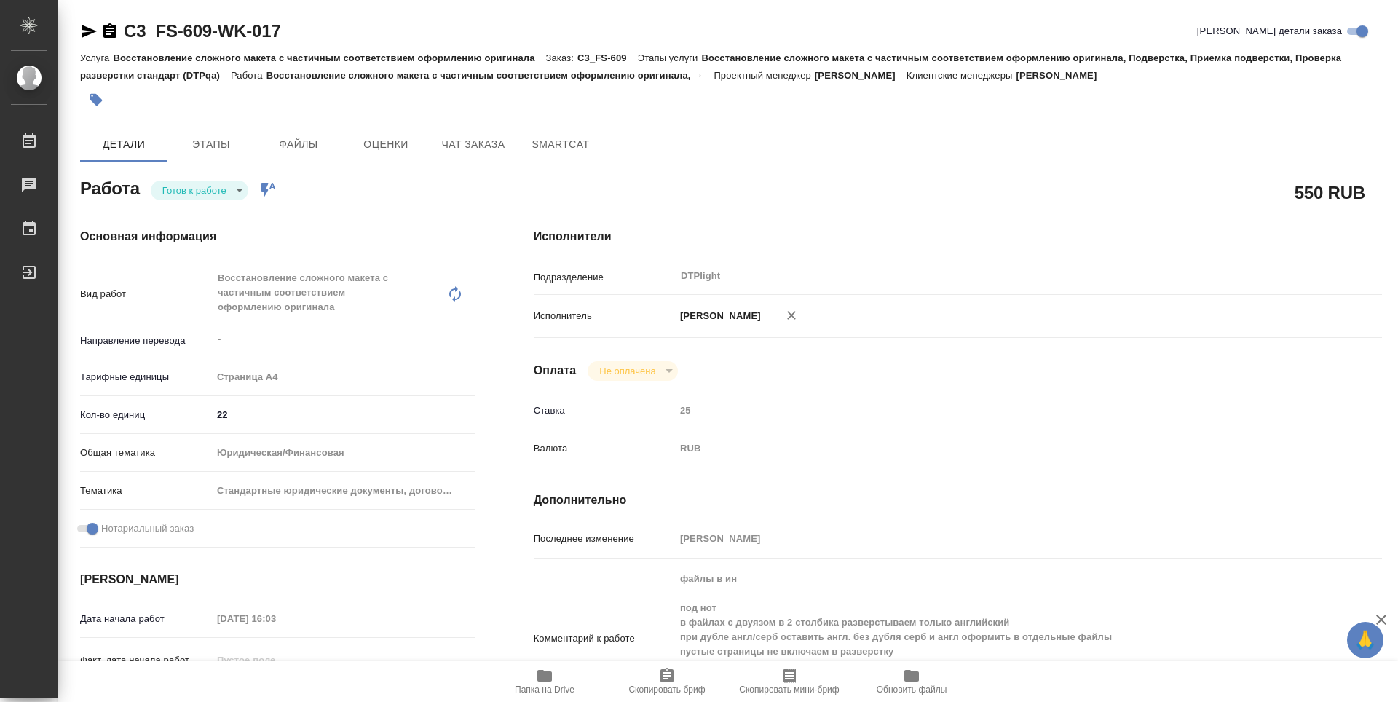
type textarea "x"
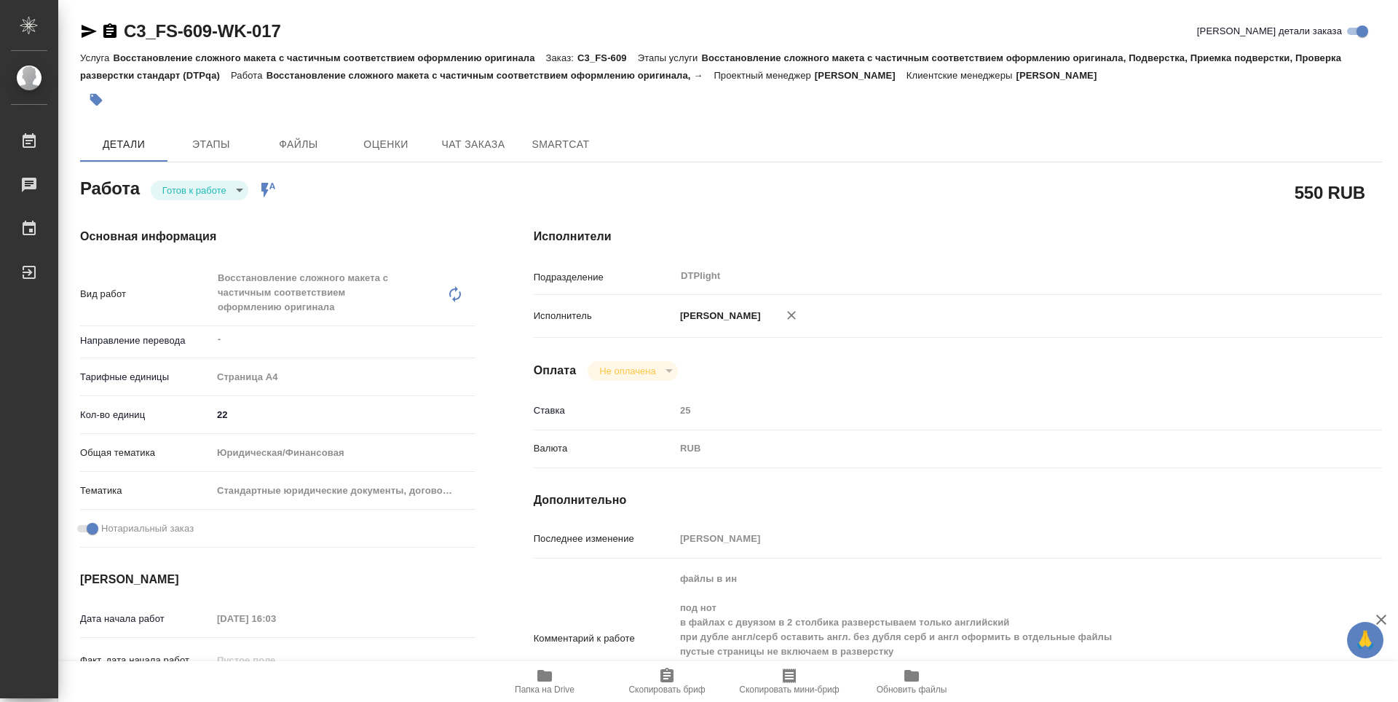
type textarea "x"
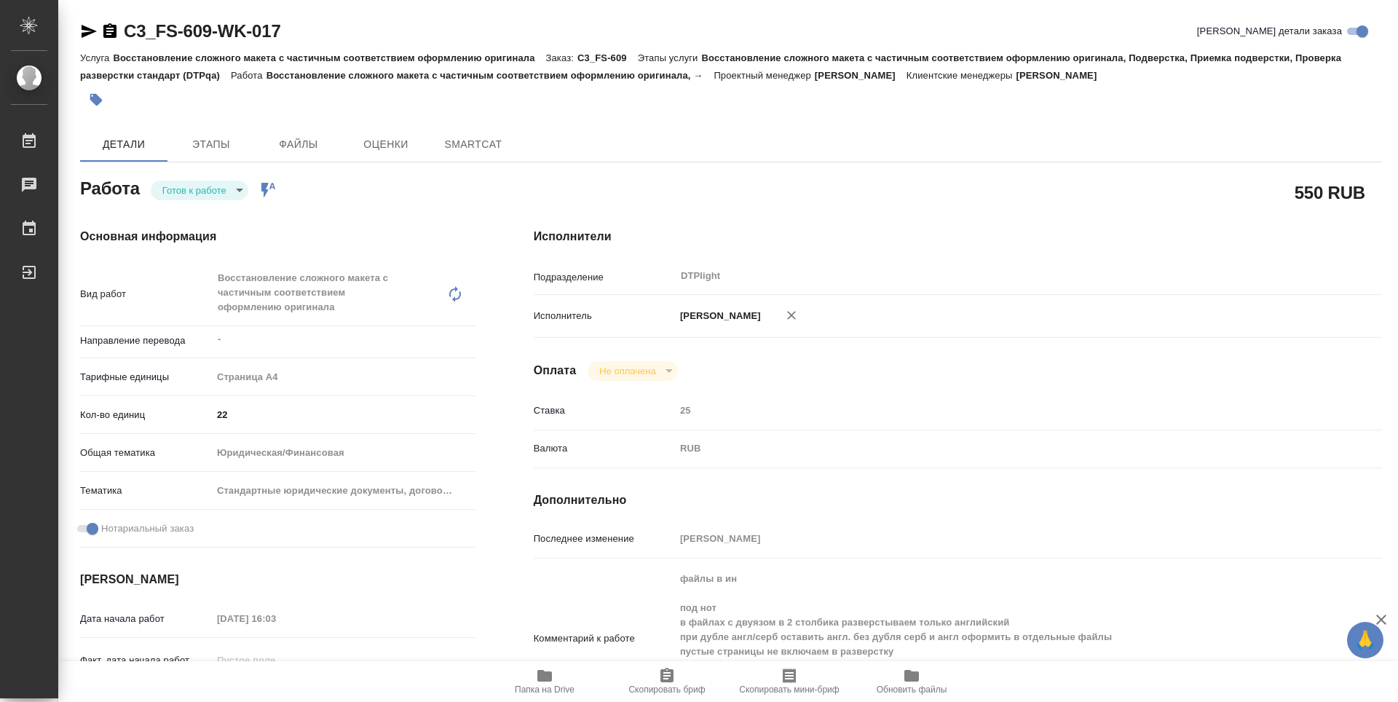
type textarea "x"
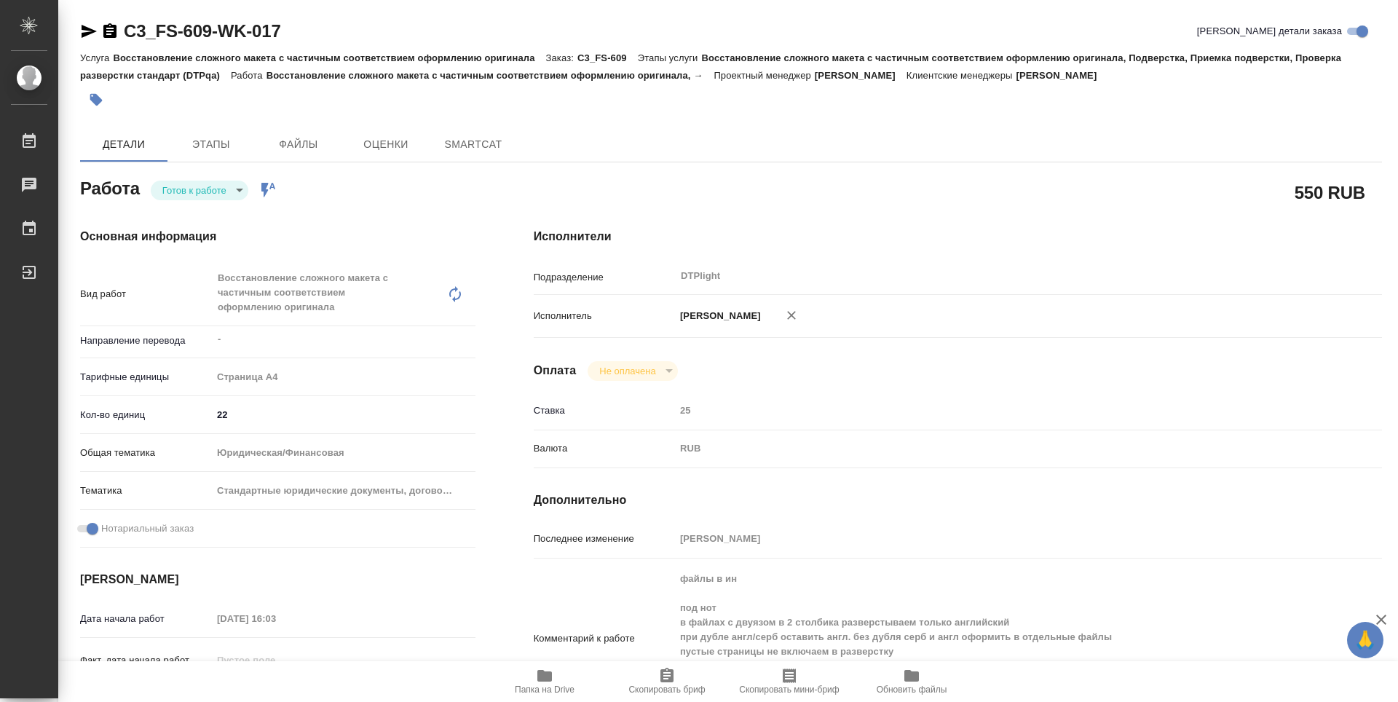
type textarea "x"
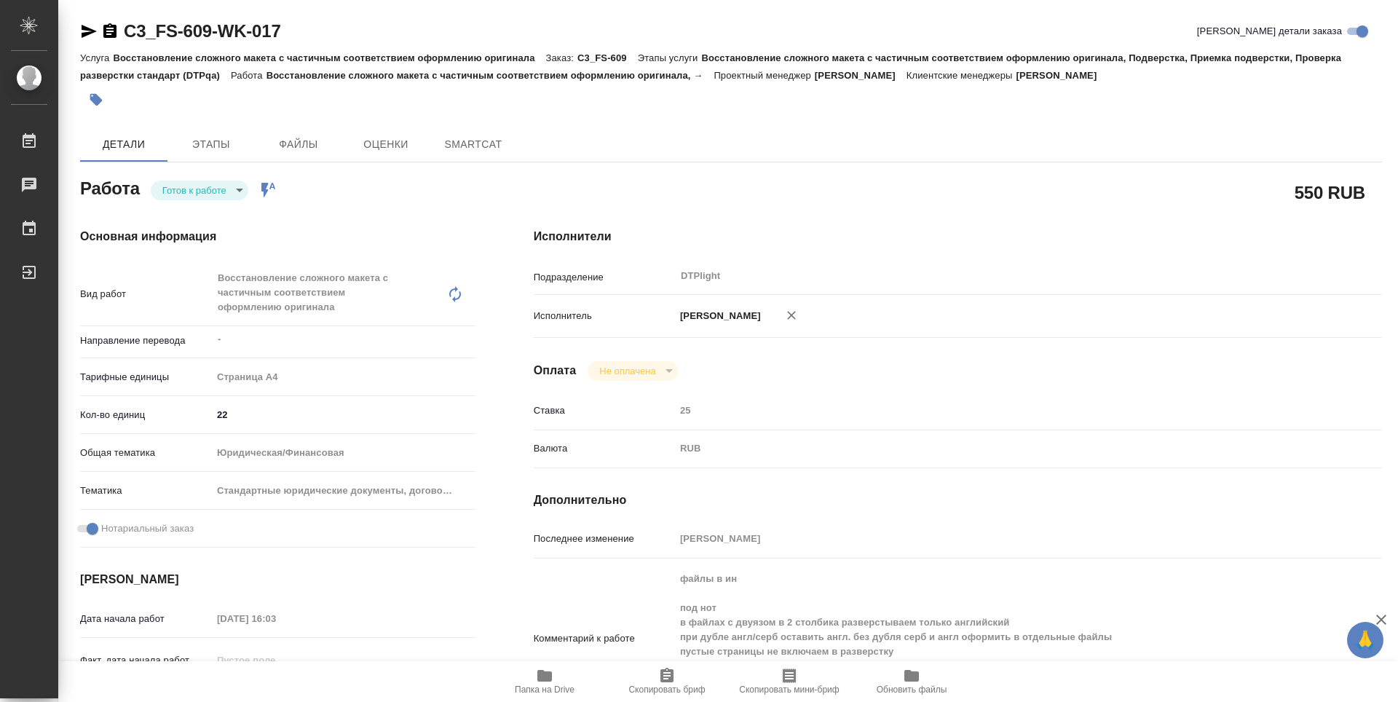
type textarea "x"
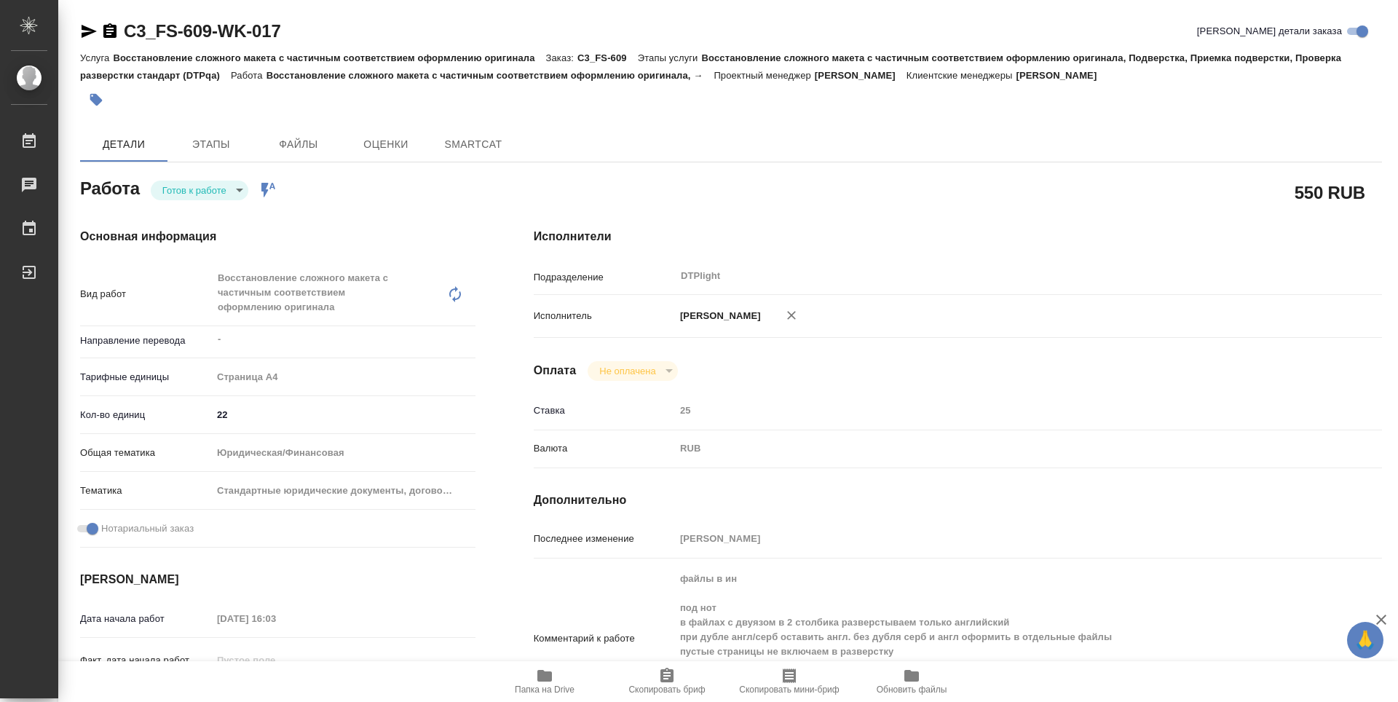
type textarea "x"
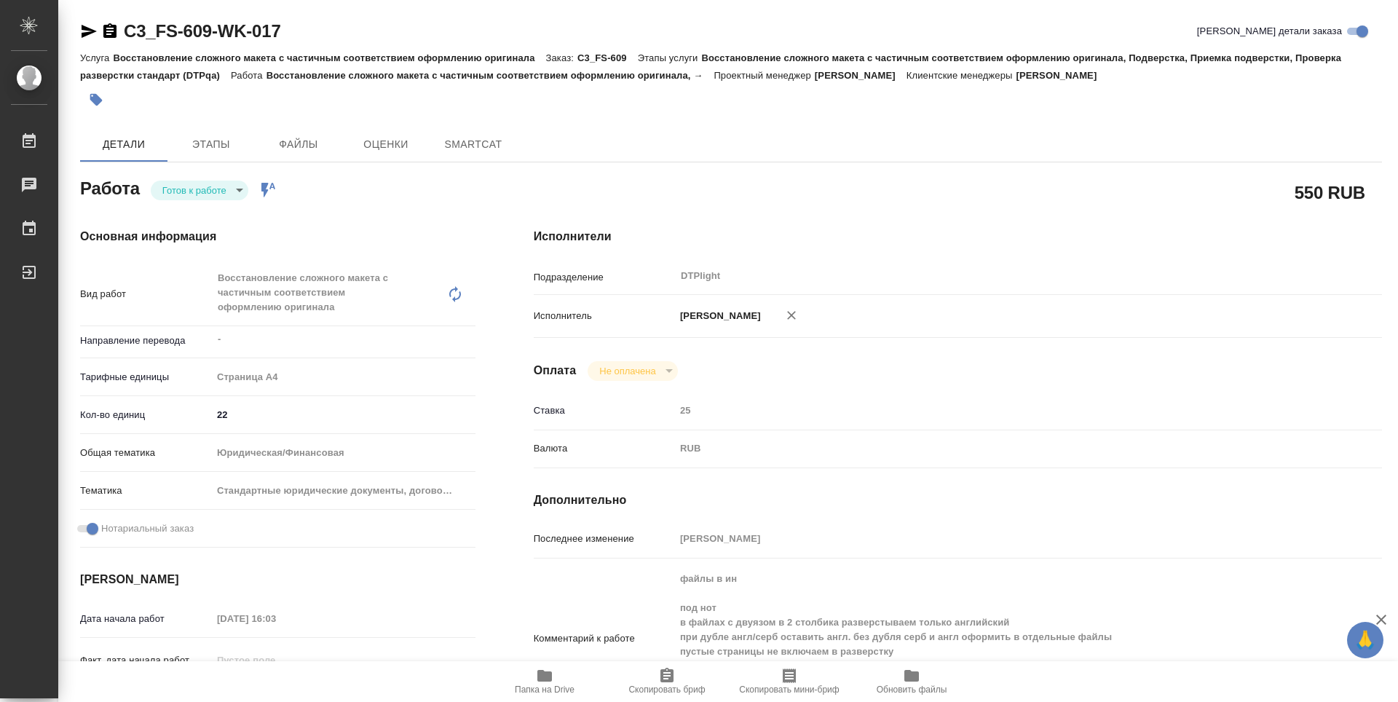
type textarea "x"
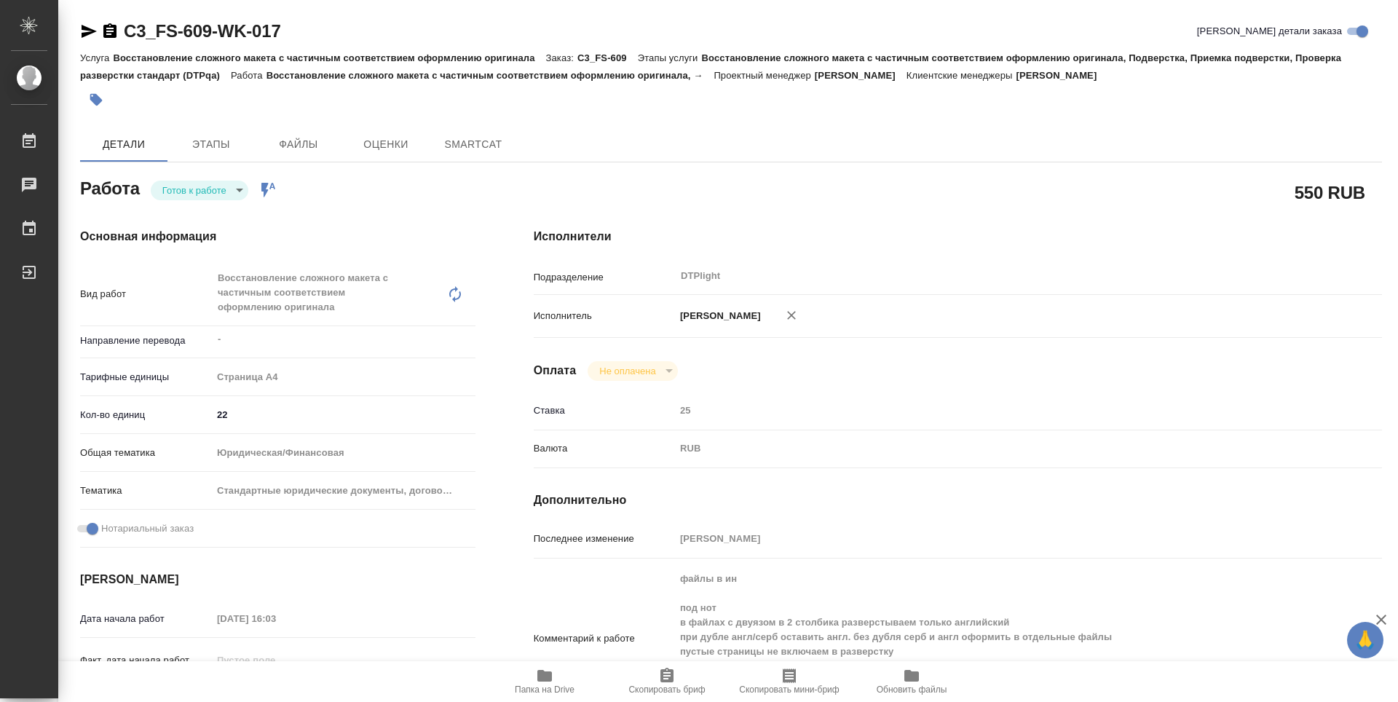
type textarea "x"
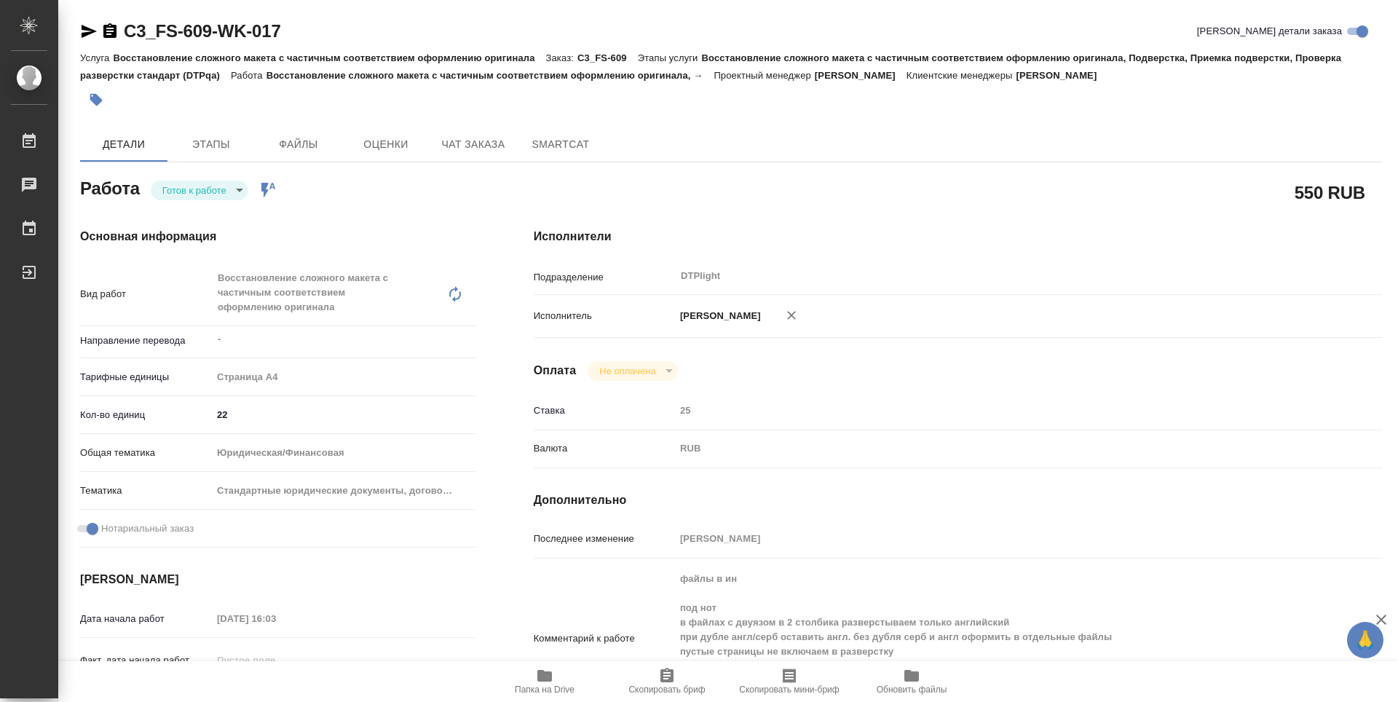
type textarea "x"
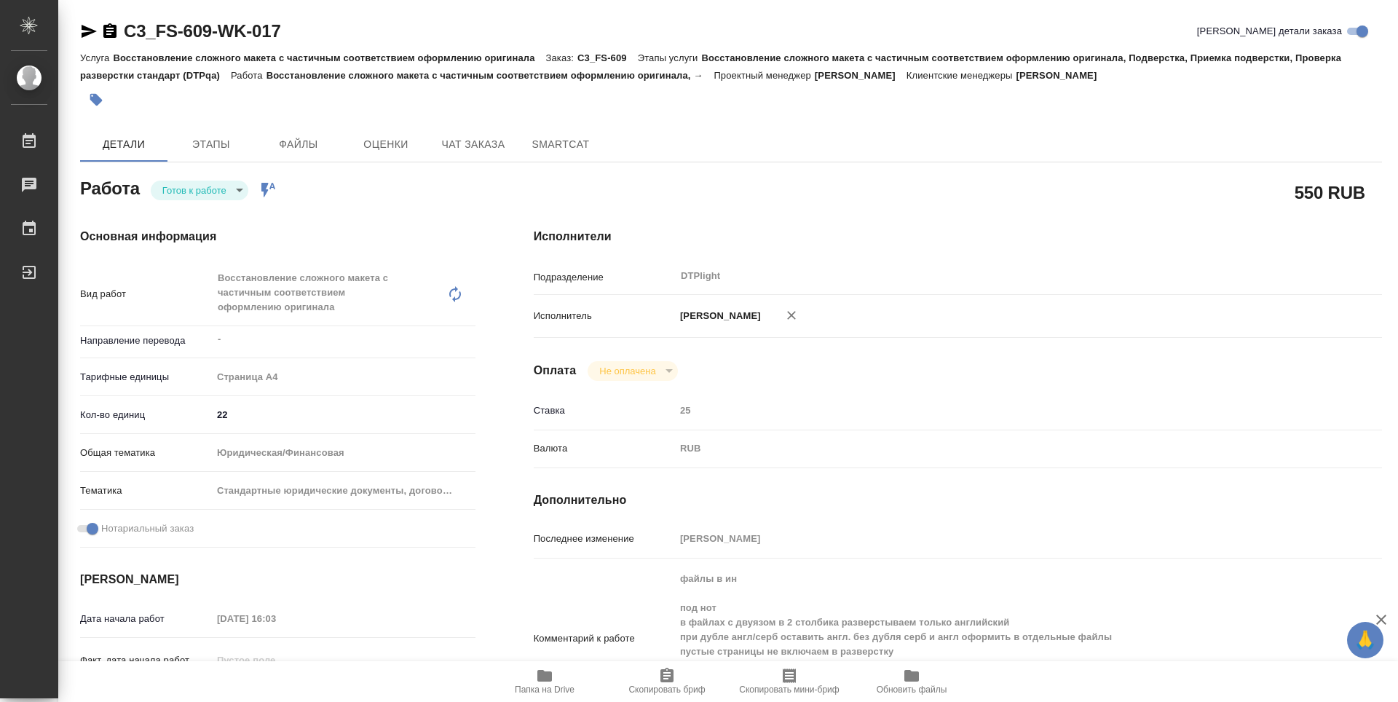
type textarea "x"
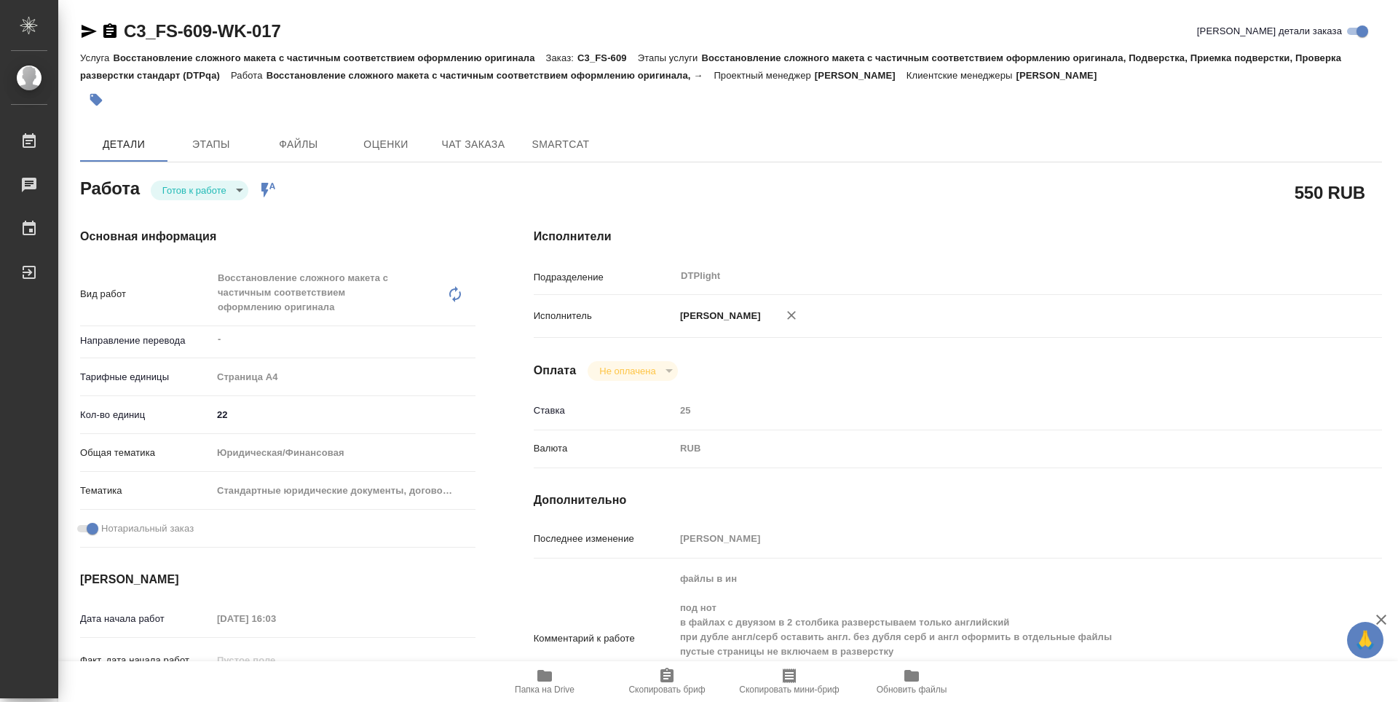
type textarea "x"
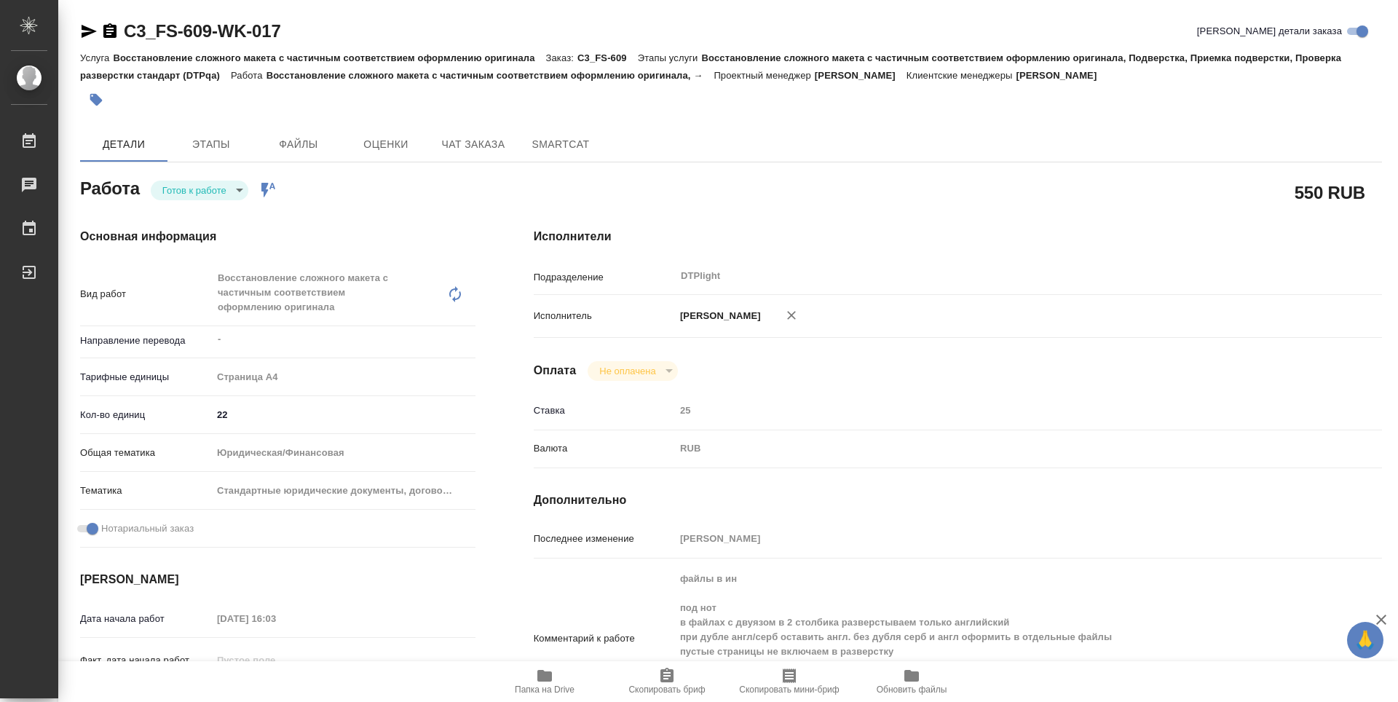
type textarea "x"
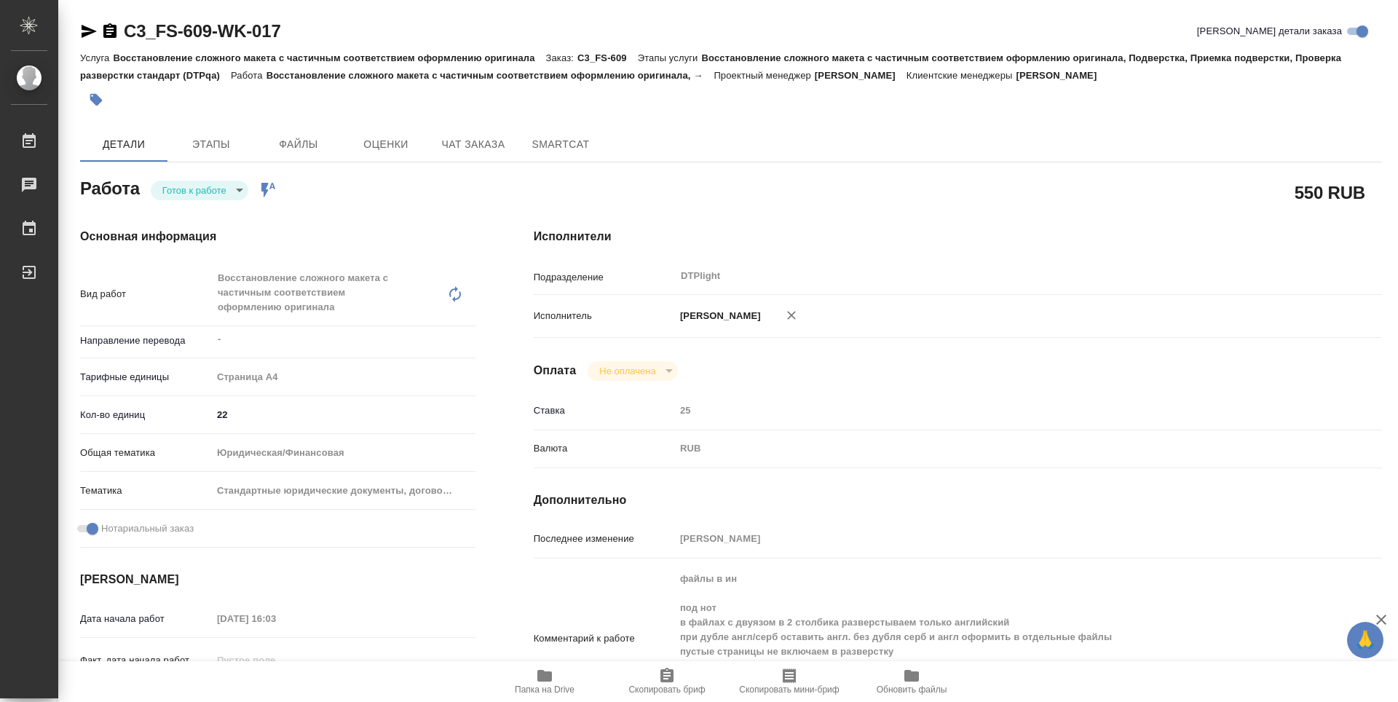
type textarea "x"
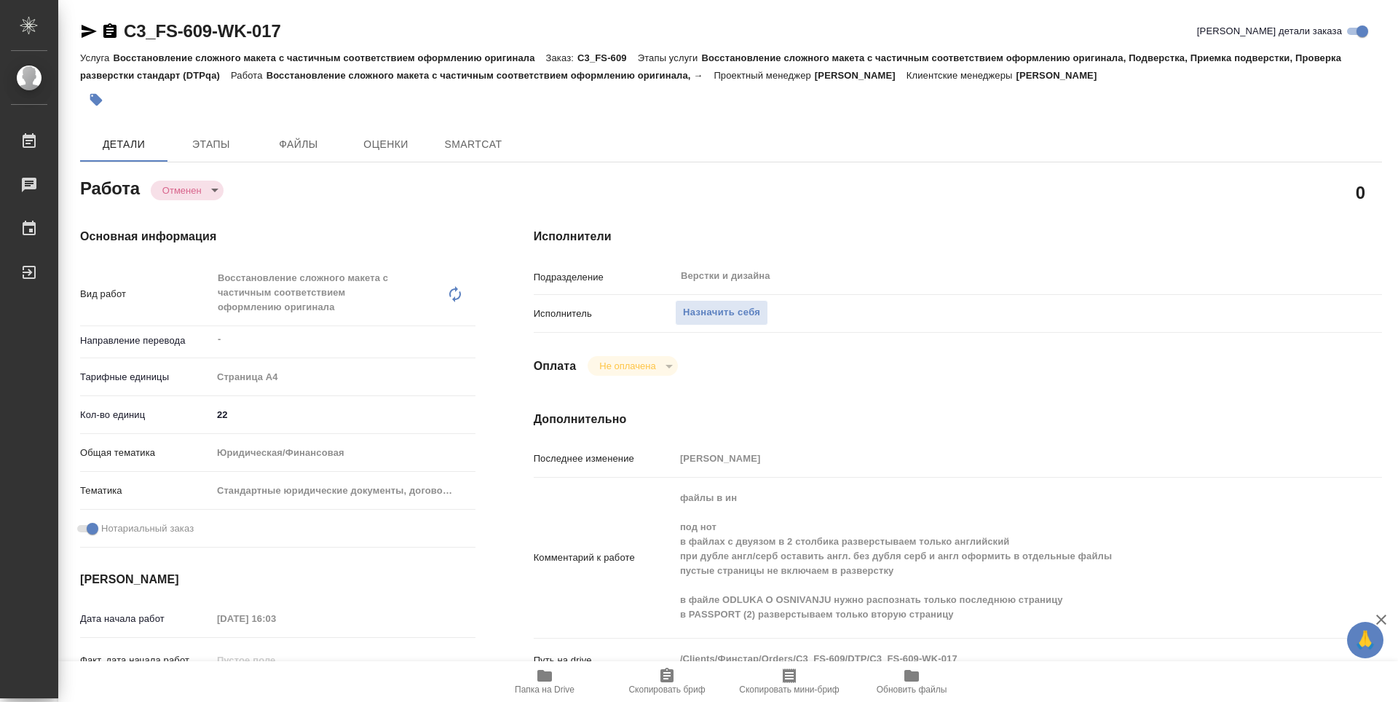
type textarea "x"
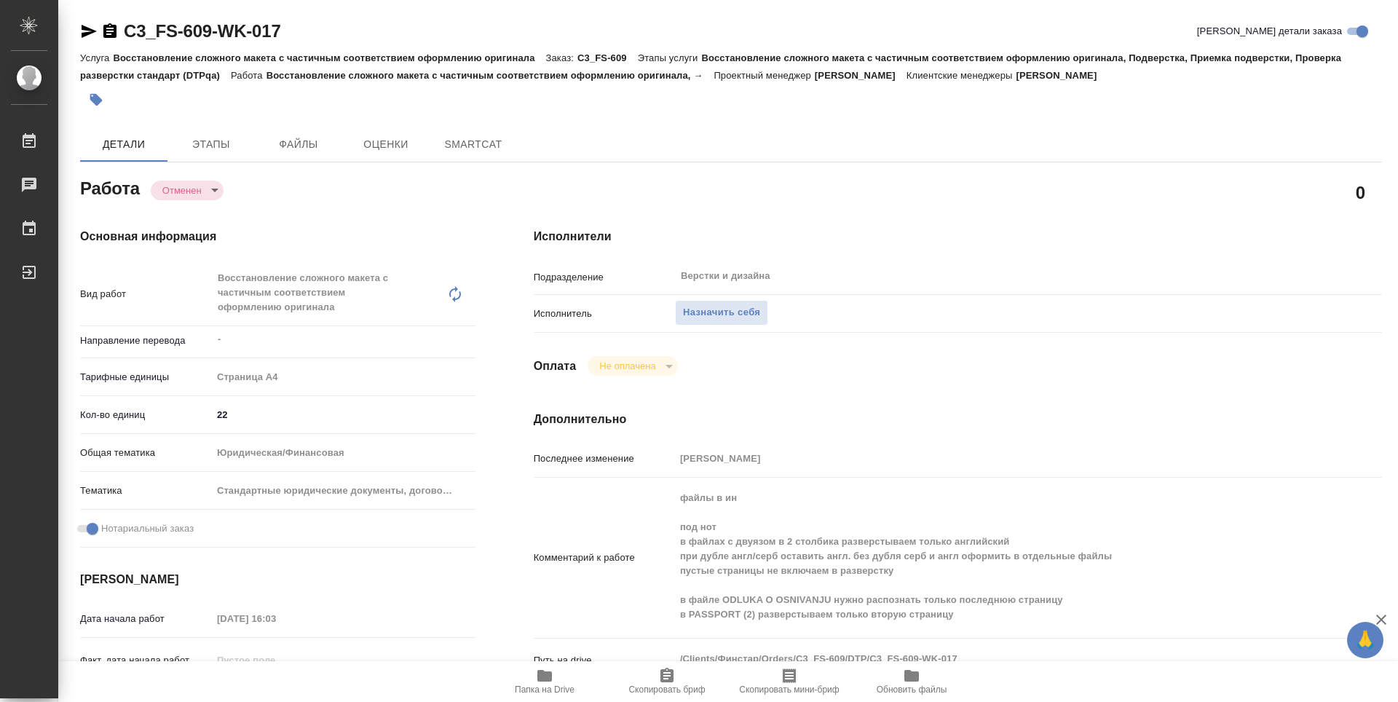
type textarea "x"
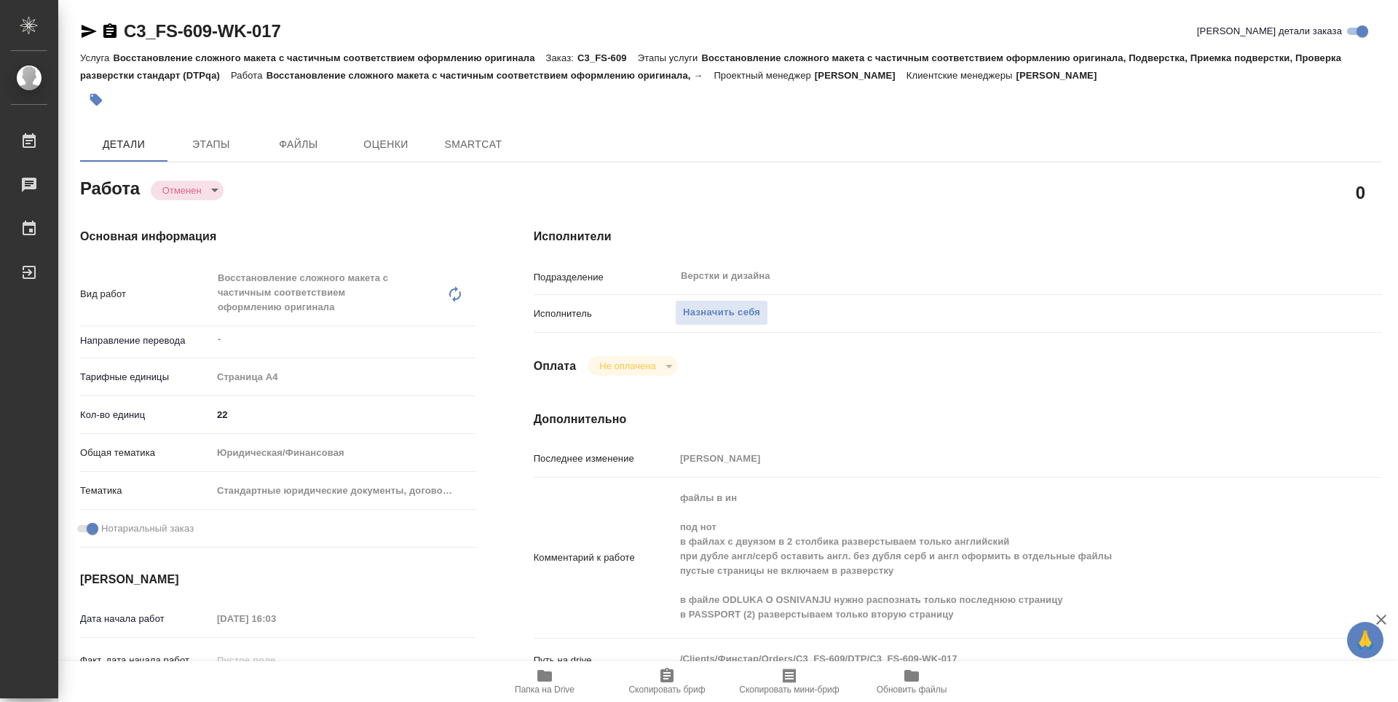
type textarea "x"
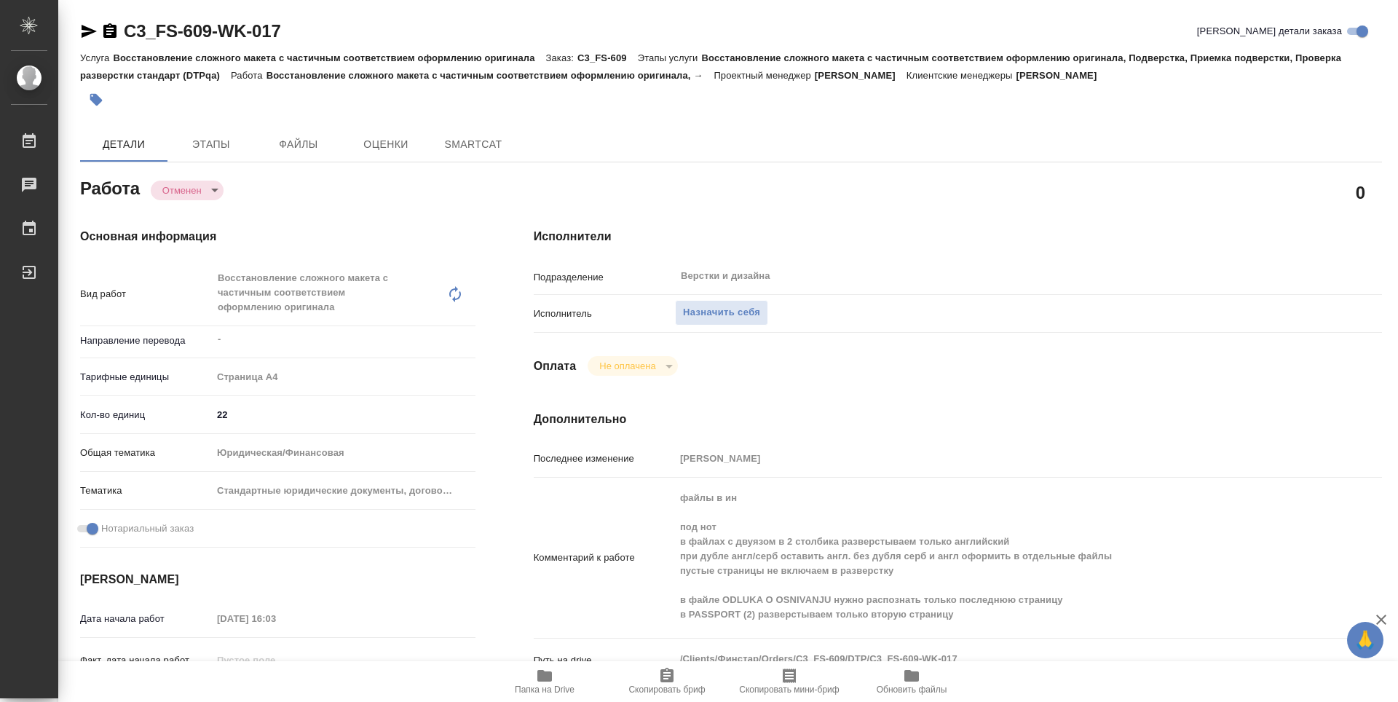
type textarea "x"
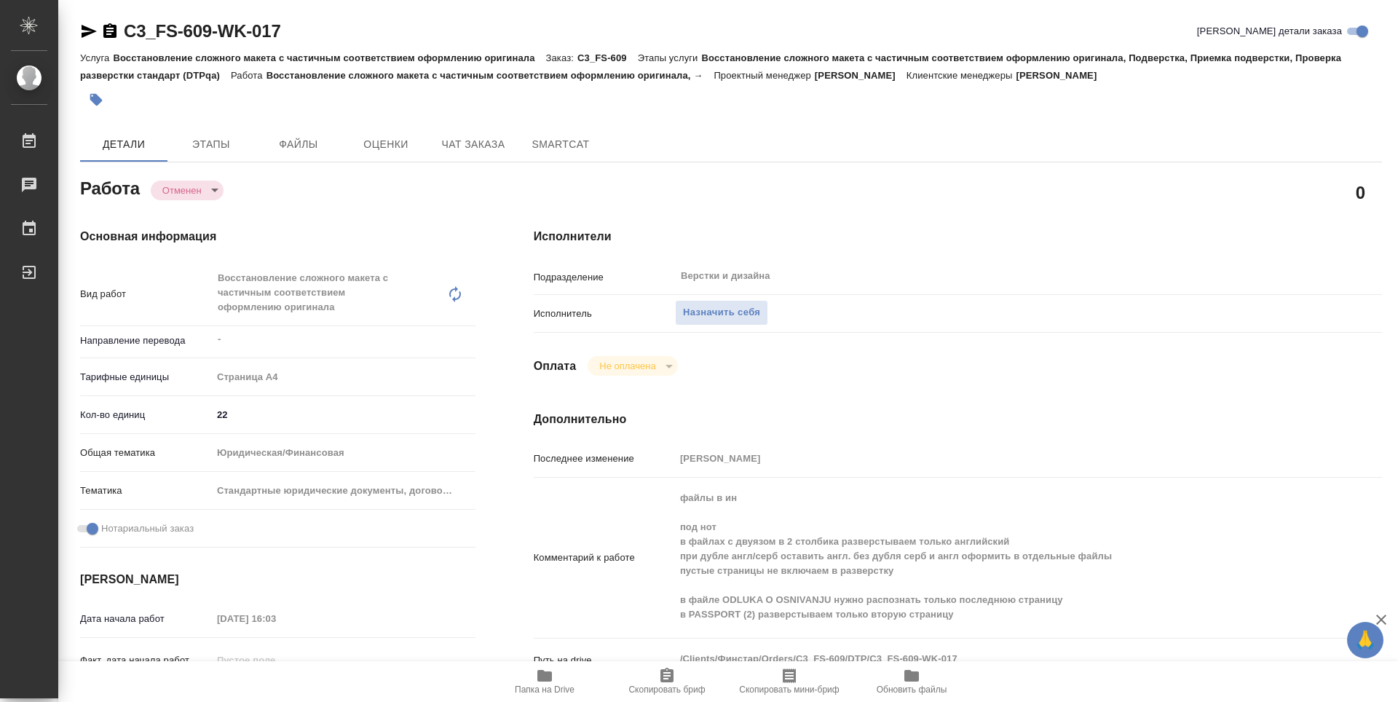
type textarea "x"
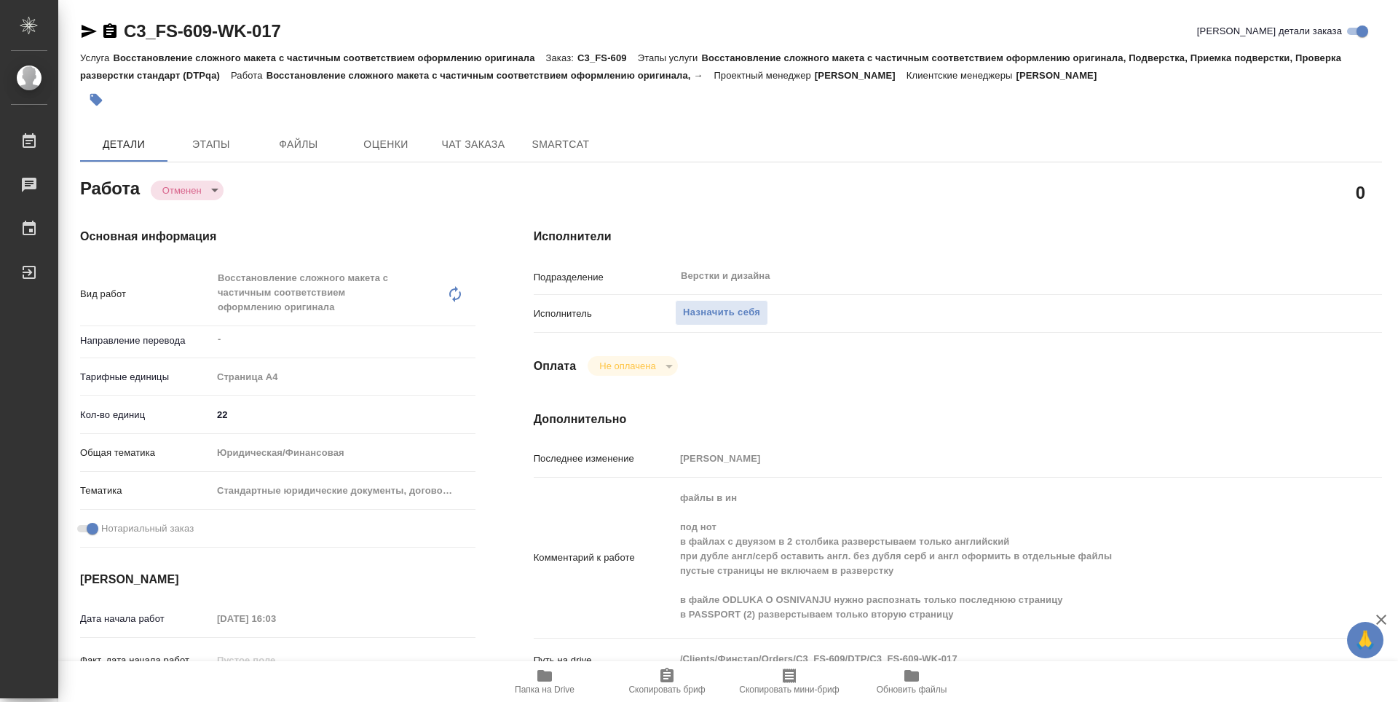
type textarea "x"
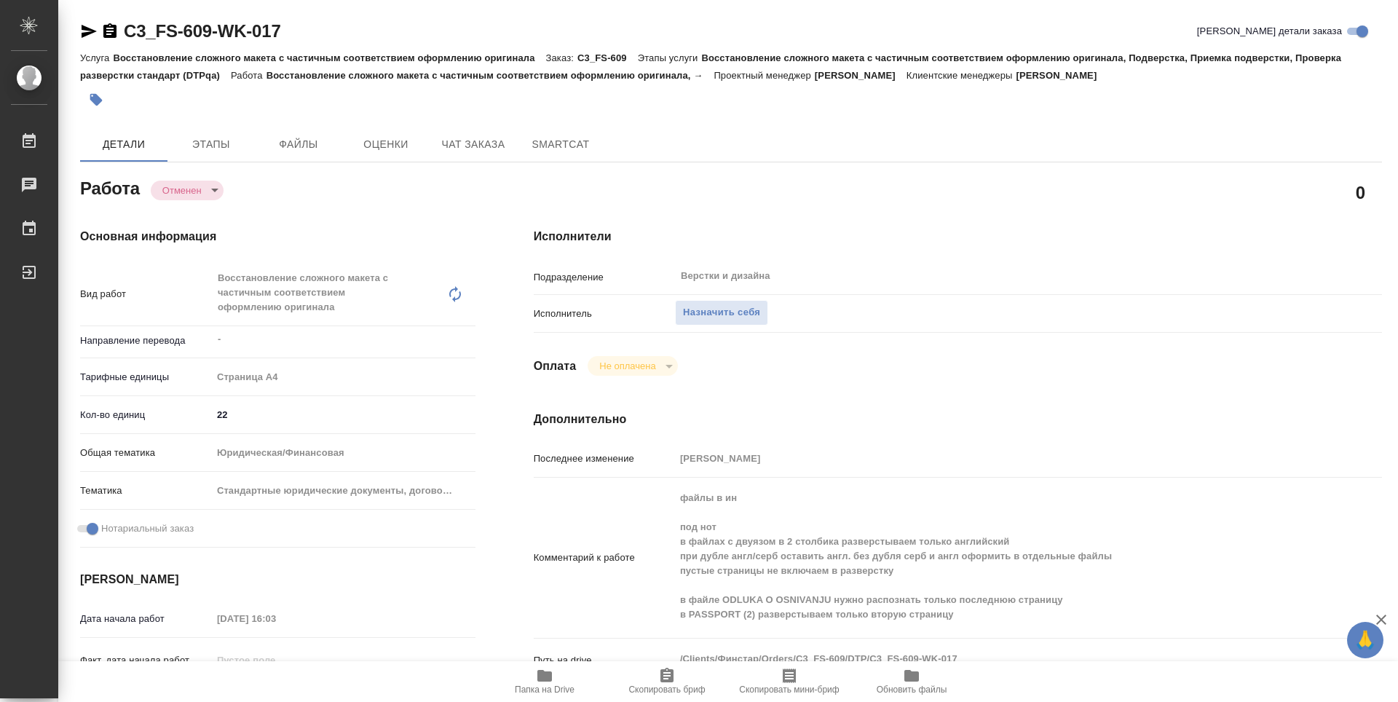
type textarea "x"
